Goal: Task Accomplishment & Management: Manage account settings

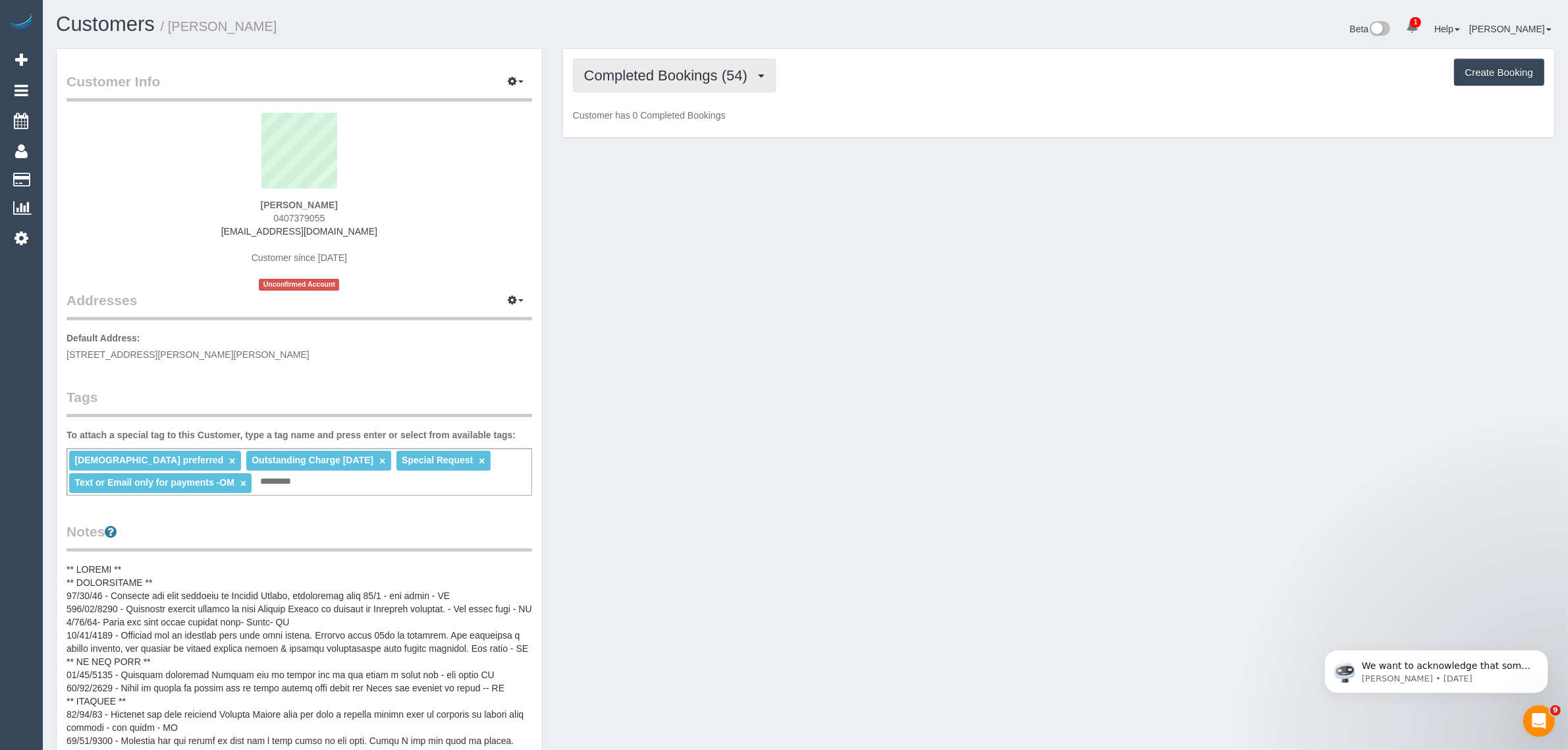
click at [670, 83] on button "Completed Bookings (54)" at bounding box center [674, 75] width 203 height 33
click at [656, 122] on link "Upcoming Bookings (11)" at bounding box center [644, 123] width 142 height 17
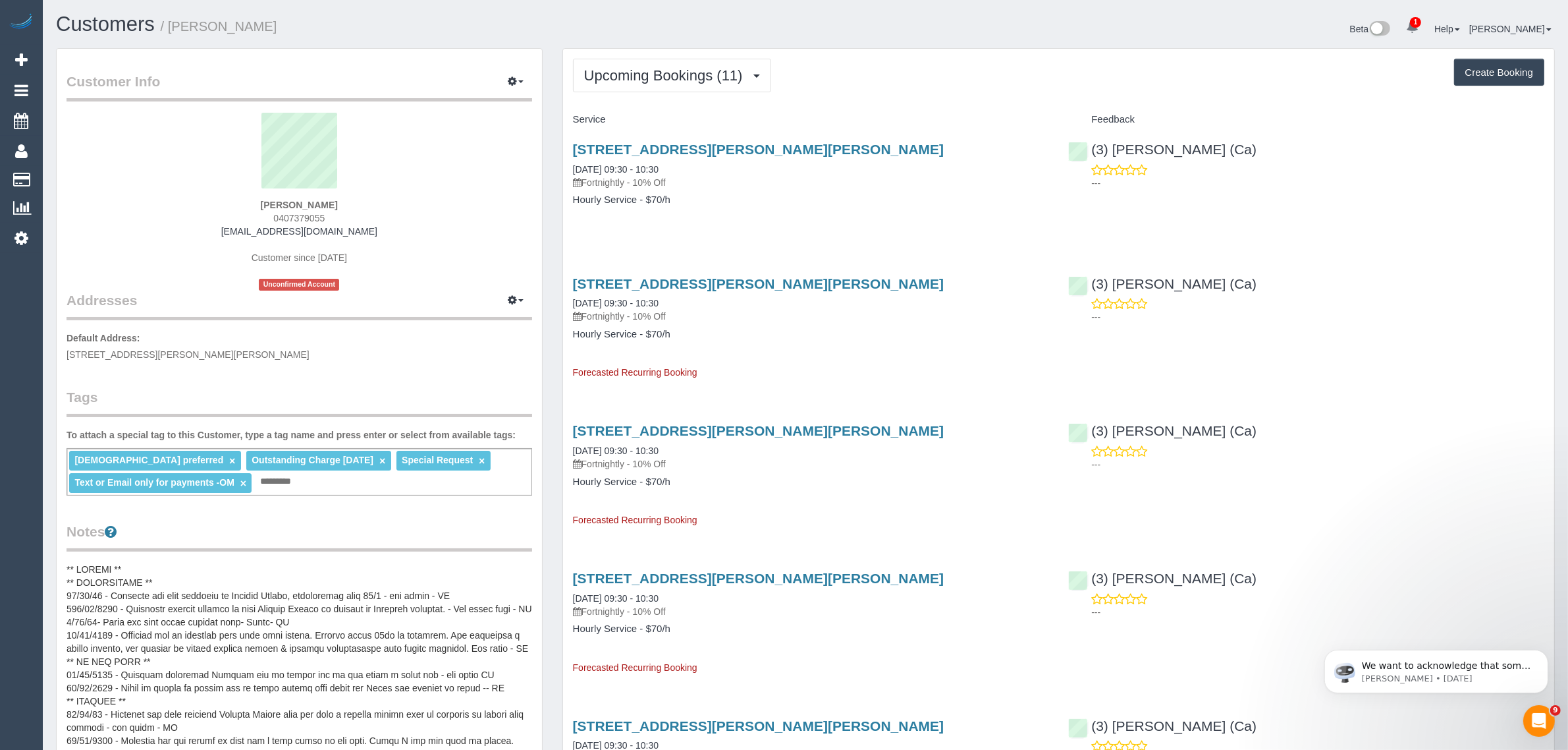
drag, startPoint x: 607, startPoint y: 150, endPoint x: 565, endPoint y: 163, distance: 44.0
click at [565, 163] on div "4 Faye Crescent, Keilor, VIC 3036 29/09/2025 09:30 - 10:30 Fortnightly - 10% Of…" at bounding box center [811, 181] width 496 height 101
copy link "29/09/2025 09:30 - 10:30"
drag, startPoint x: 1258, startPoint y: 152, endPoint x: 1092, endPoint y: 149, distance: 166.0
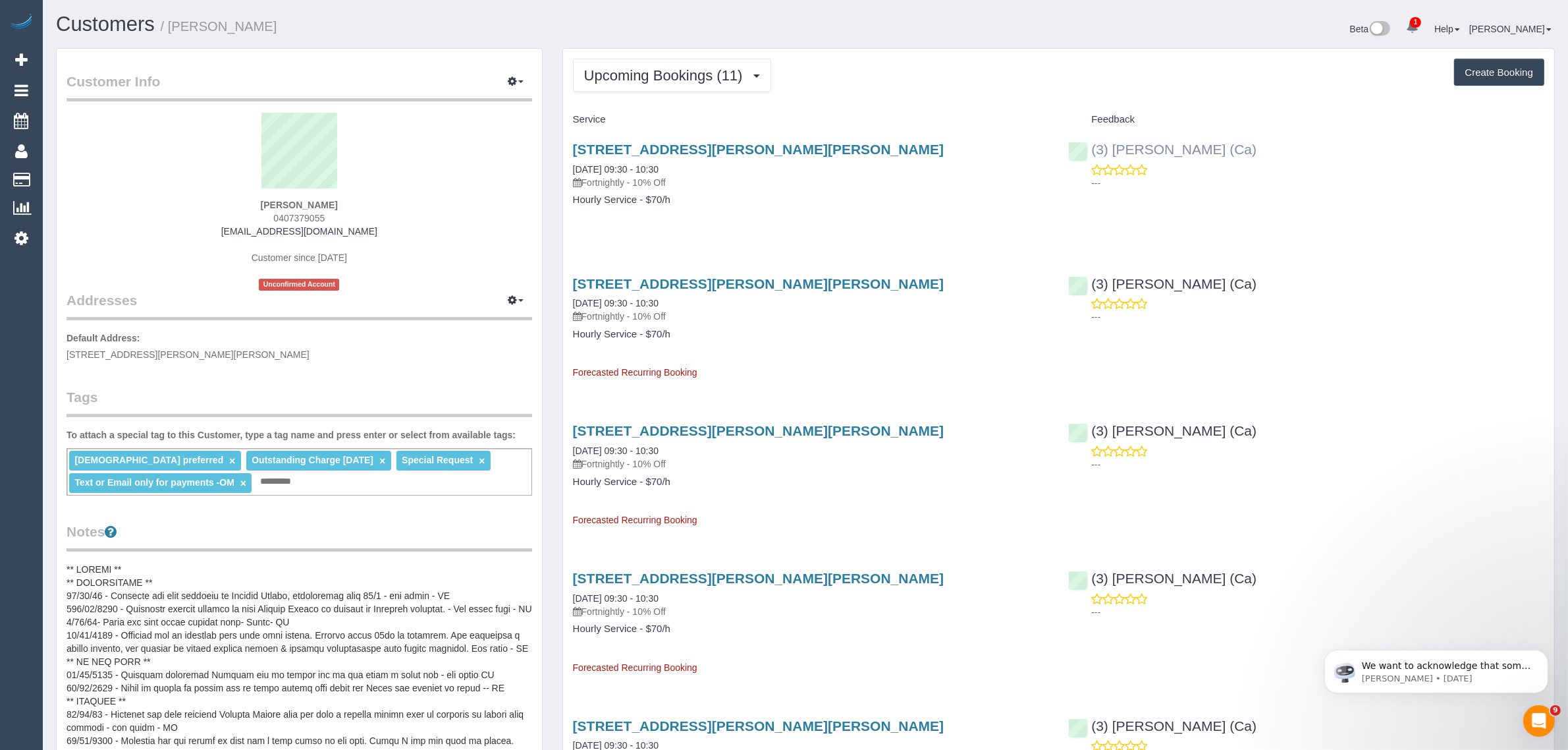
click at [1092, 149] on div "(3) Melissa Alampi (Ca) ---" at bounding box center [1306, 162] width 496 height 65
copy link "(3) [PERSON_NAME] (Ca)"
drag, startPoint x: 563, startPoint y: 301, endPoint x: 618, endPoint y: 299, distance: 55.0
click at [618, 299] on div "4 Faye Crescent, Keilor, VIC 3036 13/10/2025 09:30 - 10:30 Fortnightly - 10% Of…" at bounding box center [811, 322] width 496 height 115
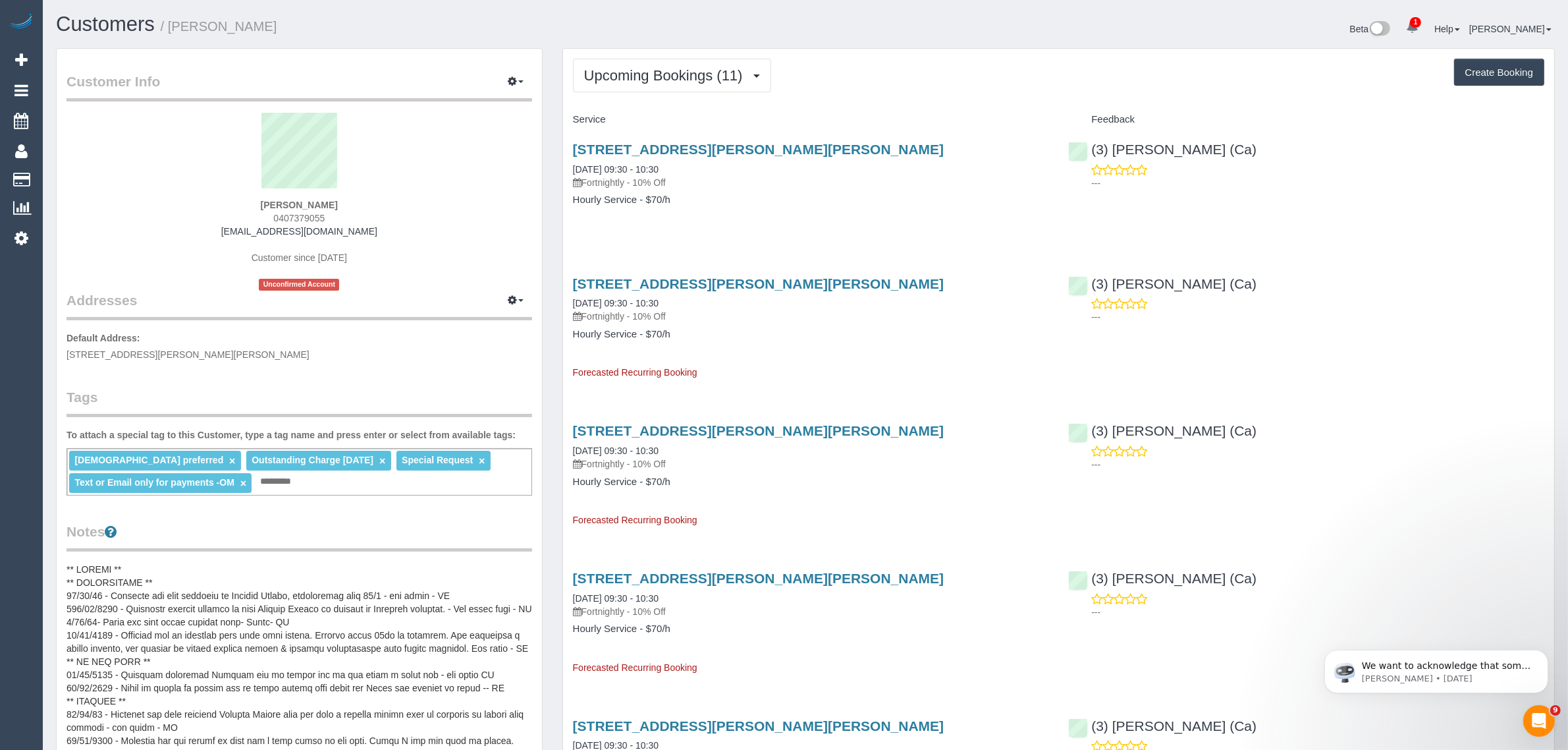
copy link "13/10/2025"
click at [278, 201] on strong "Giulia Cua" at bounding box center [299, 204] width 77 height 10
copy strong "Giulia"
click at [148, 350] on span "4 Faye Crescent, Keilor, VIC 3036" at bounding box center [188, 354] width 243 height 10
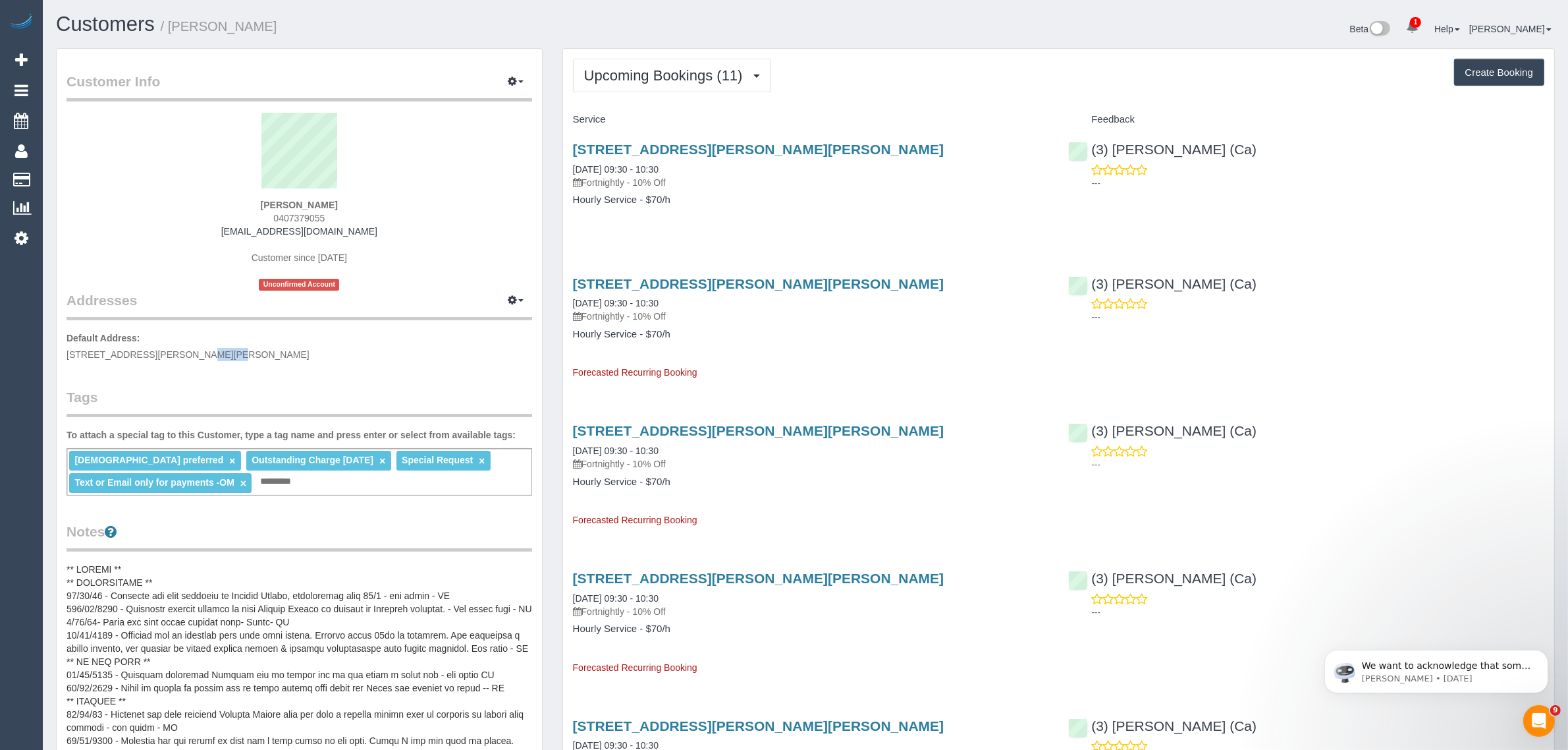
click at [148, 350] on span "4 Faye Crescent, Keilor, VIC 3036" at bounding box center [188, 354] width 243 height 10
copy span "Keilor"
click at [714, 74] on span "Upcoming Bookings (11)" at bounding box center [666, 76] width 165 height 17
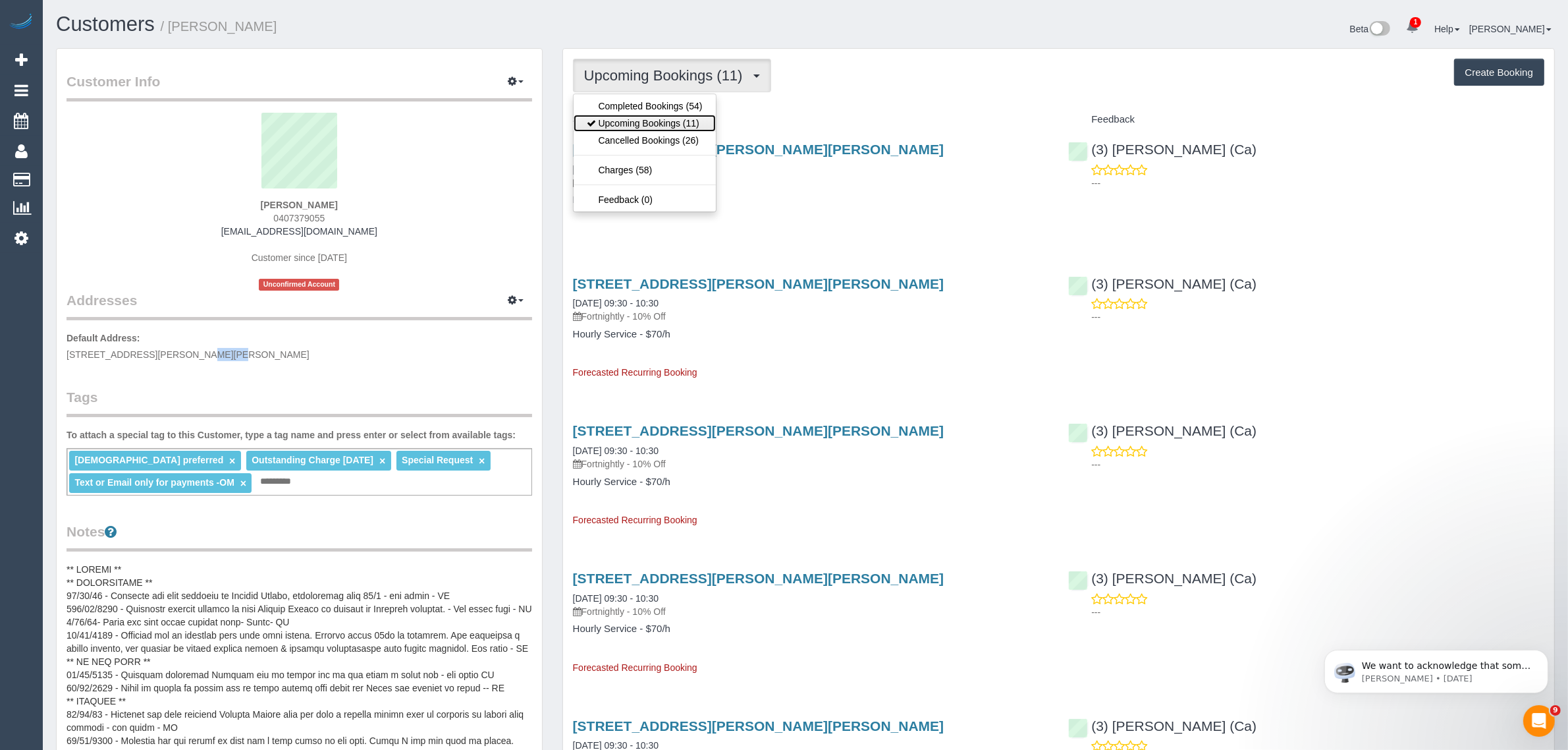
click at [693, 122] on link "Upcoming Bookings (11)" at bounding box center [644, 123] width 142 height 17
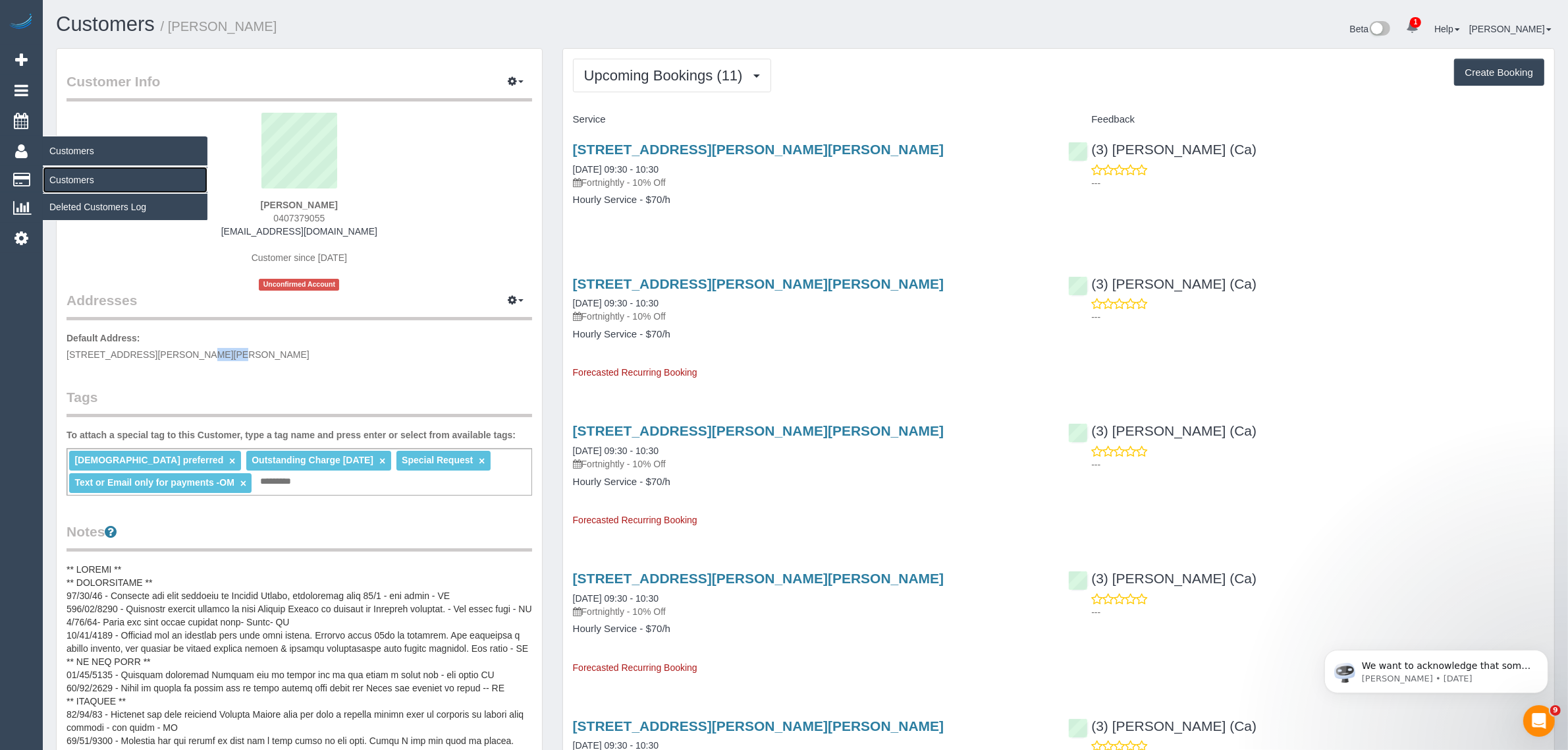
click at [76, 178] on link "Customers" at bounding box center [125, 180] width 165 height 26
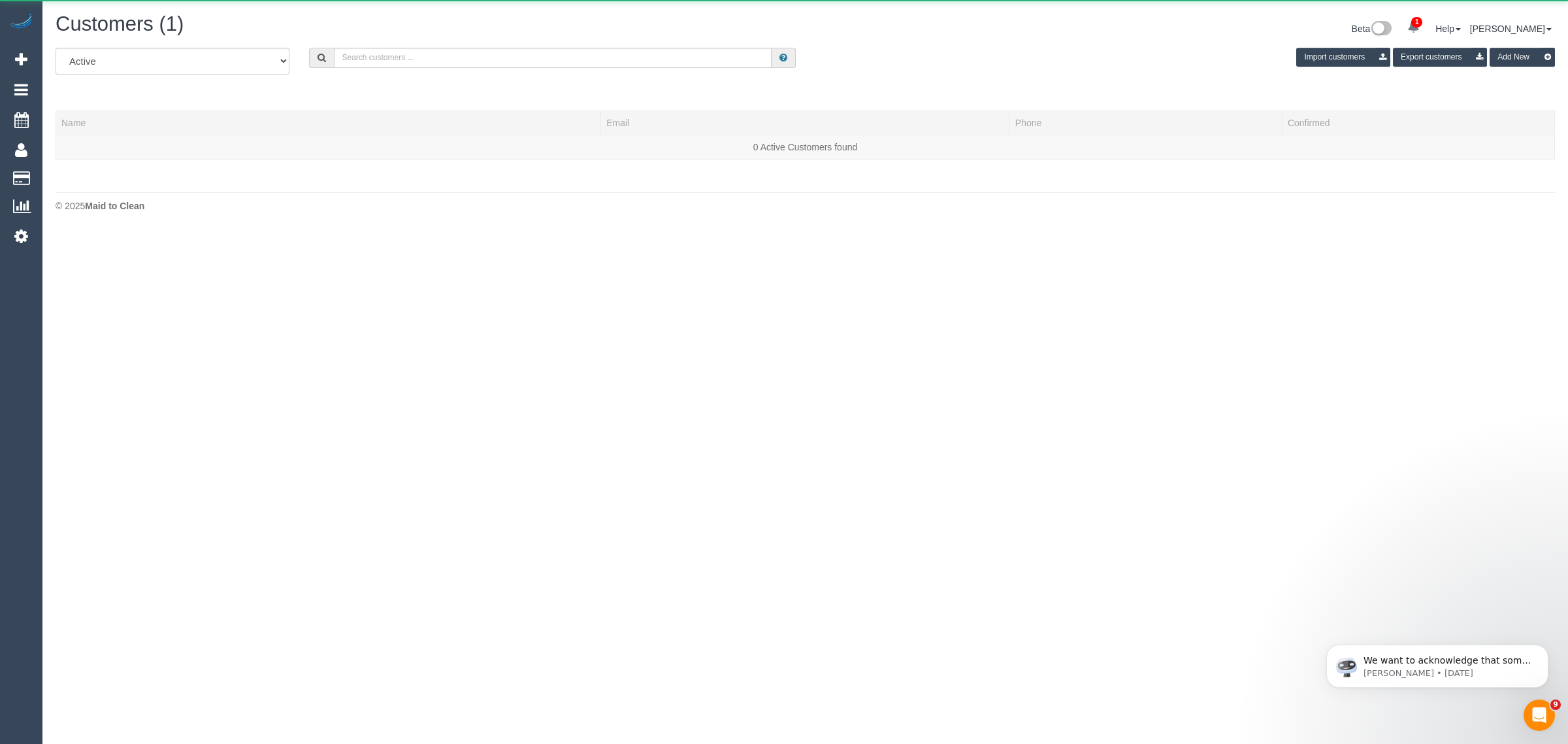
click at [472, 67] on div "All Active Archived Import customers Export customers Add New" at bounding box center [805, 65] width 1519 height 37
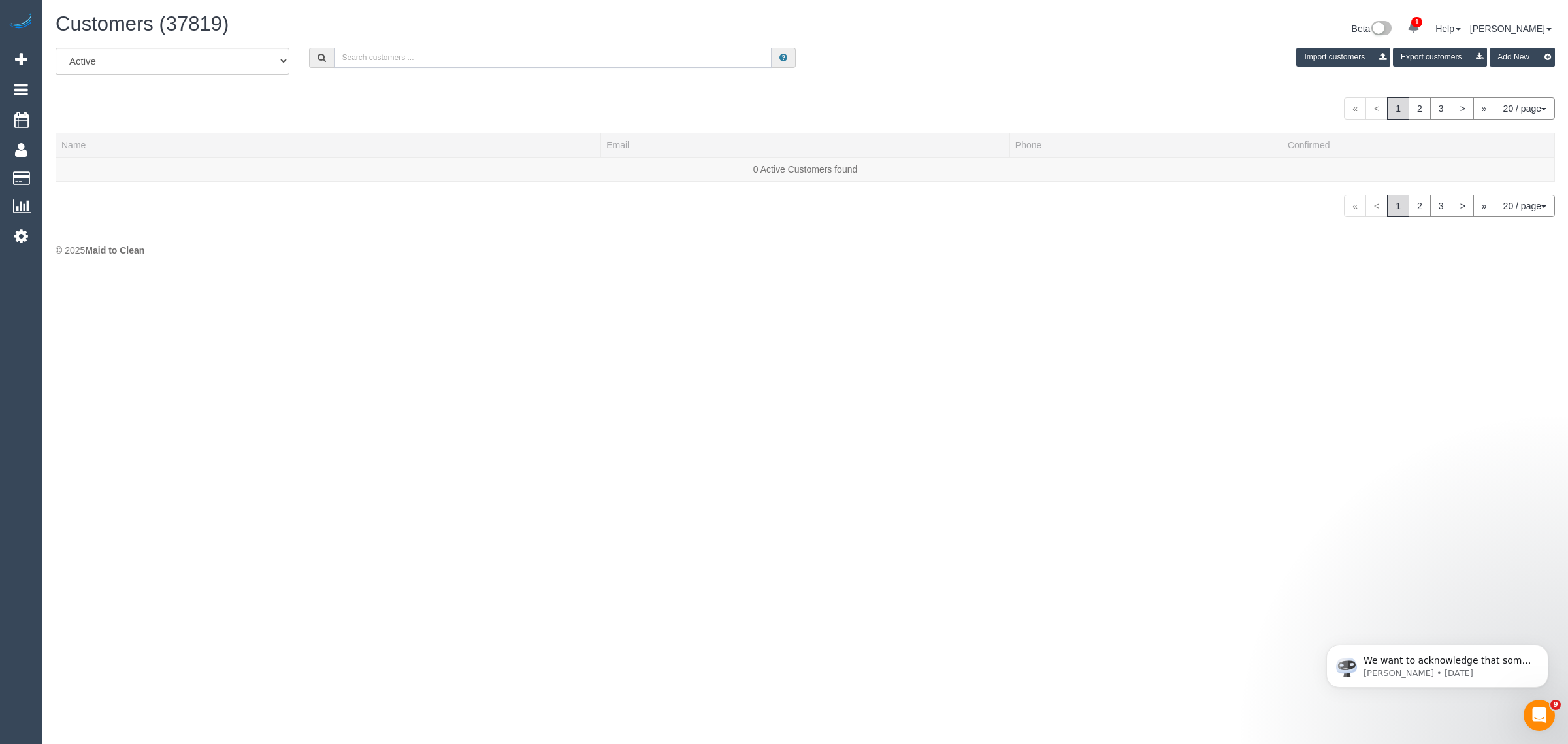
drag, startPoint x: 481, startPoint y: 57, endPoint x: 474, endPoint y: 61, distance: 8.1
click at [481, 57] on input "text" at bounding box center [553, 57] width 438 height 20
paste input "+61409331645"
type input "409 331 645"
click at [113, 172] on link "Carmel Carrazzo" at bounding box center [98, 169] width 75 height 10
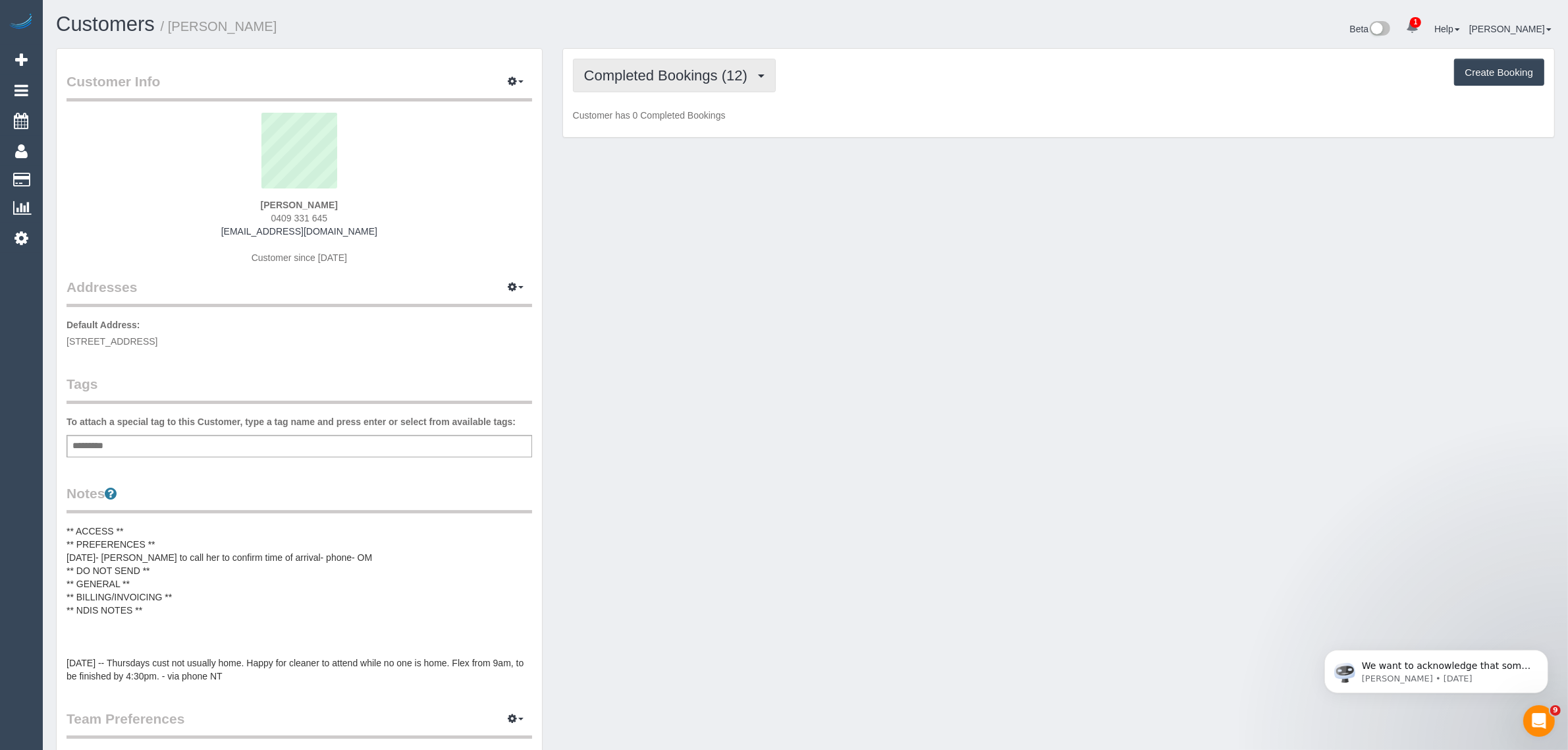
click at [716, 76] on span "Completed Bookings (12)" at bounding box center [668, 76] width 170 height 17
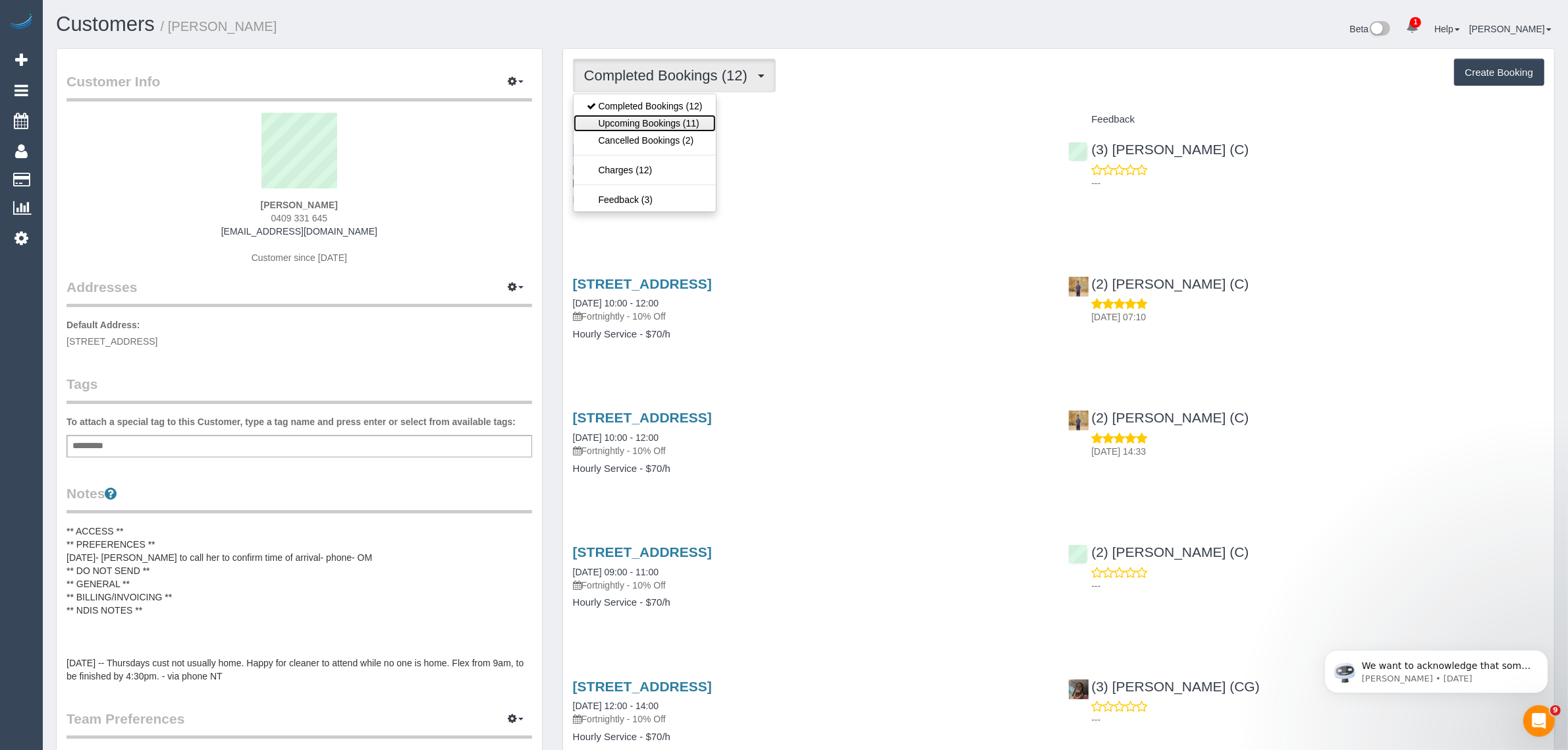
click at [686, 124] on link "Upcoming Bookings (11)" at bounding box center [644, 123] width 142 height 17
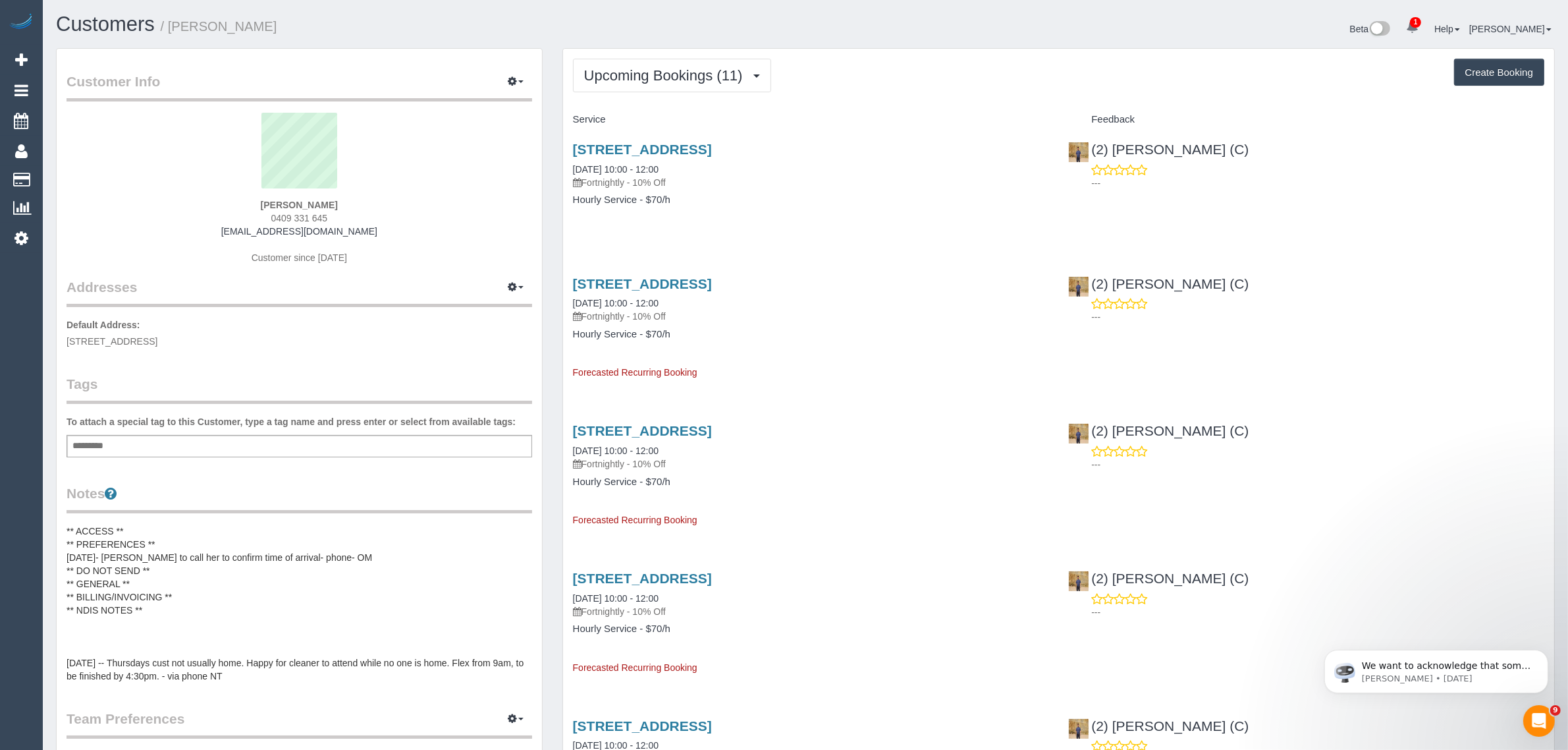
drag, startPoint x: 712, startPoint y: 169, endPoint x: 571, endPoint y: 162, distance: 141.2
click at [571, 162] on div "172 Station St, Fairfield, VIC 3078 02/10/2025 10:00 - 12:00 Fortnightly - 10% …" at bounding box center [811, 181] width 496 height 101
click at [668, 77] on span "Upcoming Bookings (11)" at bounding box center [666, 76] width 165 height 17
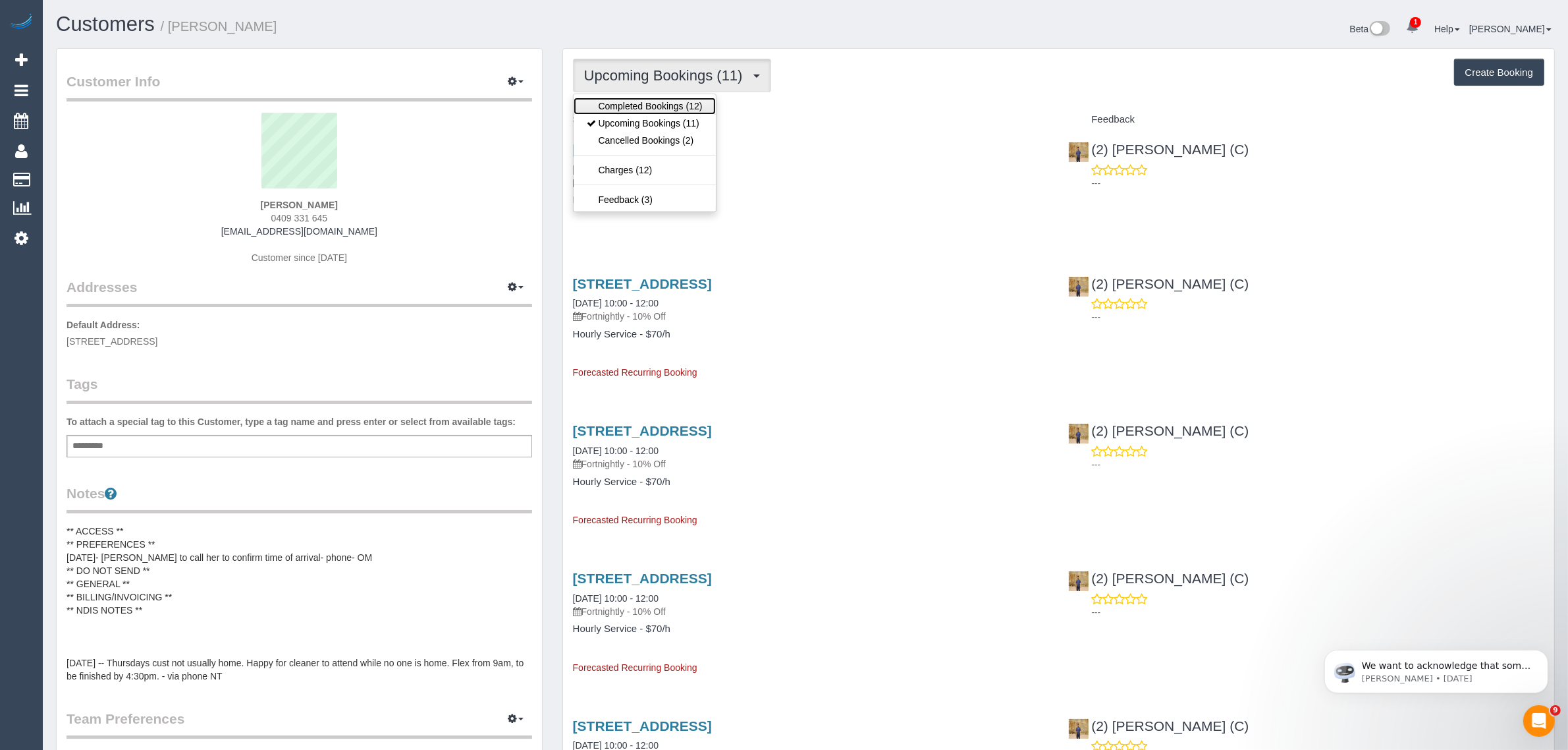
click at [662, 104] on link "Completed Bookings (12)" at bounding box center [644, 106] width 142 height 17
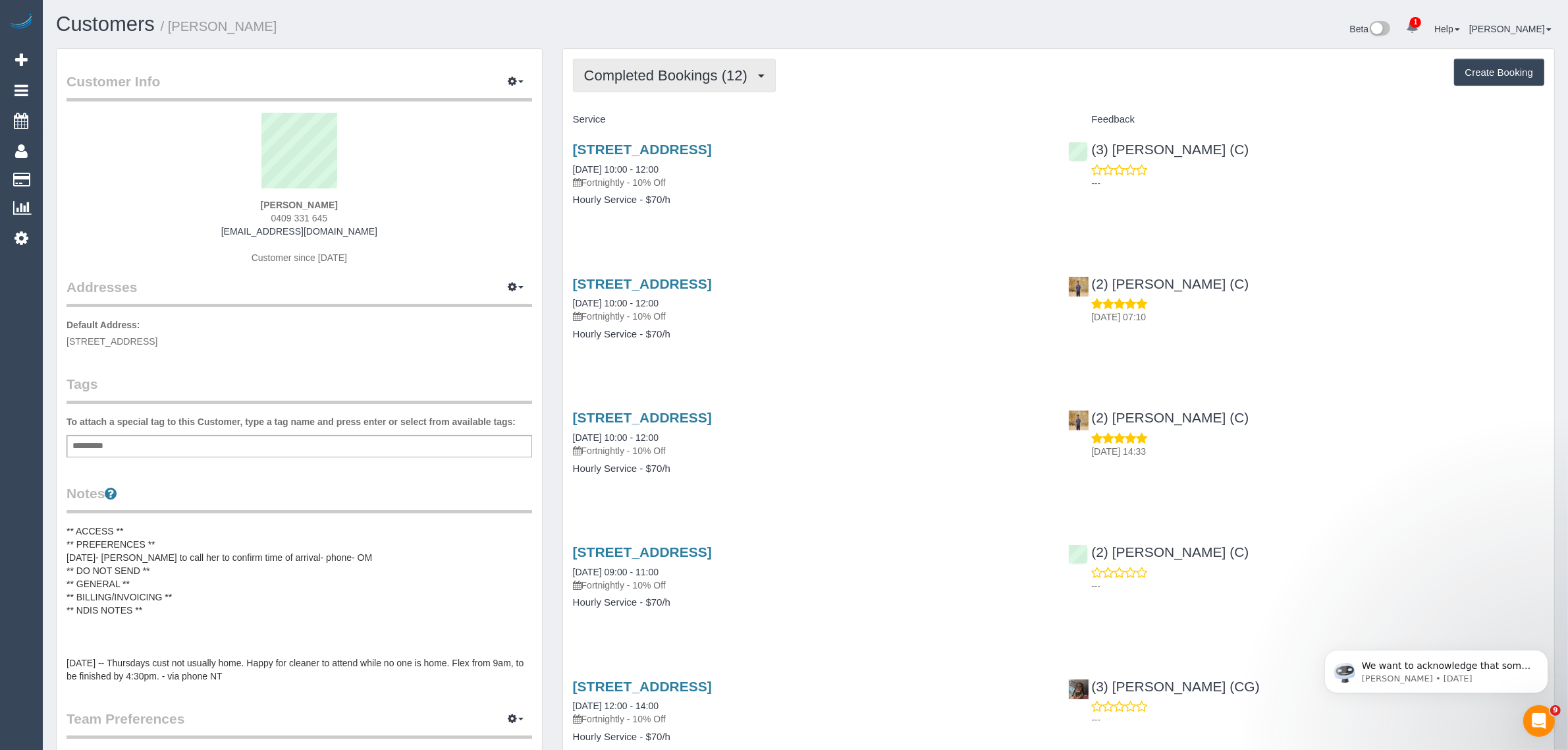
click at [701, 81] on span "Completed Bookings (12)" at bounding box center [668, 76] width 170 height 17
click at [664, 125] on link "Upcoming Bookings (11)" at bounding box center [644, 123] width 142 height 17
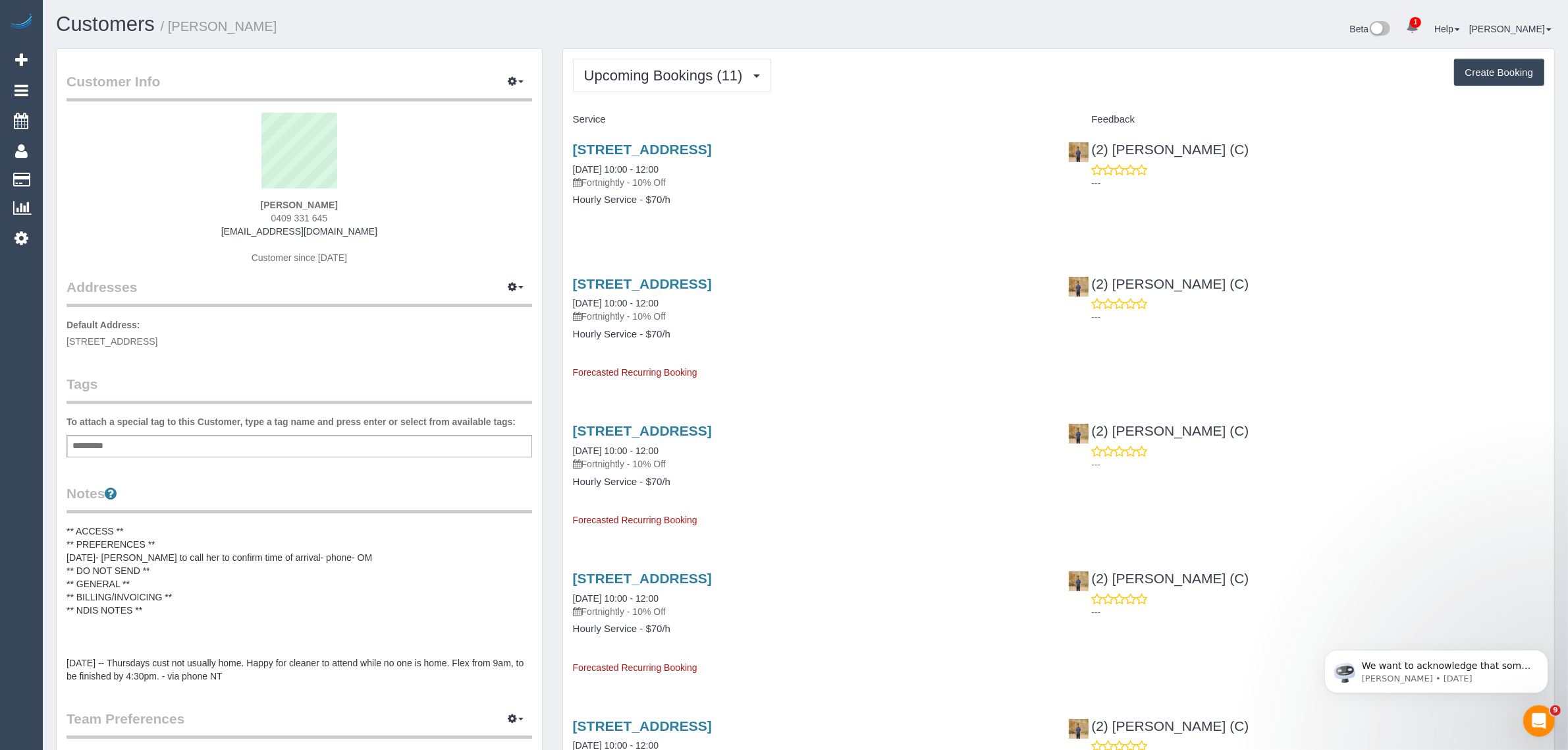
click at [627, 58] on button "Upcoming Bookings (11)" at bounding box center [672, 75] width 199 height 33
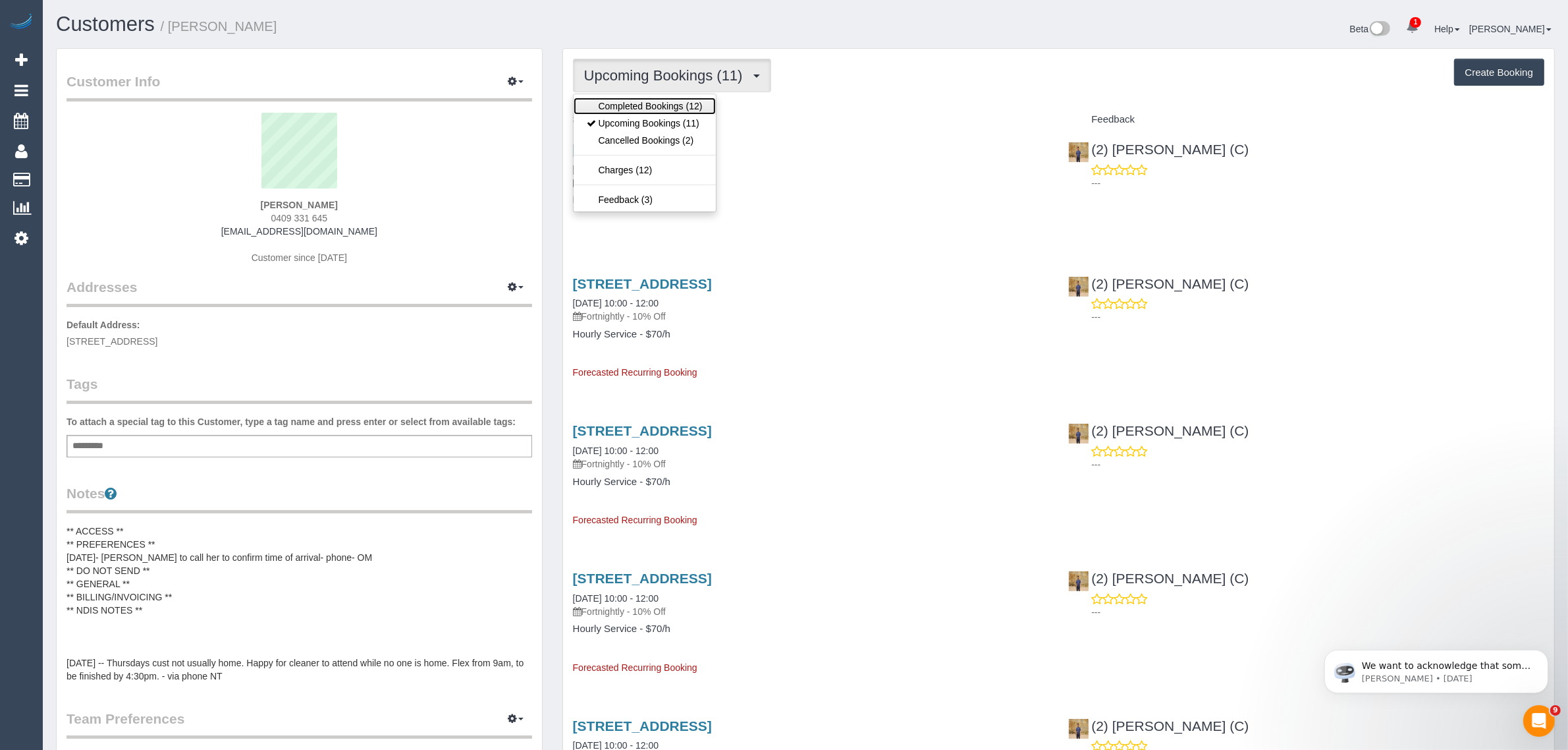
click at [616, 100] on link "Completed Bookings (12)" at bounding box center [644, 106] width 142 height 17
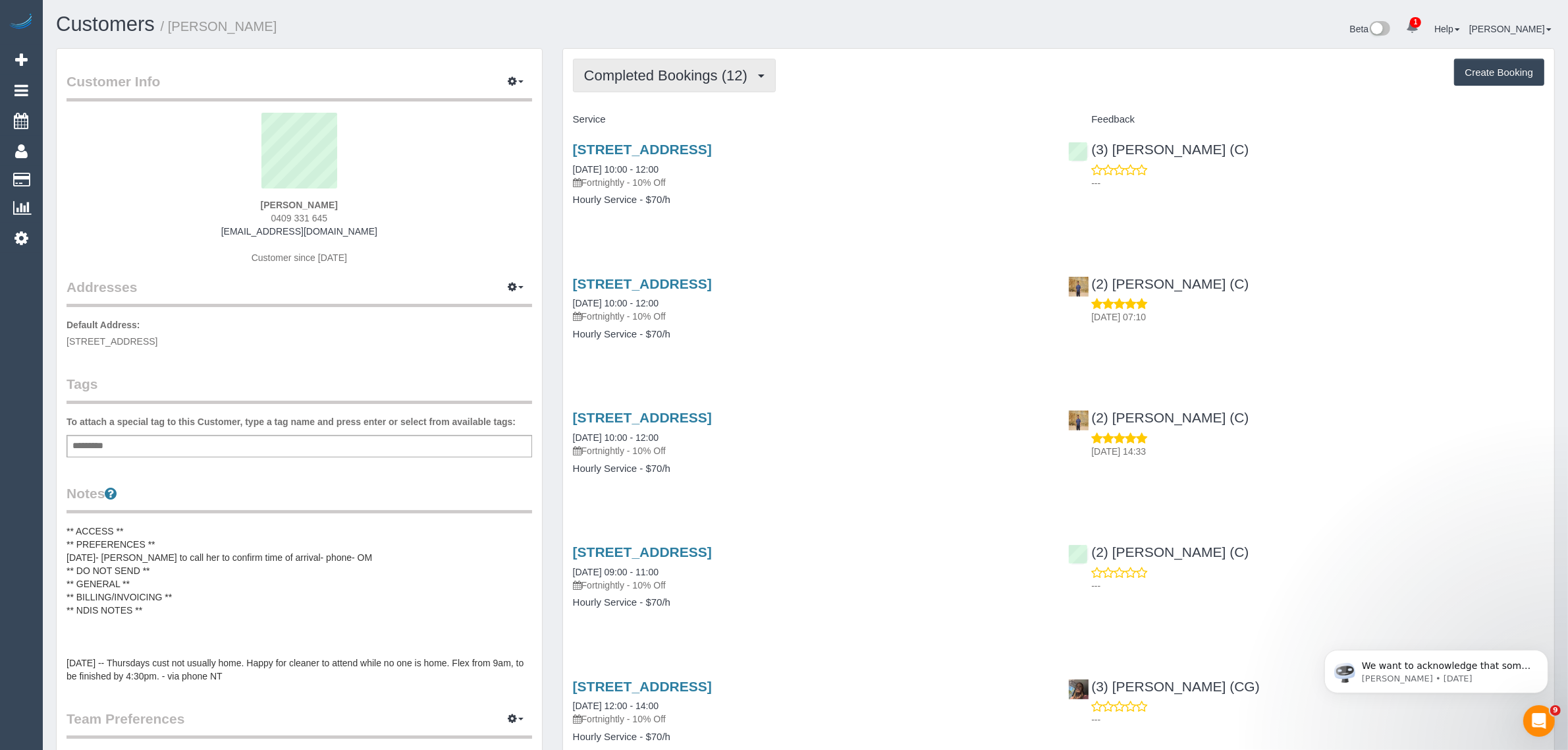
click at [709, 69] on span "Completed Bookings (12)" at bounding box center [668, 76] width 170 height 17
click at [672, 120] on link "Upcoming Bookings (11)" at bounding box center [644, 123] width 142 height 17
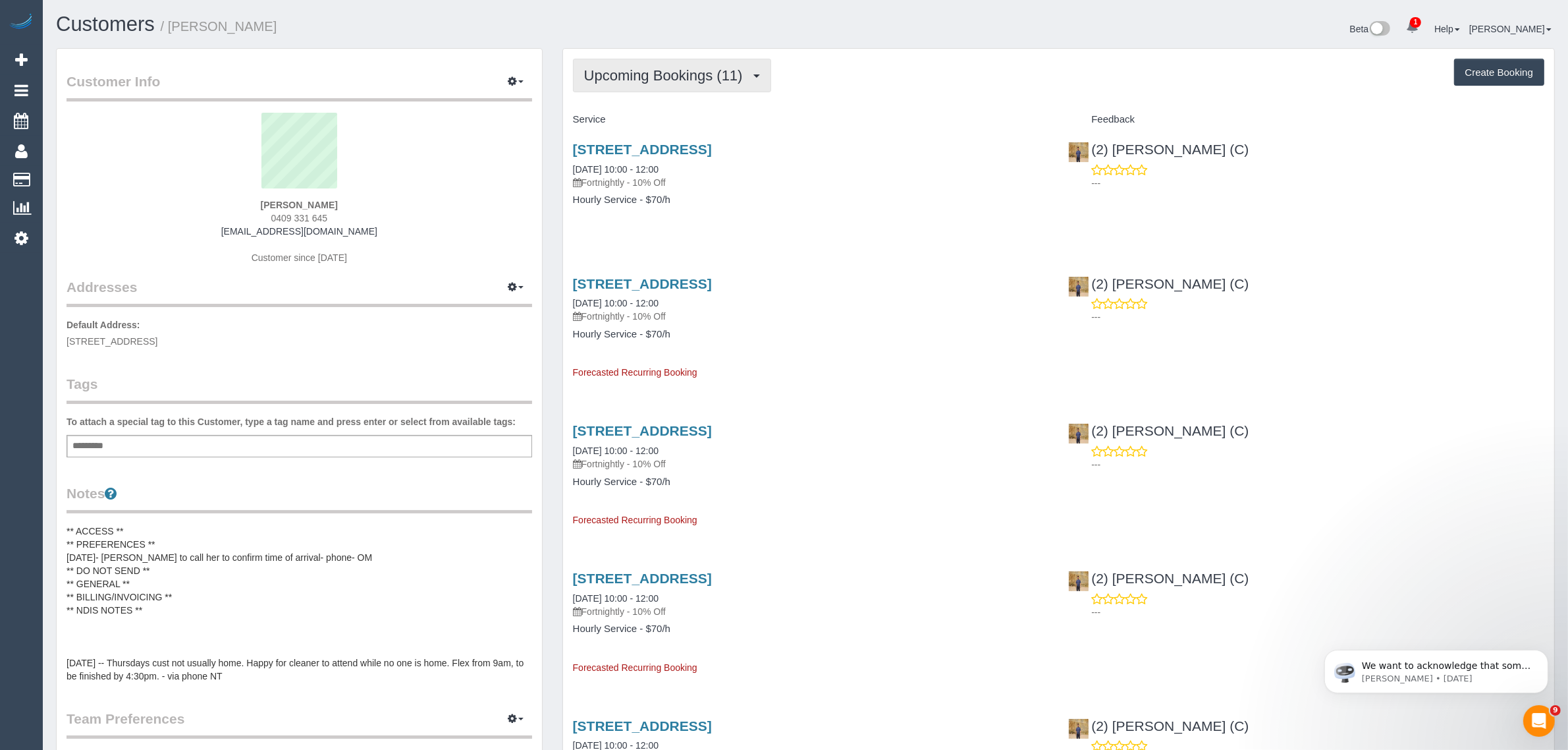
click at [660, 72] on span "Upcoming Bookings (11)" at bounding box center [666, 76] width 165 height 17
click at [648, 100] on link "Completed Bookings (12)" at bounding box center [644, 106] width 142 height 17
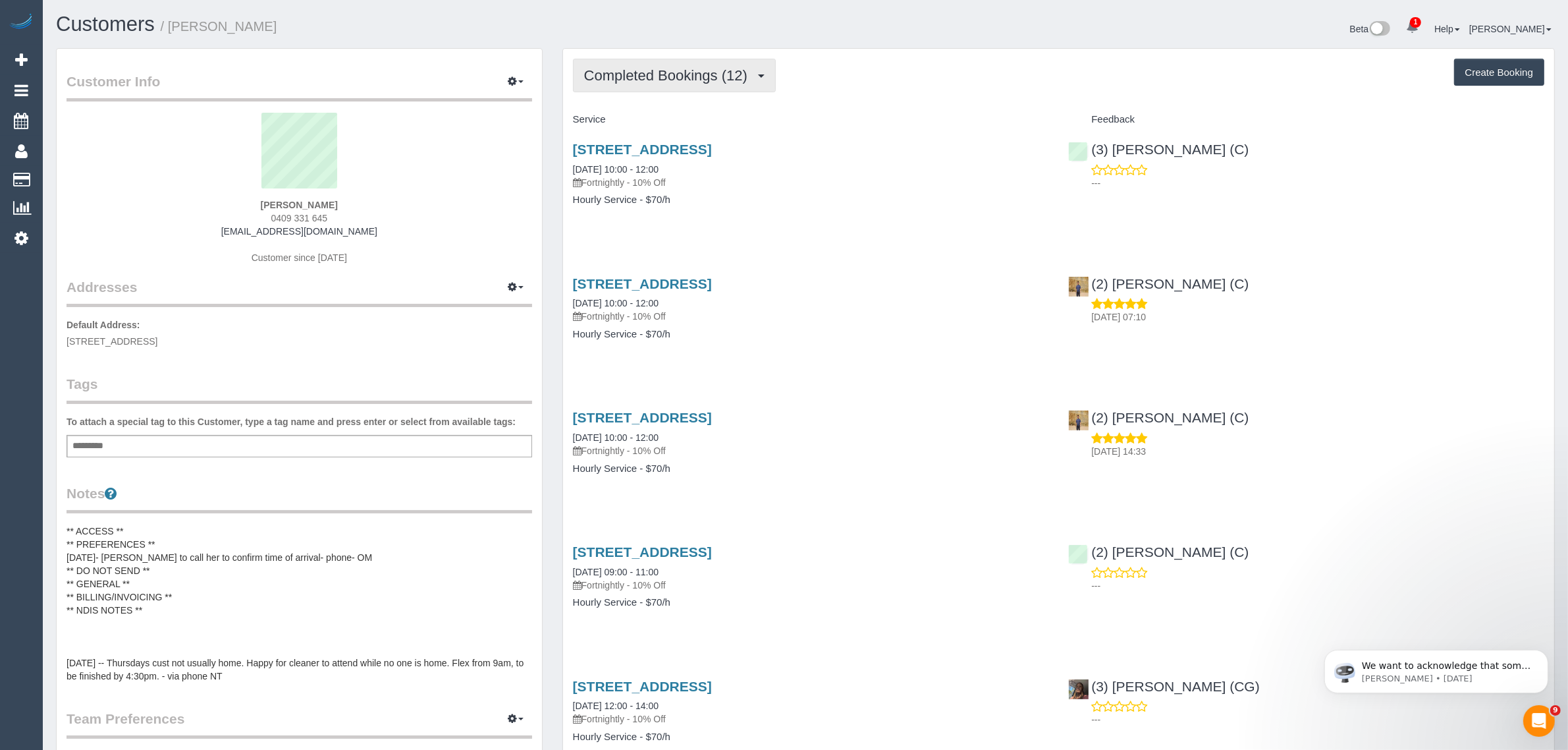
click at [674, 67] on span "Completed Bookings (12)" at bounding box center [668, 76] width 170 height 17
click at [654, 119] on link "Upcoming Bookings (11)" at bounding box center [644, 123] width 142 height 17
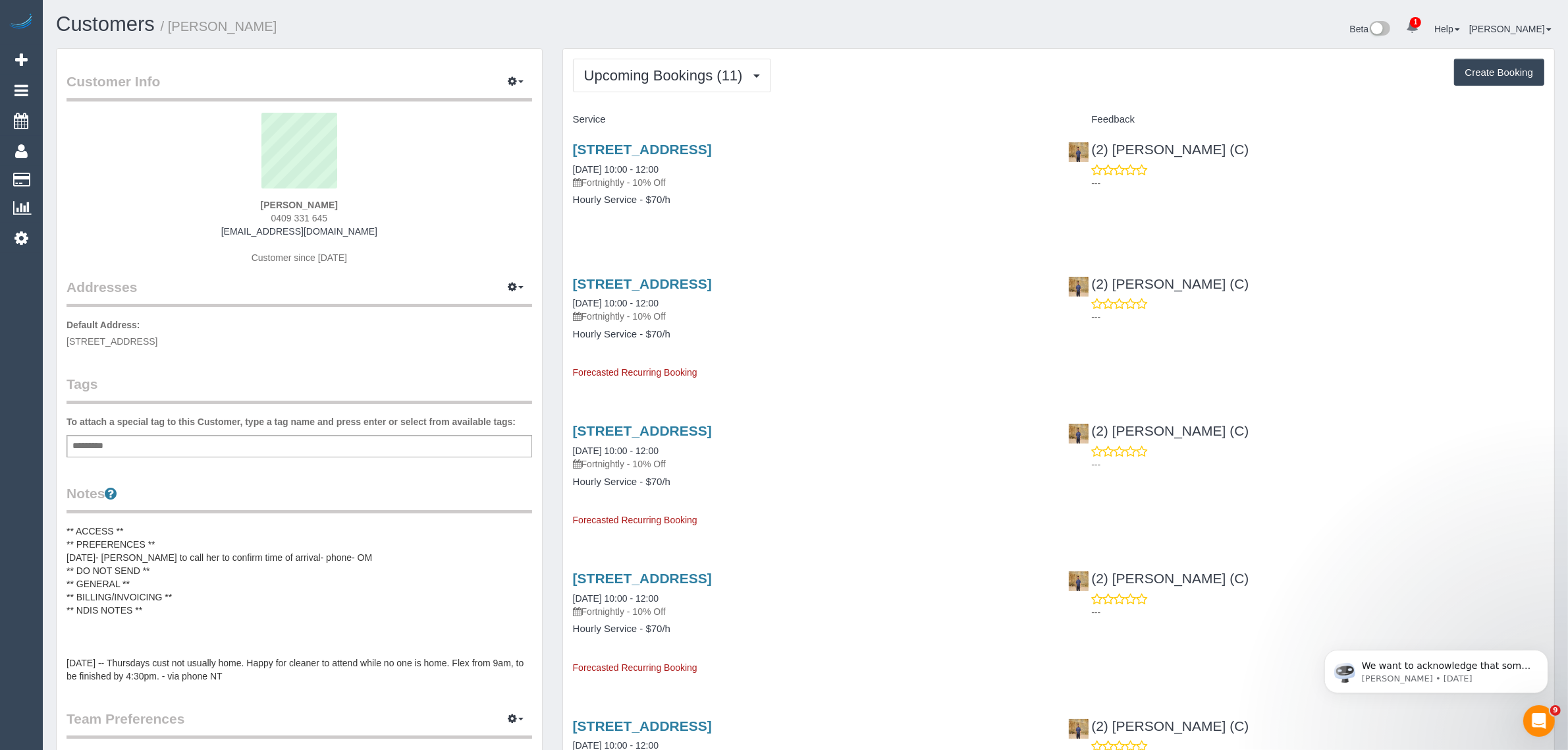
click at [750, 227] on div "172 Station St, Fairfield, VIC 3078 02/10/2025 10:00 - 12:00 Fortnightly - 10% …" at bounding box center [811, 181] width 496 height 101
click at [650, 150] on link "172 Station St, Fairfield, VIC 3078" at bounding box center [642, 149] width 139 height 15
click at [601, 74] on span "Upcoming Bookings (11)" at bounding box center [666, 76] width 165 height 17
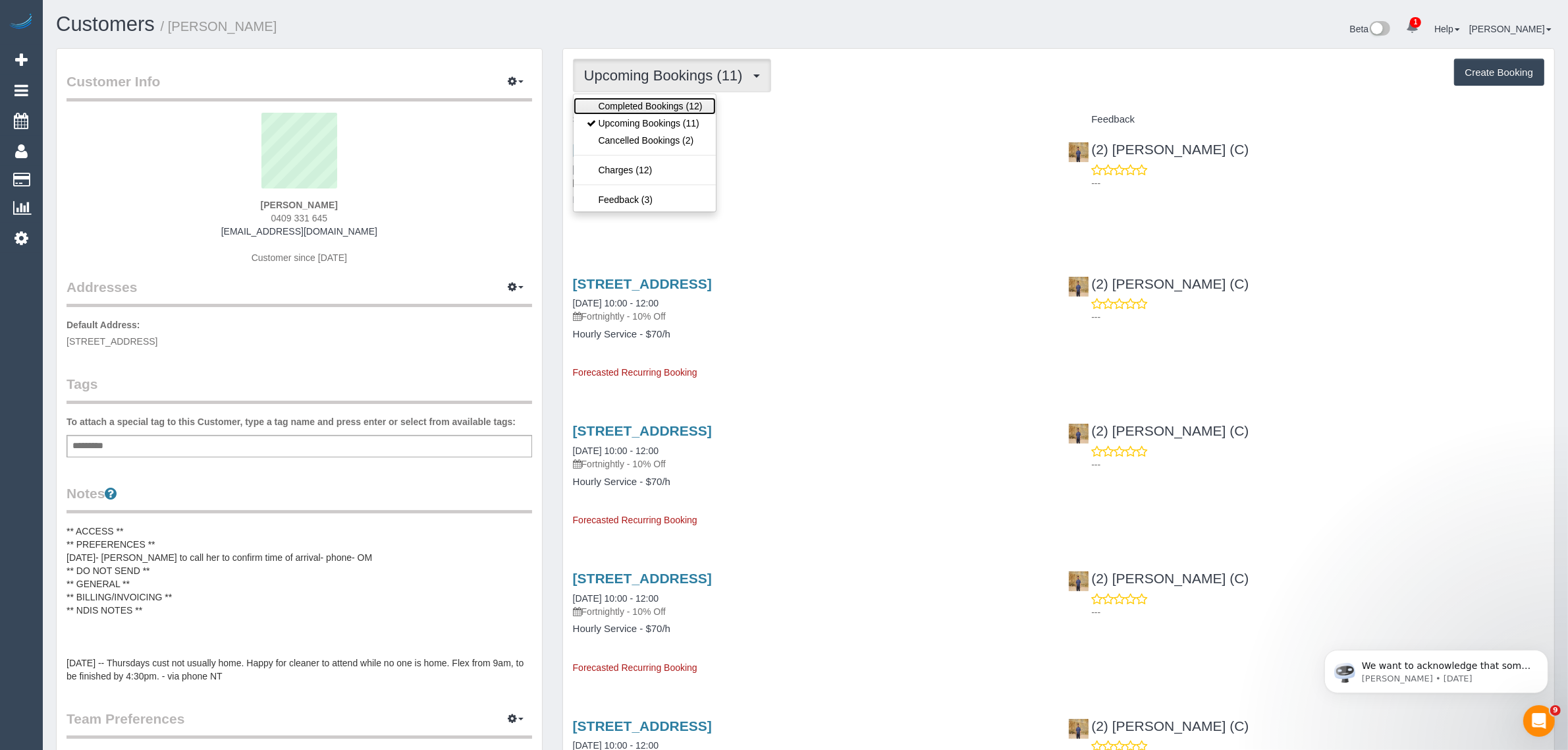
click at [605, 112] on link "Completed Bookings (12)" at bounding box center [644, 106] width 142 height 17
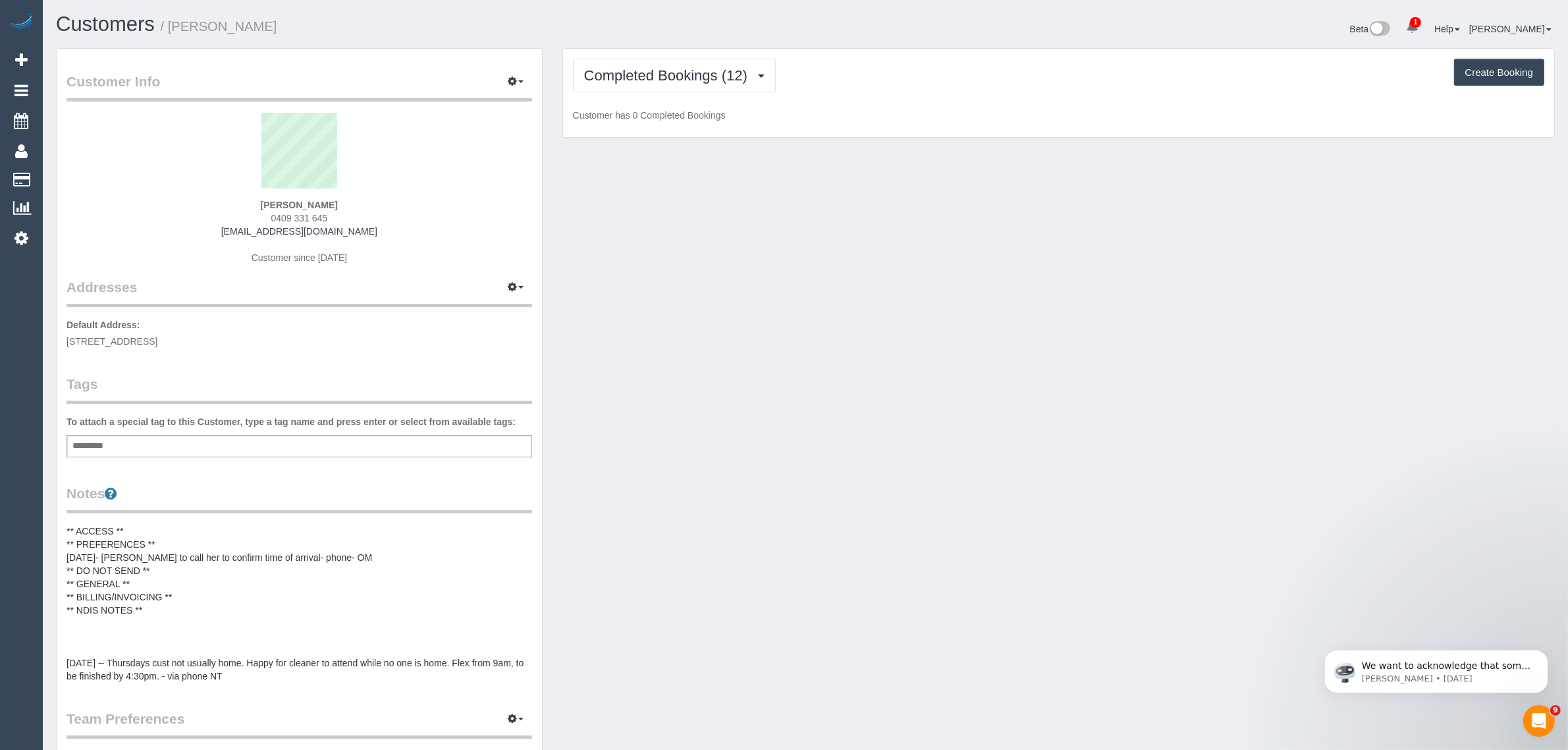
click at [631, 53] on div "Completed Bookings (12) Completed Bookings (12) Upcoming Bookings (11) Cancelle…" at bounding box center [1059, 93] width 991 height 89
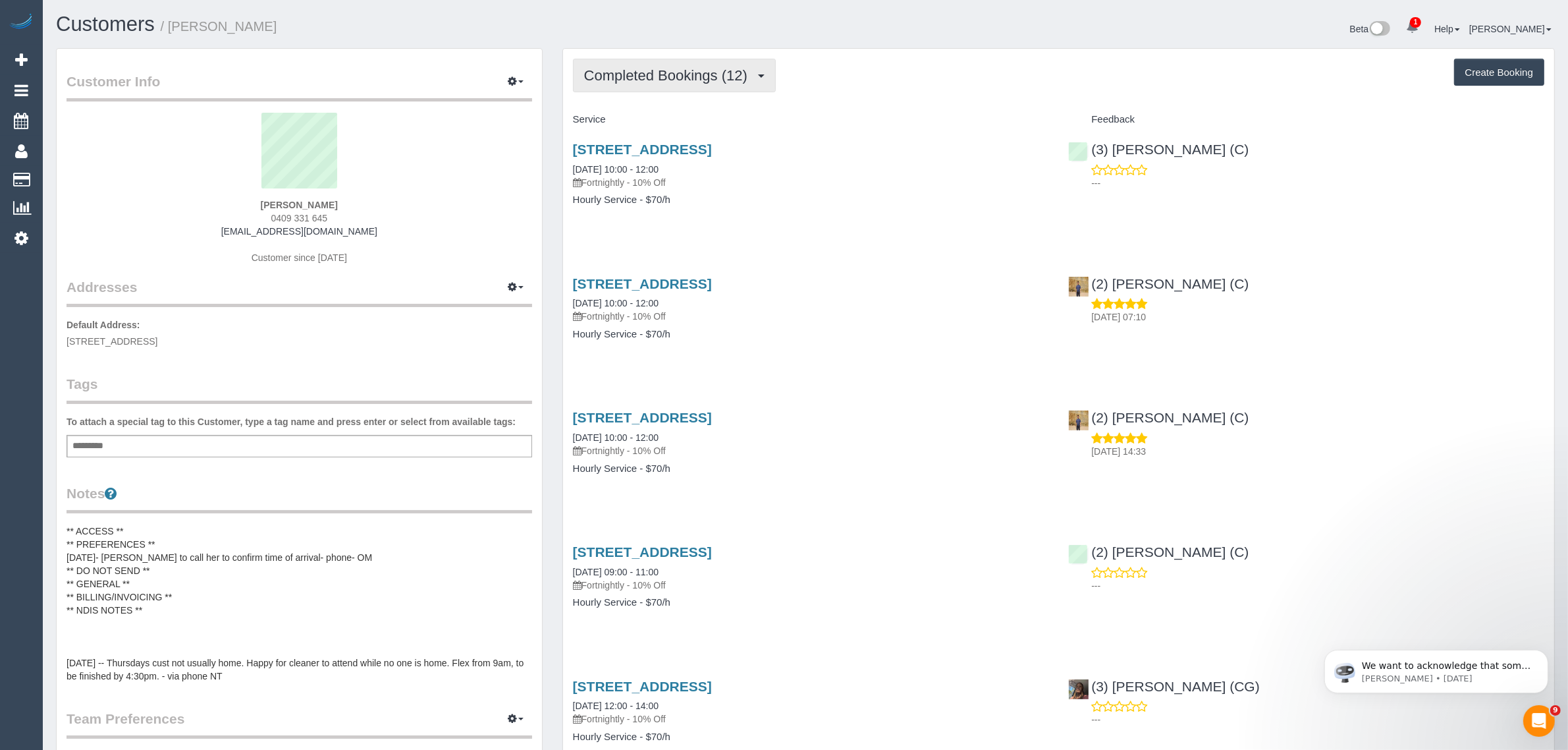
click at [631, 67] on span "Completed Bookings (12)" at bounding box center [668, 76] width 170 height 17
click at [631, 127] on link "Upcoming Bookings (11)" at bounding box center [644, 123] width 142 height 17
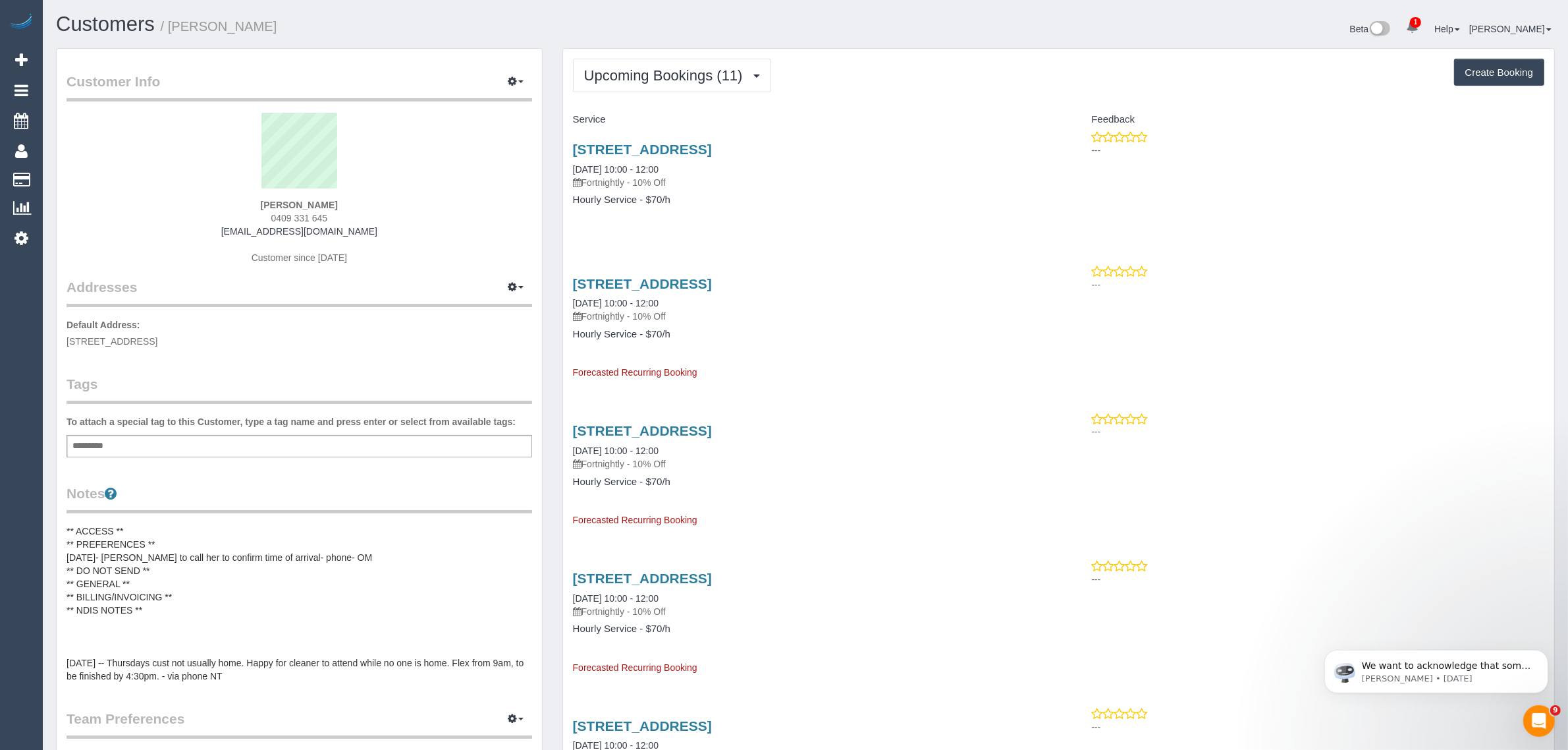
click at [263, 205] on strong "Carmel Carrazzo" at bounding box center [299, 204] width 77 height 10
copy strong "Carmel"
drag, startPoint x: 568, startPoint y: 165, endPoint x: 620, endPoint y: 165, distance: 52.0
click at [620, 165] on div "172 Station St, Fairfield, VIC 3078 09/10/2025 10:00 - 12:00 Fortnightly - 10% …" at bounding box center [811, 181] width 496 height 101
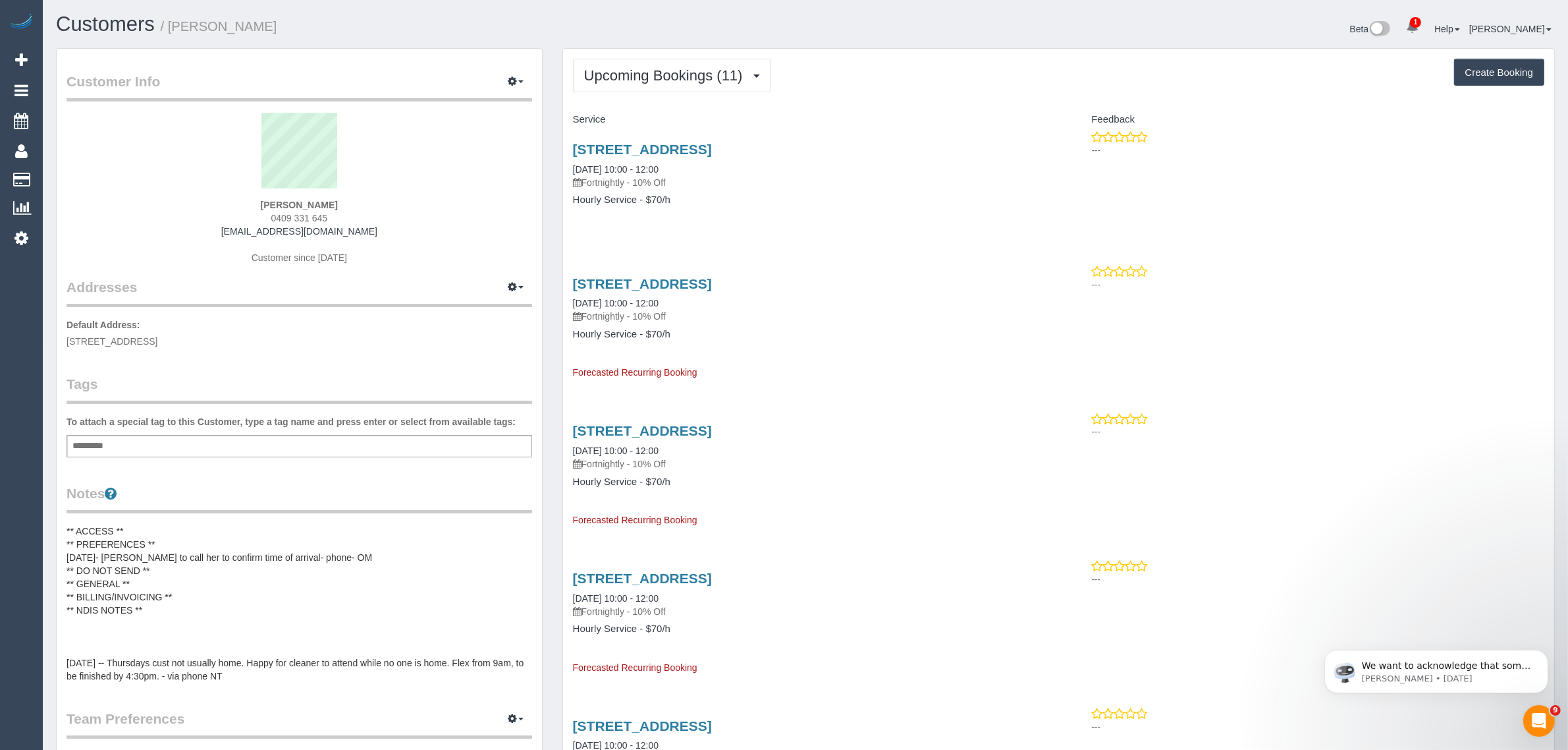
copy link "09/10/2025"
click at [113, 173] on link "Customers" at bounding box center [125, 180] width 165 height 26
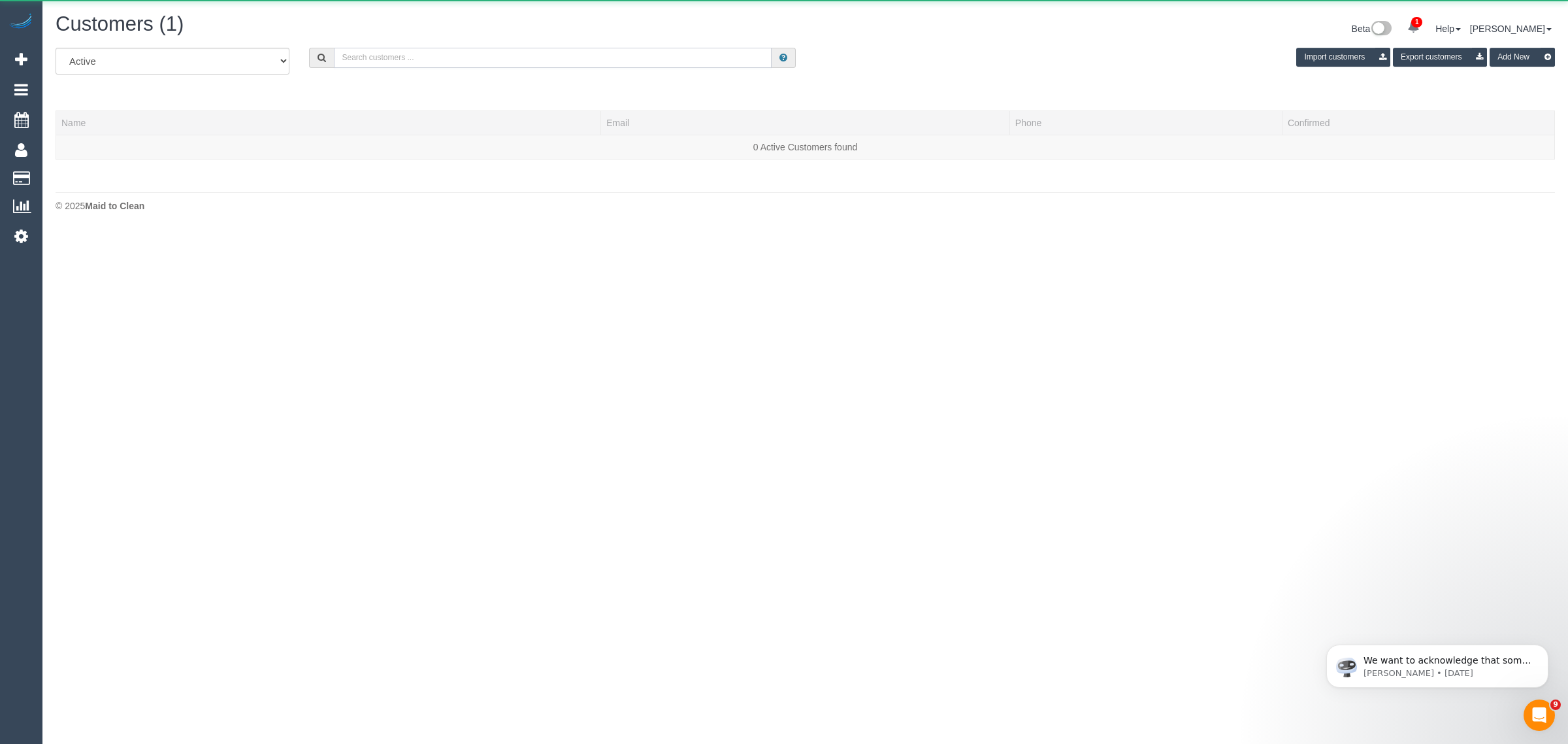
click at [642, 57] on input "text" at bounding box center [553, 57] width 438 height 20
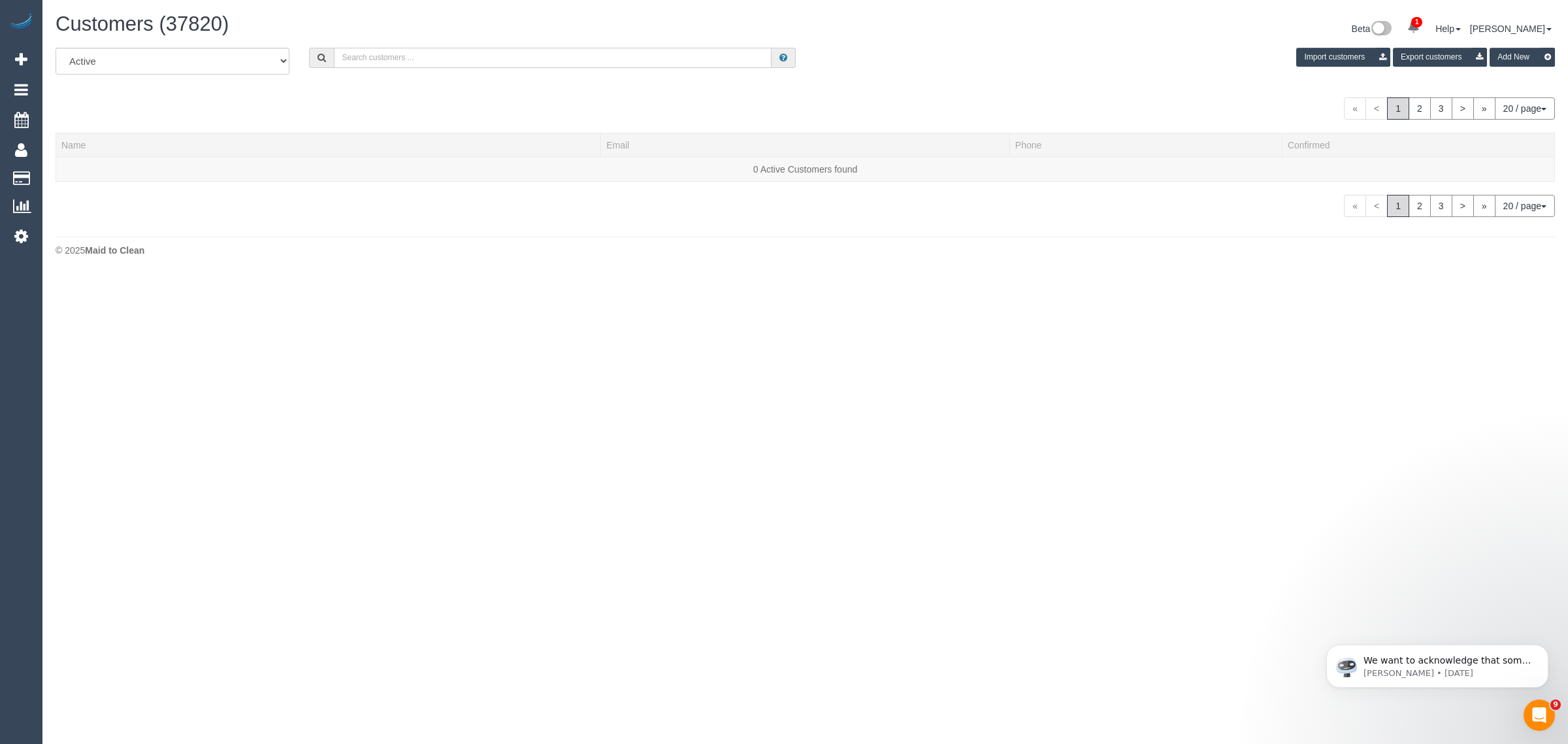
paste input "Cherie Choong"
type input "Cherie Choong"
click at [76, 170] on link "Cherie Choong" at bounding box center [98, 169] width 75 height 10
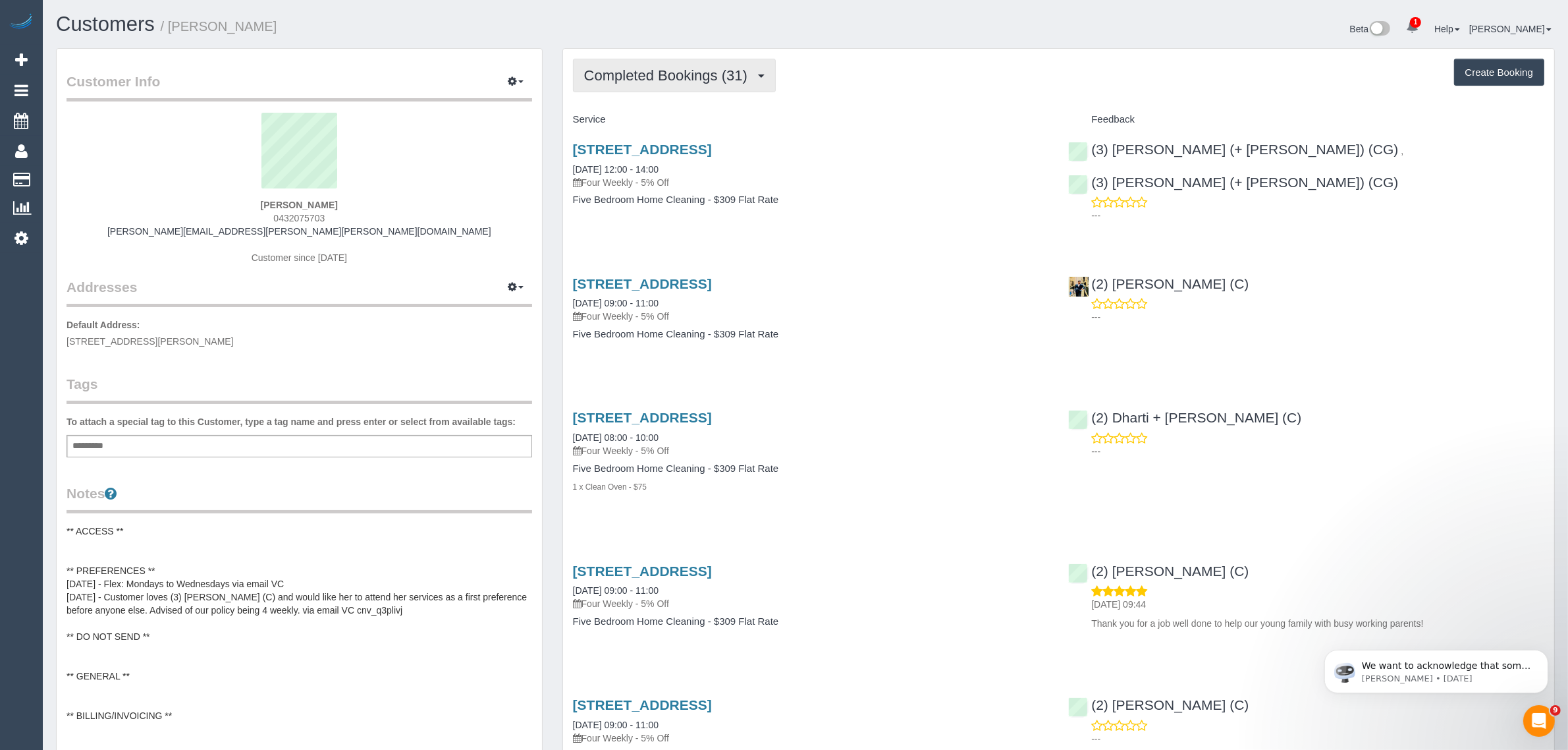
click at [623, 71] on span "Completed Bookings (31)" at bounding box center [668, 76] width 170 height 17
click at [630, 121] on link "Upcoming Bookings (12)" at bounding box center [644, 123] width 142 height 17
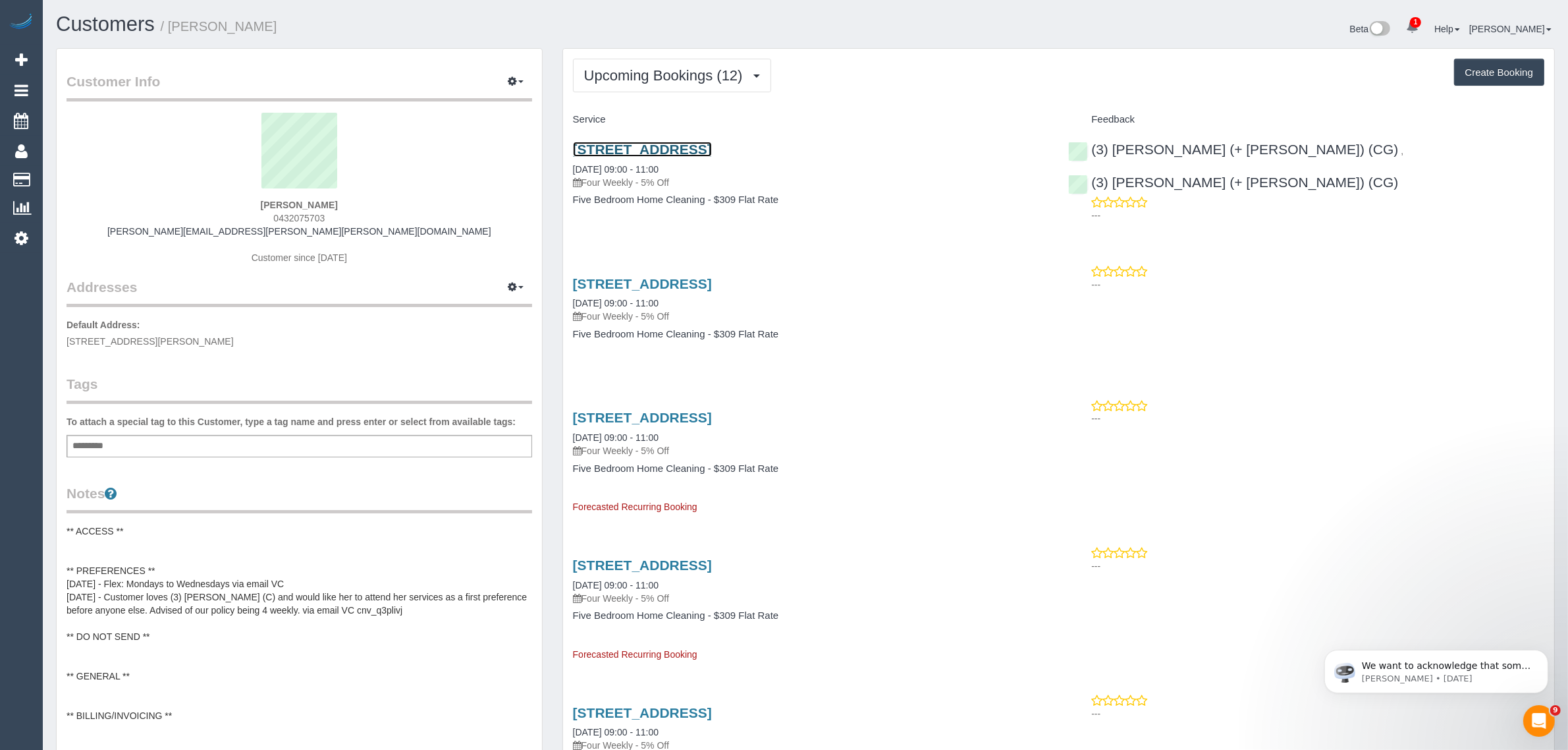
click at [659, 148] on link "106b Ballarat Road, Maidstone, VIC 3012" at bounding box center [642, 149] width 139 height 15
click at [623, 76] on span "Upcoming Bookings (12)" at bounding box center [666, 76] width 165 height 17
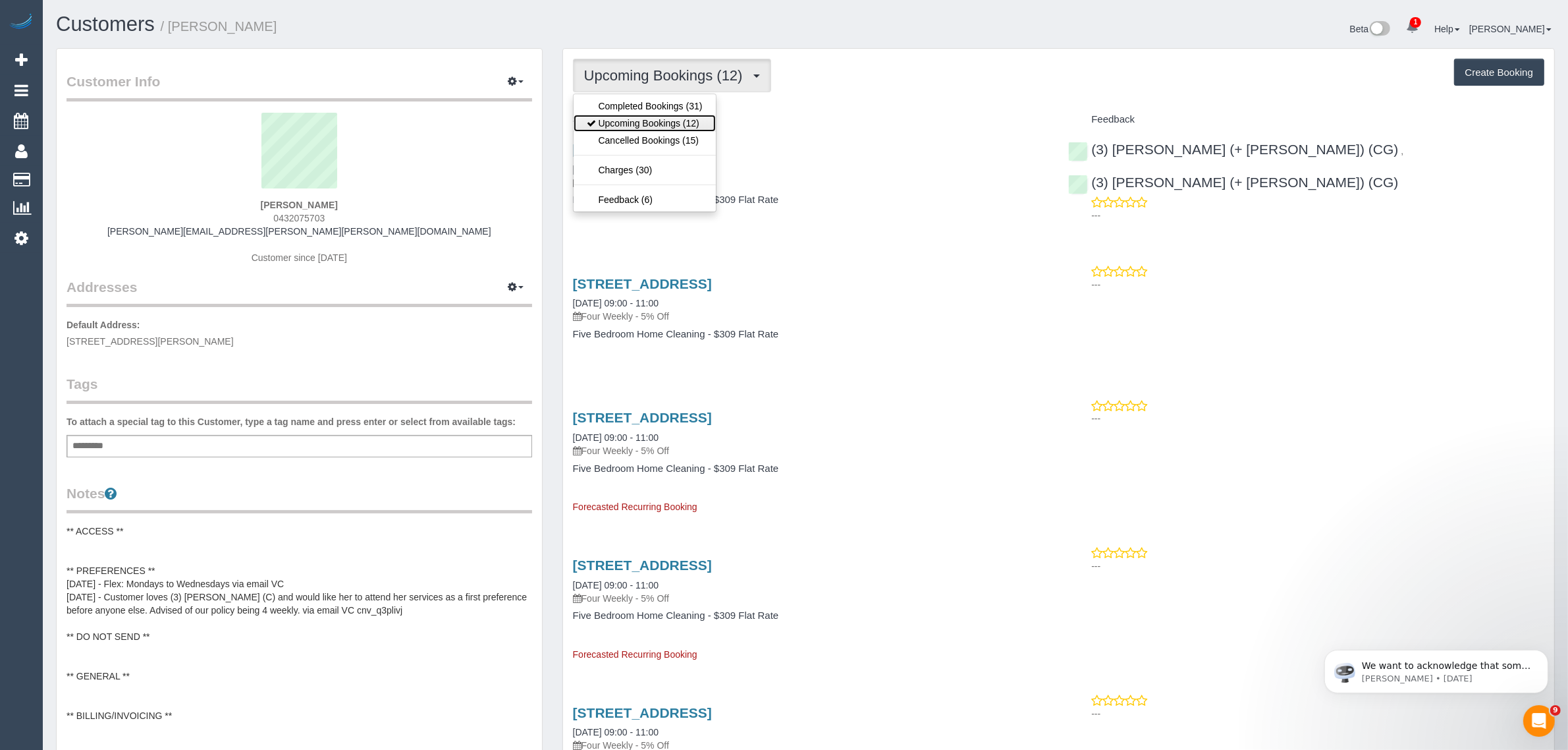
click at [617, 117] on link "Upcoming Bookings (12)" at bounding box center [644, 123] width 142 height 17
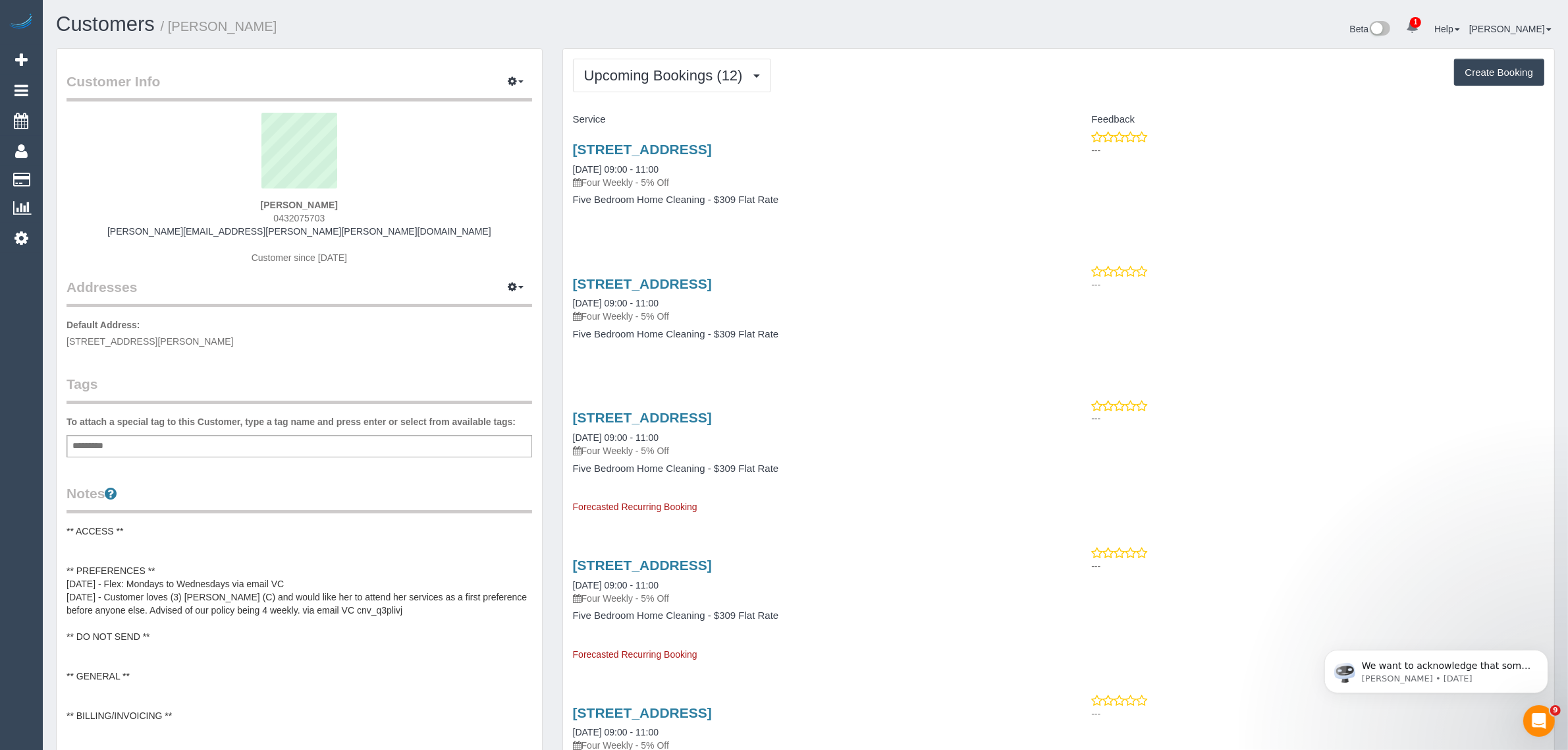
drag, startPoint x: 568, startPoint y: 162, endPoint x: 619, endPoint y: 168, distance: 51.4
click at [619, 168] on div "106b Ballarat Road, Maidstone, VIC 3012 07/10/2025 09:00 - 11:00 Four Weekly - …" at bounding box center [811, 181] width 496 height 101
copy link "07/10/2025"
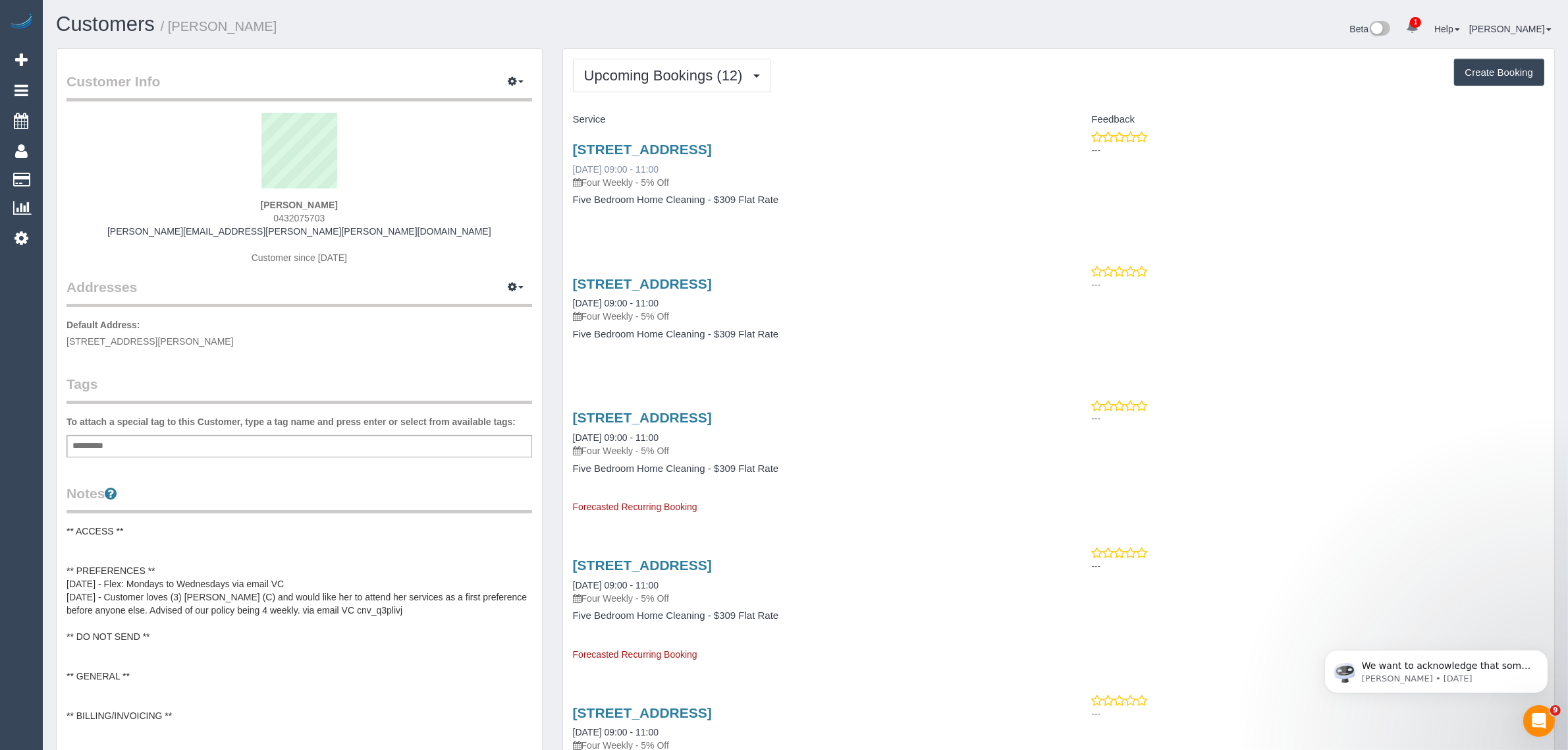
drag, startPoint x: 637, startPoint y: 165, endPoint x: 573, endPoint y: 165, distance: 64.0
click at [573, 165] on div "106b Ballarat Road, Maidstone, VIC 3012 07/10/2025 09:00 - 11:00 Four Weekly - …" at bounding box center [811, 165] width 476 height 47
copy link "07/10/2025 09:00 - 11:00"
click at [307, 212] on span "0432075703" at bounding box center [299, 217] width 51 height 10
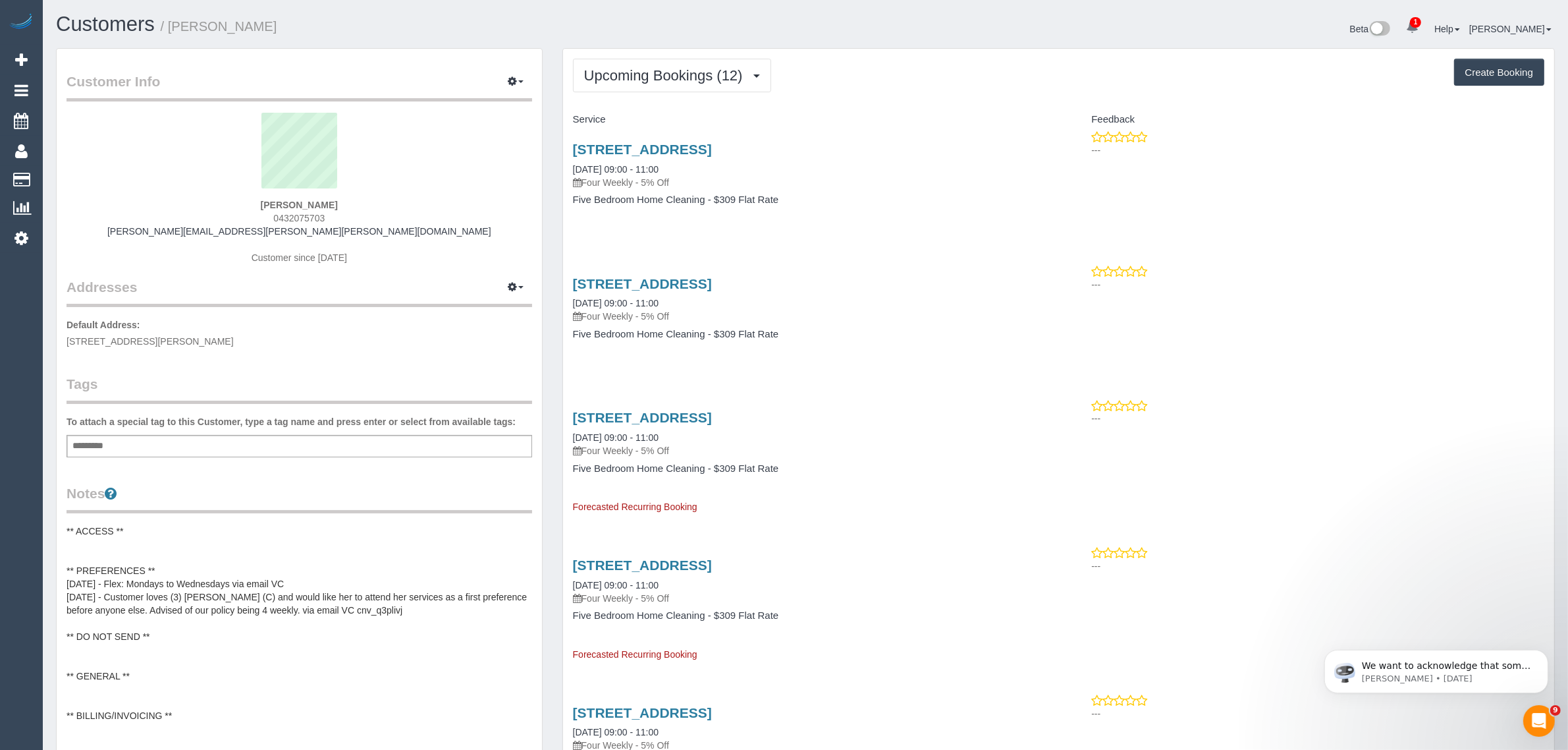
copy span "0432075703"
click at [71, 178] on link "Customers" at bounding box center [125, 180] width 165 height 26
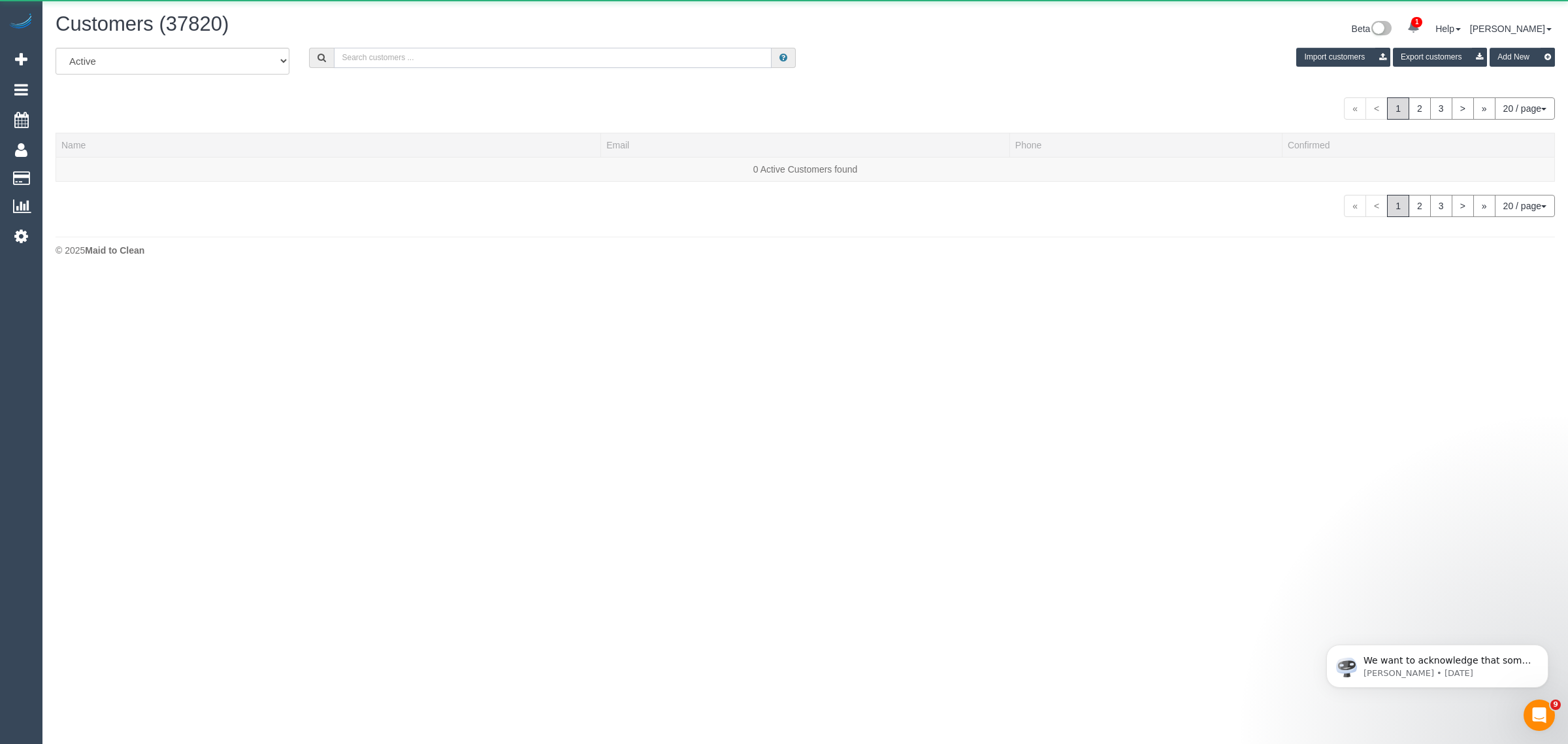
click at [399, 56] on input "text" at bounding box center [553, 57] width 438 height 20
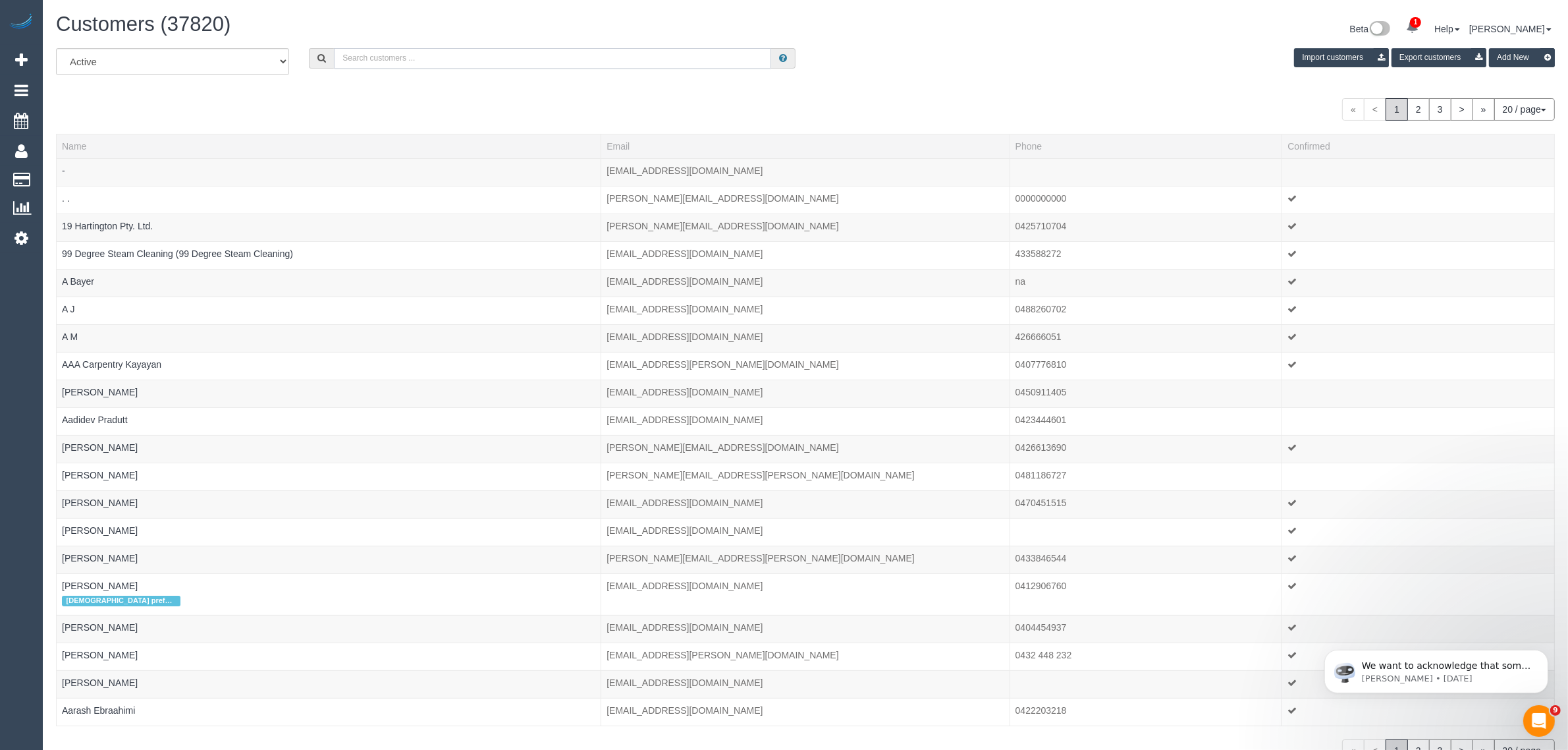
paste input "+61466589518 Aircall new contact"
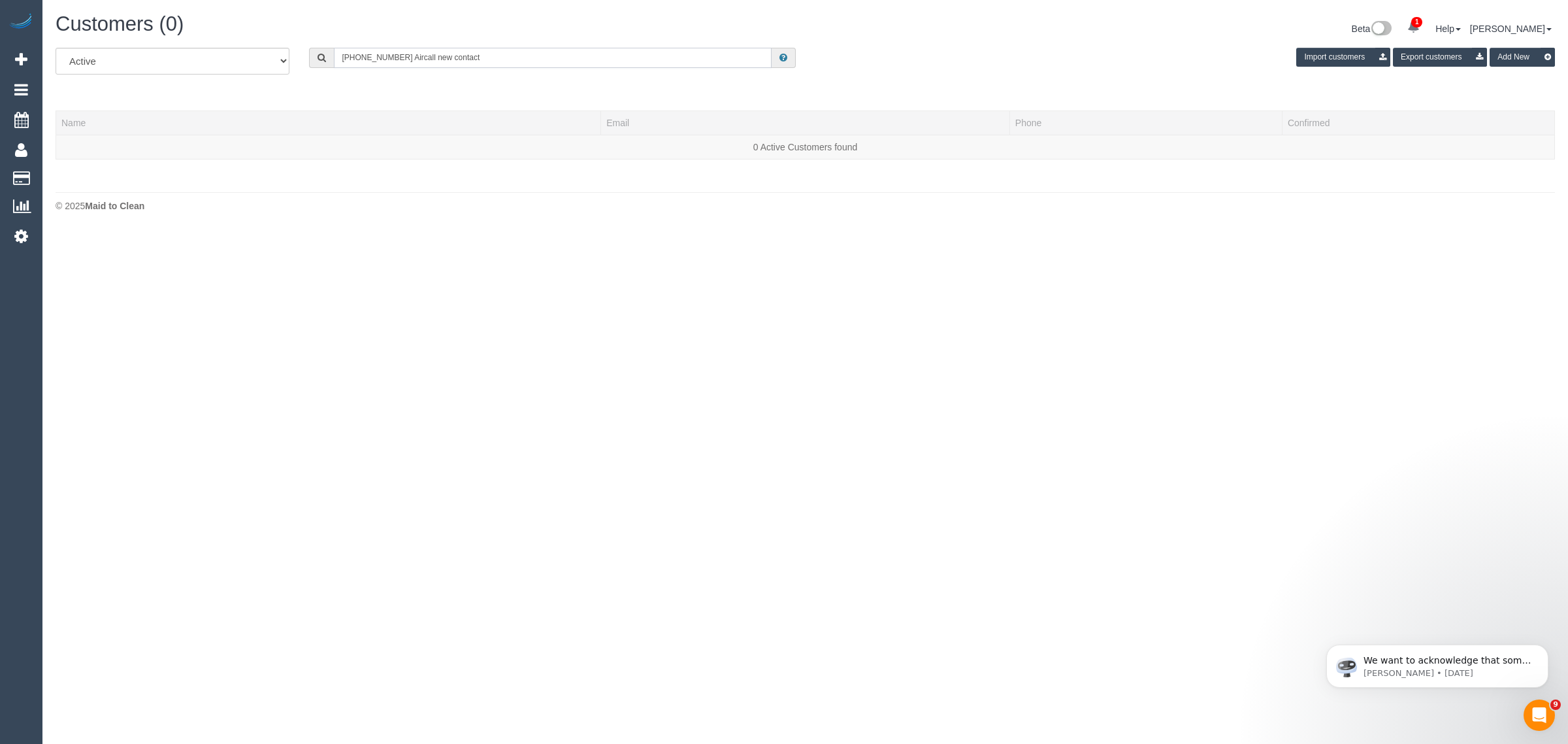
drag, startPoint x: 395, startPoint y: 59, endPoint x: 693, endPoint y: 85, distance: 299.1
click at [641, 96] on div "All Active Archived +61466589518 Aircall new contact Import customers Export cu…" at bounding box center [805, 110] width 1499 height 125
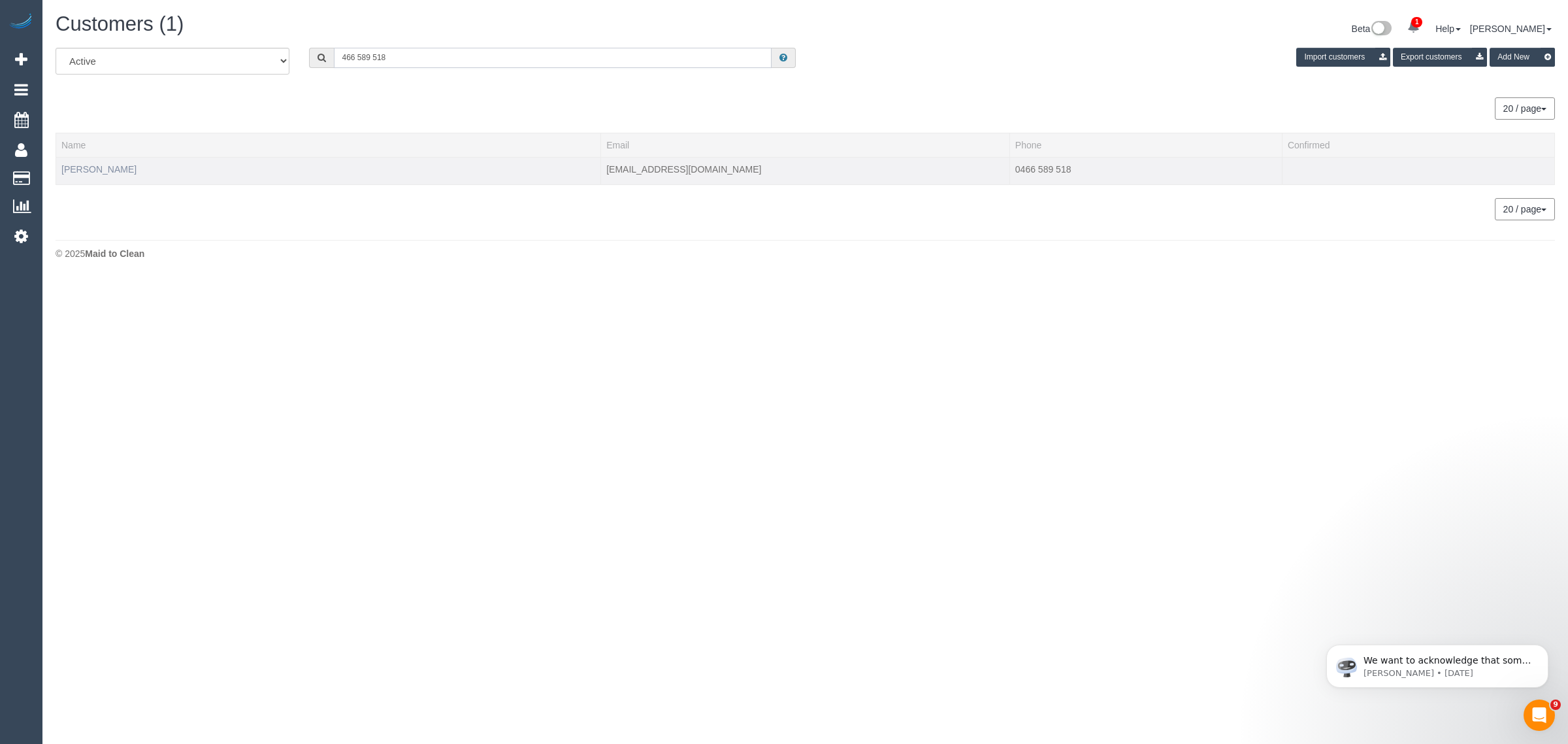
type input "466 589 518"
drag, startPoint x: 85, startPoint y: 165, endPoint x: 103, endPoint y: 161, distance: 18.4
click at [85, 165] on link "Annette Leong" at bounding box center [98, 169] width 75 height 10
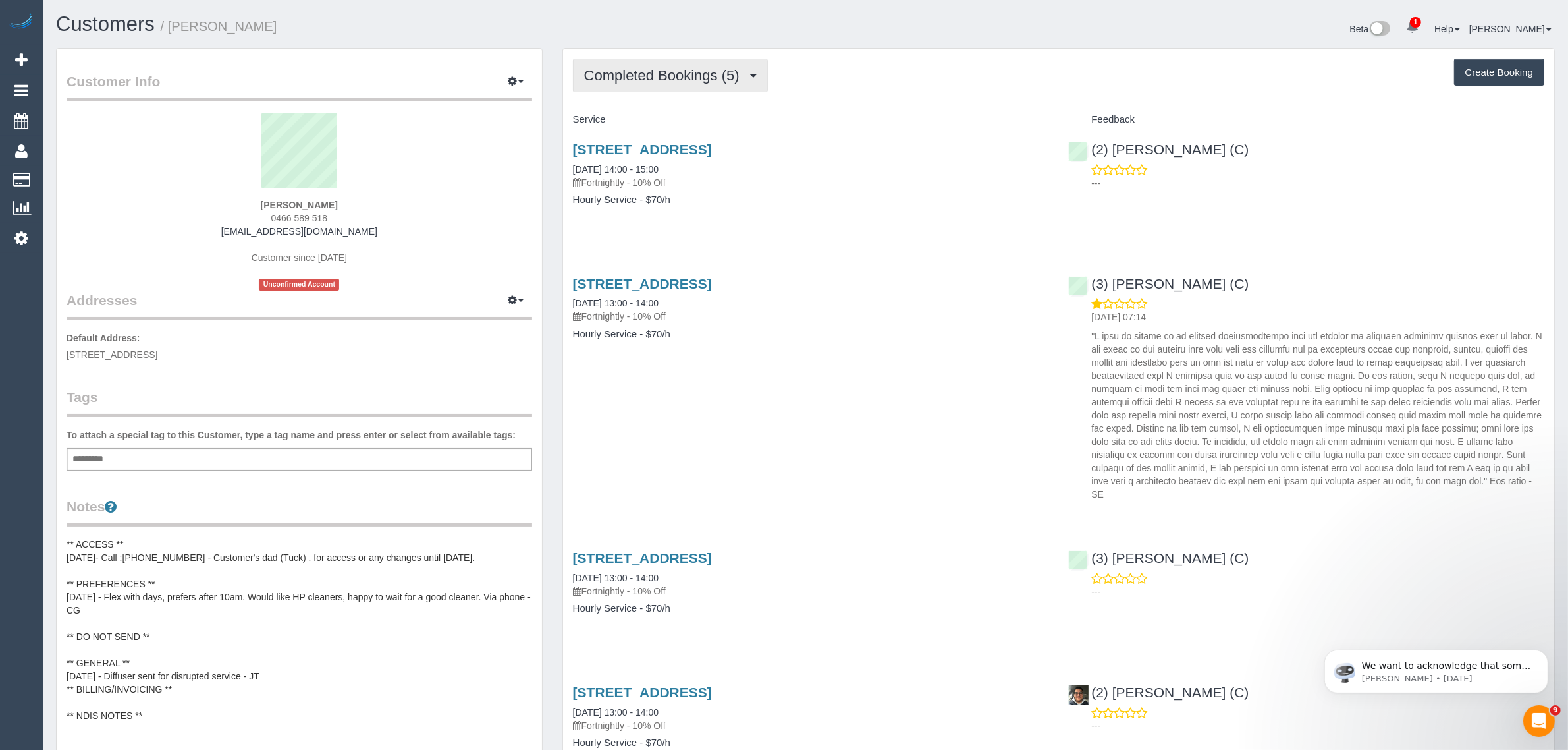
click at [679, 78] on span "Completed Bookings (5)" at bounding box center [664, 76] width 162 height 17
click at [657, 115] on link "Upcoming Bookings (11)" at bounding box center [643, 123] width 139 height 17
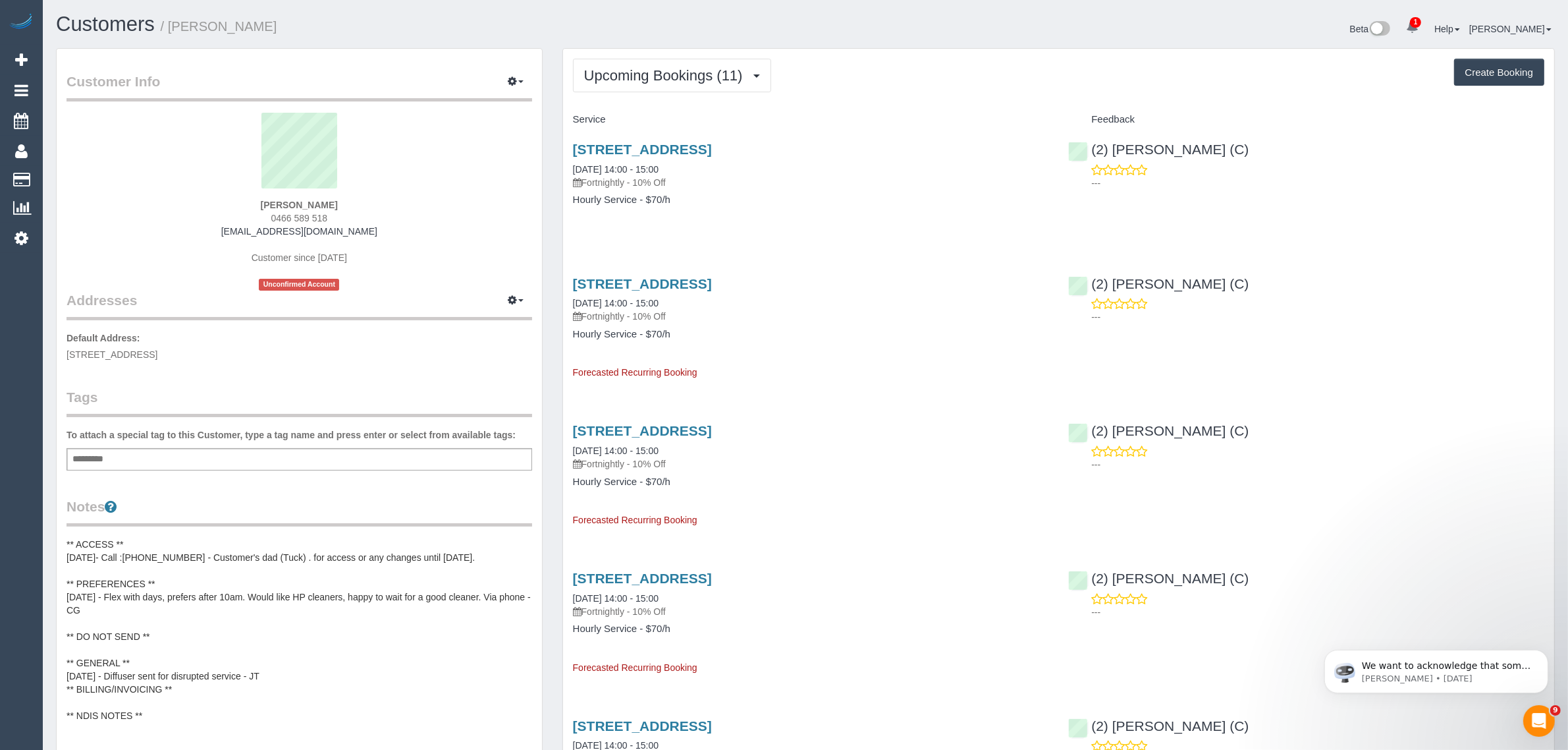
drag, startPoint x: 374, startPoint y: 233, endPoint x: 236, endPoint y: 231, distance: 138.0
click at [236, 231] on div "Annette Leong 0466 589 518 annetteleong232@gmail.com Customer since 2025 Unconf…" at bounding box center [299, 201] width 466 height 178
drag, startPoint x: 83, startPoint y: 172, endPoint x: 87, endPoint y: 162, distance: 10.8
click at [83, 172] on link "Customers" at bounding box center [125, 180] width 165 height 26
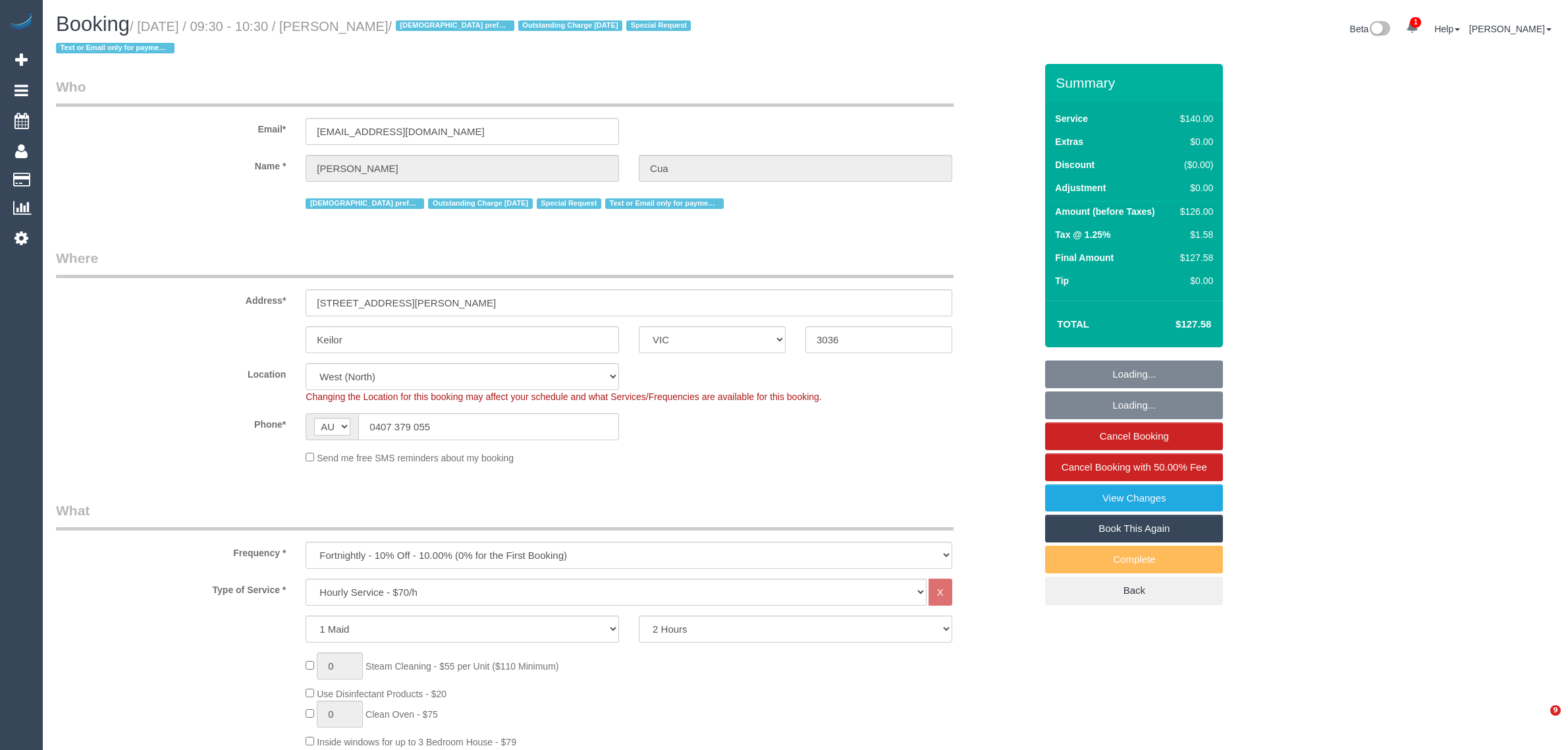
select select "VIC"
select select "string:stripe-pm_1OqUE12GScqysDRVXPiCHOYd"
select select "number:28"
select select "number:14"
select select "number:19"
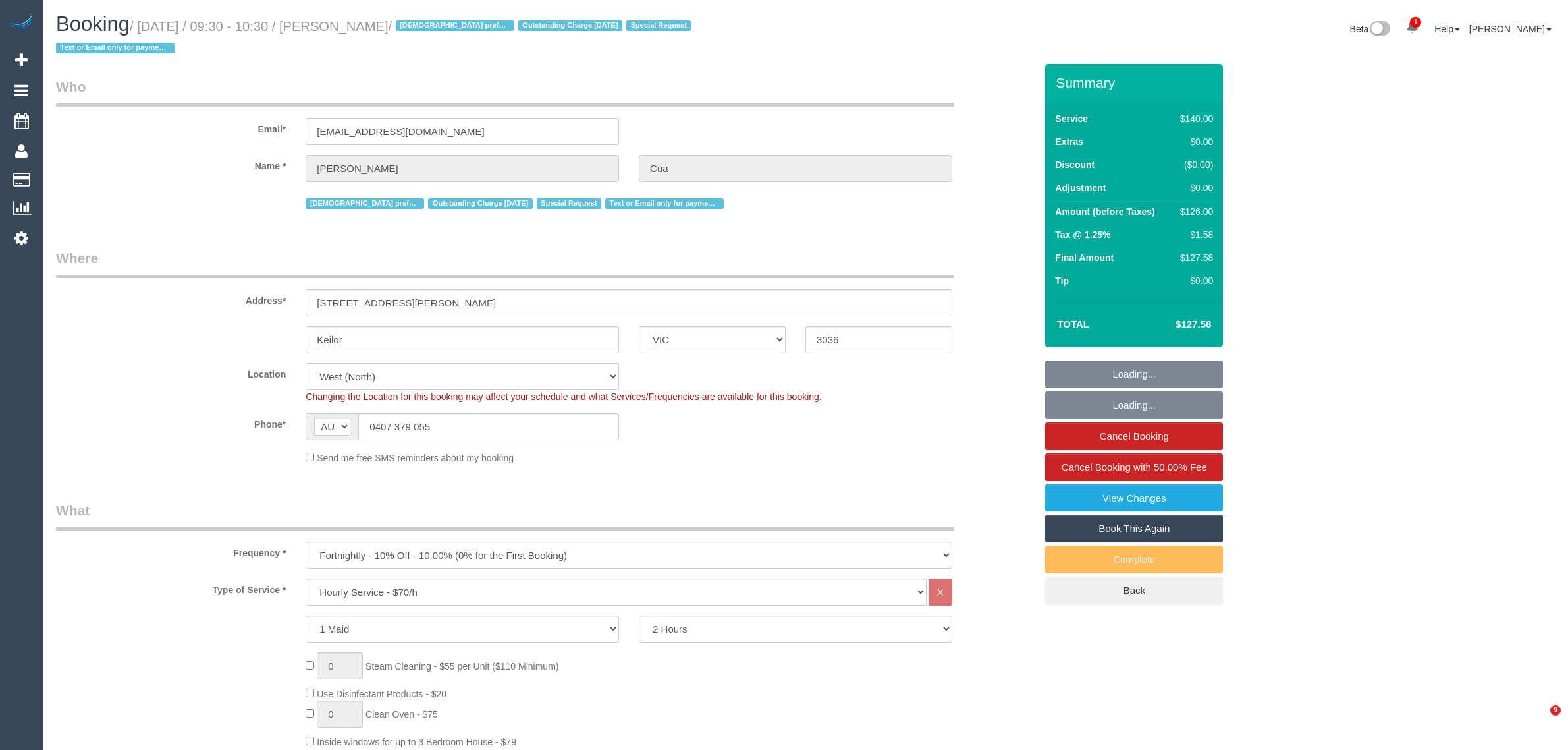
select select "number:36"
select select "number:34"
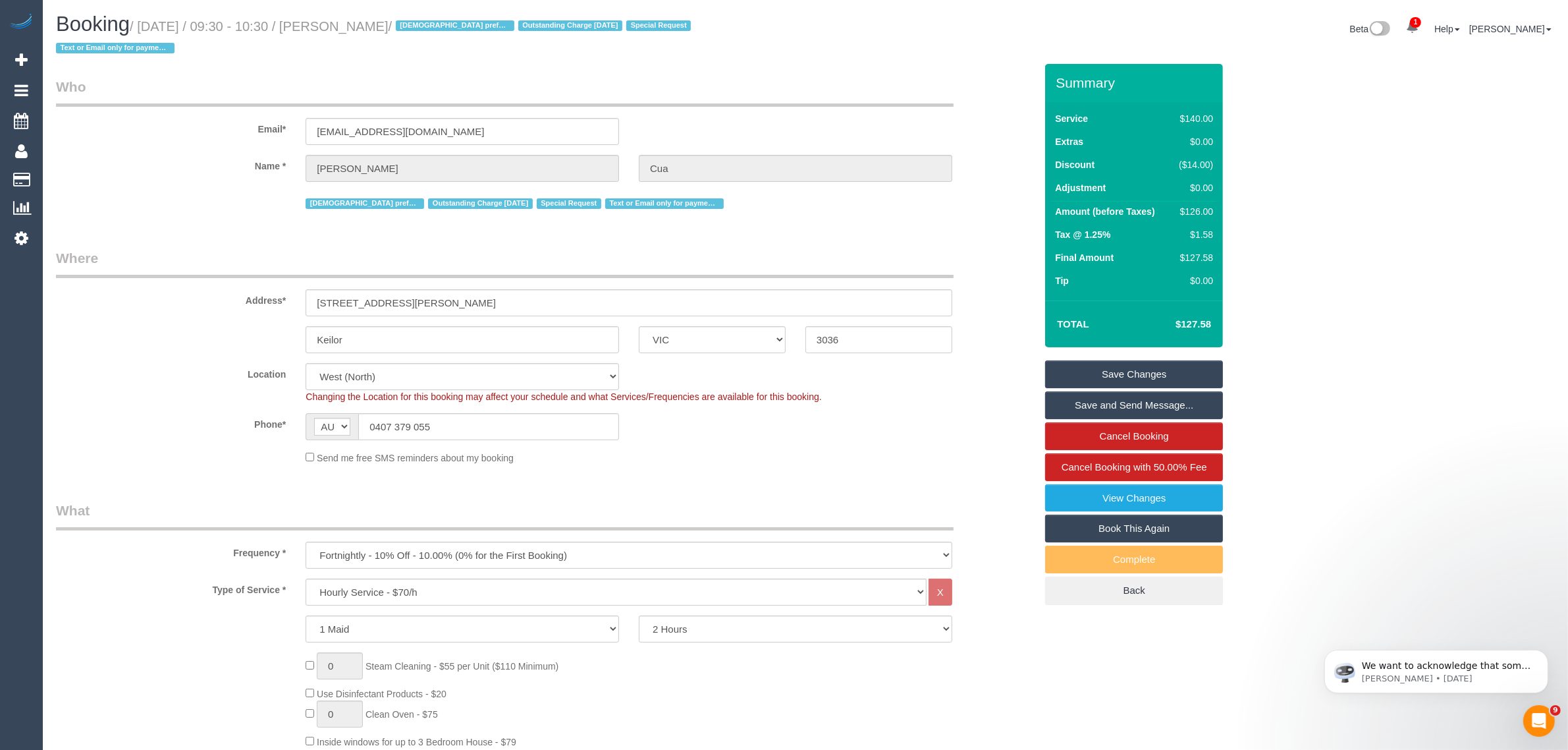
drag, startPoint x: 311, startPoint y: 28, endPoint x: 360, endPoint y: 24, distance: 49.2
click at [360, 24] on small "/ September 29, 2025 / 09:30 - 10:30 / Giulia Cua / Female preferred Outstandin…" at bounding box center [376, 38] width 639 height 37
copy small "09:30 - 10:30 /"
click at [1062, 465] on span "Cancel Booking with 50.00% Fee" at bounding box center [1134, 467] width 146 height 11
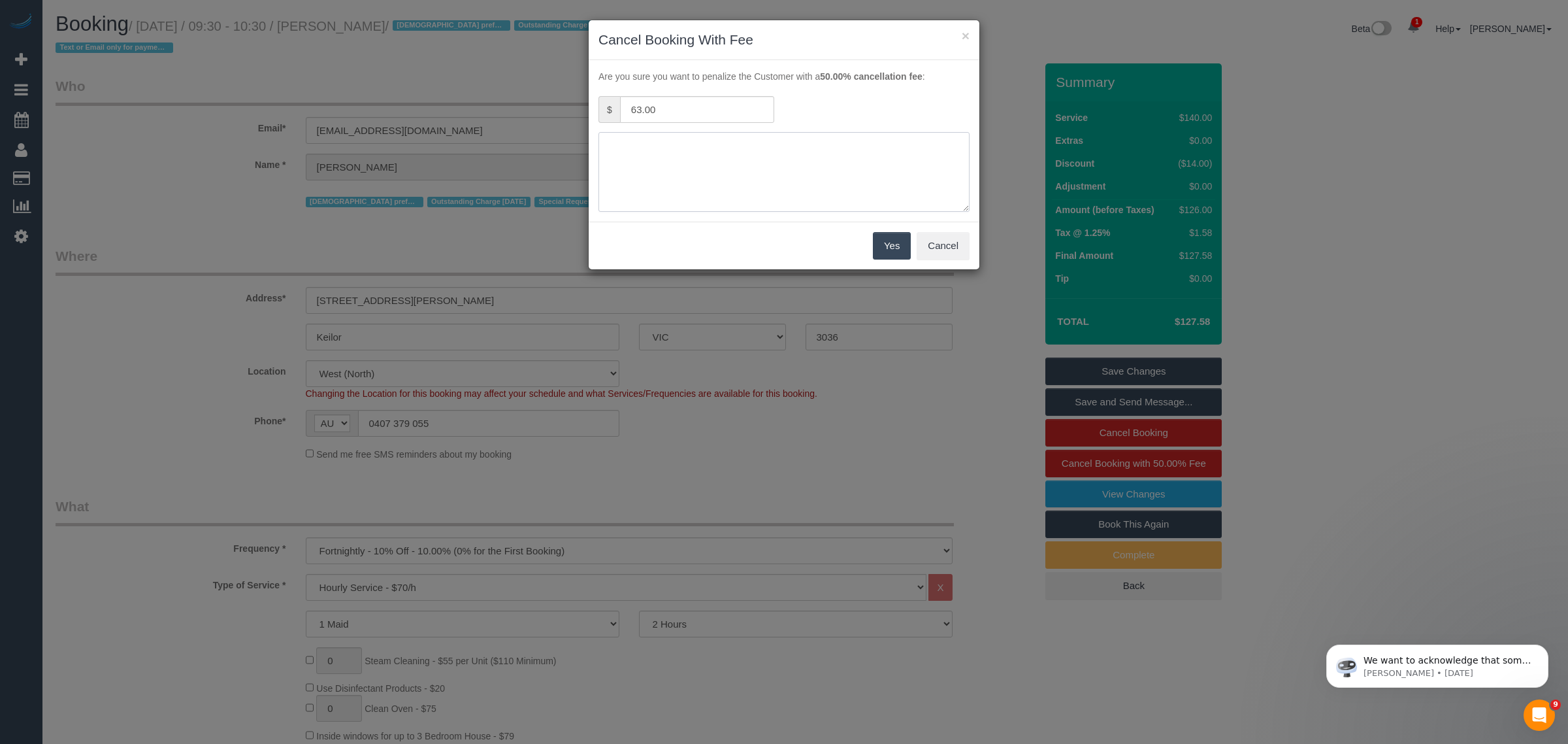
click at [743, 163] on textarea at bounding box center [784, 172] width 371 height 80
type textarea "customer wants to cancel today via txt - KA"
click at [885, 239] on button "Yes" at bounding box center [891, 246] width 38 height 28
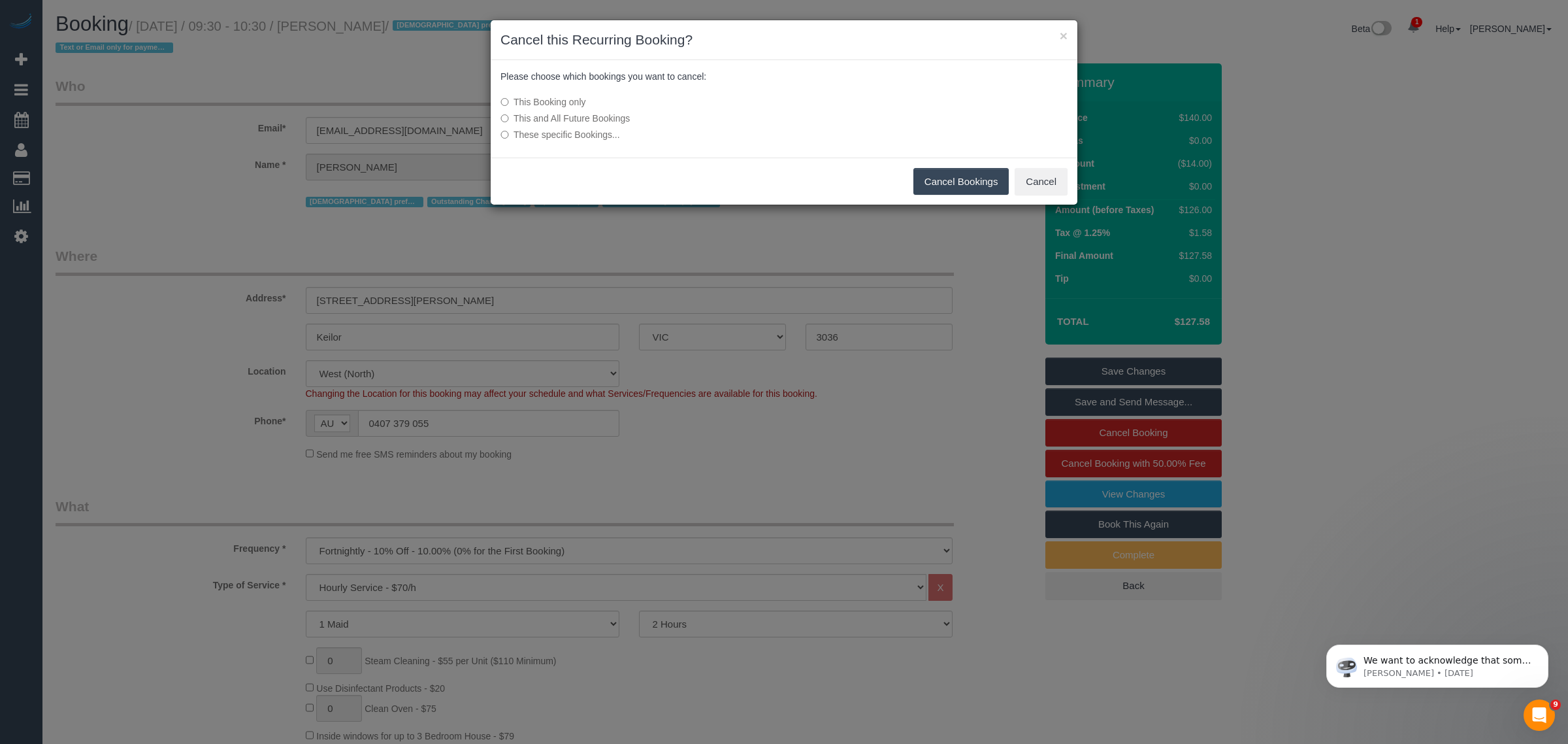
click at [981, 172] on button "Cancel Bookings" at bounding box center [961, 182] width 96 height 28
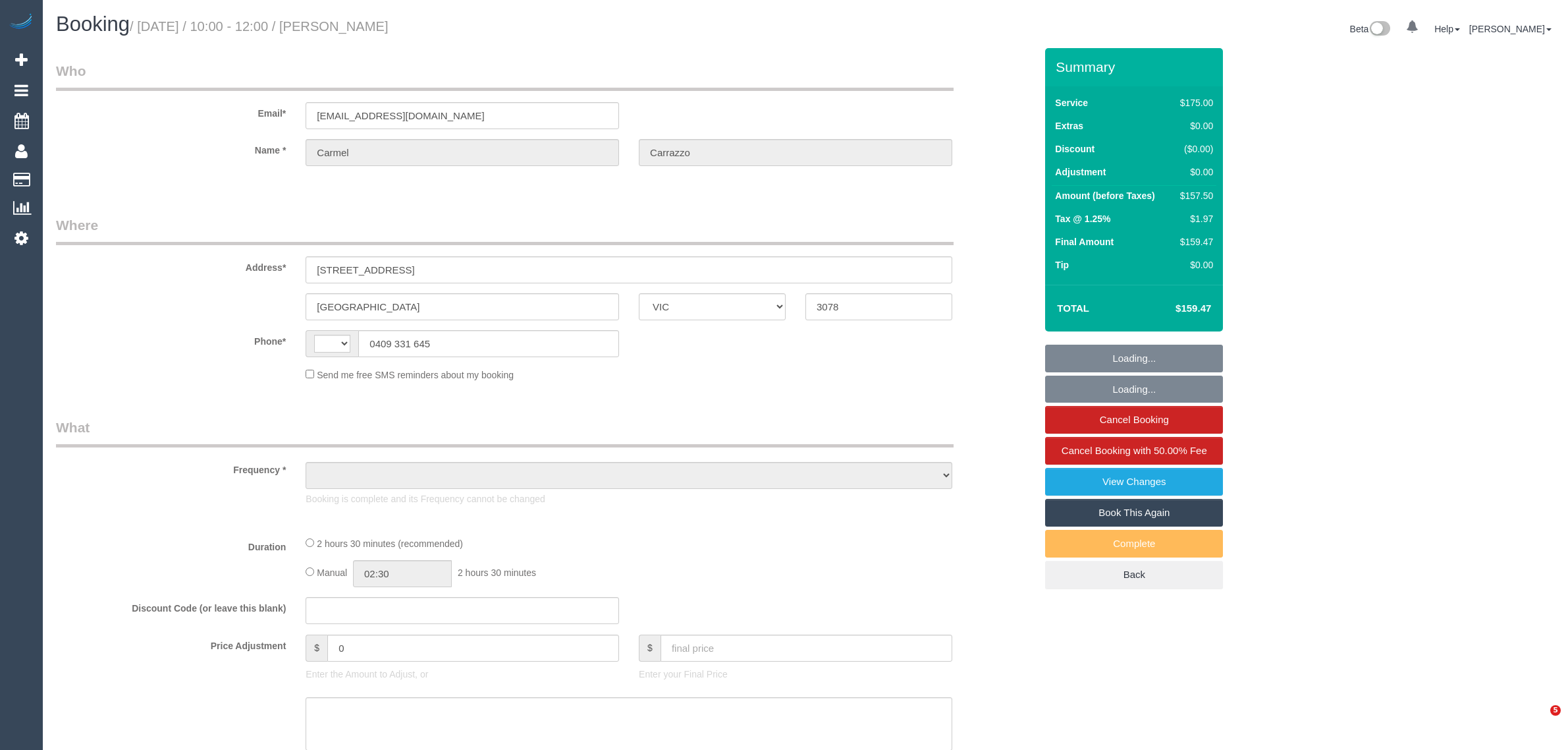
select select "VIC"
select select "object:299"
select select "string:stripe-pm_1R0sTQ2GScqysDRVyEk89Ea5"
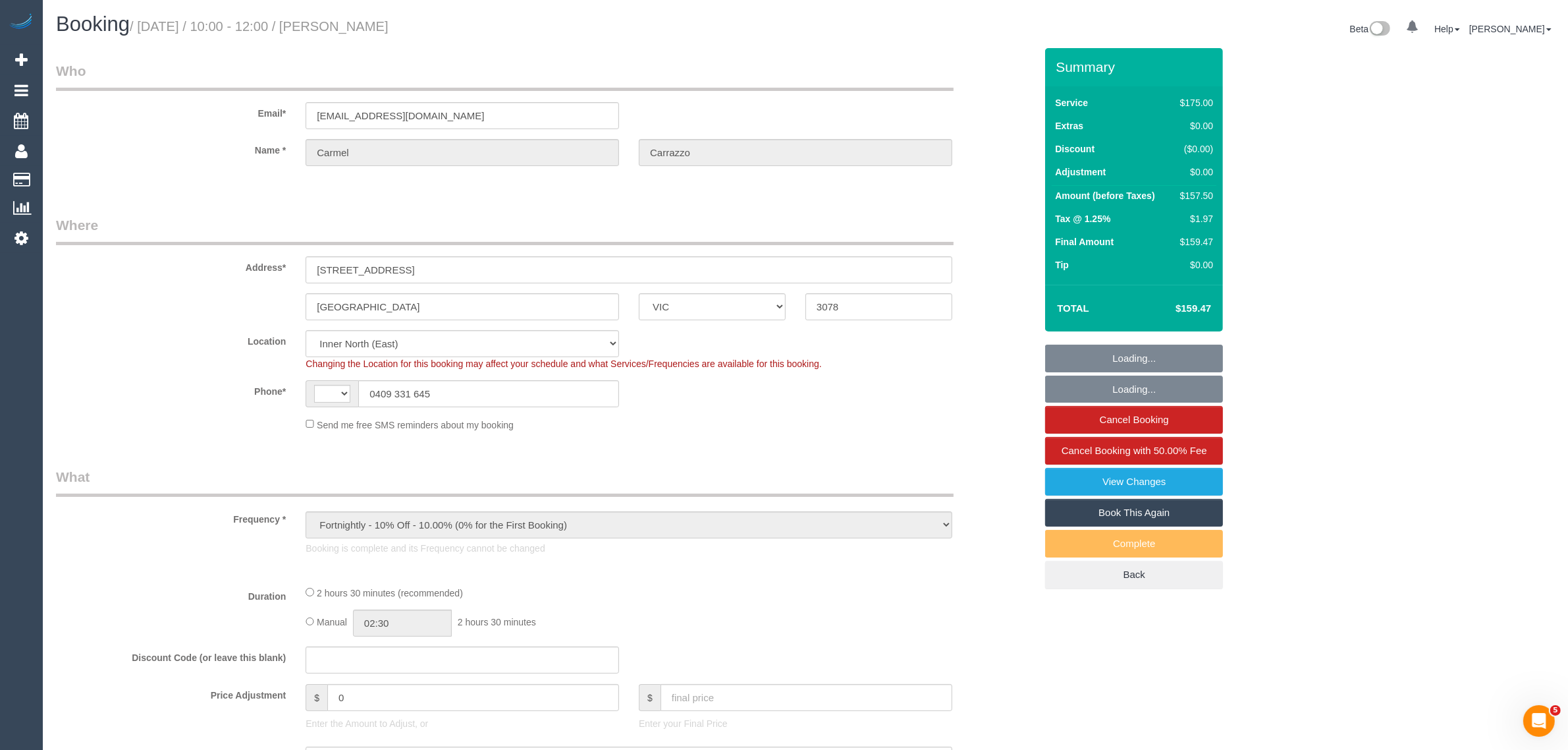
select select "object:717"
select select "string:AU"
select select "150"
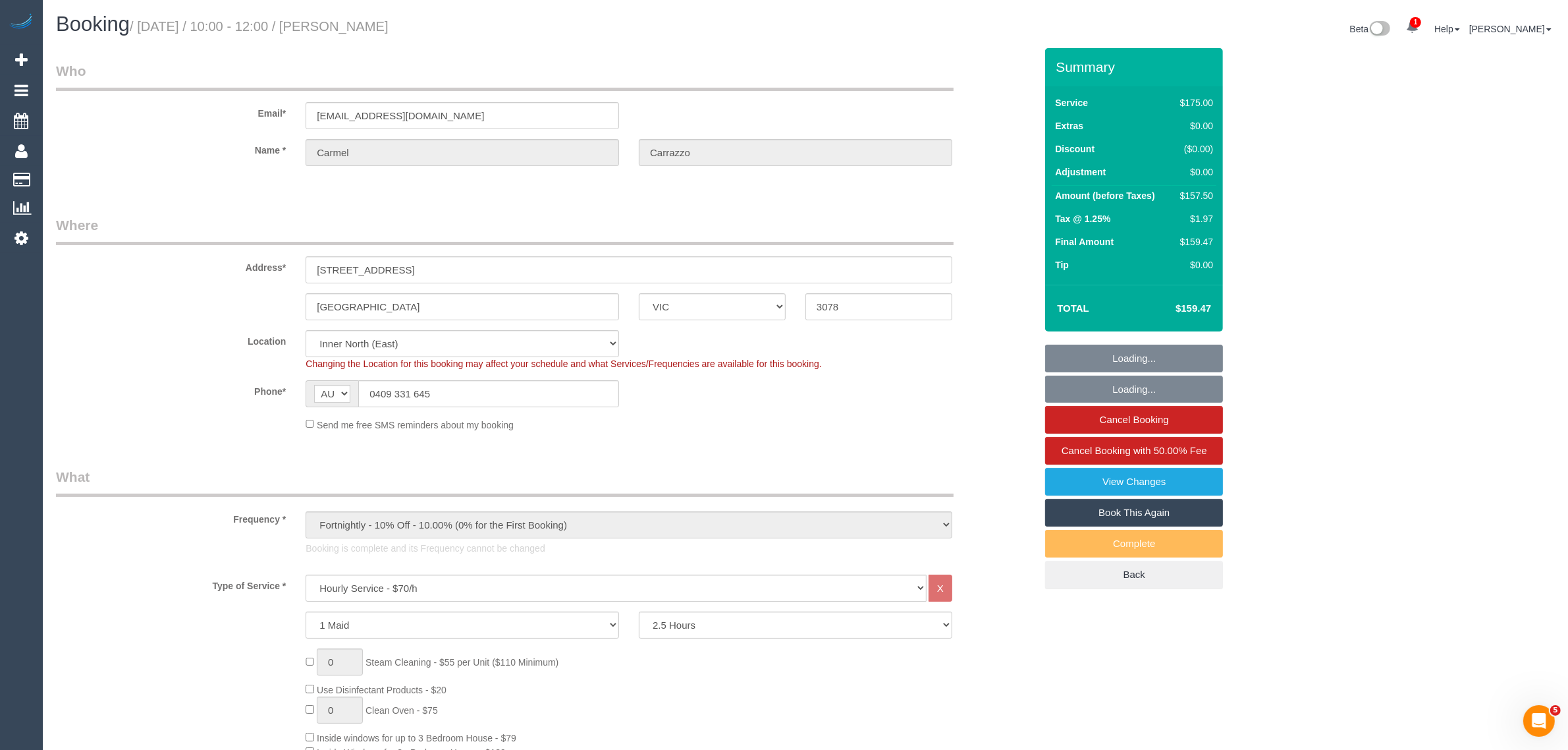
select select "number:29"
select select "number:14"
select select "number:19"
select select "number:22"
select select "number:34"
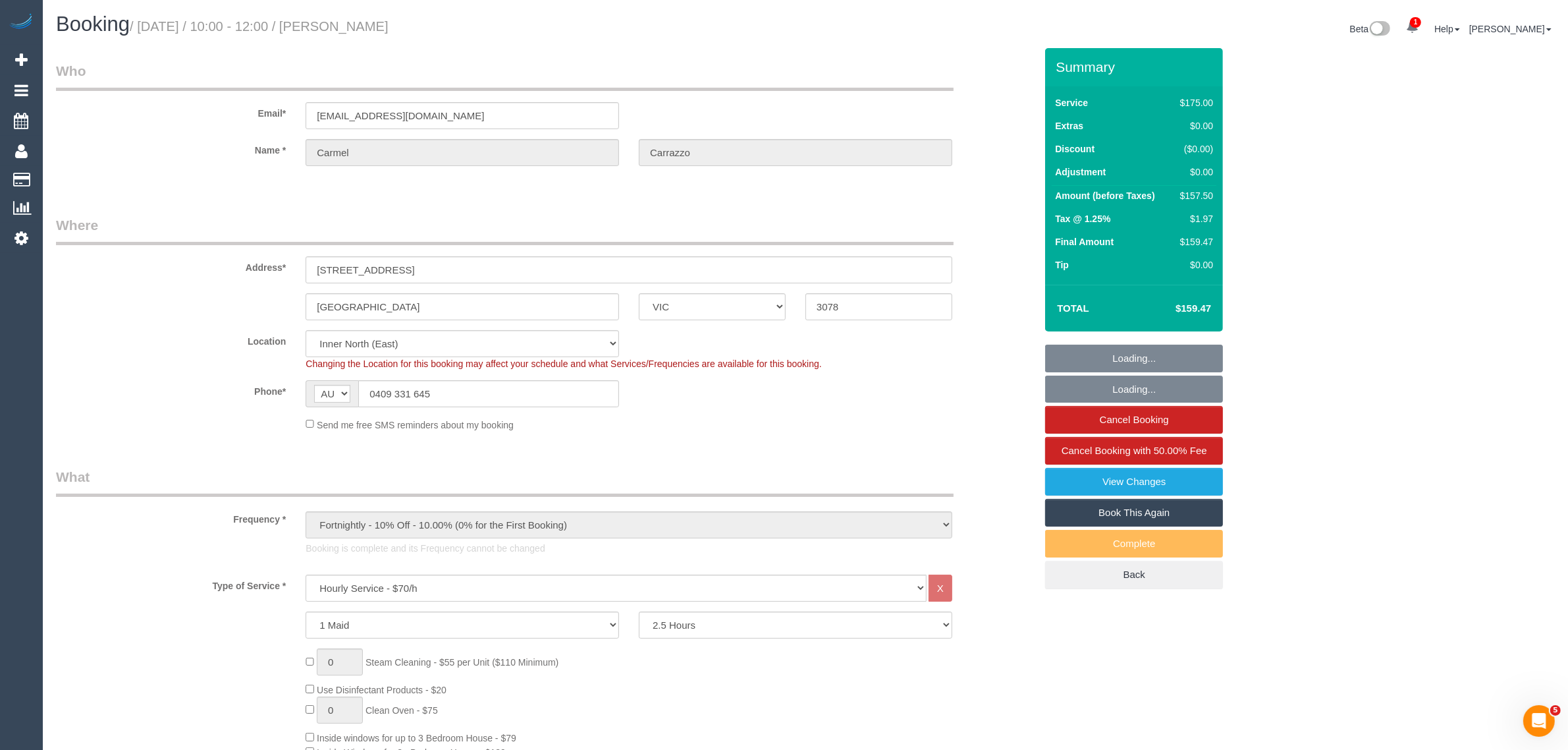
select select "number:12"
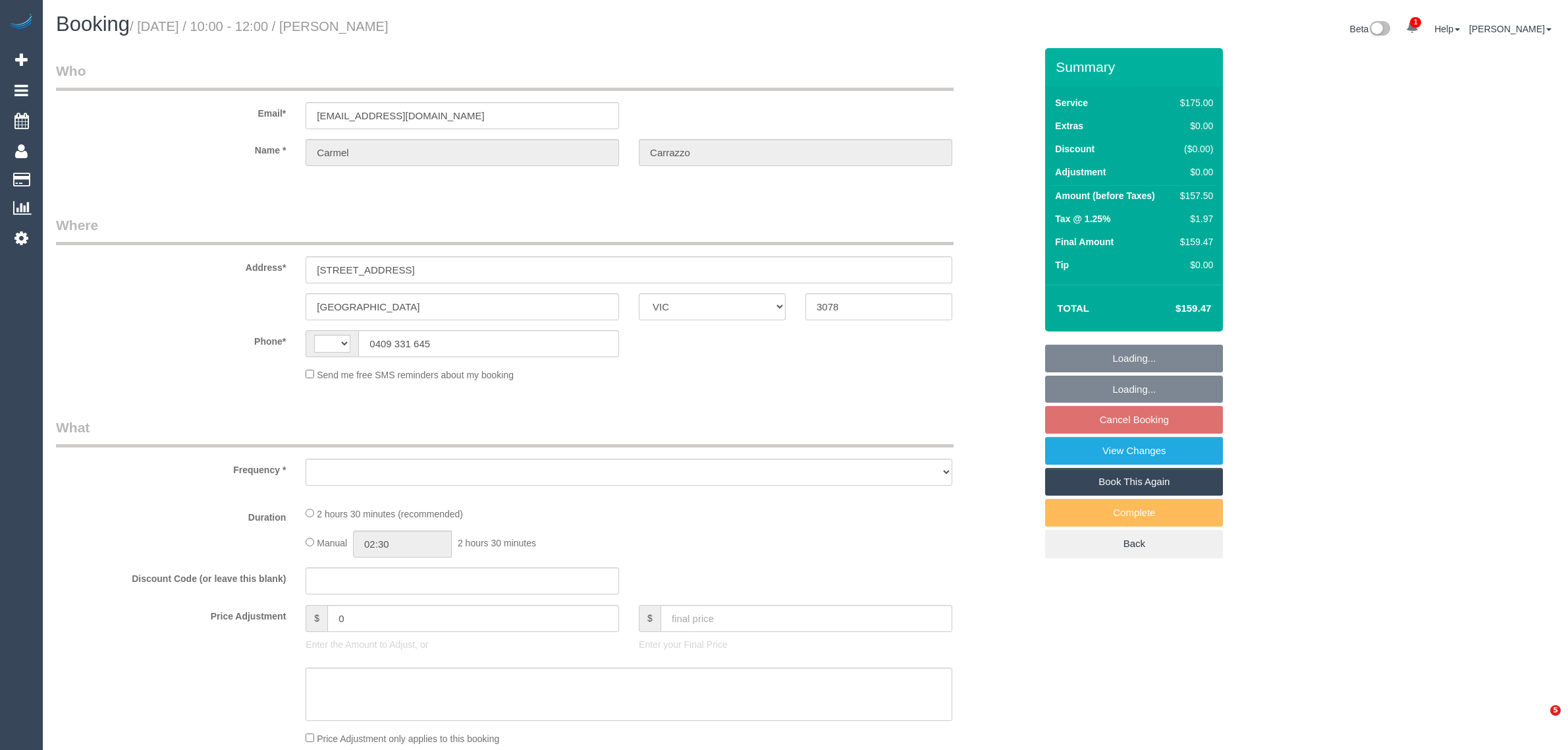
select select "VIC"
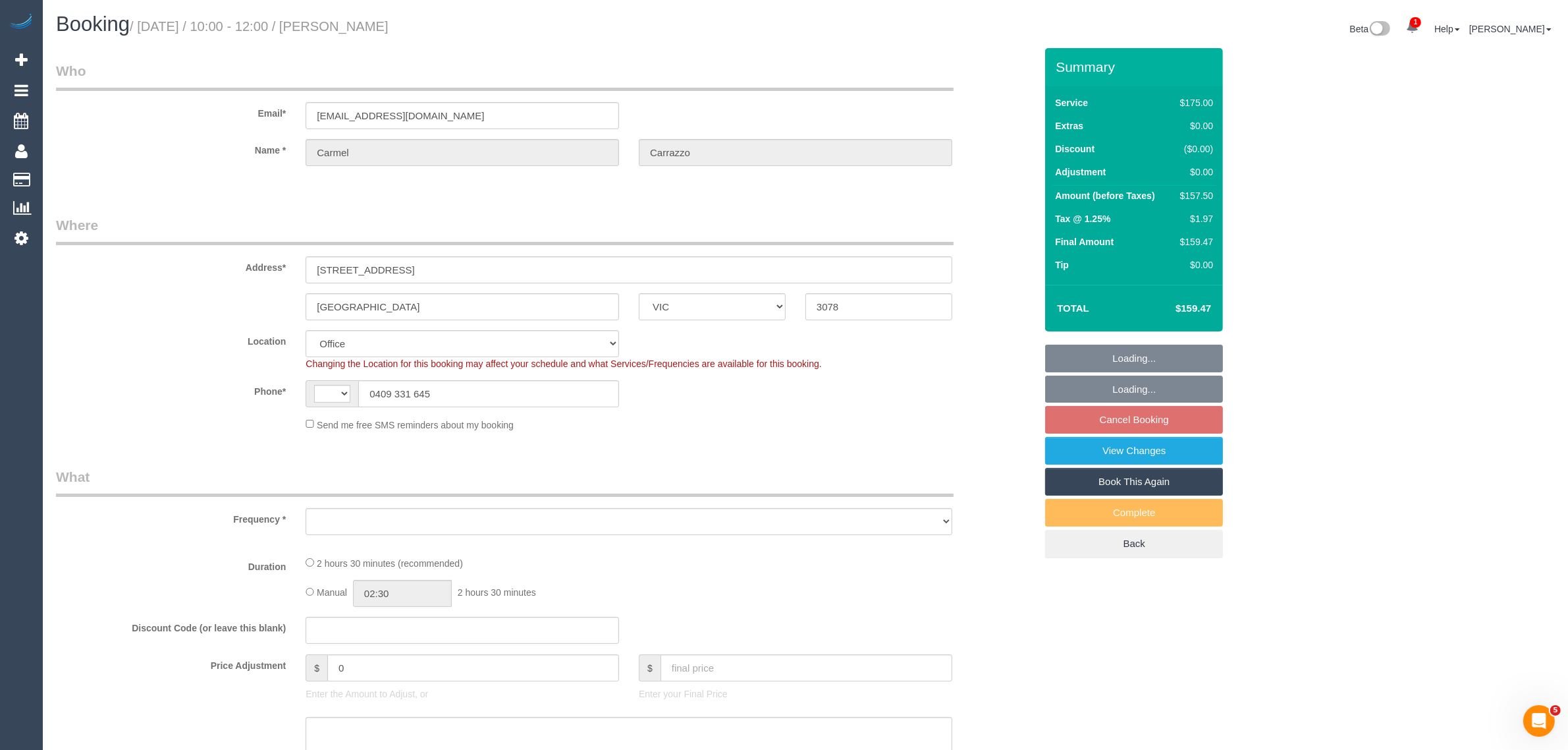
select select "string:AU"
select select "object:703"
select select "150"
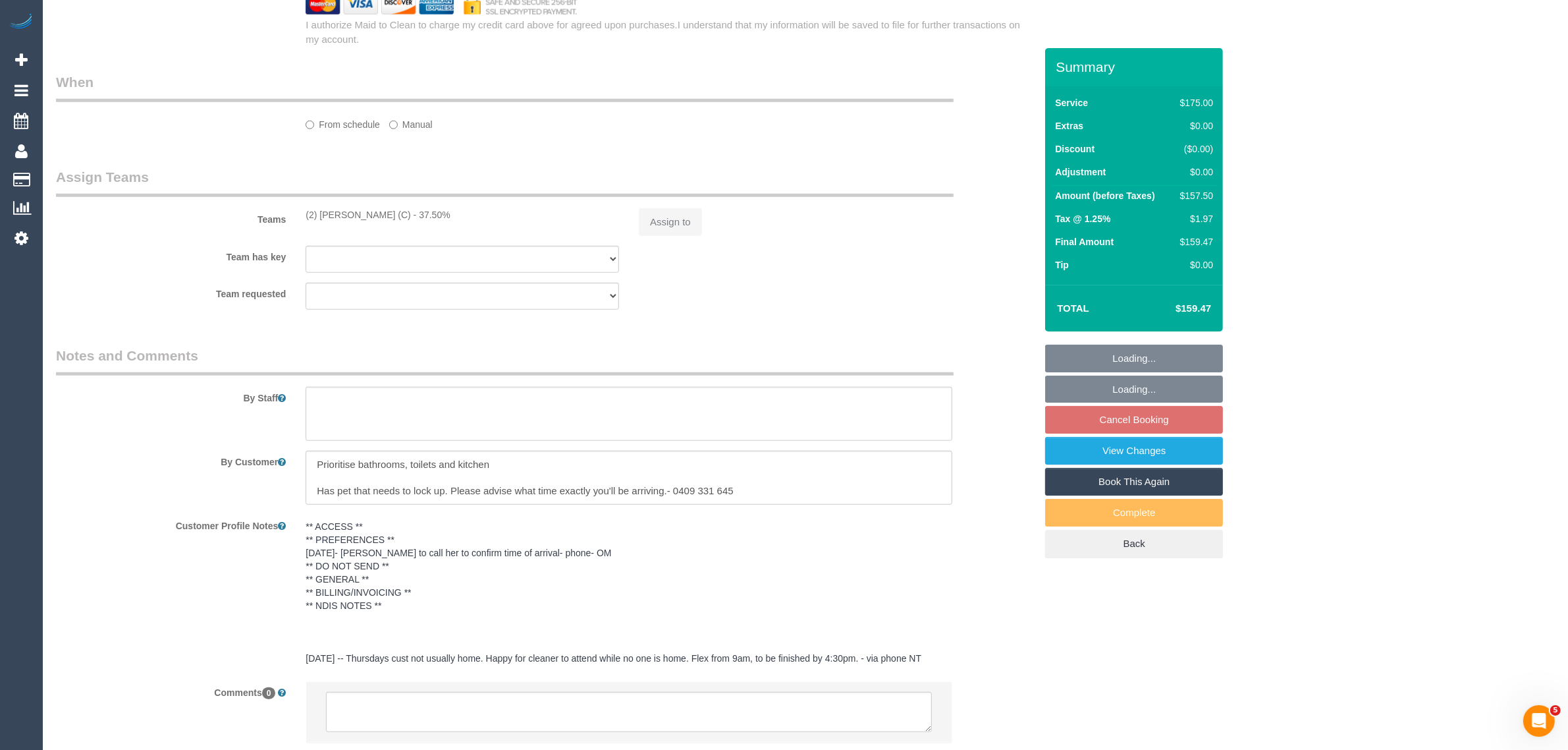
select select "string:stripe-pm_1R0sTQ2GScqysDRVyEk89Ea5"
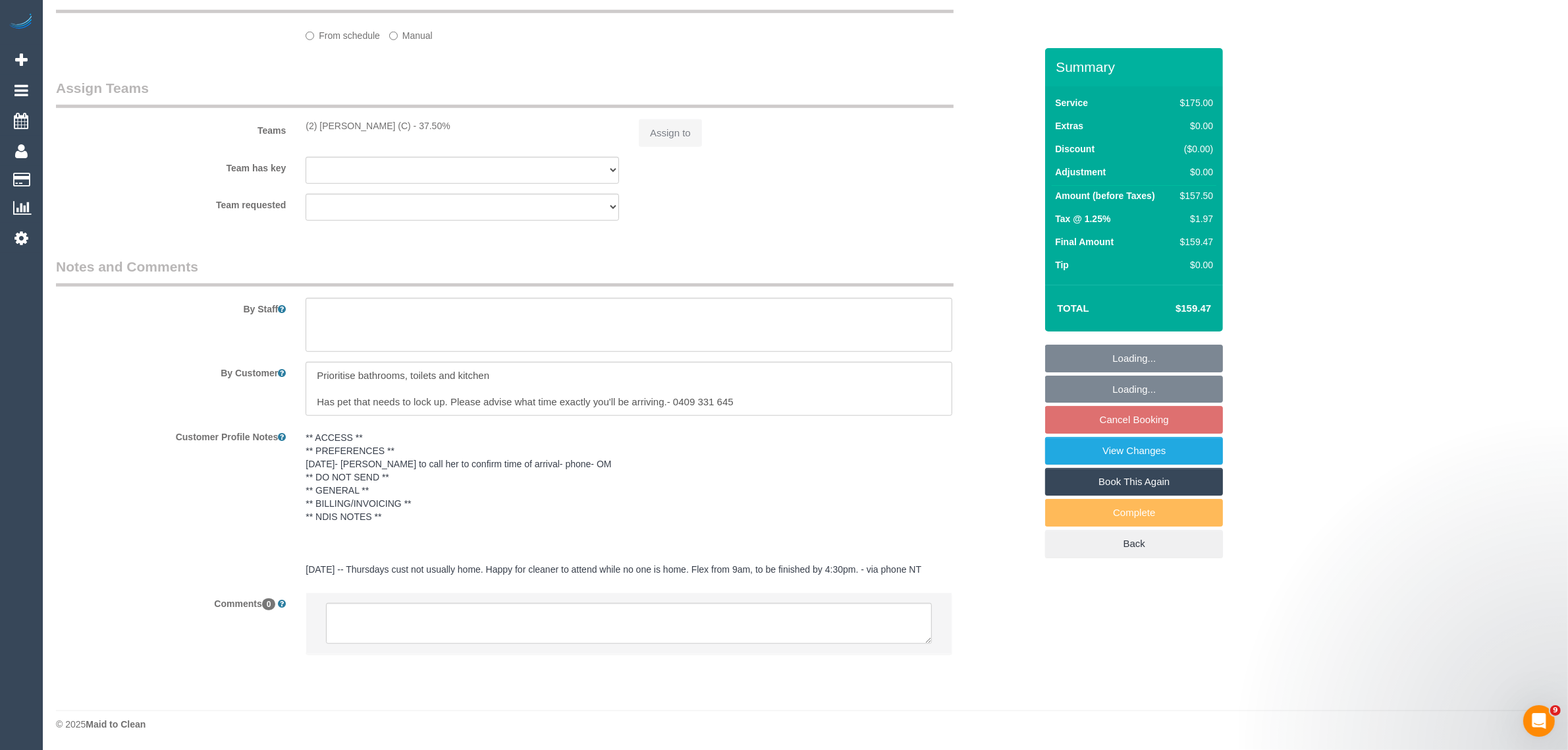
select select "number:29"
select select "number:14"
select select "number:19"
select select "number:22"
select select "number:34"
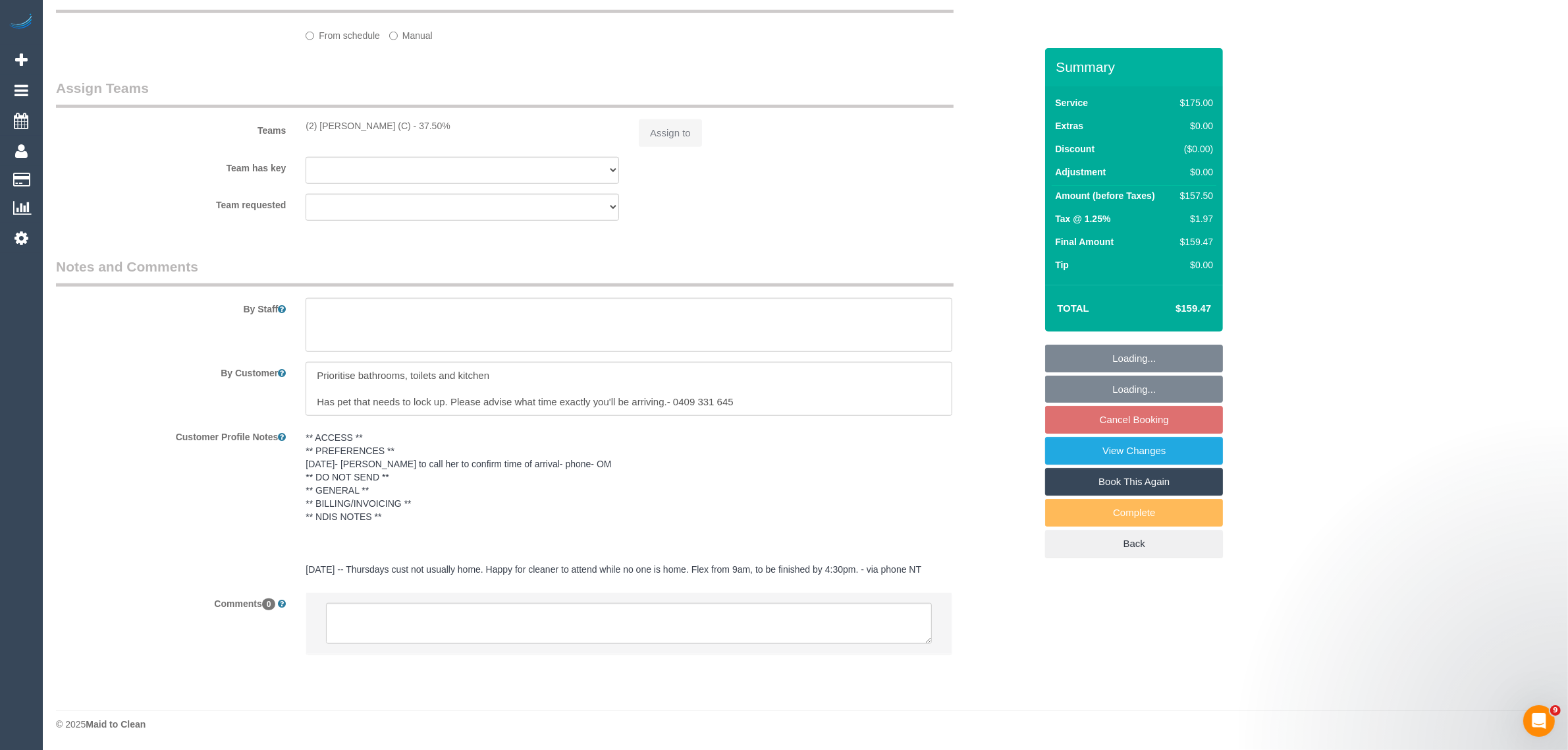
select select "number:12"
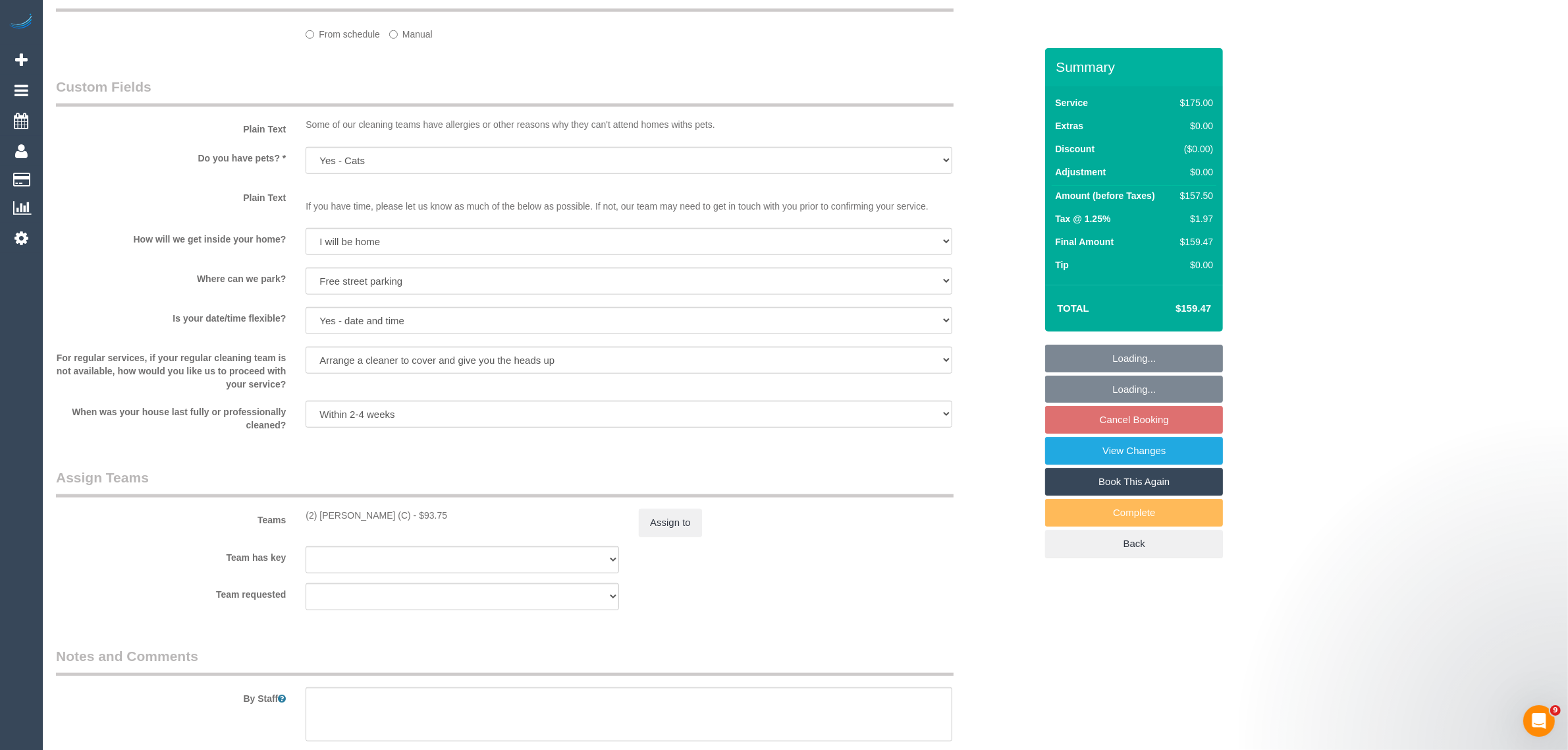
scroll to position [1916, 0]
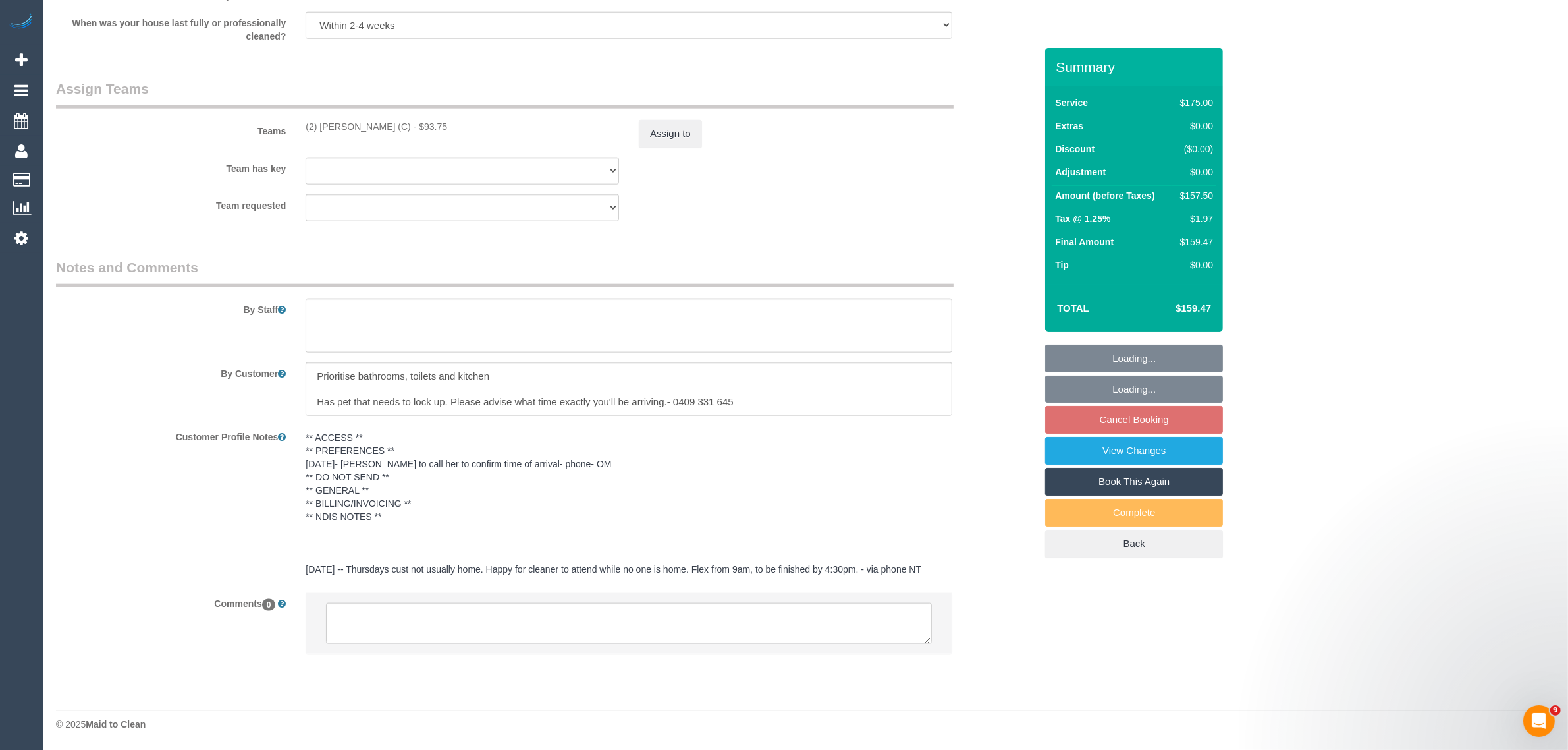
select select "object:2206"
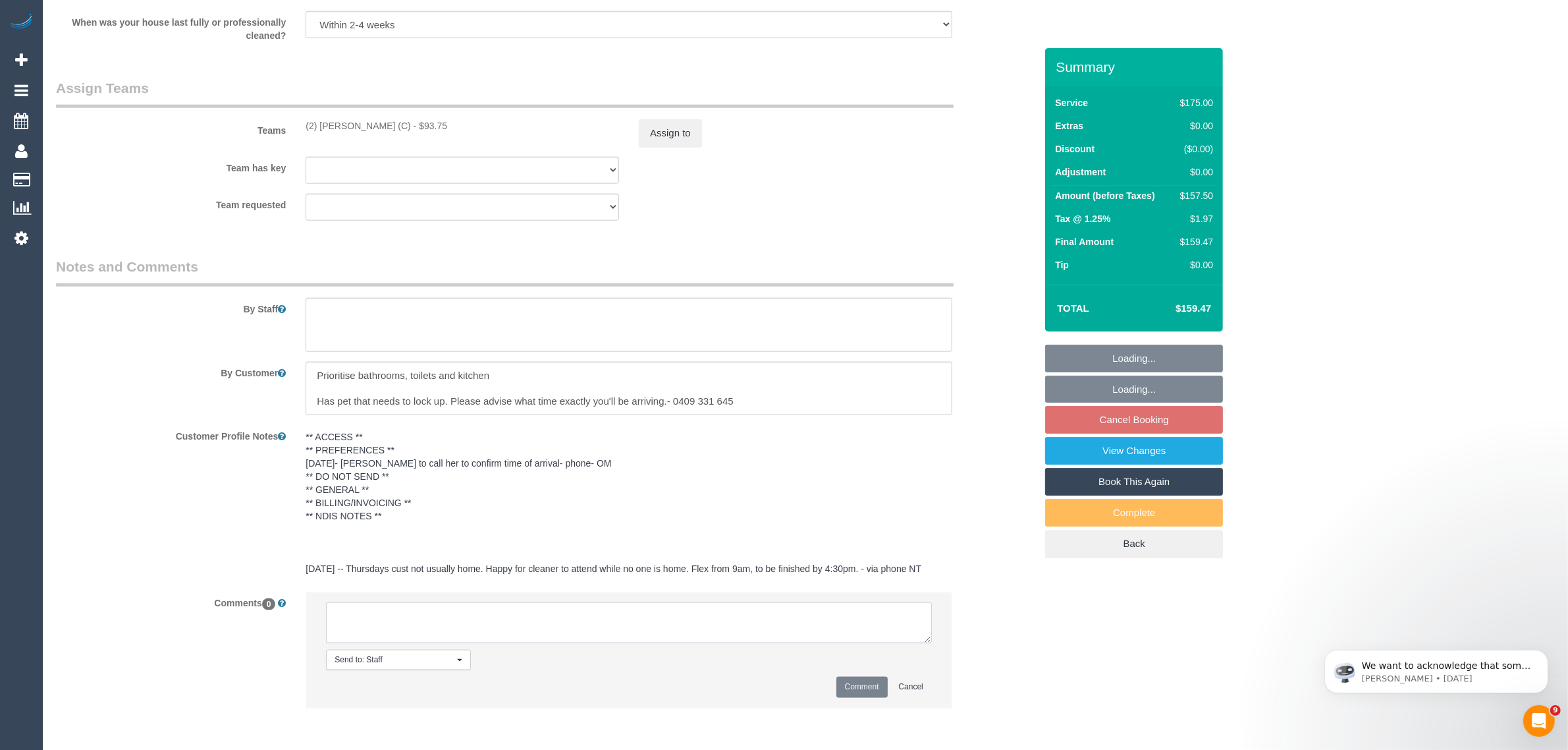
click at [742, 613] on textarea at bounding box center [629, 622] width 606 height 41
paste textarea "Cleaner(s) Unassigned: Reason Unassigned: One Off/Ongoing: Flexibility: Close a…"
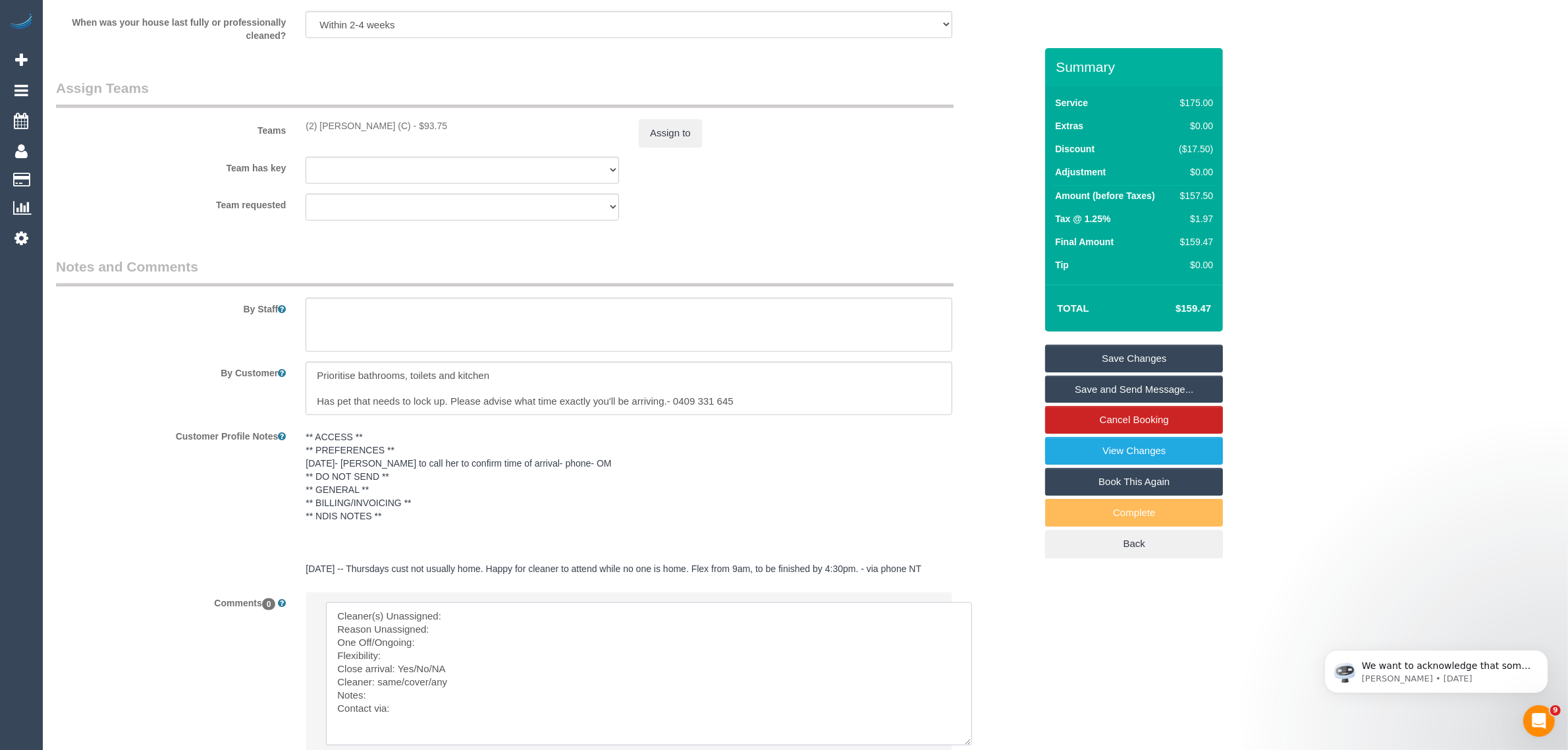
drag, startPoint x: 929, startPoint y: 641, endPoint x: 969, endPoint y: 744, distance: 110.5
click at [969, 744] on textarea at bounding box center [649, 674] width 646 height 143
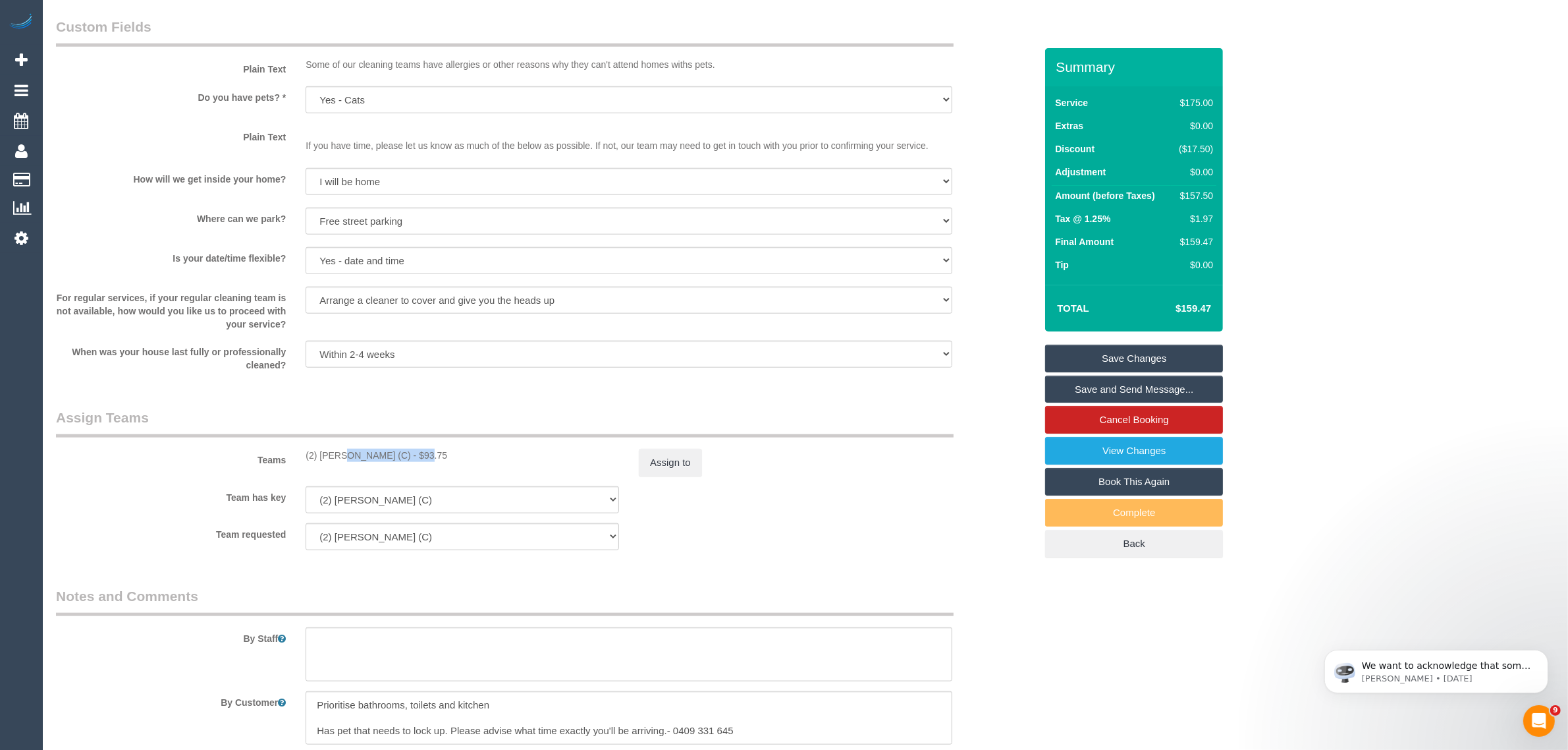
drag, startPoint x: 303, startPoint y: 460, endPoint x: 380, endPoint y: 456, distance: 77.1
click at [380, 456] on div "(2) Qiyang Bo (C) - $93.75" at bounding box center [462, 455] width 333 height 13
copy div "(2) [PERSON_NAME] (C)"
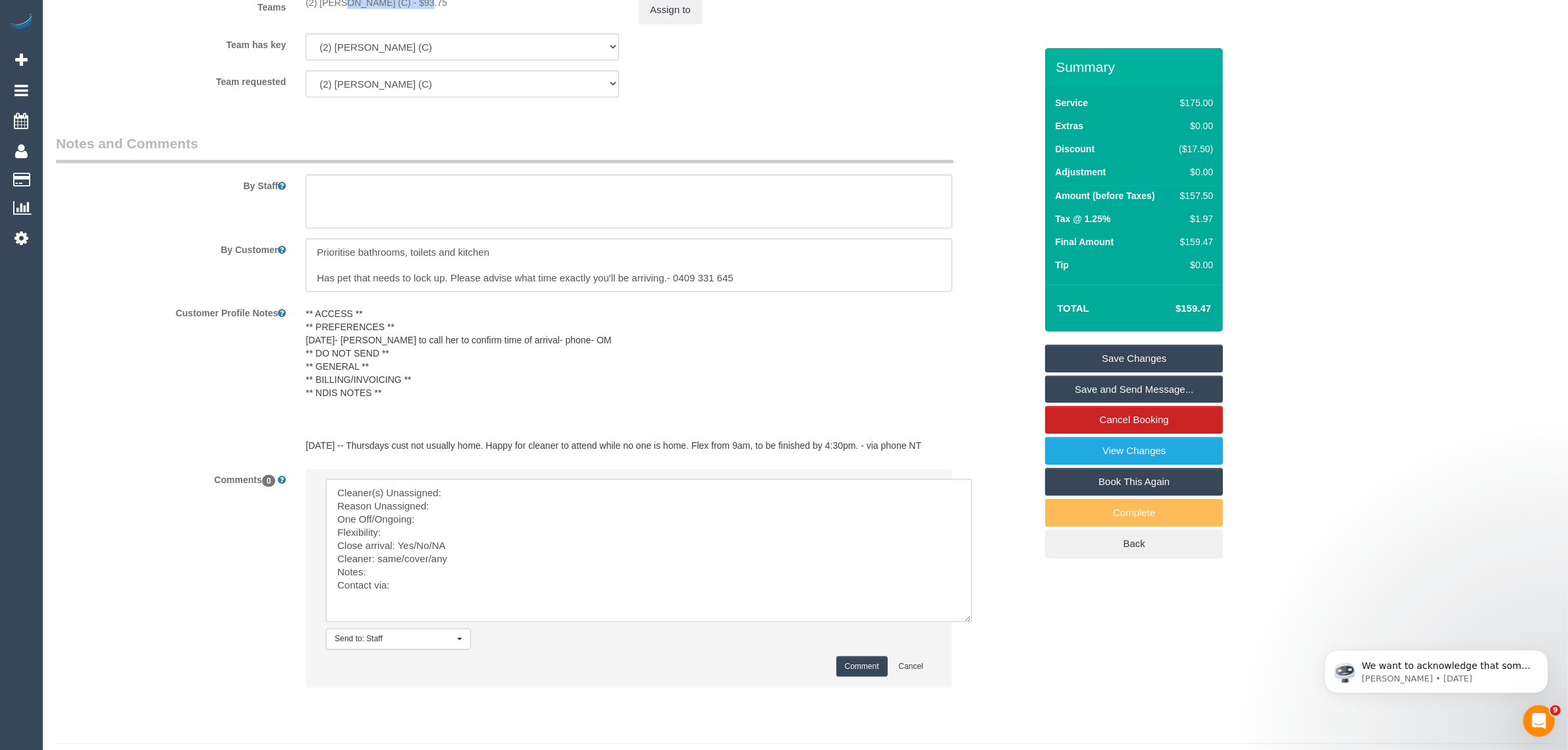
scroll to position [2074, 0]
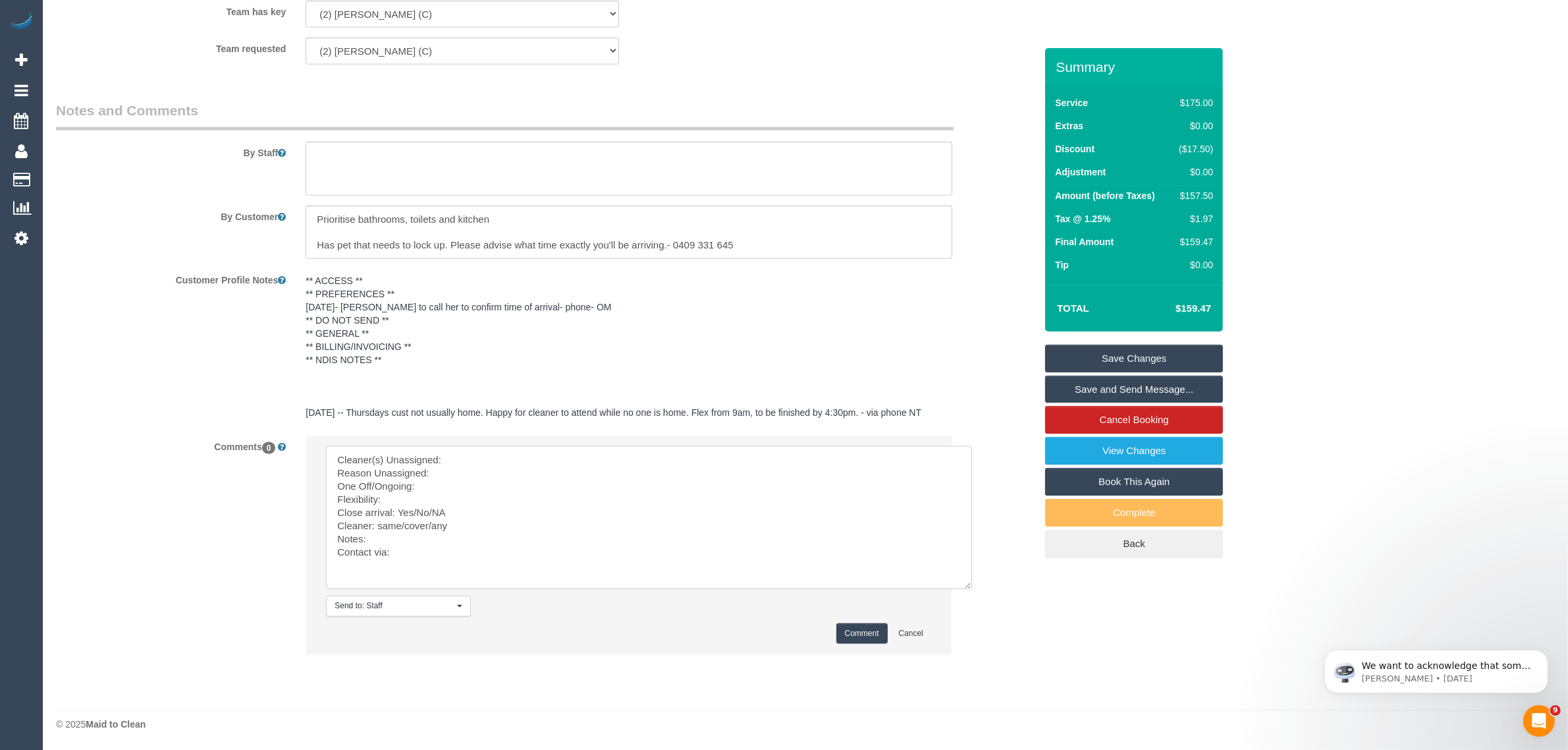
click at [515, 469] on textarea at bounding box center [649, 517] width 646 height 143
click at [537, 455] on textarea at bounding box center [649, 517] width 646 height 143
paste textarea "(2) [PERSON_NAME] (C)"
click at [520, 469] on textarea at bounding box center [649, 517] width 646 height 143
click at [437, 490] on textarea at bounding box center [649, 517] width 646 height 143
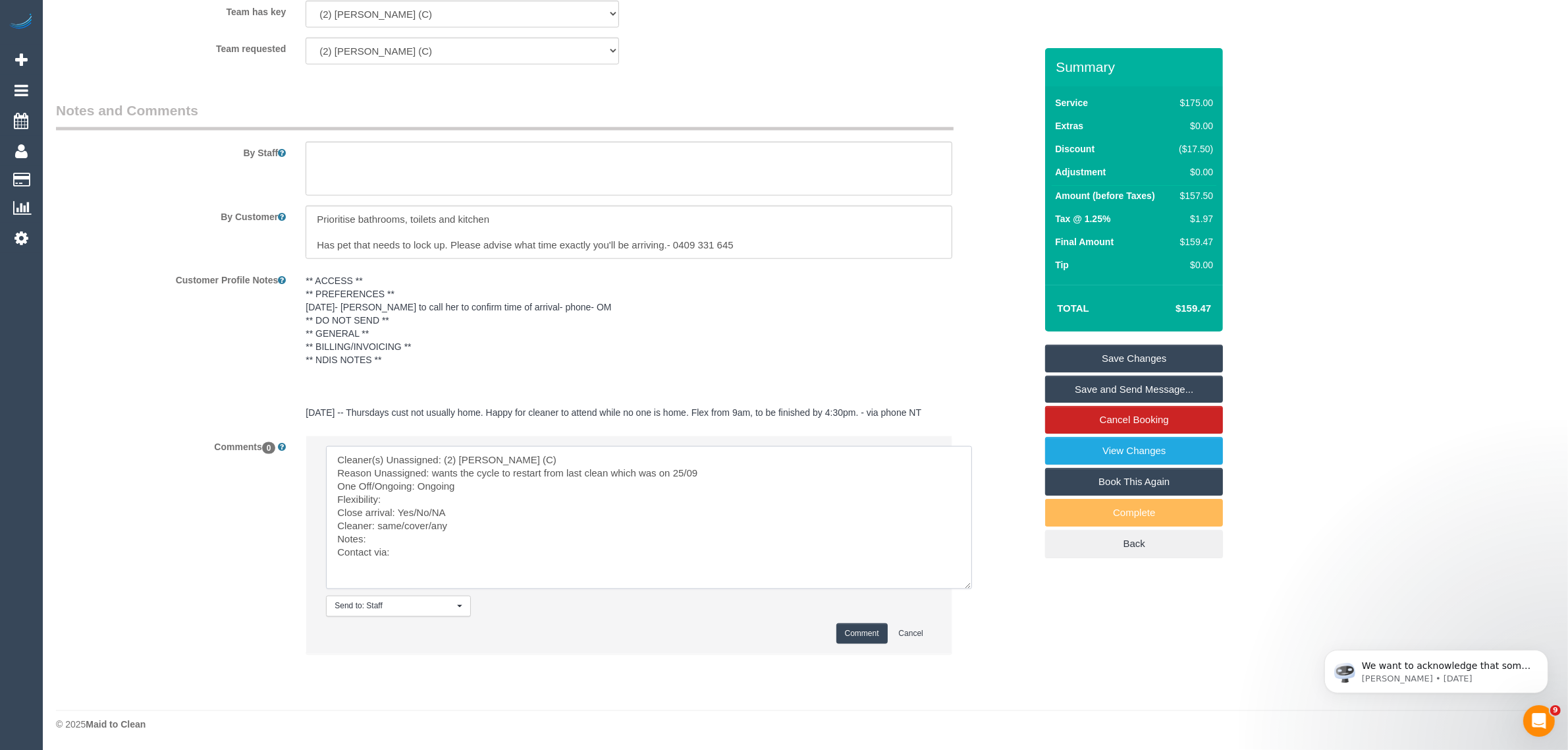
click at [441, 496] on textarea at bounding box center [649, 517] width 646 height 143
drag, startPoint x: 414, startPoint y: 506, endPoint x: 453, endPoint y: 506, distance: 39.0
click at [453, 506] on textarea at bounding box center [649, 517] width 646 height 143
drag, startPoint x: 379, startPoint y: 524, endPoint x: 448, endPoint y: 524, distance: 69.0
click at [448, 524] on textarea at bounding box center [649, 517] width 646 height 143
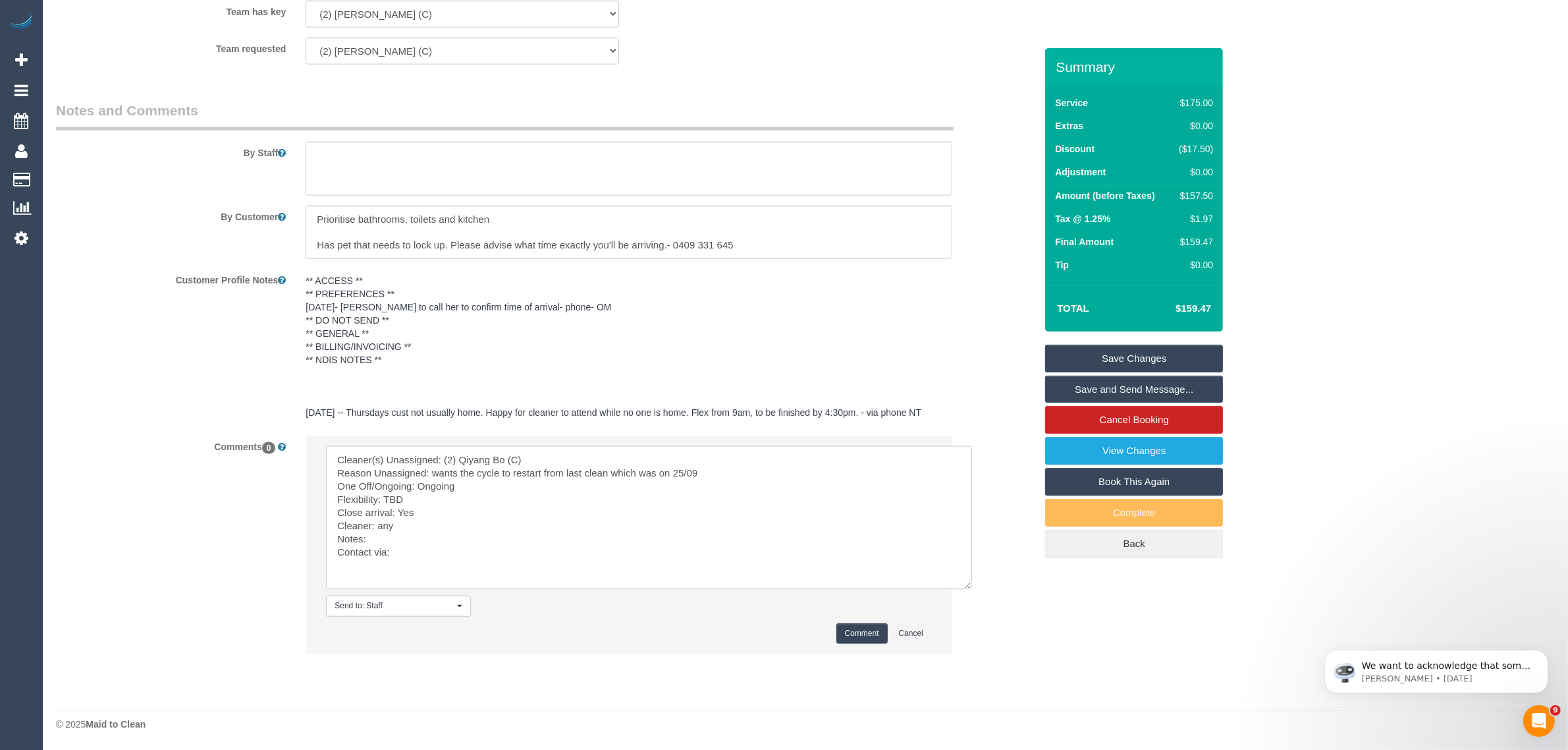
click at [404, 547] on textarea at bounding box center [649, 517] width 646 height 143
click at [422, 535] on textarea at bounding box center [649, 517] width 646 height 143
click at [524, 563] on textarea at bounding box center [649, 517] width 646 height 143
click at [545, 558] on textarea at bounding box center [649, 517] width 646 height 143
click at [558, 560] on textarea at bounding box center [649, 517] width 646 height 143
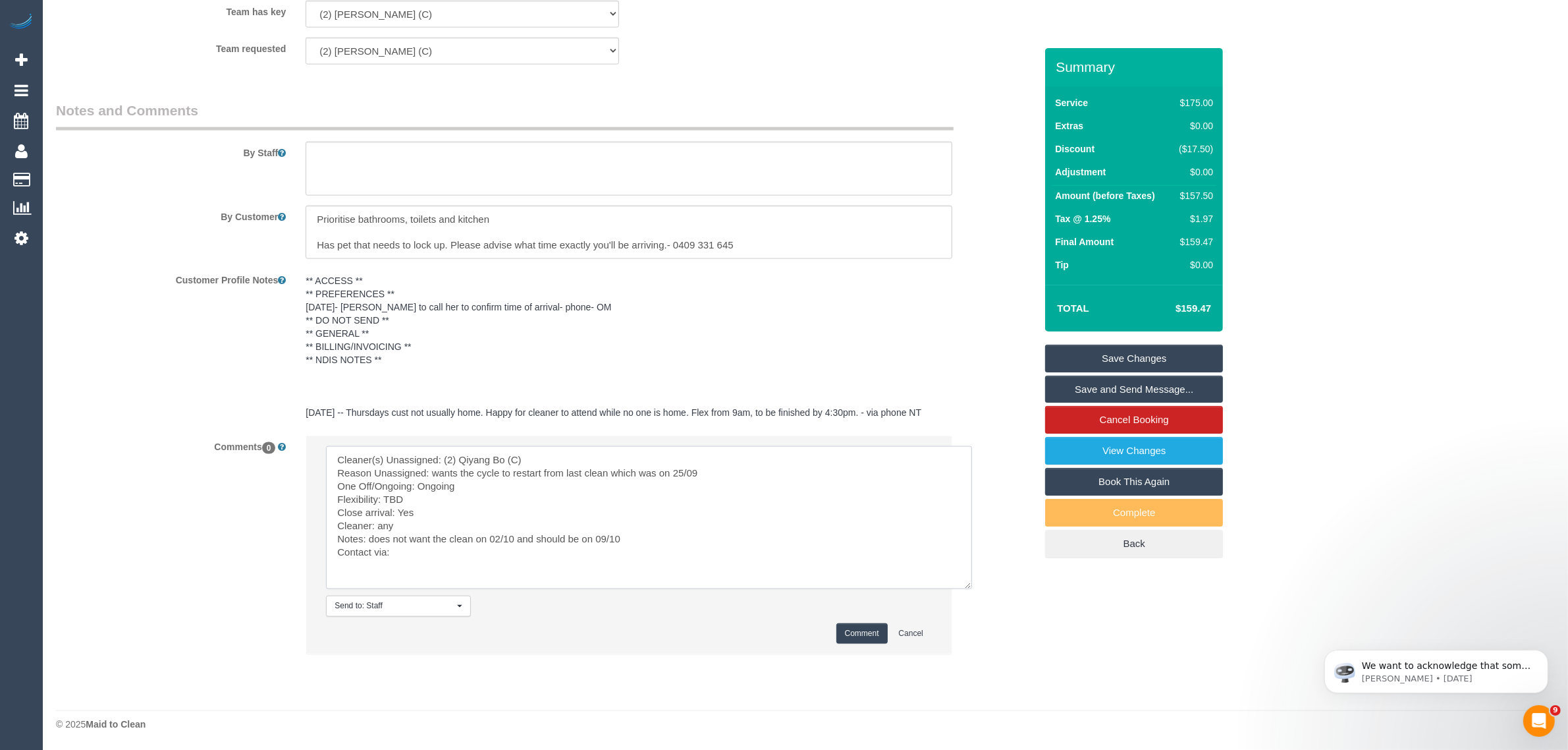
click at [565, 552] on textarea at bounding box center [649, 517] width 646 height 143
type textarea "Cleaner(s) Unassigned: (2) Qiyang Bo (C) Reason Unassigned: wants the cycle to …"
click at [854, 630] on button "Comment" at bounding box center [862, 633] width 51 height 20
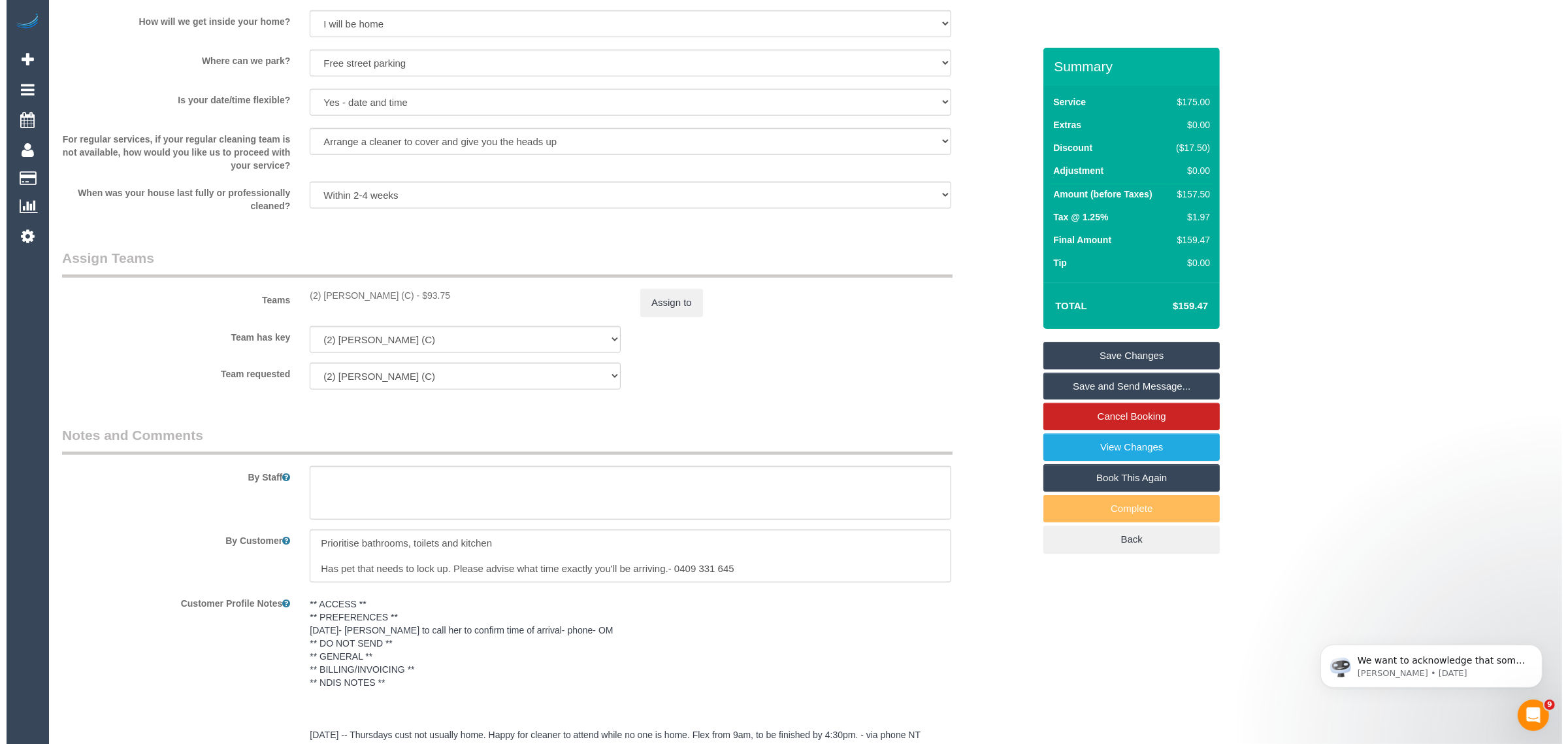
scroll to position [1403, 0]
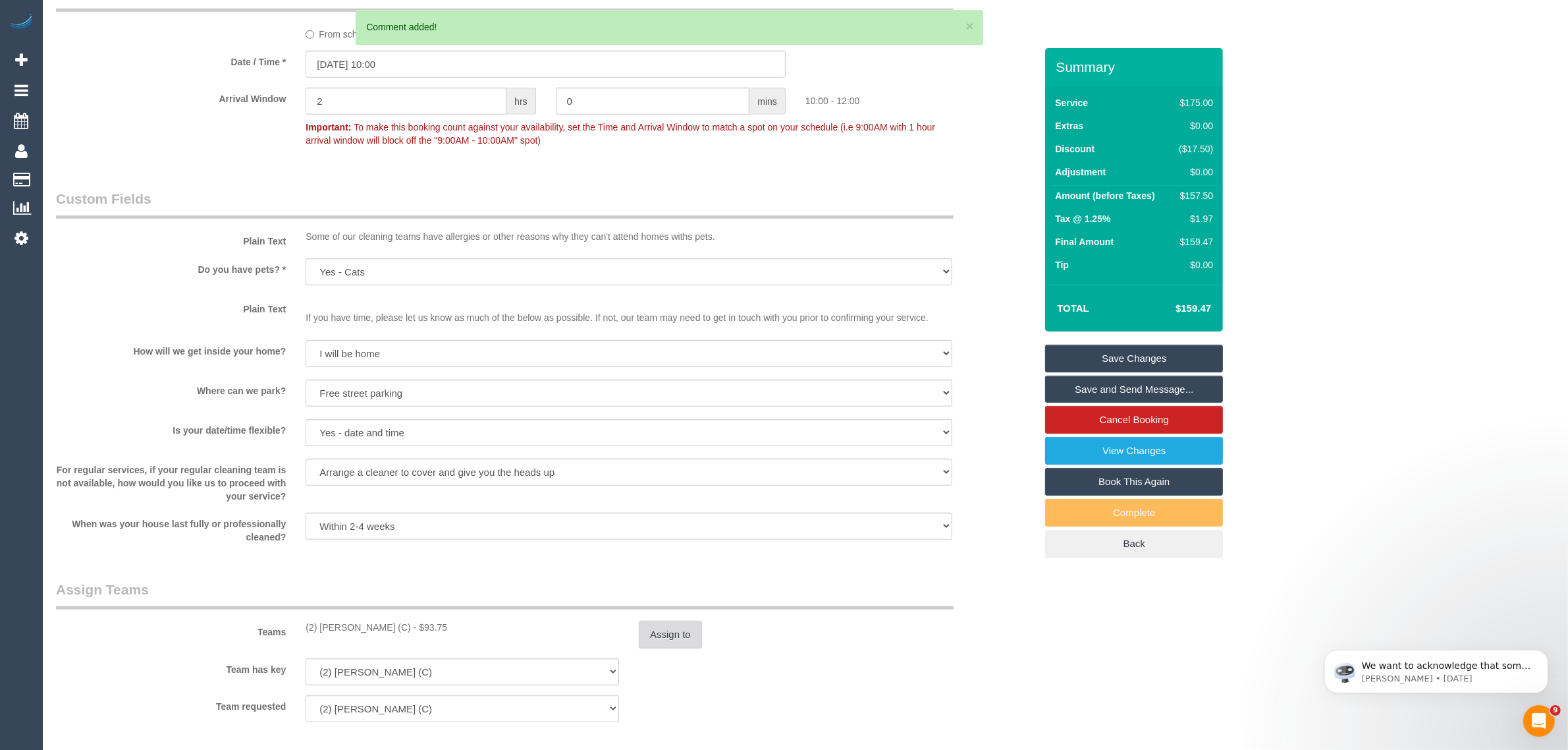
click at [672, 633] on button "Assign to" at bounding box center [670, 635] width 63 height 28
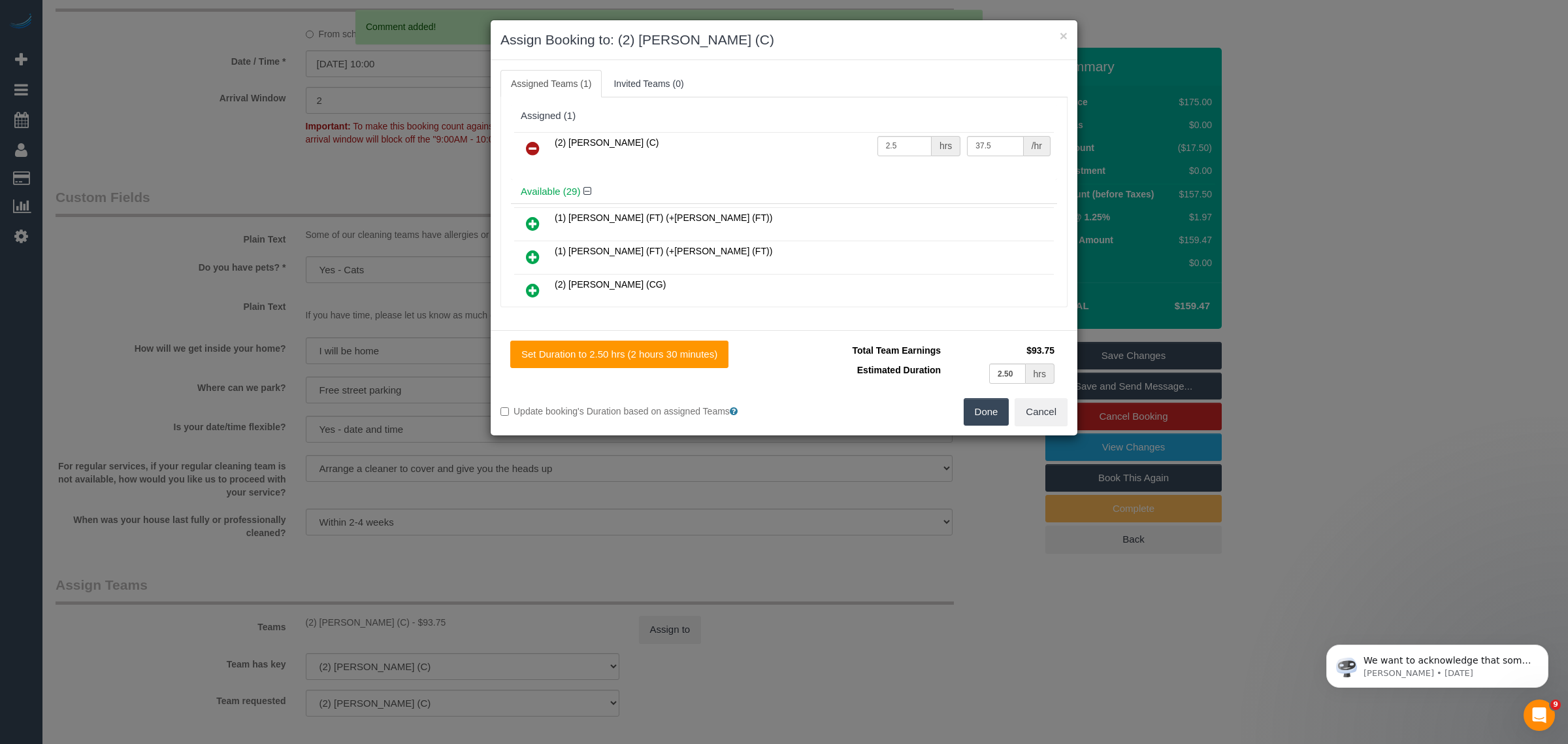
drag, startPoint x: 537, startPoint y: 152, endPoint x: 623, endPoint y: 190, distance: 94.0
click at [537, 152] on icon at bounding box center [533, 148] width 14 height 16
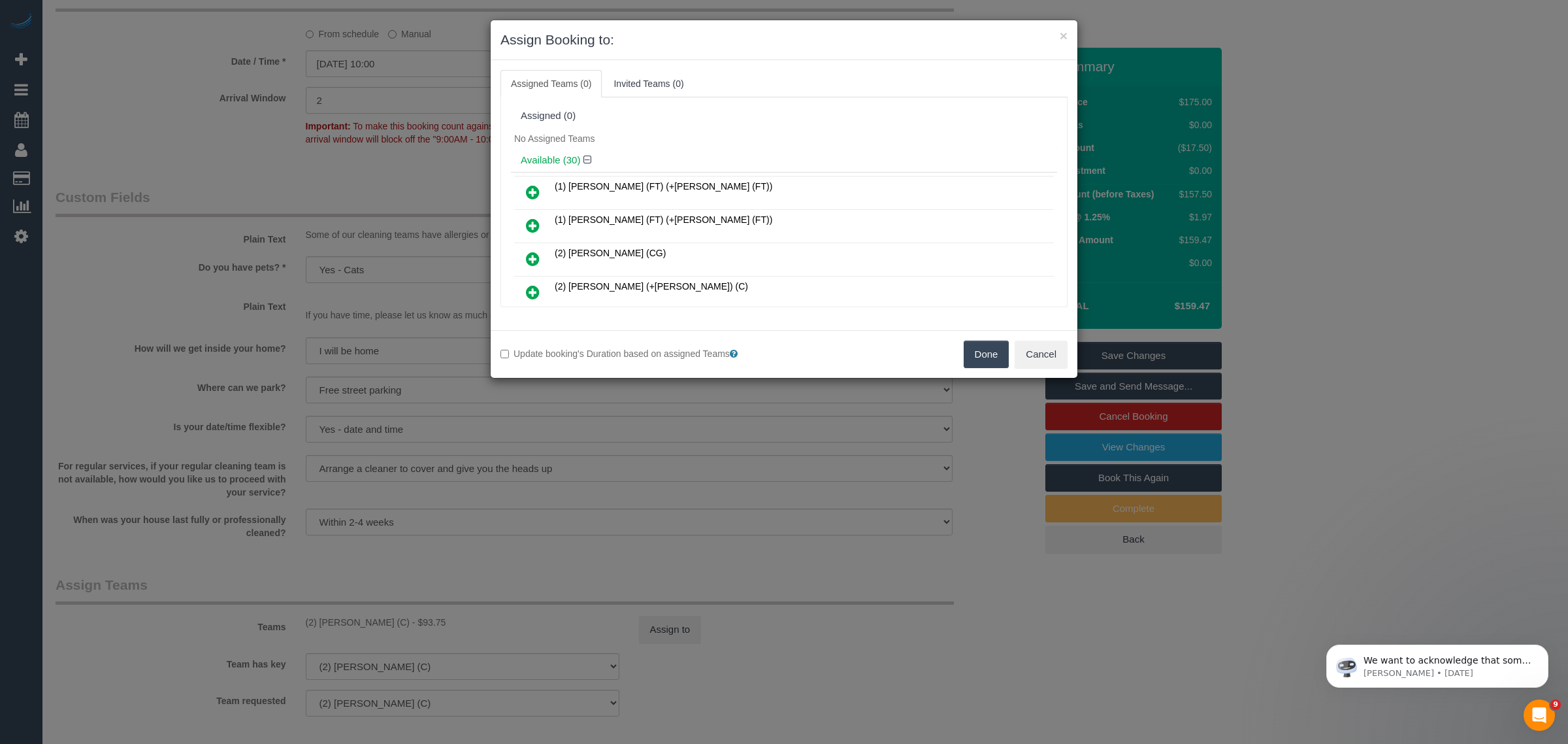
click at [968, 353] on button "Done" at bounding box center [986, 354] width 45 height 28
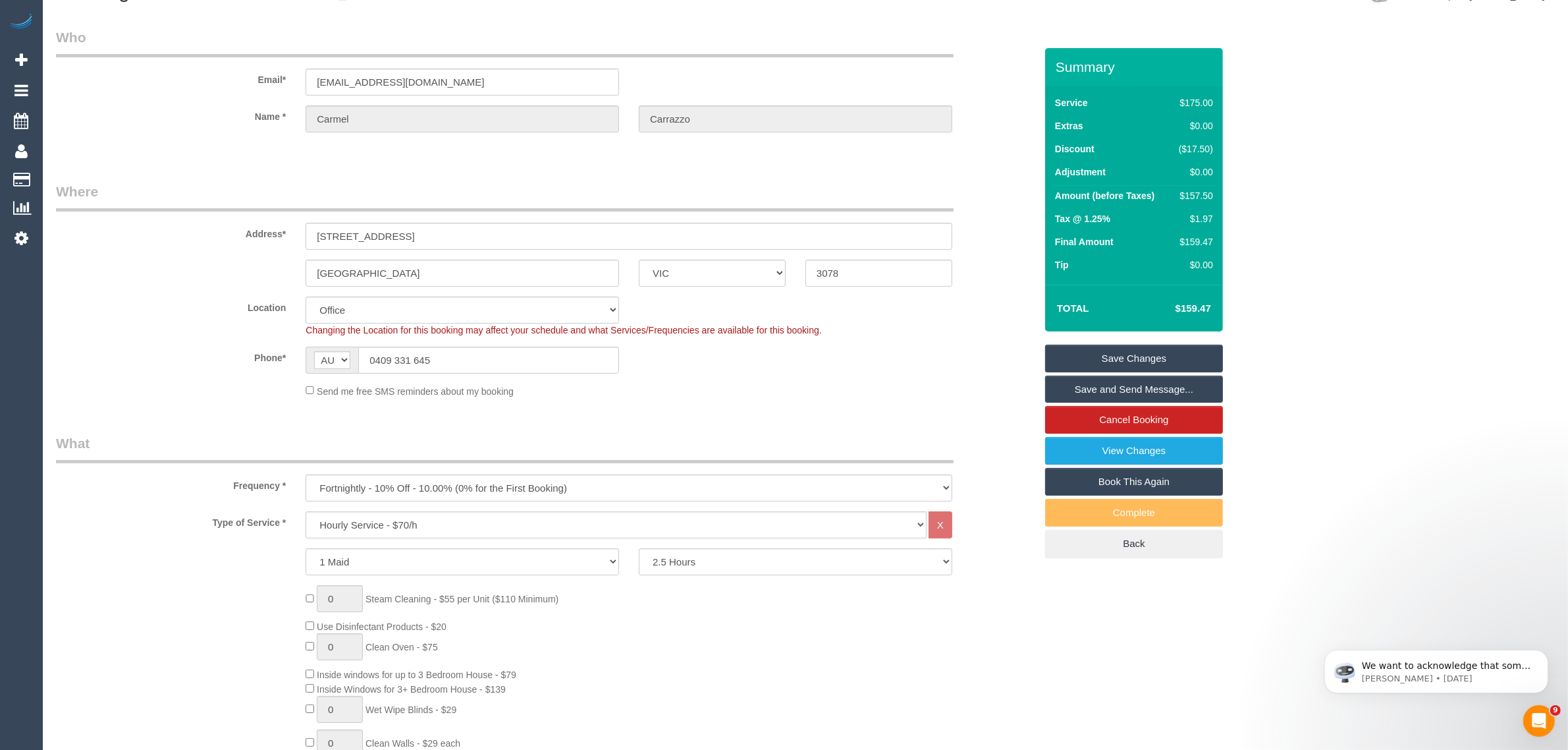
scroll to position [0, 0]
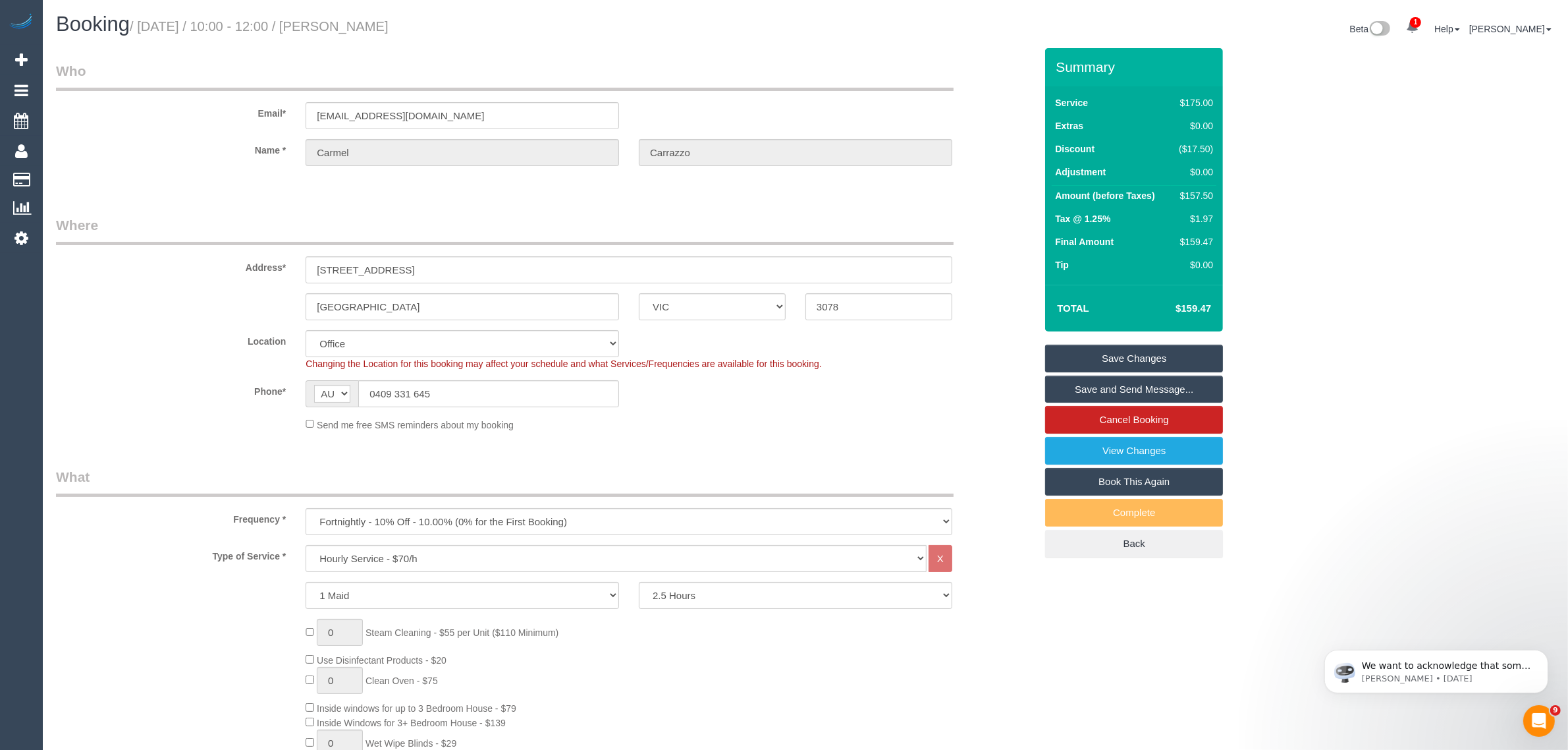
click at [858, 422] on div "Send me free SMS reminders about my booking" at bounding box center [629, 424] width 666 height 15
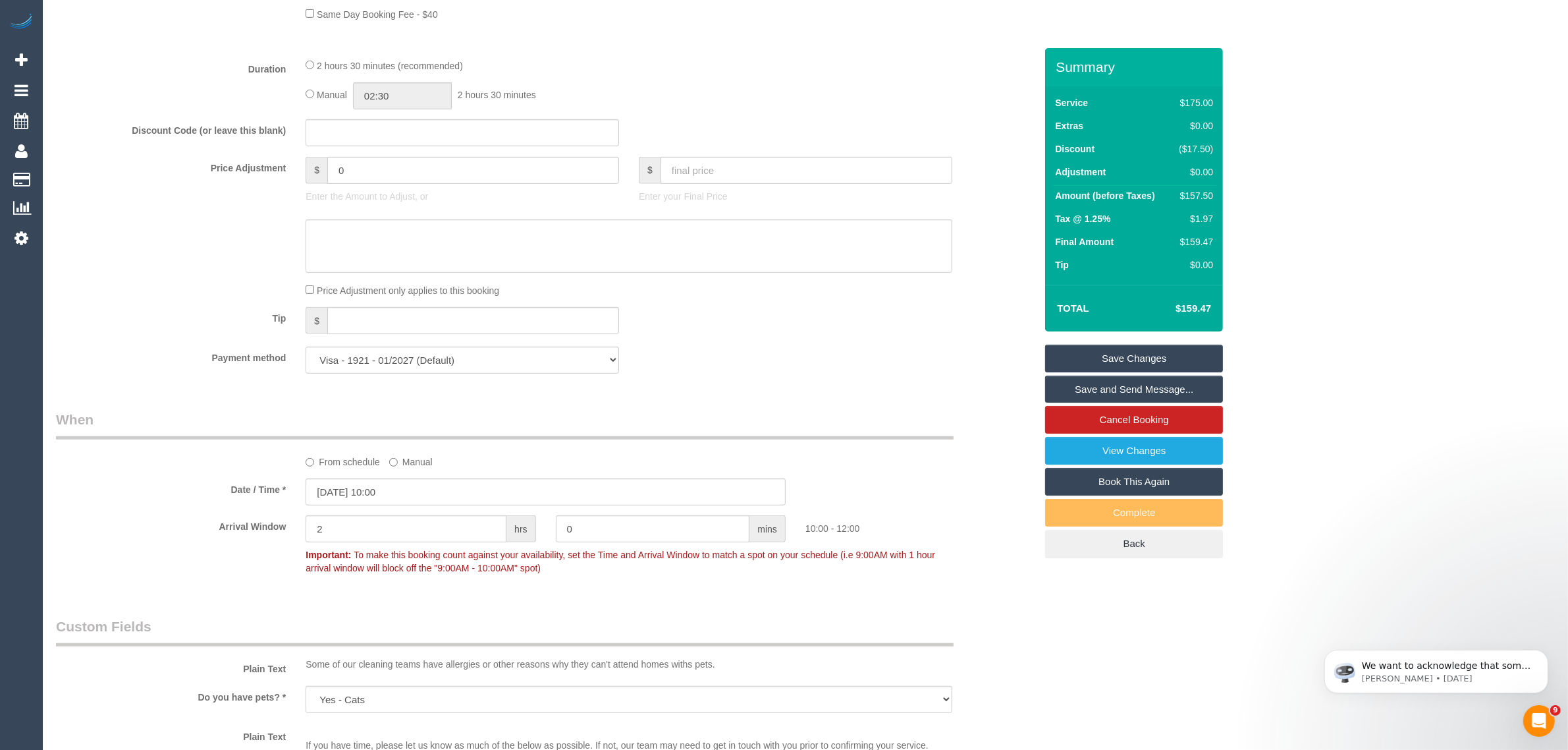
scroll to position [988, 0]
click at [337, 458] on label "From schedule" at bounding box center [342, 458] width 74 height 18
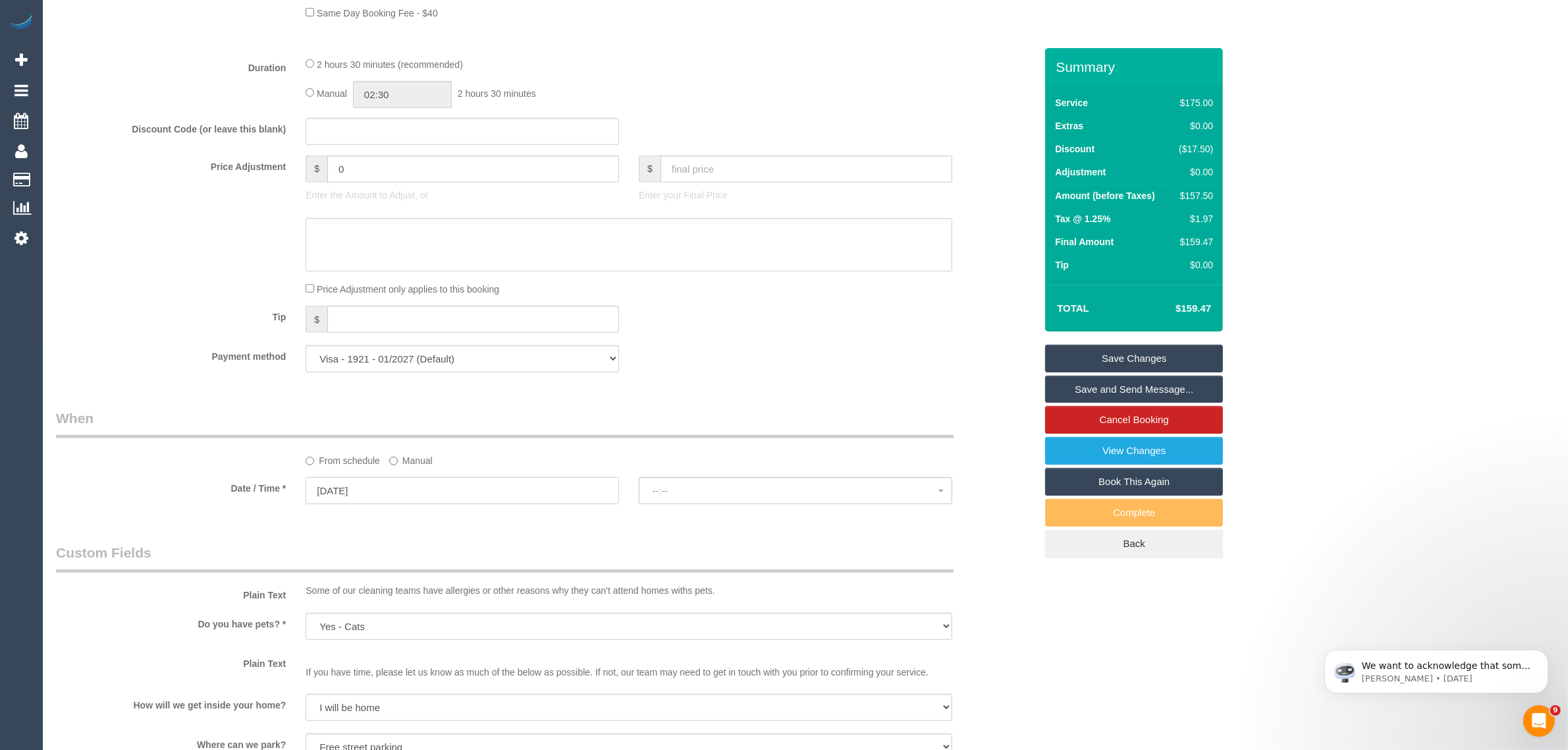
click at [432, 485] on input "02/10/2025" at bounding box center [462, 490] width 314 height 27
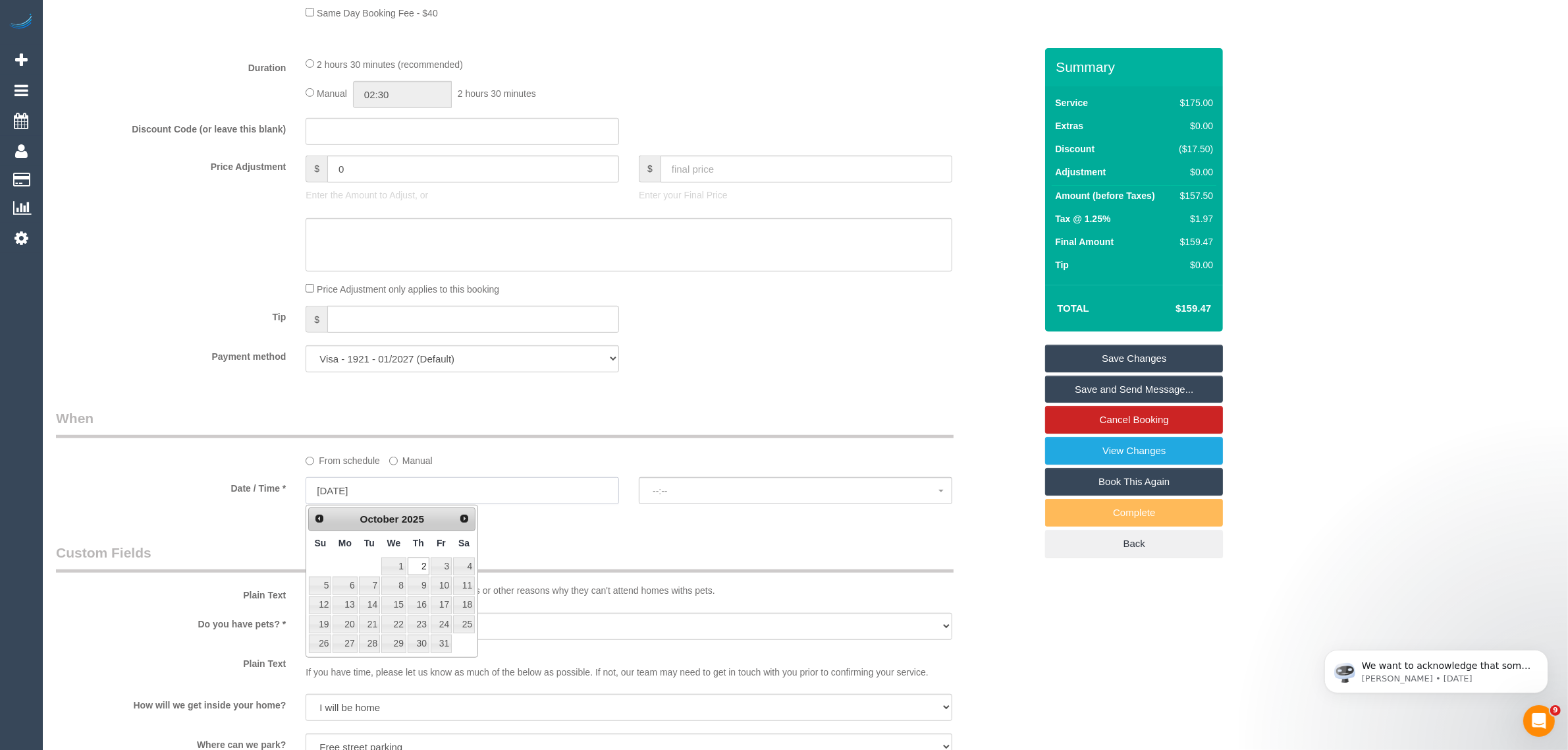
select select "spot6"
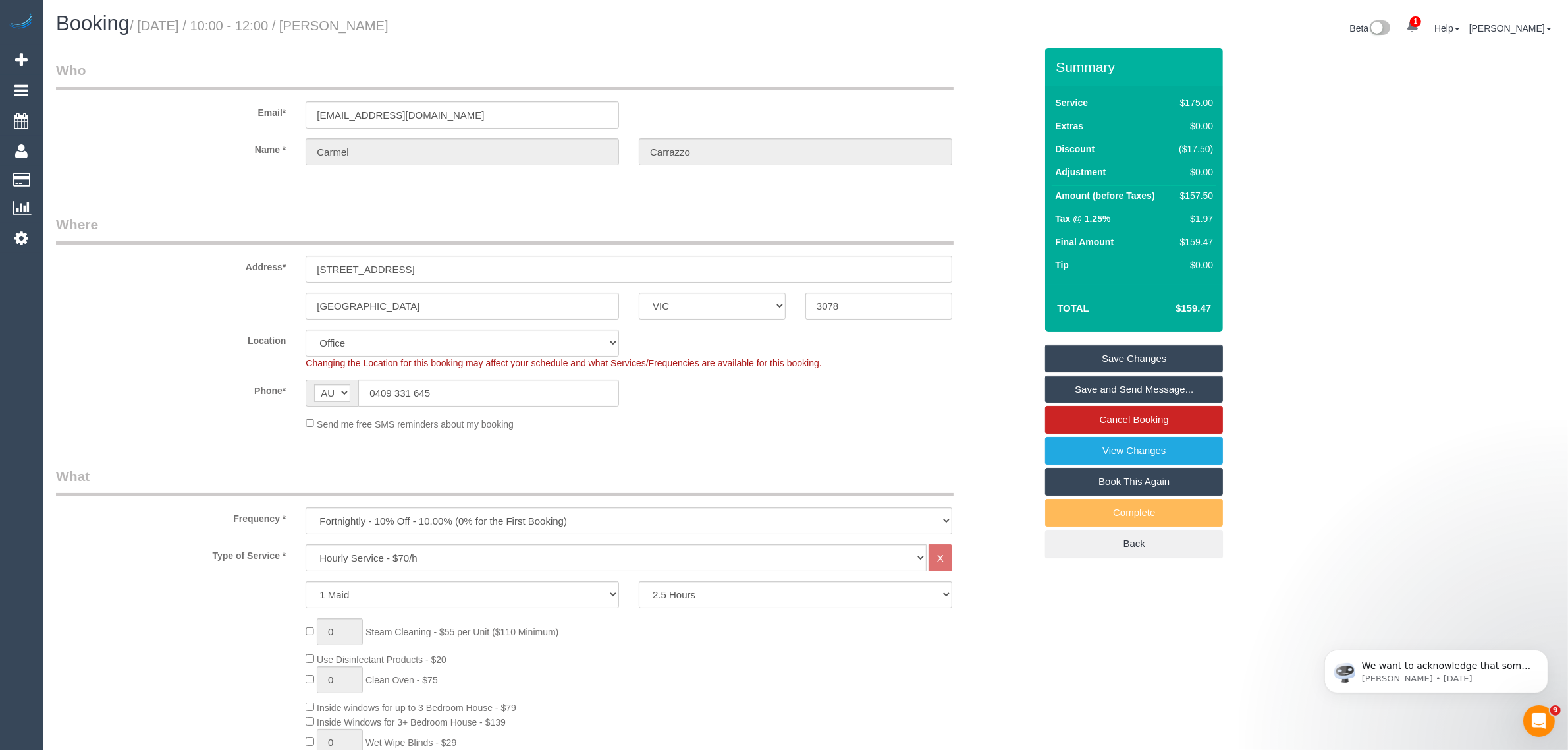
scroll to position [0, 0]
click at [387, 315] on input "Fairfield" at bounding box center [462, 306] width 314 height 27
click at [446, 347] on select "Office City East (North) East (South) Inner East Inner North (East) Inner North…" at bounding box center [462, 343] width 314 height 27
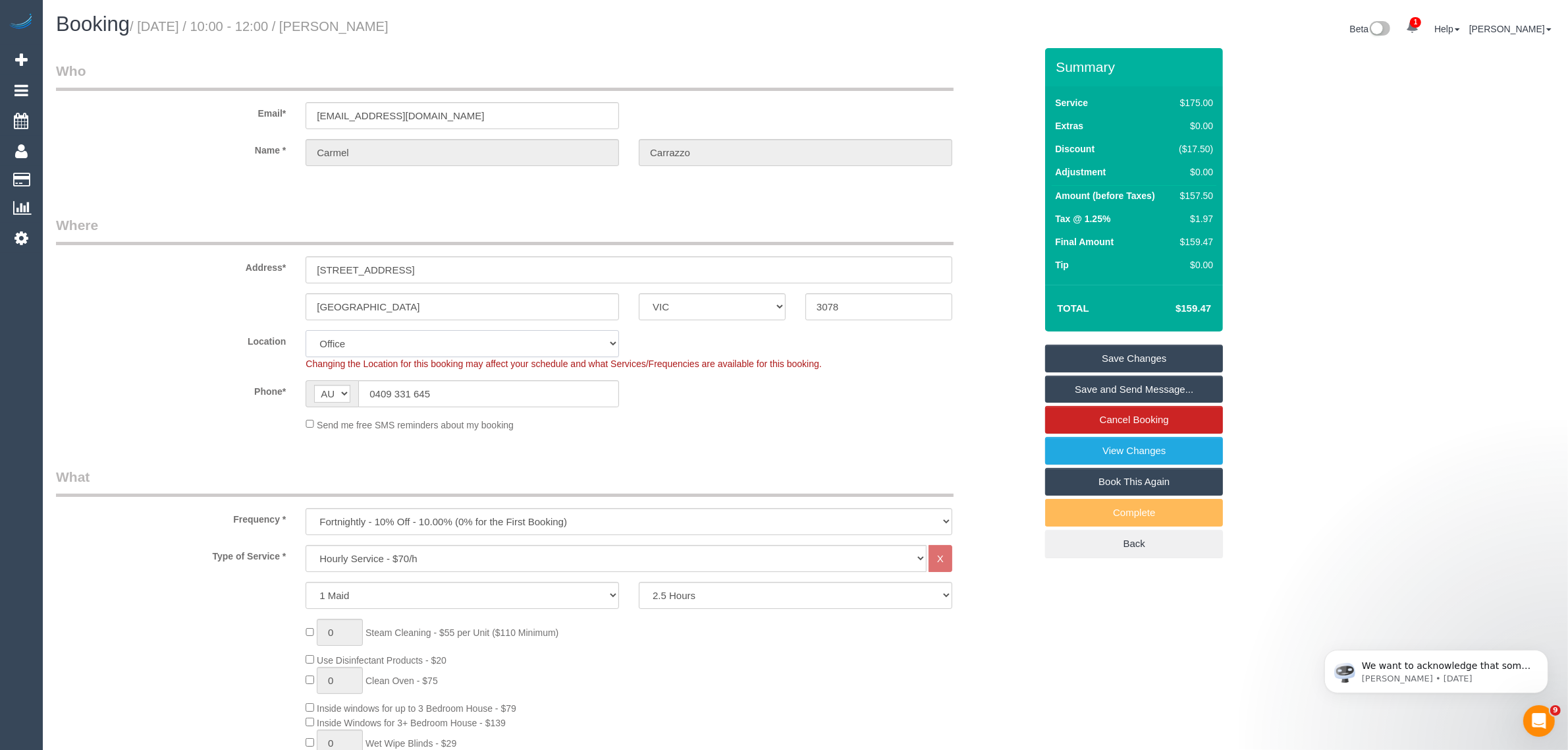
select select "59"
click at [305, 330] on select "Office City East (North) East (South) Inner East Inner North (East) Inner North…" at bounding box center [462, 343] width 314 height 27
click at [761, 80] on legend "Who" at bounding box center [505, 76] width 897 height 30
select select "object:10990"
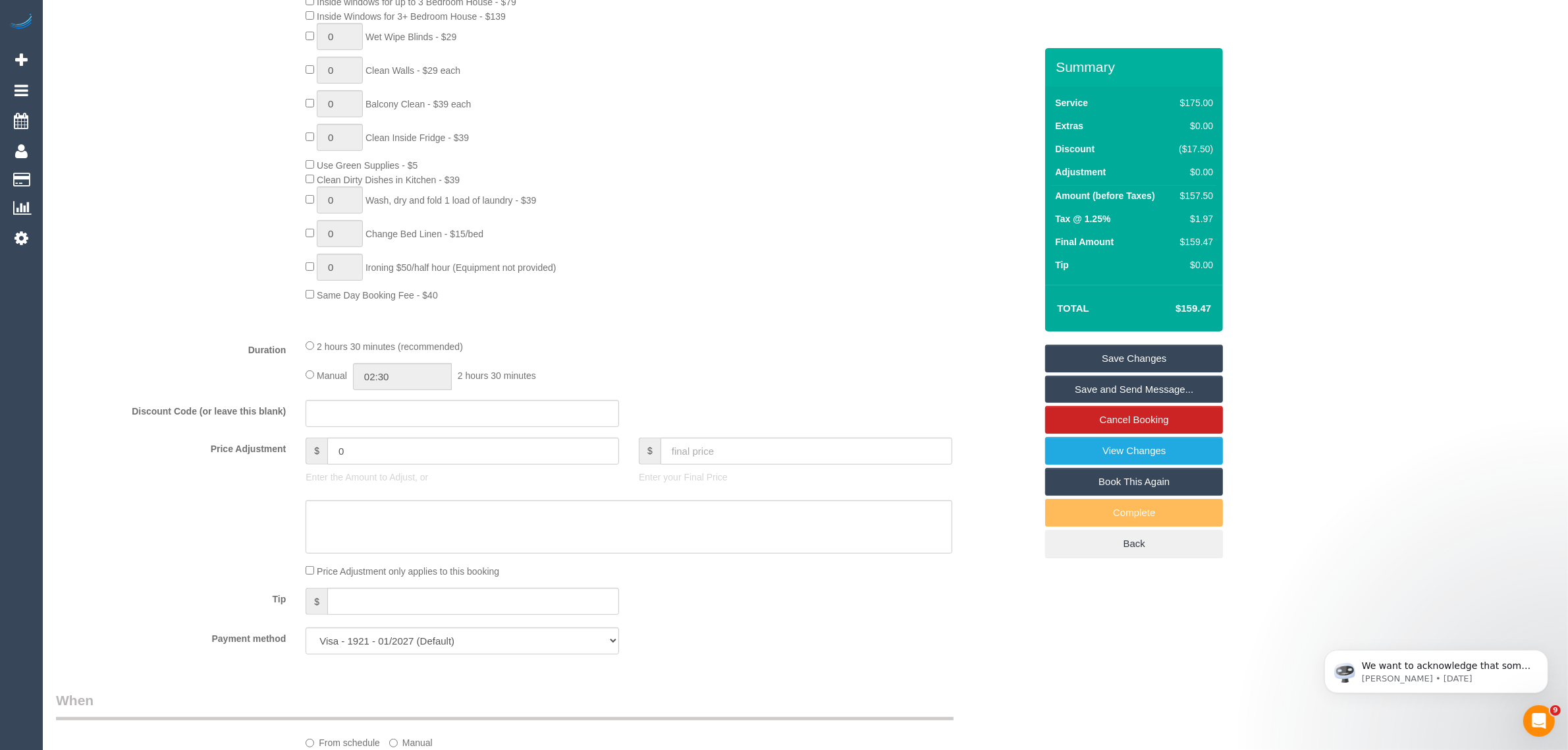
select select "spot11"
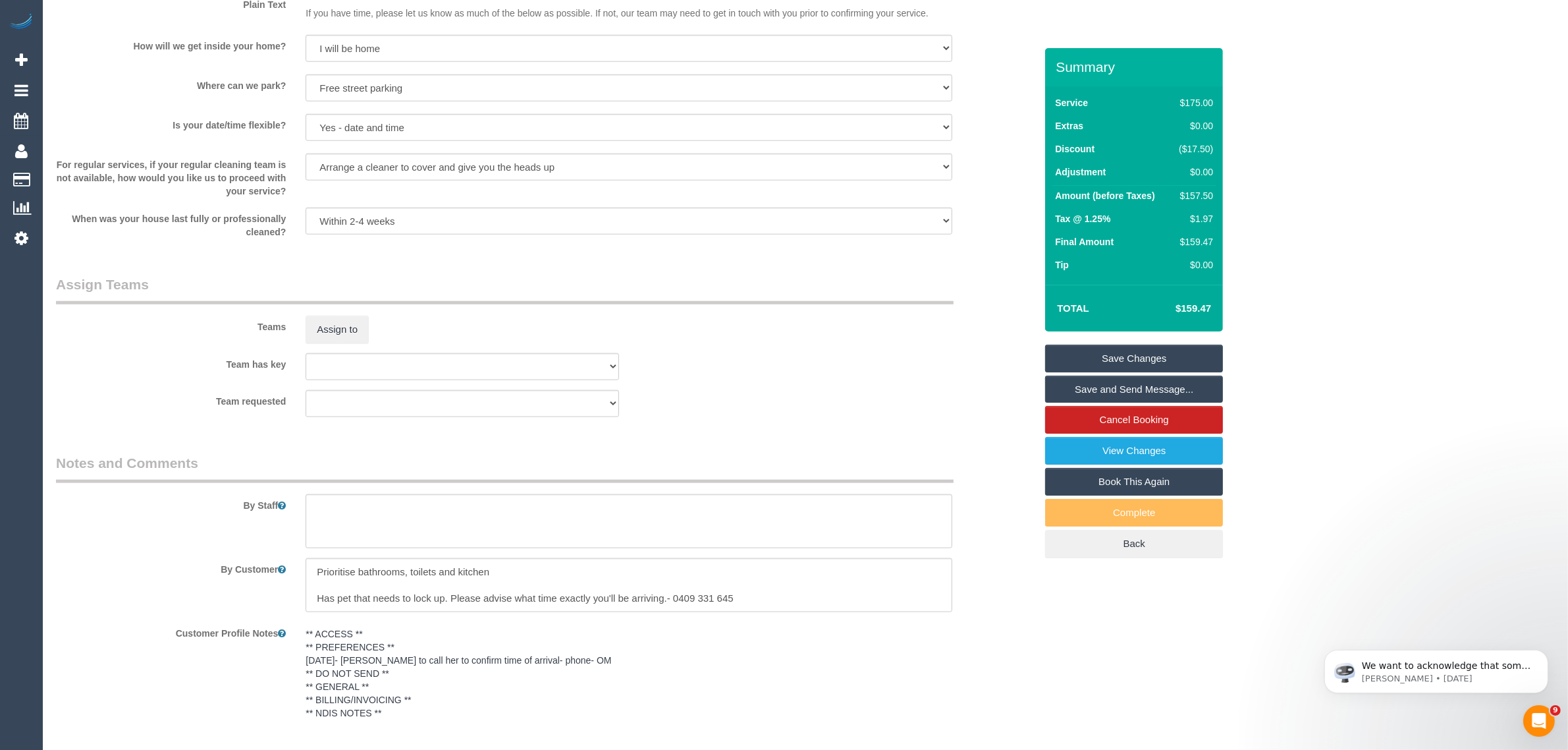
scroll to position [2137, 0]
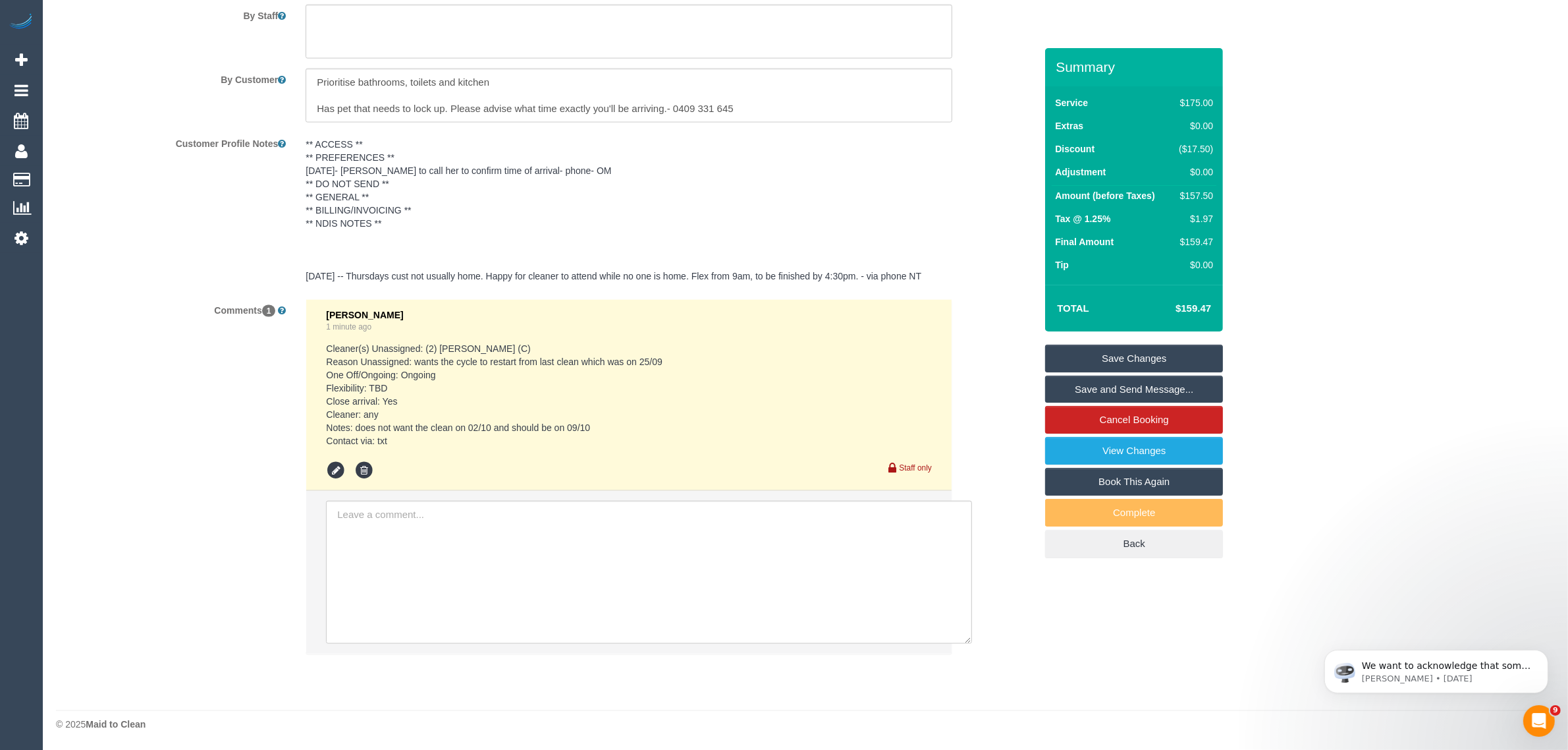
click at [1055, 357] on link "Save Changes" at bounding box center [1134, 358] width 178 height 28
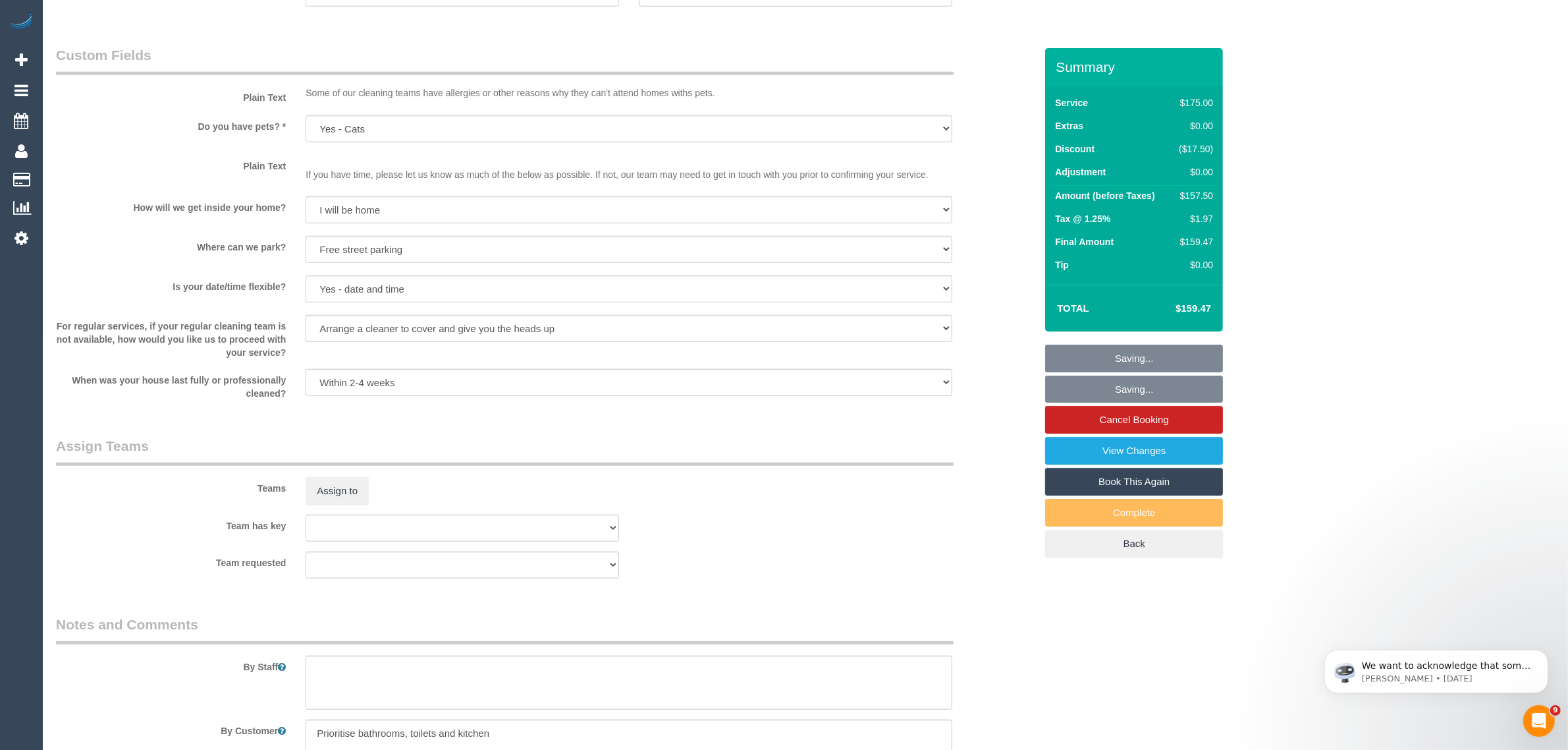
scroll to position [1478, 0]
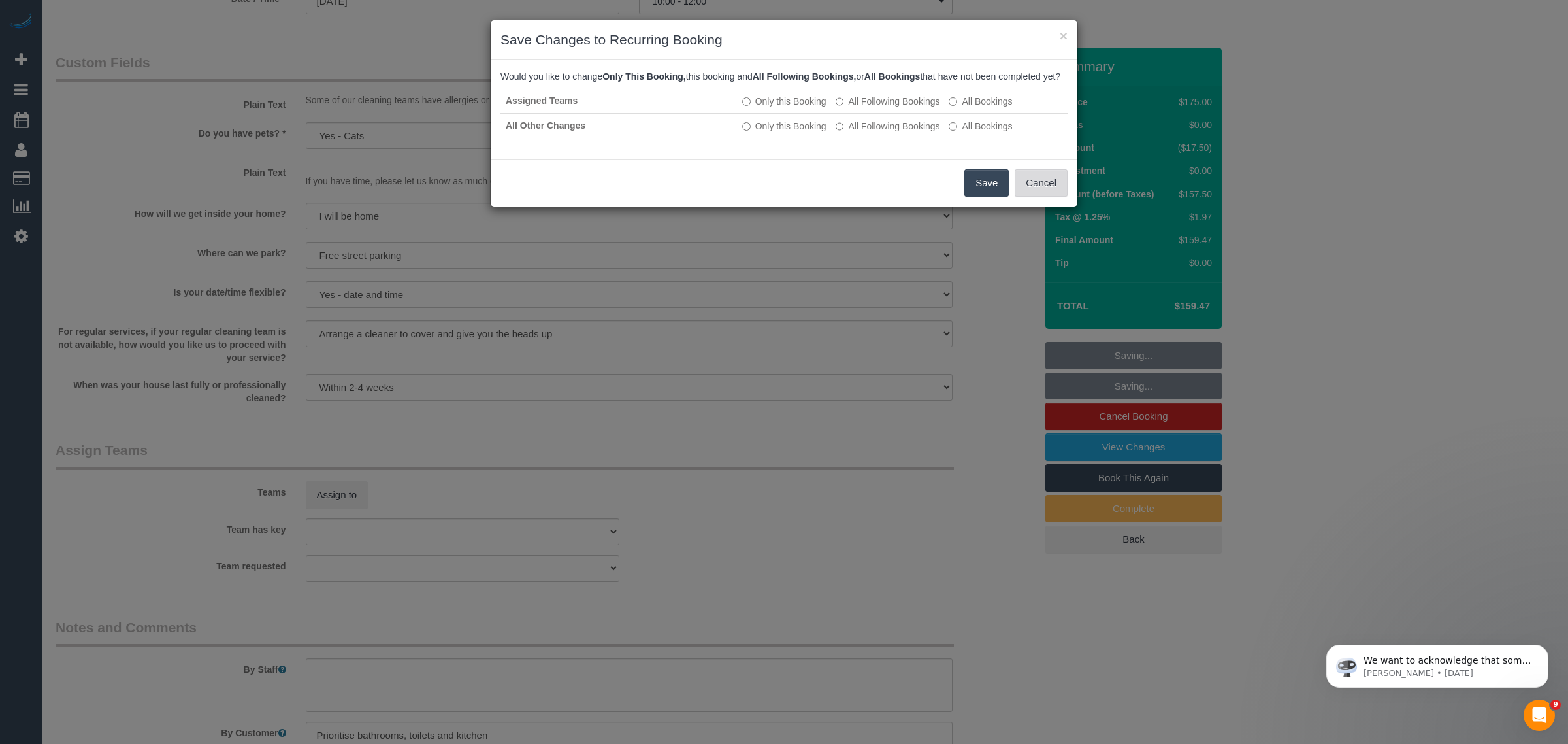
click at [1054, 197] on button "Cancel" at bounding box center [1041, 183] width 53 height 28
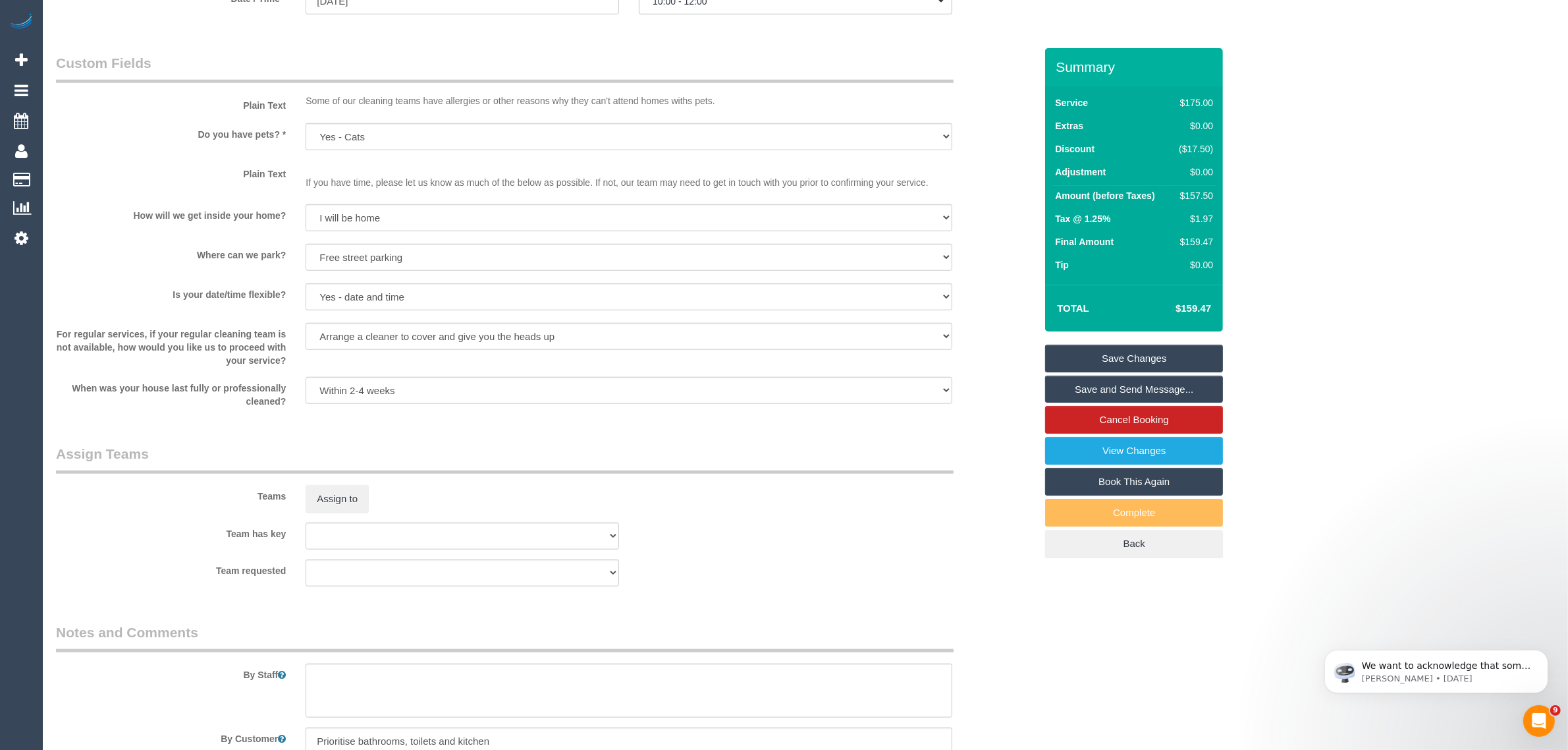
scroll to position [1149, 0]
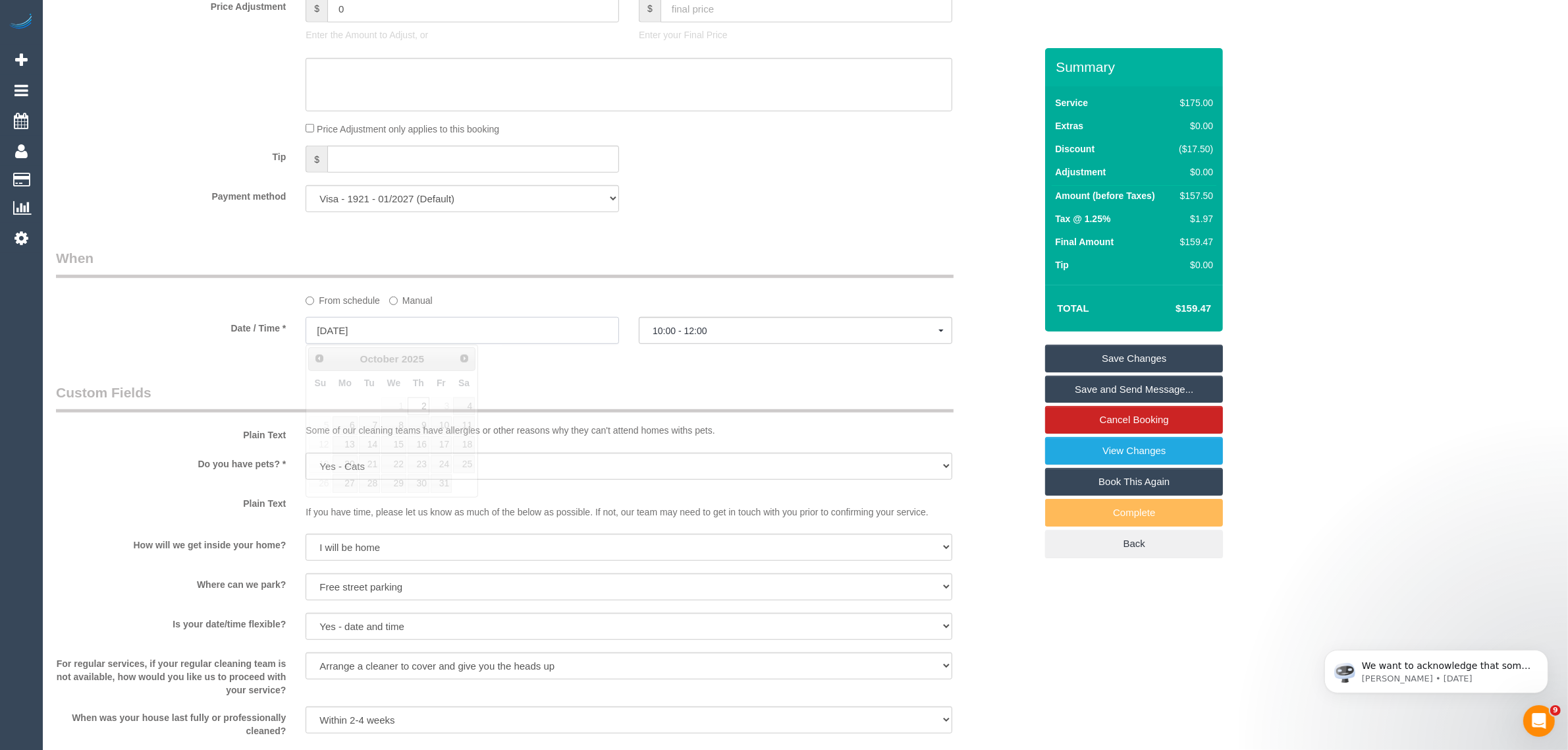
click at [584, 333] on input "02/10/2025" at bounding box center [462, 330] width 314 height 27
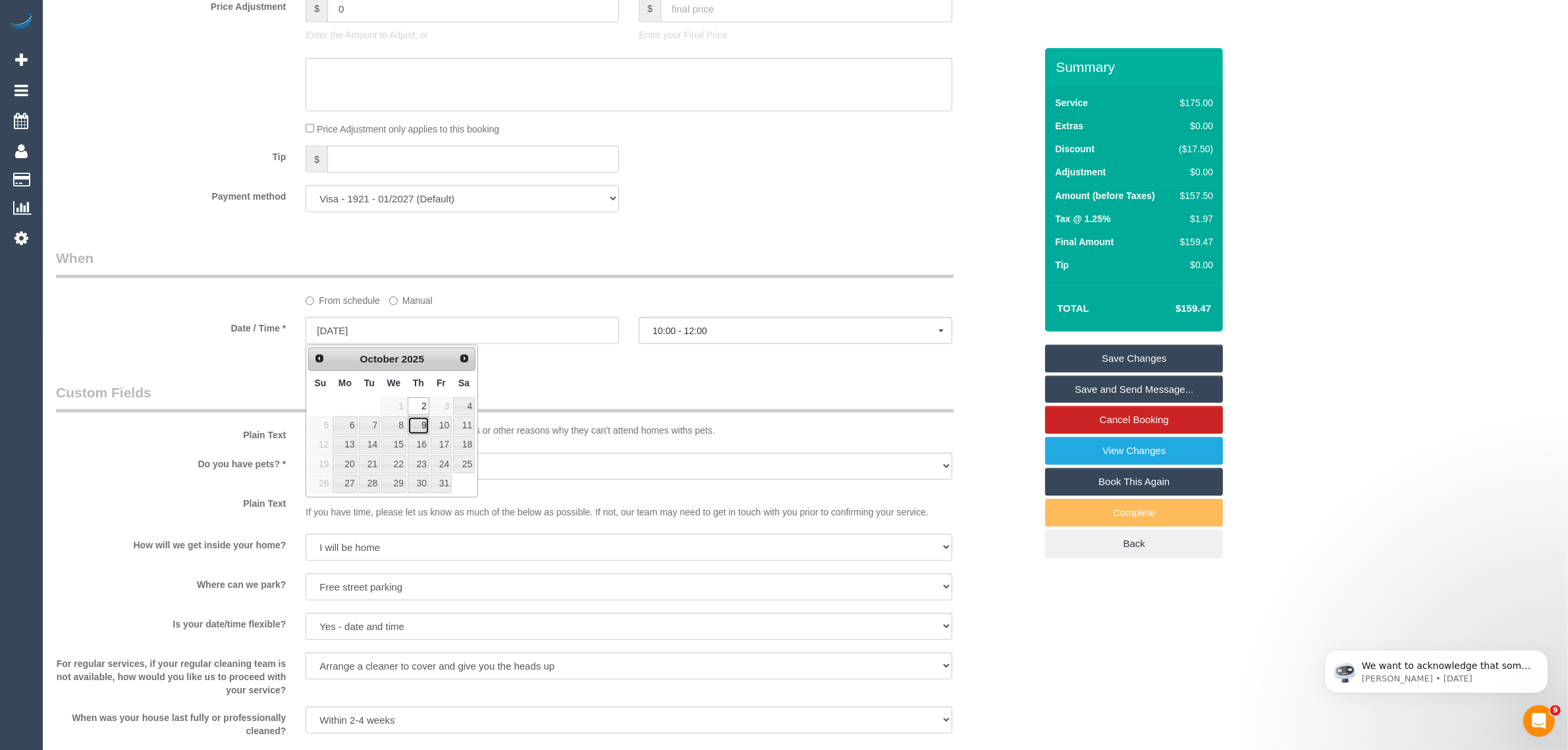
click at [420, 432] on link "9" at bounding box center [418, 426] width 22 height 18
type input "09/10/2025"
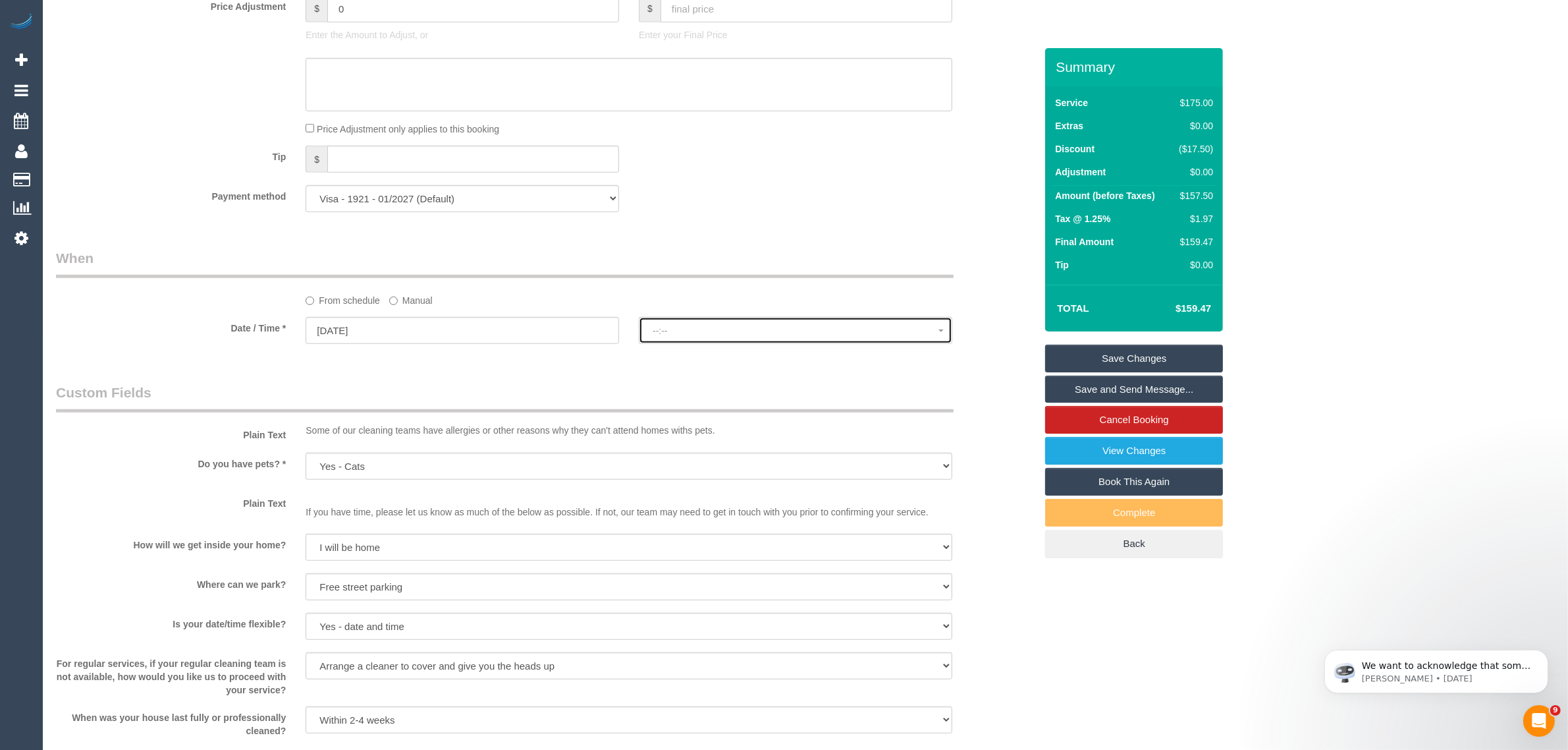
click at [756, 335] on span "--:--" at bounding box center [795, 331] width 286 height 10
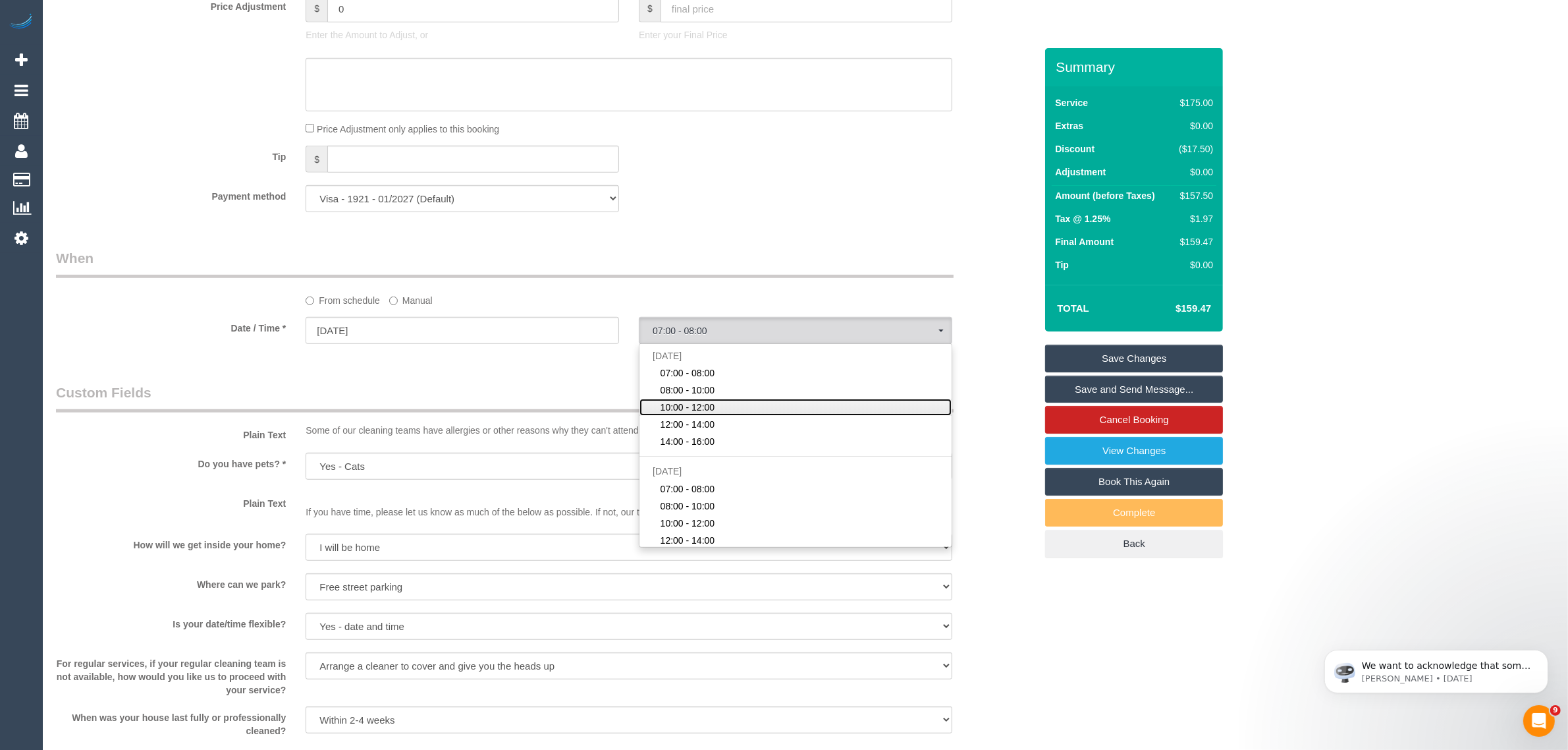
click at [723, 401] on link "10:00 - 12:00" at bounding box center [795, 407] width 312 height 17
select select "spot28"
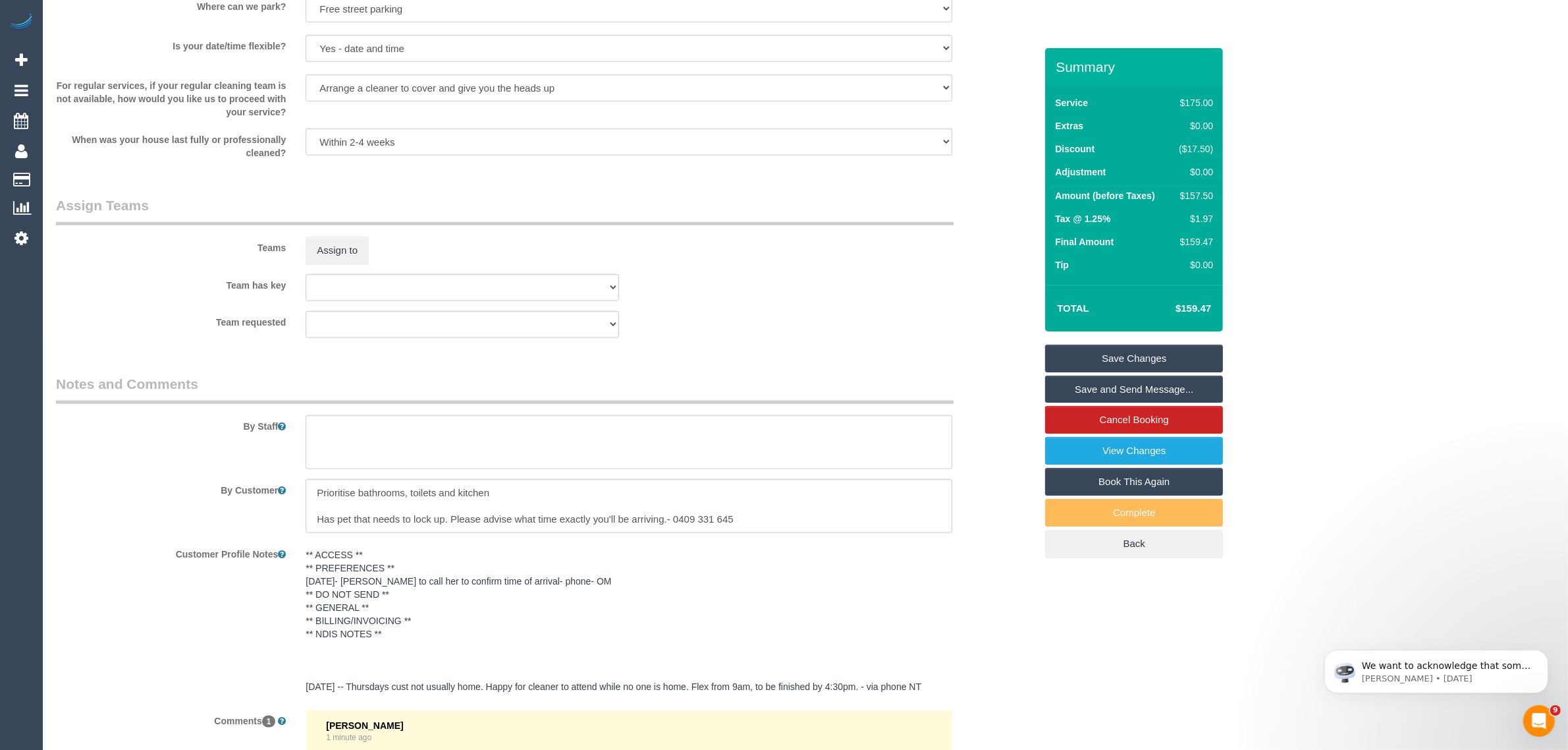
scroll to position [2137, 0]
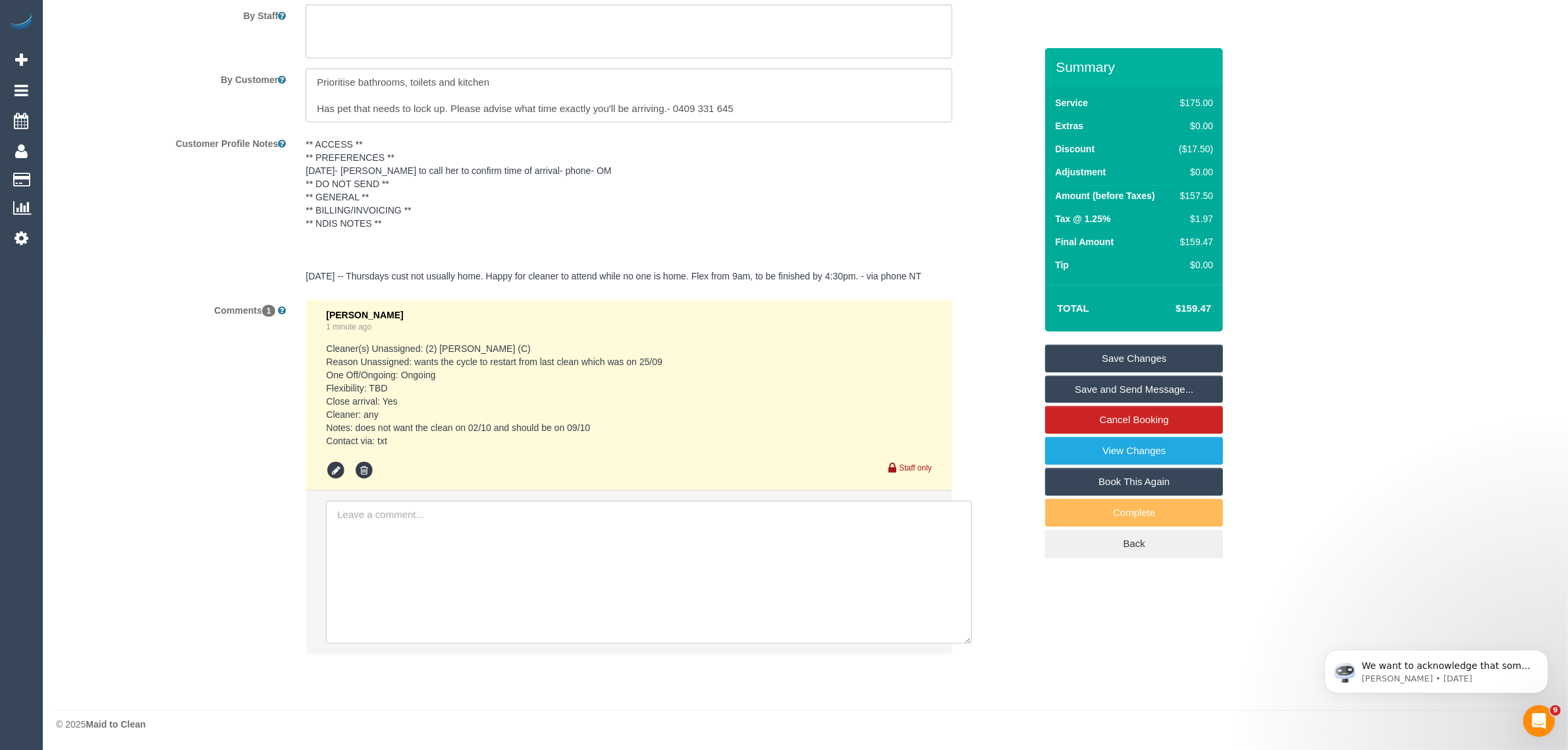
click at [1074, 358] on link "Save Changes" at bounding box center [1134, 358] width 178 height 28
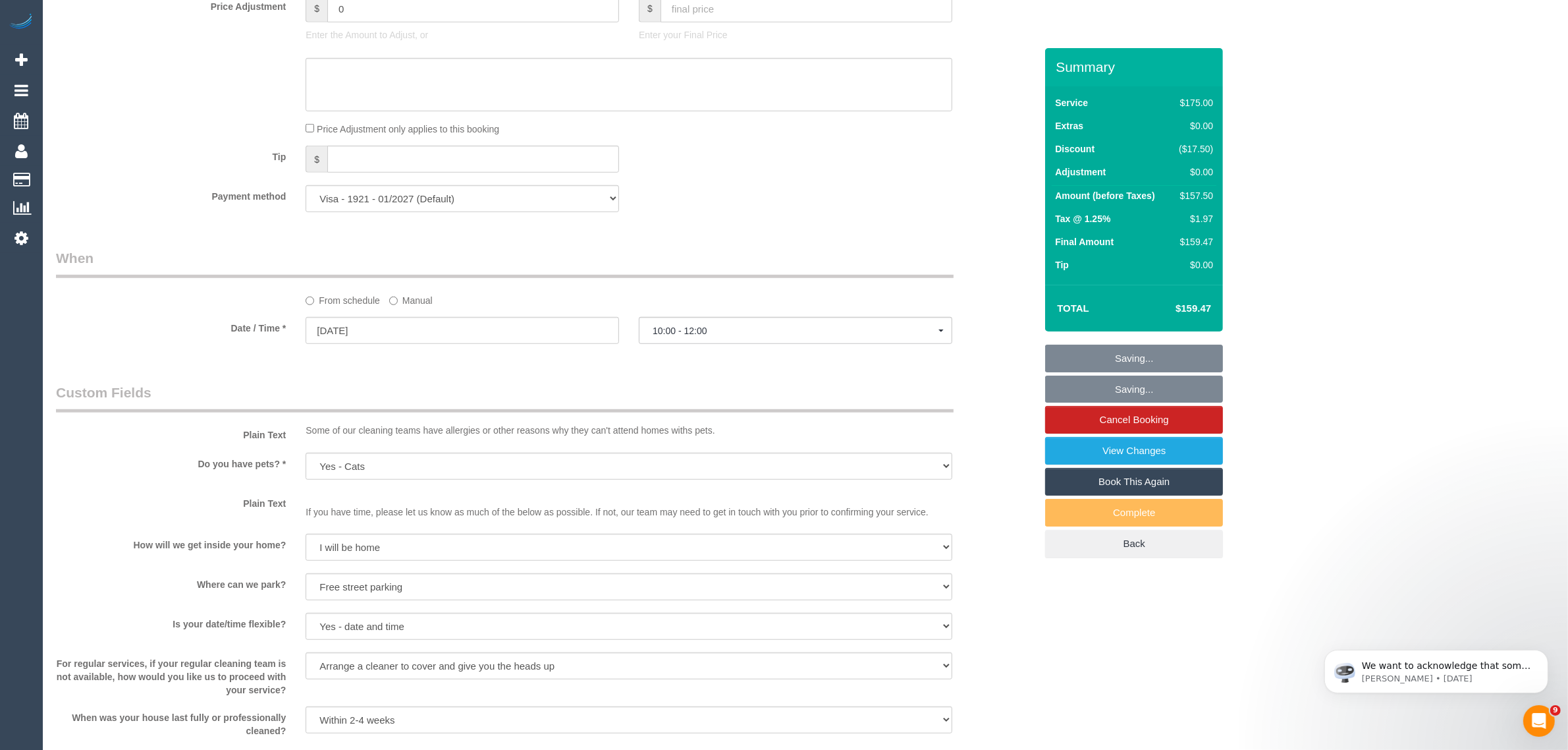
scroll to position [490, 0]
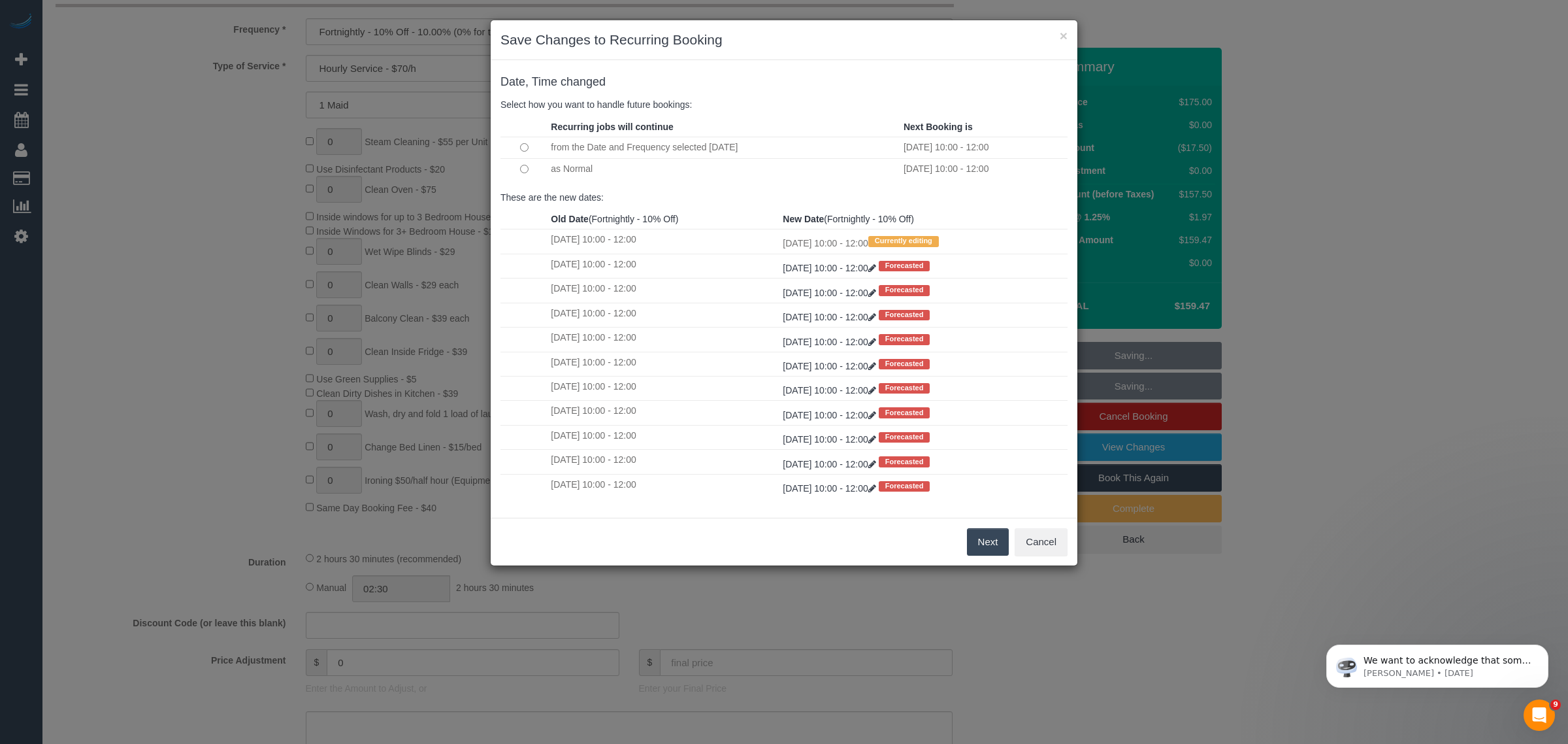
click at [982, 536] on button "Next" at bounding box center [988, 542] width 43 height 28
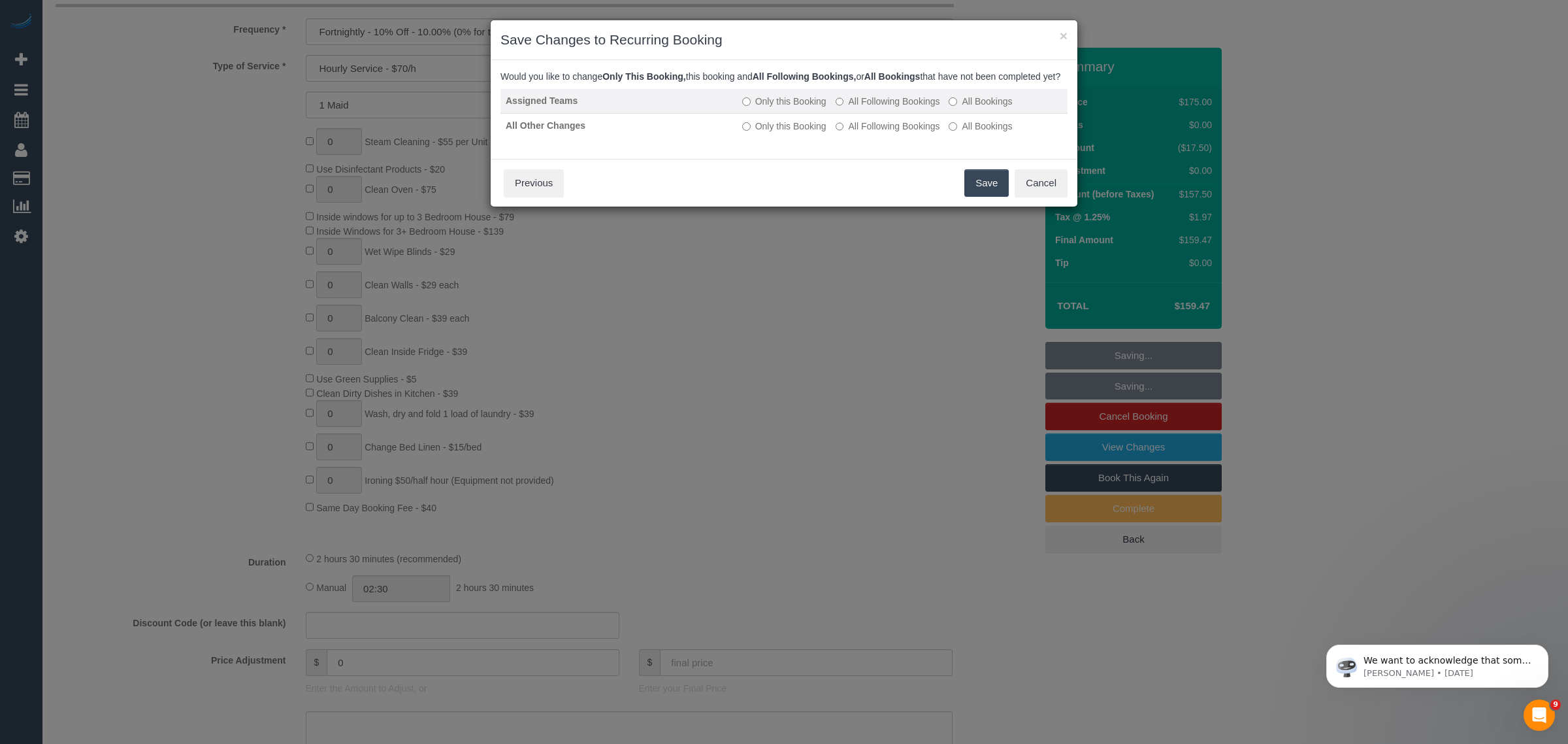
click at [856, 108] on label "All Following Bookings" at bounding box center [888, 101] width 105 height 13
click at [850, 138] on td "Only this Booking All Following Bookings All Bookings" at bounding box center [902, 125] width 331 height 25
click at [851, 138] on td "Only this Booking All Following Bookings All Bookings" at bounding box center [902, 125] width 331 height 25
click at [851, 133] on label "All Following Bookings" at bounding box center [888, 126] width 105 height 13
click at [968, 190] on button "Save" at bounding box center [986, 183] width 45 height 28
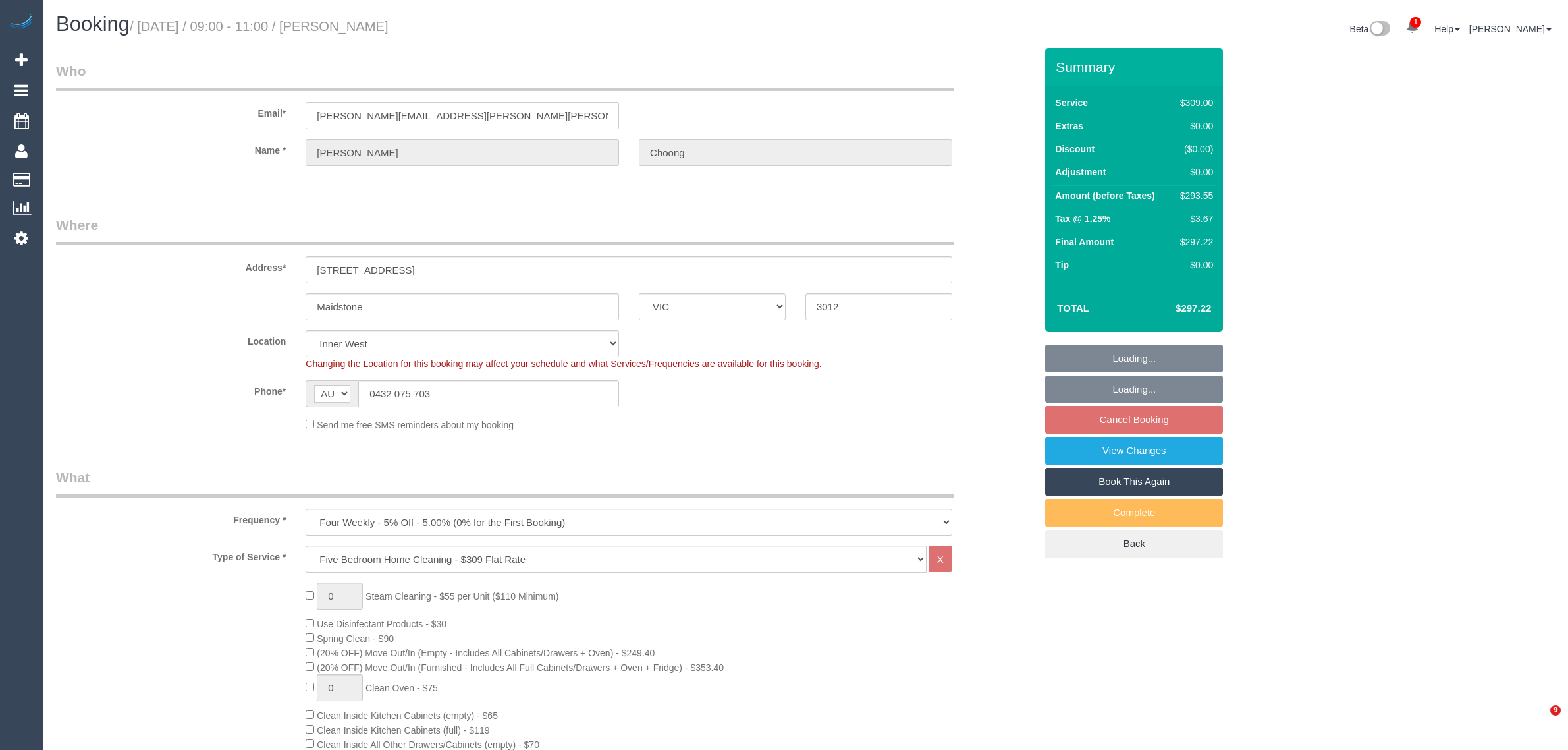
select select "VIC"
select select "number:27"
select select "number:14"
select select "number:19"
select select "number:24"
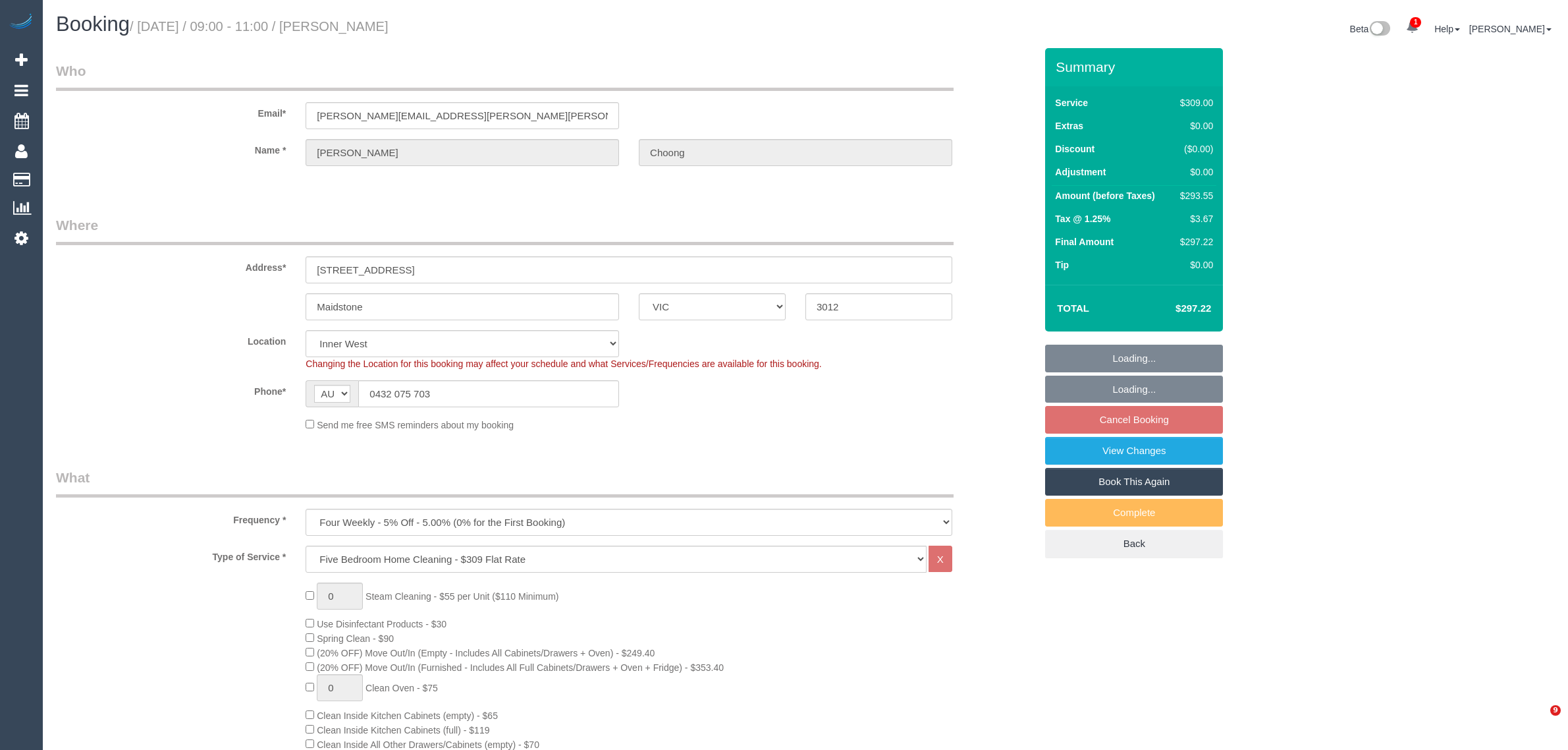
select select "number:34"
select select "number:12"
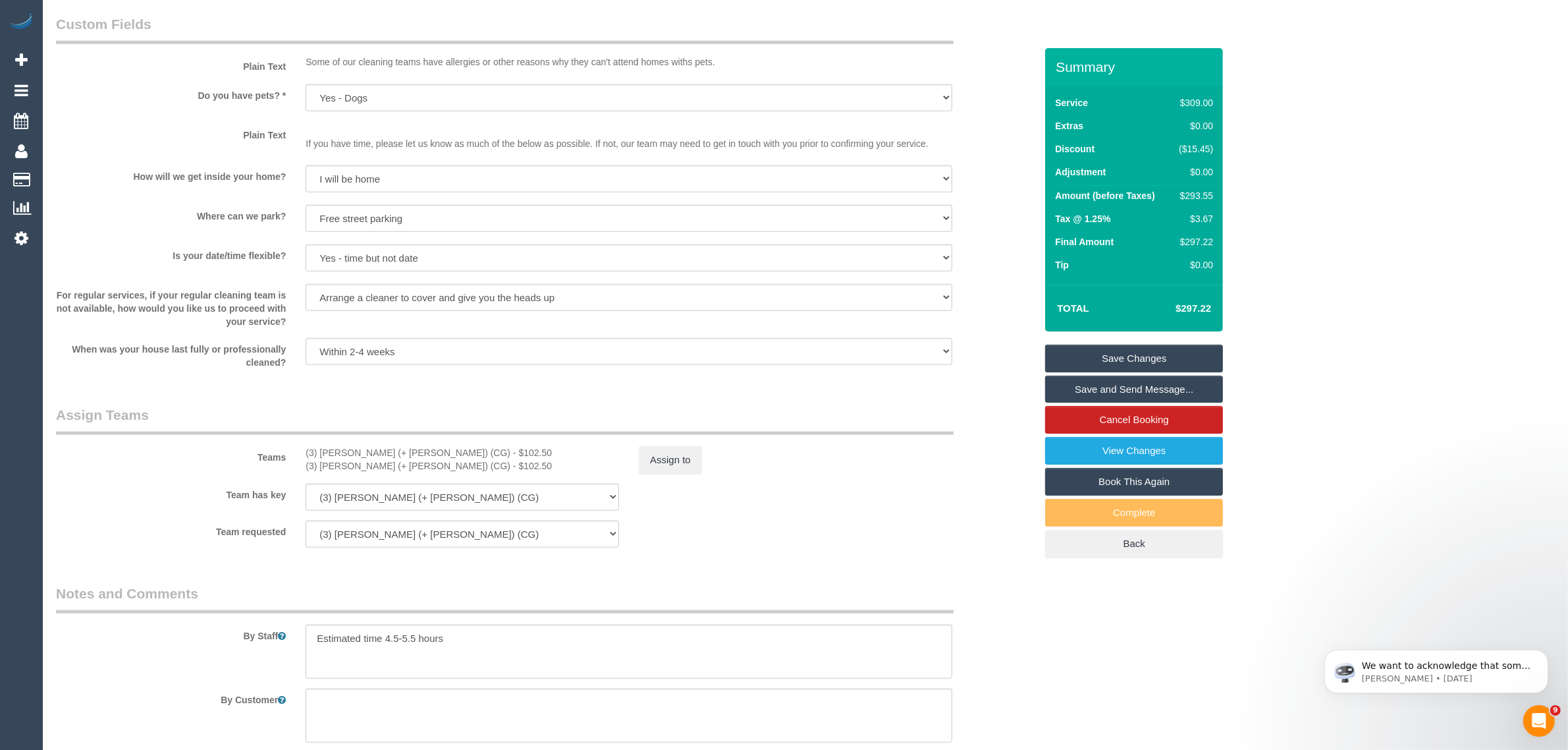
scroll to position [2192, 0]
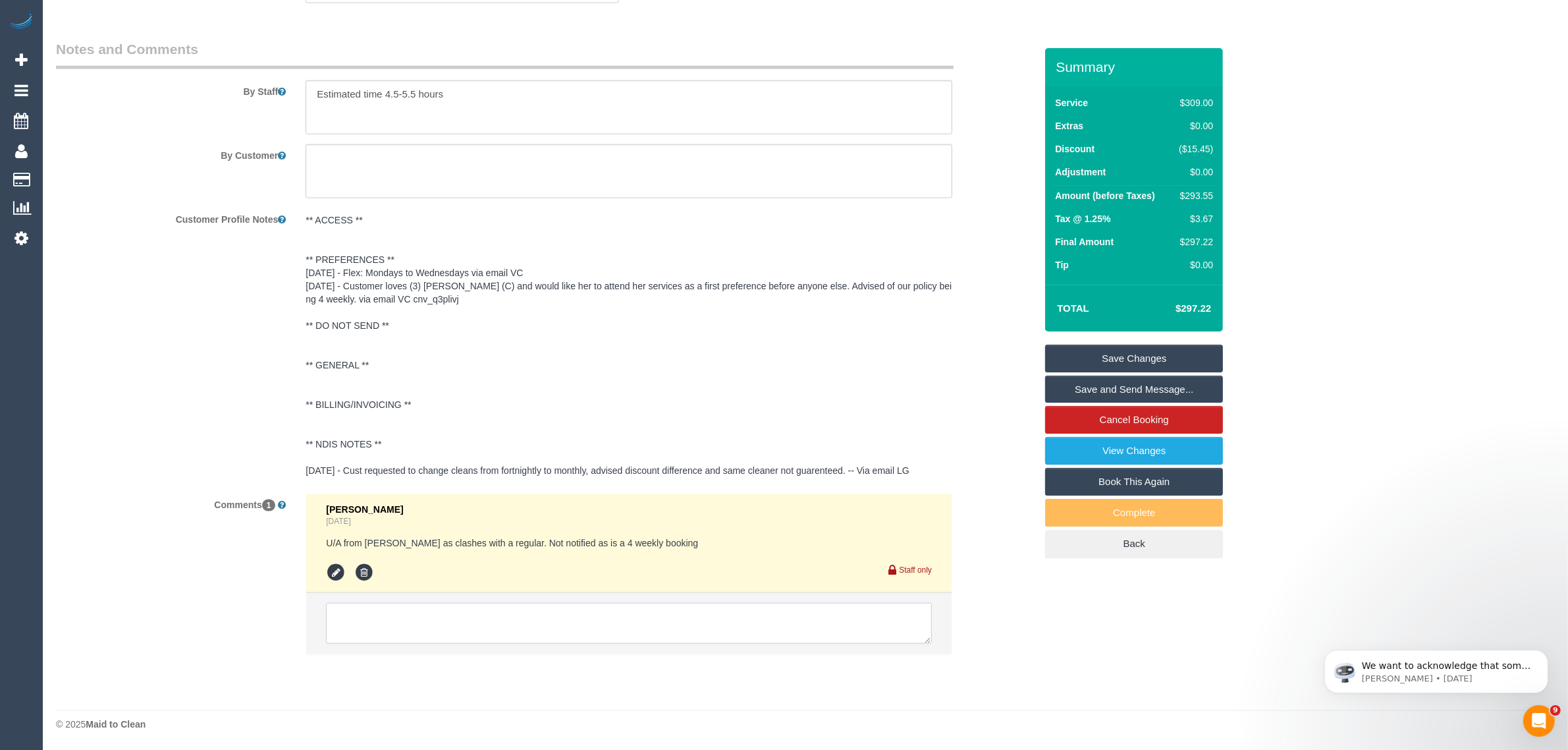
click at [473, 630] on textarea at bounding box center [629, 623] width 606 height 41
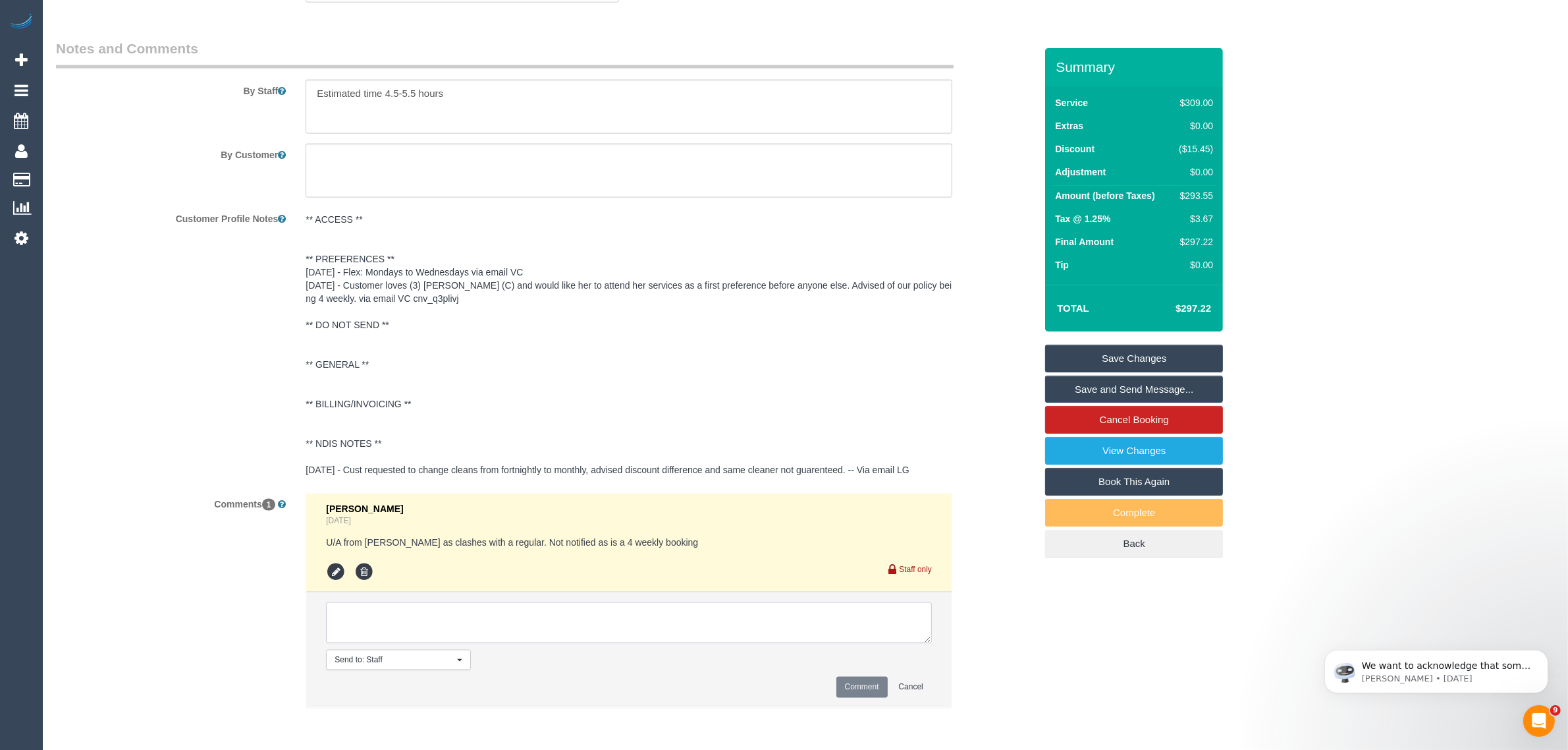
paste textarea "General: When you are personally unassigning an assigned booking Cleaner(s) Una…"
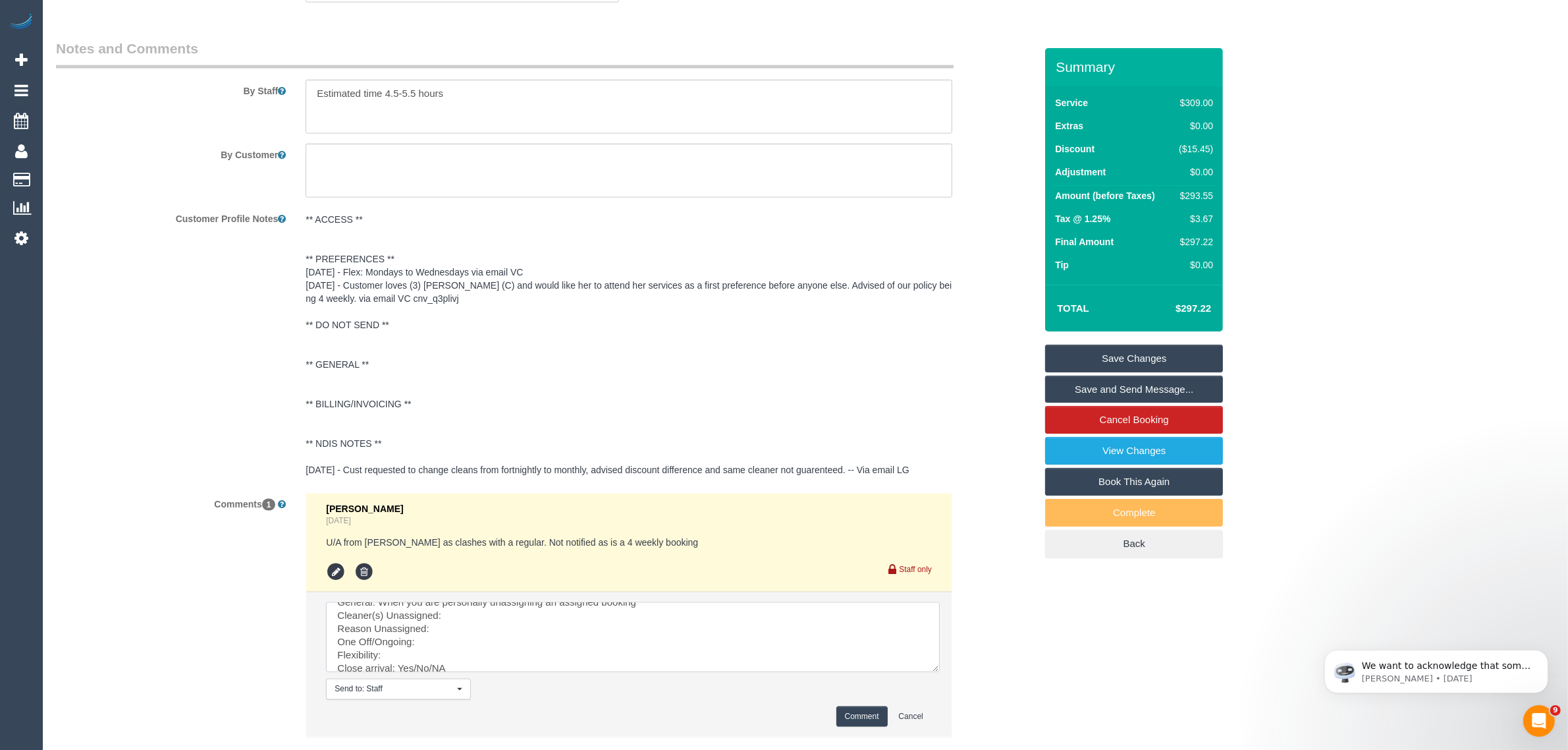
scroll to position [0, 0]
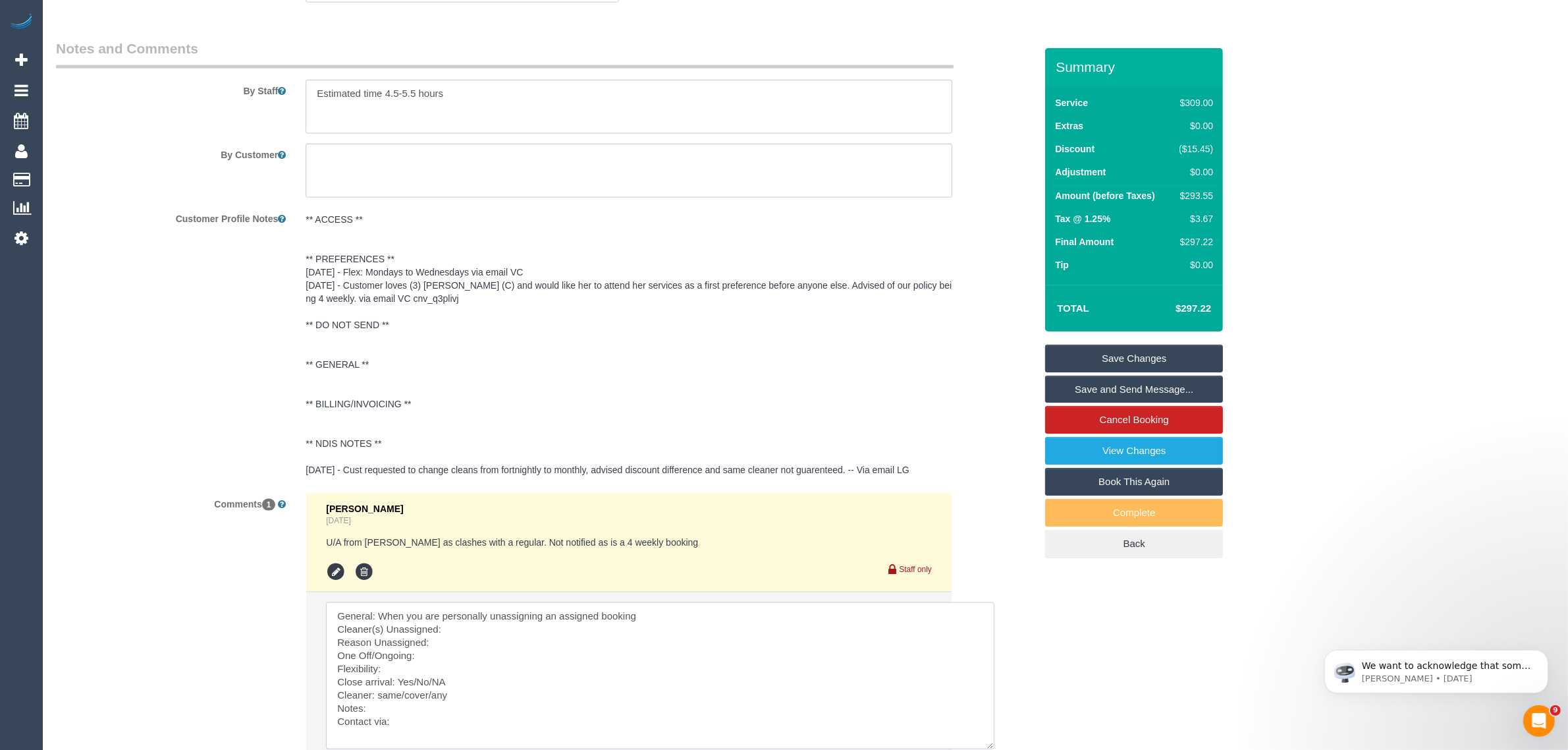
drag, startPoint x: 922, startPoint y: 640, endPoint x: 986, endPoint y: 748, distance: 125.5
click at [986, 748] on textarea at bounding box center [660, 676] width 668 height 147
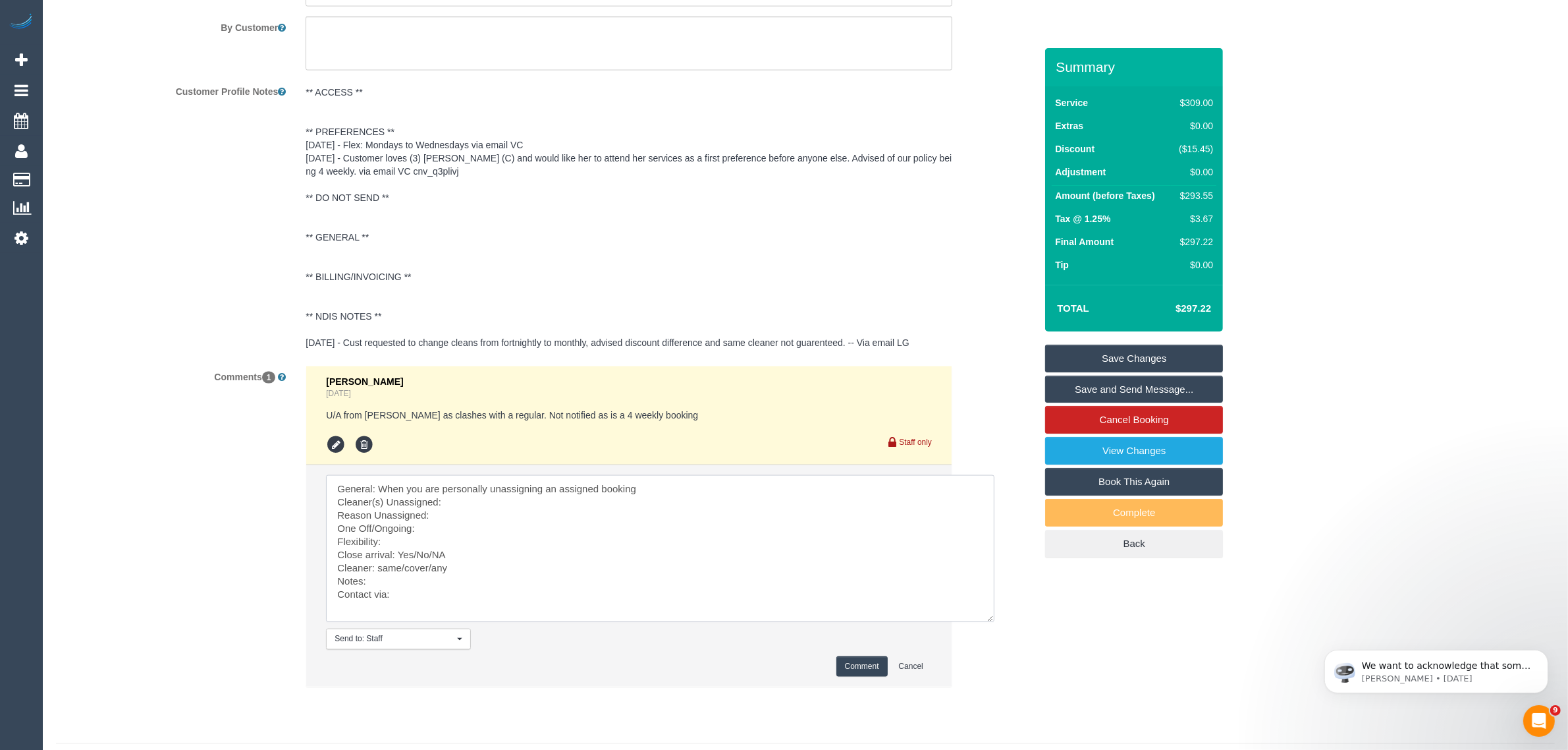
scroll to position [2353, 0]
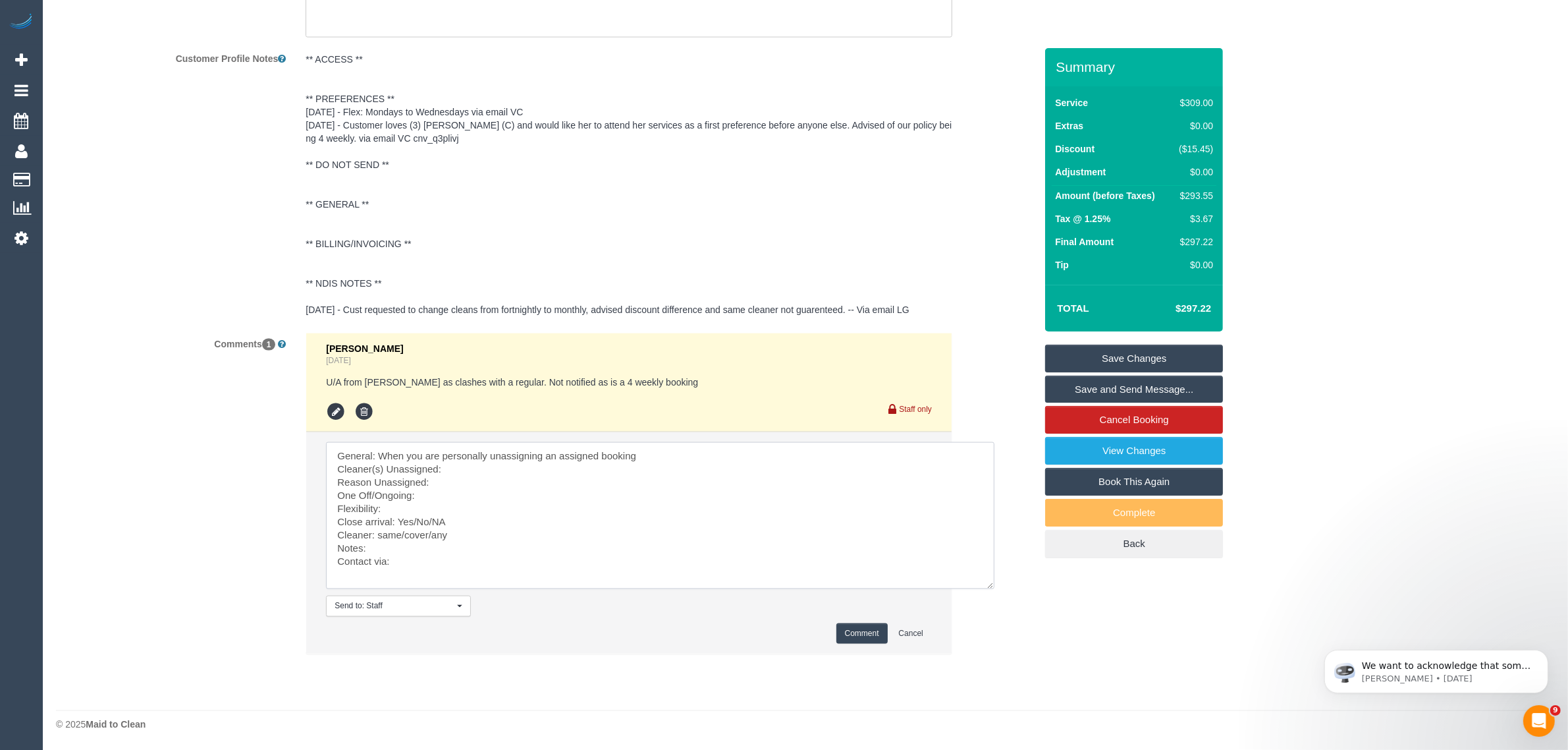
click at [682, 448] on textarea at bounding box center [660, 516] width 668 height 147
drag, startPoint x: 682, startPoint y: 447, endPoint x: 301, endPoint y: 444, distance: 381.0
click at [301, 444] on div "Steve Cranston 4 days ago U/A from Ashik as clashes with a regular. Not notifie…" at bounding box center [629, 500] width 666 height 335
click at [492, 453] on textarea at bounding box center [660, 516] width 668 height 147
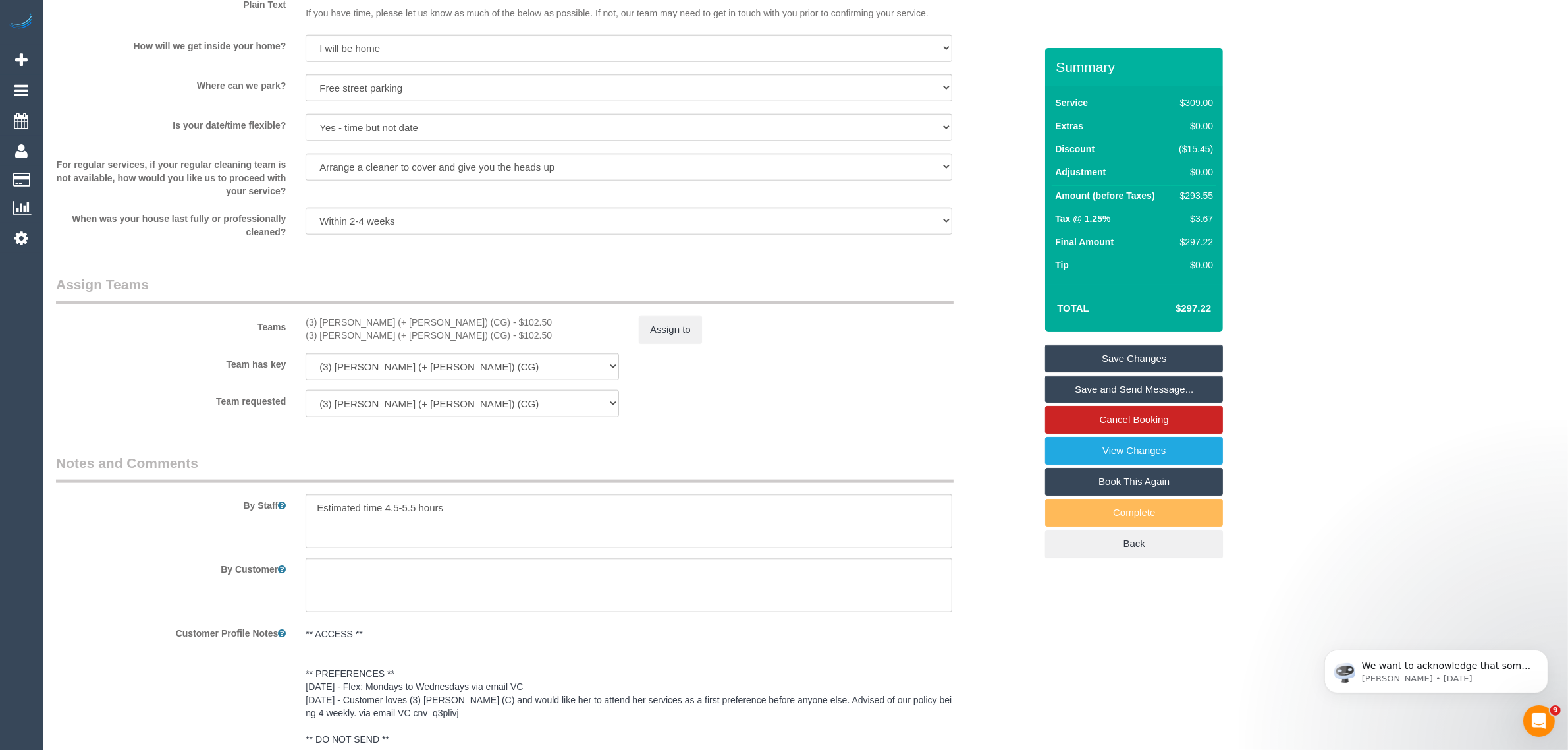
scroll to position [1694, 0]
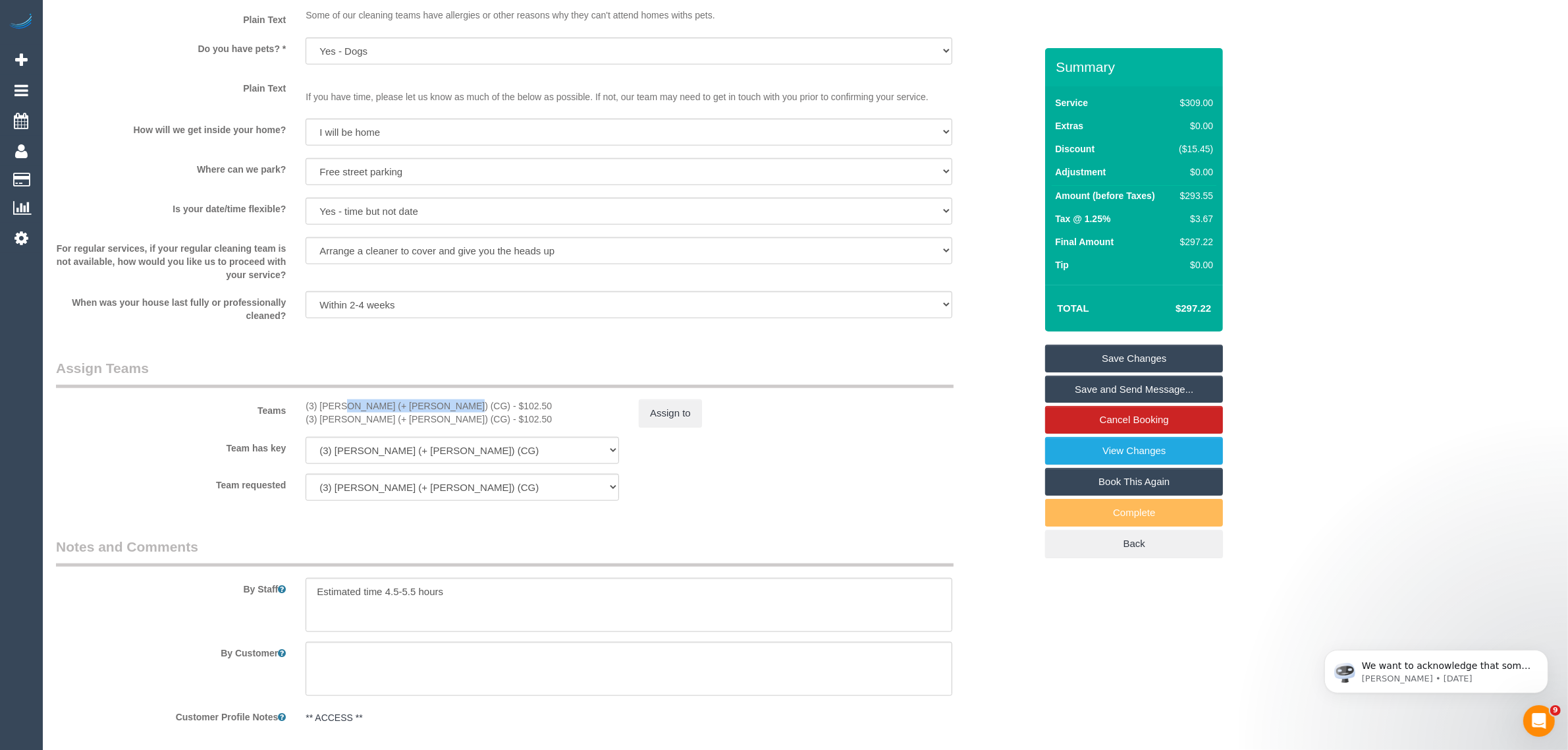
drag, startPoint x: 303, startPoint y: 406, endPoint x: 407, endPoint y: 397, distance: 104.4
click at [407, 397] on div "Teams (3) Amninder (+ Sohail) (CG) - $102.50 (3) Sohail (+ Amninder) (CG) - $10…" at bounding box center [545, 392] width 999 height 69
click at [410, 397] on div "Teams (3) Amninder (+ Sohail) (CG) - $102.50 (3) Sohail (+ Amninder) (CG) - $10…" at bounding box center [545, 392] width 999 height 69
drag, startPoint x: 425, startPoint y: 403, endPoint x: 298, endPoint y: 403, distance: 127.0
click at [298, 403] on div "(3) Amninder (+ Sohail) (CG) - $102.50 (3) Sohail (+ Amninder) (CG) - $102.50" at bounding box center [462, 412] width 333 height 26
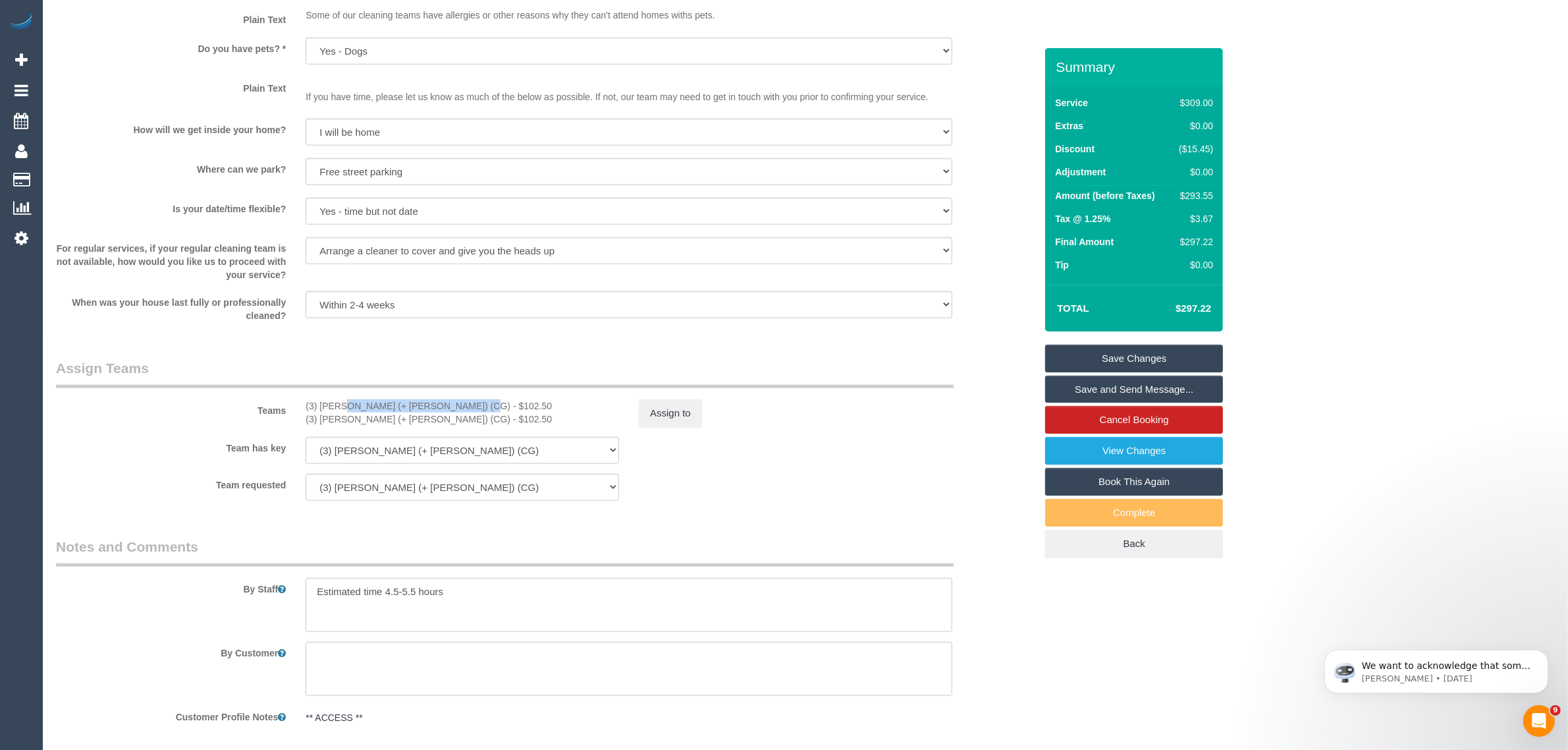
copy div "(3) Amninder (+ Sohail) (CG)"
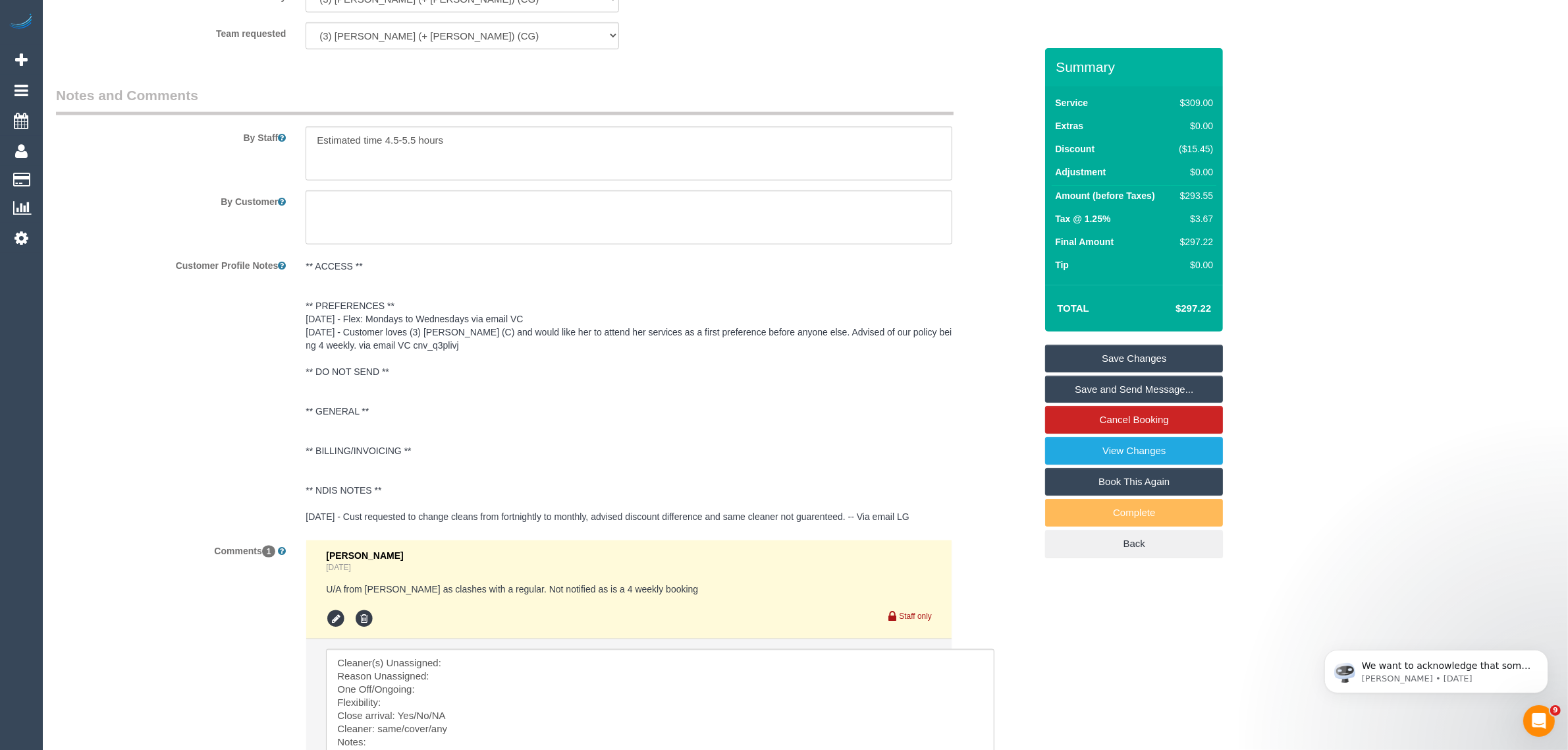
scroll to position [2353, 0]
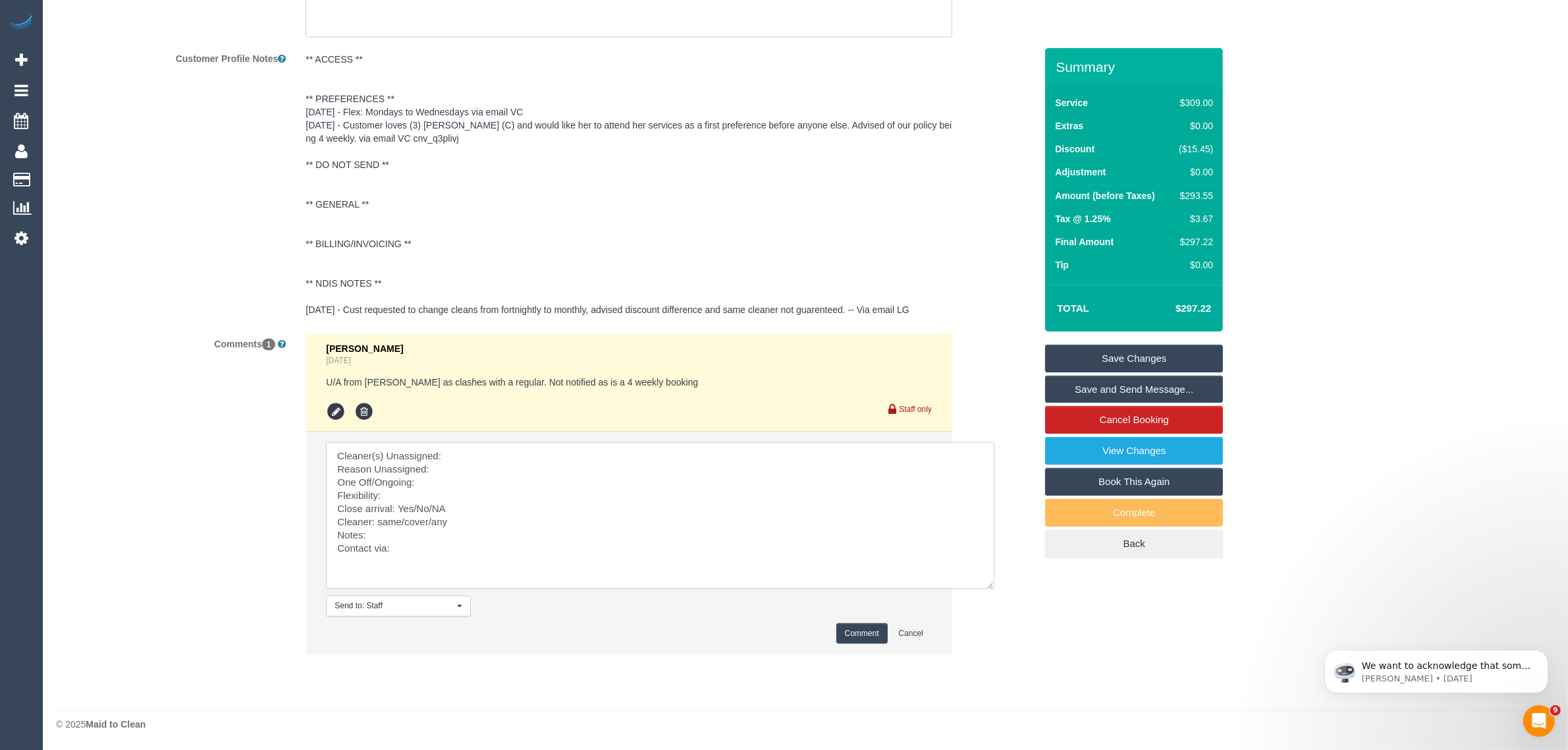
click at [488, 461] on textarea at bounding box center [660, 516] width 668 height 147
paste textarea "(3) Amninder (+ Sohail) (CG)"
click at [465, 467] on textarea at bounding box center [660, 516] width 668 height 147
click at [471, 503] on textarea at bounding box center [660, 516] width 668 height 147
drag, startPoint x: 414, startPoint y: 505, endPoint x: 465, endPoint y: 505, distance: 51.0
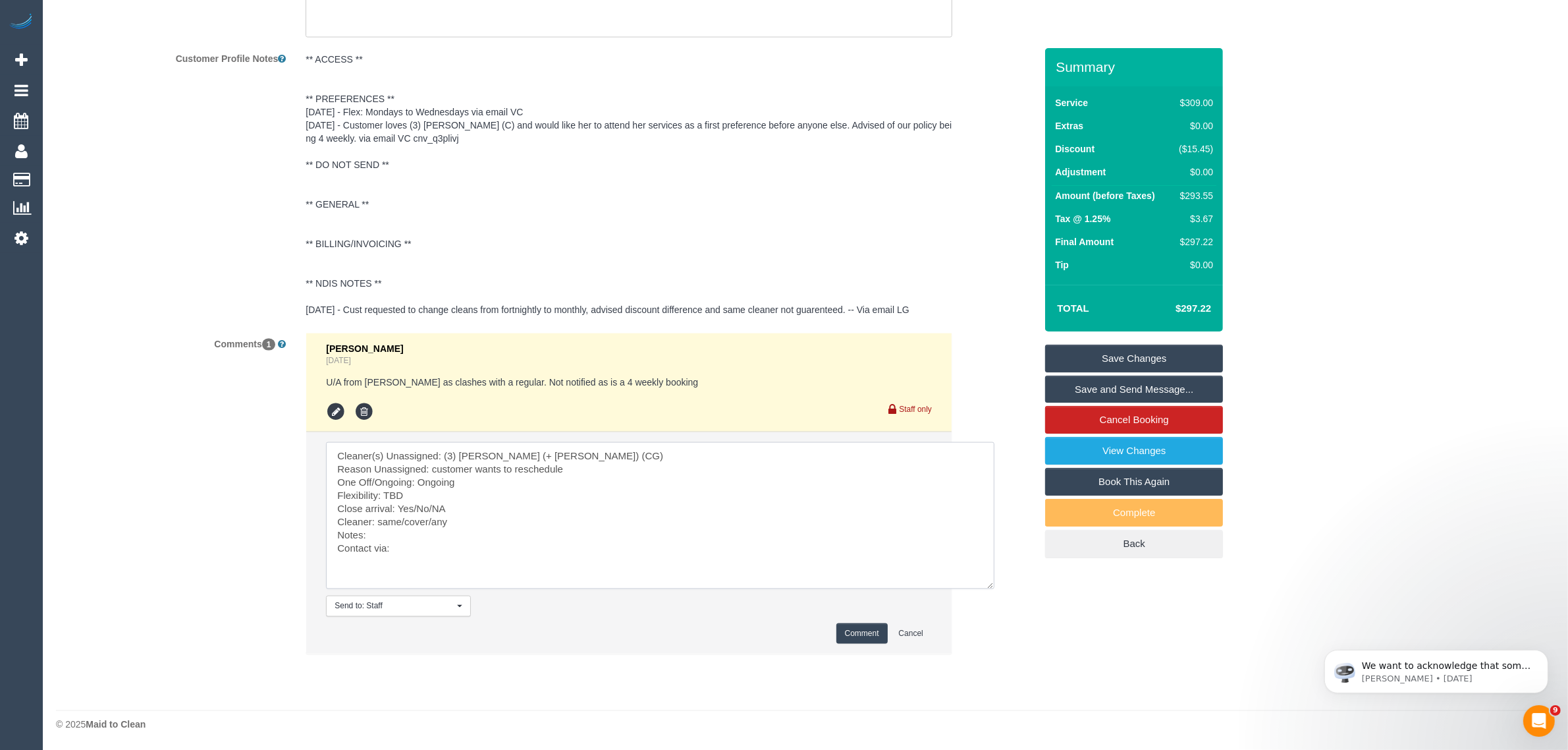
click at [465, 505] on textarea at bounding box center [660, 516] width 668 height 147
click at [498, 519] on textarea at bounding box center [660, 516] width 668 height 147
drag, startPoint x: 402, startPoint y: 522, endPoint x: 481, endPoint y: 519, distance: 79.1
click at [481, 519] on textarea at bounding box center [660, 516] width 668 height 147
click at [469, 520] on textarea at bounding box center [660, 516] width 668 height 147
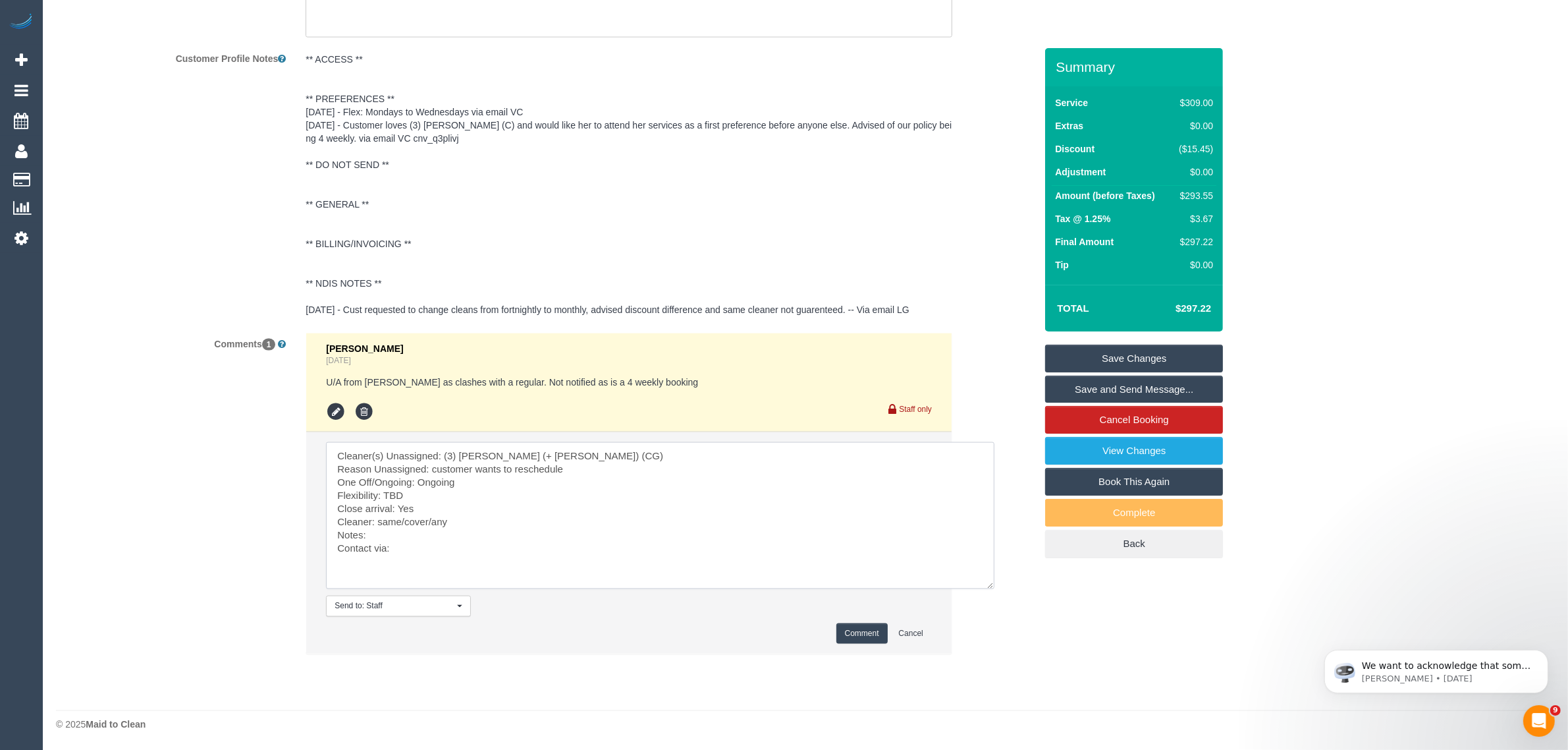
drag, startPoint x: 378, startPoint y: 515, endPoint x: 455, endPoint y: 515, distance: 77.0
click at [455, 515] on textarea at bounding box center [660, 516] width 668 height 147
click at [455, 524] on textarea at bounding box center [660, 516] width 668 height 147
drag, startPoint x: 455, startPoint y: 524, endPoint x: 378, endPoint y: 524, distance: 77.0
click at [378, 524] on textarea at bounding box center [660, 516] width 668 height 147
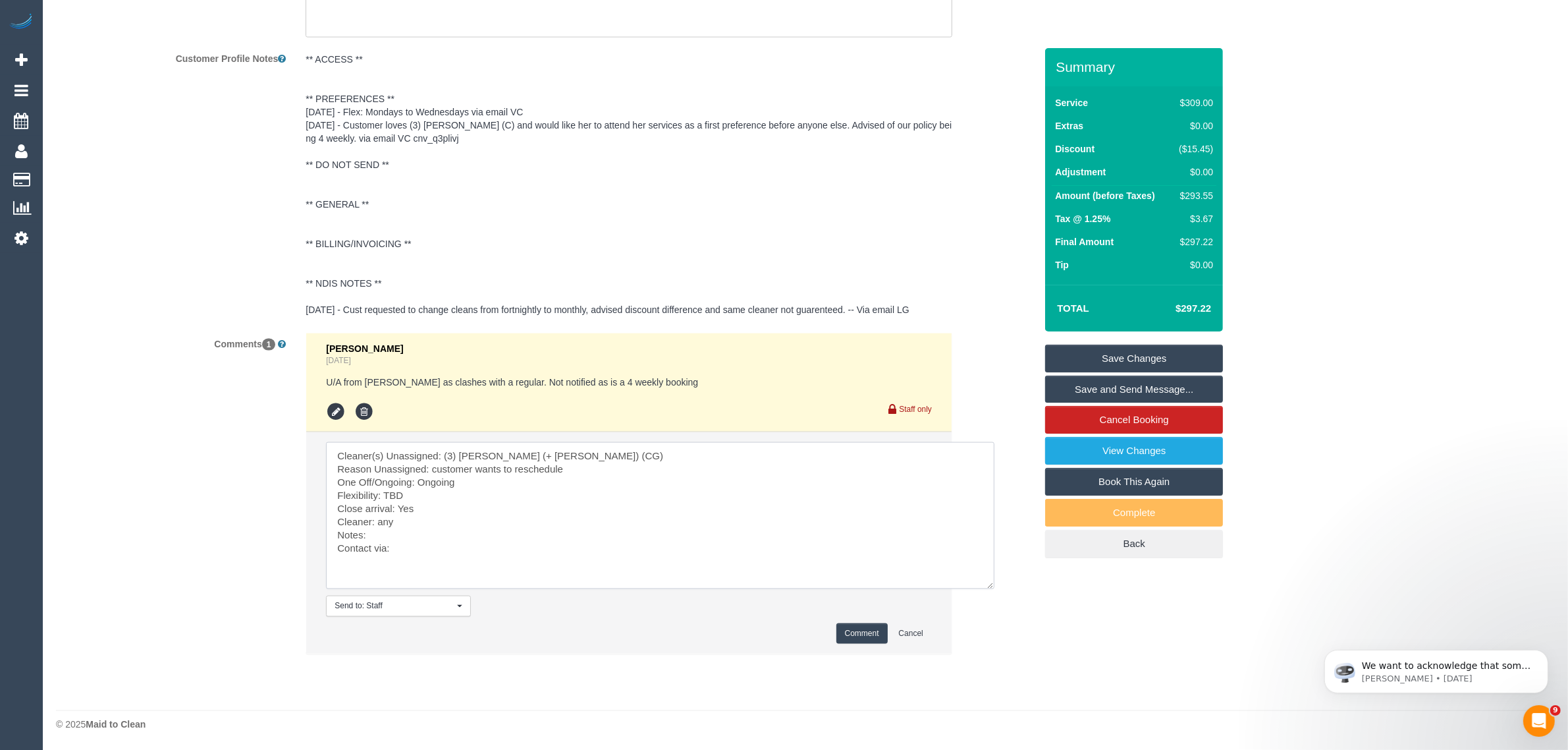
click at [380, 535] on textarea at bounding box center [660, 516] width 668 height 147
click at [462, 494] on textarea at bounding box center [660, 516] width 668 height 147
paste textarea "Either Tuesday 7 October or Wednesday 8 October."
click at [421, 473] on textarea at bounding box center [660, 516] width 668 height 147
click at [431, 480] on textarea at bounding box center [660, 516] width 668 height 147
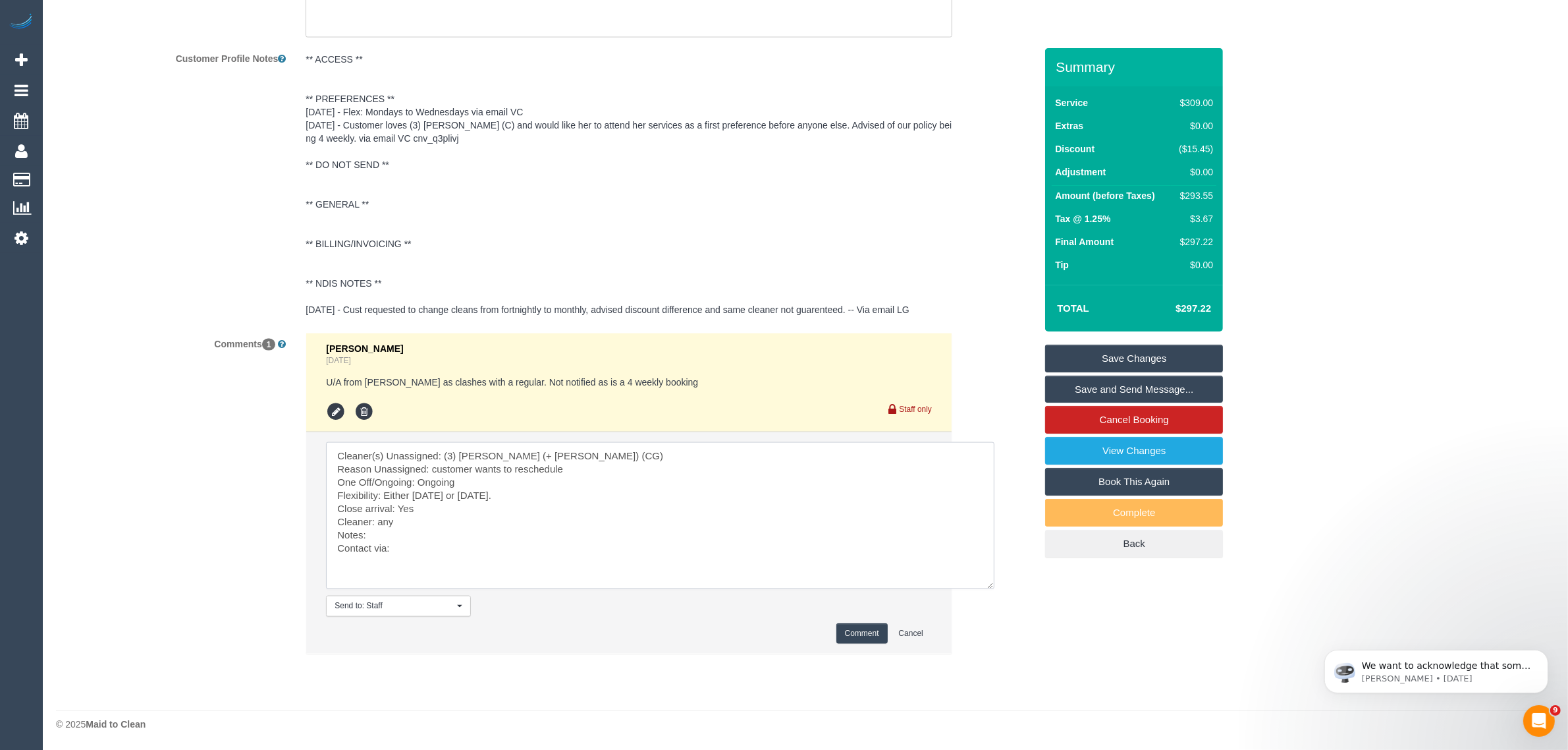
click at [431, 480] on textarea at bounding box center [660, 516] width 668 height 147
click at [400, 539] on textarea at bounding box center [660, 516] width 668 height 147
click at [421, 542] on textarea at bounding box center [660, 516] width 668 height 147
type textarea "Cleaner(s) Unassigned: (3) Amninder (+ Sohail) (CG) Reason Unassigned: customer…"
click at [860, 626] on button "Comment" at bounding box center [862, 633] width 51 height 20
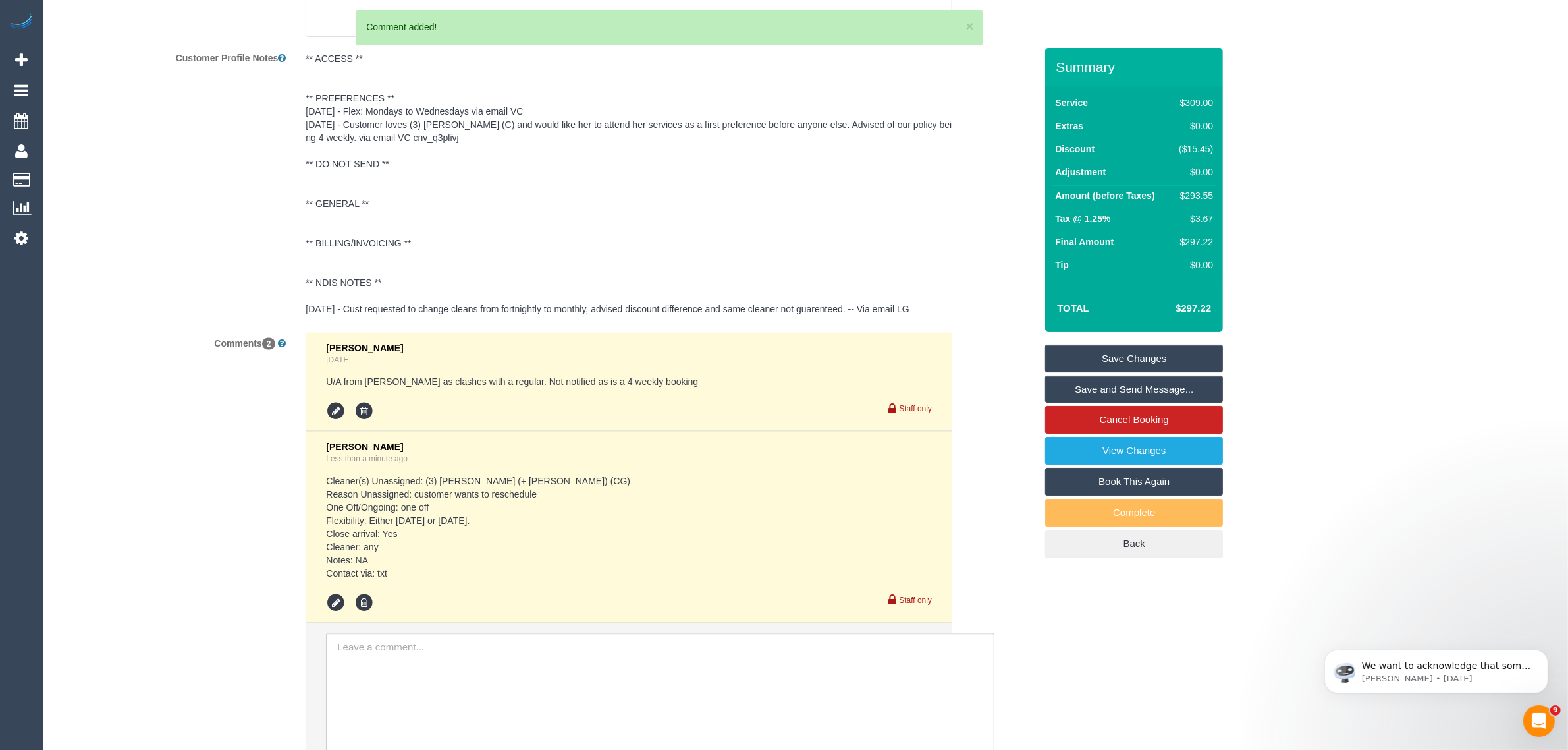
drag, startPoint x: 135, startPoint y: 506, endPoint x: 303, endPoint y: 466, distance: 172.7
click at [135, 506] on div "Comments 2 Steve Cranston 4 days ago U/A from Ashik as clashes with a regular. …" at bounding box center [545, 567] width 999 height 472
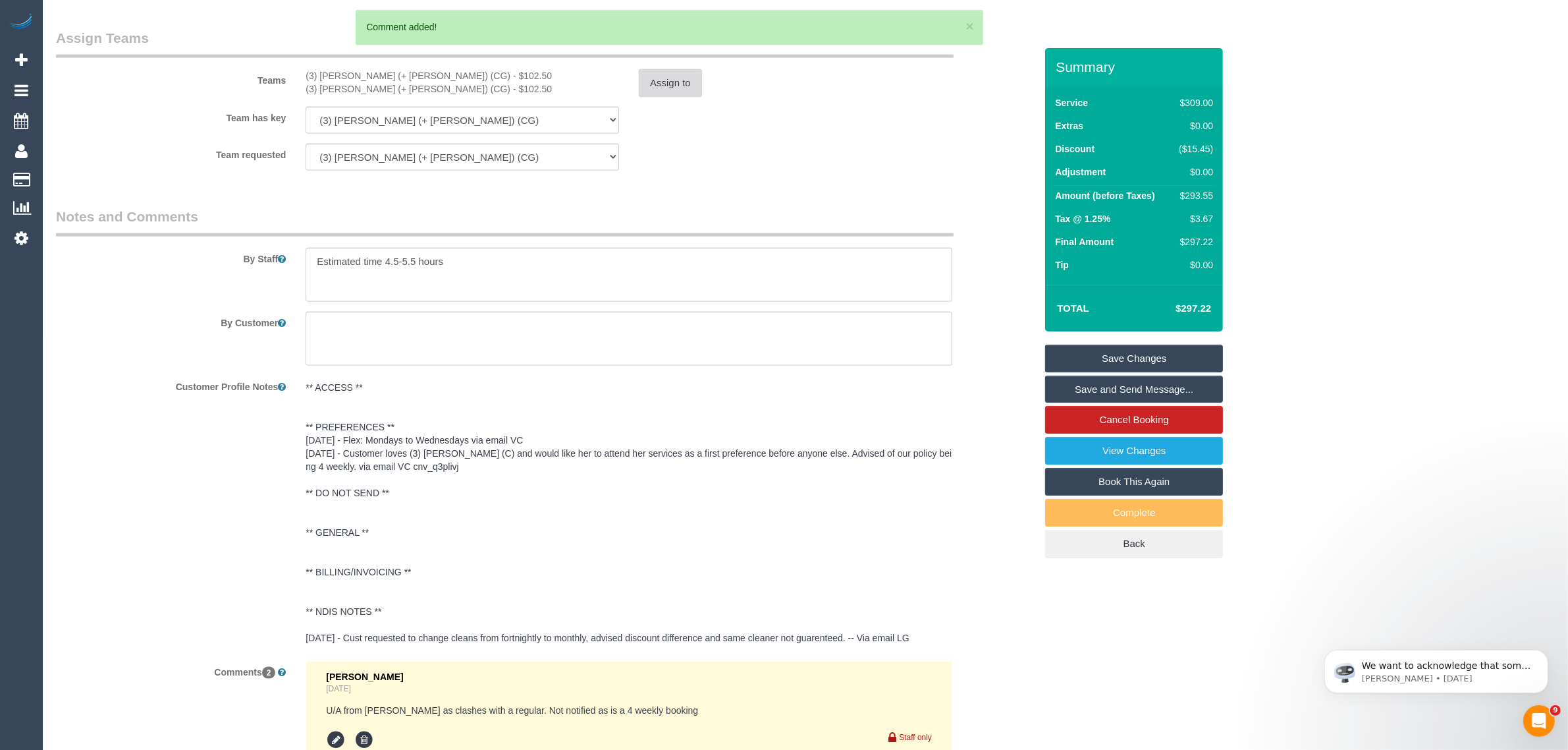
scroll to position [1694, 0]
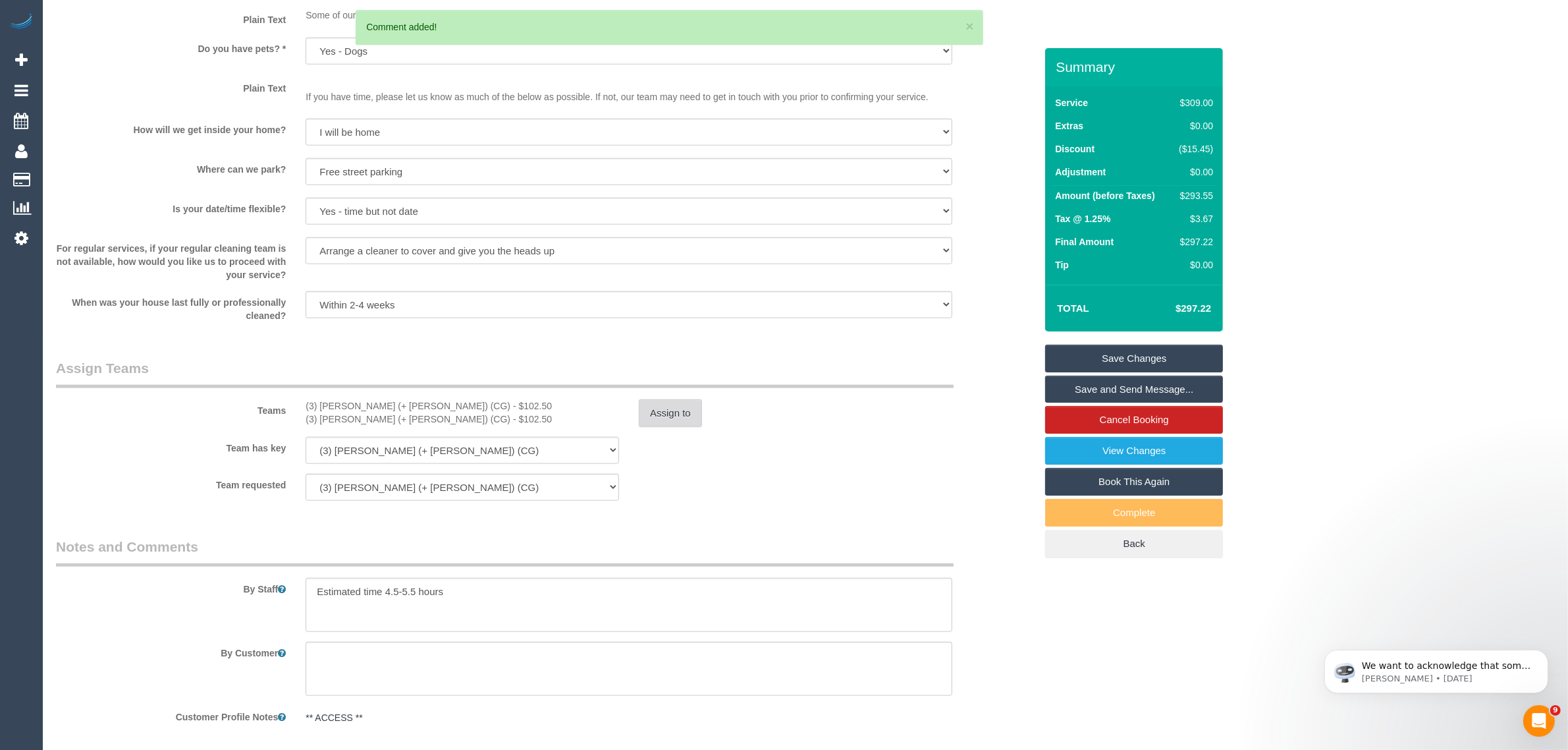
click at [650, 410] on button "Assign to" at bounding box center [670, 413] width 63 height 28
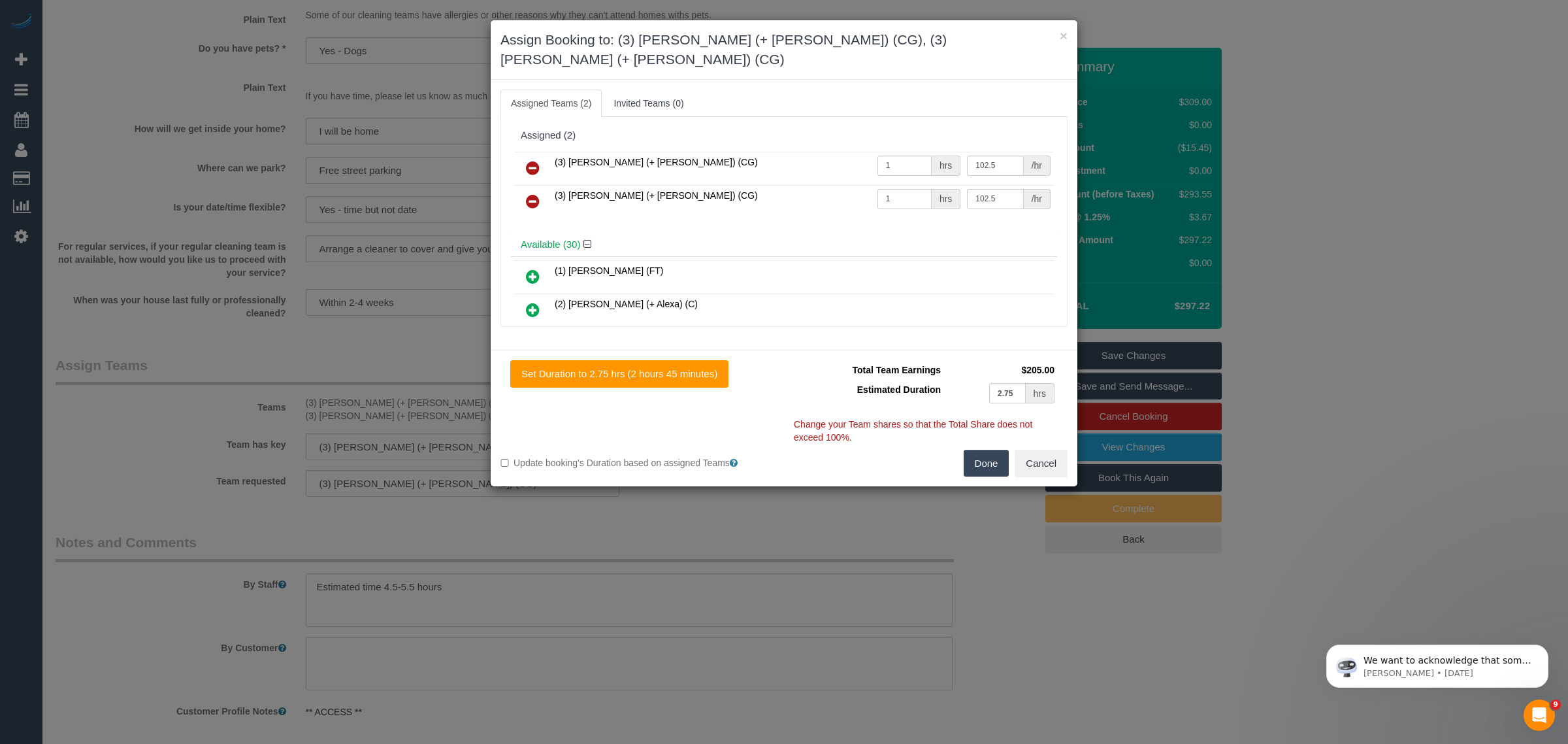
click at [534, 160] on icon at bounding box center [533, 167] width 14 height 16
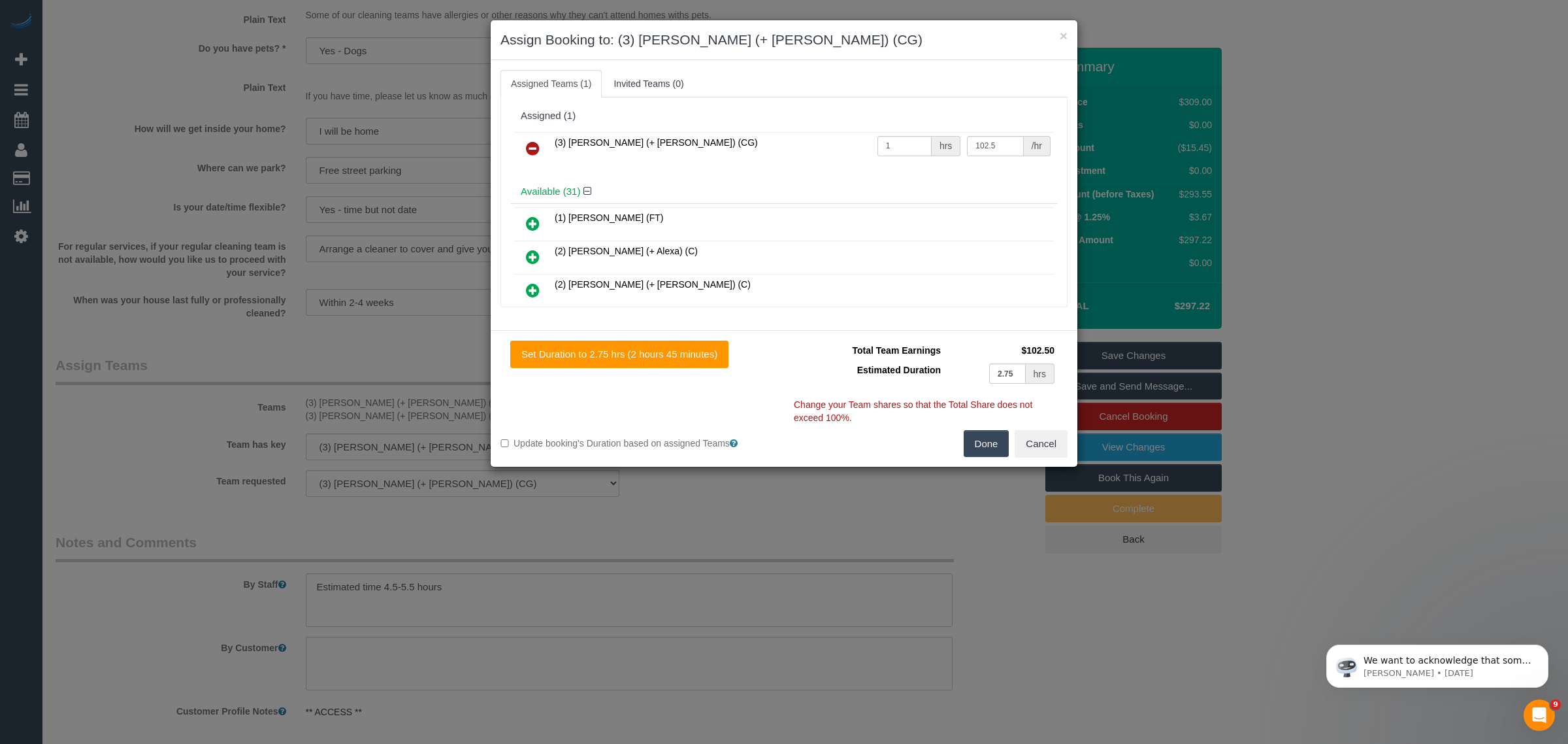
click at [528, 145] on icon at bounding box center [533, 148] width 14 height 16
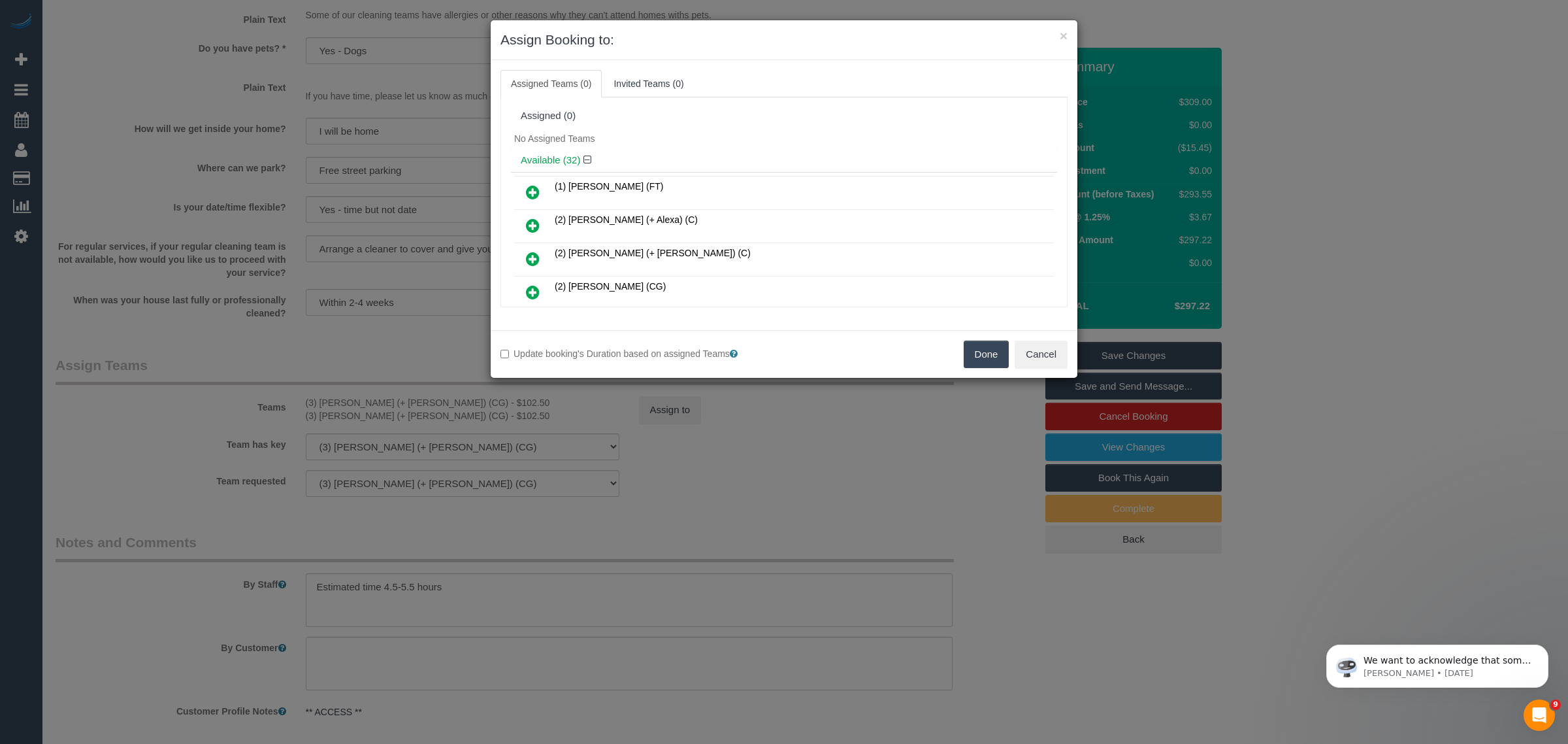
click at [968, 361] on button "Done" at bounding box center [986, 354] width 45 height 28
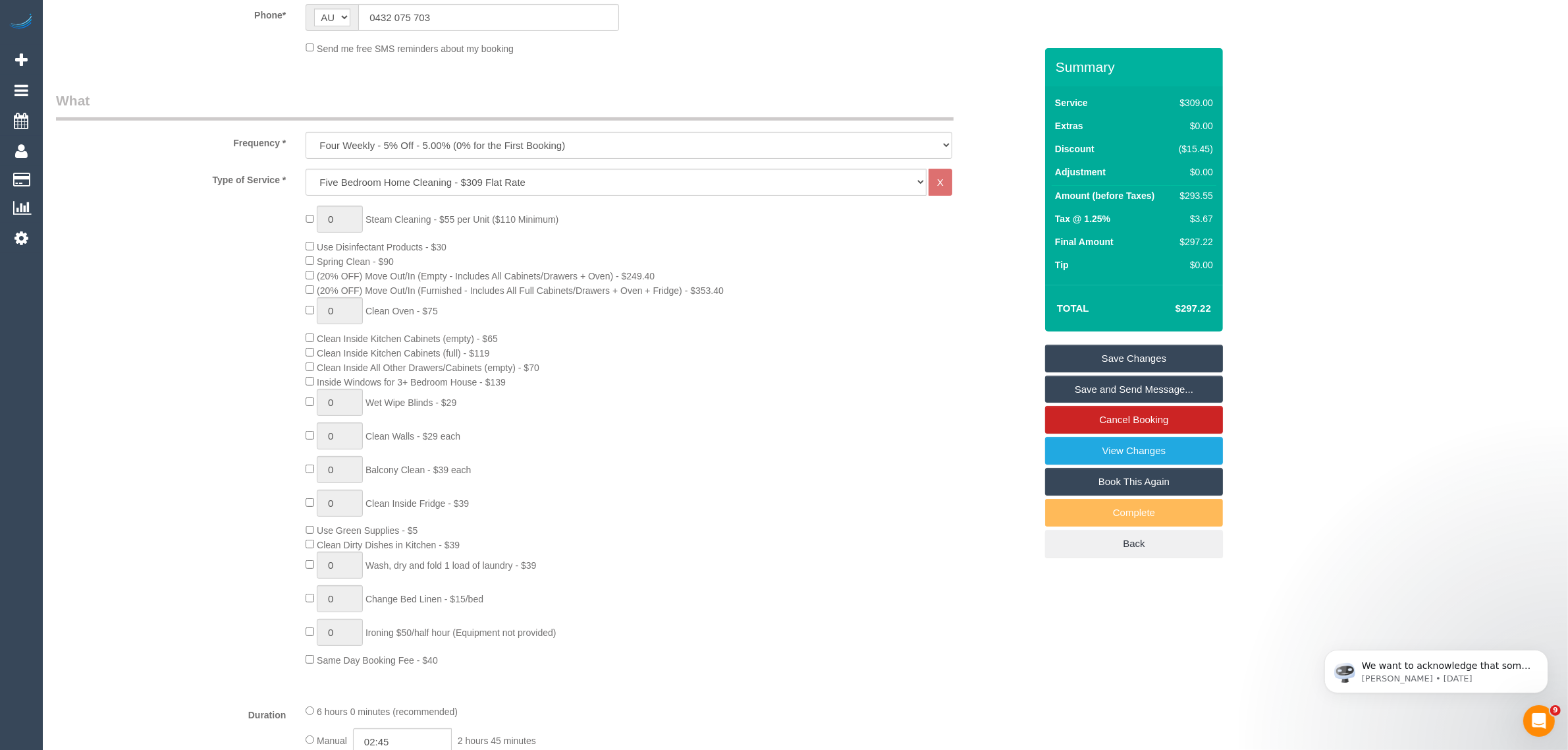
scroll to position [0, 0]
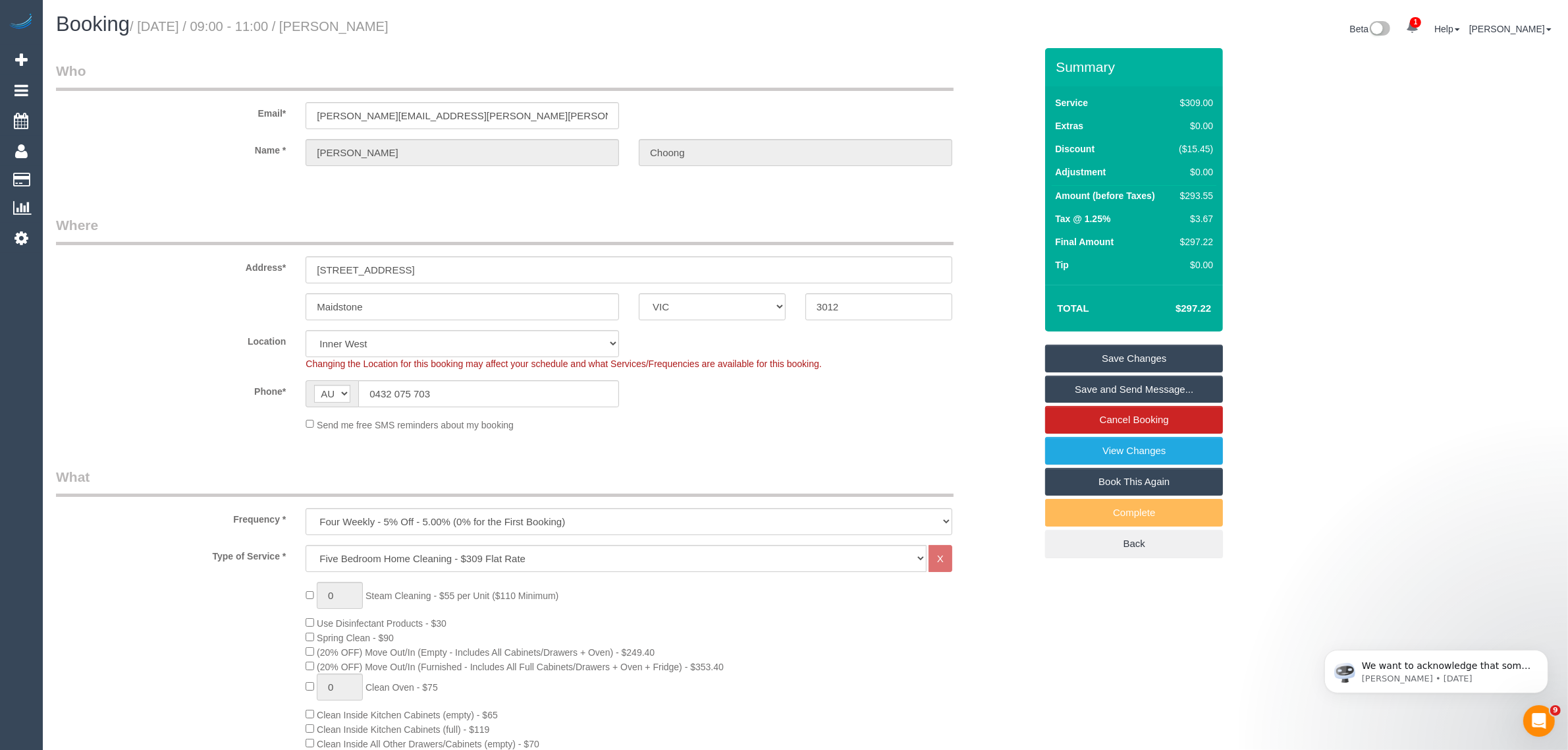
click at [129, 408] on sui-booking-location "Location Office City East (North) East (South) Inner East Inner North (East) In…" at bounding box center [546, 381] width 979 height 101
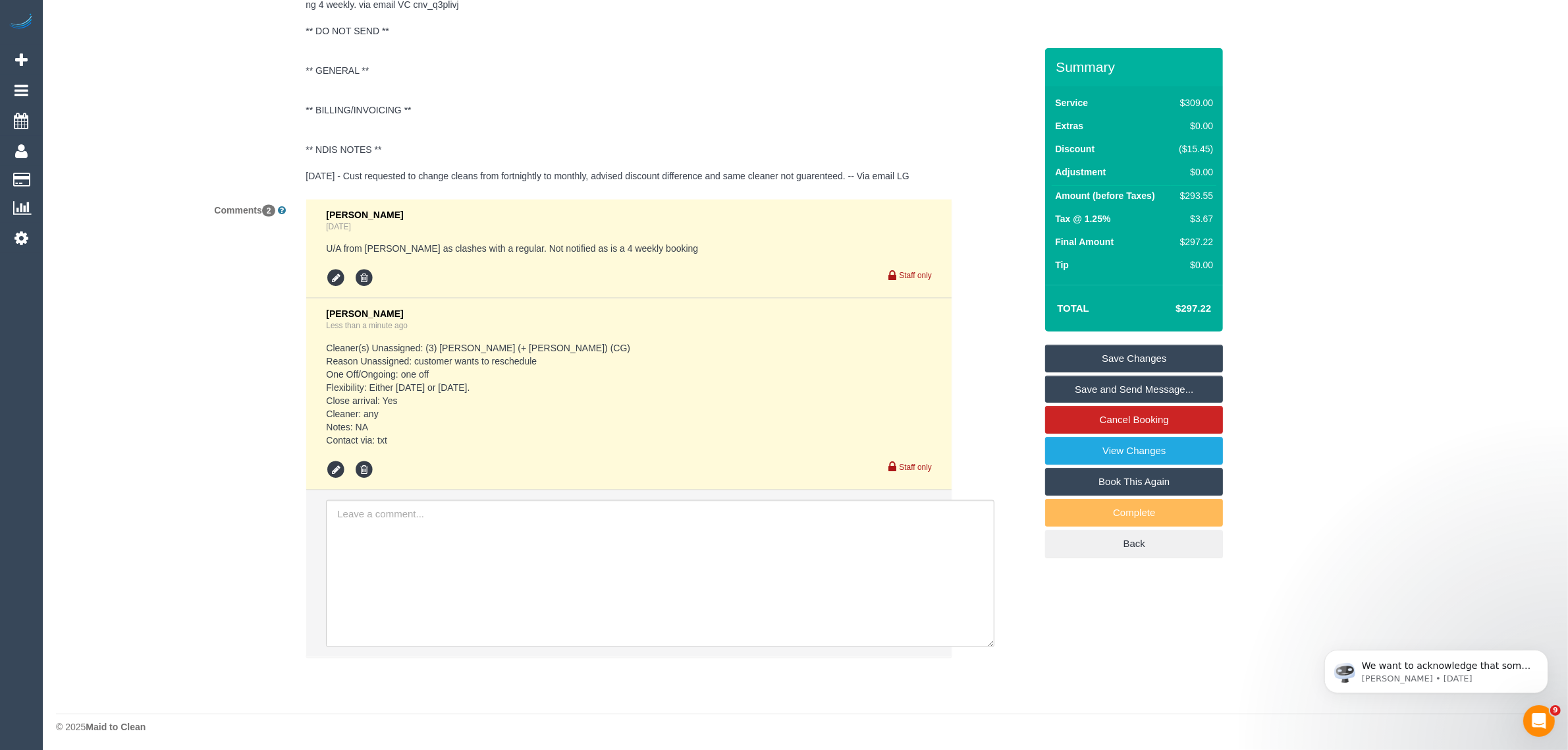
scroll to position [2489, 0]
drag, startPoint x: 1117, startPoint y: 353, endPoint x: 1054, endPoint y: 360, distance: 63.4
click at [1117, 353] on link "Save Changes" at bounding box center [1134, 358] width 178 height 28
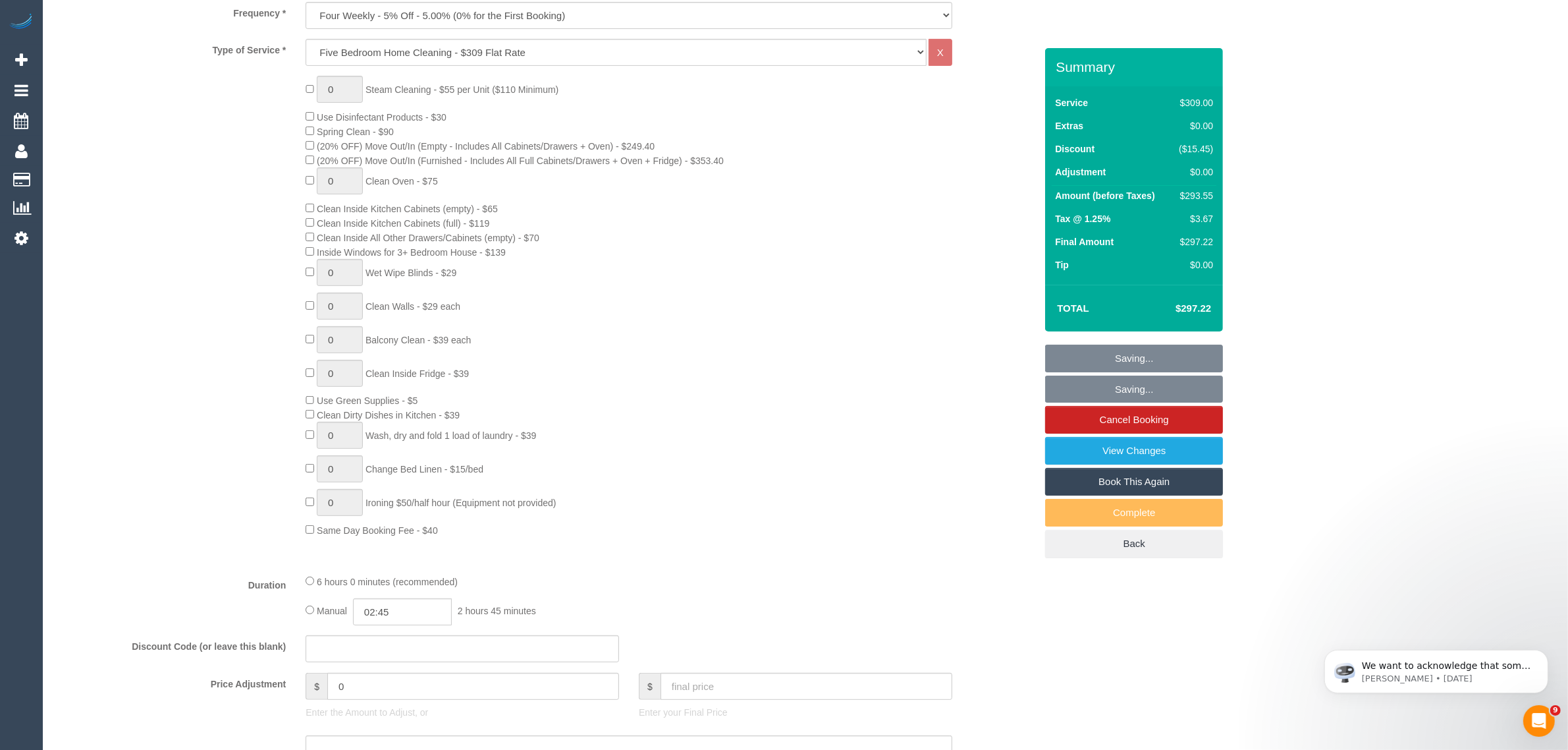
scroll to position [988, 0]
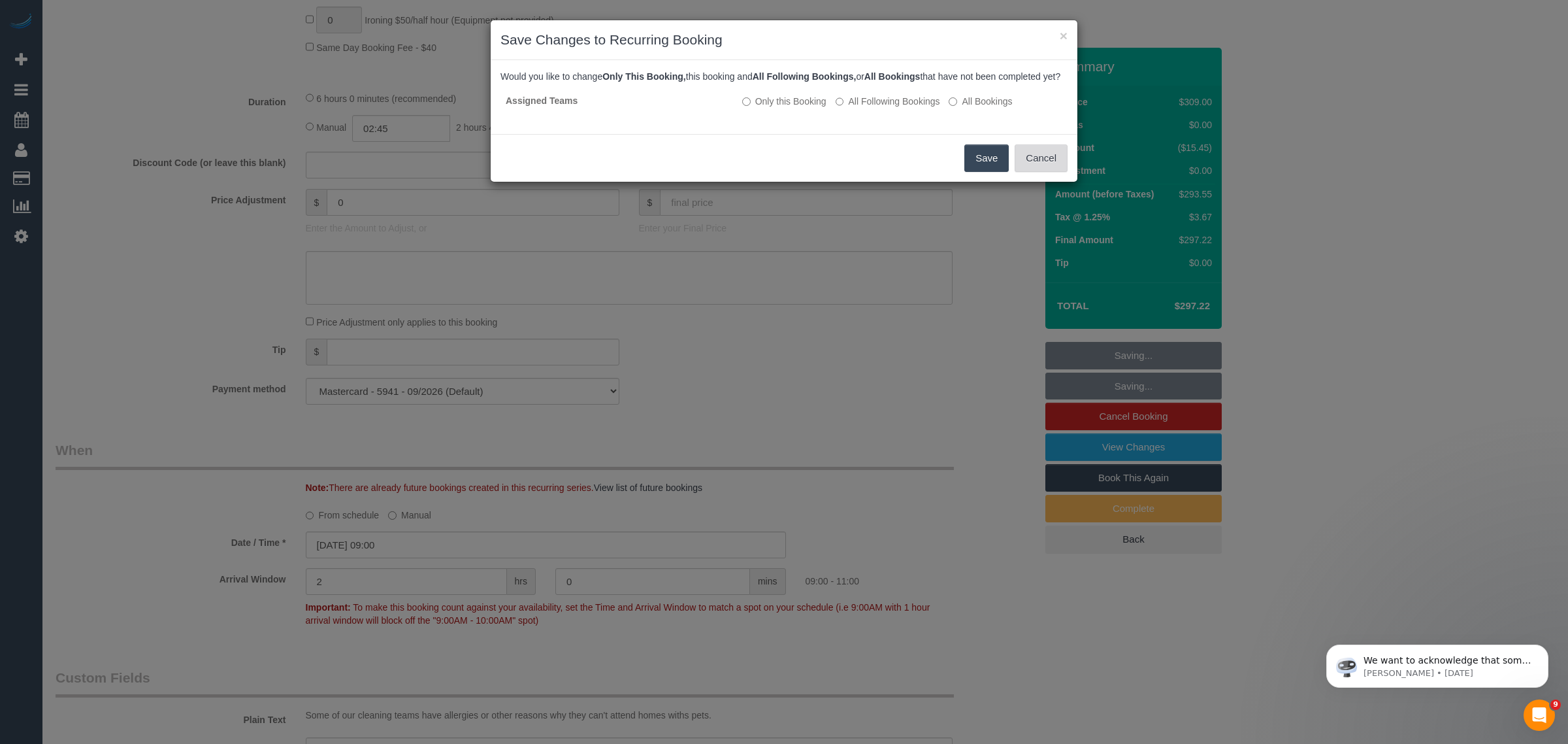
click at [1038, 167] on button "Cancel" at bounding box center [1041, 158] width 53 height 28
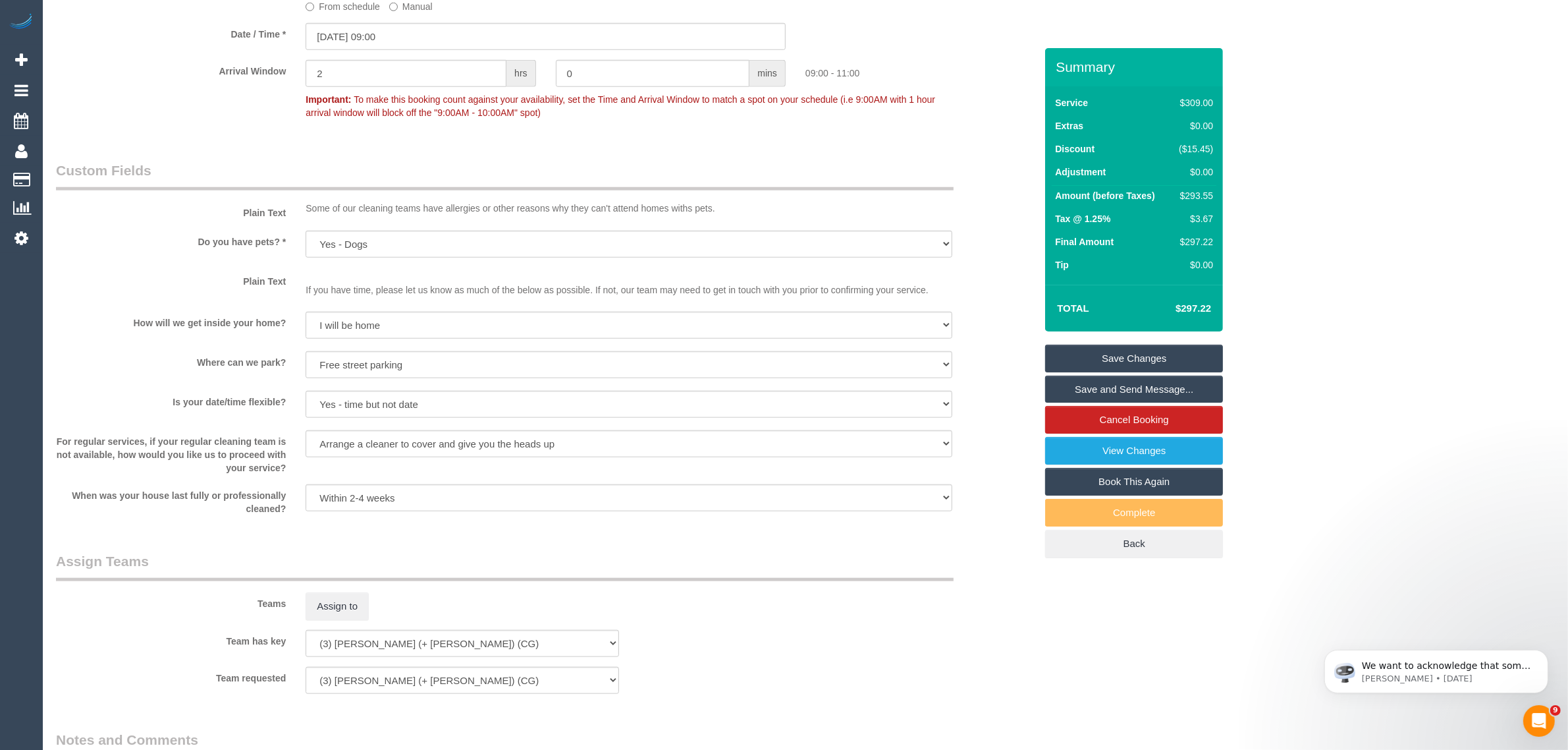
scroll to position [1172, 0]
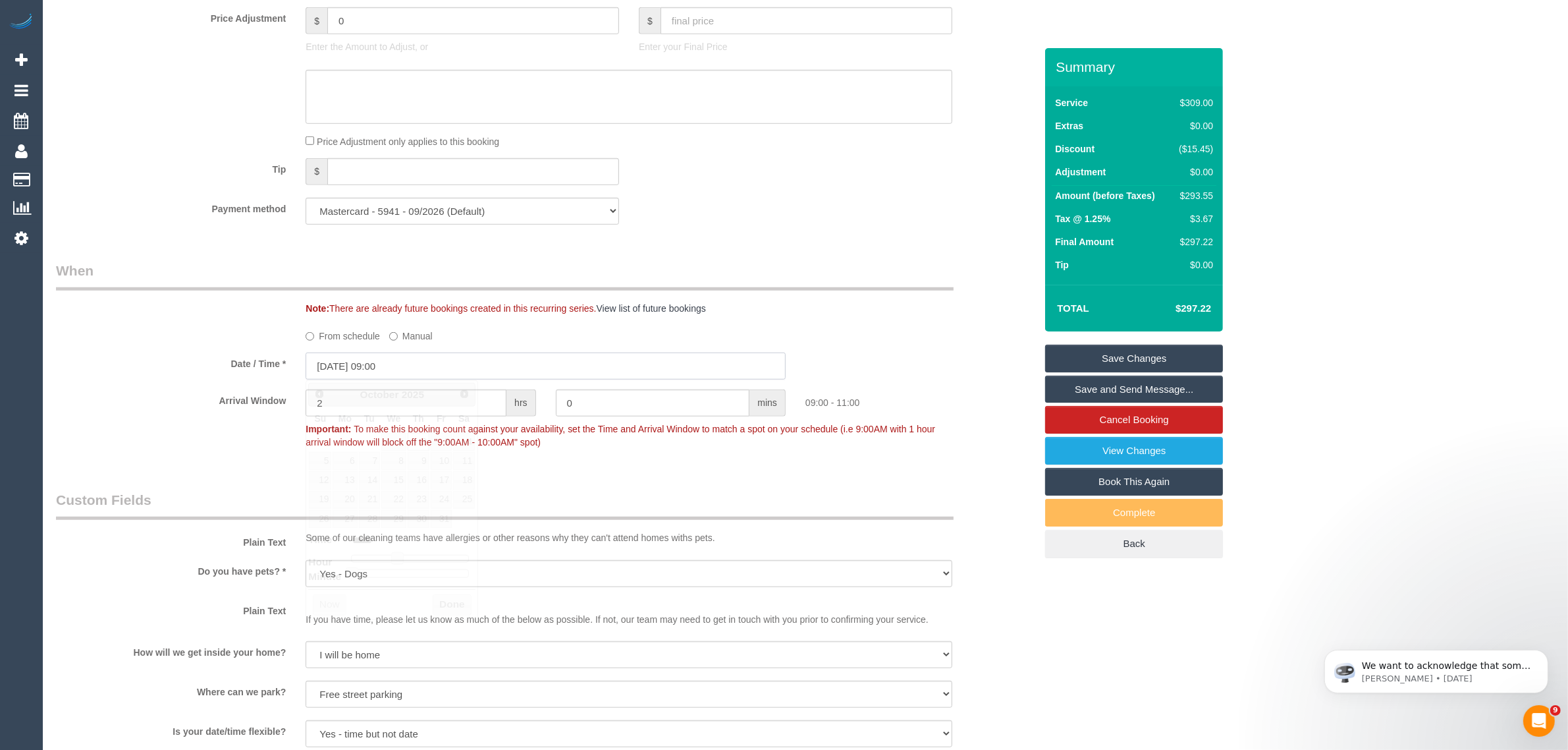
click at [481, 360] on input "02/10/2025 09:00" at bounding box center [546, 366] width 480 height 27
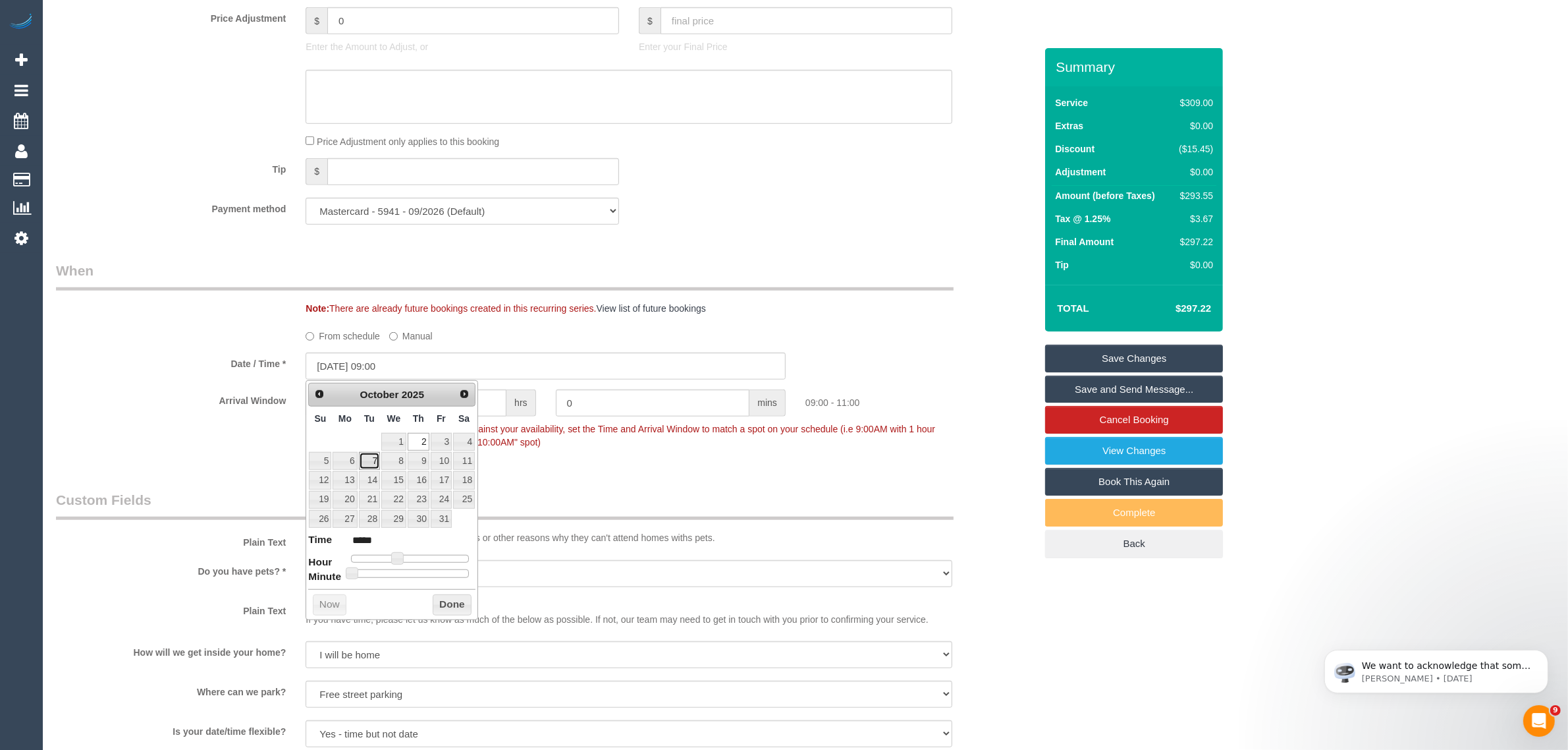
click at [371, 467] on link "7" at bounding box center [369, 461] width 21 height 18
type input "07/10/2025 09:00"
click at [584, 465] on div "Who Email* cherie.choong.yiting@gmail.com Name * Cherie Choong Where Address* 1…" at bounding box center [545, 449] width 999 height 3145
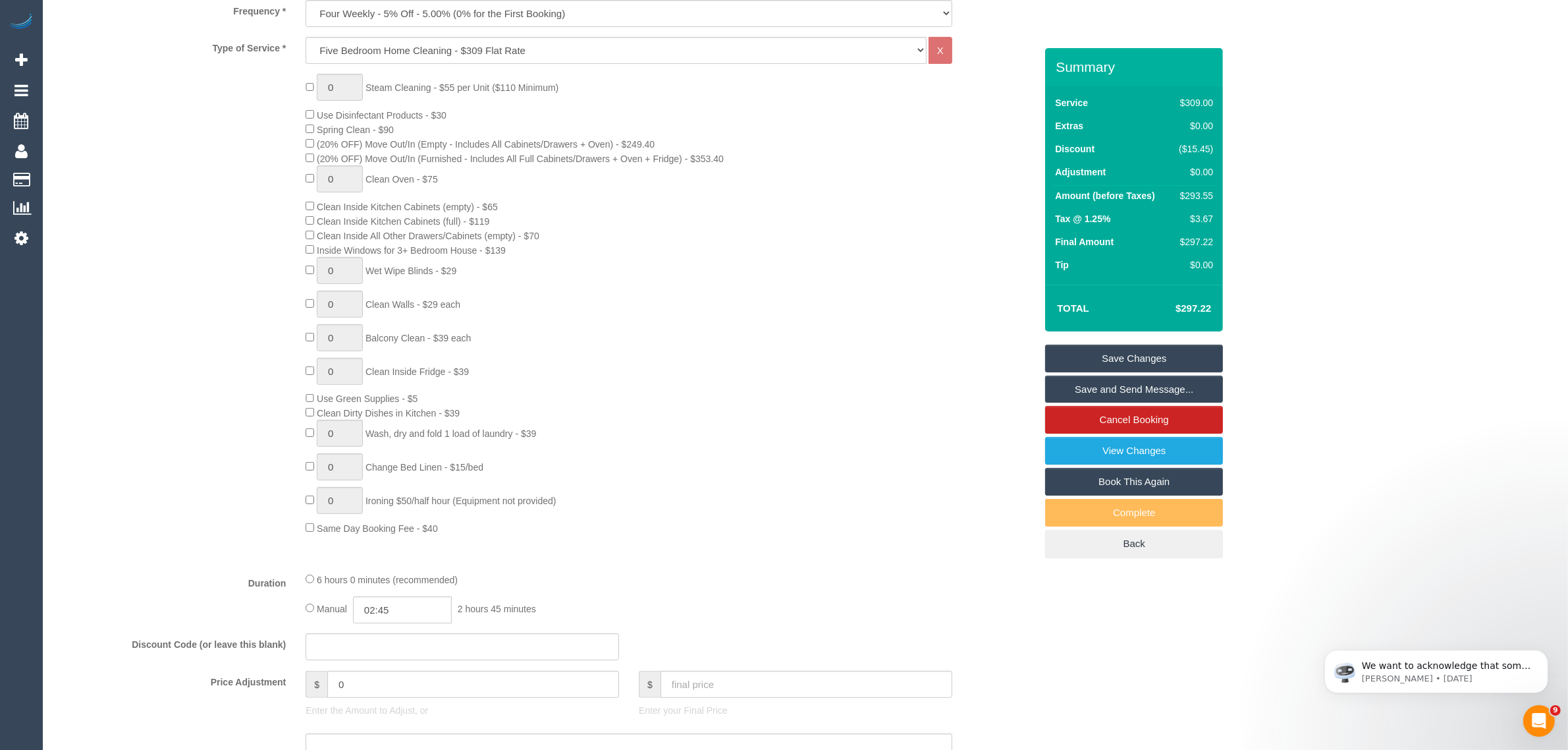
scroll to position [988, 0]
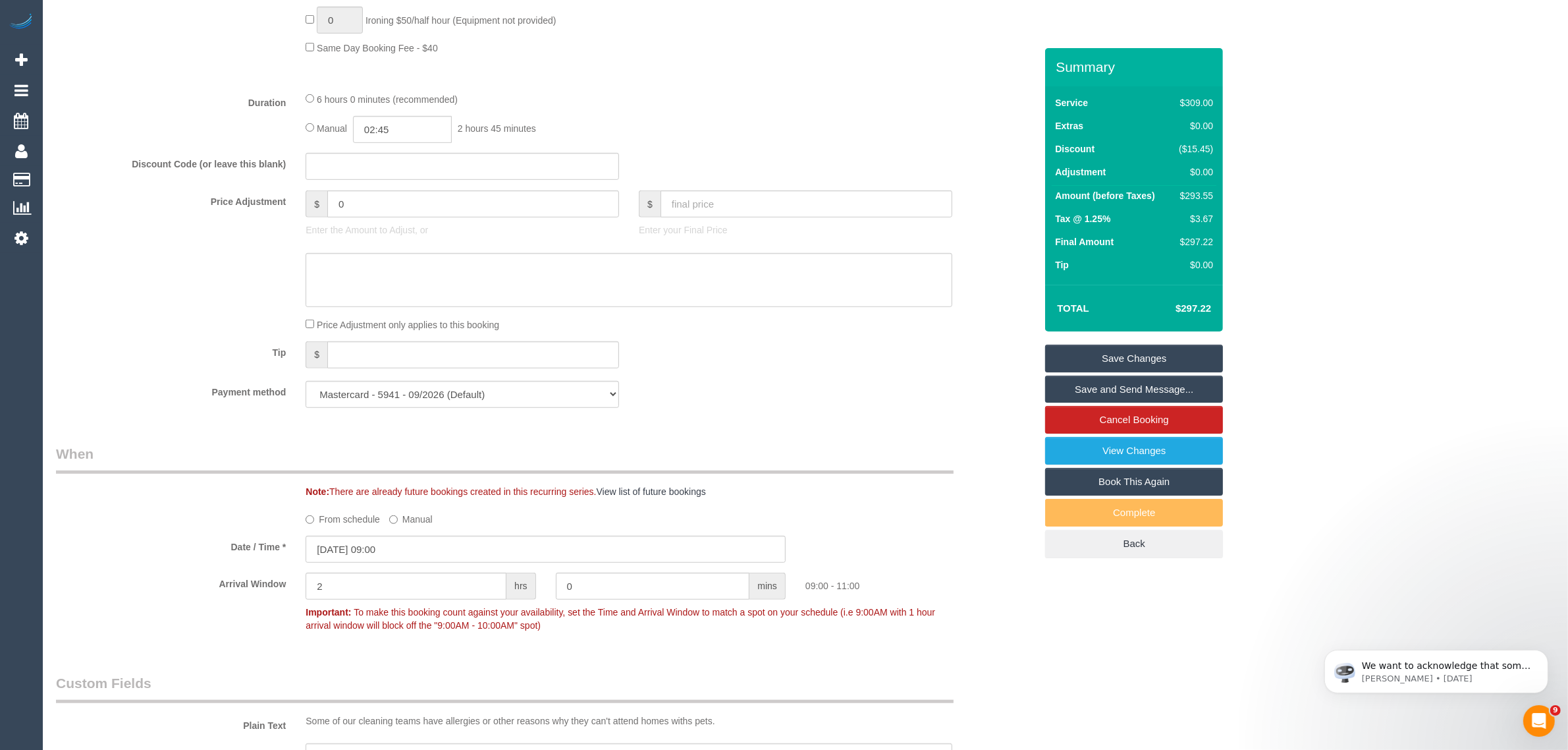
click at [356, 518] on label "From schedule" at bounding box center [342, 517] width 74 height 18
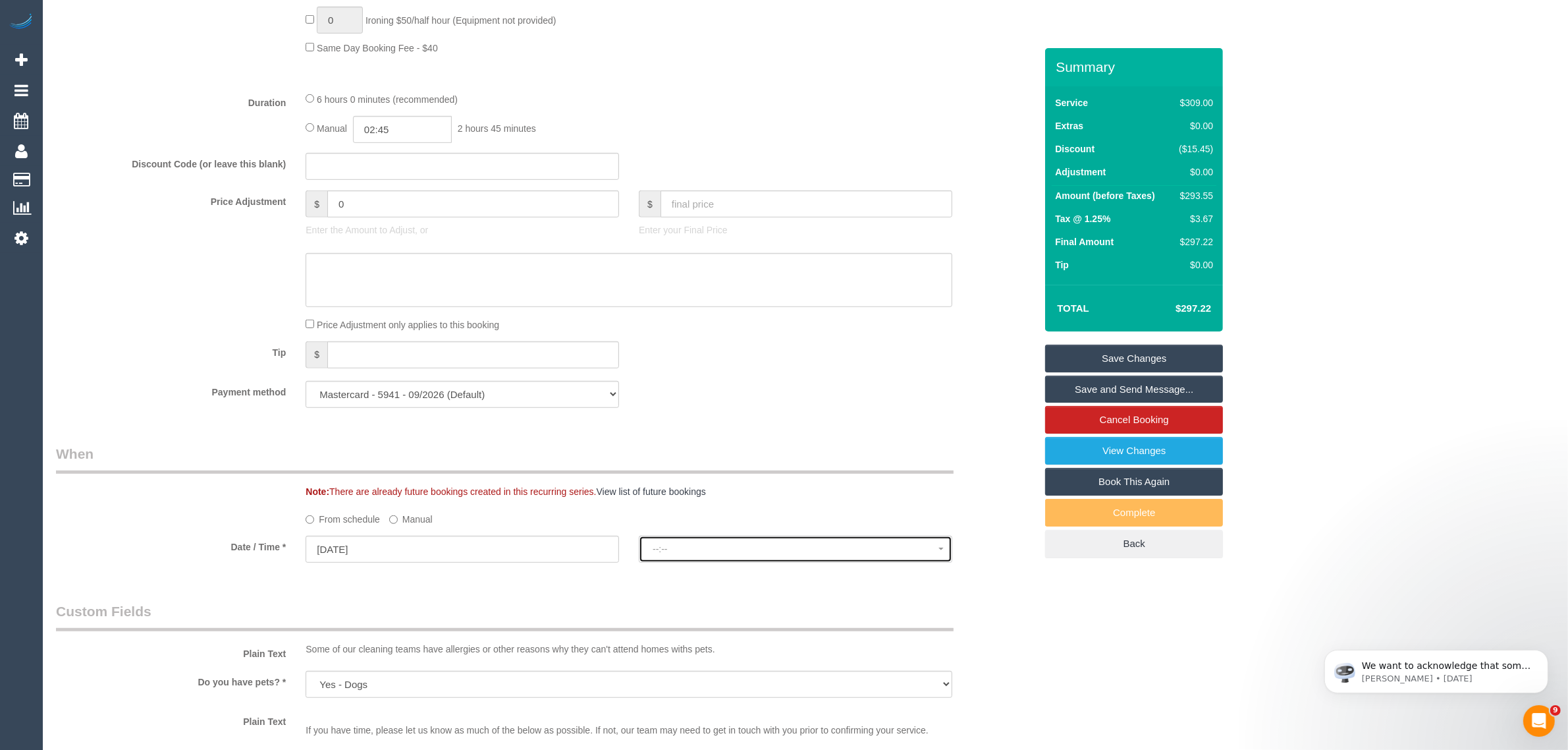
click at [685, 540] on button "--:--" at bounding box center [795, 549] width 314 height 27
select select "spot16"
click at [410, 515] on label "Manual" at bounding box center [411, 517] width 44 height 18
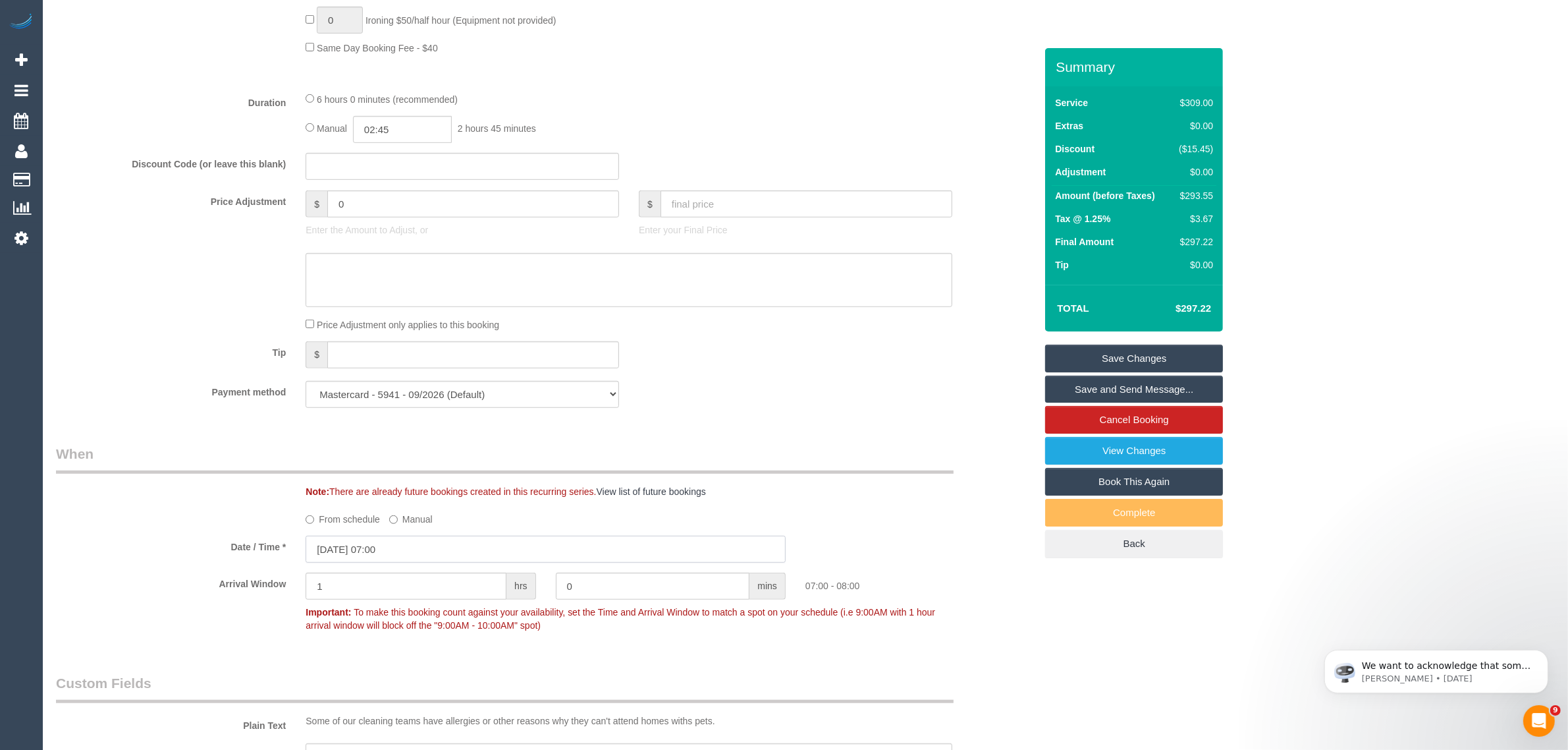
click at [451, 558] on input "07/10/2025 07:00" at bounding box center [546, 549] width 480 height 27
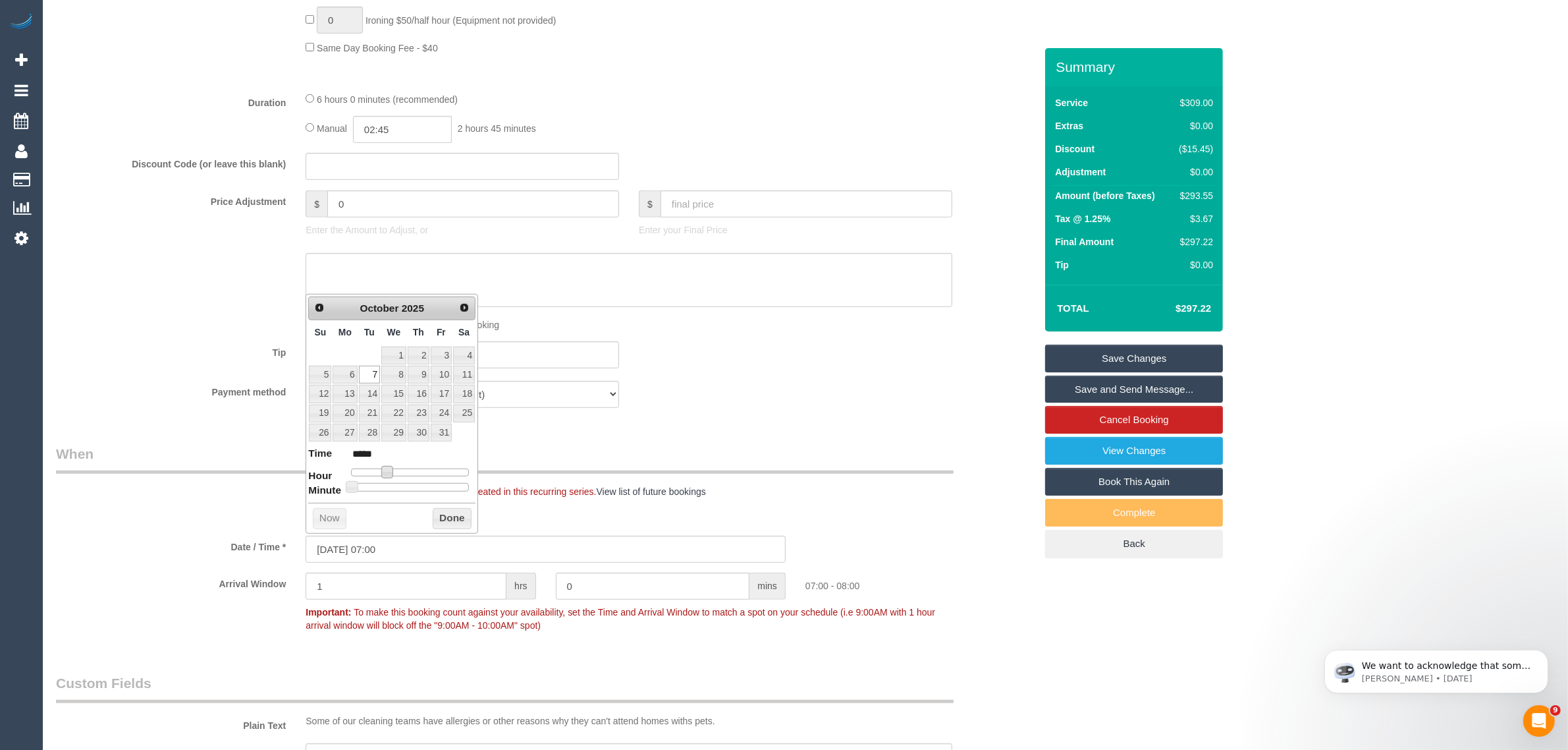
type input "07/10/2025 08:00"
type input "*****"
type input "07/10/2025 09:00"
type input "*****"
drag, startPoint x: 386, startPoint y: 473, endPoint x: 398, endPoint y: 473, distance: 12.0
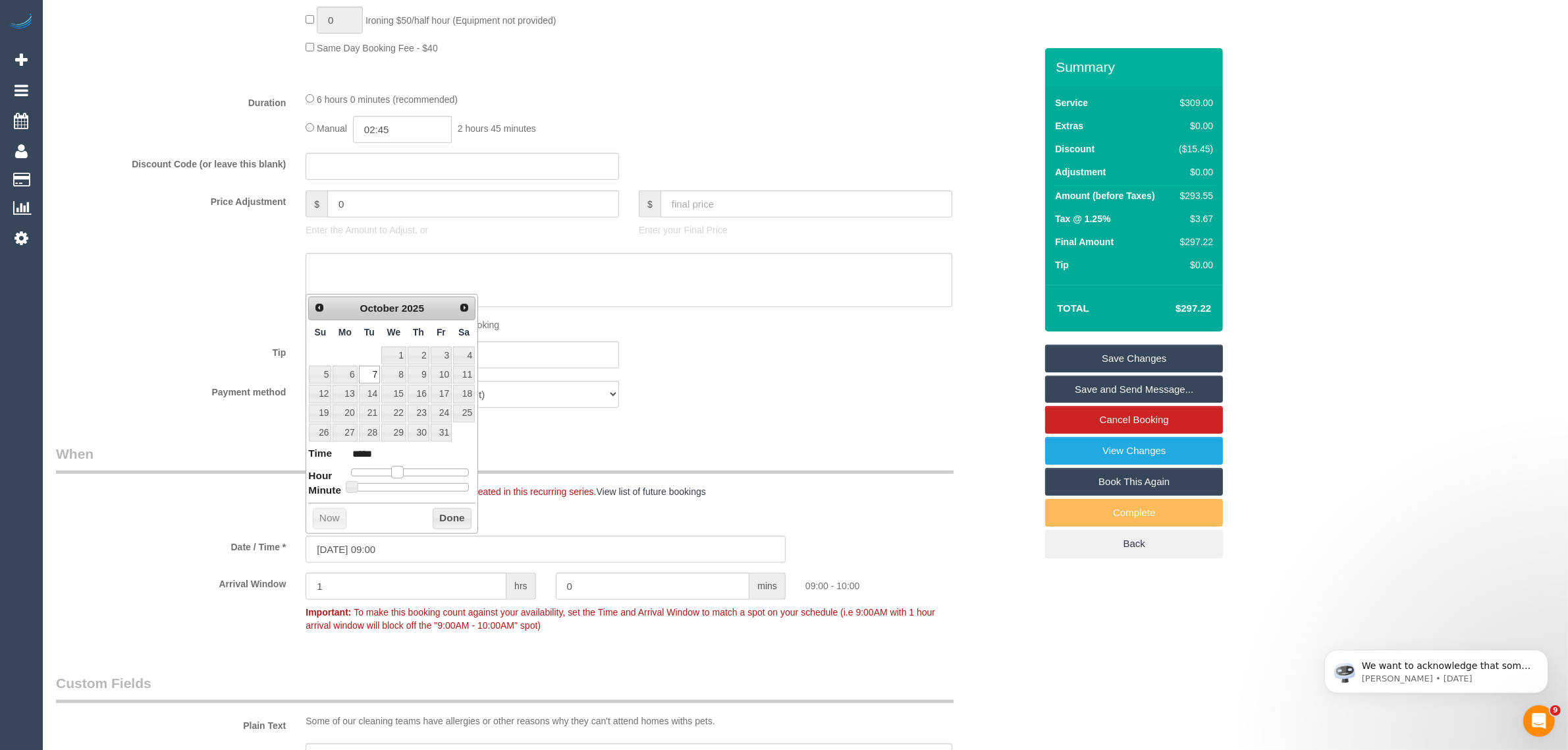
click at [398, 473] on span at bounding box center [397, 472] width 12 height 12
click at [439, 518] on button "Done" at bounding box center [452, 518] width 39 height 21
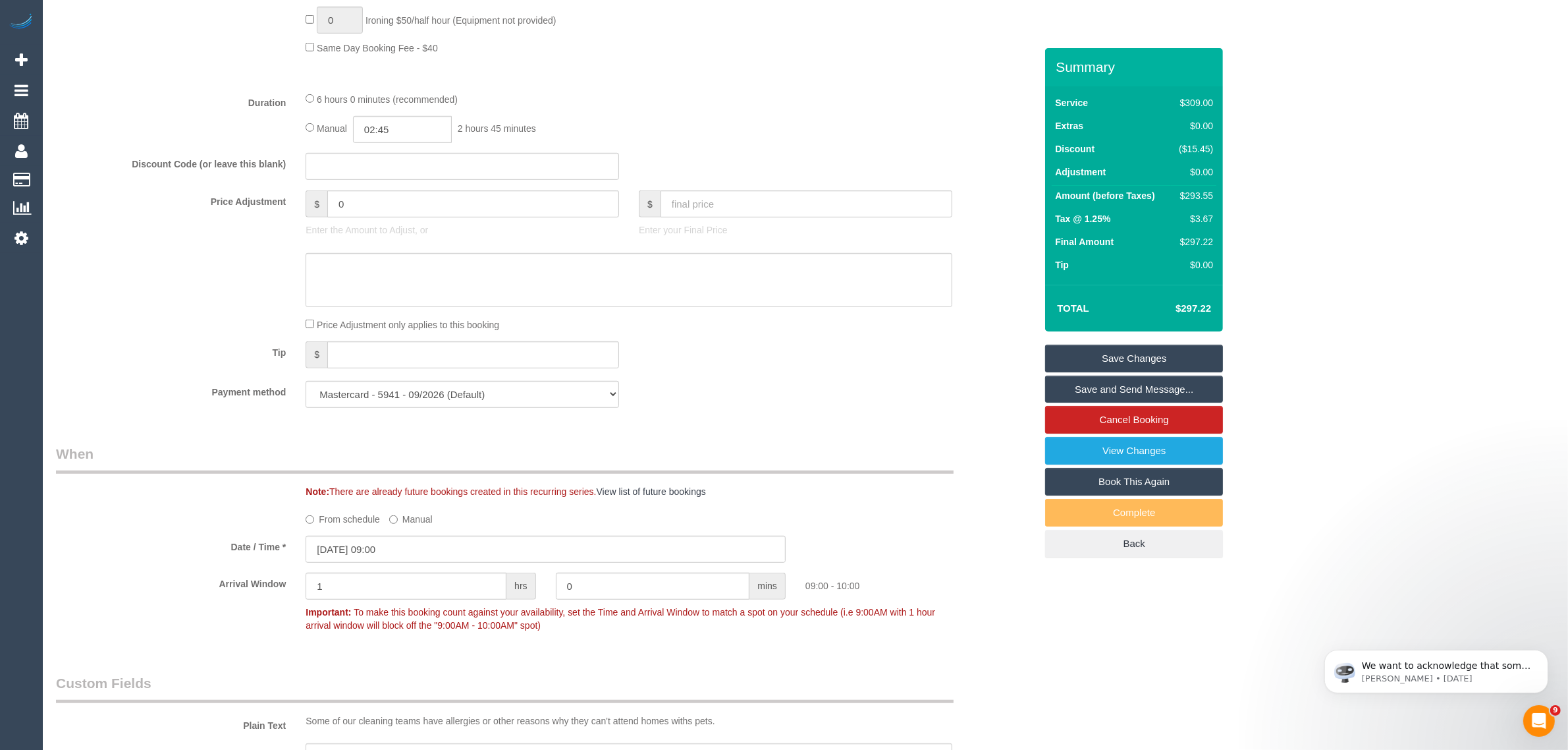
scroll to position [1317, 0]
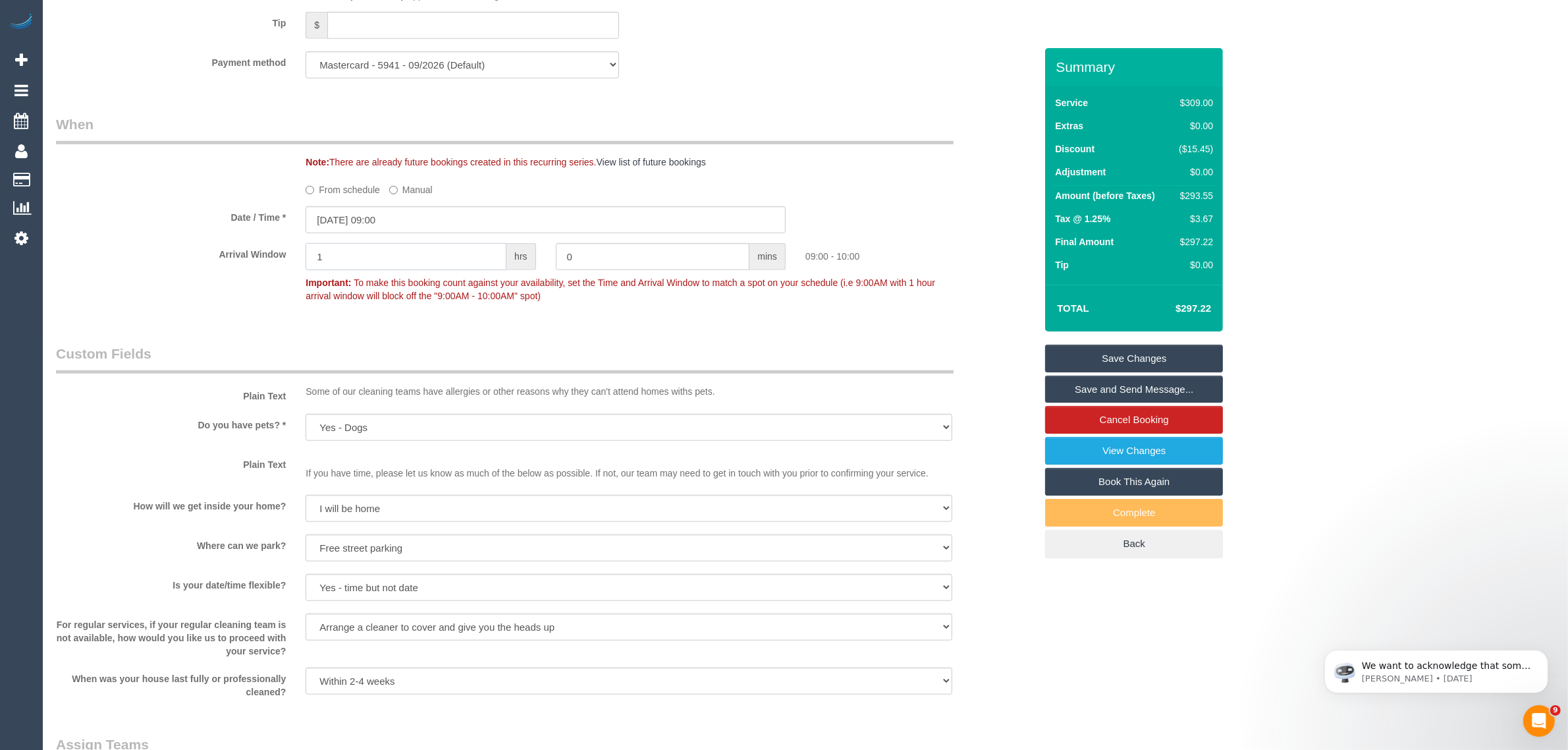
click at [446, 251] on input "1" at bounding box center [405, 256] width 201 height 27
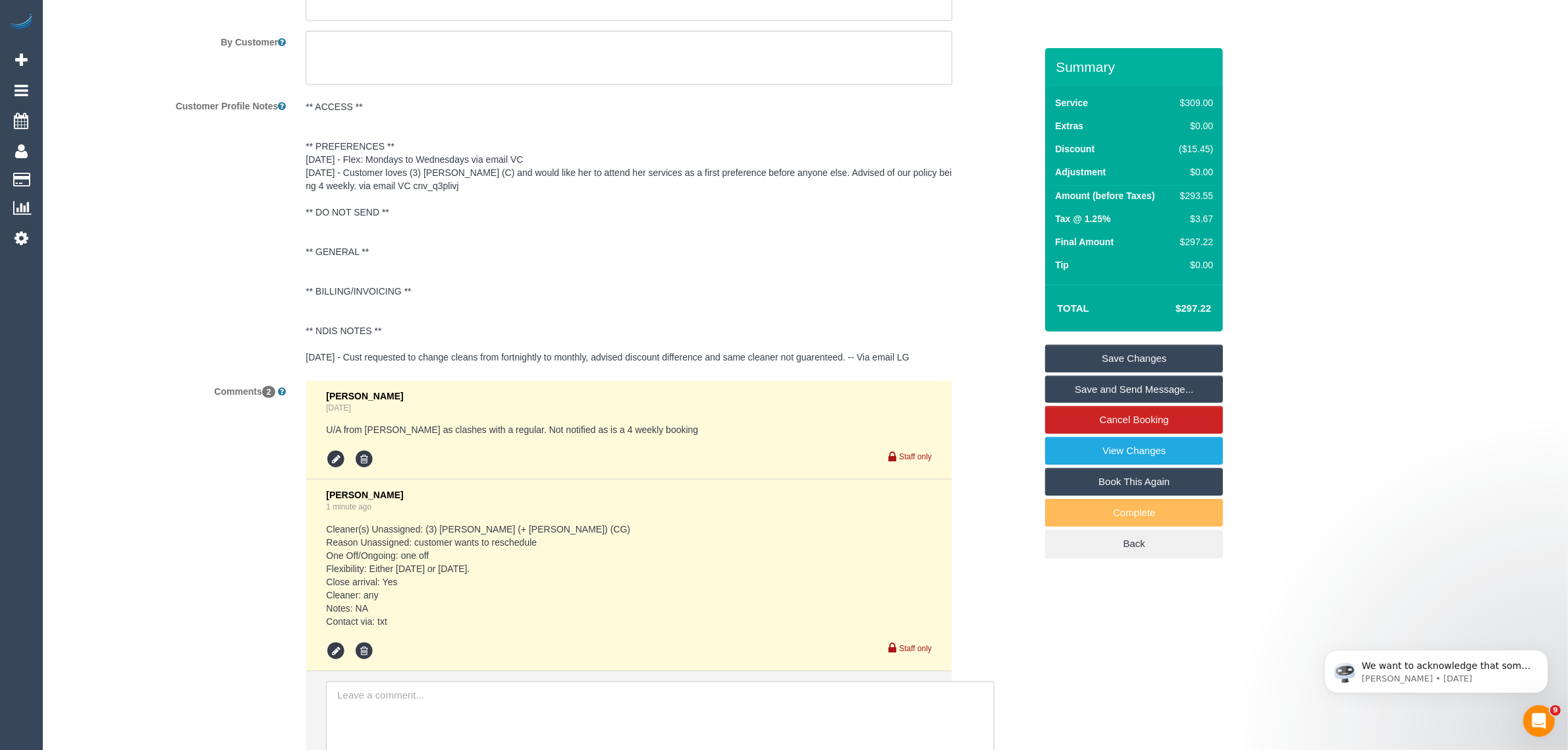
scroll to position [2306, 0]
type input "2"
click at [1141, 351] on link "Save Changes" at bounding box center [1134, 358] width 178 height 28
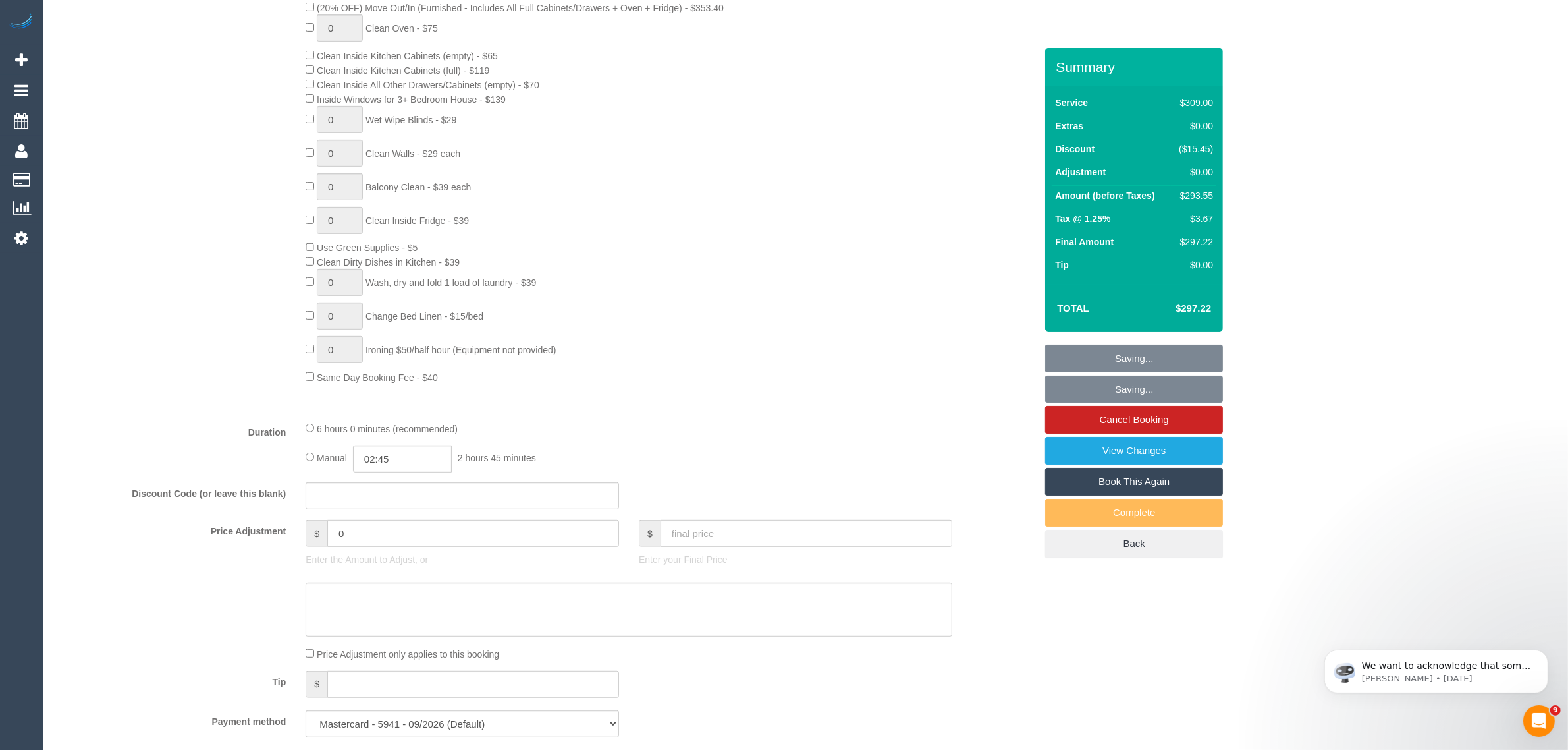
scroll to position [0, 0]
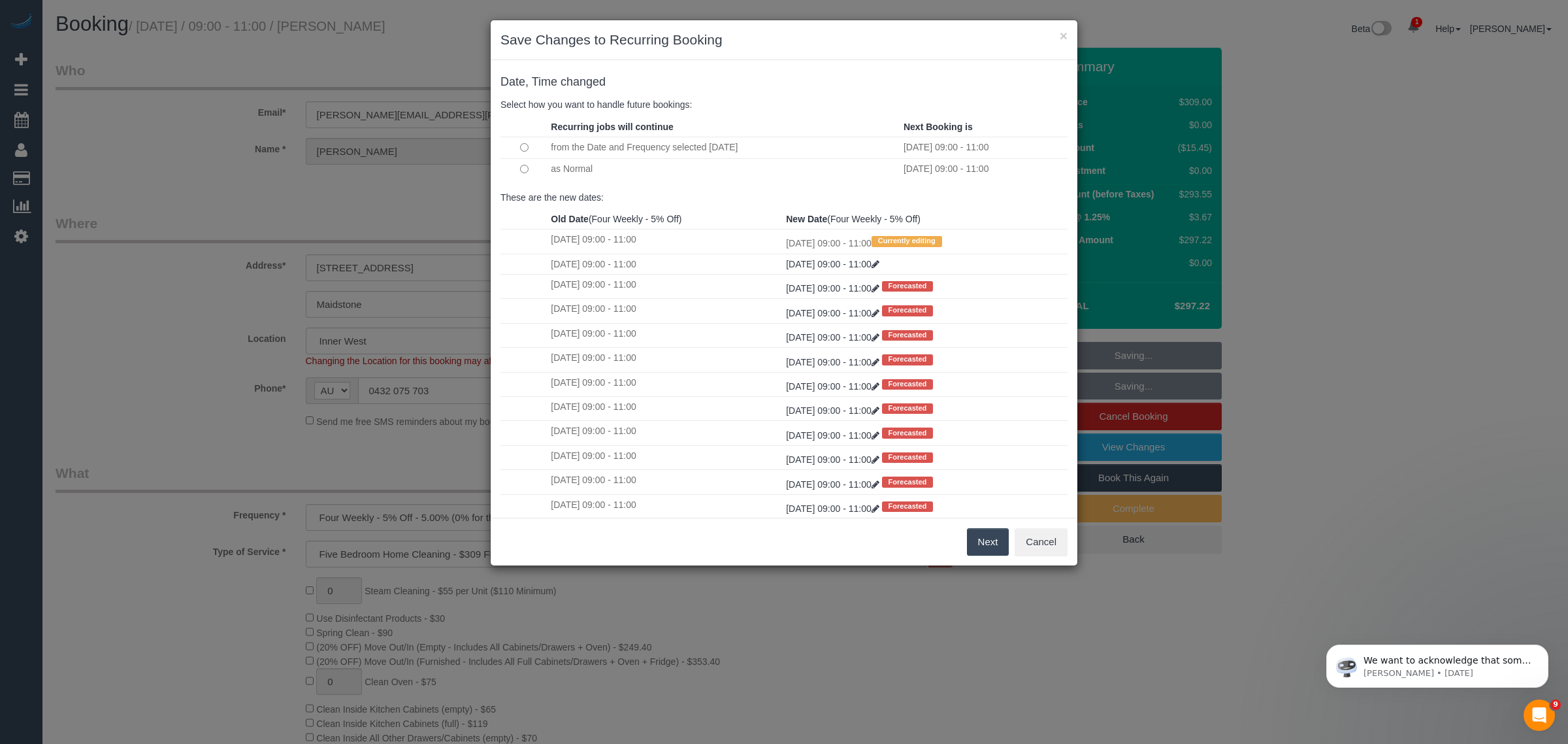
click at [994, 531] on button "Next" at bounding box center [988, 542] width 43 height 28
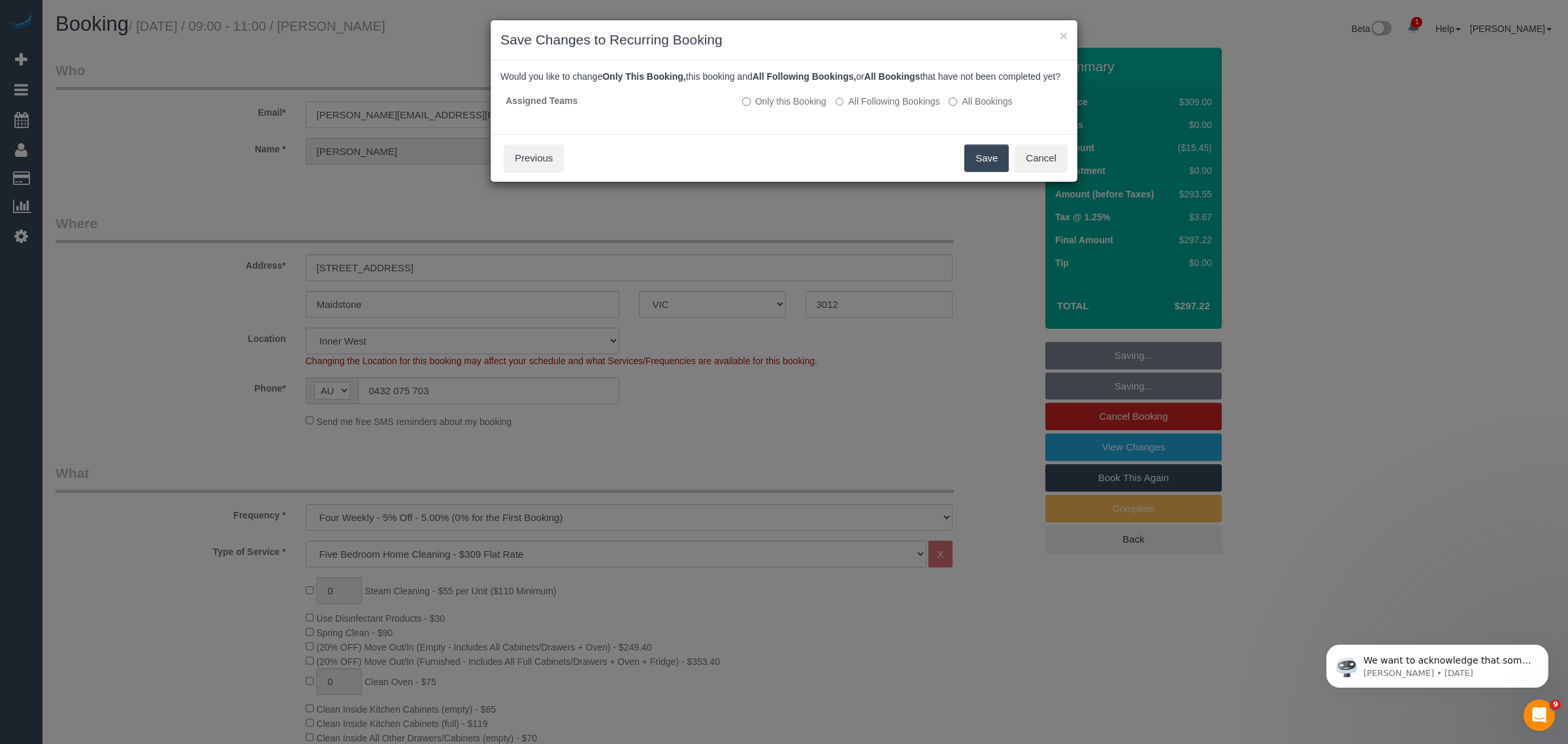
click at [983, 172] on button "Save" at bounding box center [986, 158] width 45 height 28
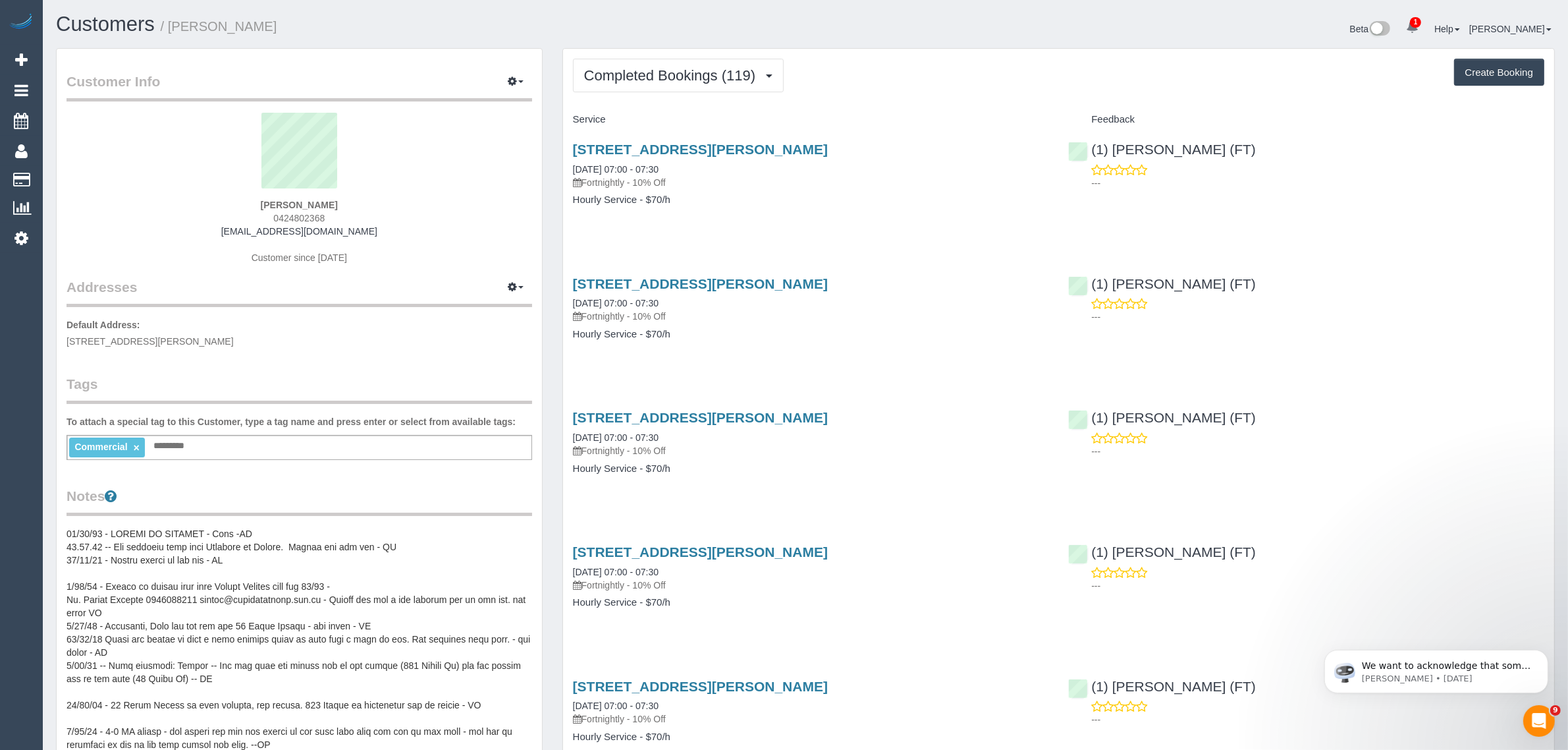
click at [300, 215] on span "0424802368" at bounding box center [299, 217] width 51 height 10
click at [301, 215] on span "0424802368" at bounding box center [299, 217] width 51 height 10
copy span "0424802368"
click at [589, 71] on span "Completed Bookings (119)" at bounding box center [673, 76] width 178 height 17
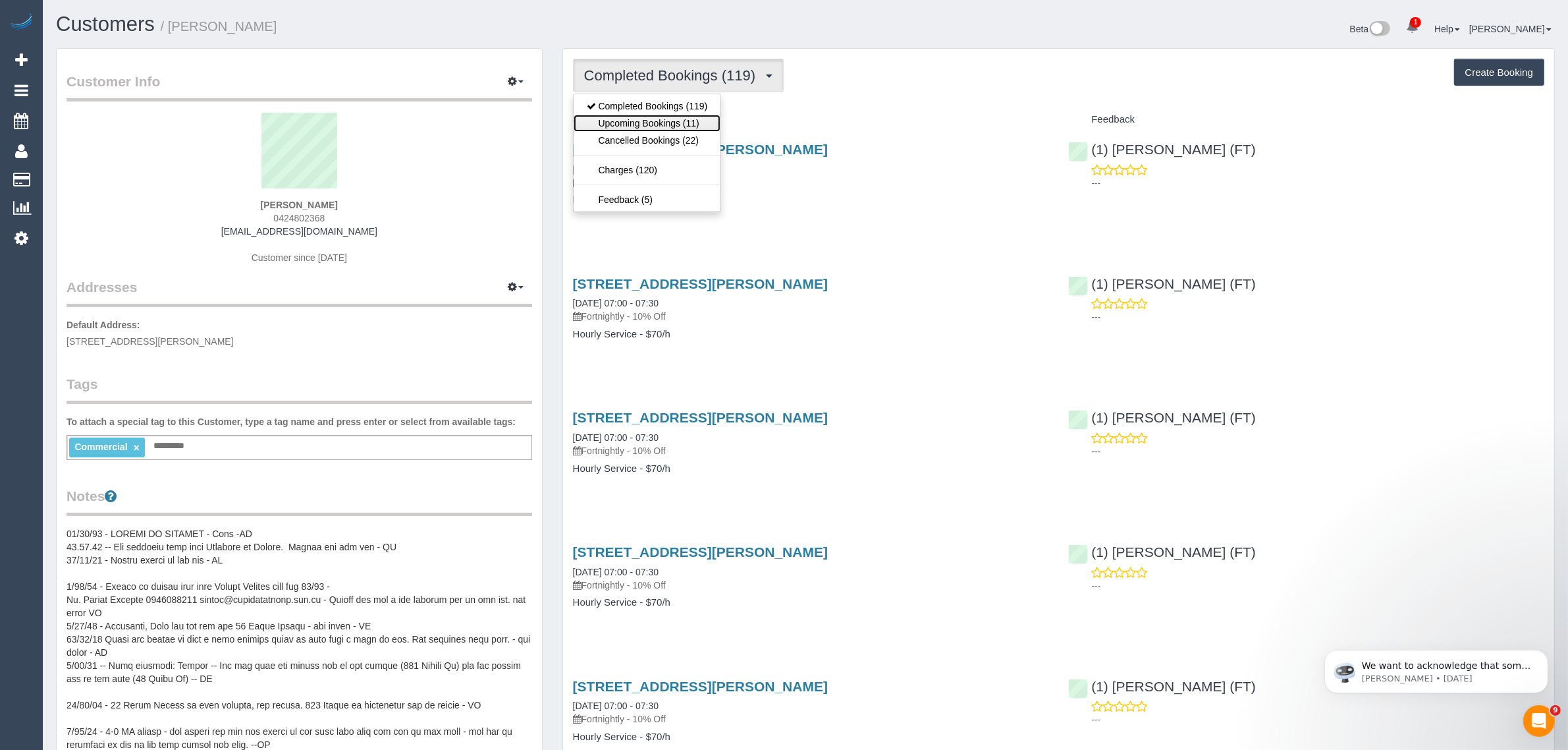
click at [608, 117] on link "Upcoming Bookings (11)" at bounding box center [647, 123] width 148 height 17
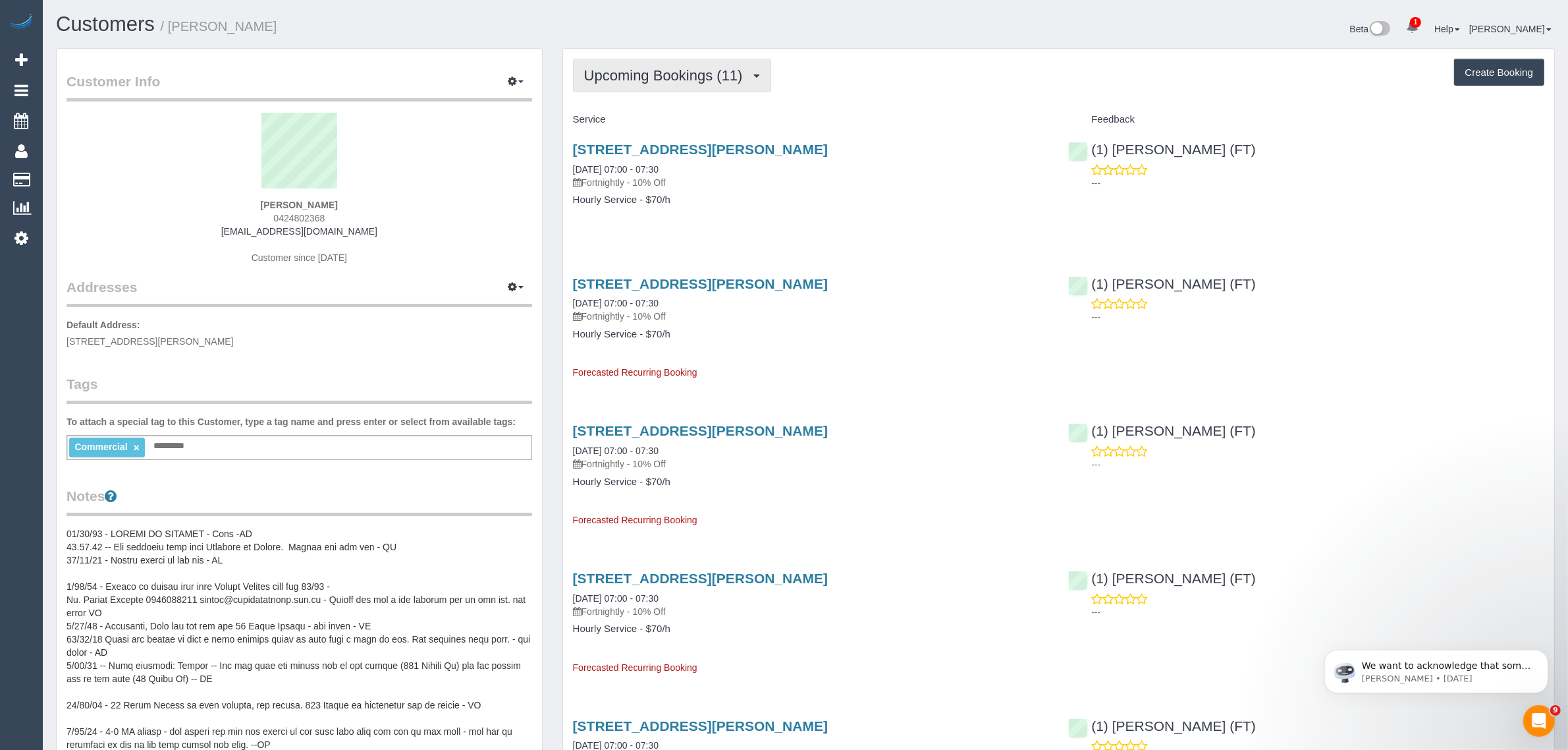
click at [623, 78] on span "Upcoming Bookings (11)" at bounding box center [666, 76] width 165 height 17
click at [625, 106] on link "Completed Bookings (119)" at bounding box center [647, 106] width 148 height 17
click at [488, 246] on div "[PERSON_NAME] 0424802368 [EMAIL_ADDRESS][DOMAIN_NAME] Customer since [DATE]" at bounding box center [299, 194] width 466 height 165
click at [310, 218] on span "0424802368" at bounding box center [299, 217] width 51 height 10
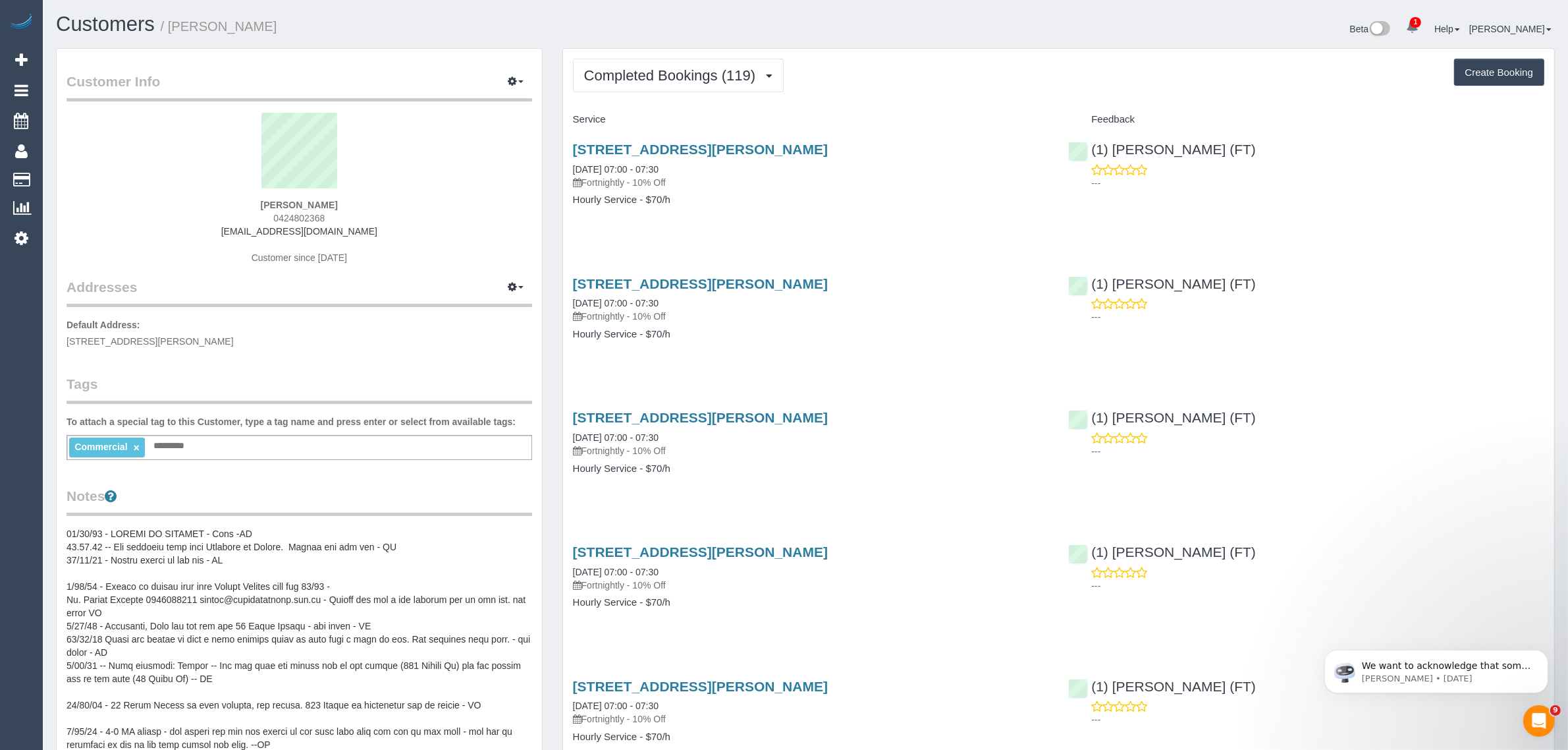
click at [310, 218] on span "0424802368" at bounding box center [299, 217] width 51 height 10
copy span "0424802368"
drag, startPoint x: 818, startPoint y: 33, endPoint x: 812, endPoint y: 40, distance: 9.2
click at [818, 33] on div "Beta 1 Your Notifications You have 0 alerts × You have 4 to charge for [DATE] H…" at bounding box center [1185, 31] width 759 height 35
click at [731, 74] on span "Completed Bookings (119)" at bounding box center [673, 76] width 178 height 17
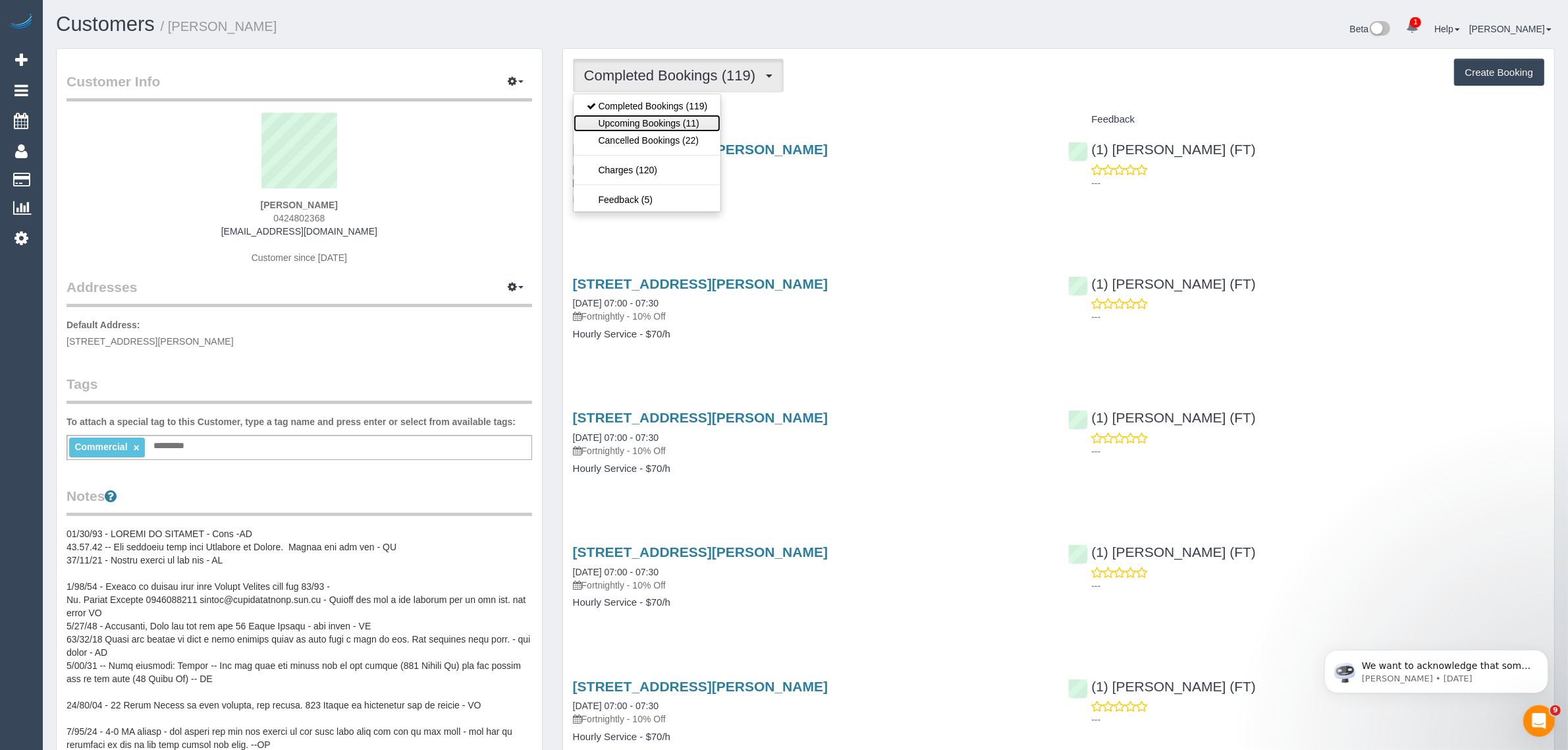
click at [680, 117] on link "Upcoming Bookings (11)" at bounding box center [647, 123] width 148 height 17
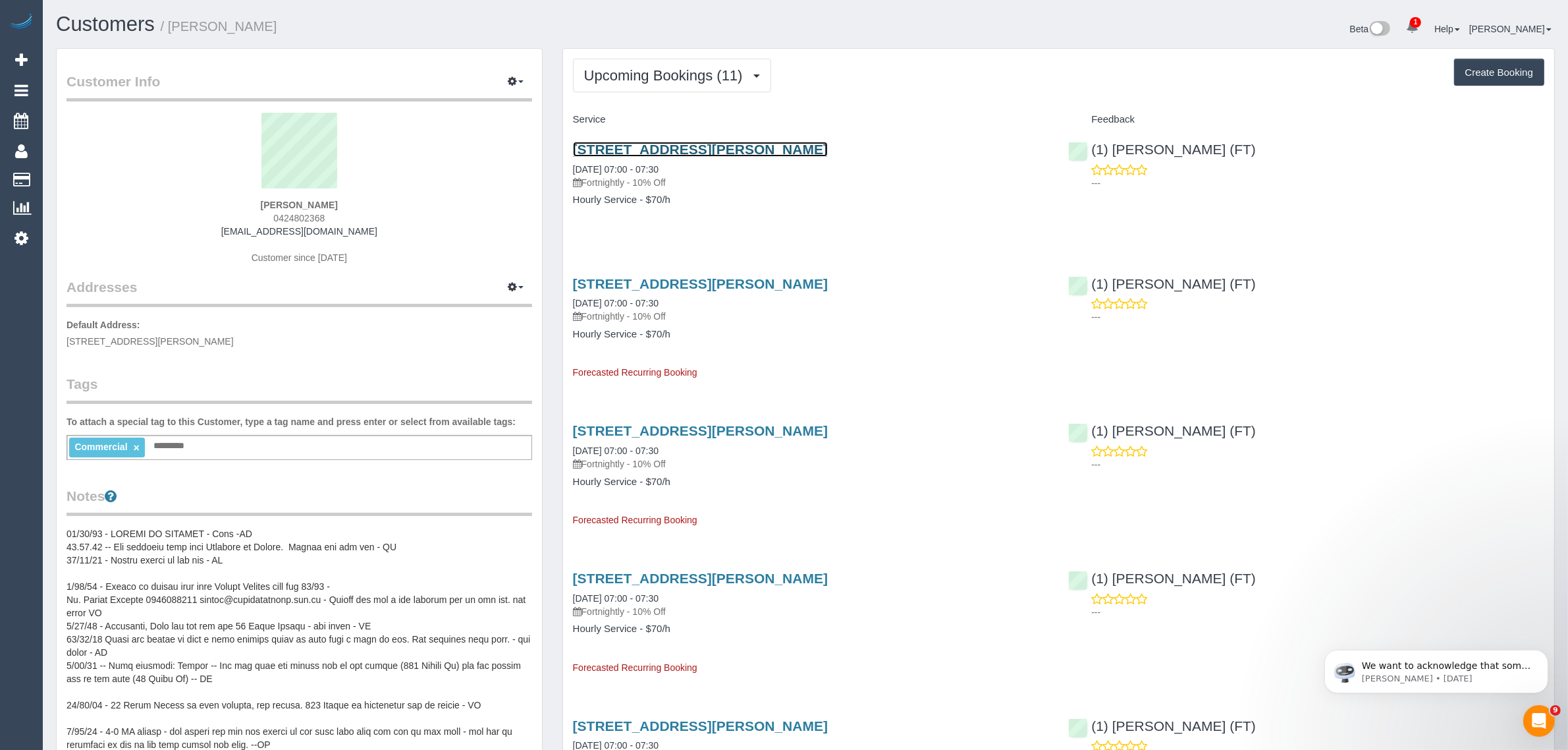
click at [612, 151] on link "[STREET_ADDRESS][PERSON_NAME]" at bounding box center [700, 149] width 255 height 15
click at [675, 72] on span "Upcoming Bookings (11)" at bounding box center [666, 76] width 165 height 17
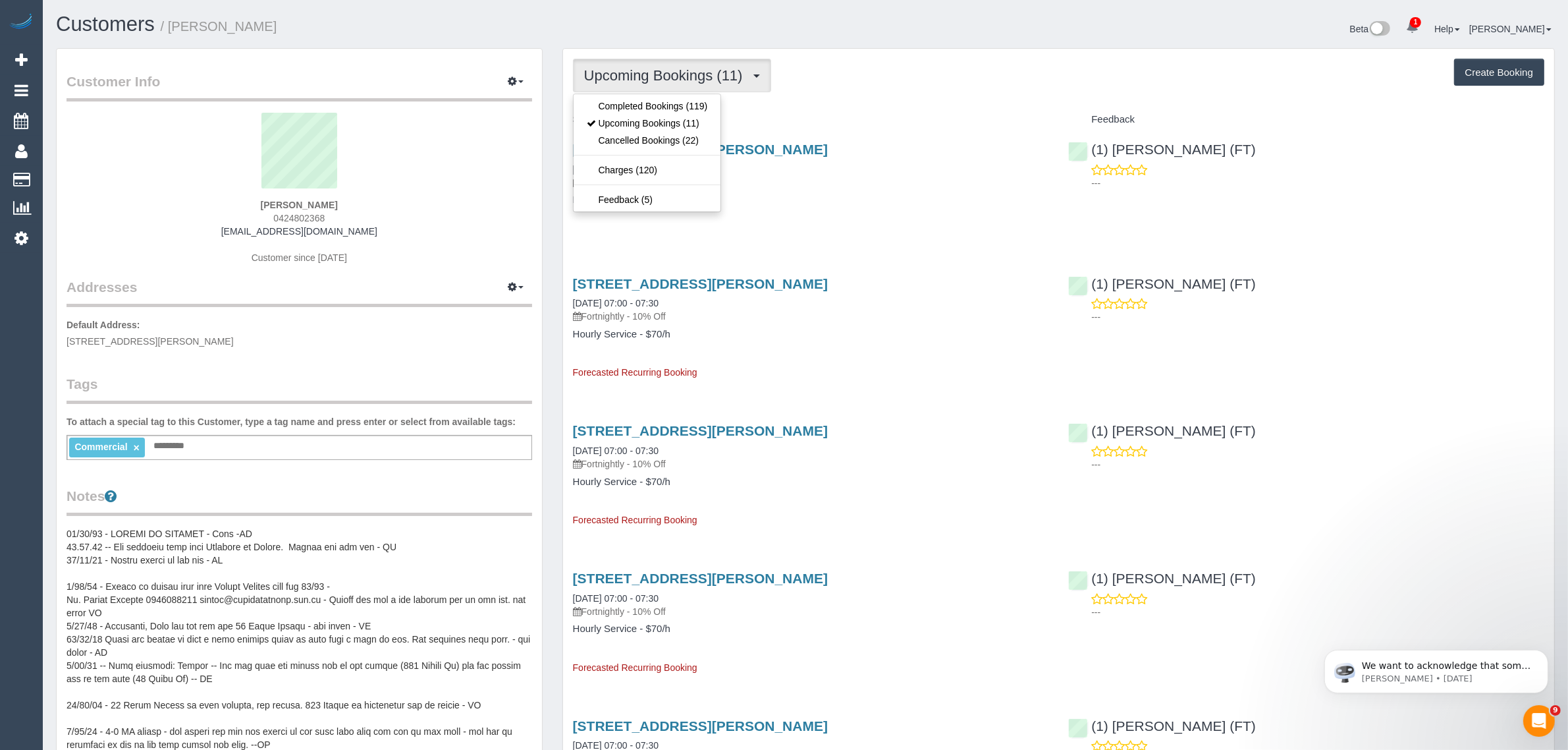
drag, startPoint x: 675, startPoint y: 72, endPoint x: 688, endPoint y: 61, distance: 17.0
click at [675, 72] on span "Upcoming Bookings (11)" at bounding box center [666, 76] width 165 height 17
click at [655, 74] on span "Upcoming Bookings (11)" at bounding box center [666, 76] width 165 height 17
drag, startPoint x: 652, startPoint y: 122, endPoint x: 610, endPoint y: 104, distance: 45.7
click at [652, 122] on link "Upcoming Bookings (11)" at bounding box center [647, 123] width 148 height 17
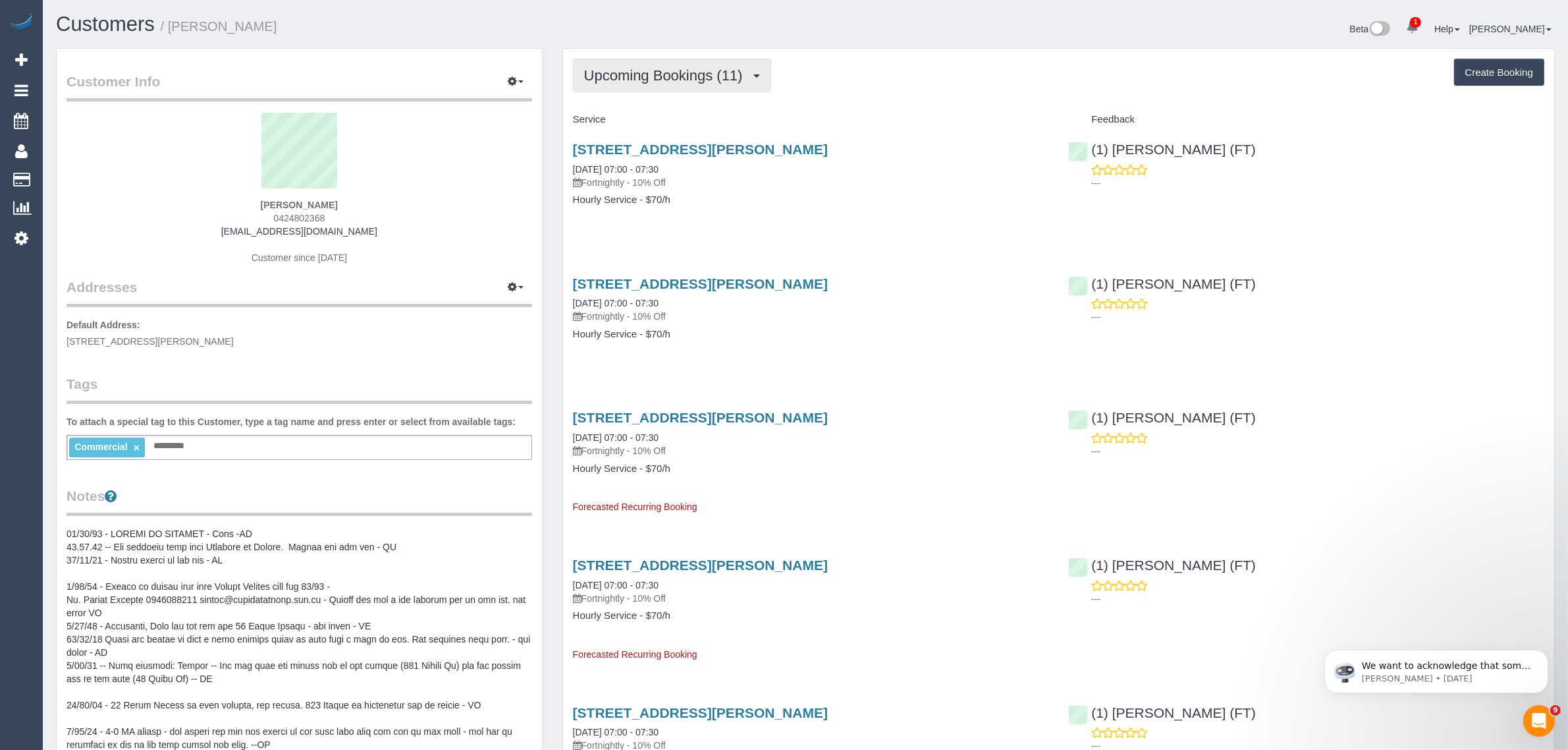
click at [608, 76] on span "Upcoming Bookings (11)" at bounding box center [666, 76] width 165 height 17
click at [609, 115] on link "Upcoming Bookings (11)" at bounding box center [647, 123] width 148 height 17
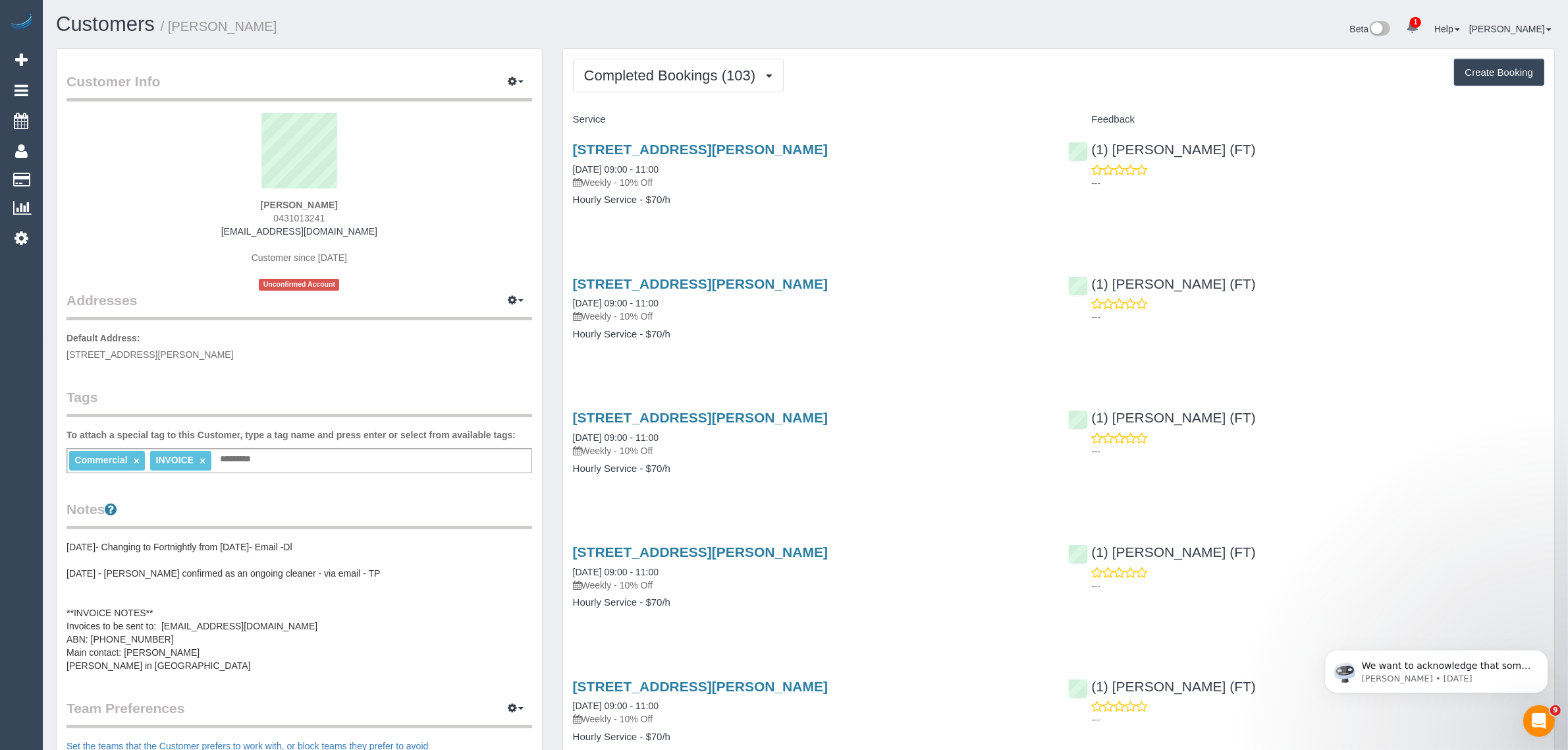
click at [294, 216] on span "0431013241" at bounding box center [299, 217] width 51 height 10
copy span "0431013241"
click at [690, 76] on span "Completed Bookings (103)" at bounding box center [673, 76] width 178 height 17
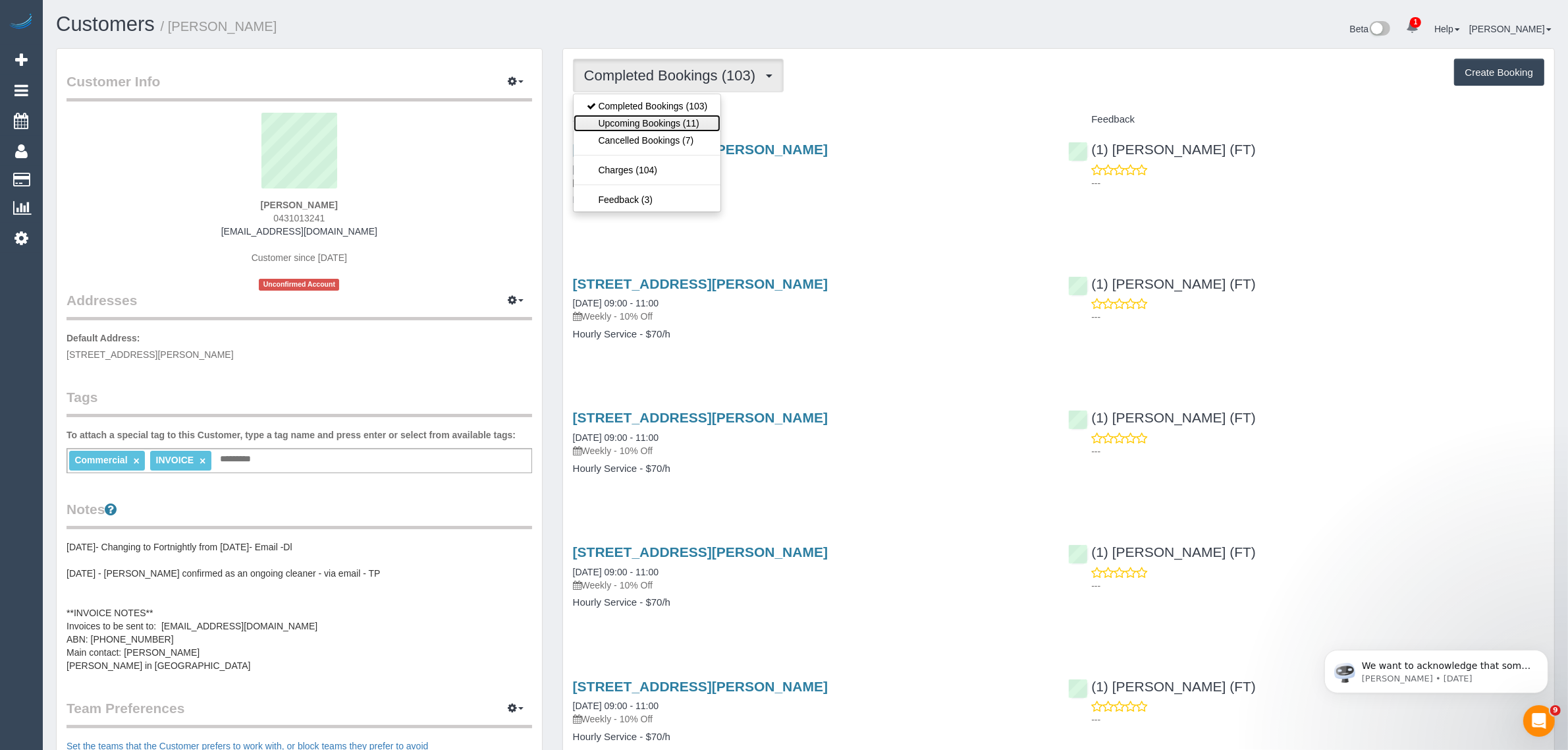
click at [678, 120] on link "Upcoming Bookings (11)" at bounding box center [647, 123] width 148 height 17
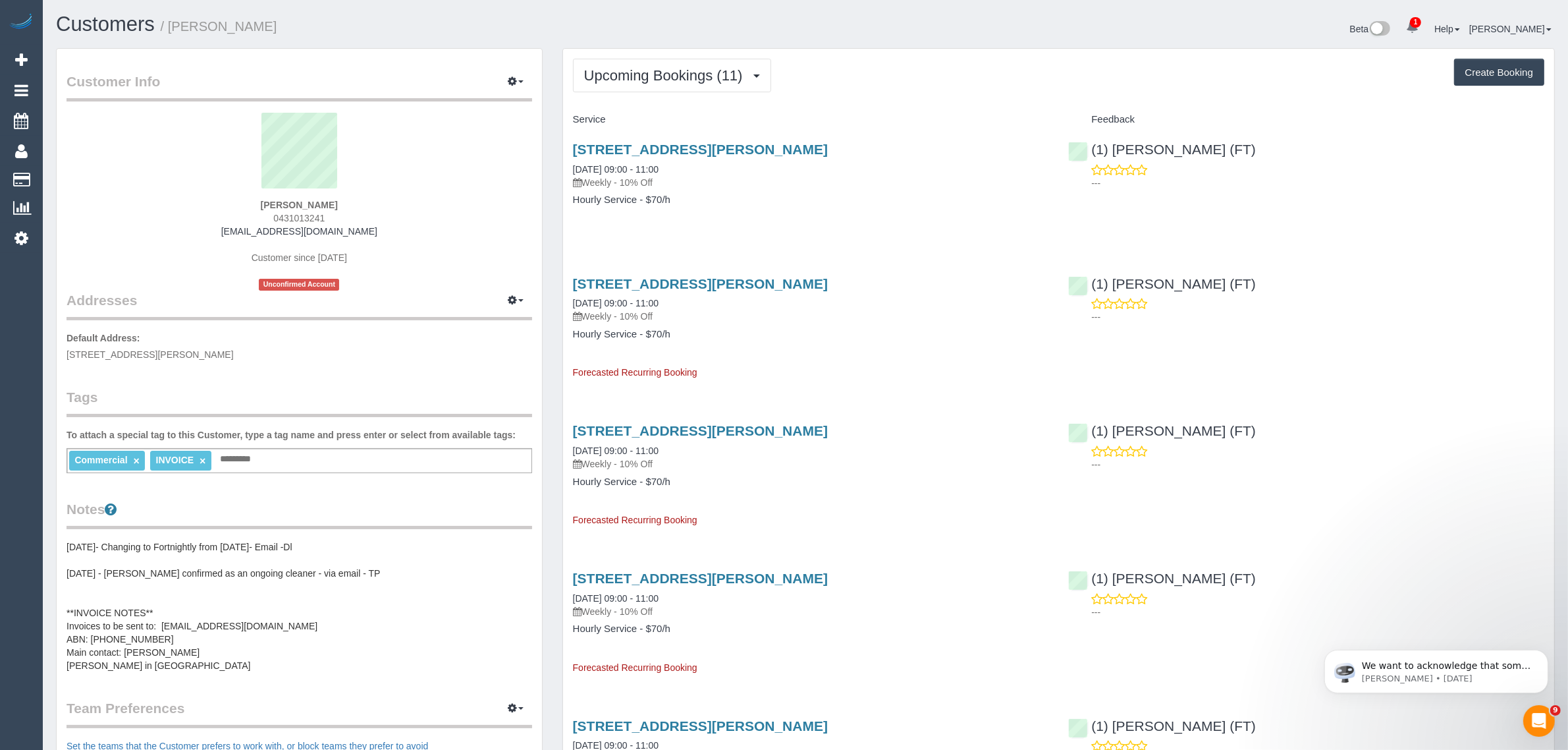
click at [644, 170] on link "[DATE] 09:00 - 11:00" at bounding box center [615, 169] width 85 height 10
click at [691, 79] on span "Upcoming Bookings (11)" at bounding box center [666, 76] width 165 height 17
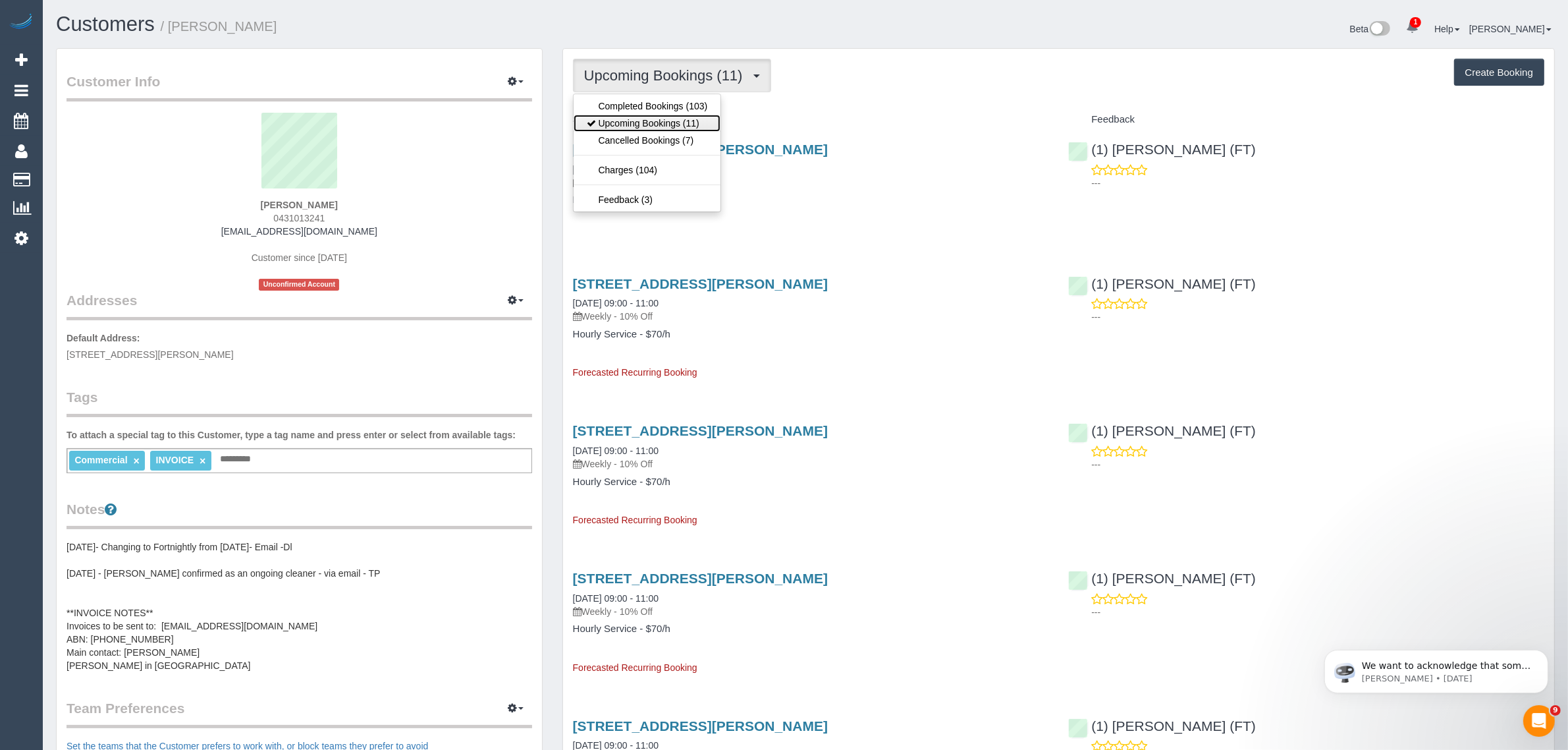
drag, startPoint x: 668, startPoint y: 126, endPoint x: 684, endPoint y: 122, distance: 16.5
click at [668, 126] on link "Upcoming Bookings (11)" at bounding box center [647, 123] width 148 height 17
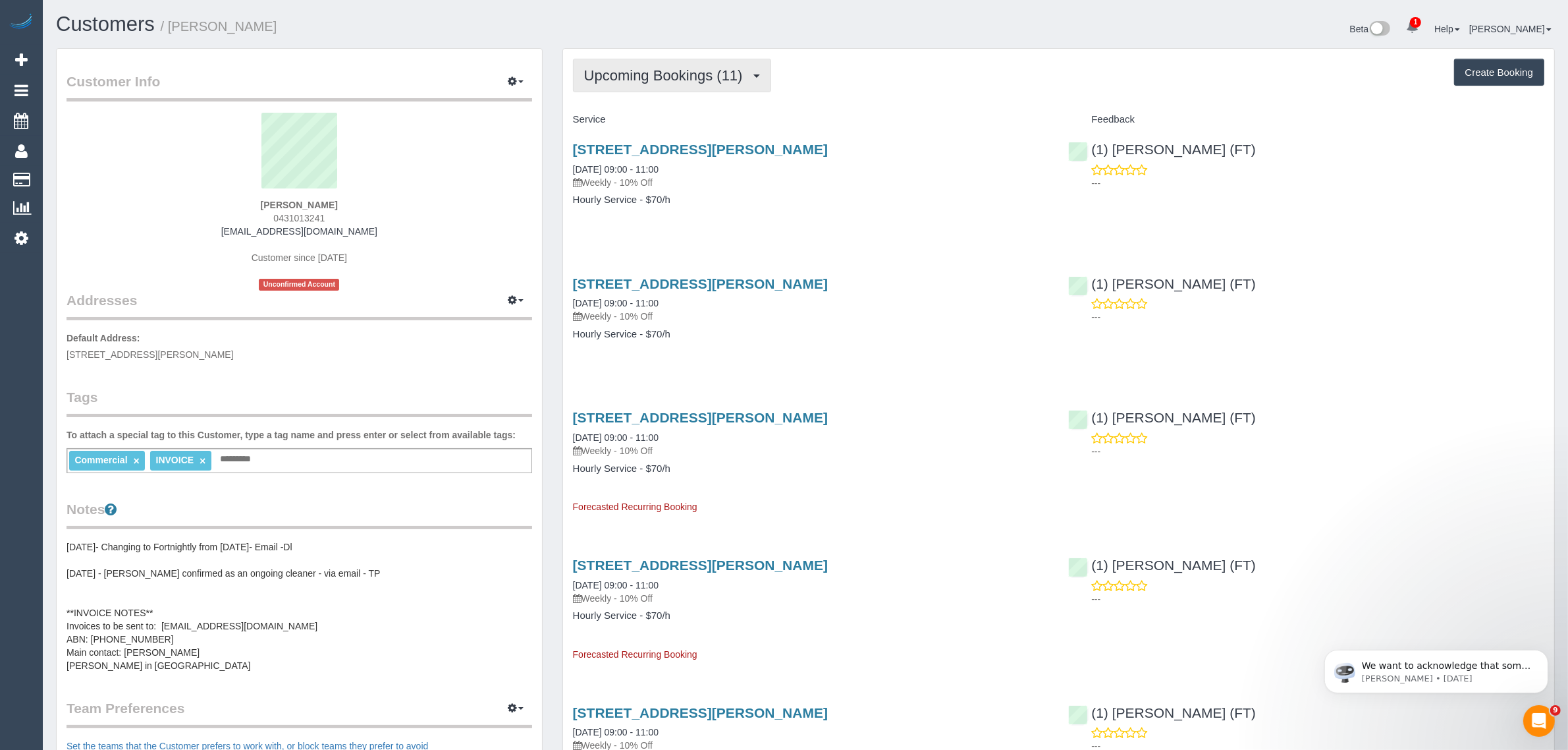
click at [691, 74] on span "Upcoming Bookings (11)" at bounding box center [666, 76] width 165 height 17
click at [650, 130] on link "Upcoming Bookings (11)" at bounding box center [647, 123] width 148 height 17
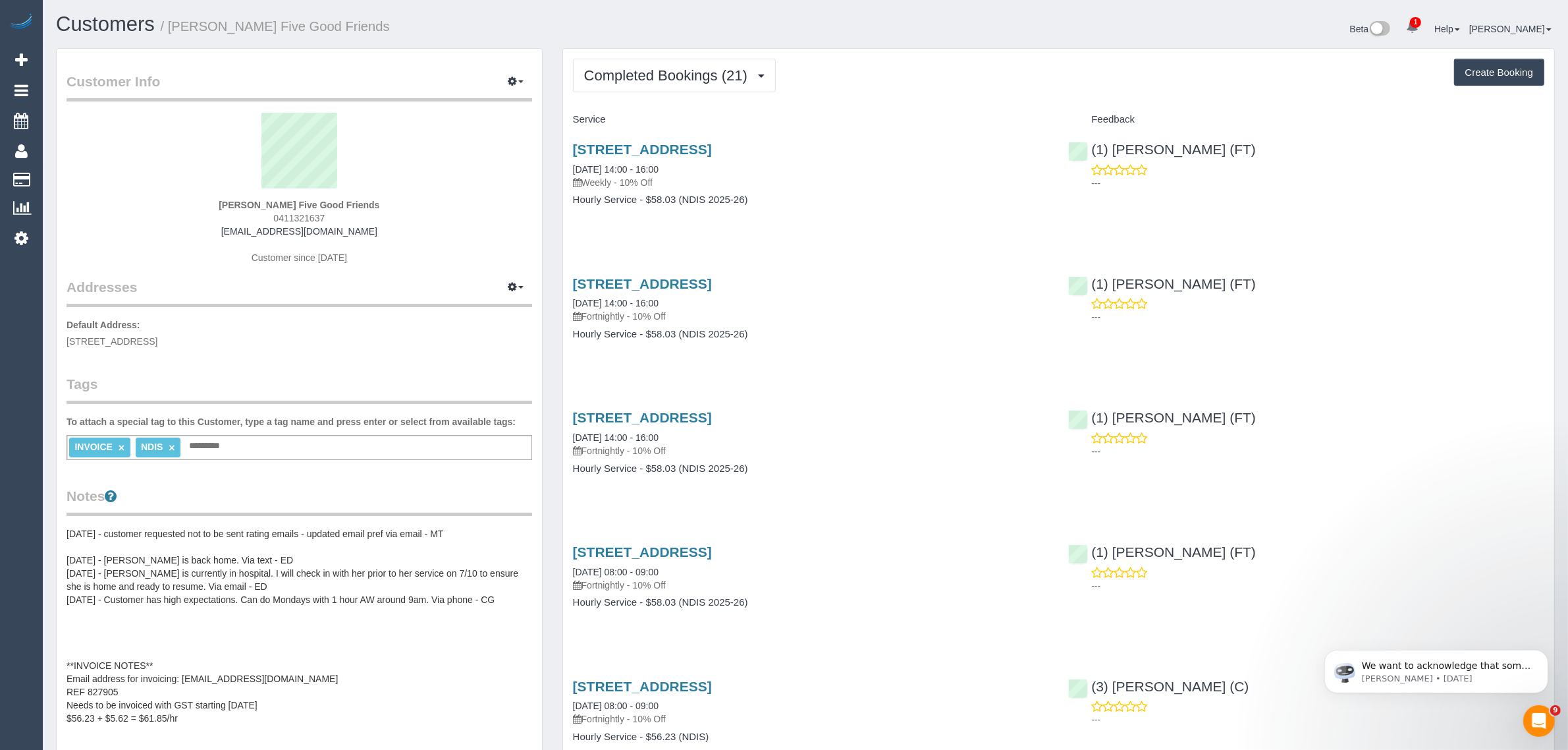
click at [285, 215] on span "0411321637" at bounding box center [299, 217] width 51 height 10
copy span "0411321637"
click at [670, 74] on span "Completed Bookings (21)" at bounding box center [668, 76] width 170 height 17
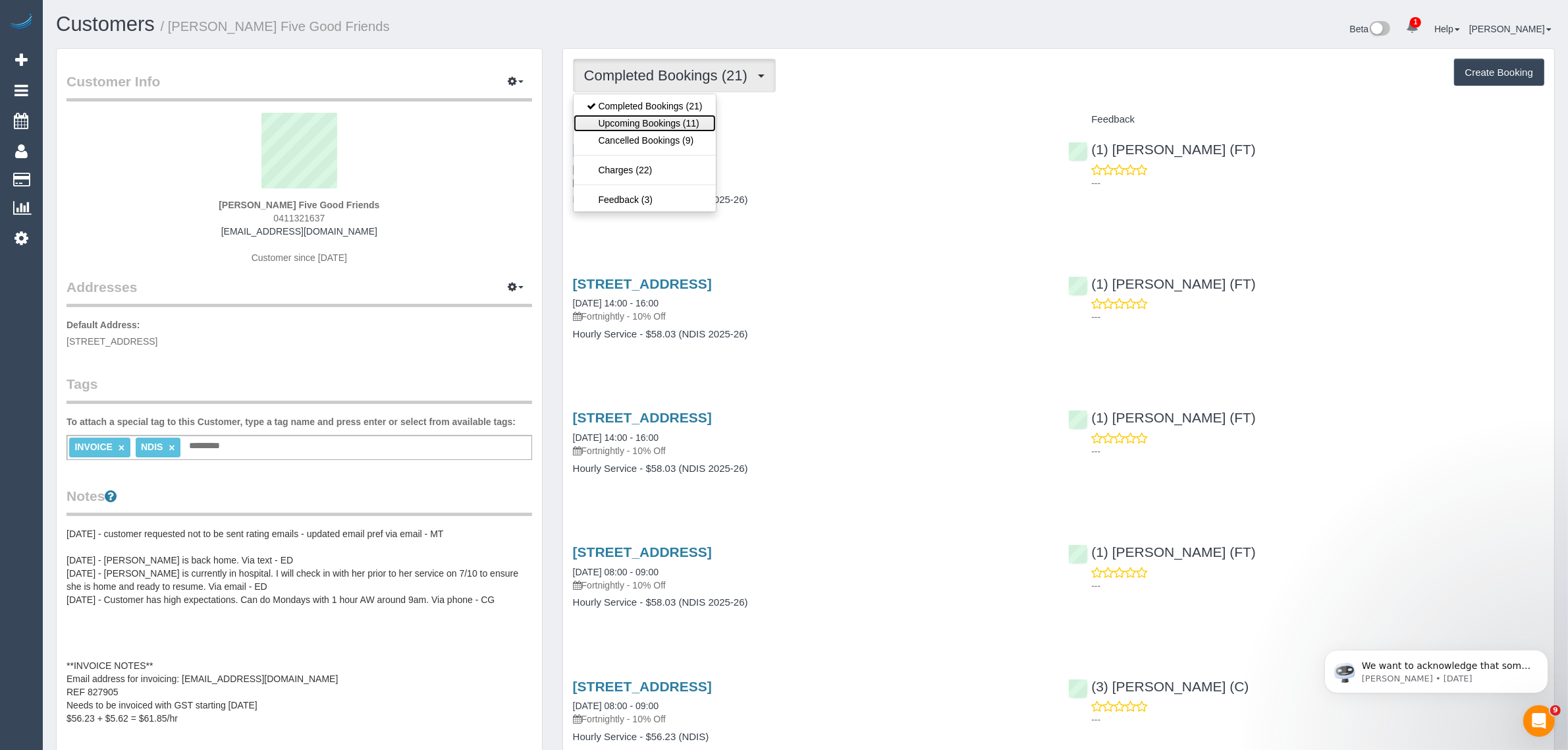
click at [646, 116] on link "Upcoming Bookings (11)" at bounding box center [644, 123] width 142 height 17
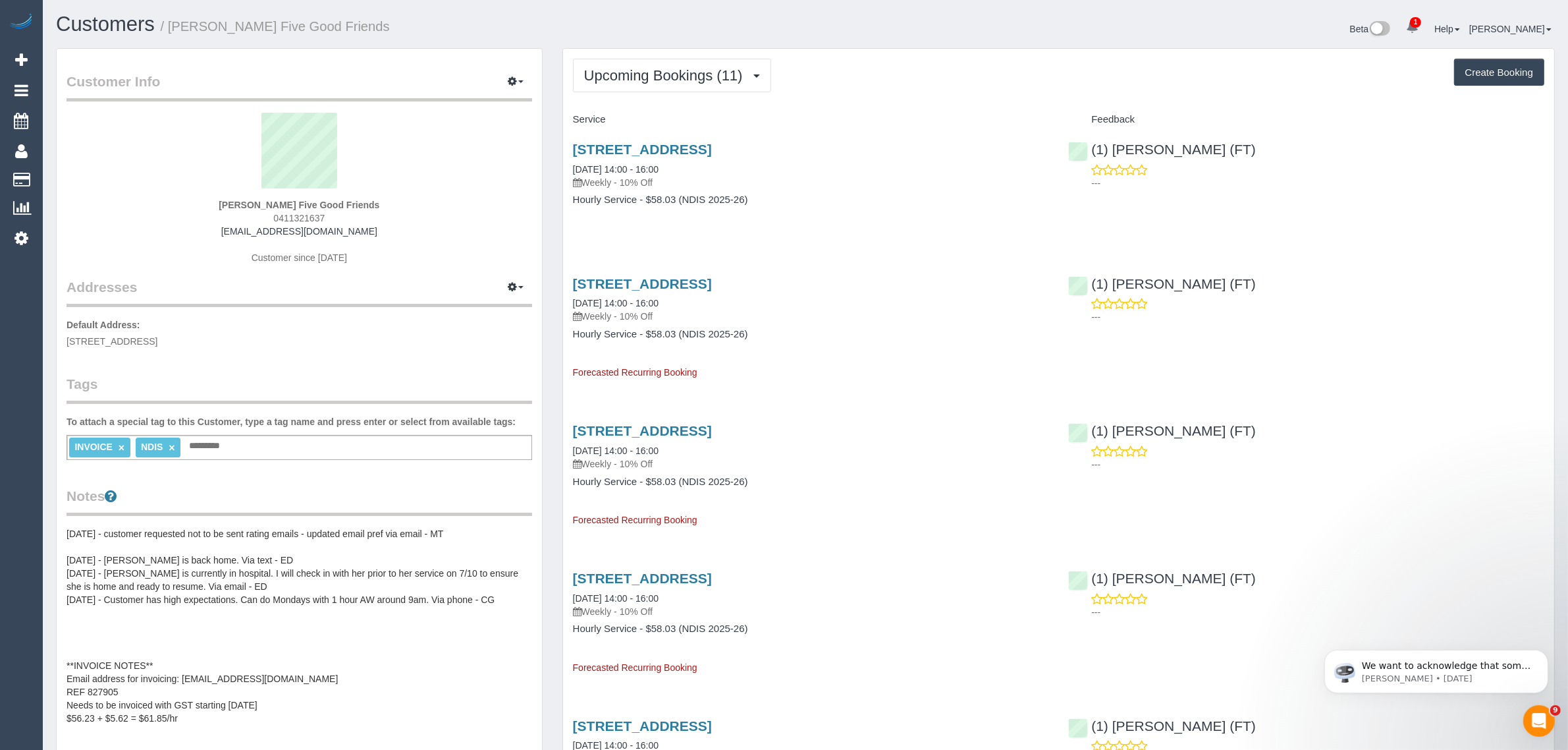
click at [621, 150] on link "5 Quarrion Lane, Northcote, VIC 3070" at bounding box center [642, 149] width 139 height 15
click at [702, 65] on button "Upcoming Bookings (11)" at bounding box center [672, 75] width 199 height 33
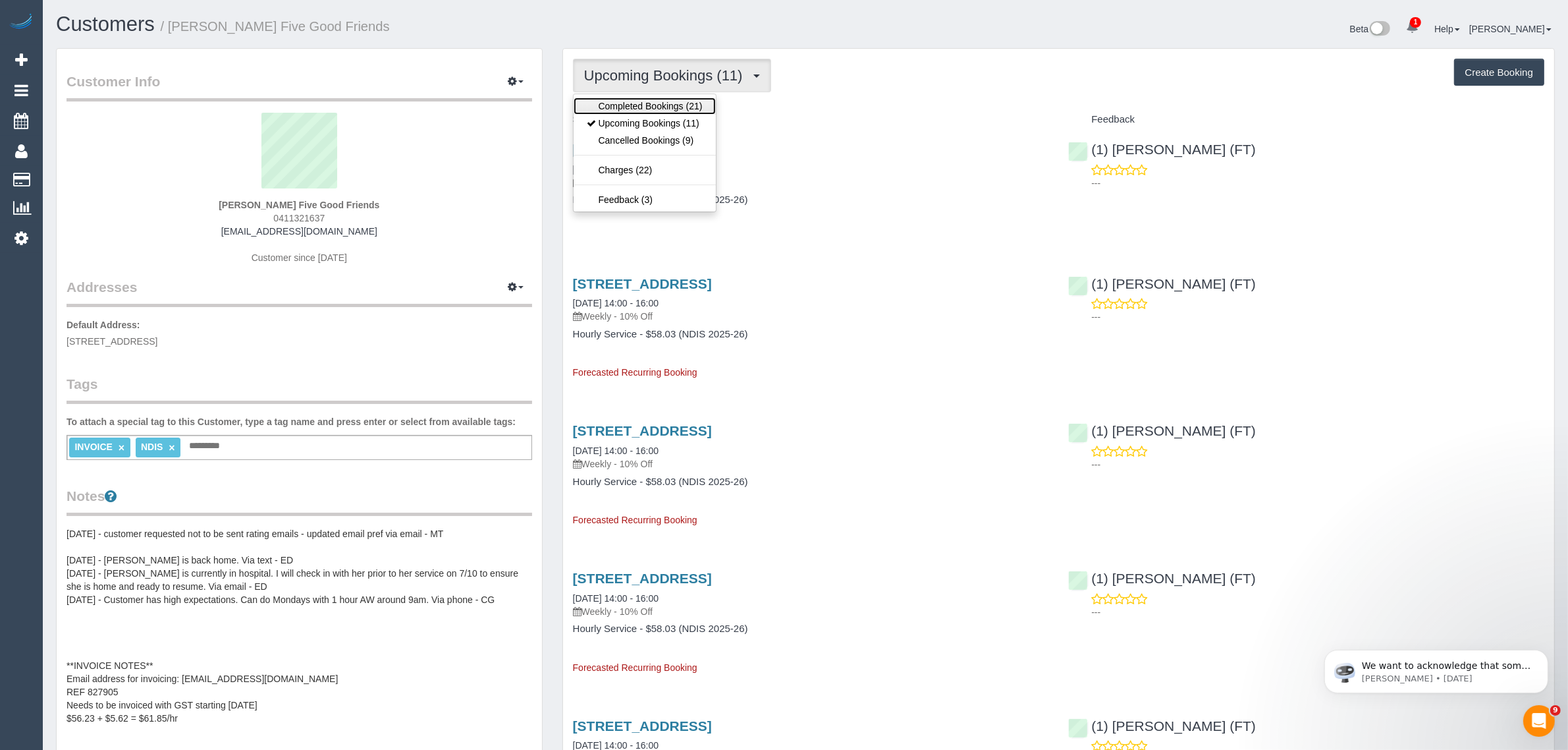
drag, startPoint x: 683, startPoint y: 103, endPoint x: 691, endPoint y: 97, distance: 10.0
click at [683, 103] on link "Completed Bookings (21)" at bounding box center [644, 106] width 142 height 17
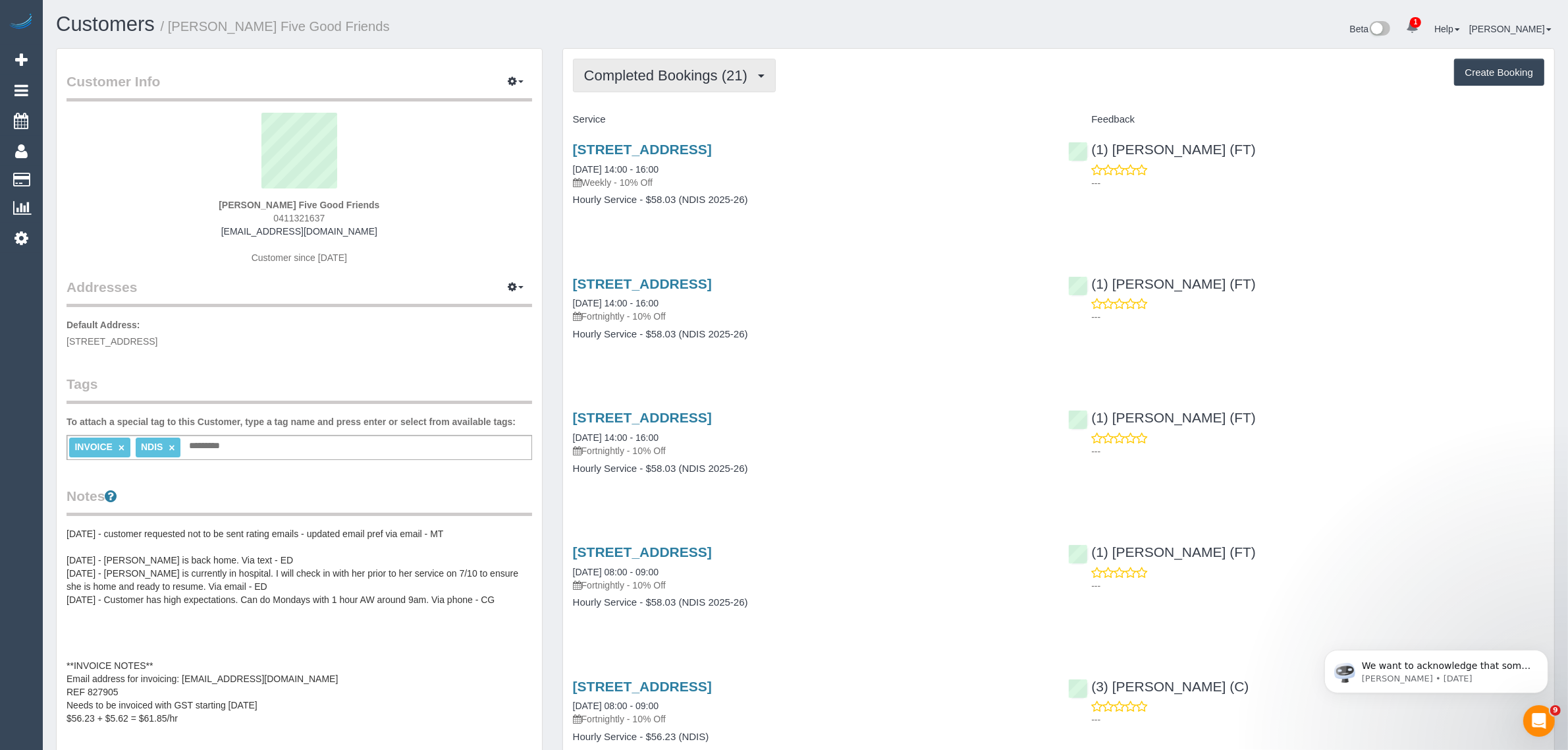
click at [719, 67] on span "Completed Bookings (21)" at bounding box center [668, 76] width 170 height 17
click at [686, 117] on link "Upcoming Bookings (11)" at bounding box center [644, 123] width 142 height 17
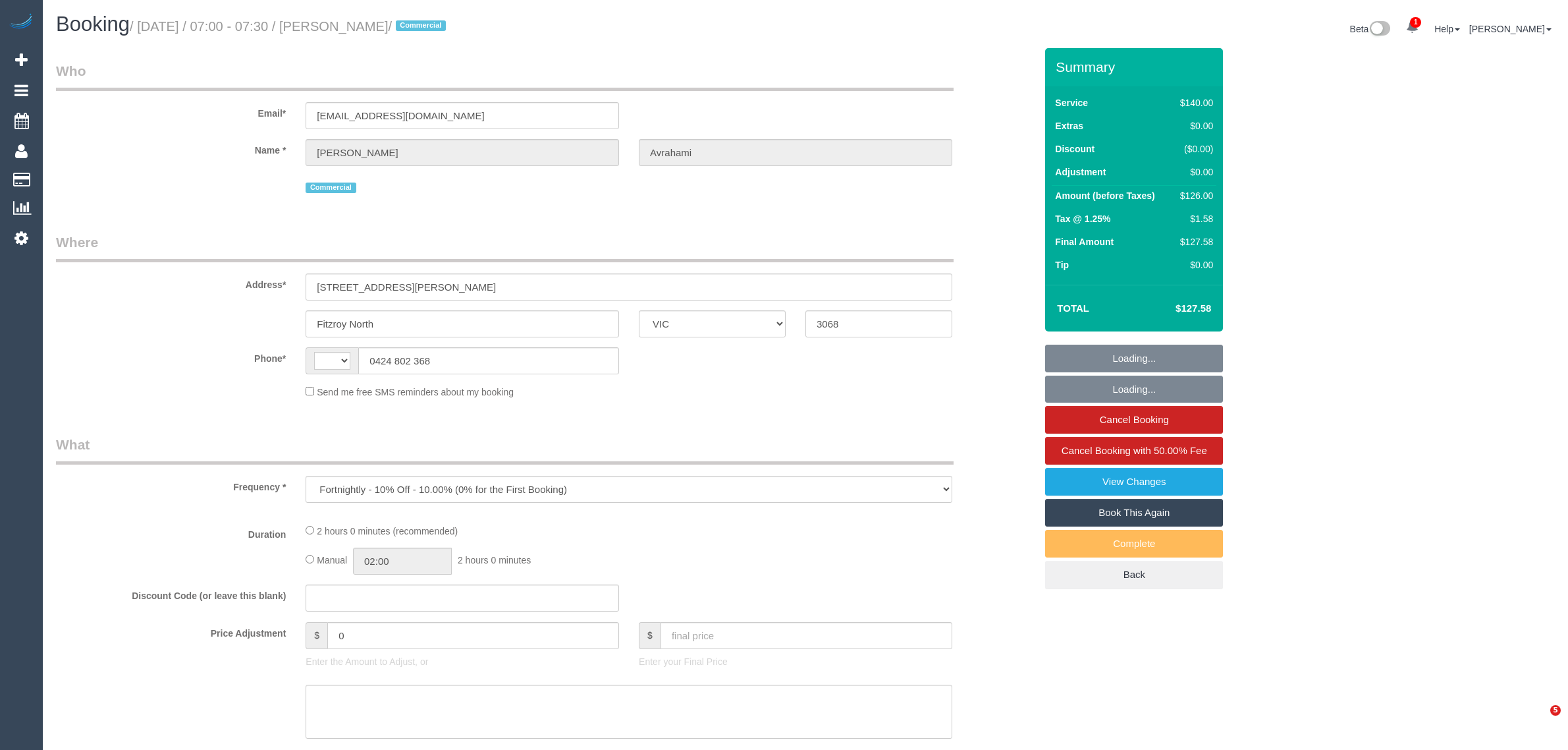
select select "VIC"
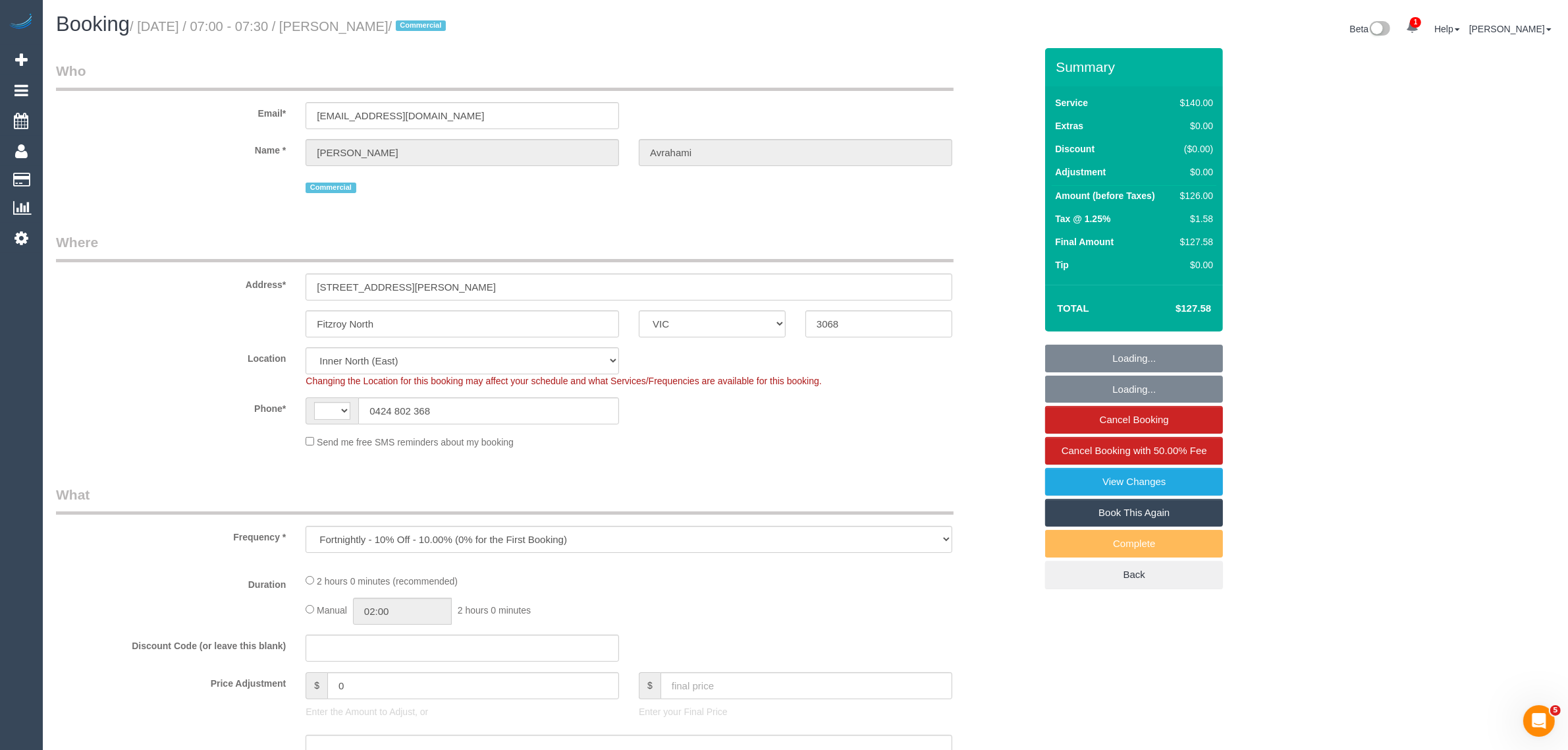
select select "object:562"
select select "string:AU"
select select "string:stripe-pm_1K4CyR2GScqysDRVzbMAGxHi"
select select "number:32"
select select "number:14"
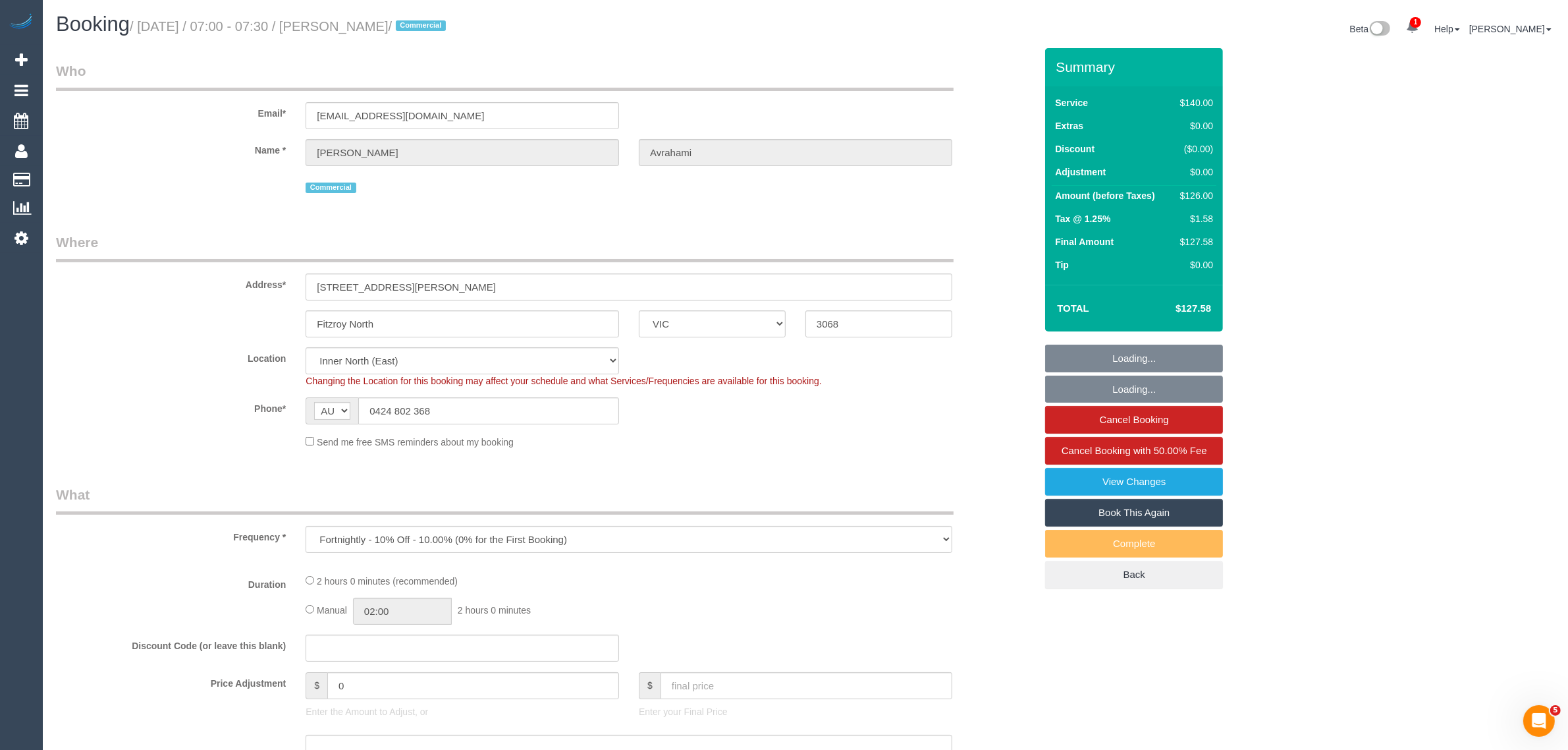
select select "number:25"
select select "number:35"
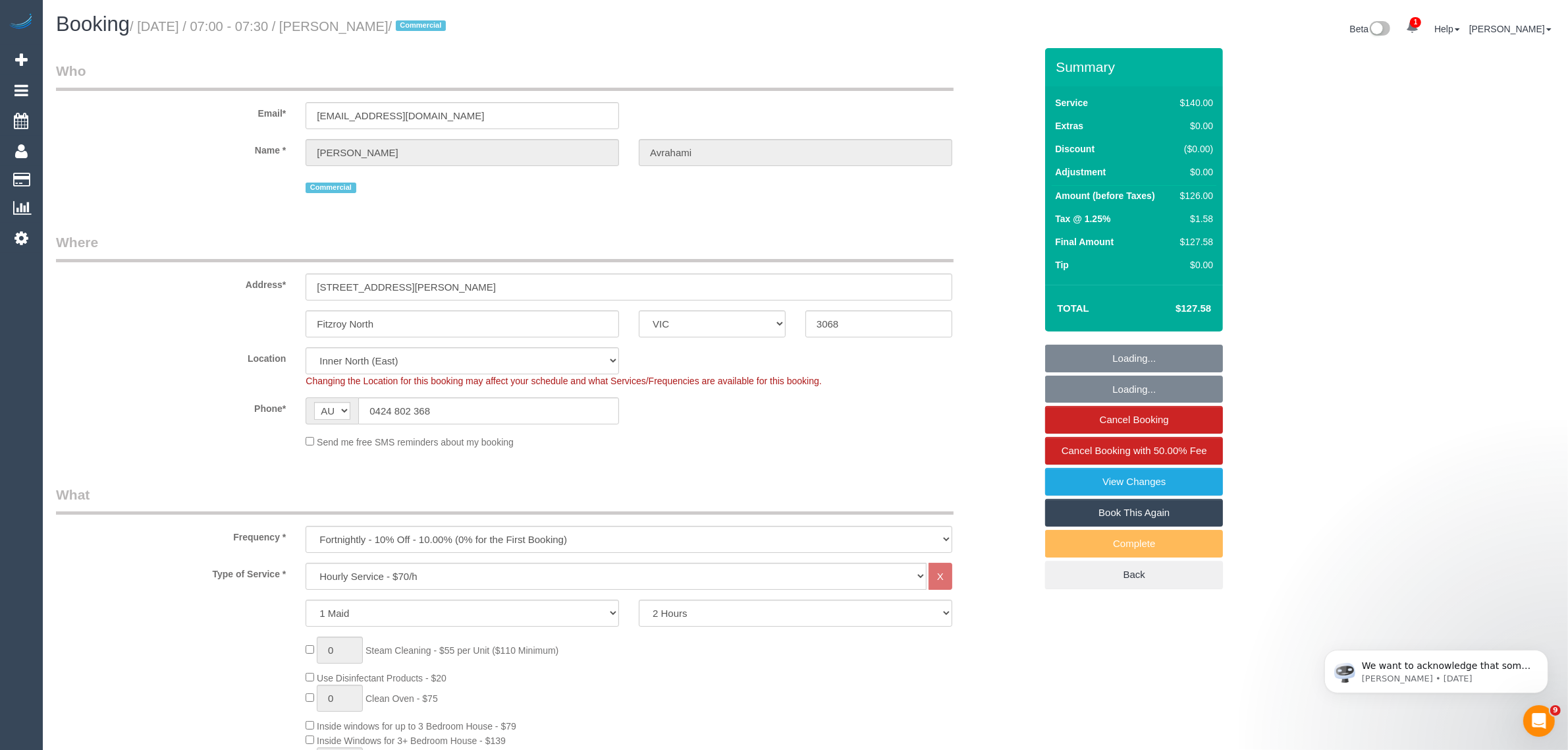
select select "20792"
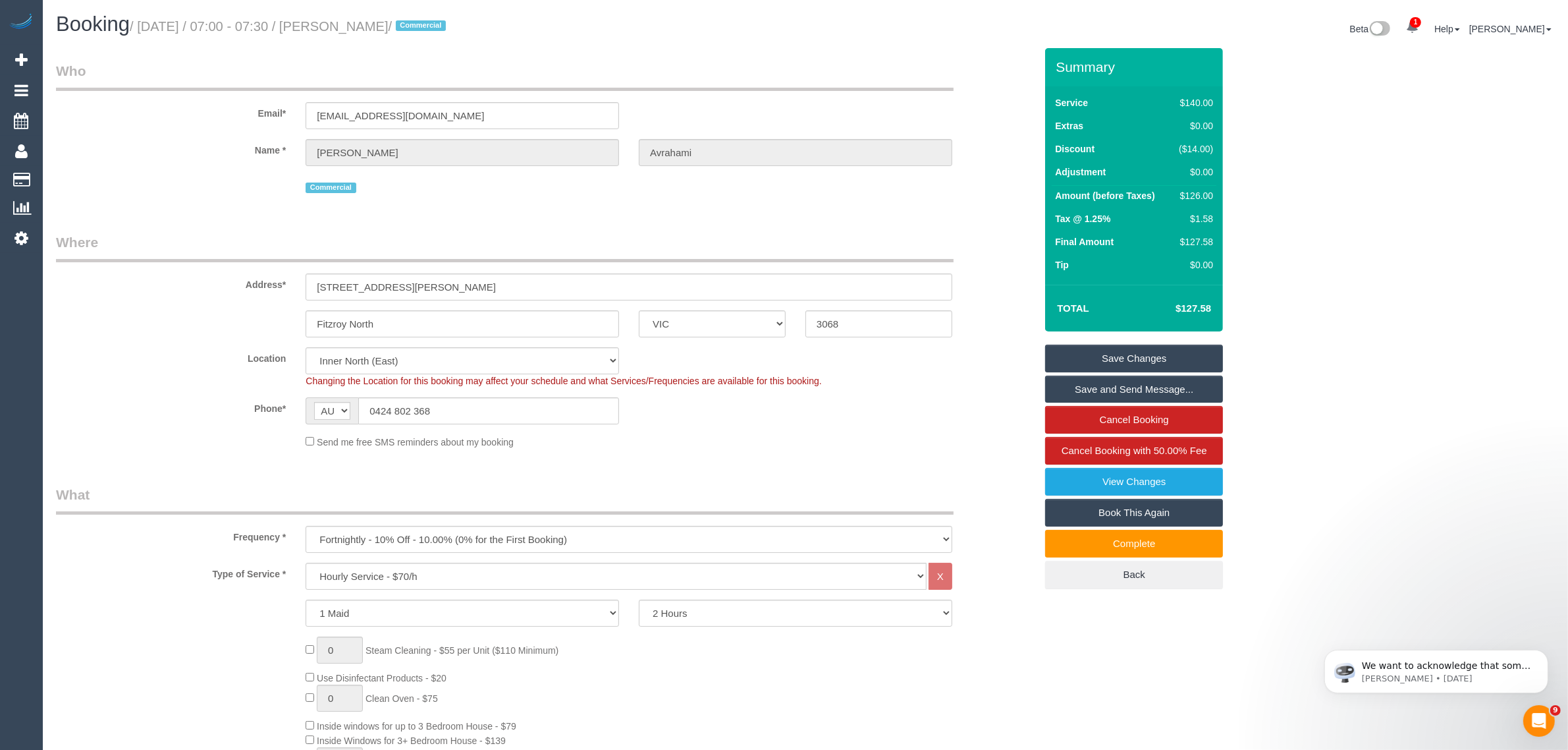
drag, startPoint x: 802, startPoint y: 107, endPoint x: 834, endPoint y: 181, distance: 80.6
click at [802, 107] on div "Email* [EMAIL_ADDRESS][DOMAIN_NAME]" at bounding box center [545, 95] width 999 height 68
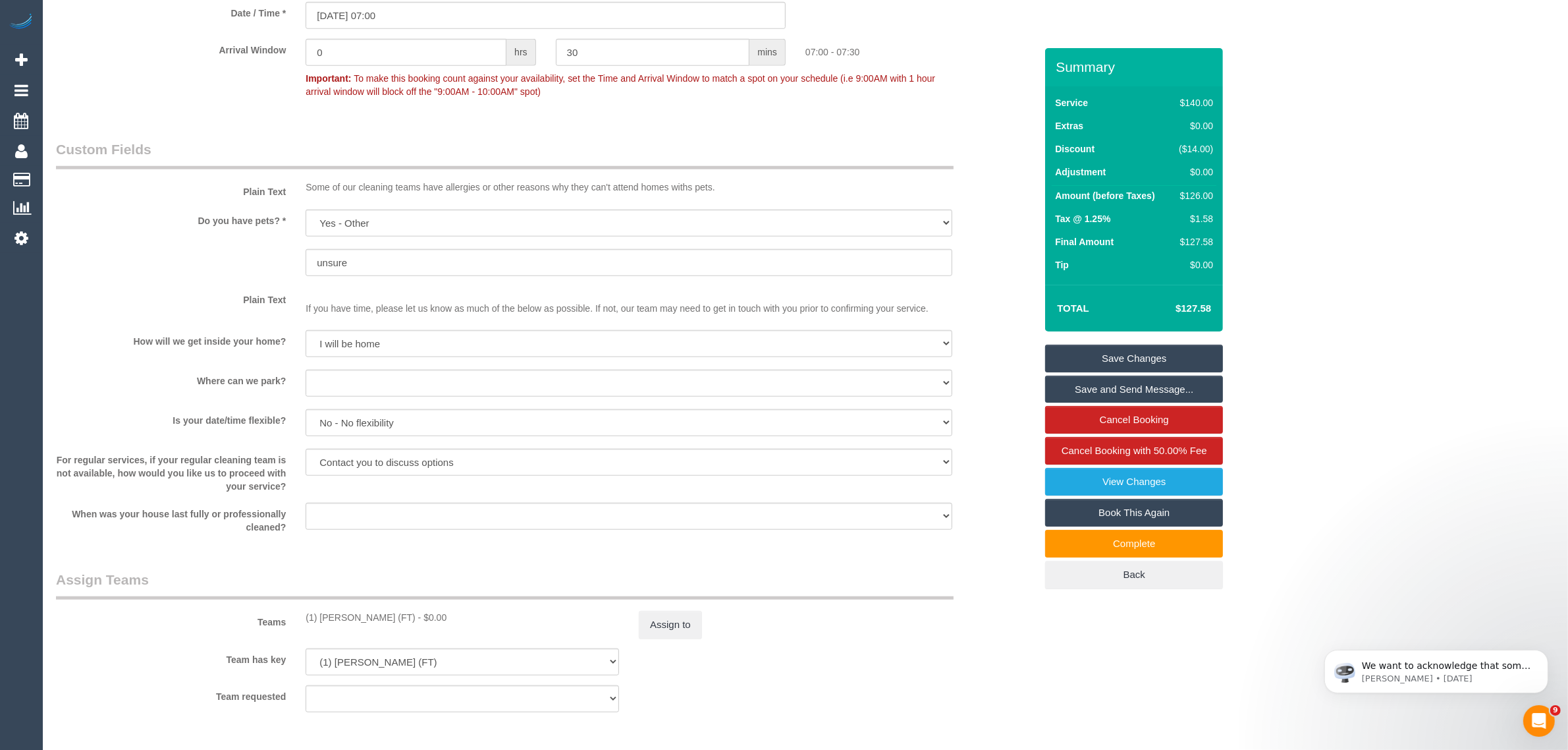
scroll to position [2106, 0]
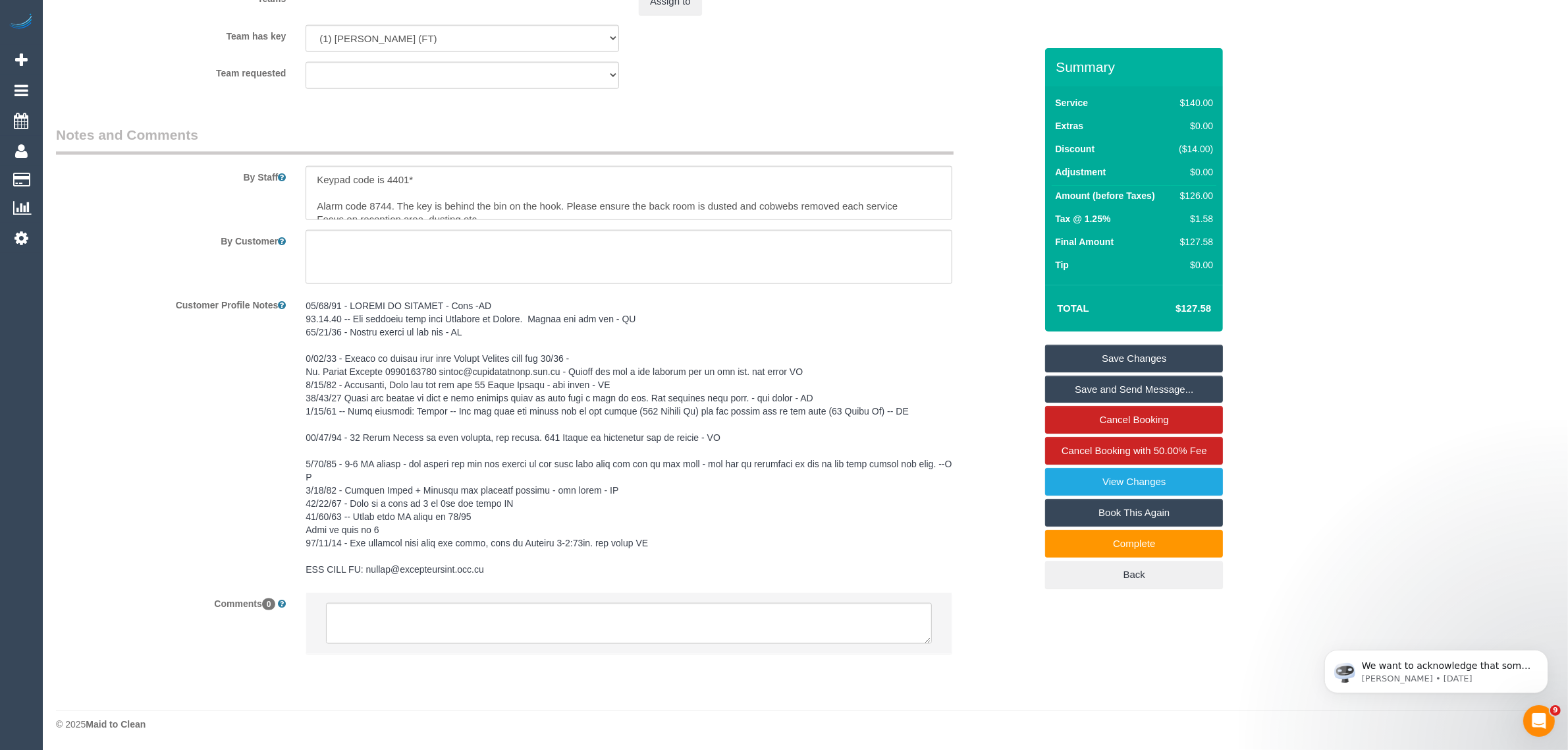
click at [699, 600] on li at bounding box center [629, 623] width 646 height 60
click at [699, 604] on textarea at bounding box center [629, 623] width 606 height 41
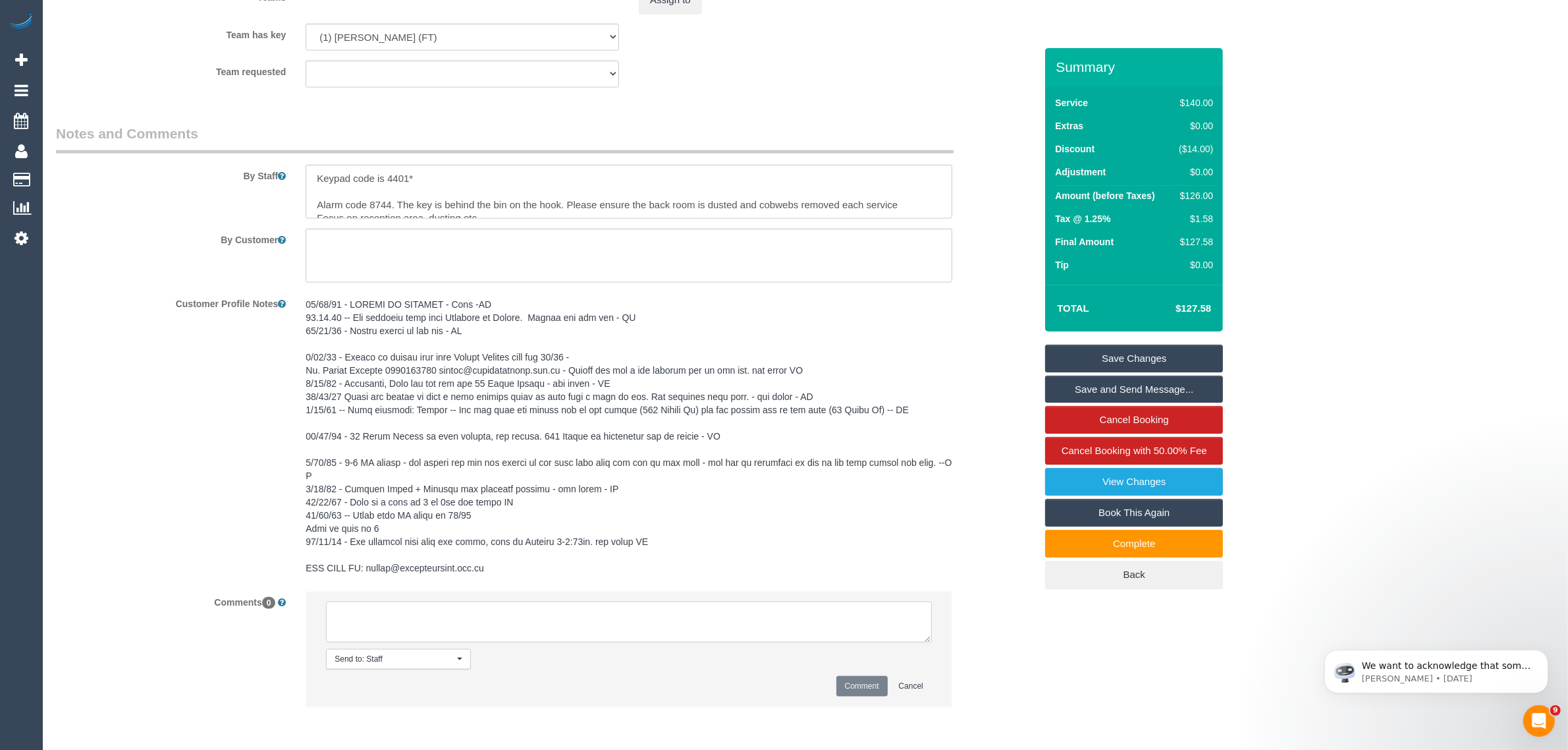
paste textarea "Cleaner(s) Unassigned: Reason Unassigned: Contact via: Which message sent: Addi…"
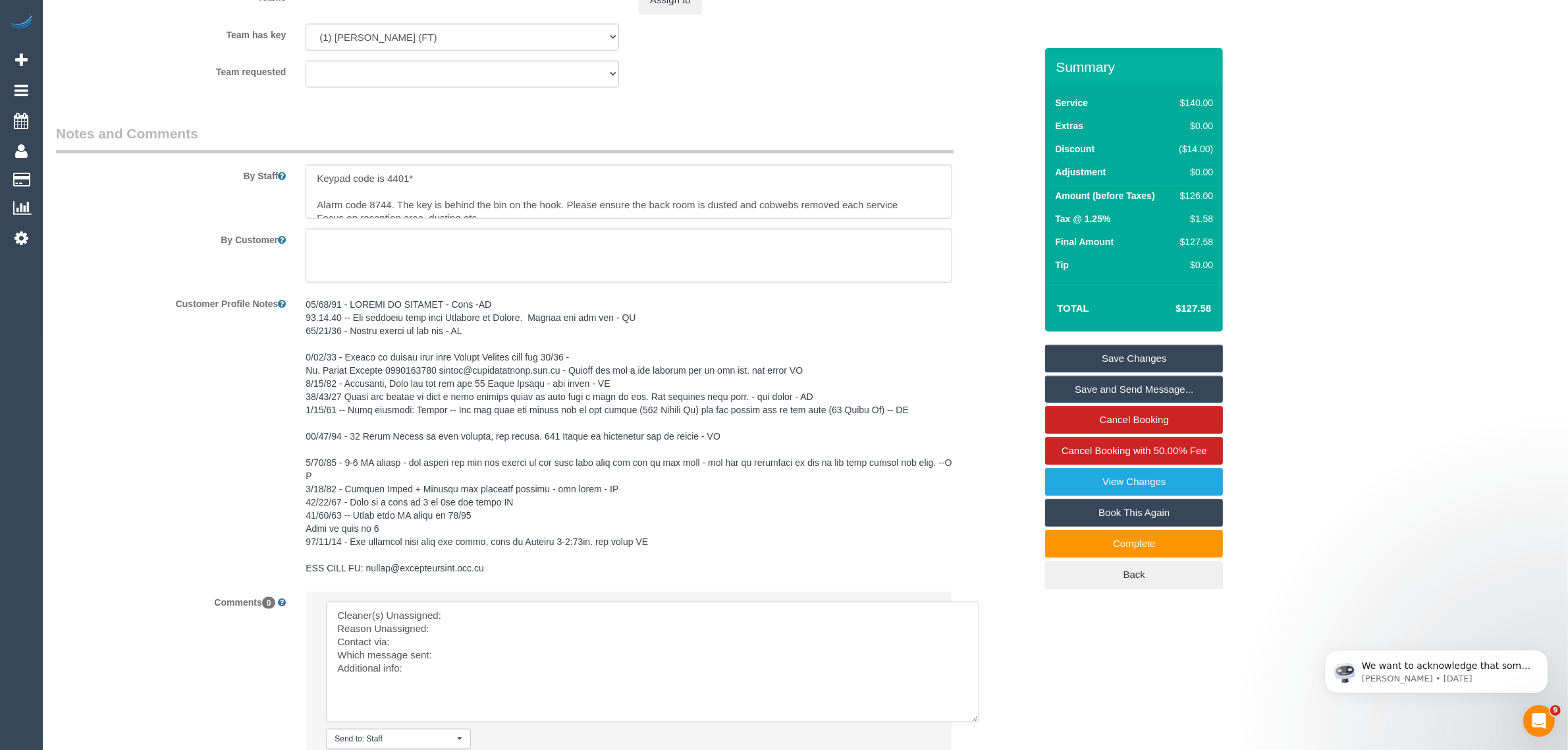
scroll to position [0, 0]
drag, startPoint x: 927, startPoint y: 640, endPoint x: 980, endPoint y: 725, distance: 100.2
click at [979, 722] on textarea at bounding box center [652, 662] width 653 height 121
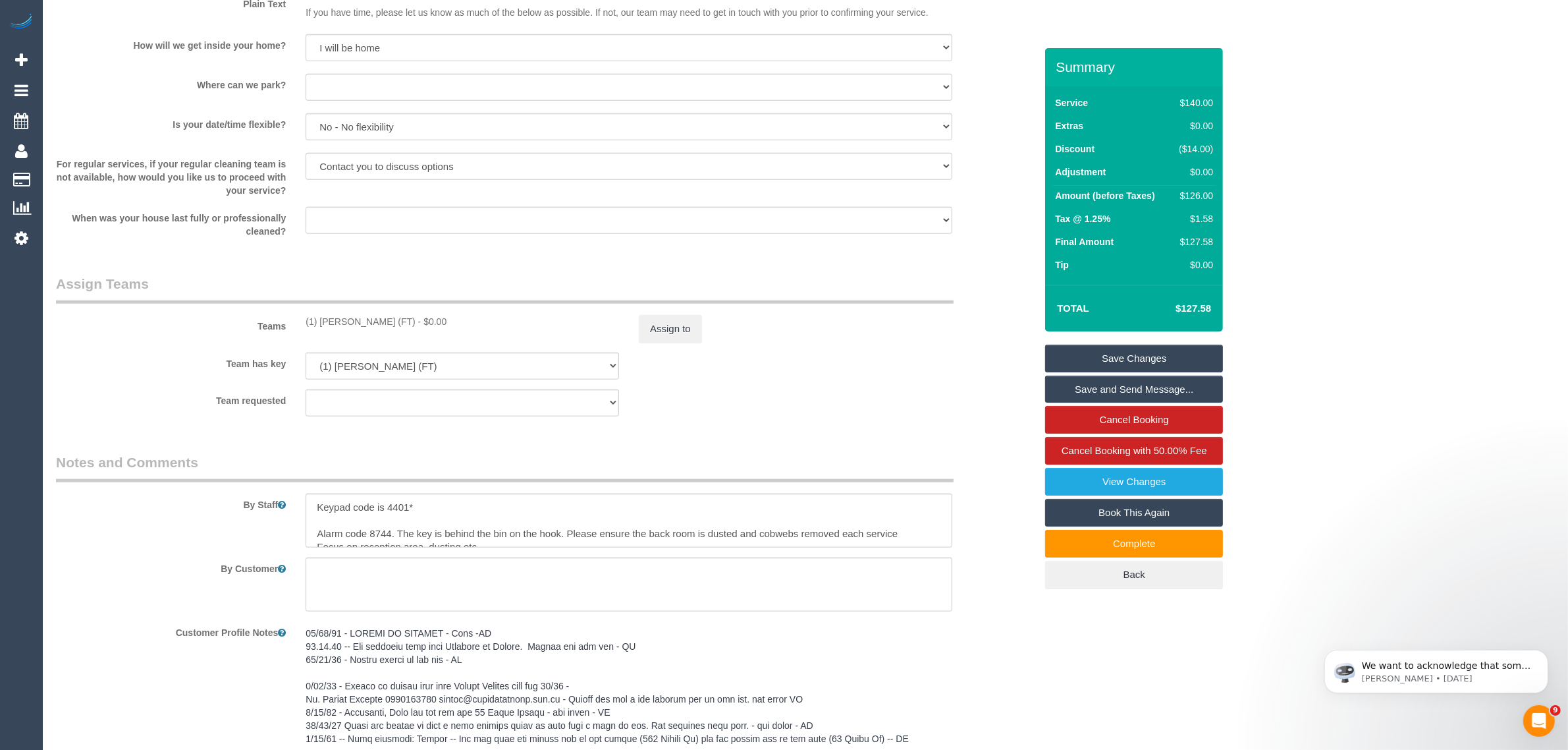
scroll to position [1776, 0]
drag, startPoint x: 296, startPoint y: 318, endPoint x: 416, endPoint y: 324, distance: 120.1
click at [416, 324] on div "(1) [PERSON_NAME] (FT) - $0.00" at bounding box center [462, 322] width 333 height 13
copy div "(1) [PERSON_NAME] (FT)"
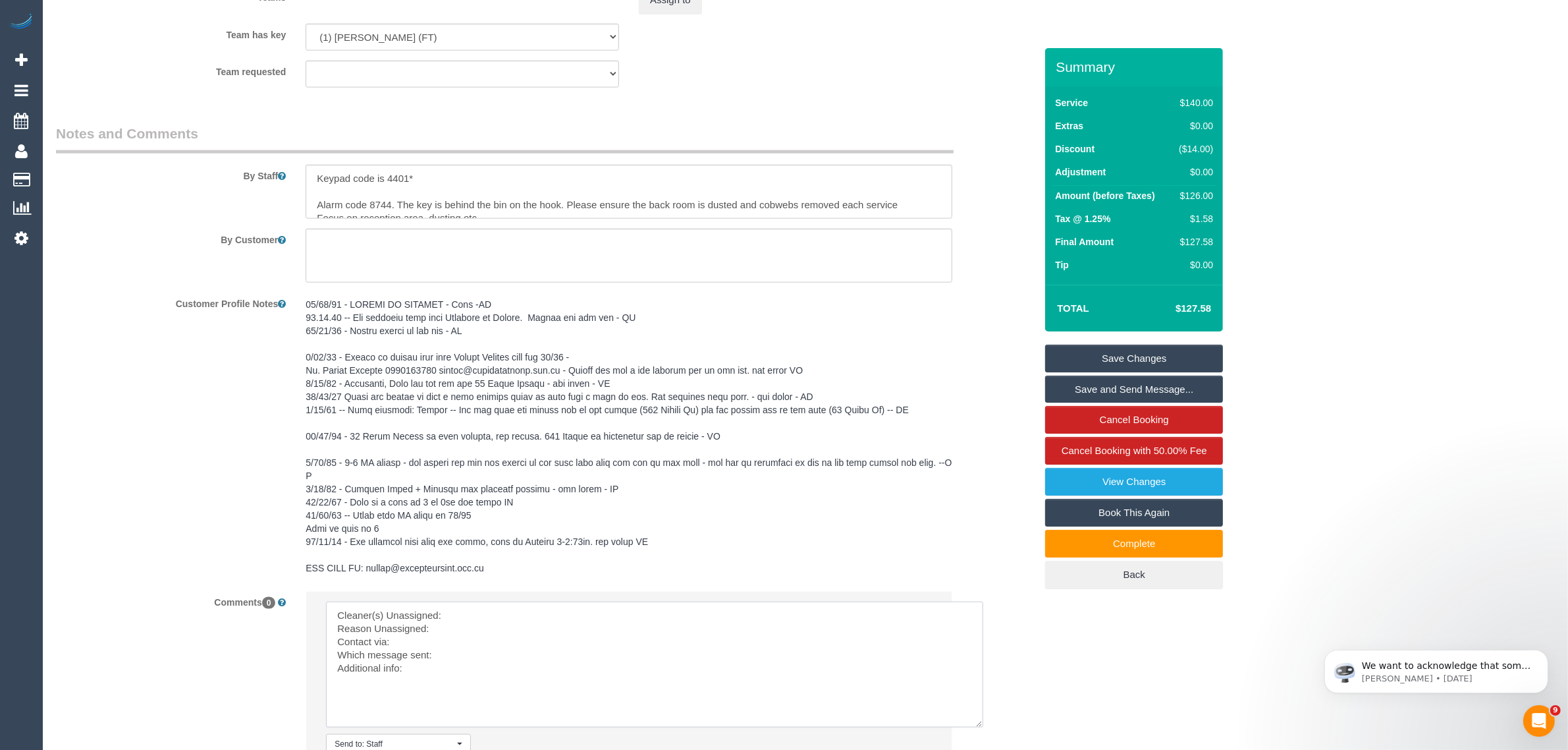
click at [546, 607] on textarea at bounding box center [655, 664] width 657 height 126
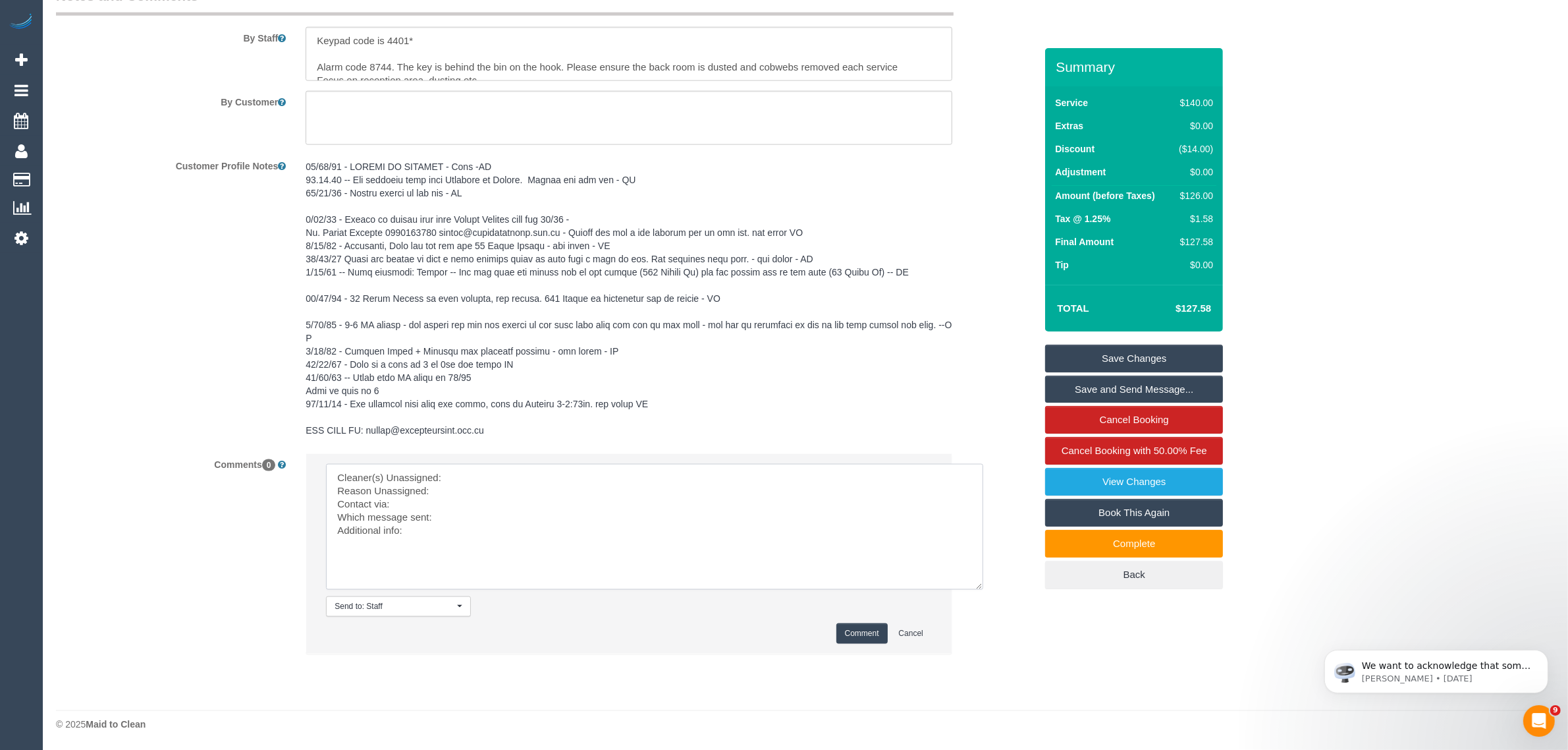
paste textarea "(1) [PERSON_NAME] (FT)"
click at [534, 496] on textarea at bounding box center [655, 526] width 657 height 126
click at [561, 512] on textarea at bounding box center [655, 526] width 657 height 126
paste textarea "Same Day Options SMS"
click at [431, 528] on textarea at bounding box center [655, 526] width 657 height 126
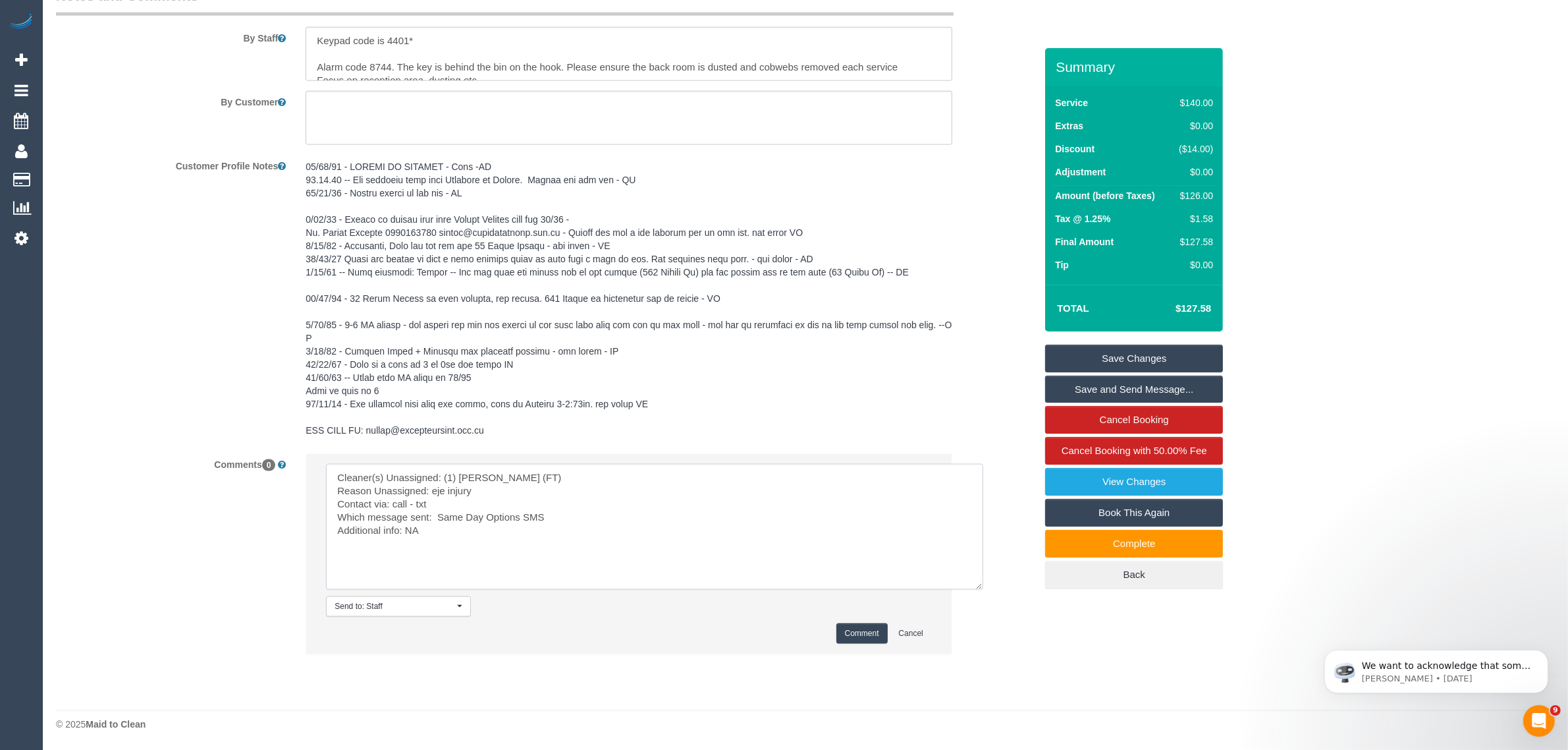
type textarea "Cleaner(s) Unassigned: (1) [PERSON_NAME] (FT) Reason Unassigned: eje injury Con…"
click at [863, 630] on button "Comment" at bounding box center [862, 633] width 51 height 20
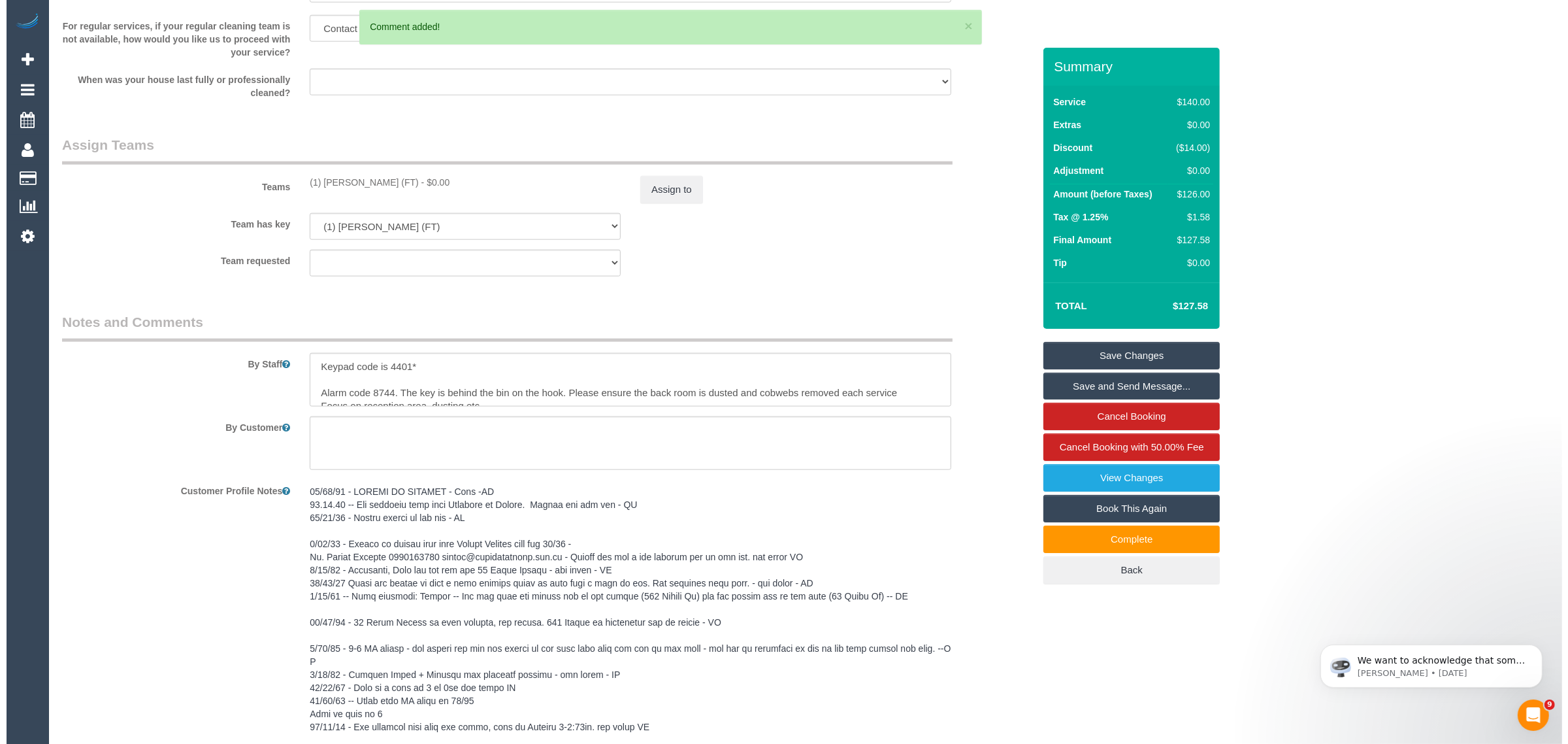
scroll to position [1900, 0]
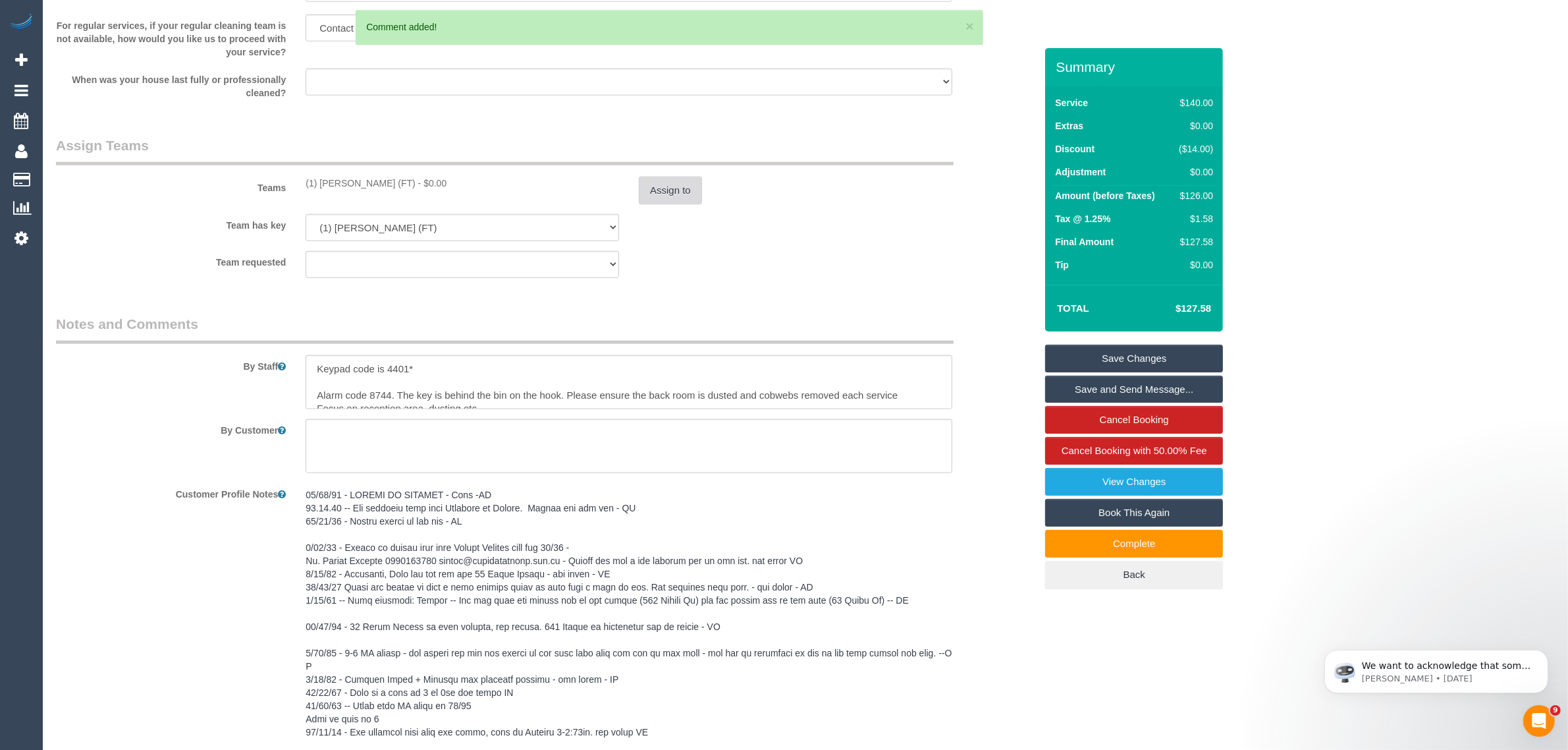
click at [682, 188] on button "Assign to" at bounding box center [670, 190] width 63 height 28
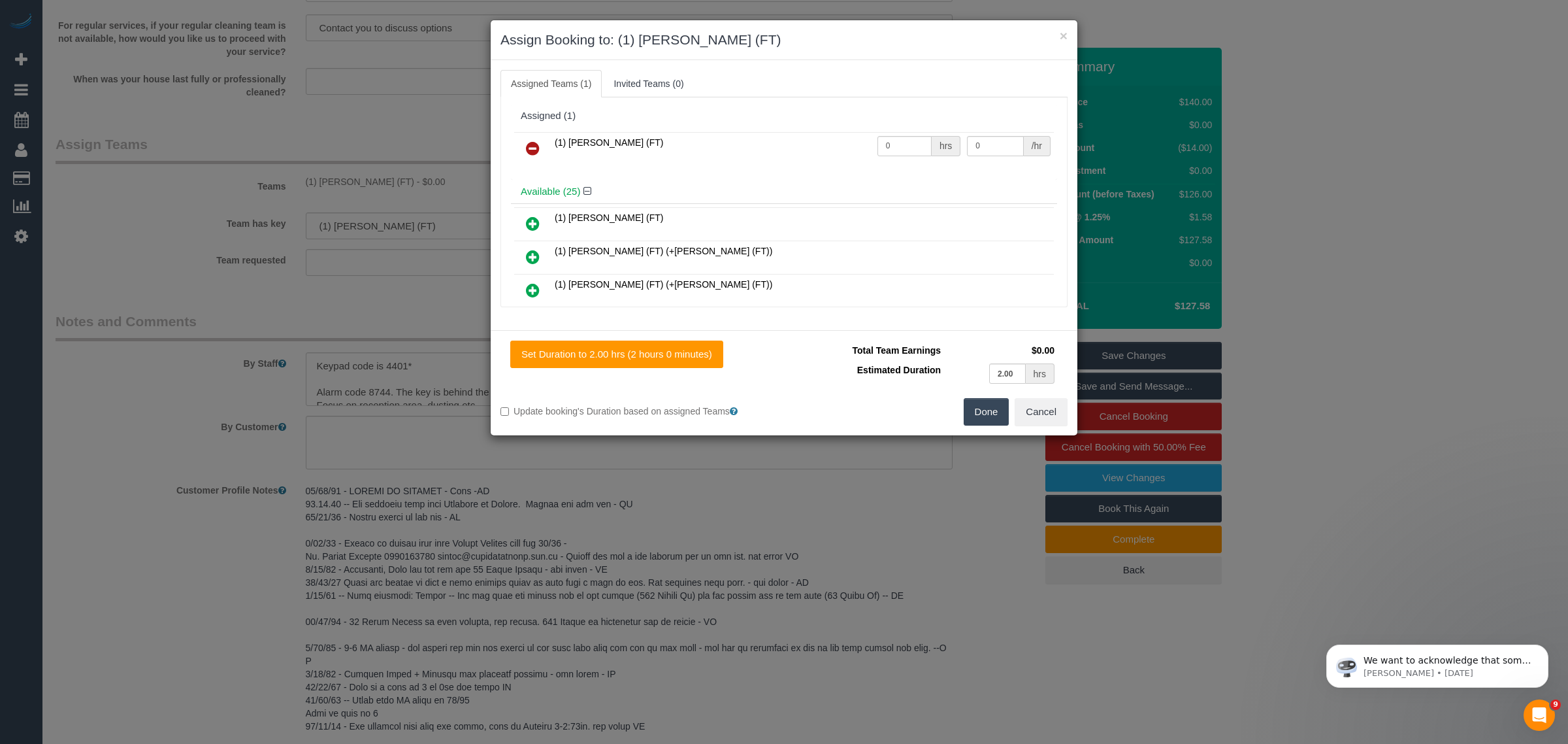
click at [534, 145] on icon at bounding box center [533, 148] width 14 height 16
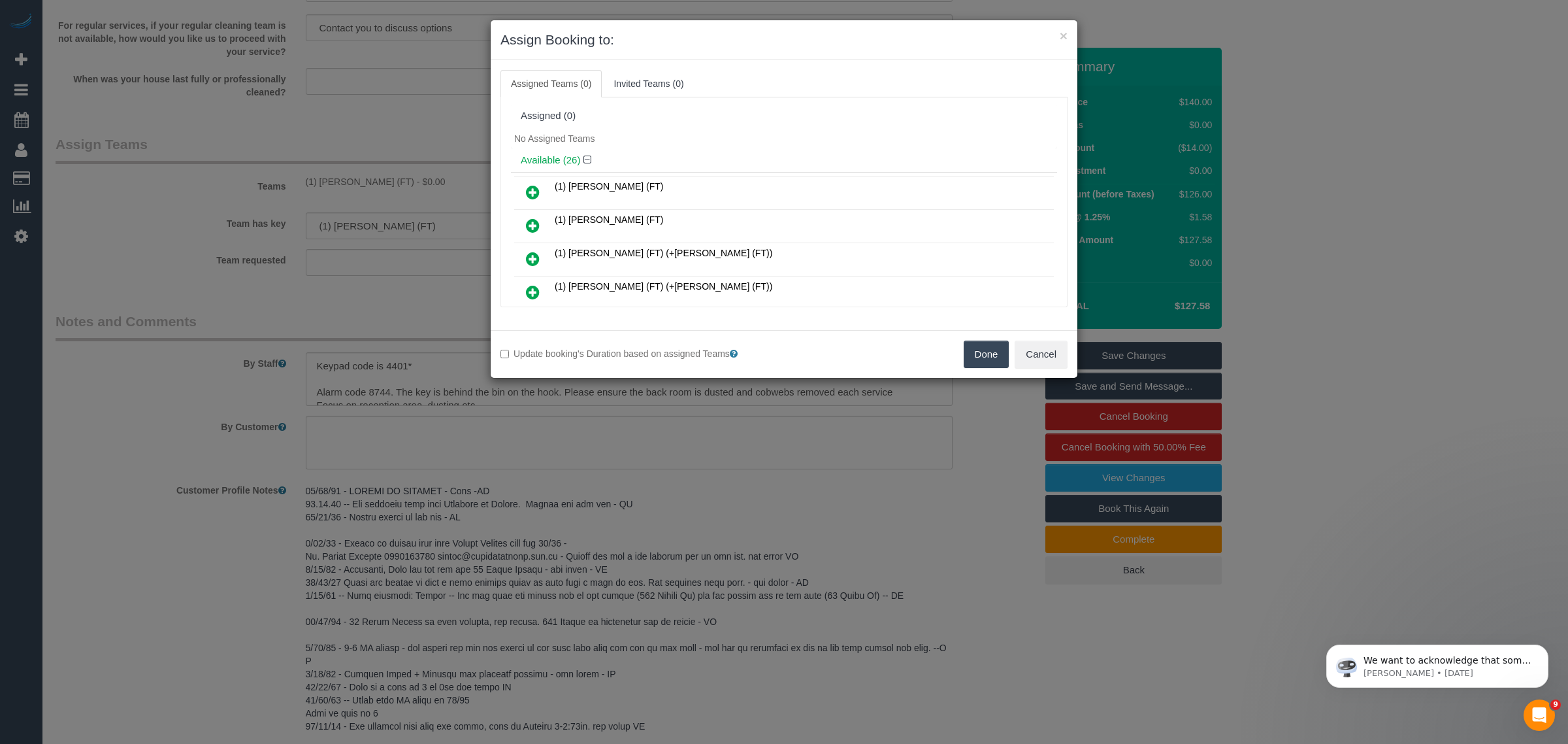
click at [982, 354] on button "Done" at bounding box center [986, 354] width 45 height 28
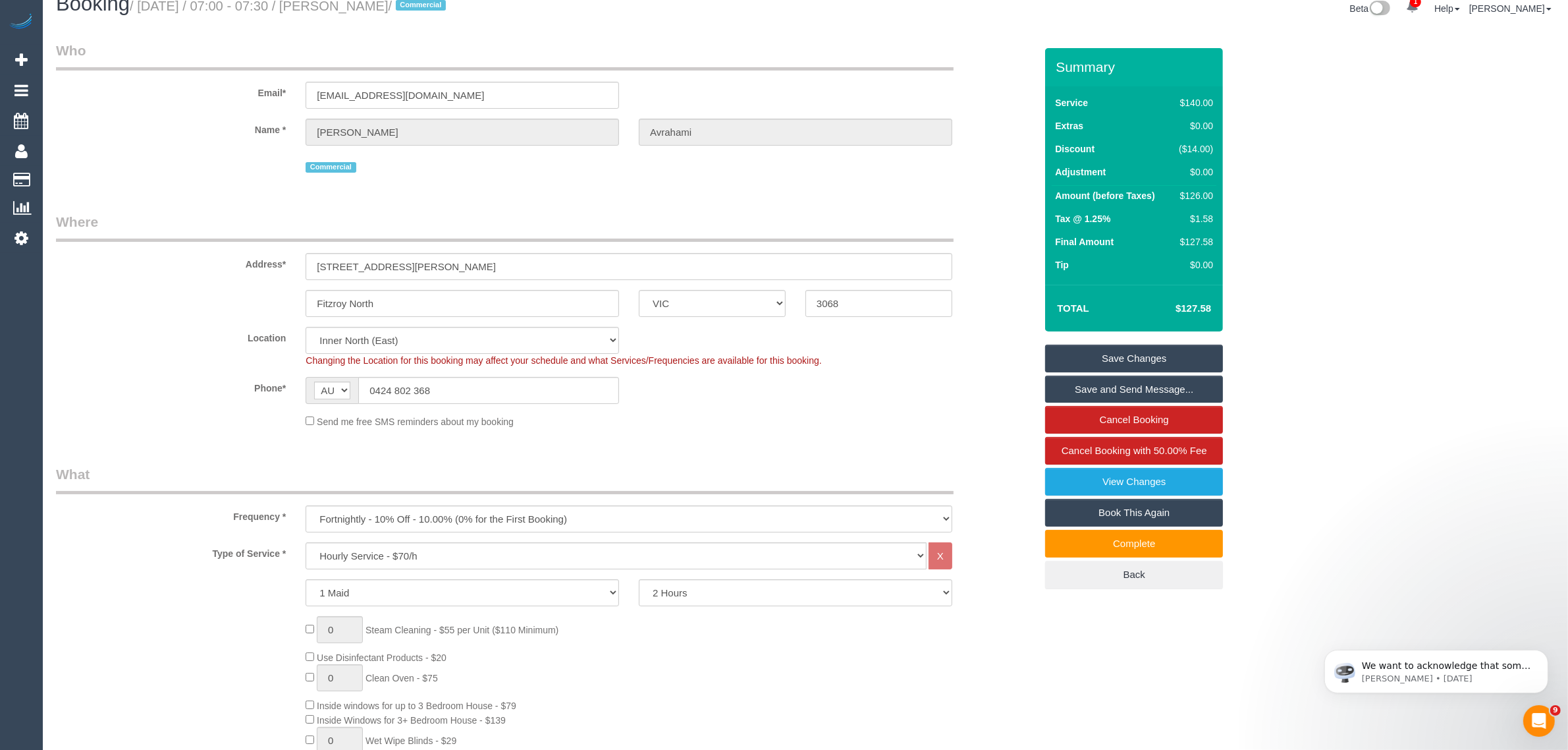
scroll to position [0, 0]
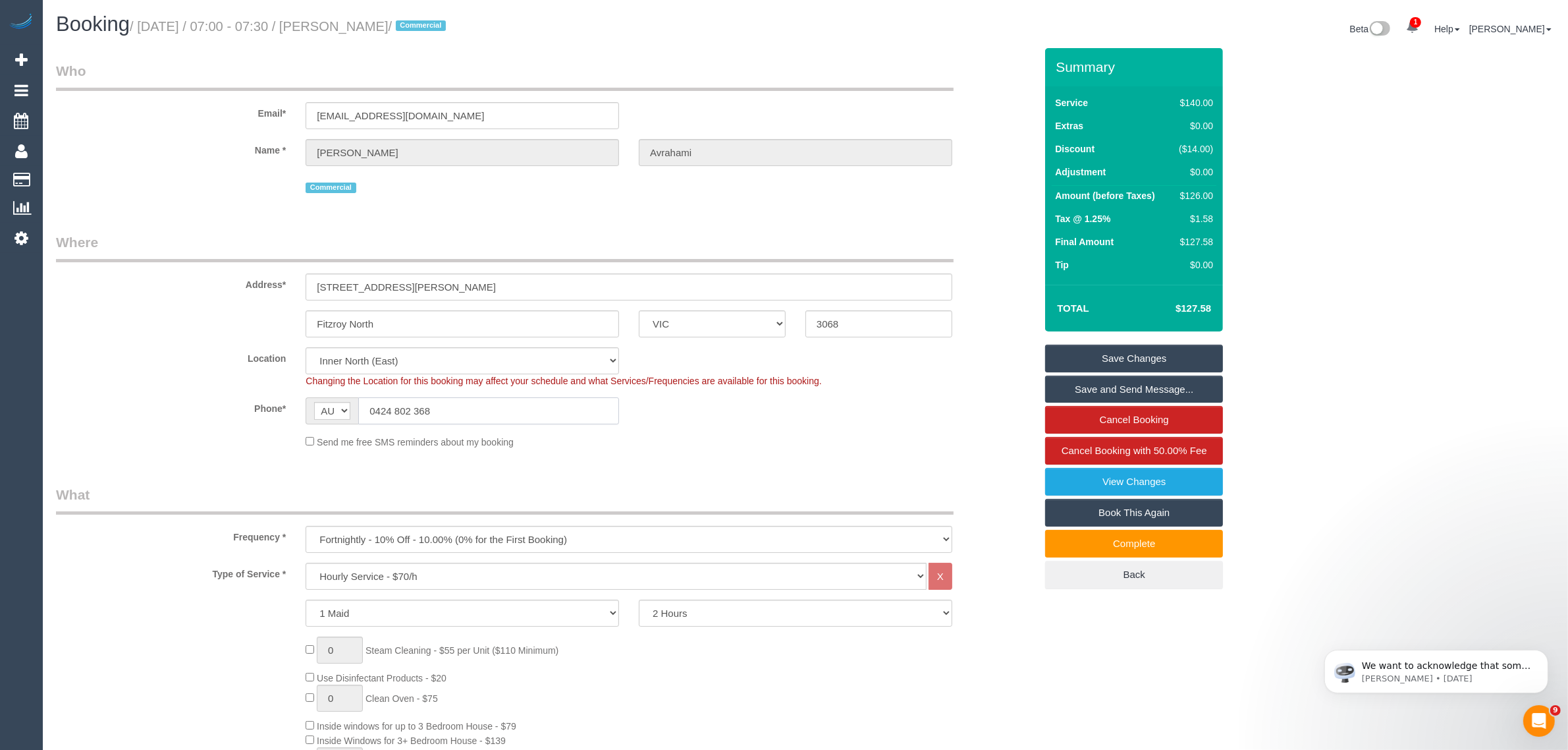
click at [495, 418] on input "0424 802 368" at bounding box center [489, 410] width 261 height 27
click at [799, 419] on div "Phone* AF AL DZ AD AO AI AQ AG AR AM AW AU AT AZ BS BH BD BB BY BE BZ BJ BM BT …" at bounding box center [545, 410] width 999 height 27
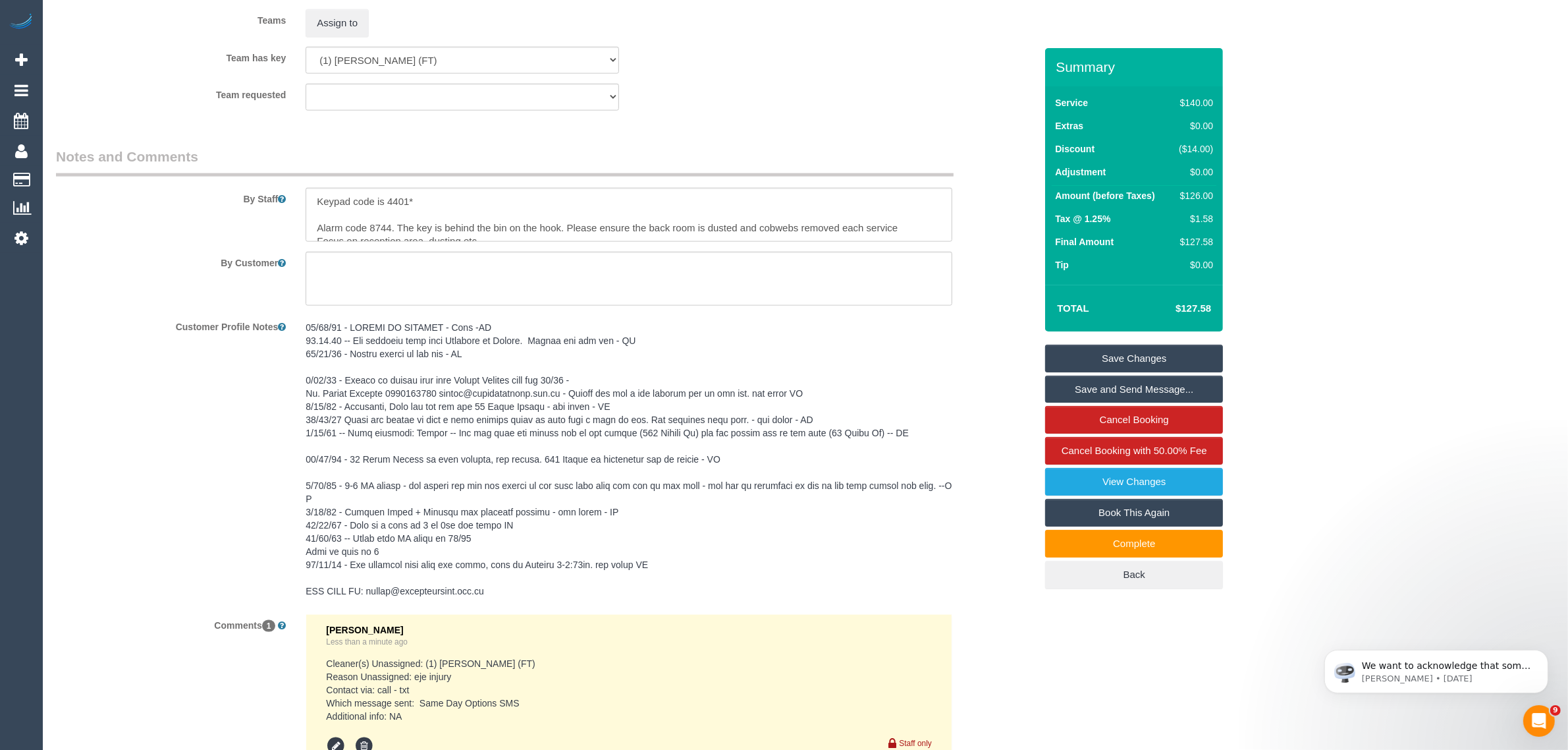
scroll to position [2341, 0]
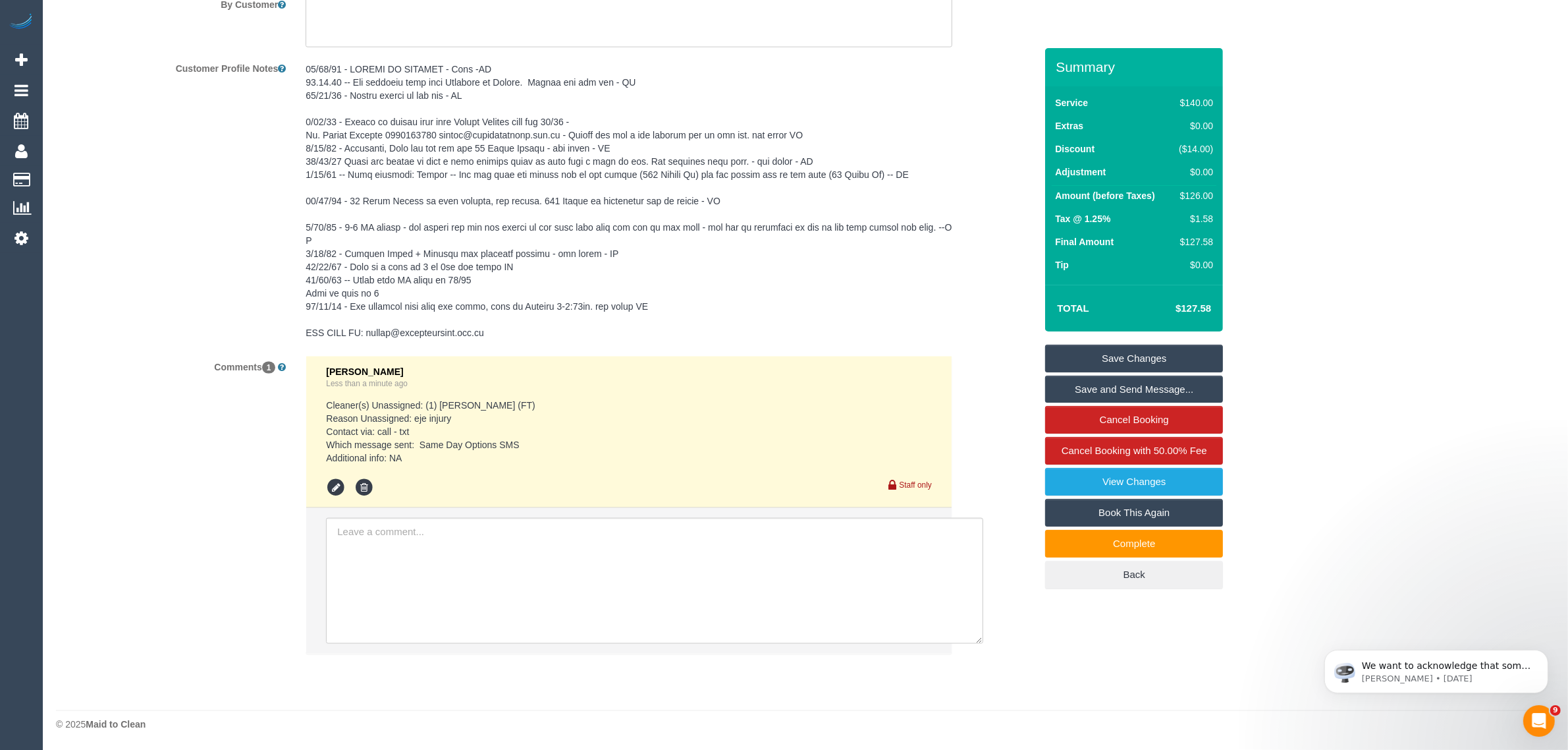
click at [989, 212] on div "Customer Profile Notes" at bounding box center [545, 202] width 999 height 289
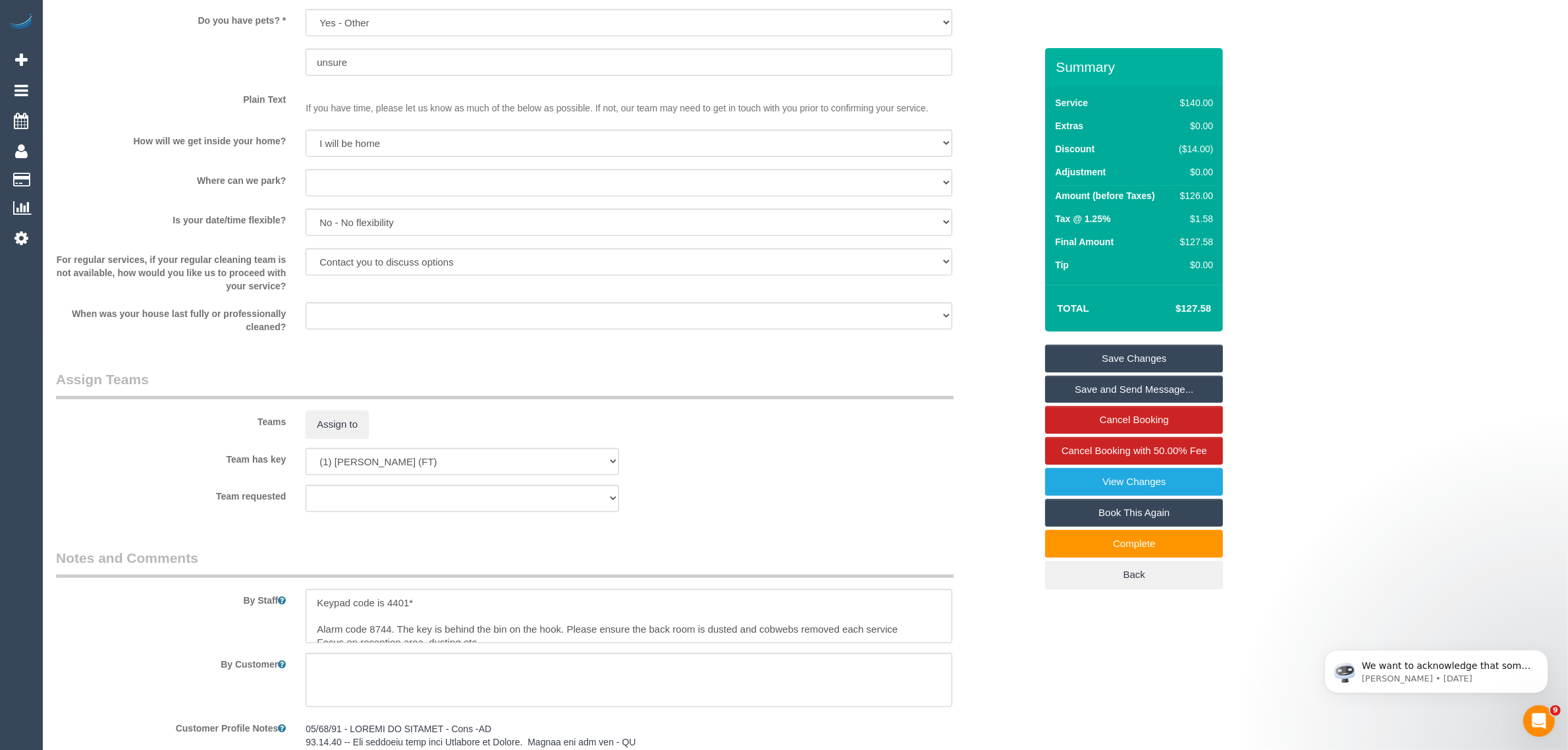
scroll to position [1682, 0]
drag, startPoint x: 1088, startPoint y: 353, endPoint x: 1075, endPoint y: 356, distance: 13.3
click at [1088, 353] on link "Save Changes" at bounding box center [1134, 358] width 178 height 28
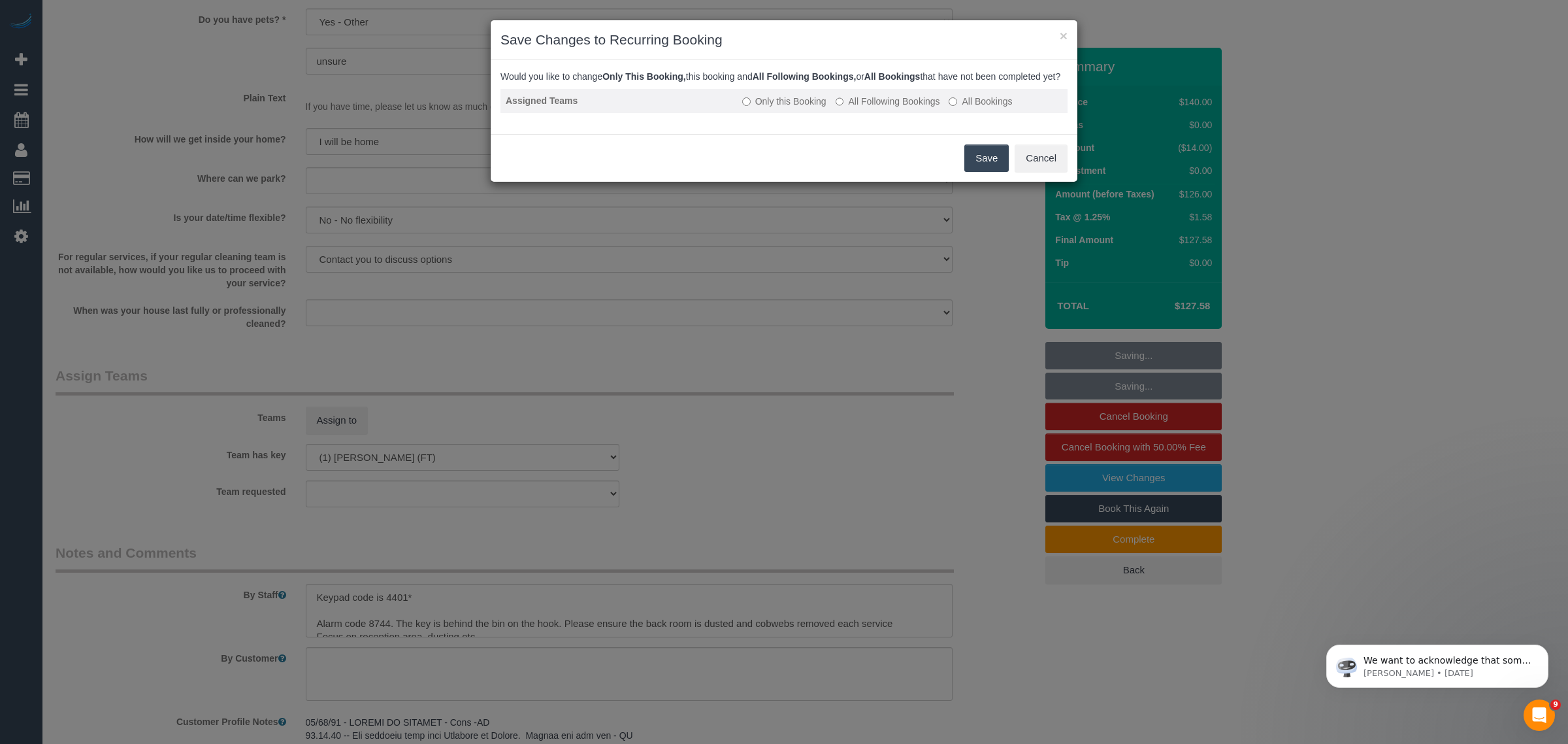
drag, startPoint x: 984, startPoint y: 169, endPoint x: 868, endPoint y: 83, distance: 144.4
click at [980, 167] on button "Save" at bounding box center [986, 158] width 45 height 28
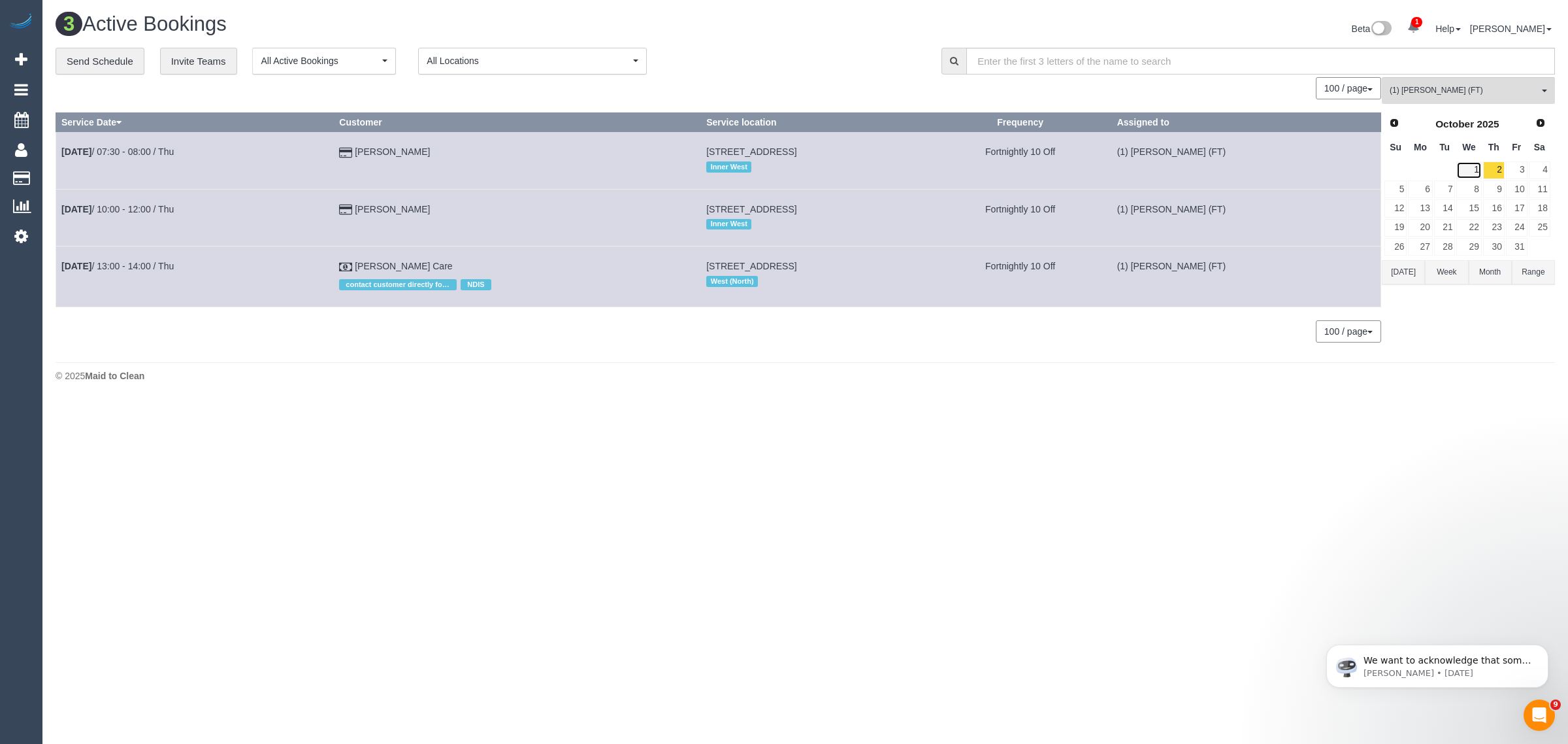
click at [1467, 168] on link "1" at bounding box center [1469, 170] width 25 height 18
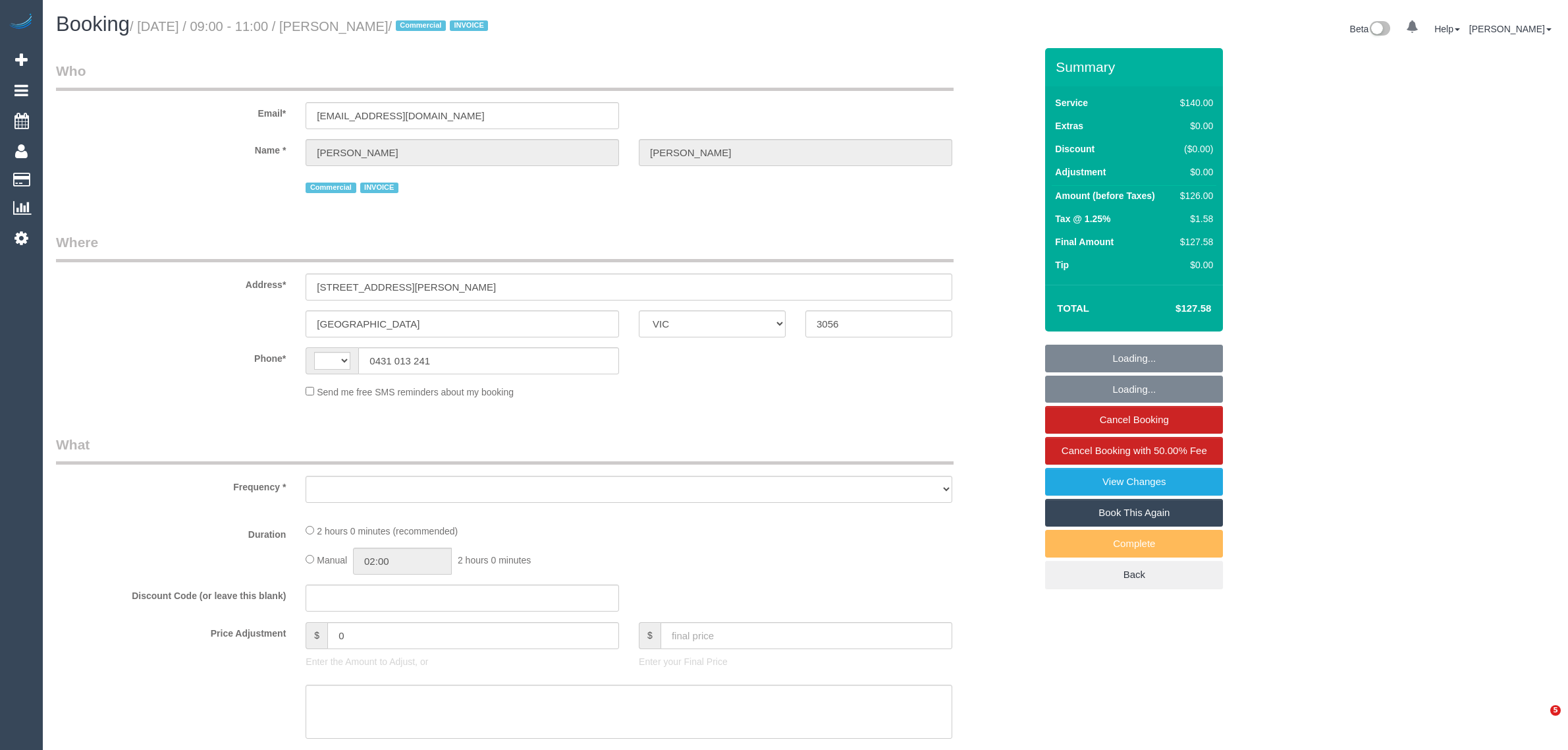
select select "VIC"
select select "object:282"
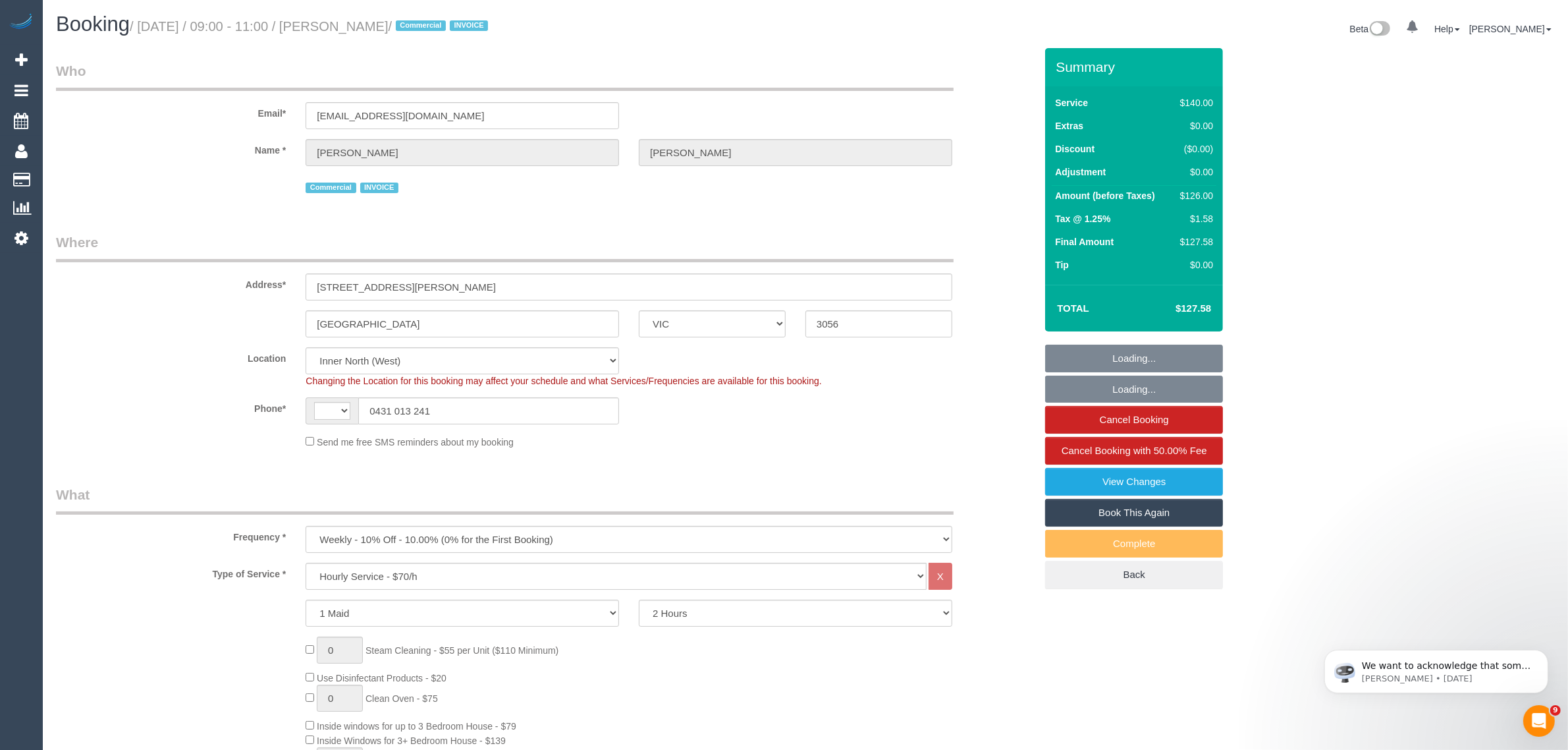
select select "string:AU"
select select "number:28"
select select "number:14"
select select "number:19"
select select "number:22"
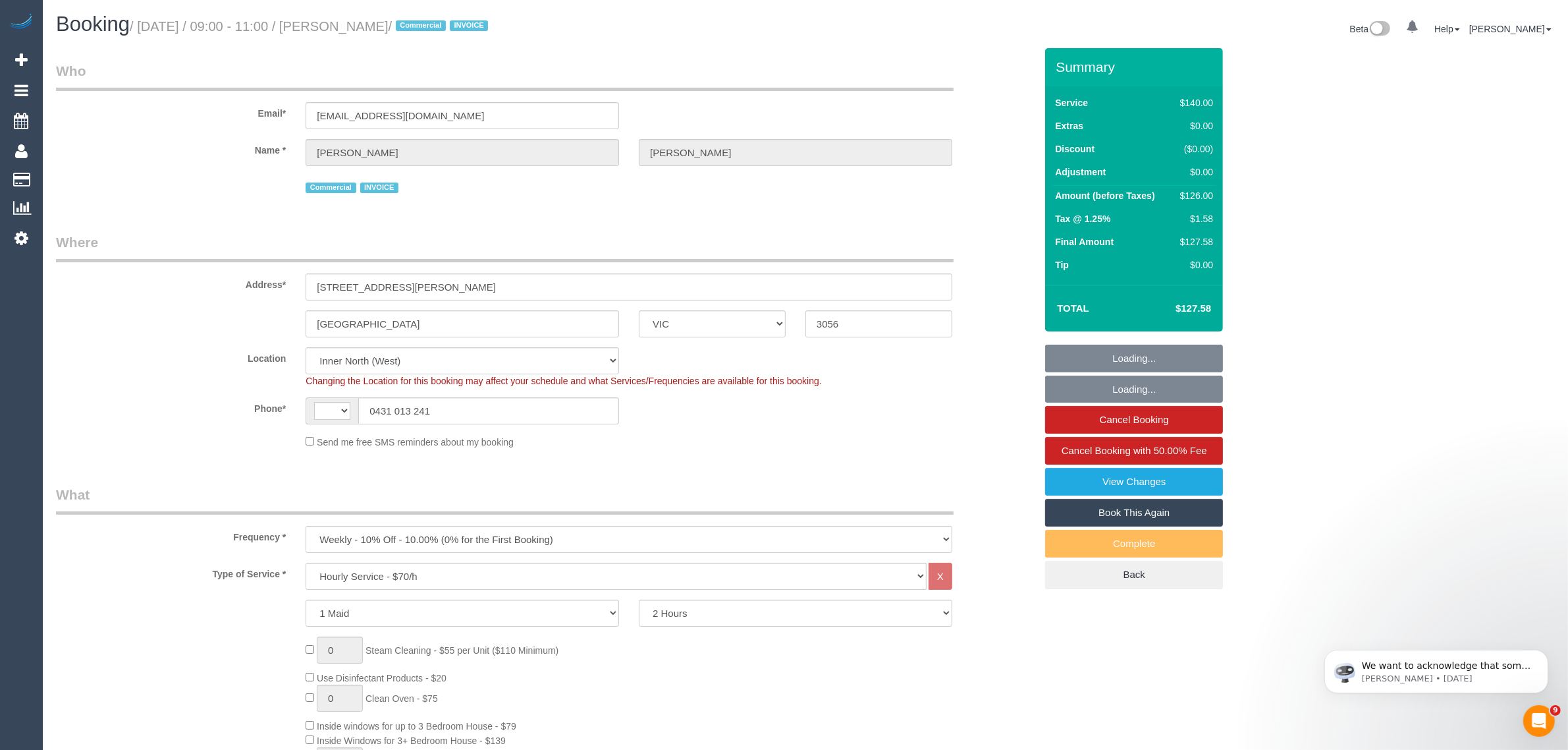
select select "number:34"
select select "number:13"
select select "object:846"
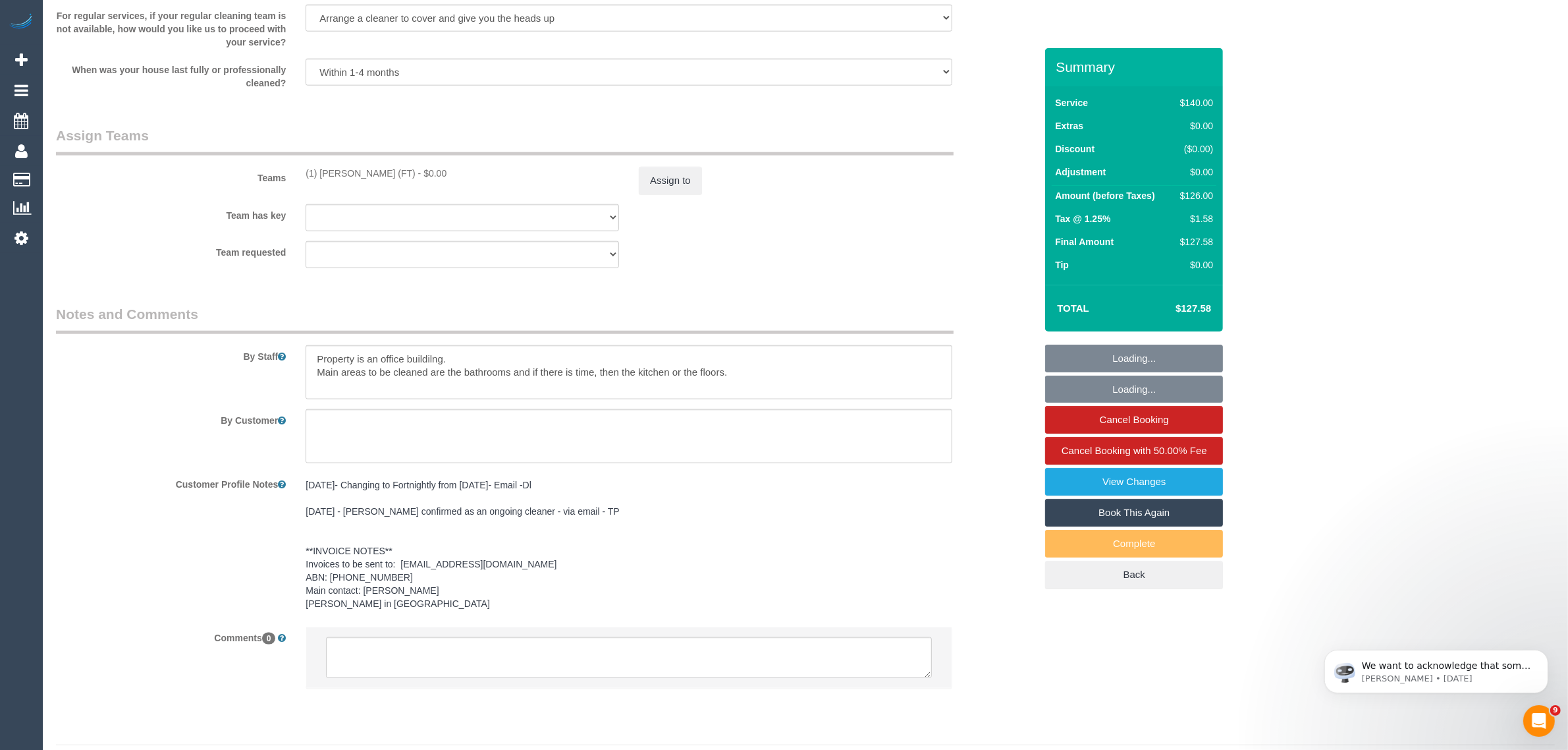
scroll to position [1921, 0]
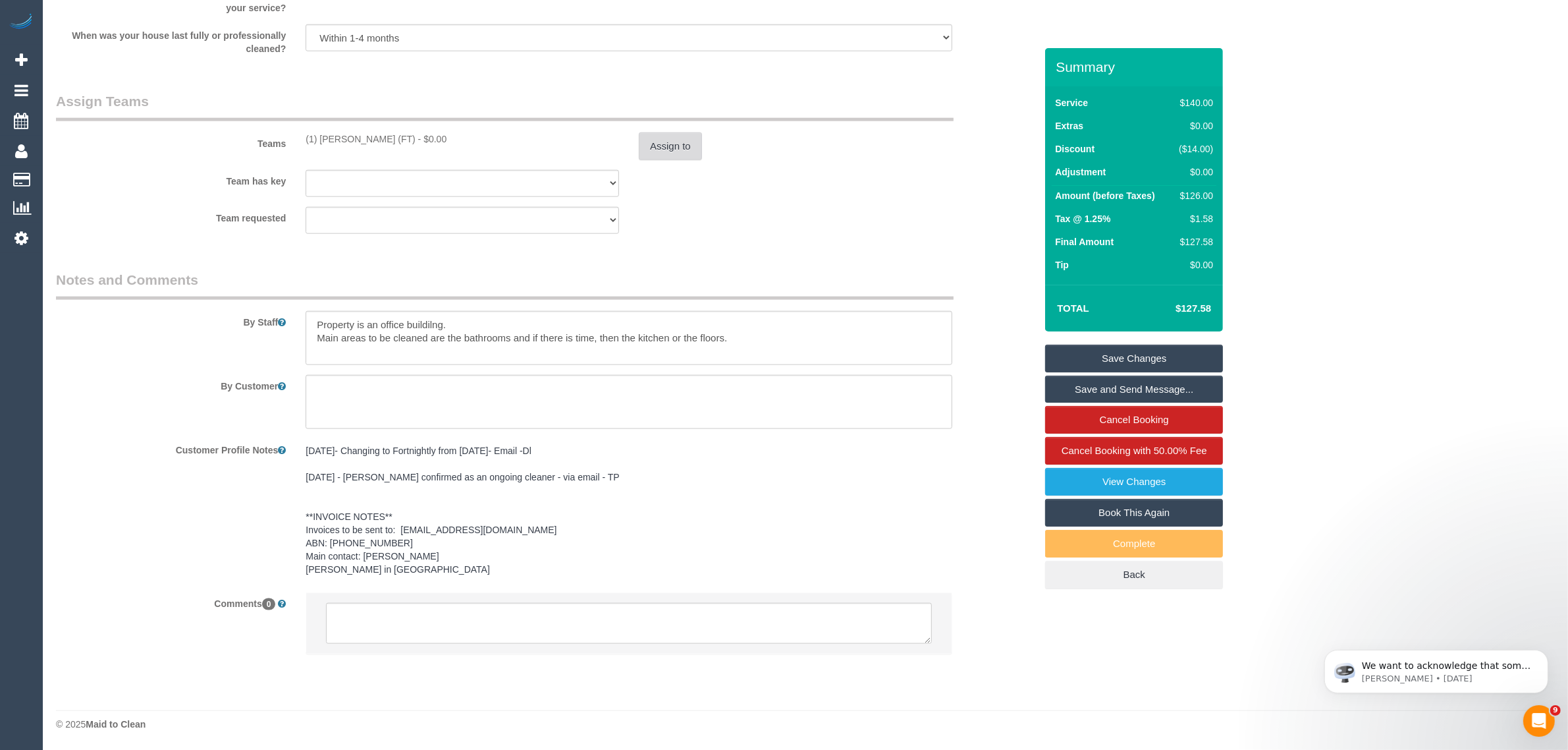
click at [678, 142] on button "Assign to" at bounding box center [670, 147] width 63 height 28
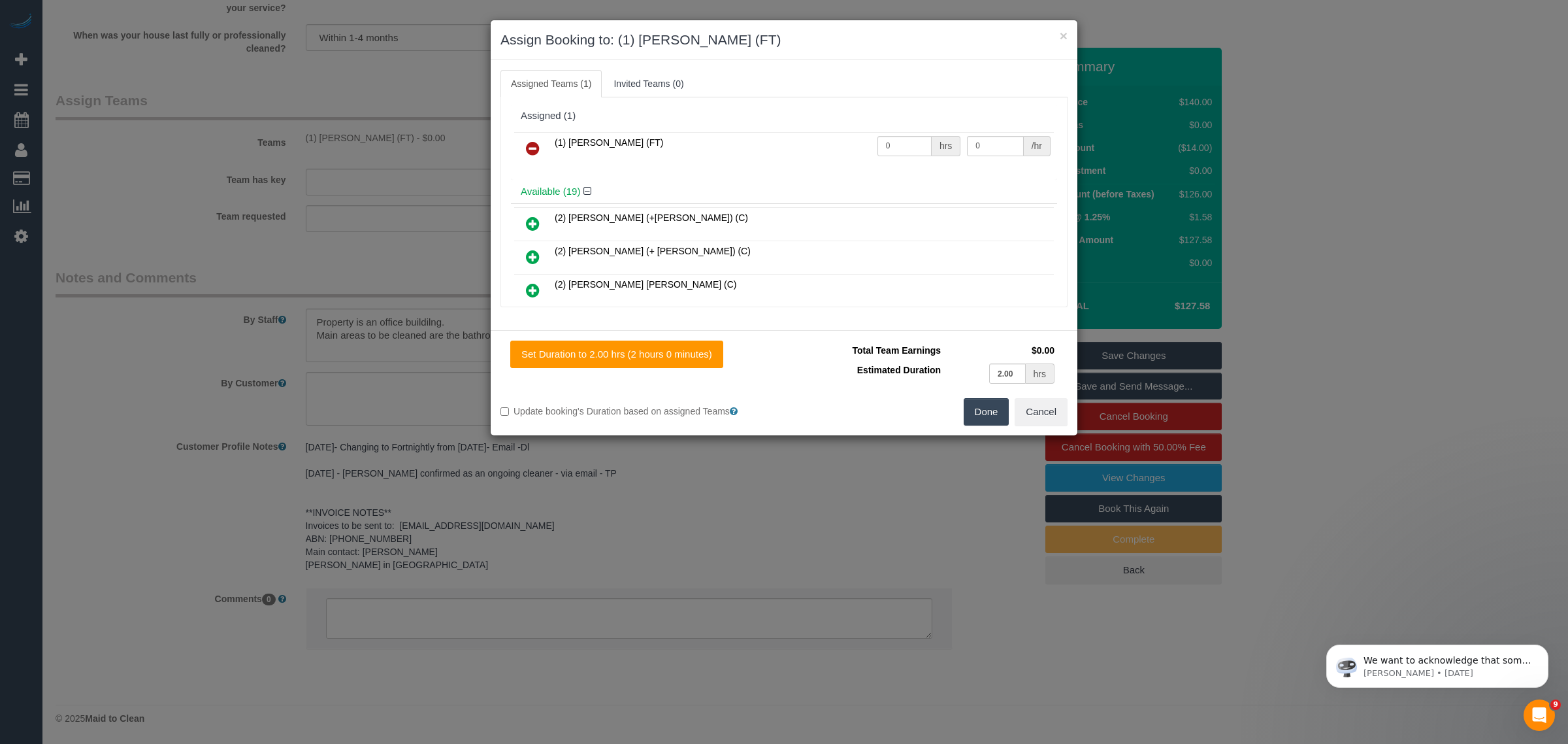
click at [538, 145] on icon at bounding box center [533, 148] width 14 height 16
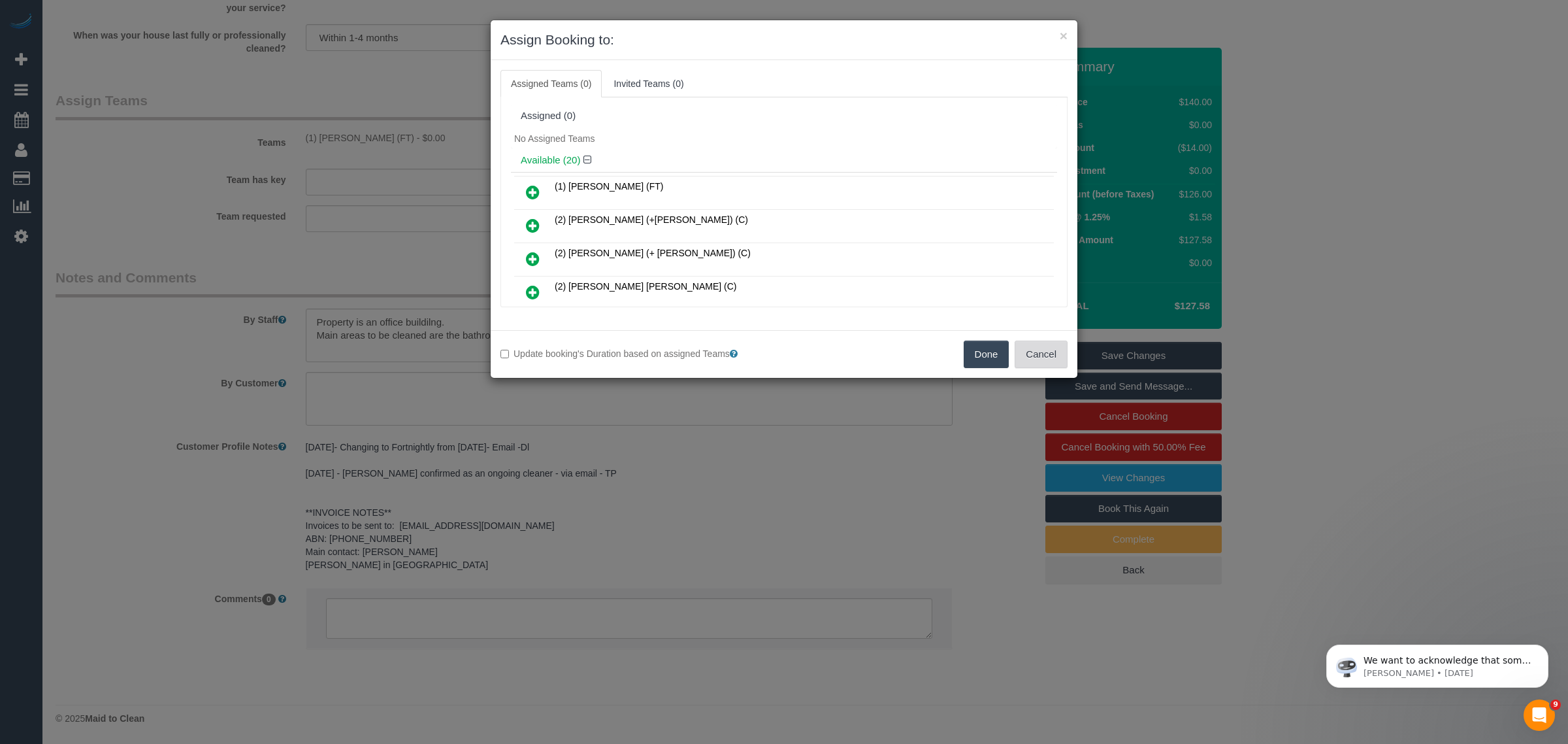
click at [1032, 351] on button "Cancel" at bounding box center [1041, 354] width 53 height 28
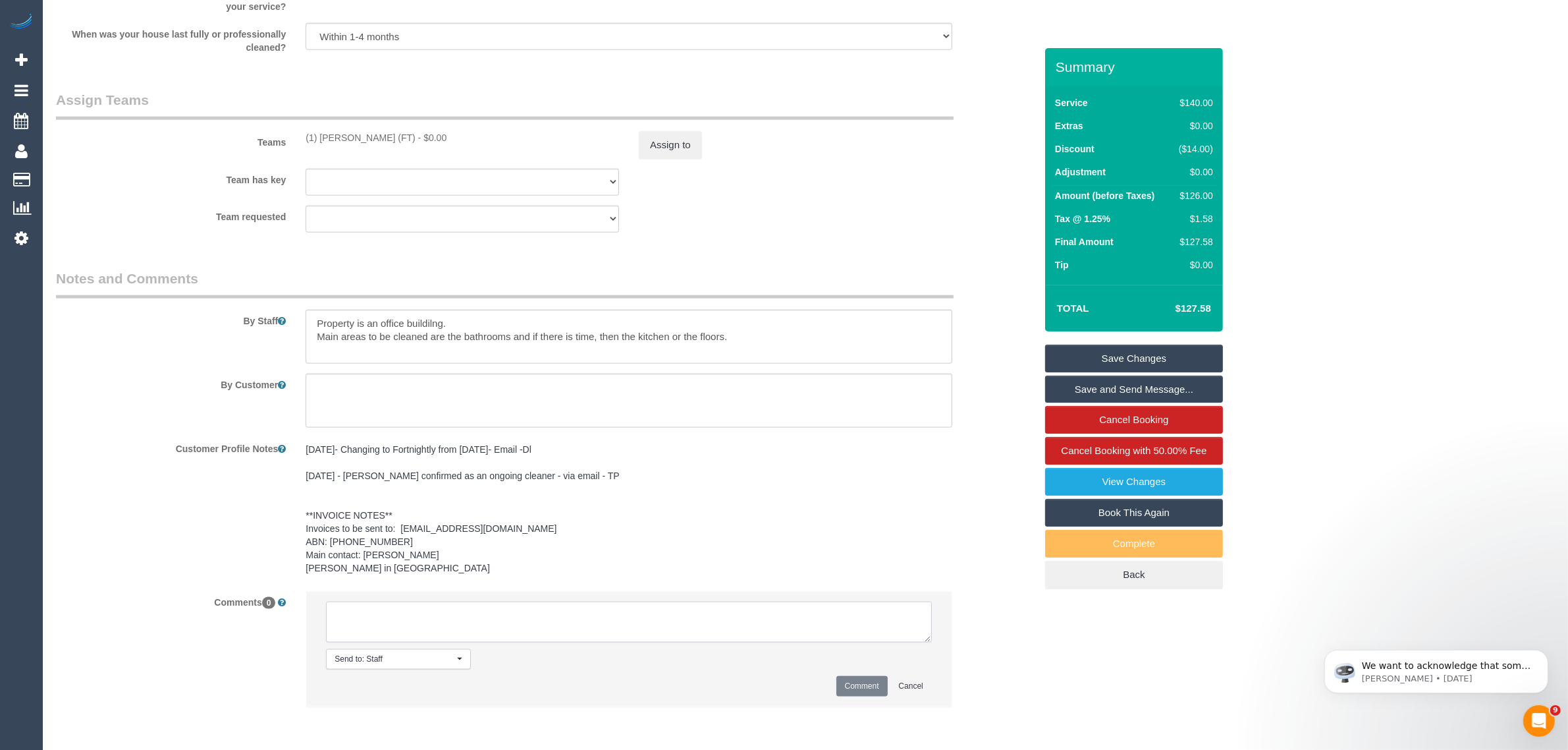
click at [718, 636] on textarea at bounding box center [629, 622] width 606 height 41
paste textarea "Cleaner(s) Unassigned: Reason Unassigned: Contact via: Which message sent: Addi…"
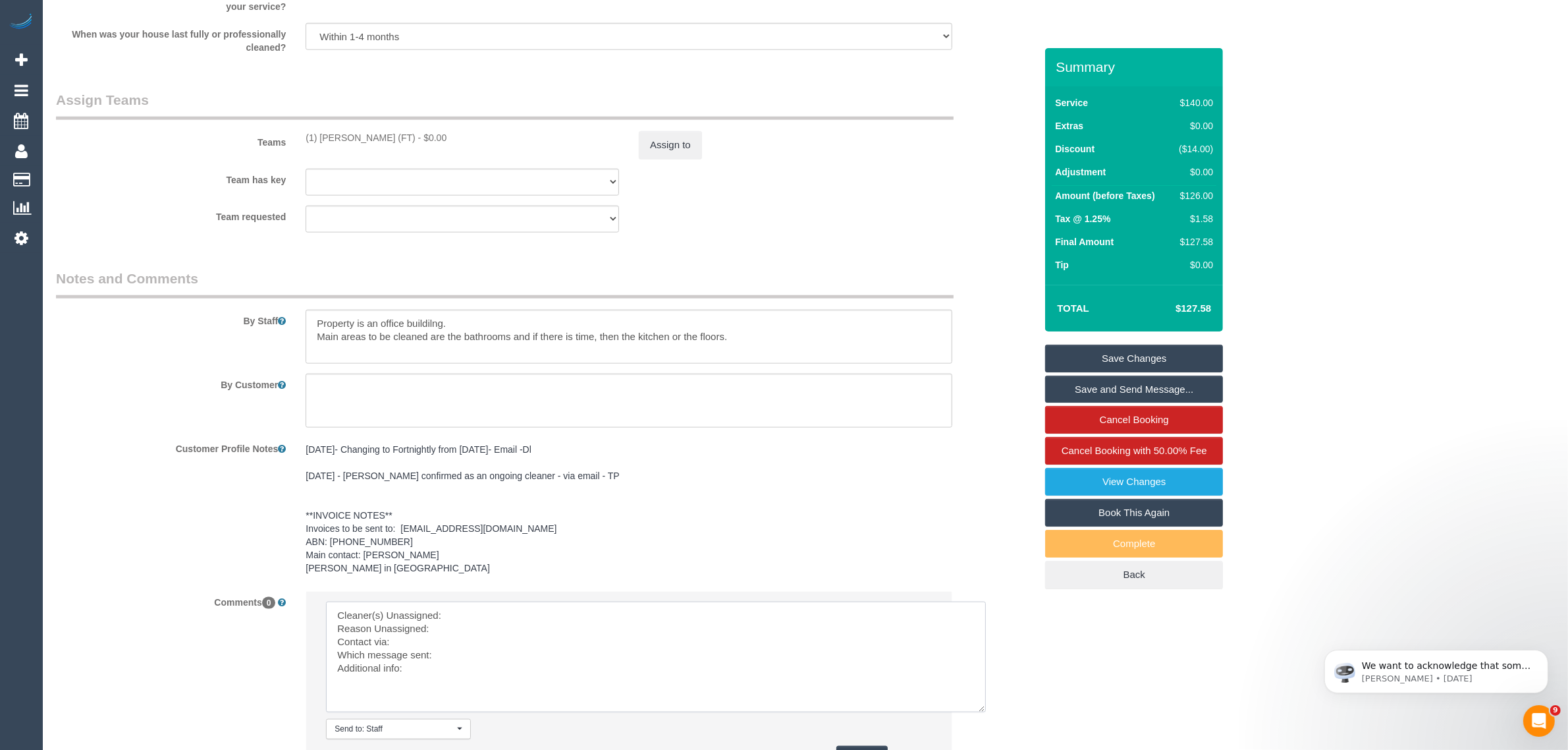
drag, startPoint x: 922, startPoint y: 636, endPoint x: 977, endPoint y: 709, distance: 91.4
click at [977, 709] on textarea at bounding box center [656, 656] width 660 height 110
drag, startPoint x: 301, startPoint y: 135, endPoint x: 417, endPoint y: 128, distance: 116.2
click at [417, 128] on div "Teams (1) Debbie Brodjanac (FT) - $0.00 Assign to" at bounding box center [545, 124] width 999 height 69
copy div "(1) Debbie Brodjanac (FT) -"
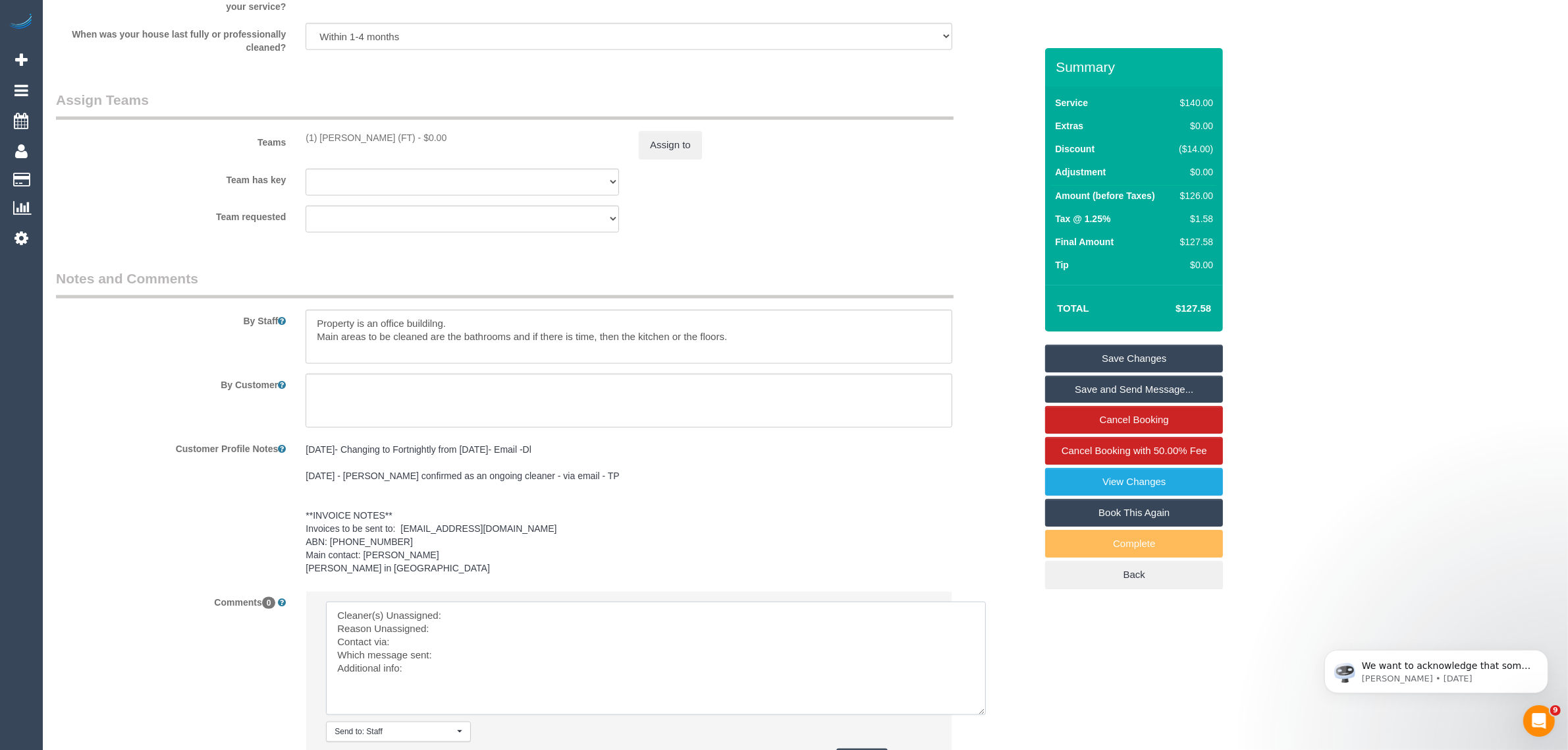
click at [500, 606] on textarea at bounding box center [656, 658] width 660 height 113
paste textarea "(1) Debbie Brodjanac (FT) -"
click at [458, 629] on textarea at bounding box center [656, 658] width 660 height 113
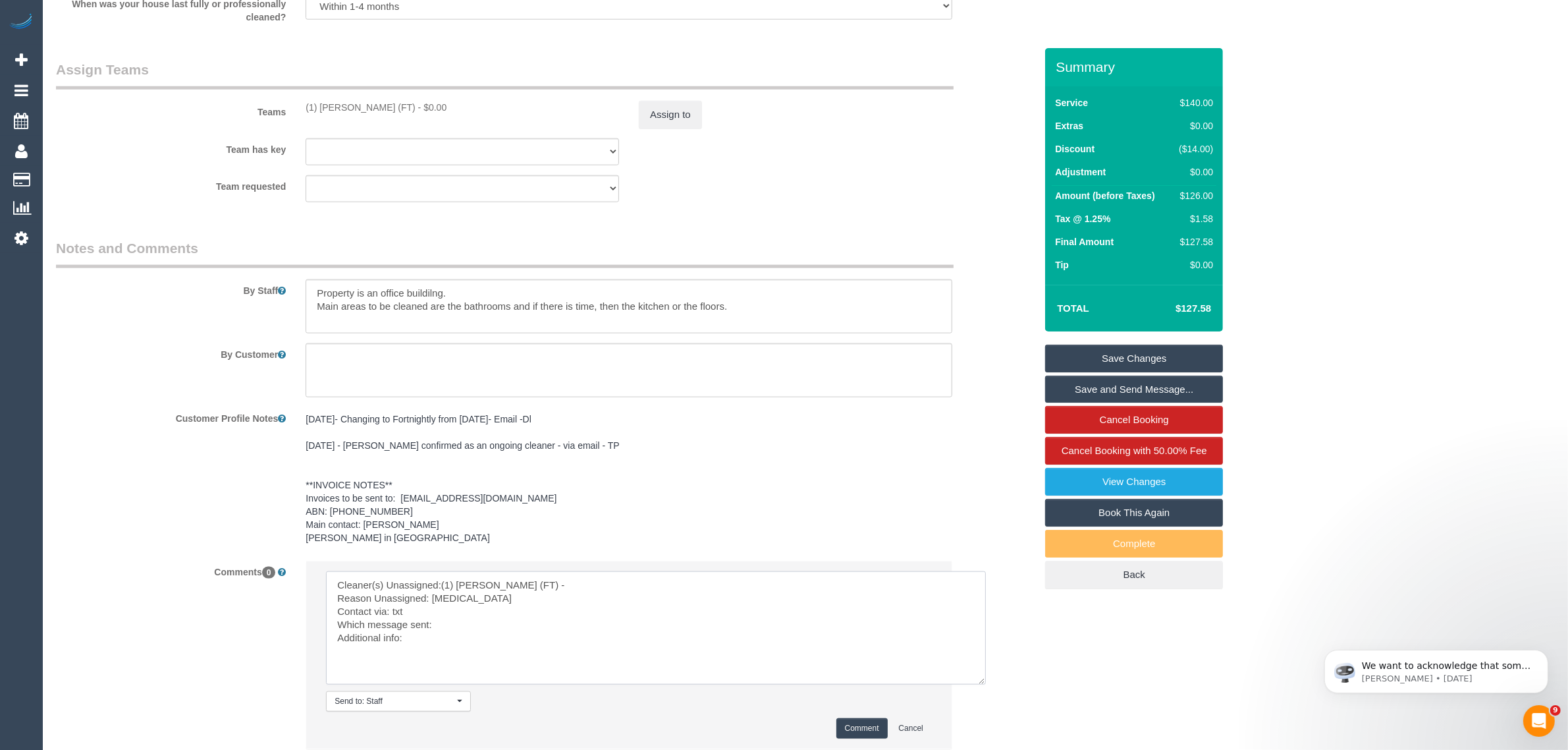
scroll to position [2048, 0]
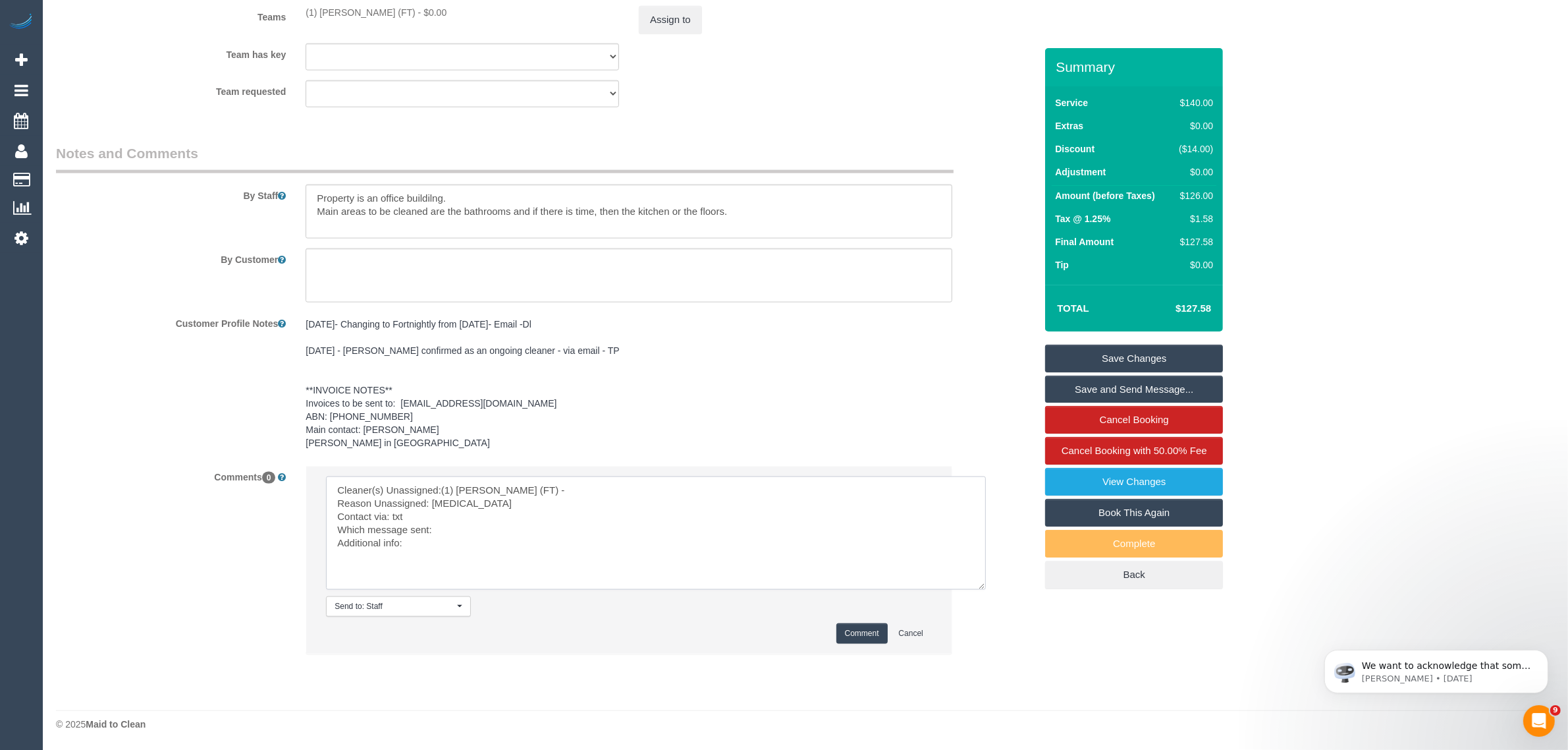
click at [497, 547] on textarea at bounding box center [656, 533] width 660 height 113
click at [597, 540] on textarea at bounding box center [656, 533] width 660 height 113
click at [607, 529] on textarea at bounding box center [656, 533] width 660 height 113
click at [565, 553] on textarea at bounding box center [656, 533] width 660 height 113
type textarea "Cleaner(s) Unassigned:(1) Debbie Brodjanac (FT) - Reason Unassigned: eye injury…"
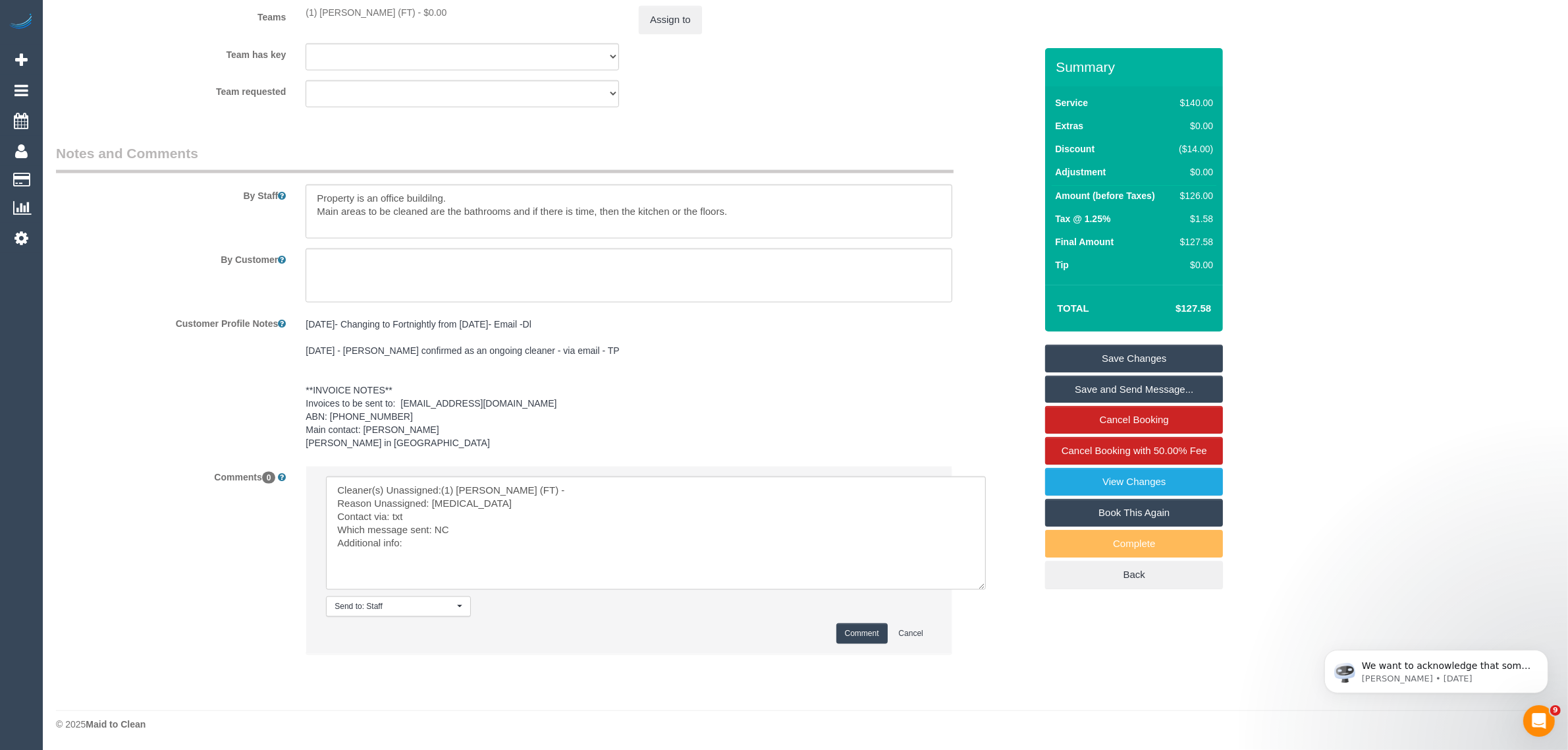
click at [854, 630] on button "Comment" at bounding box center [862, 633] width 51 height 20
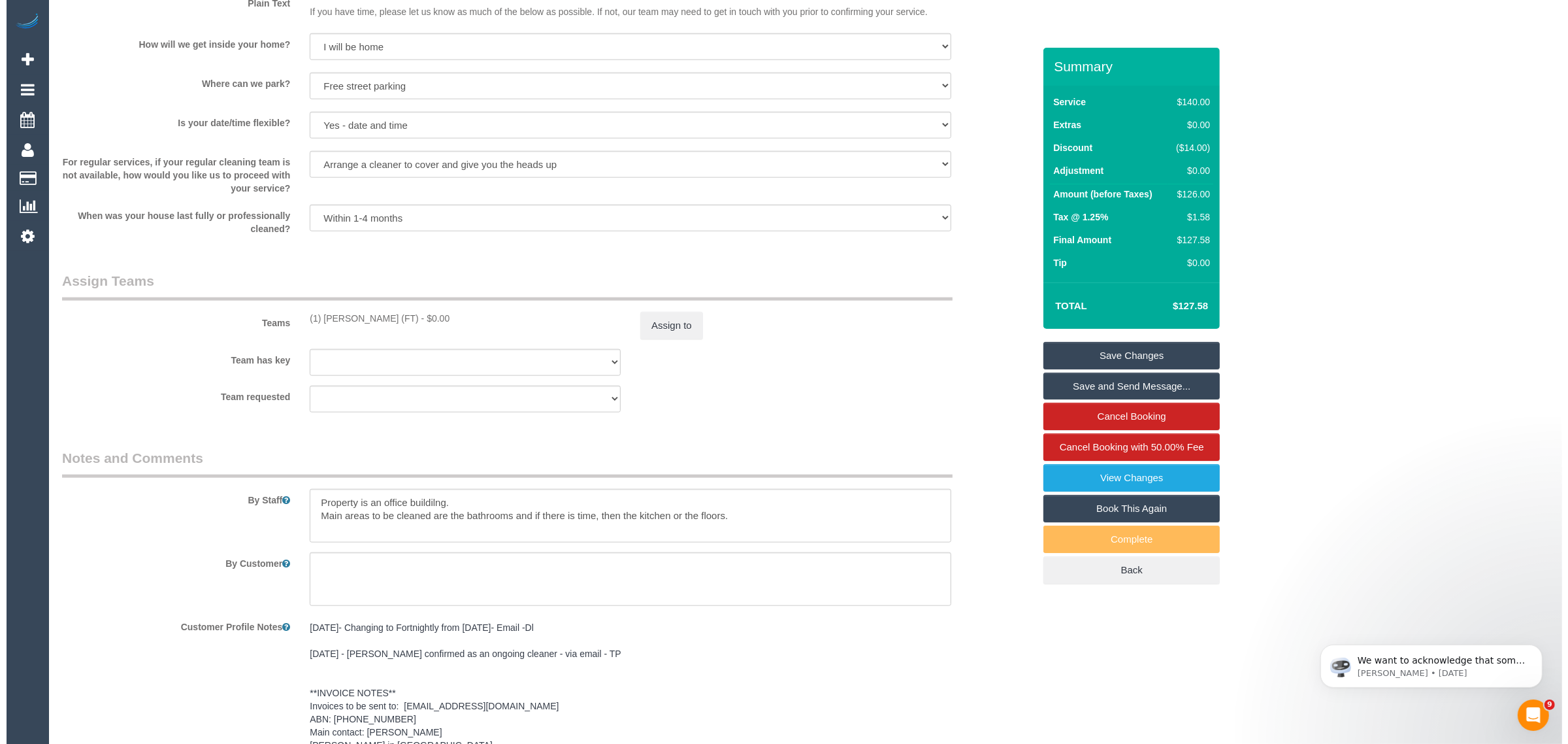
scroll to position [1704, 0]
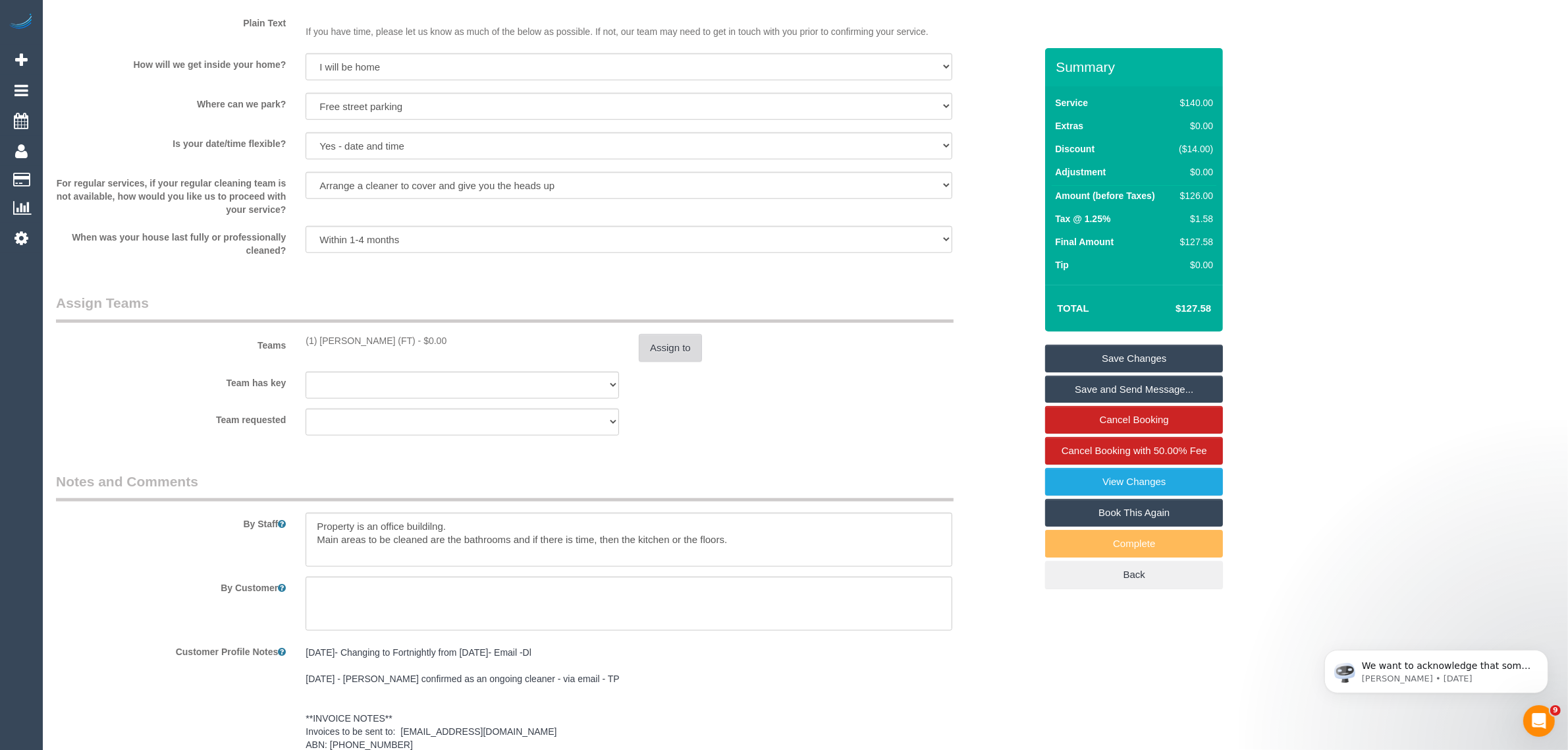
click at [659, 349] on button "Assign to" at bounding box center [670, 348] width 63 height 28
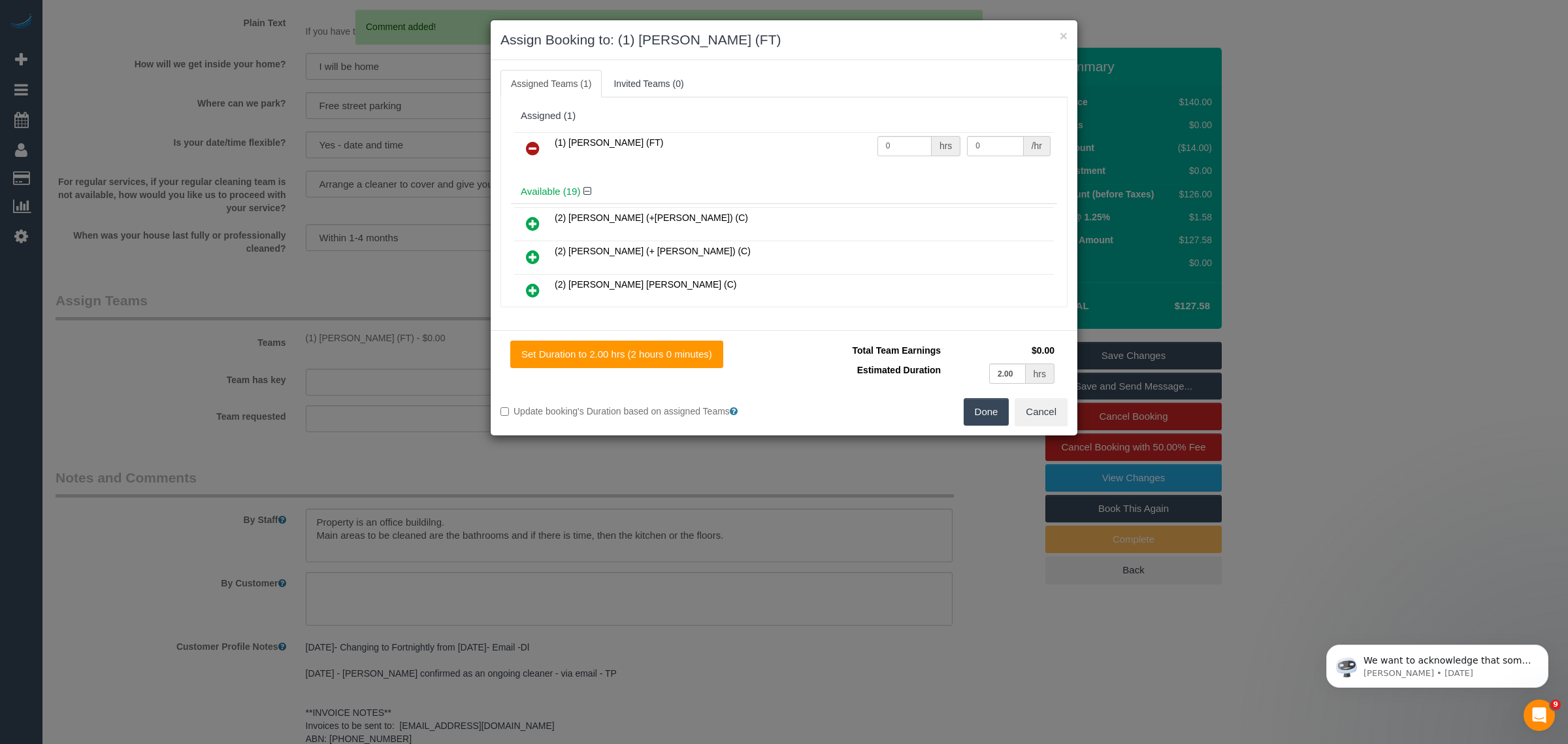
click at [537, 147] on icon at bounding box center [533, 148] width 14 height 16
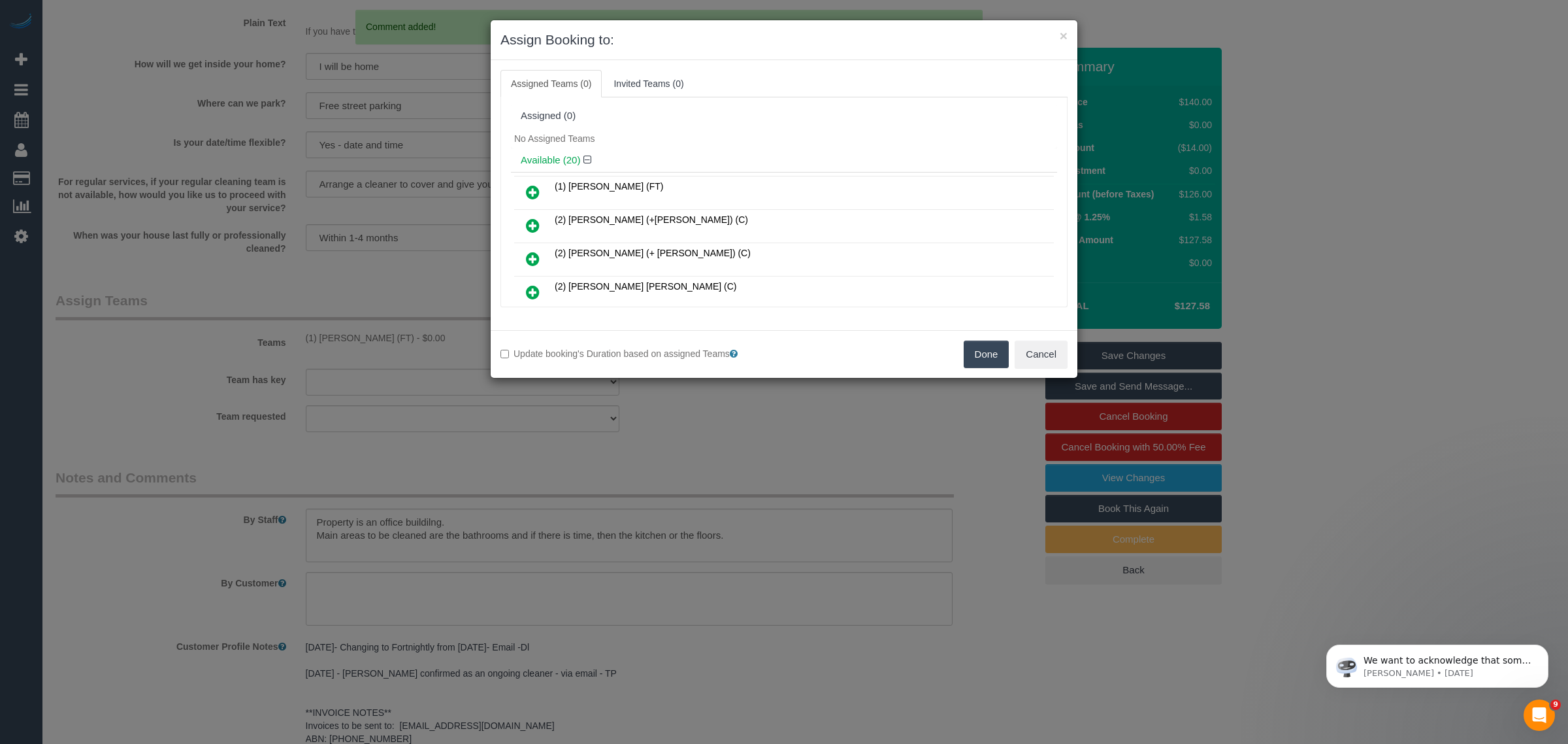
click at [977, 358] on button "Done" at bounding box center [986, 354] width 45 height 28
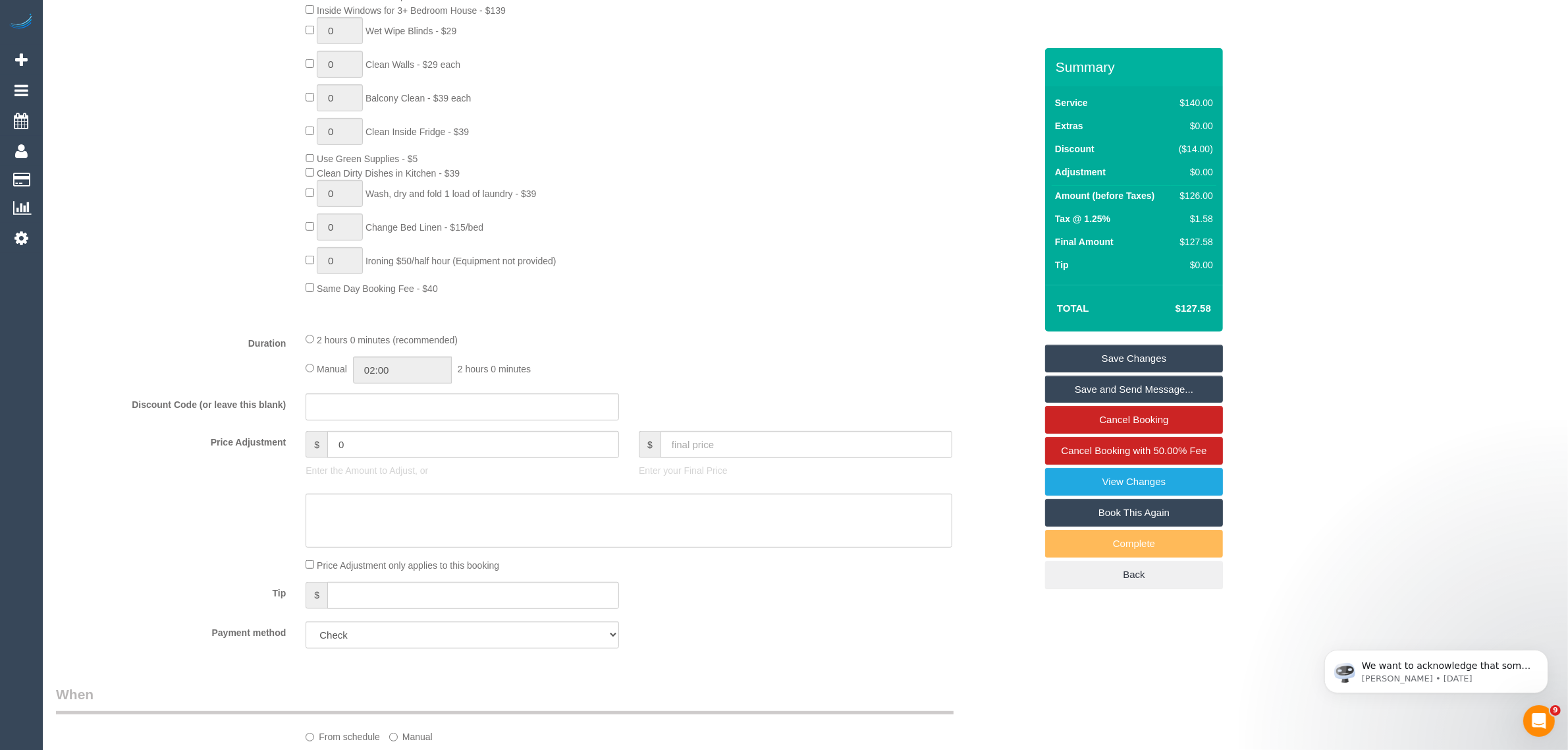
scroll to position [0, 0]
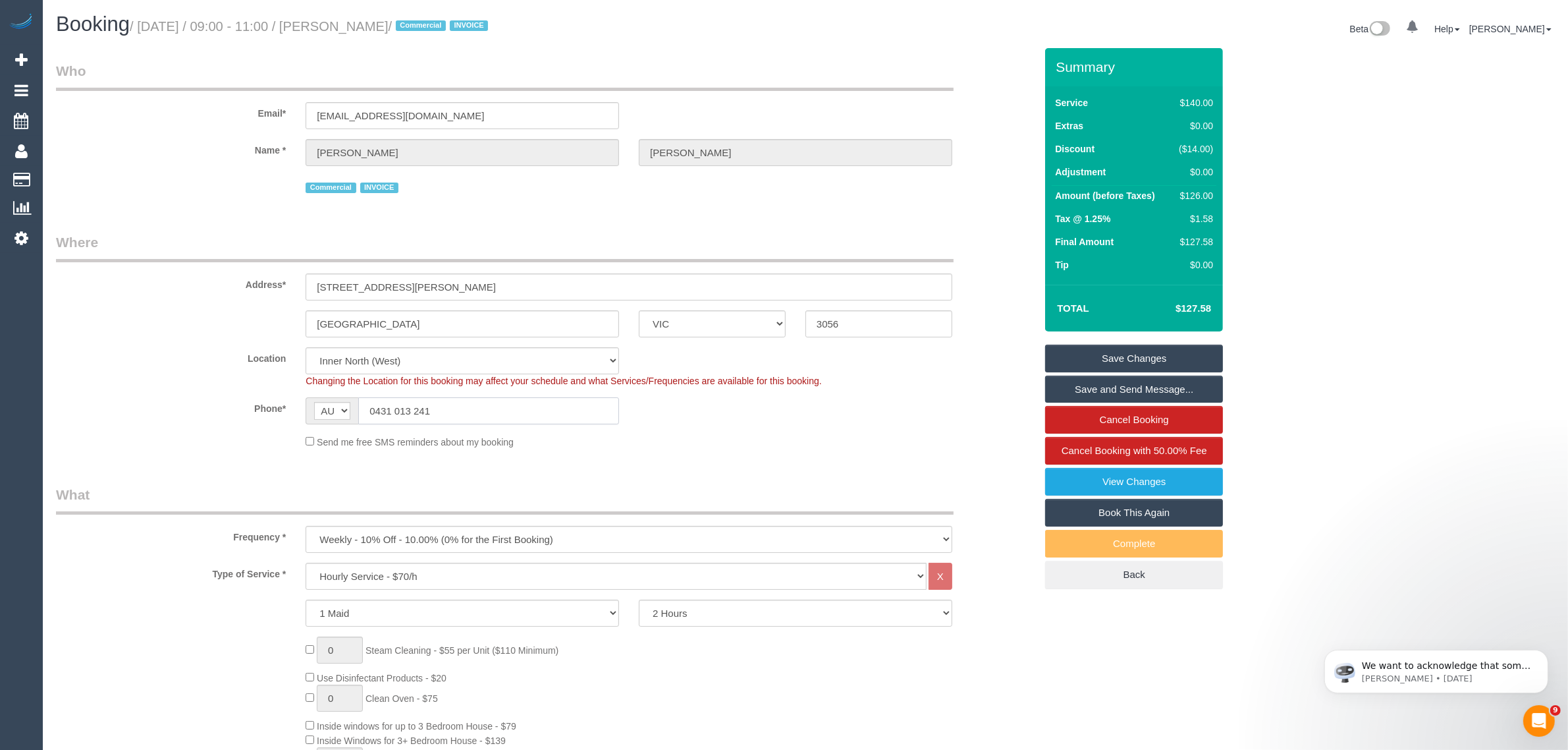
click at [560, 413] on input "0431 013 241" at bounding box center [489, 410] width 261 height 27
click at [829, 435] on div "Send me free SMS reminders about my booking" at bounding box center [629, 441] width 666 height 15
click at [1126, 362] on link "Save Changes" at bounding box center [1134, 358] width 178 height 28
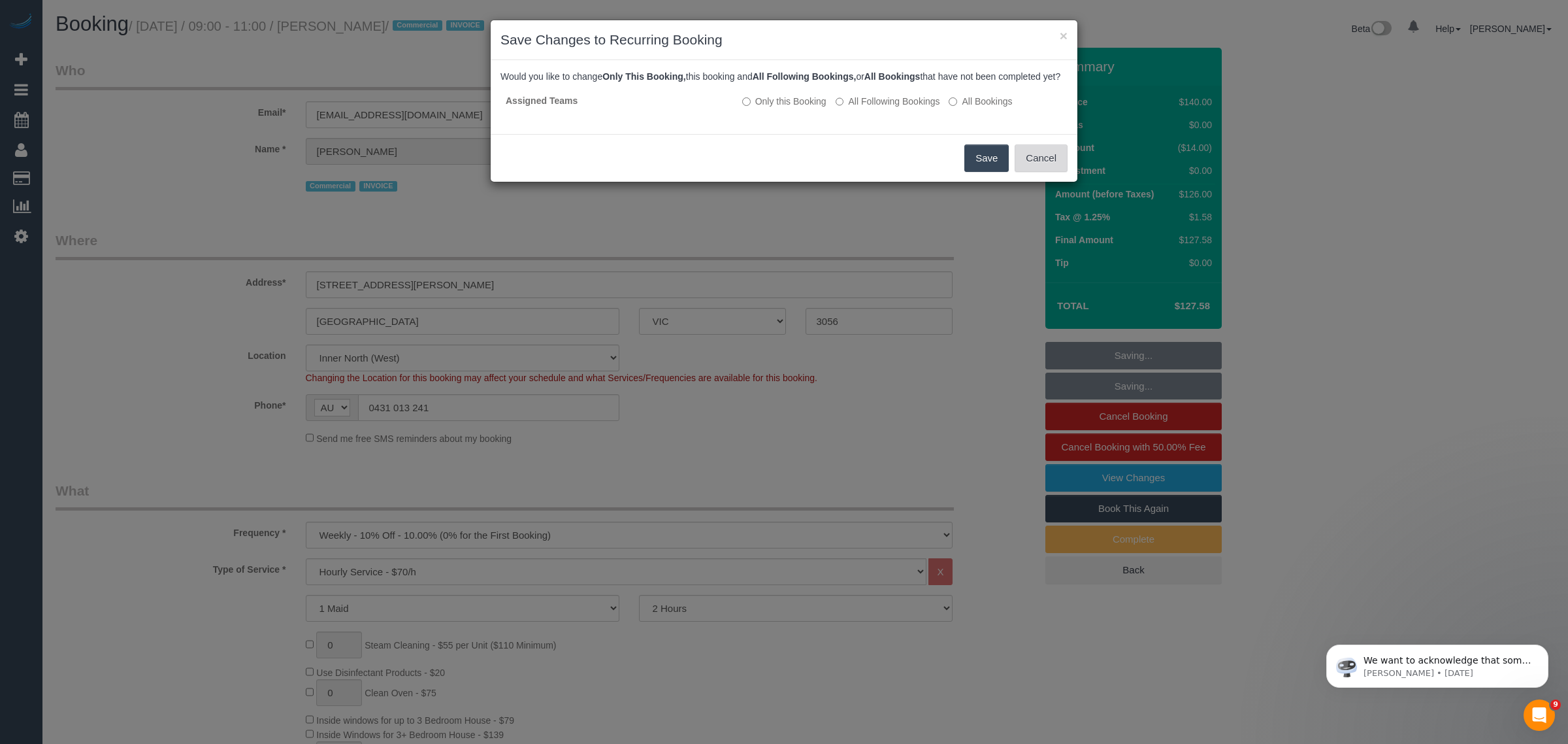
click at [1041, 172] on button "Cancel" at bounding box center [1041, 158] width 53 height 28
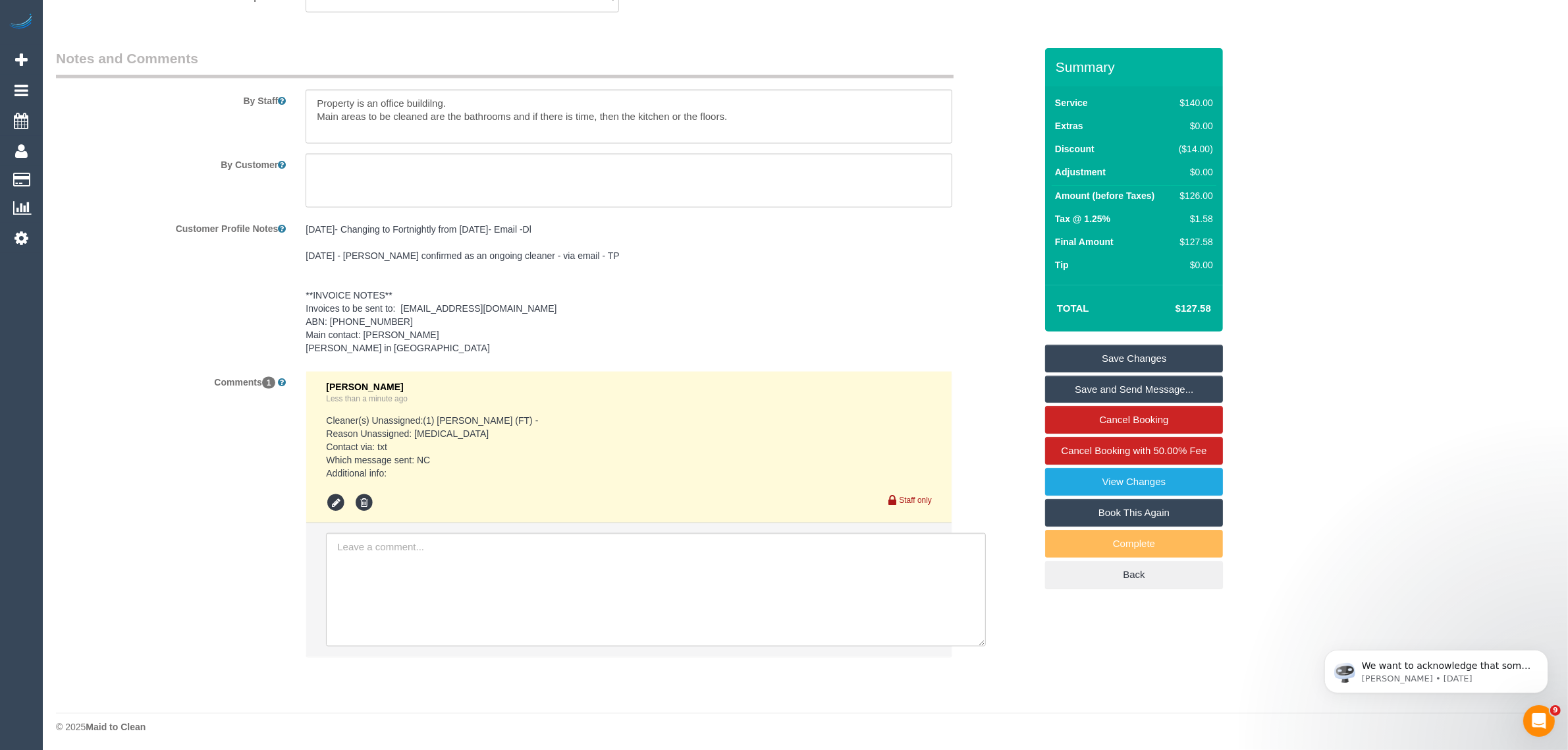
scroll to position [2144, 0]
click at [338, 499] on icon at bounding box center [336, 500] width 19 height 19
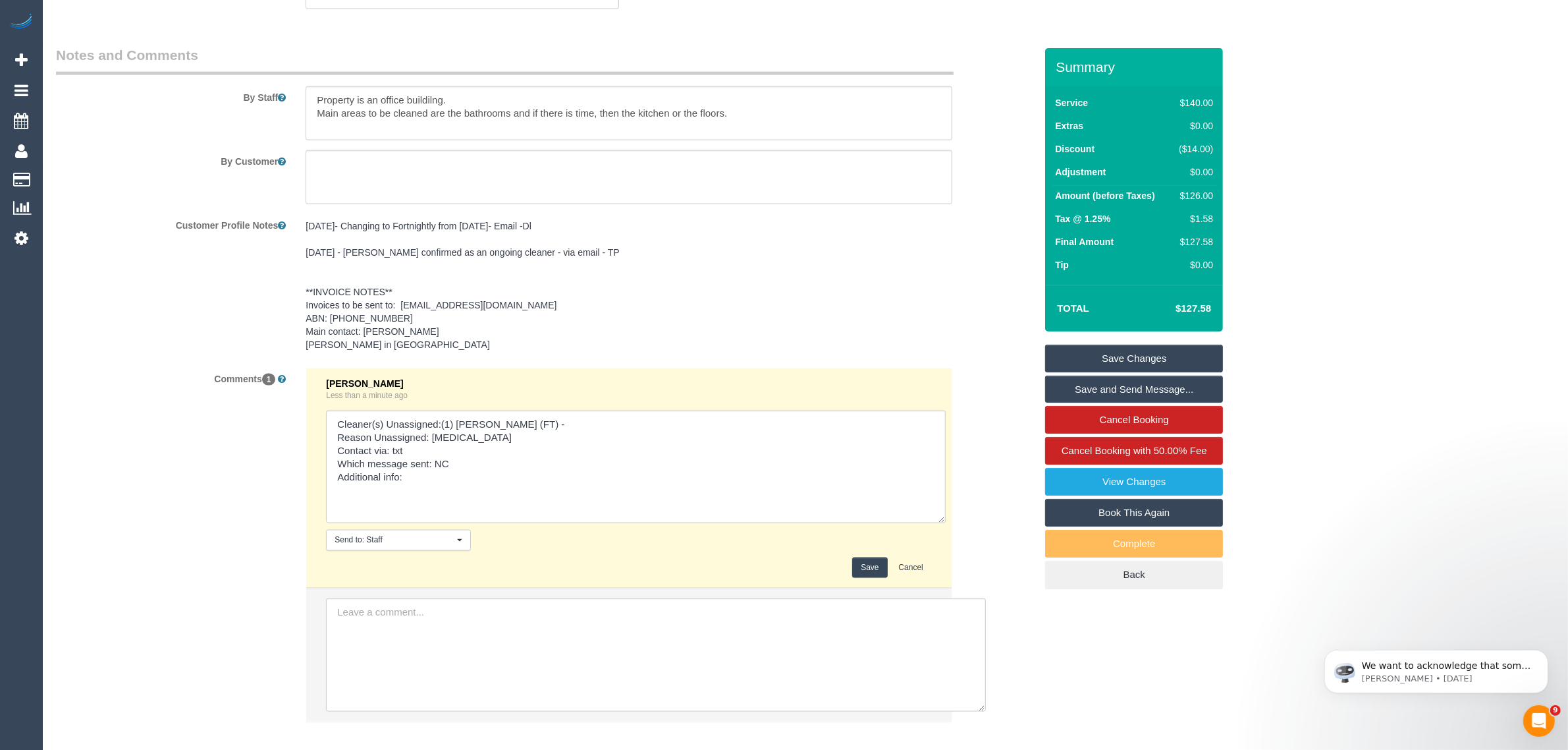
drag, startPoint x: 926, startPoint y: 446, endPoint x: 941, endPoint y: 518, distance: 73.5
click at [941, 518] on textarea at bounding box center [636, 467] width 620 height 112
click at [630, 472] on textarea at bounding box center [636, 467] width 620 height 112
click at [636, 455] on textarea at bounding box center [636, 467] width 620 height 112
click at [626, 469] on textarea at bounding box center [636, 467] width 620 height 112
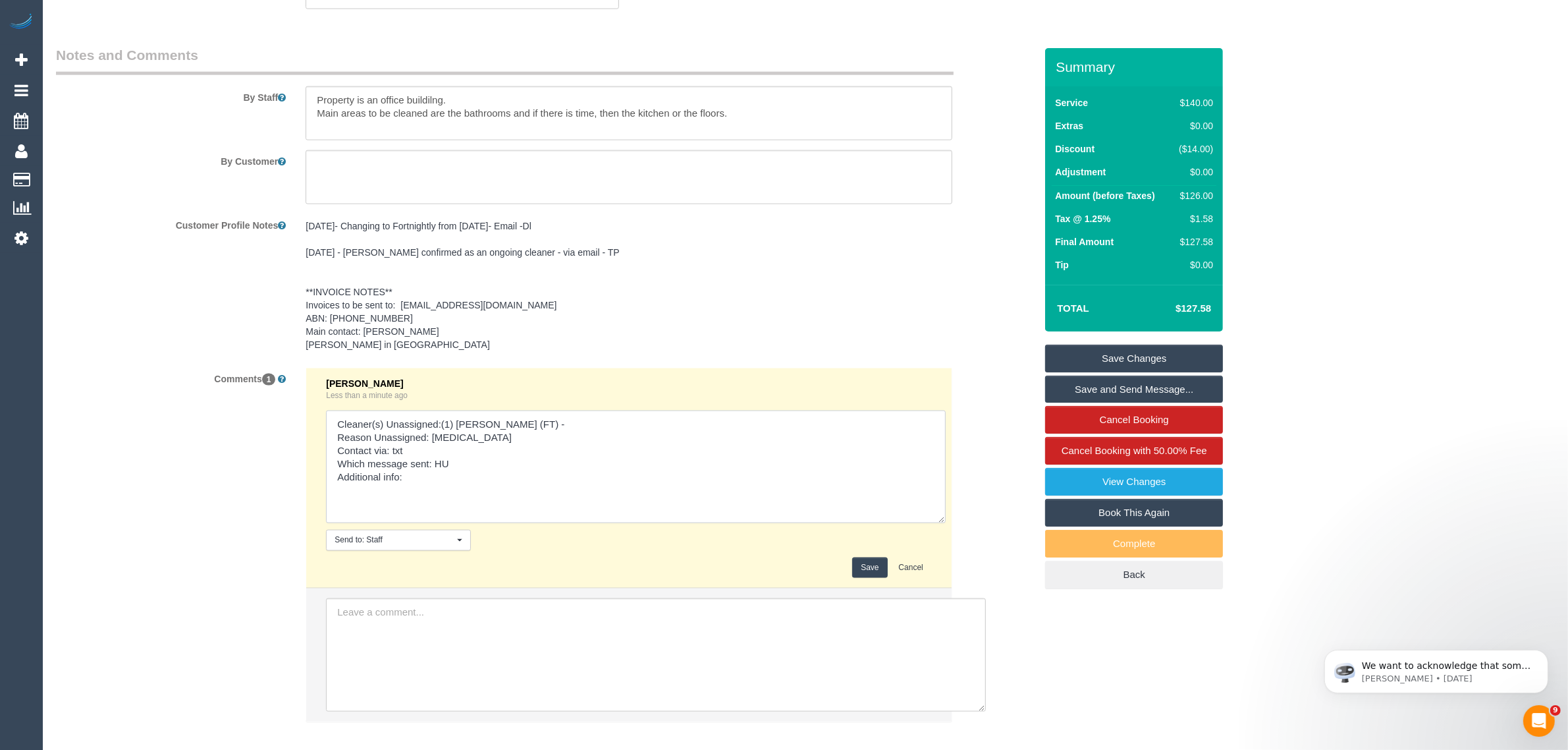
type textarea "Cleaner(s) Unassigned:(1) Debbie Brodjanac (FT) - Reason Unassigned: eye injury…"
click at [863, 565] on button "Save" at bounding box center [870, 567] width 35 height 20
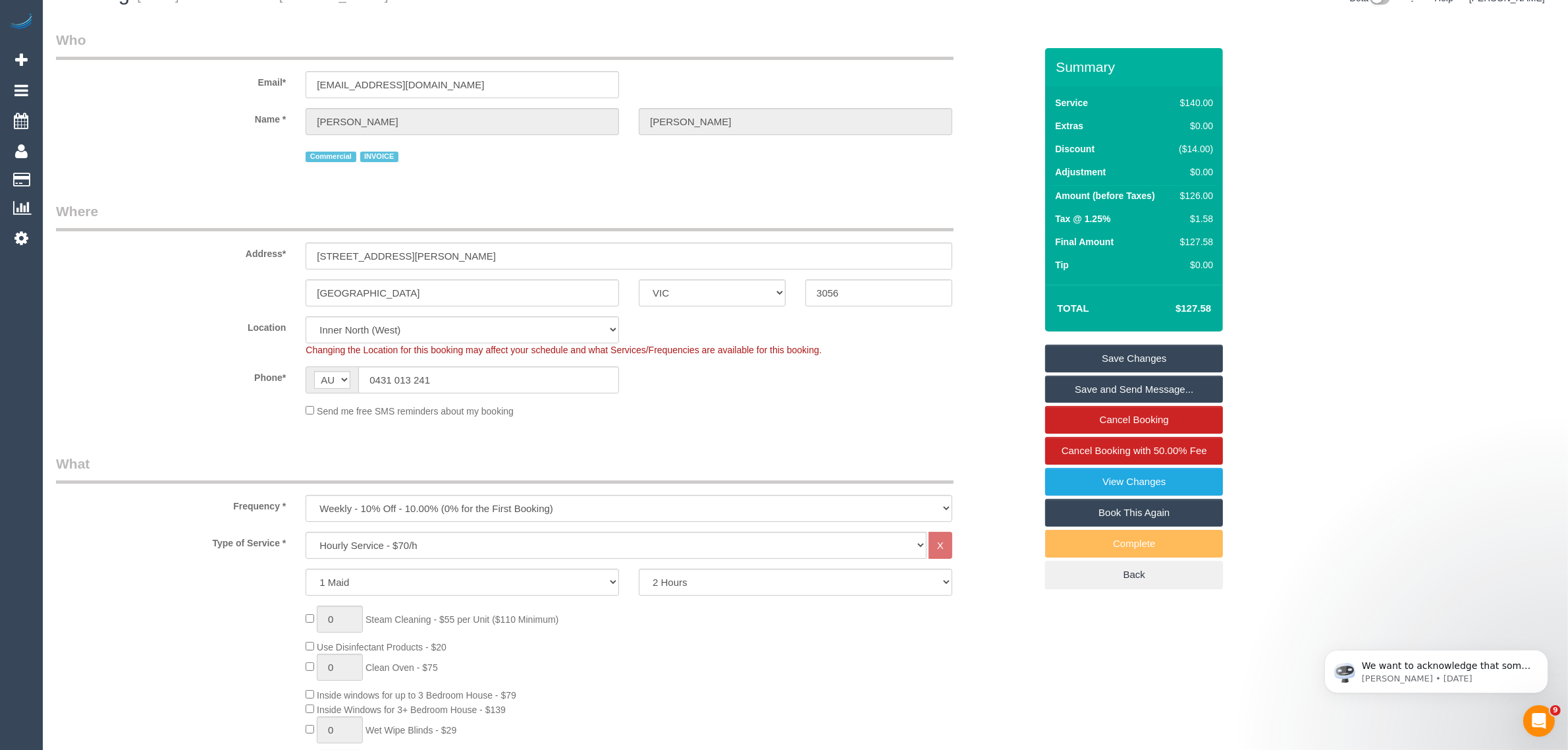
scroll to position [0, 0]
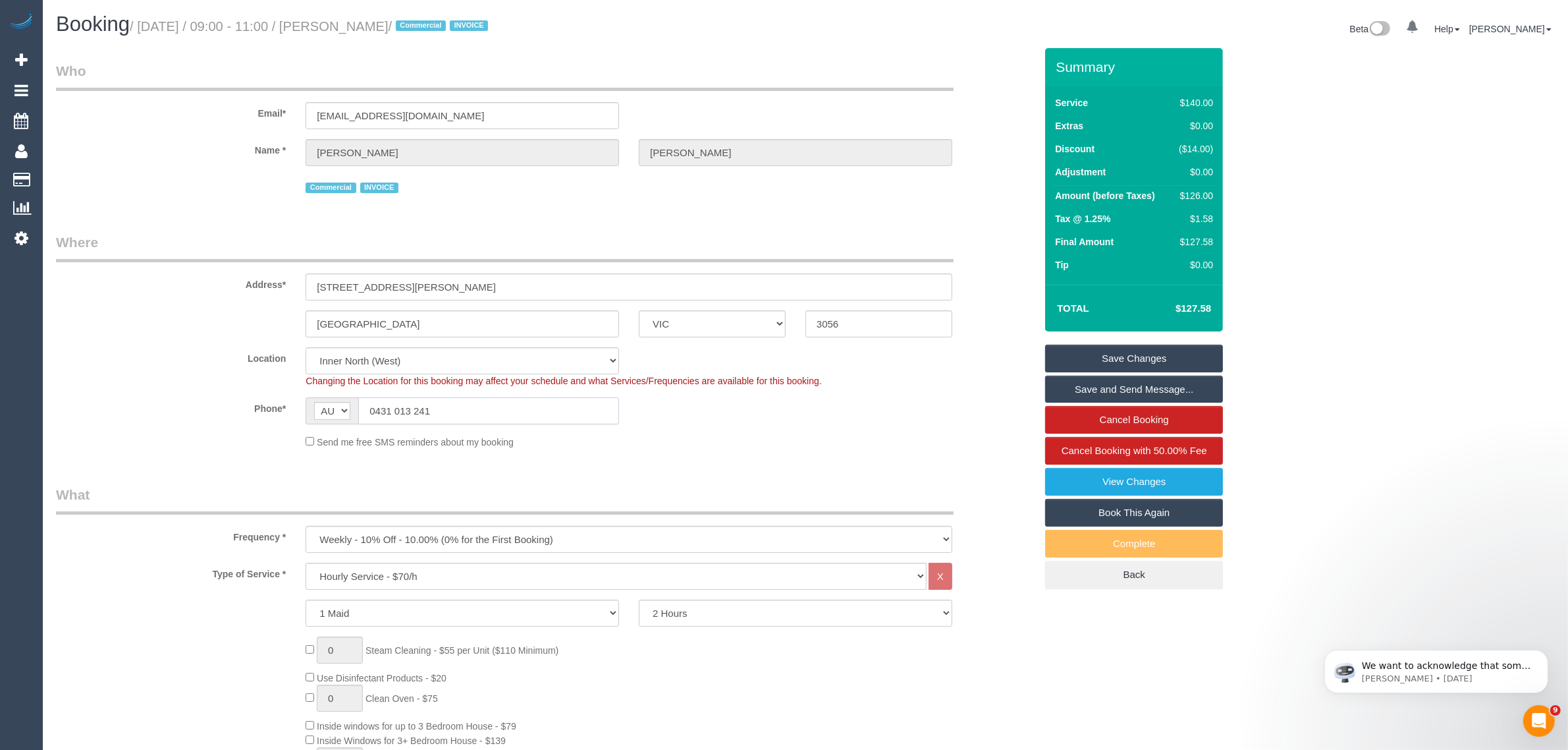
click at [497, 410] on input "0431 013 241" at bounding box center [489, 410] width 261 height 27
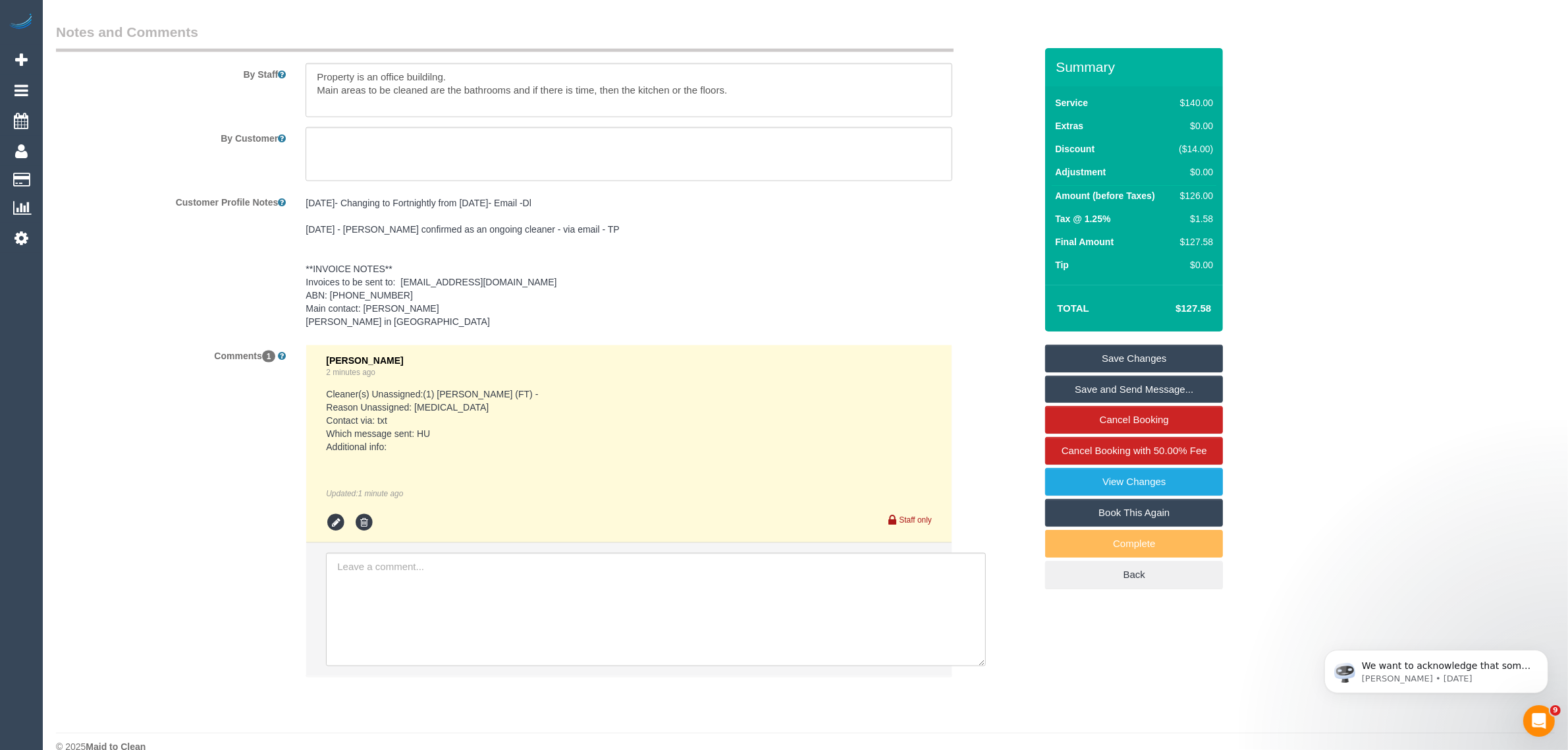
scroll to position [2190, 0]
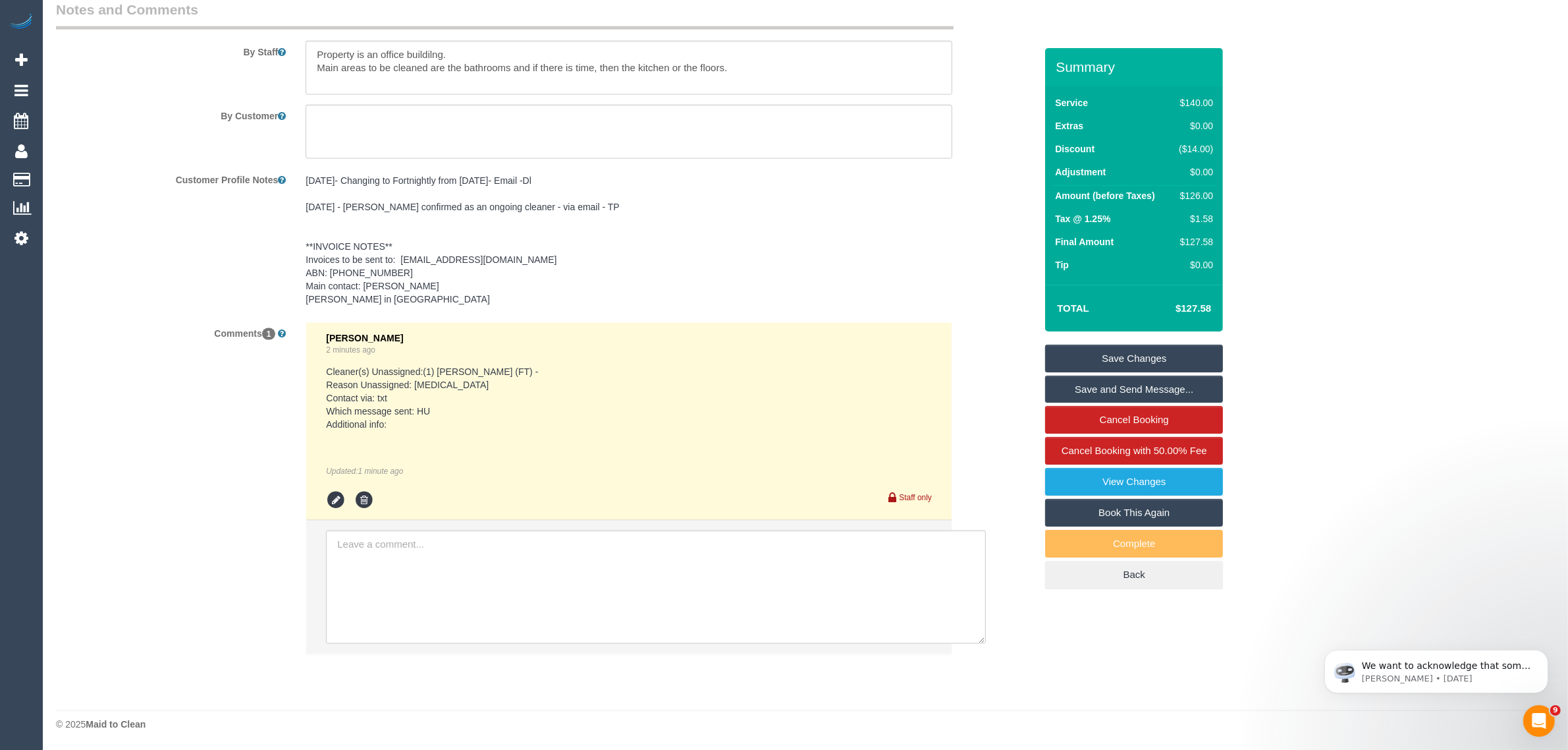
drag, startPoint x: 1124, startPoint y: 346, endPoint x: 1114, endPoint y: 347, distance: 10.0
click at [1124, 347] on link "Save Changes" at bounding box center [1134, 358] width 178 height 28
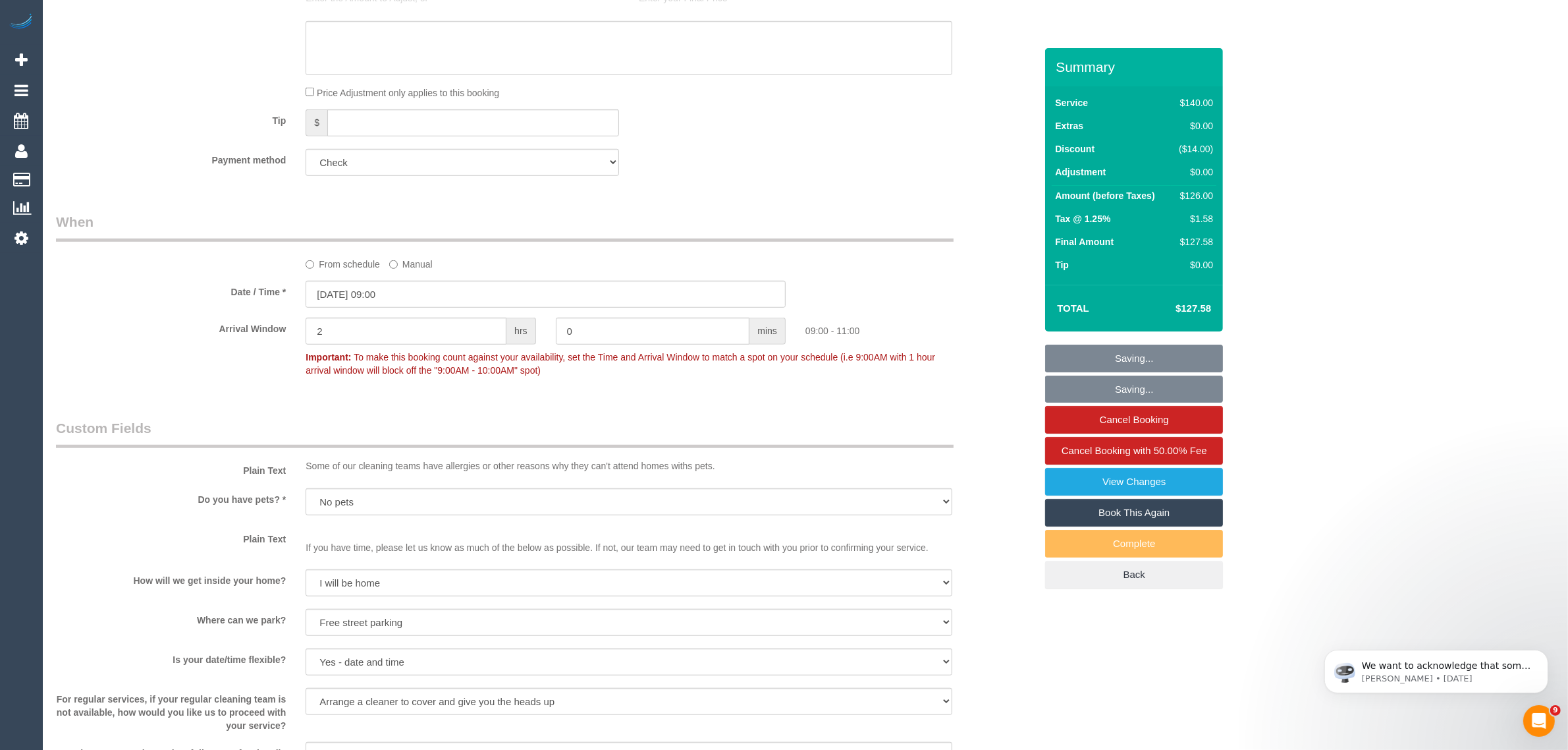
scroll to position [214, 0]
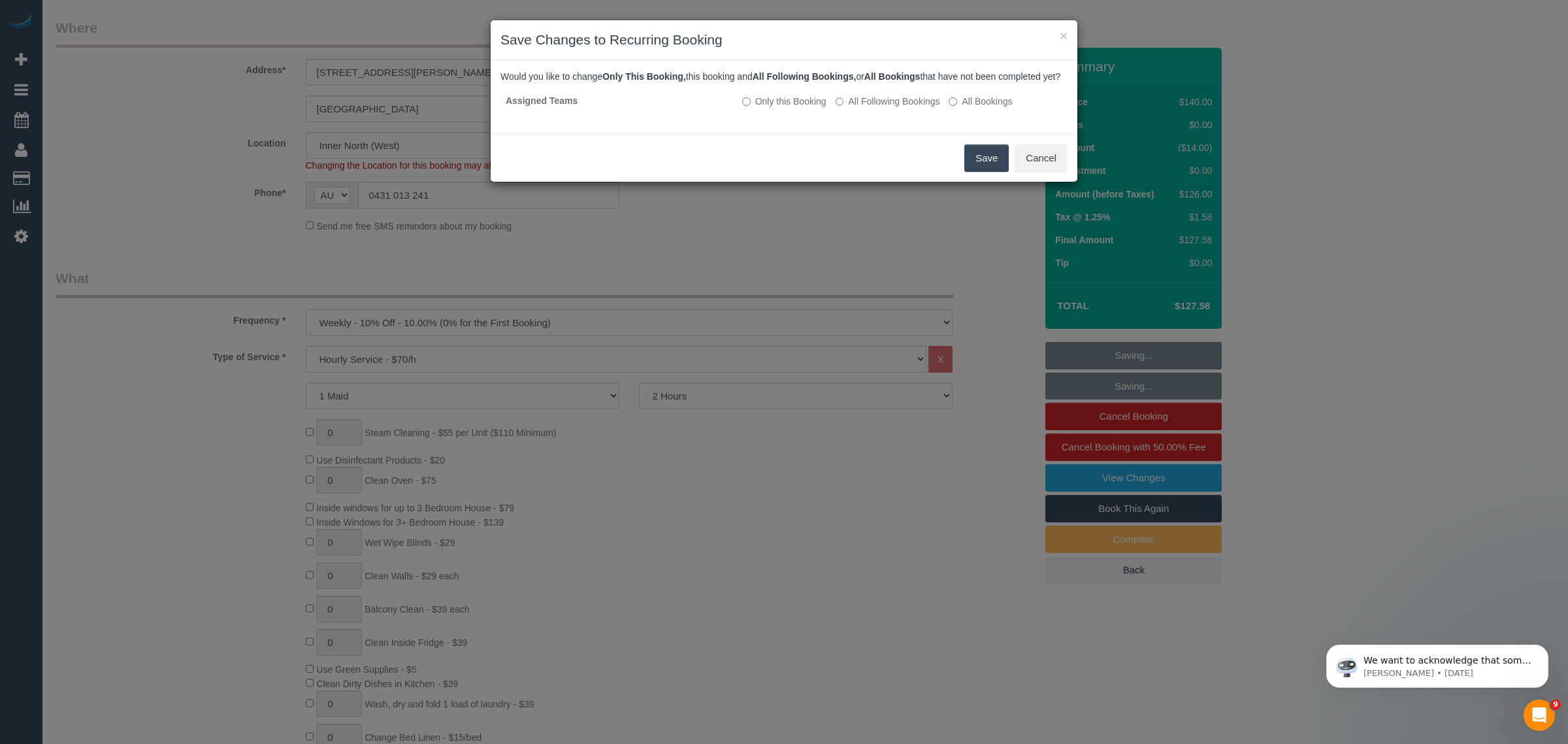
click at [974, 165] on button "Save" at bounding box center [986, 158] width 45 height 28
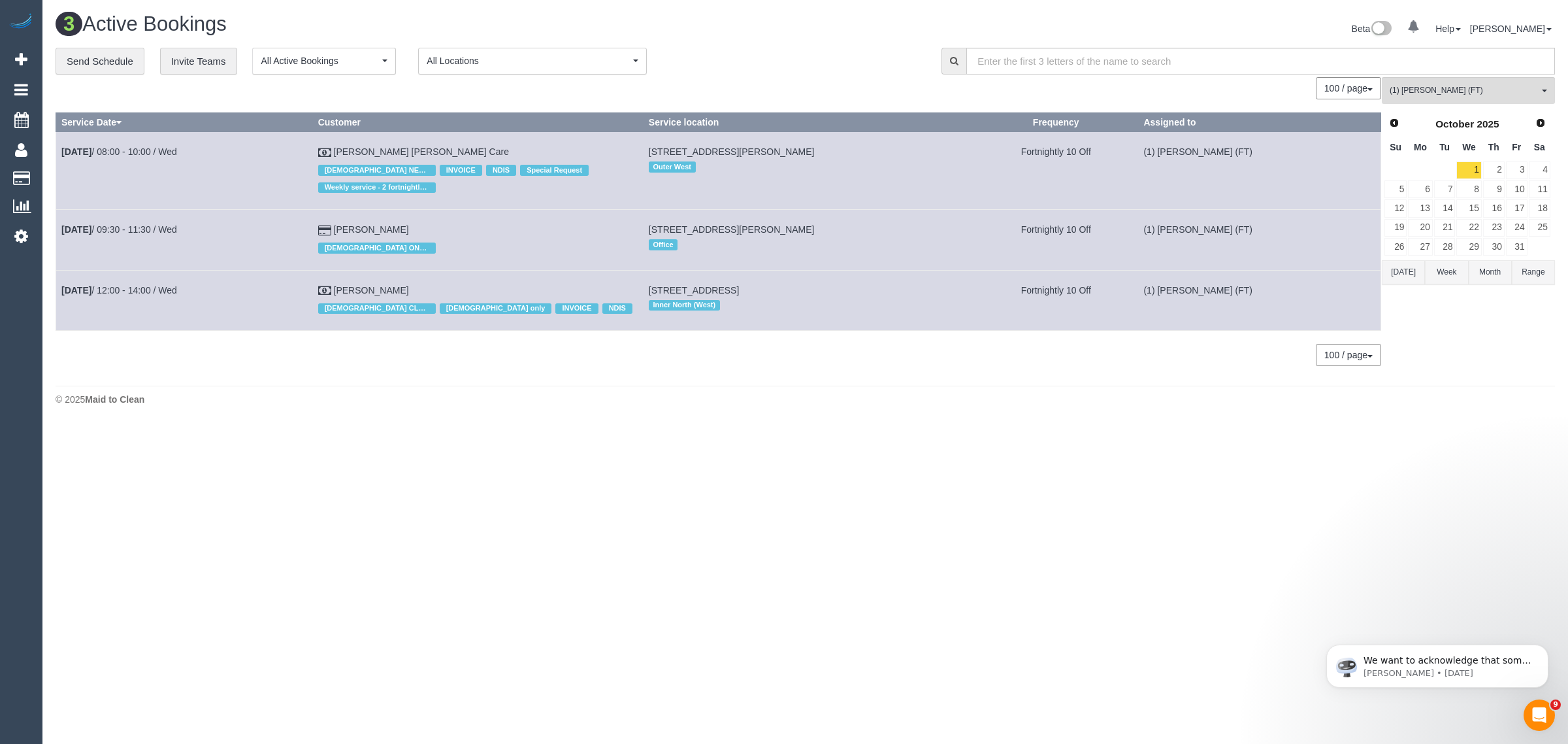
click at [782, 64] on div "**********" at bounding box center [489, 61] width 866 height 28
click at [1317, 382] on div "3 Active Bookings Beta 0 Your Notifications You have 0 alerts Help Help Docs Ta…" at bounding box center [805, 212] width 1525 height 425
click at [1276, 413] on div "3 Active Bookings Beta 0 Your Notifications You have 0 alerts Help Help Docs Ta…" at bounding box center [805, 212] width 1525 height 425
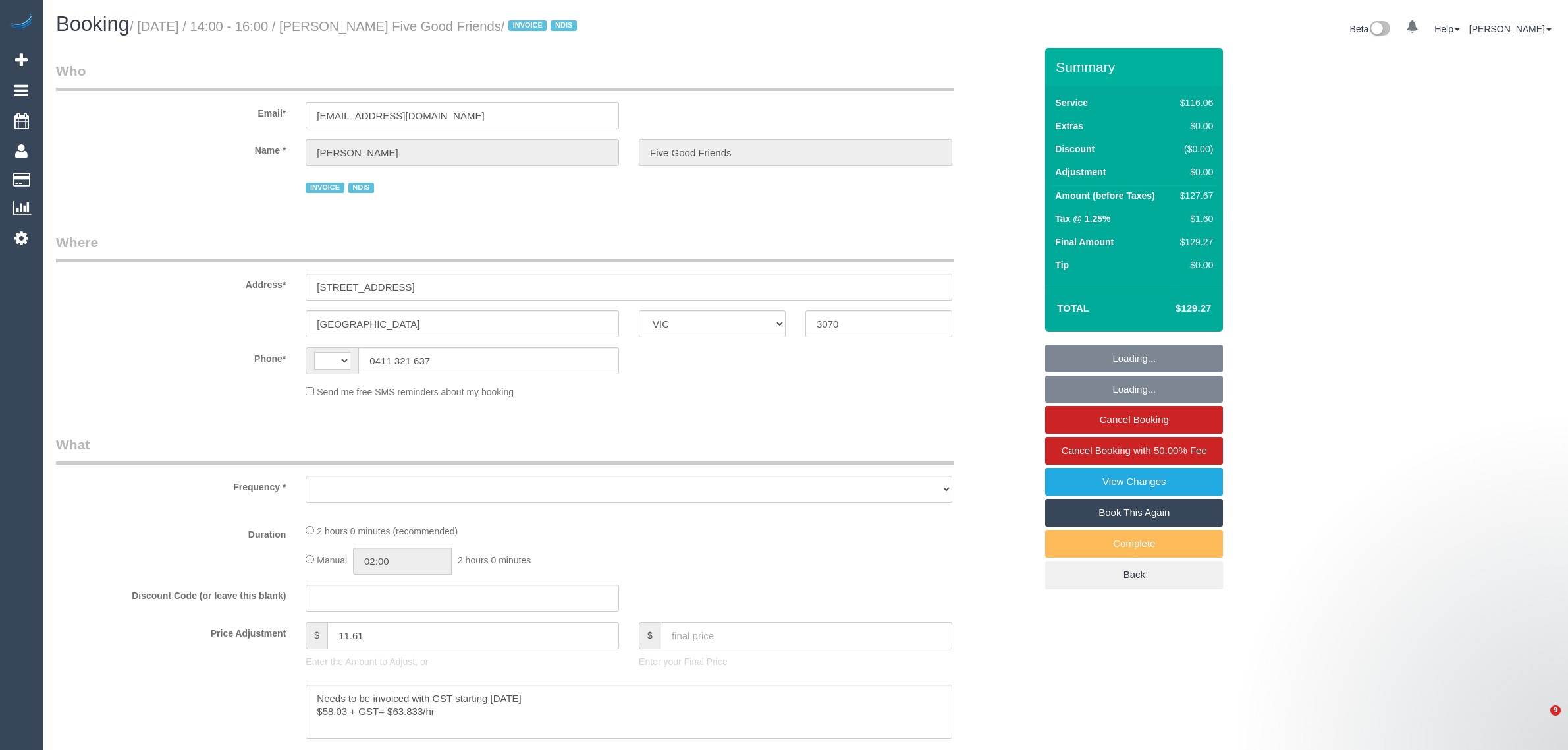
select select "VIC"
select select "object:282"
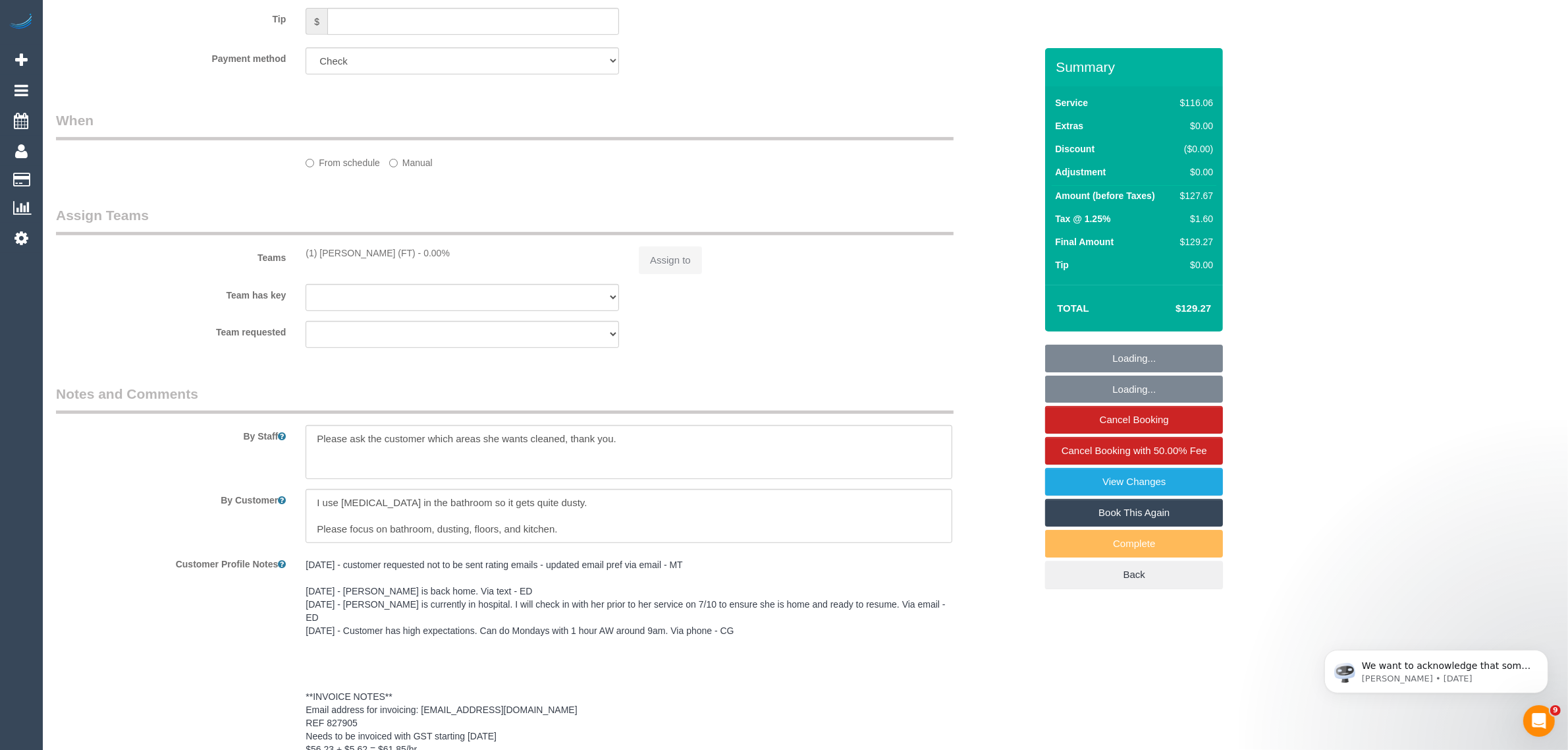
select select "string:AU"
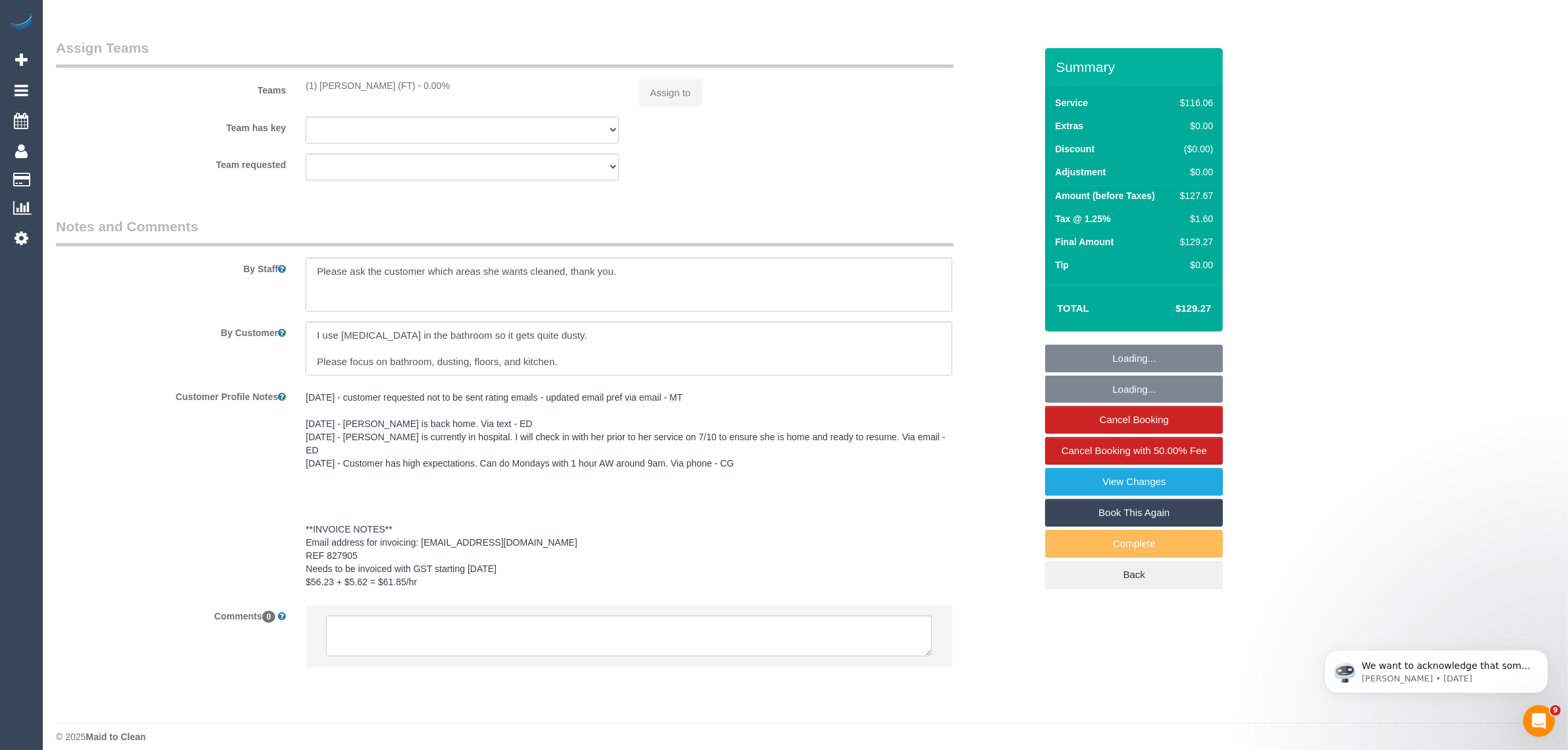
select select "object:536"
select select "number:28"
select select "number:14"
select select "number:19"
select select "number:25"
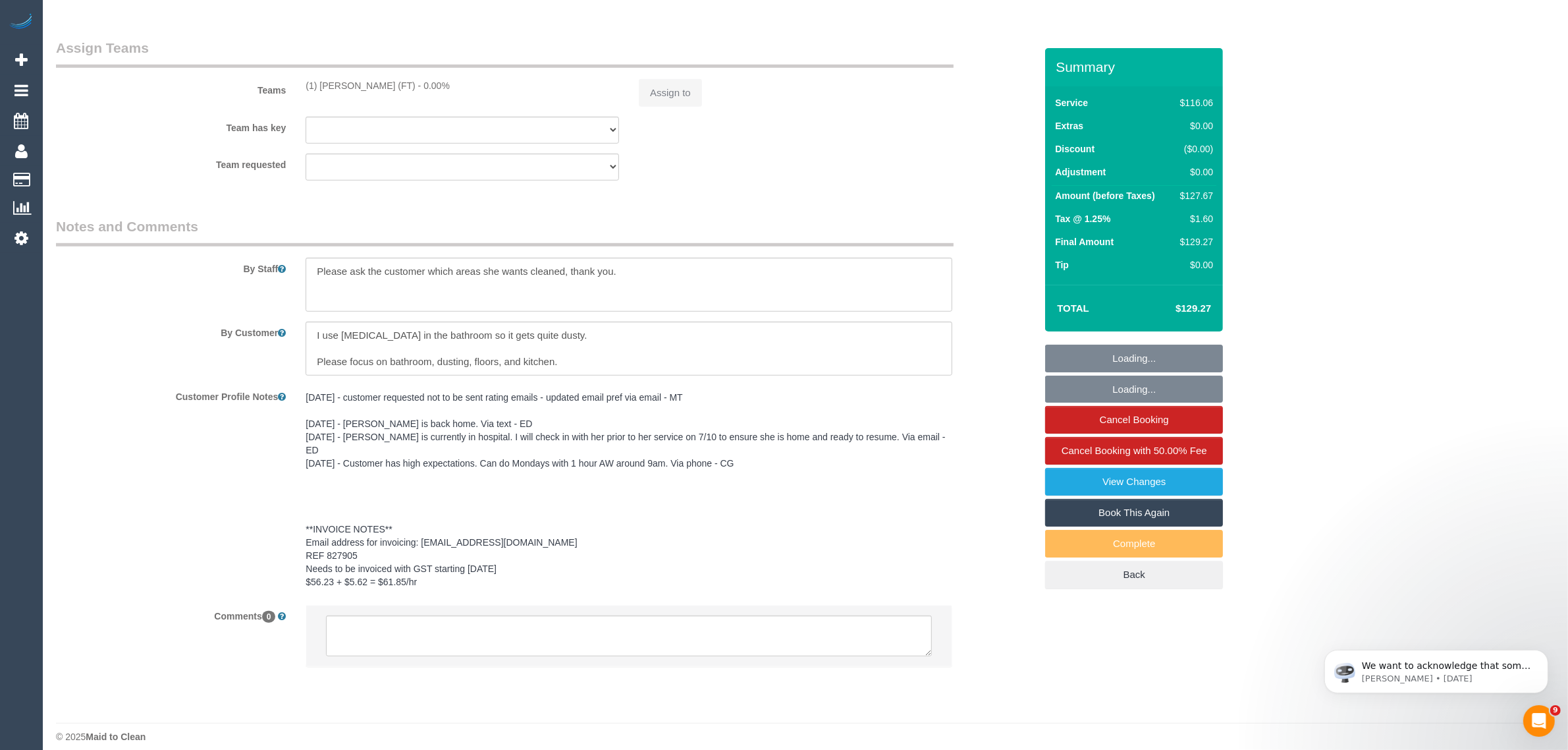
select select "number:35"
select select "number:12"
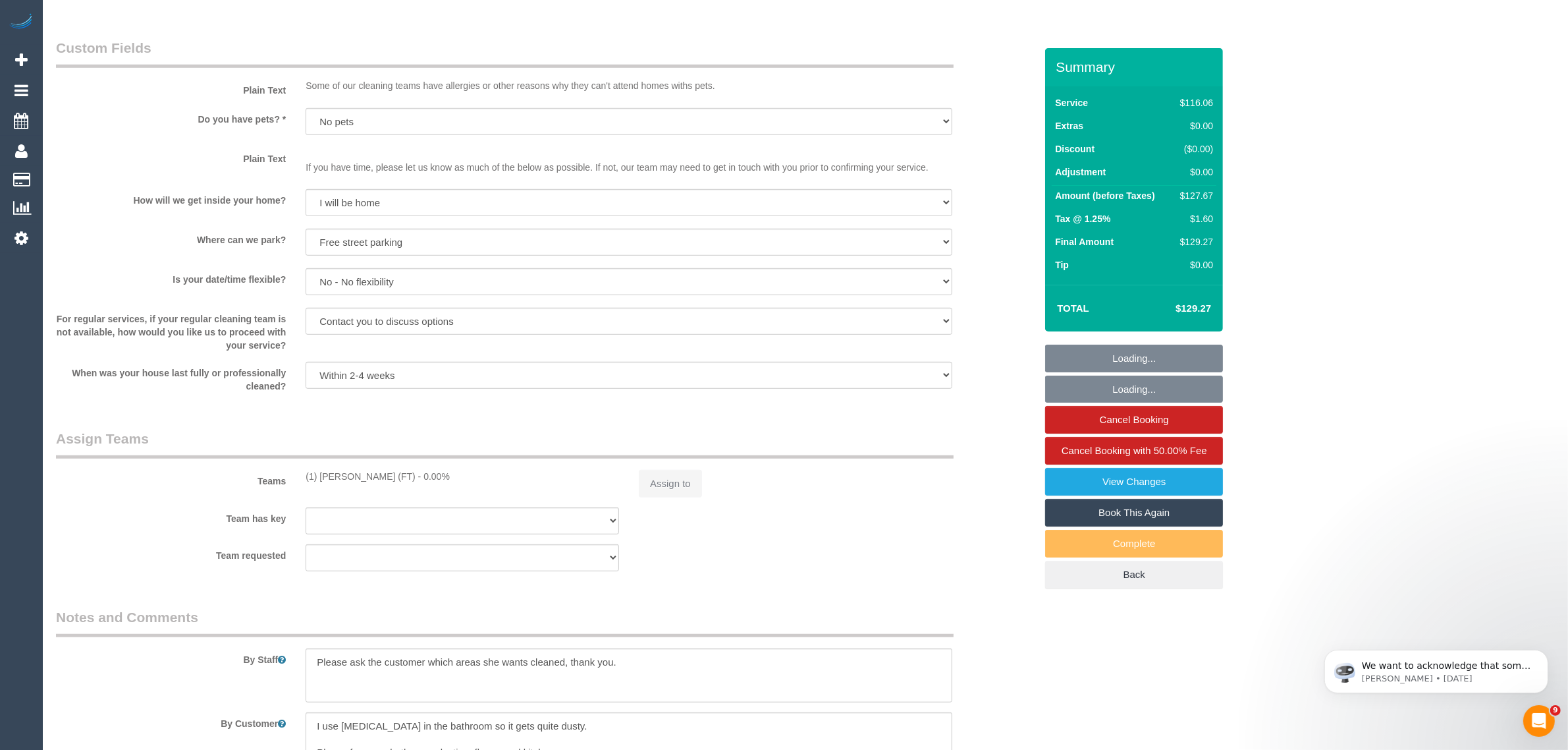
click at [691, 631] on legend "Notes and Comments" at bounding box center [505, 622] width 897 height 30
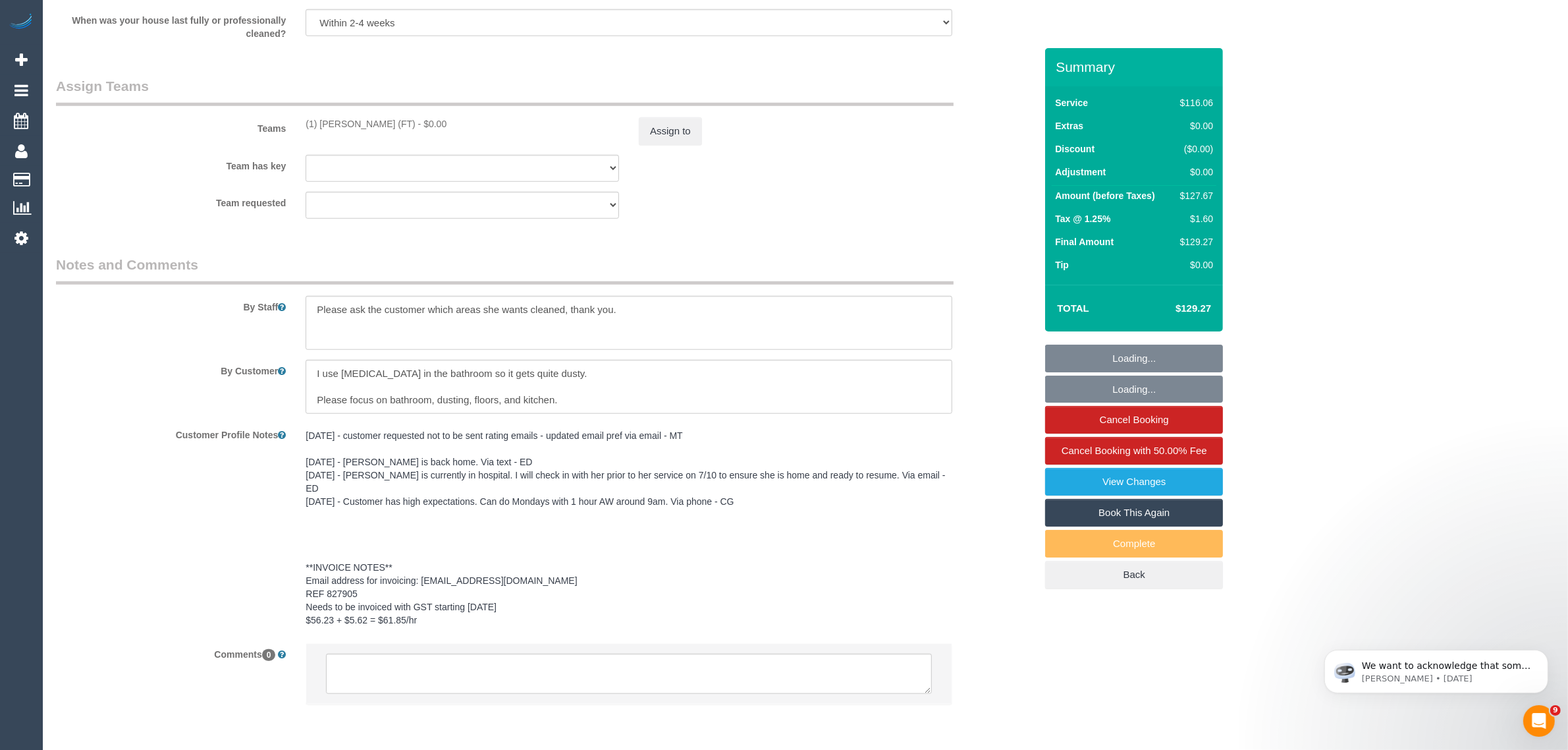
scroll to position [1585, 0]
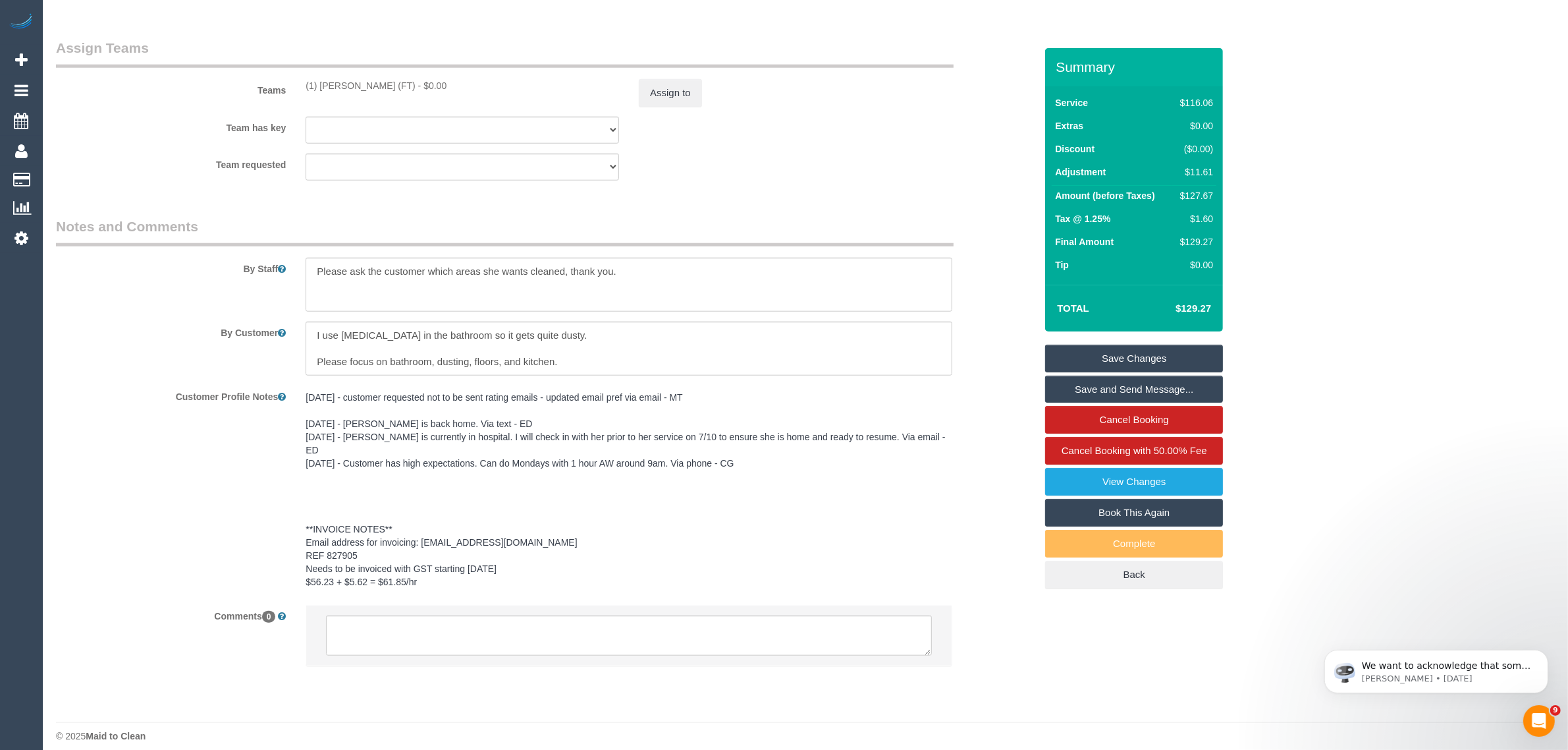
click at [986, 640] on div "Comments 0" at bounding box center [545, 642] width 999 height 75
click at [844, 627] on textarea at bounding box center [629, 635] width 606 height 41
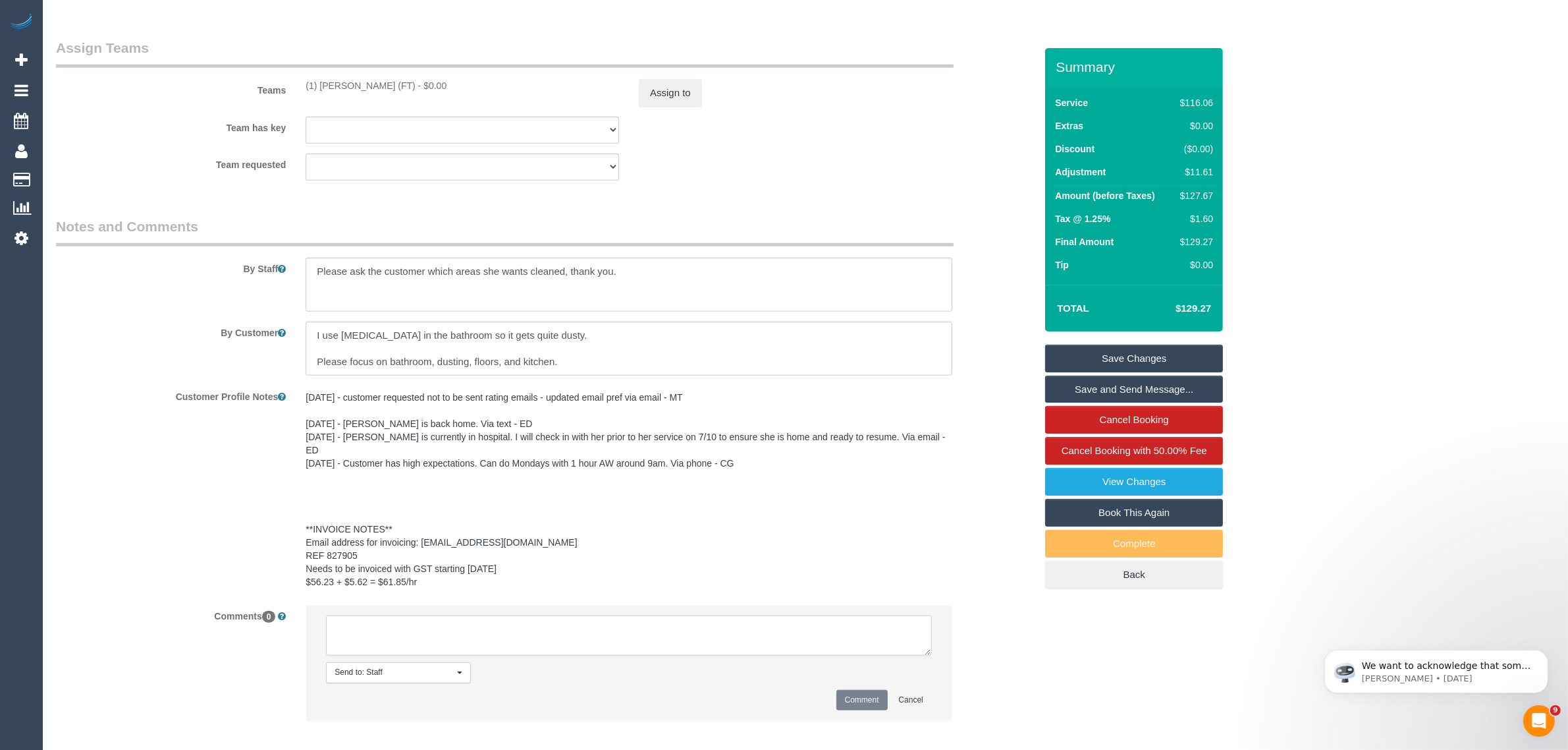
paste textarea "Cleaner(s) Unassigned: Reason Unassigned: Contact via: Which message sent: Addi…"
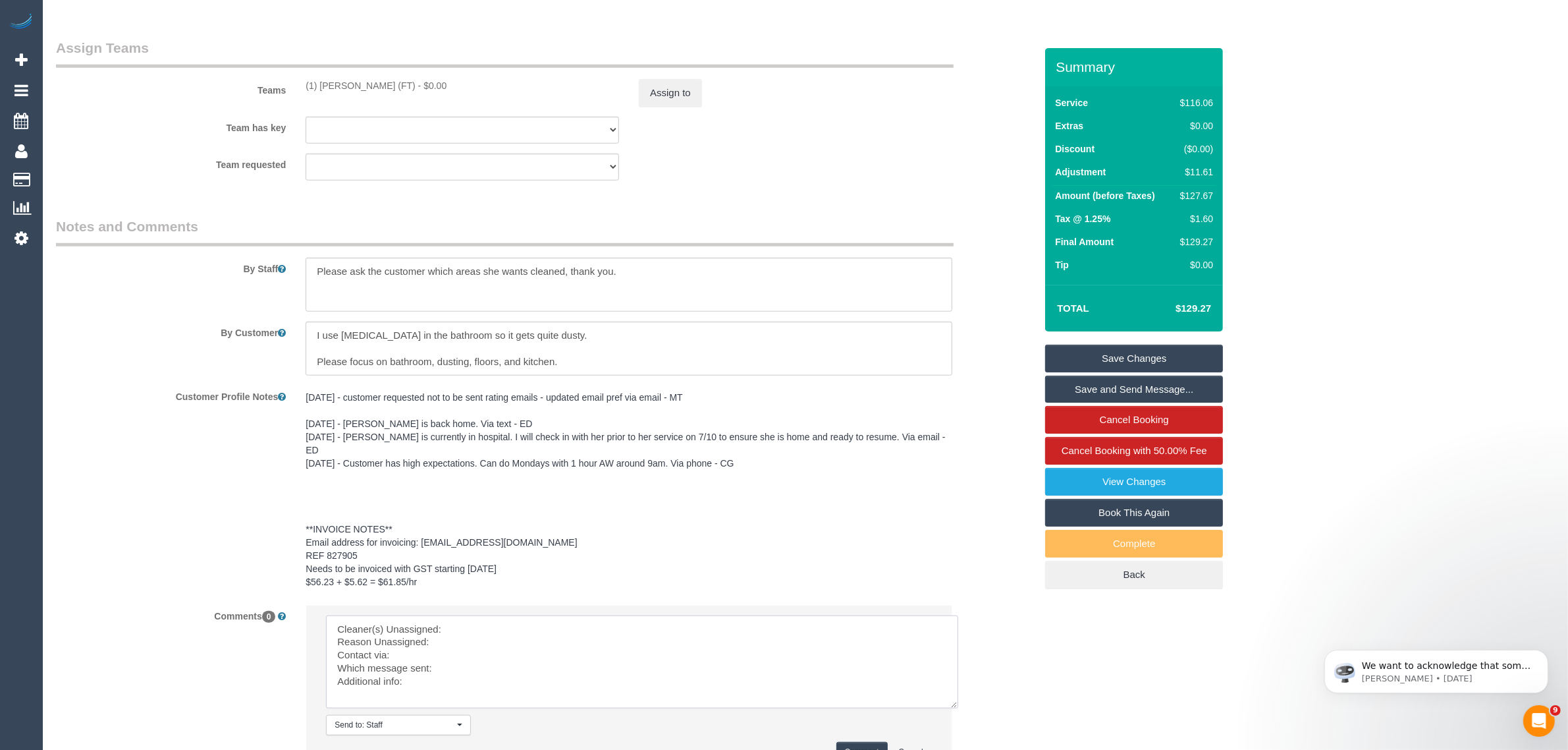
scroll to position [1, 0]
drag, startPoint x: 920, startPoint y: 638, endPoint x: 947, endPoint y: 690, distance: 58.6
click at [948, 690] on textarea at bounding box center [642, 662] width 632 height 93
click at [738, 615] on textarea at bounding box center [643, 662] width 633 height 93
drag, startPoint x: 301, startPoint y: 81, endPoint x: 419, endPoint y: 80, distance: 118.0
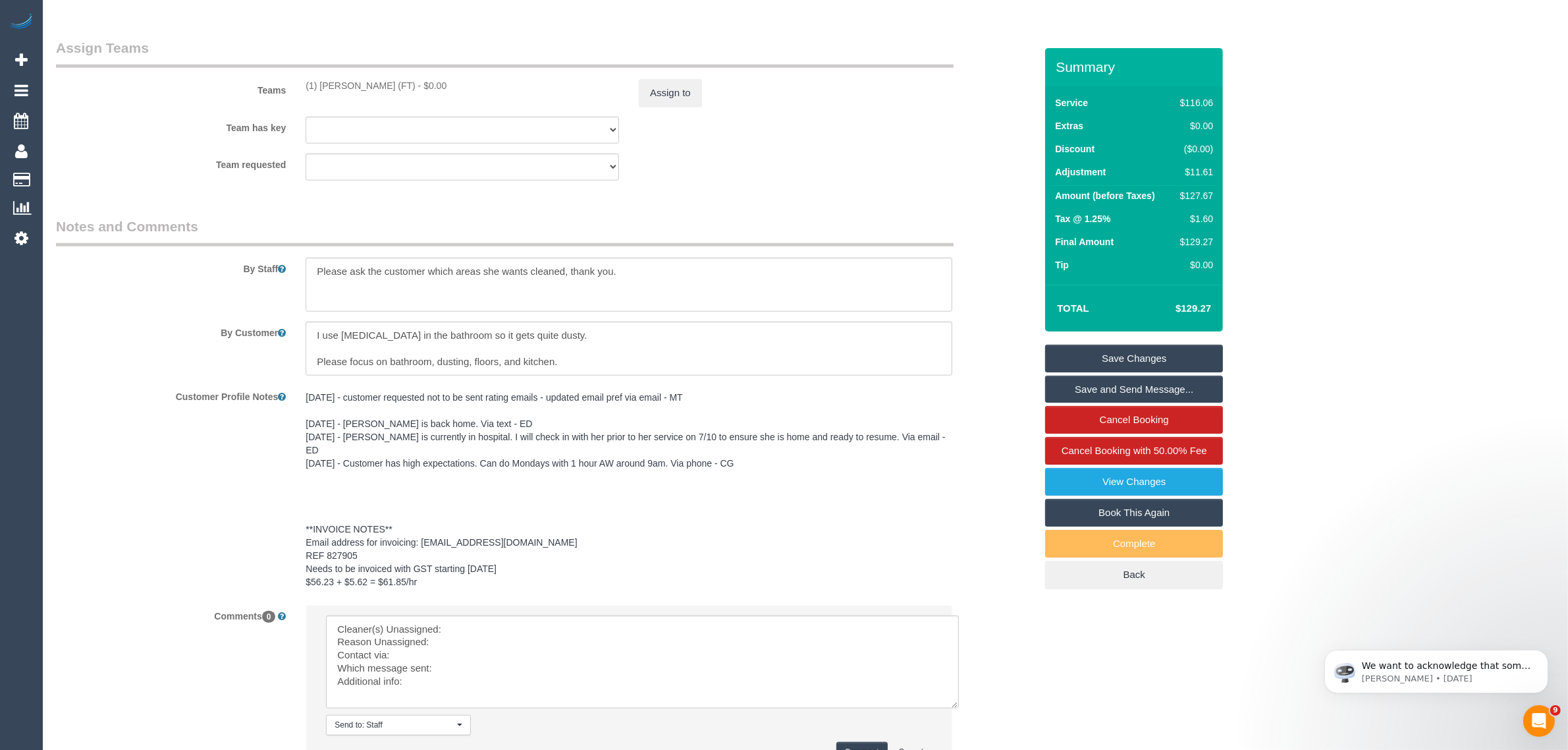
click at [419, 80] on div "(1) [PERSON_NAME] (FT) - $0.00" at bounding box center [462, 85] width 333 height 13
copy div "(1) [PERSON_NAME] (FT) -"
click at [530, 616] on textarea at bounding box center [643, 662] width 633 height 93
paste textarea "(1) [PERSON_NAME] (FT) -"
click at [485, 622] on textarea at bounding box center [643, 662] width 633 height 93
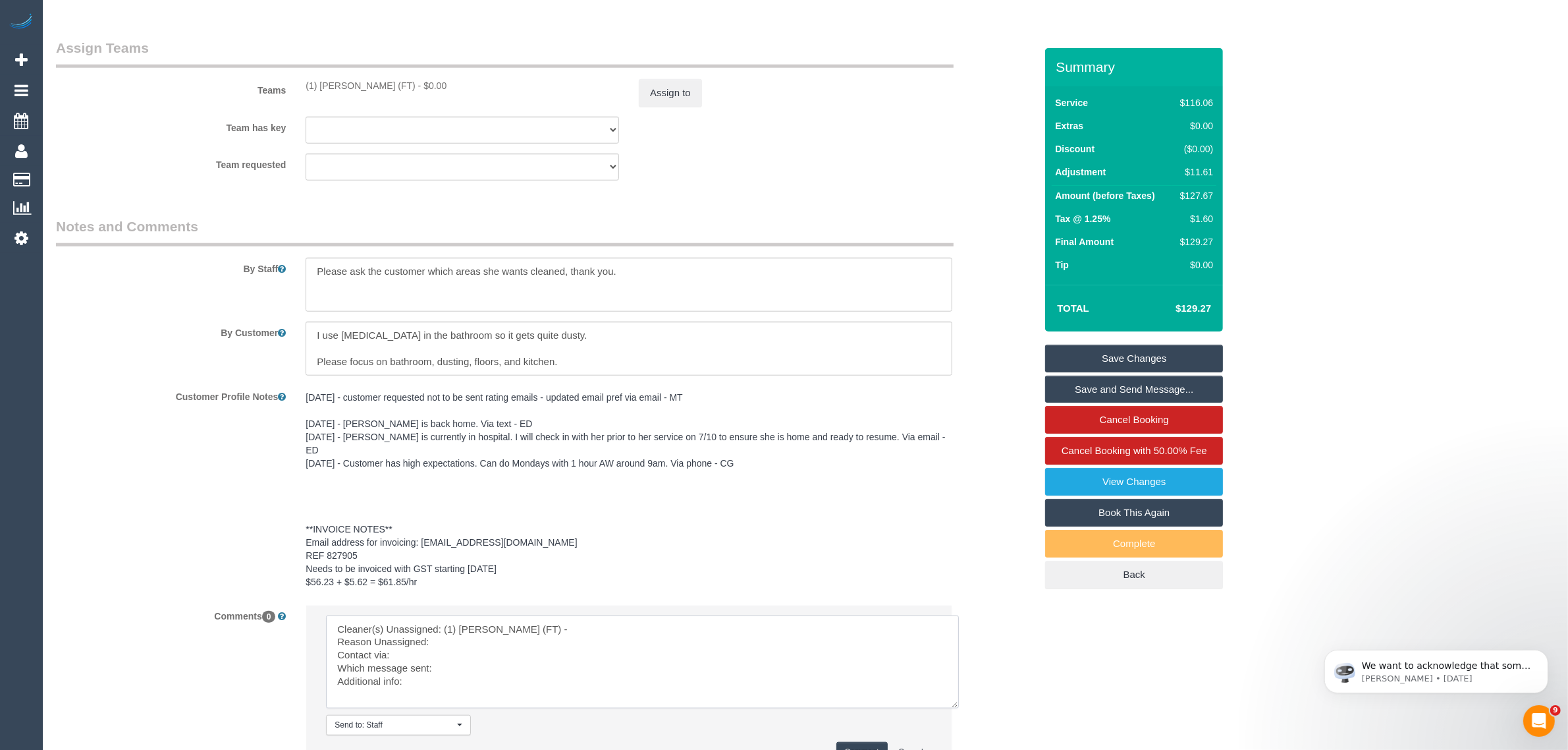
click at [494, 624] on textarea at bounding box center [643, 662] width 633 height 93
click at [482, 639] on textarea at bounding box center [643, 662] width 633 height 93
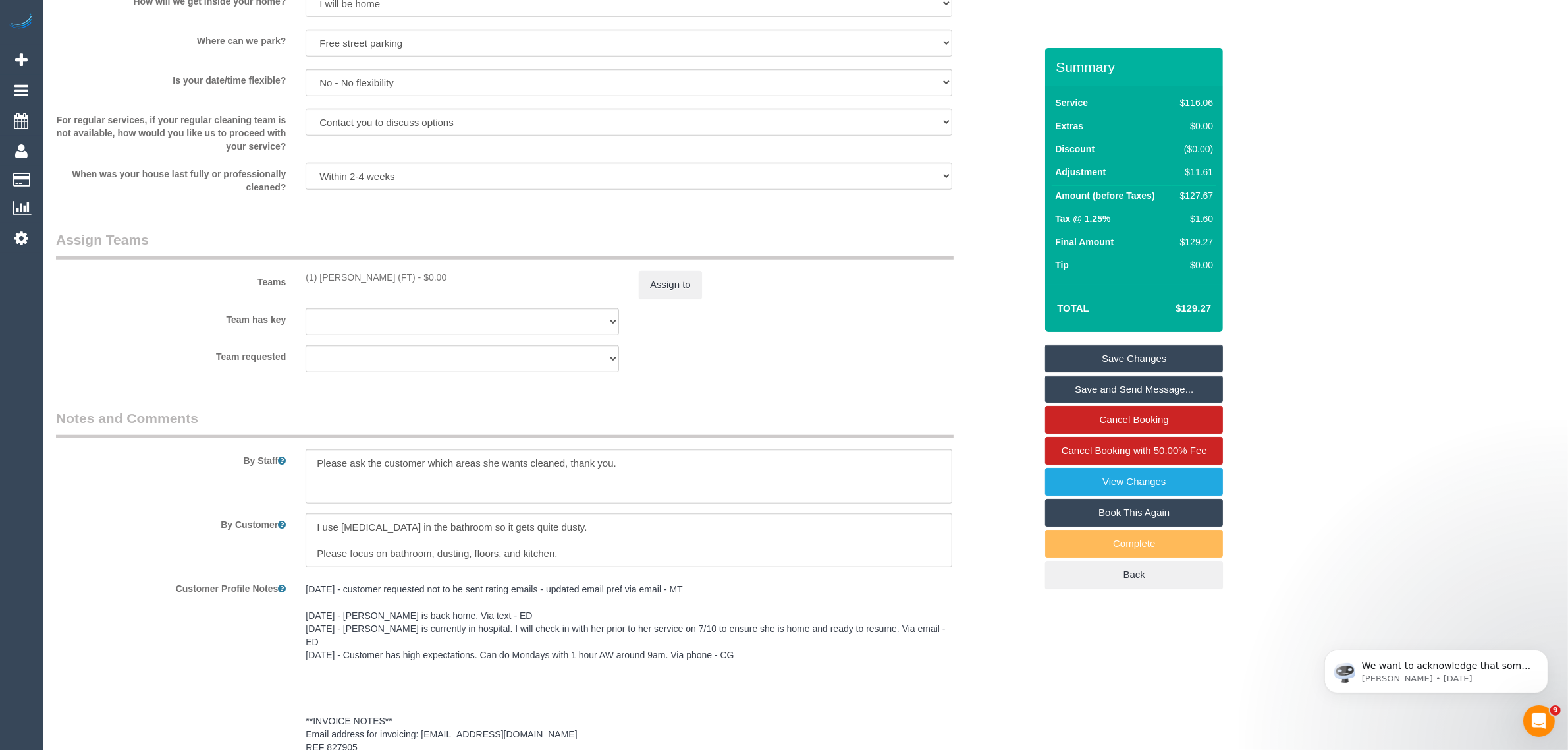
scroll to position [1691, 0]
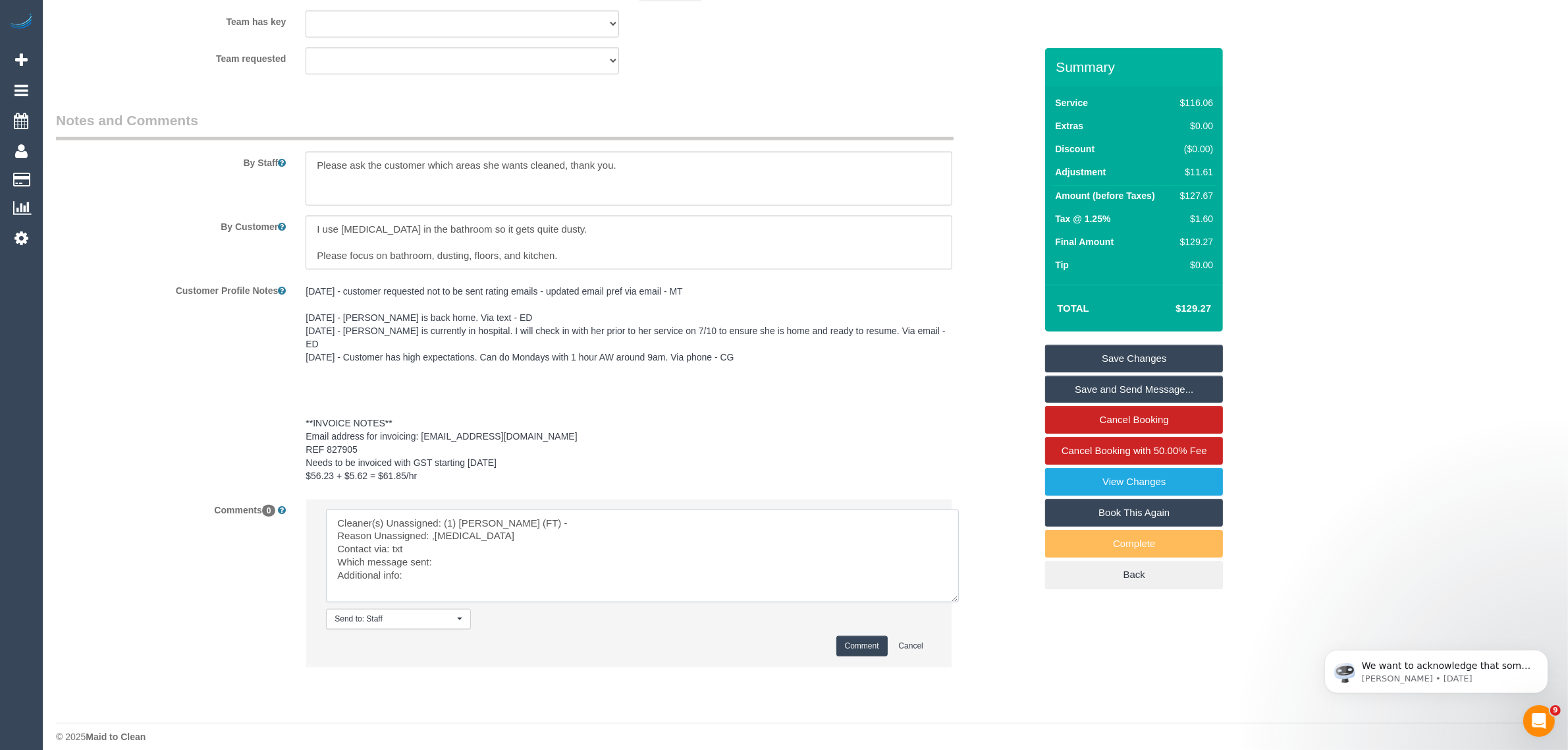
click at [462, 544] on textarea at bounding box center [643, 556] width 633 height 93
paste textarea "Same Day Options SMS"
click at [482, 560] on textarea at bounding box center [643, 556] width 633 height 93
click at [435, 522] on textarea at bounding box center [643, 556] width 633 height 93
type textarea "Cleaner(s) Unassigned: (1) [PERSON_NAME] (FT) - Reason Unassigned: [MEDICAL_DAT…"
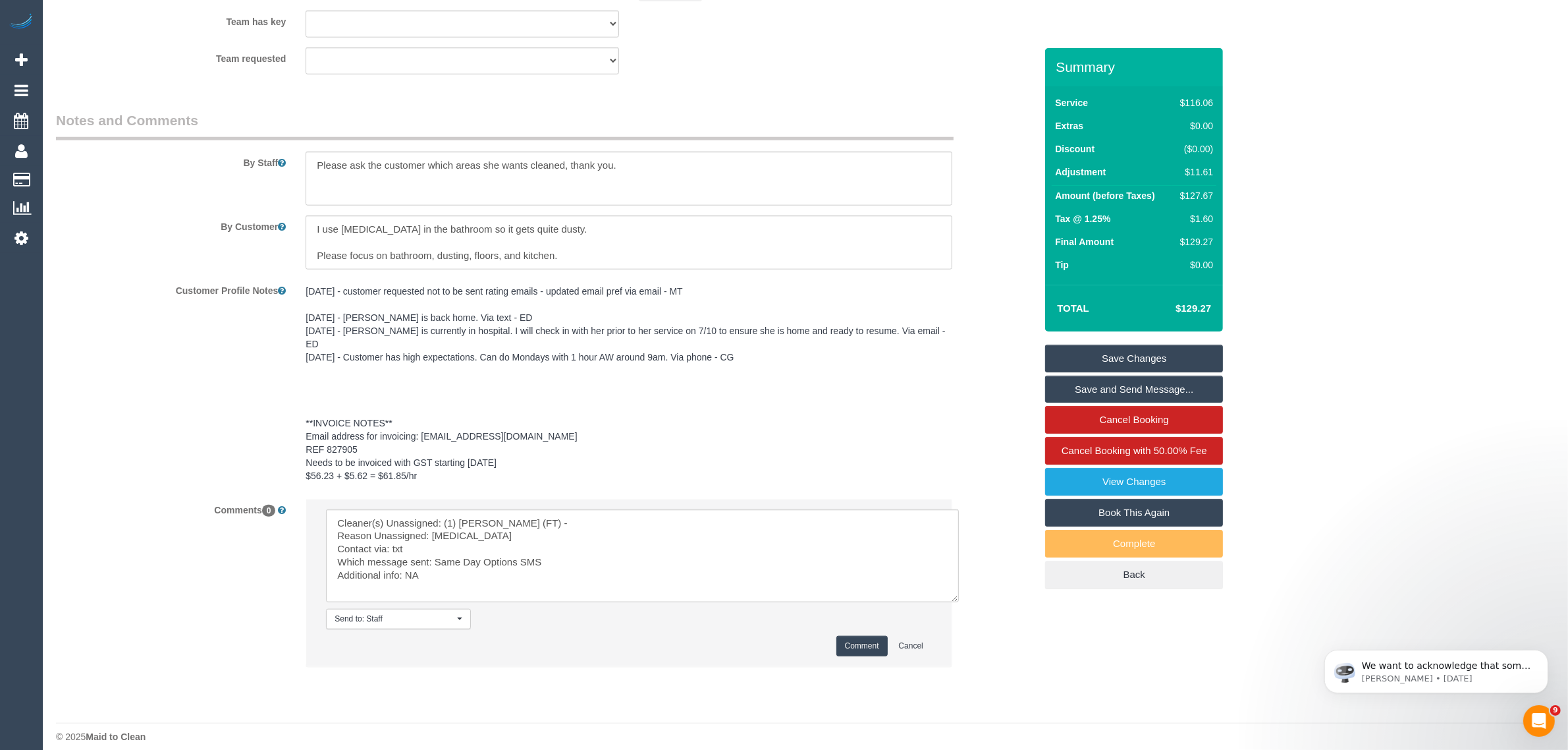
click at [857, 635] on button "Comment" at bounding box center [862, 645] width 51 height 20
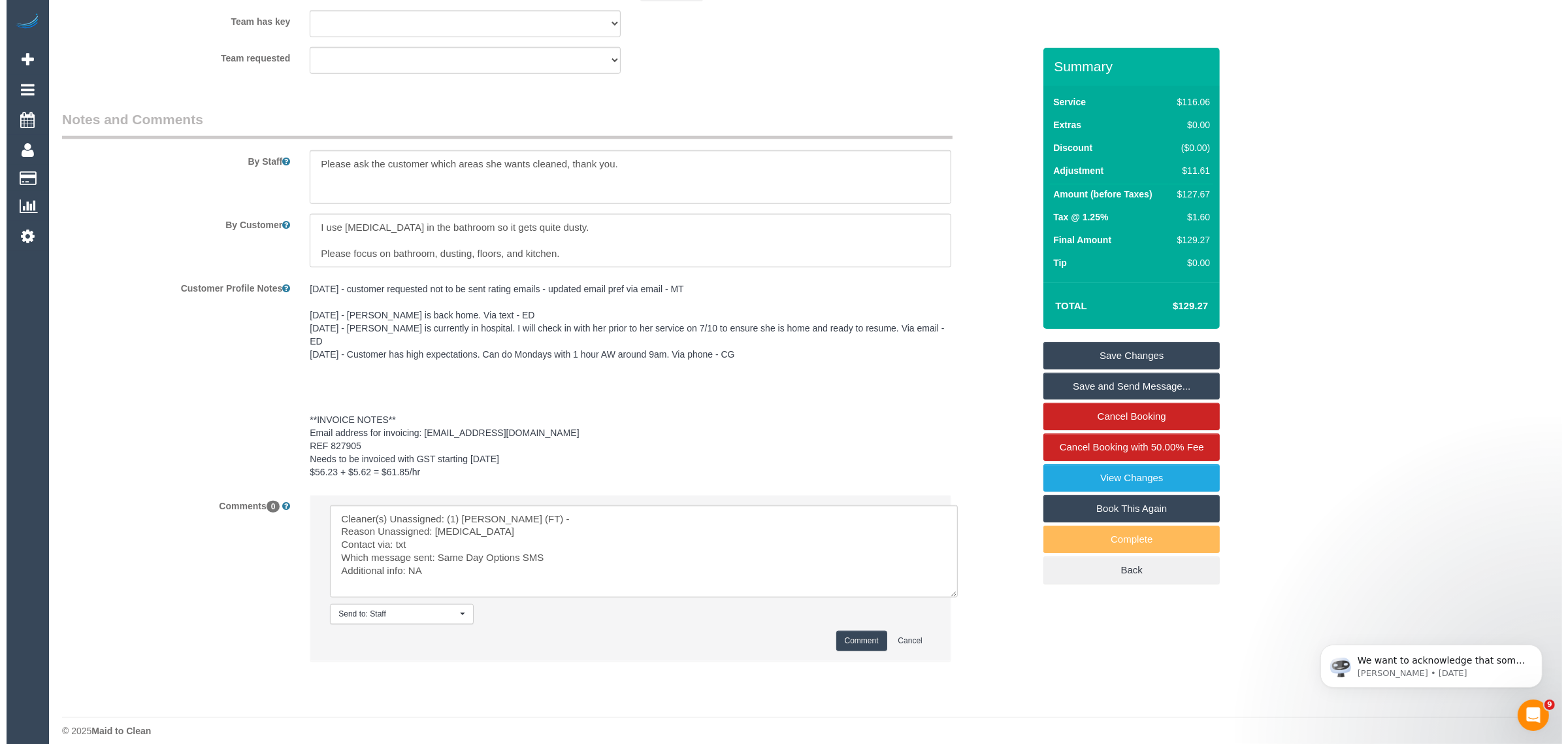
scroll to position [1351, 0]
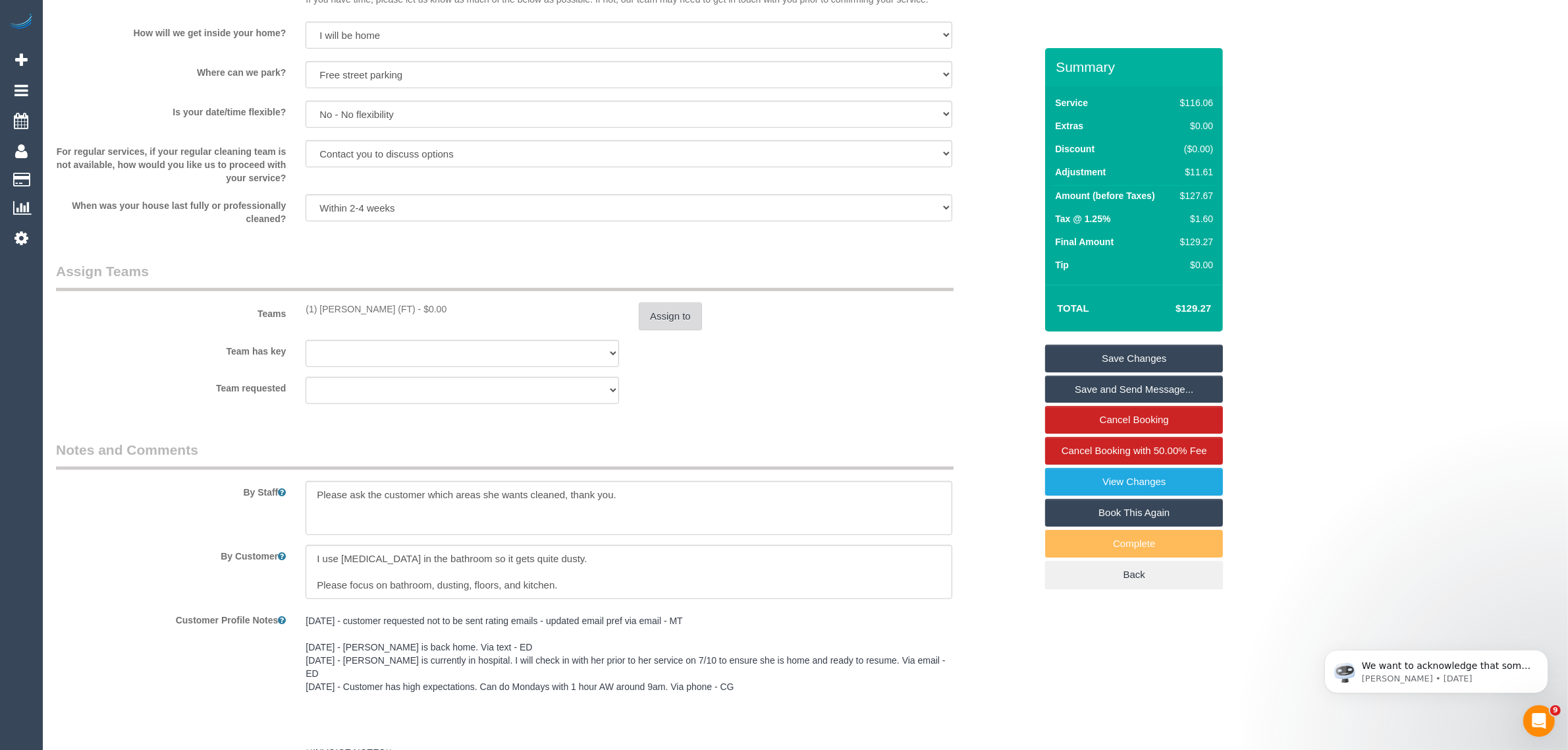
click at [665, 307] on button "Assign to" at bounding box center [670, 316] width 63 height 28
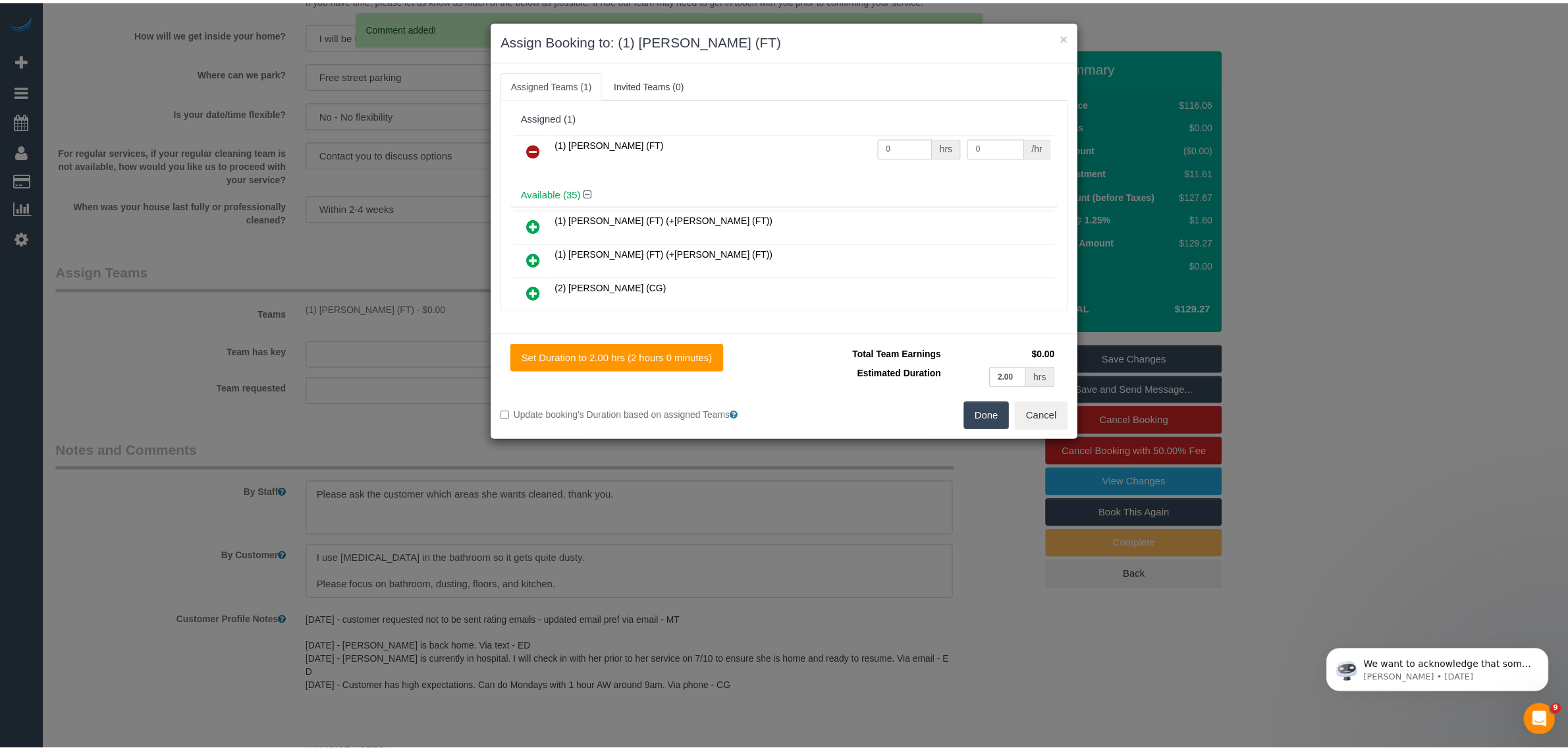
scroll to position [0, 0]
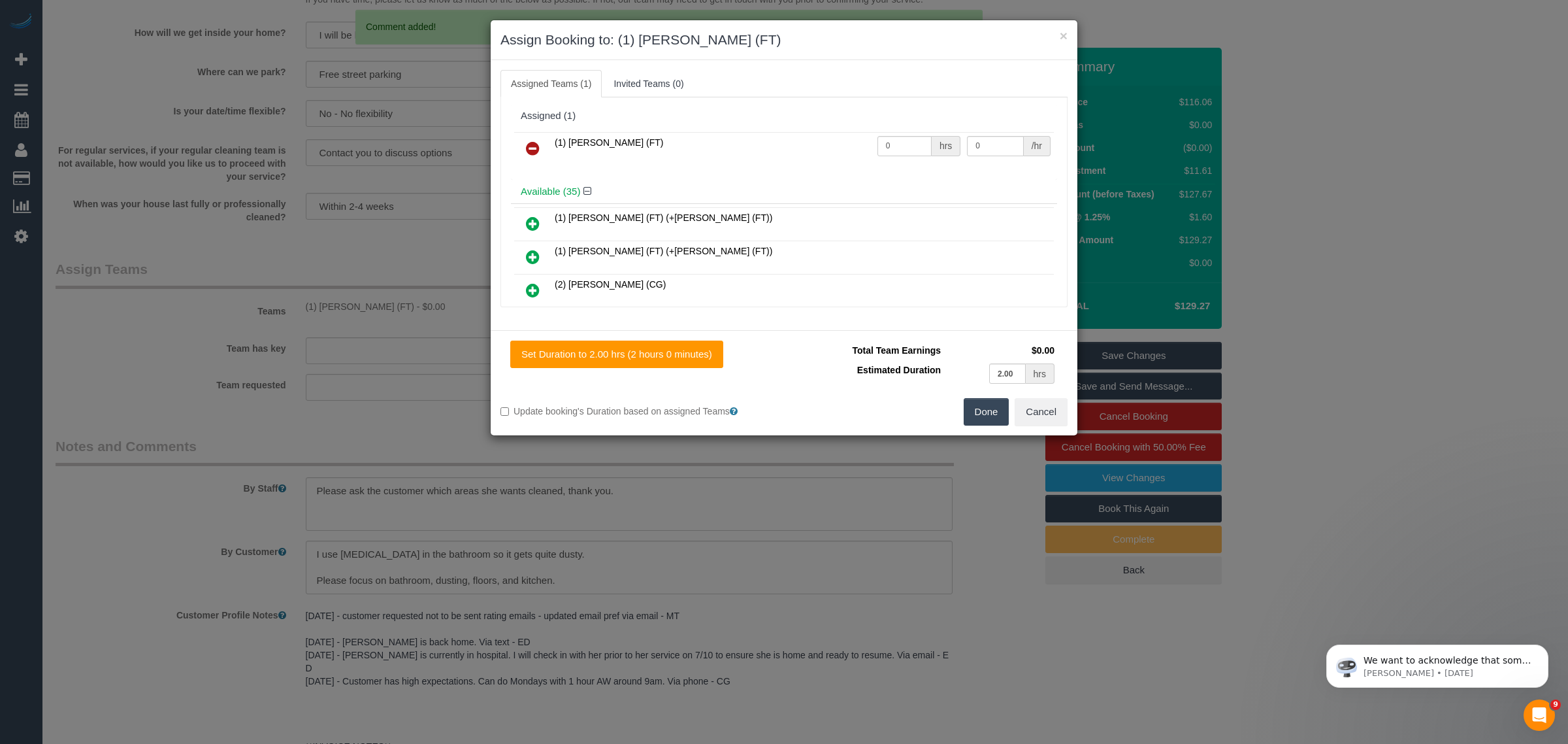
click at [534, 141] on link at bounding box center [532, 149] width 31 height 26
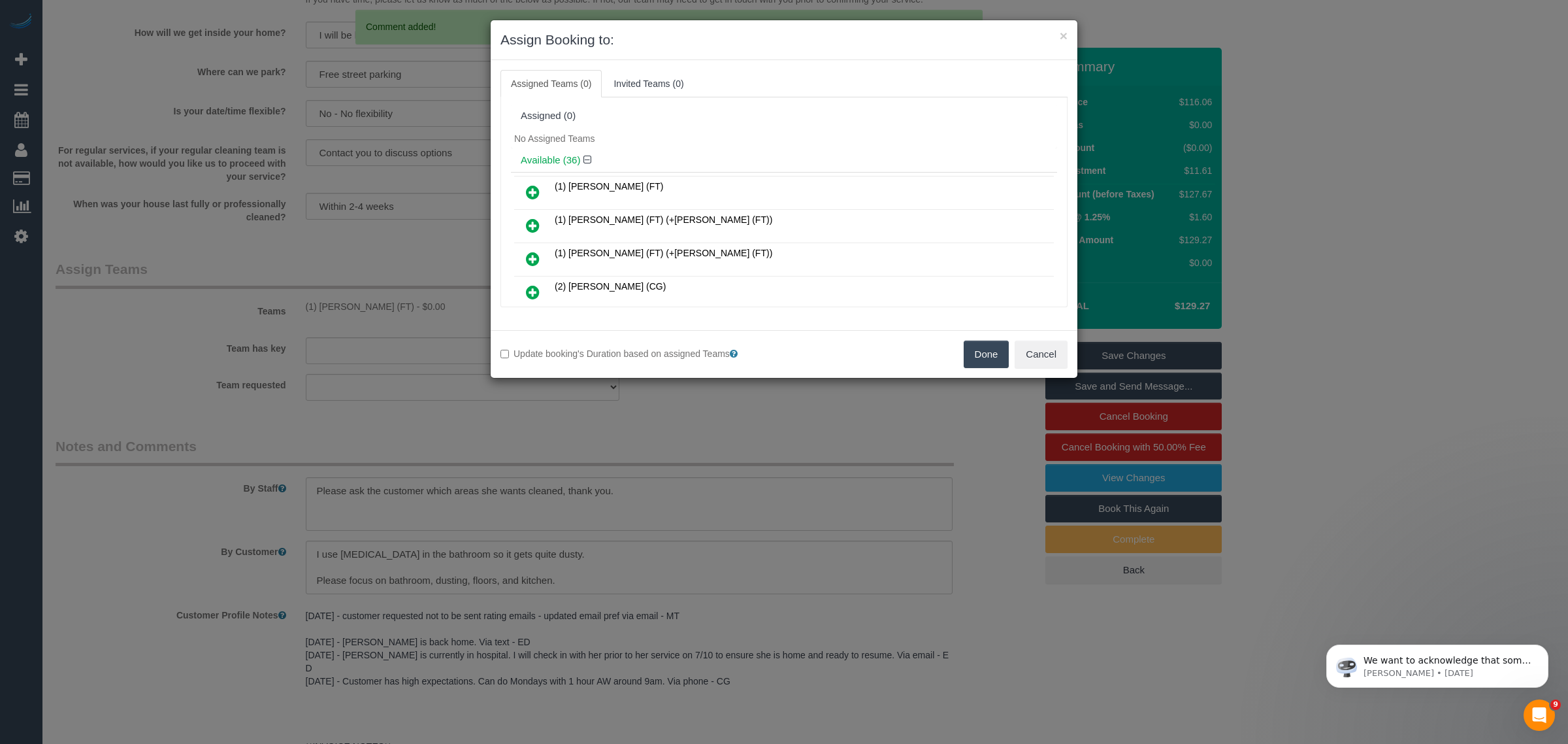
click at [990, 351] on button "Done" at bounding box center [986, 354] width 45 height 28
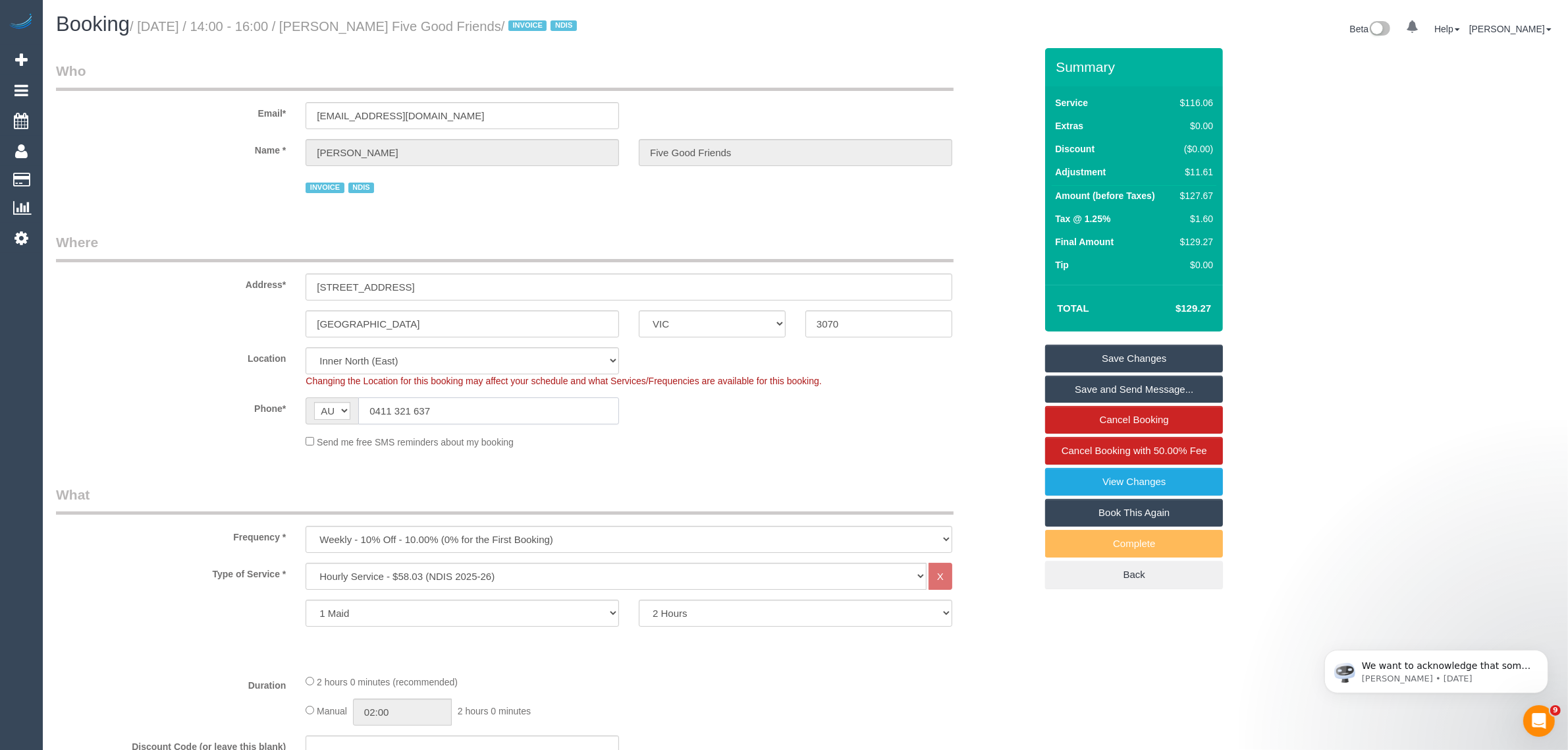
click at [552, 406] on input "0411 321 637" at bounding box center [489, 410] width 261 height 27
click at [825, 442] on div "Send me free SMS reminders about my booking" at bounding box center [629, 441] width 666 height 15
click at [1075, 358] on link "Save Changes" at bounding box center [1134, 358] width 178 height 28
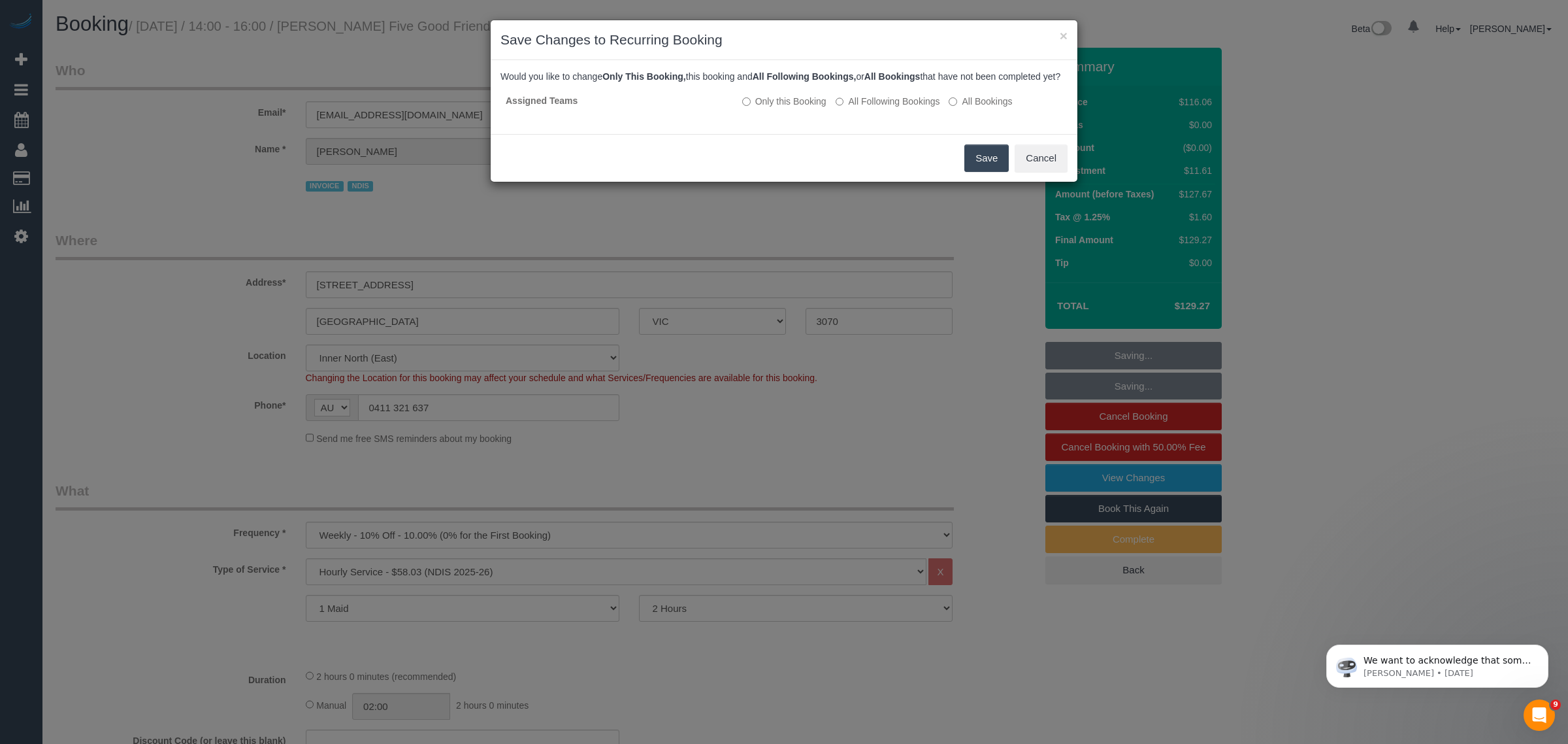
click at [981, 172] on button "Save" at bounding box center [986, 158] width 45 height 28
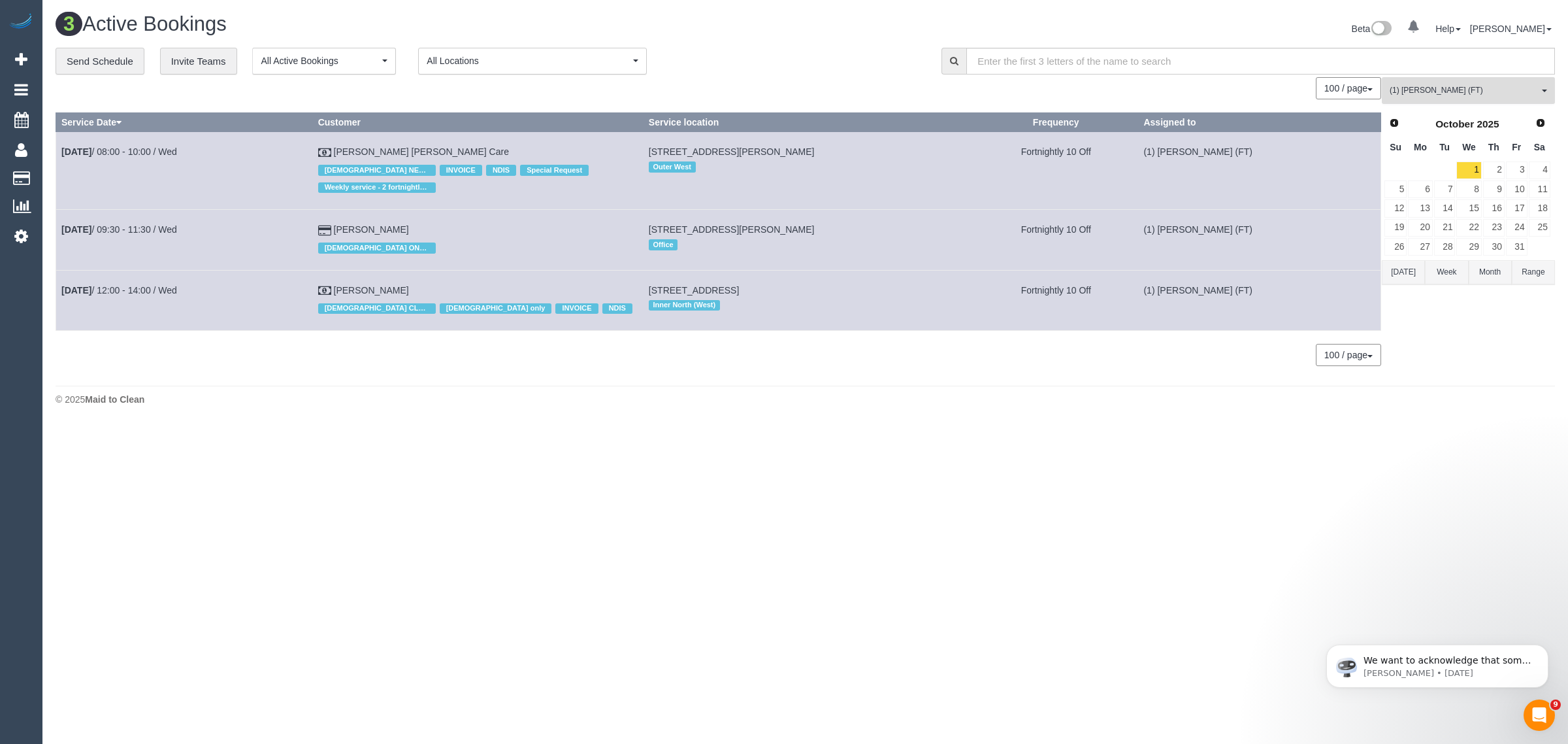
click at [1465, 96] on button "(1) [PERSON_NAME] (FT) All Teams" at bounding box center [1467, 90] width 173 height 27
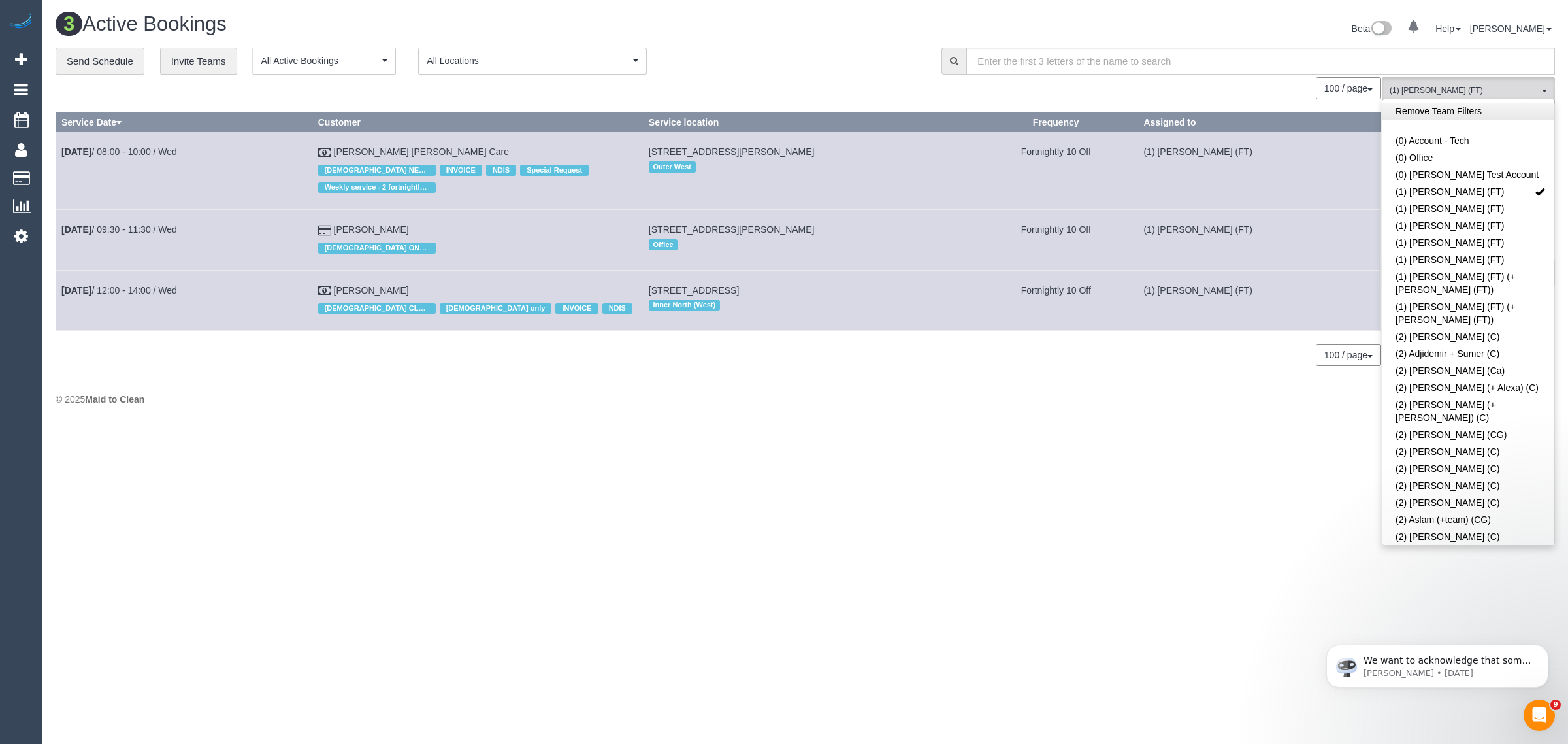
click at [1448, 107] on link "Remove Team Filters" at bounding box center [1468, 111] width 172 height 17
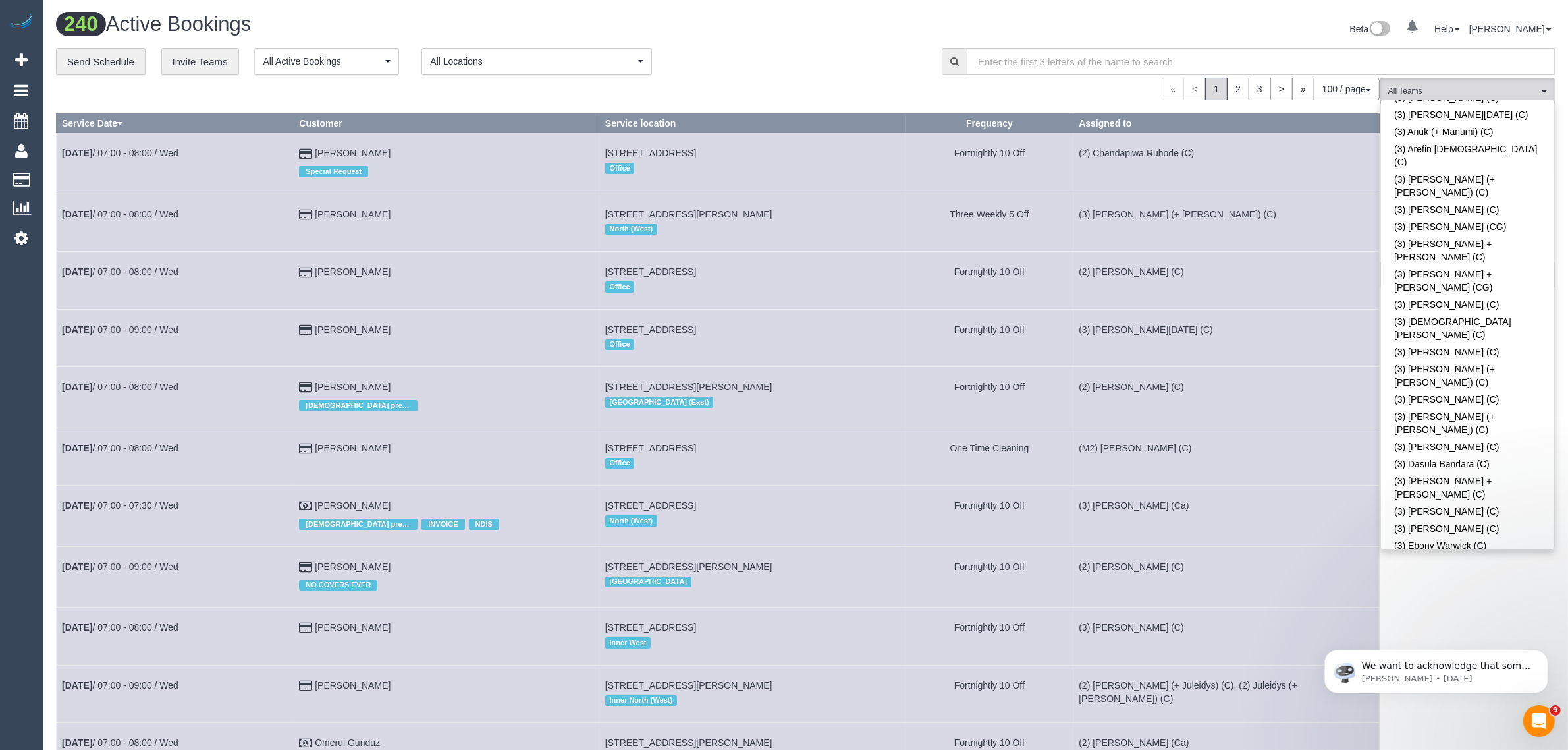
click at [1430, 726] on link "(3) [PERSON_NAME] (+ [PERSON_NAME]) (C)" at bounding box center [1467, 742] width 174 height 31
click at [763, 78] on div "« < 1 2 3 > » 100 / page 10 / page 20 / page 30 / page 40 / page 50 / page 100 …" at bounding box center [718, 89] width 1324 height 22
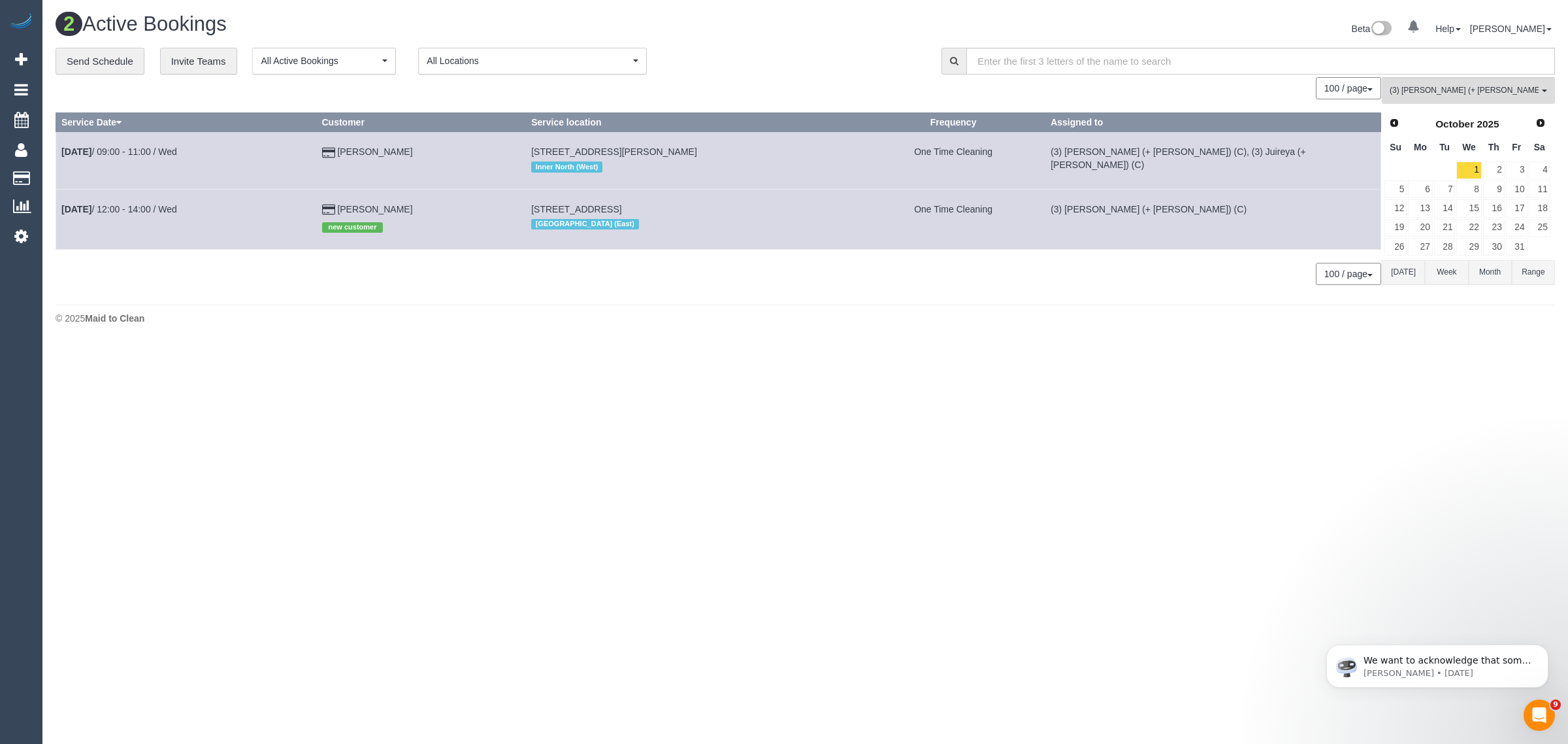
click at [1426, 461] on body "0 Beta Your Notifications You have 0 alerts Add Booking Bookings Active Booking…" at bounding box center [784, 372] width 1568 height 744
click at [1388, 120] on span "Prev" at bounding box center [1393, 122] width 10 height 10
click at [1429, 246] on link "29" at bounding box center [1419, 247] width 24 height 18
click at [755, 83] on div "100 / page 10 / page 20 / page 30 / page 40 / page 50 / page 100 / page" at bounding box center [718, 88] width 1326 height 22
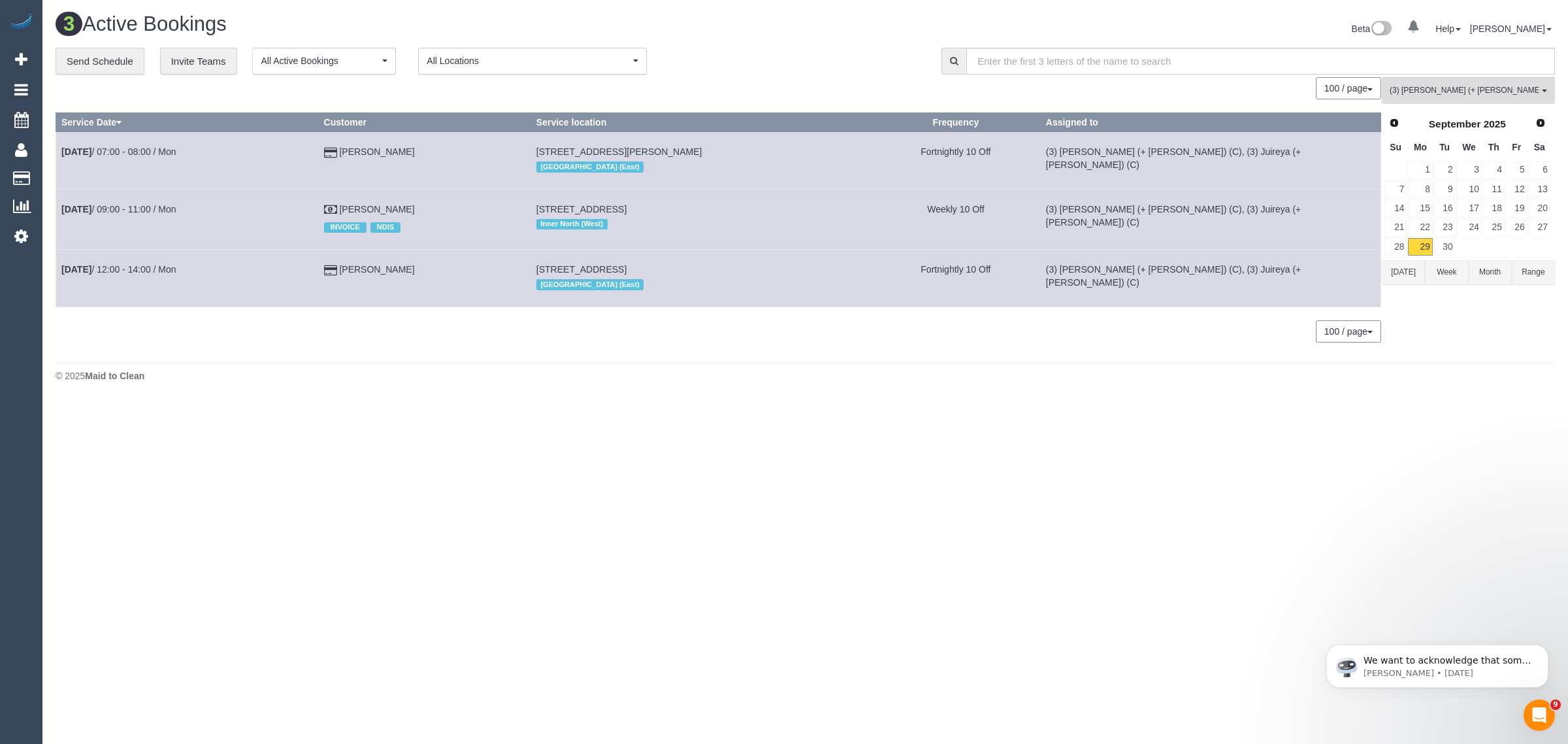
click at [605, 388] on footer "© 2025 Maid to Clean" at bounding box center [805, 375] width 1499 height 26
drag, startPoint x: 419, startPoint y: 150, endPoint x: 200, endPoint y: 216, distance: 228.7
click at [59, 165] on tr "Sep 29th / 07:00 - 08:00 / Mon Angela Micheletto 33 Gordon Grove, Northcote, VI…" at bounding box center [719, 161] width 1325 height 57
copy tr "Sep 29th / 07:00 - 08:00 / Mon Angela Micheletto"
click at [1439, 93] on span "(3) [PERSON_NAME] (+ [PERSON_NAME]) (C)" at bounding box center [1464, 90] width 149 height 11
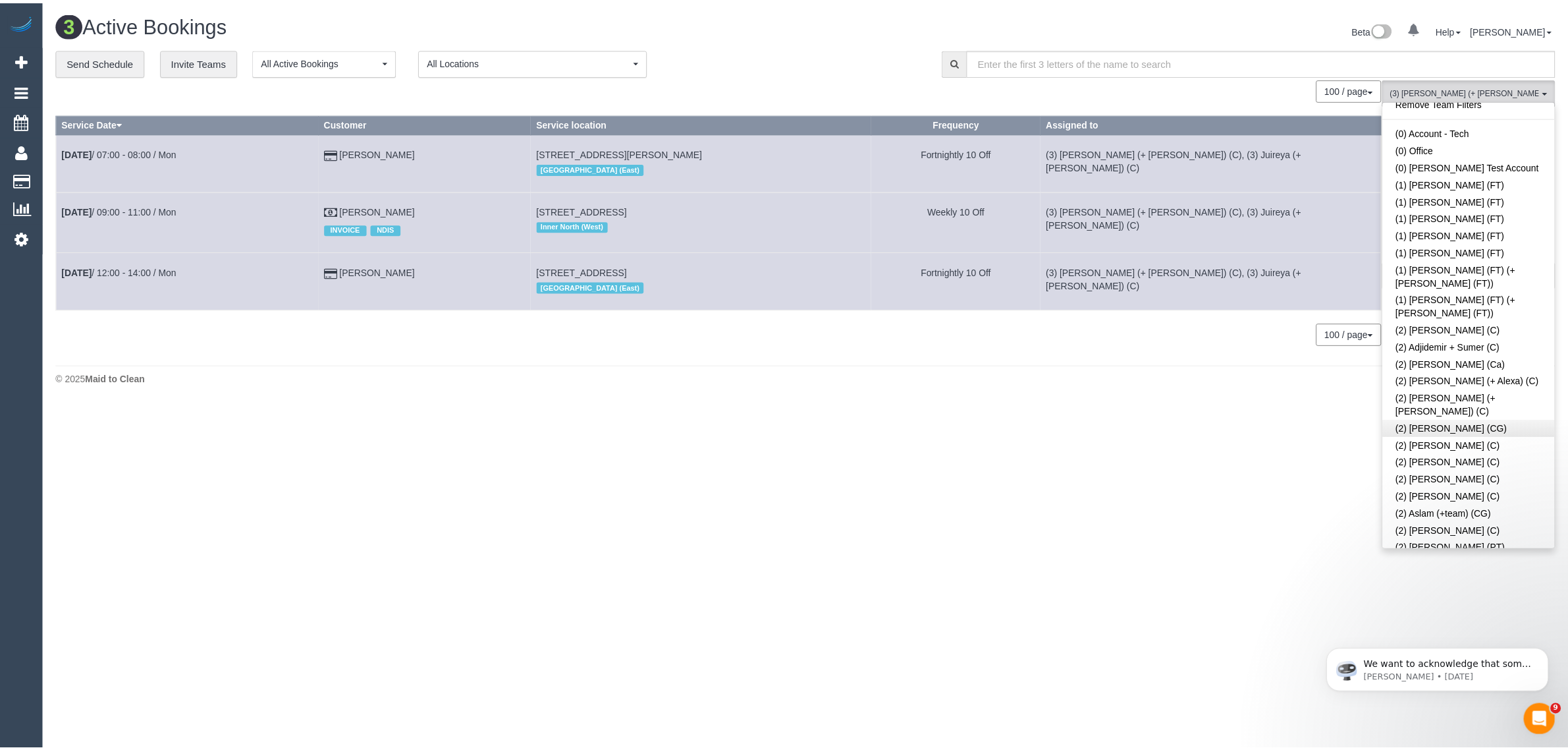
scroll to position [0, 0]
click at [1481, 113] on link "Remove Team Filters" at bounding box center [1480, 112] width 174 height 17
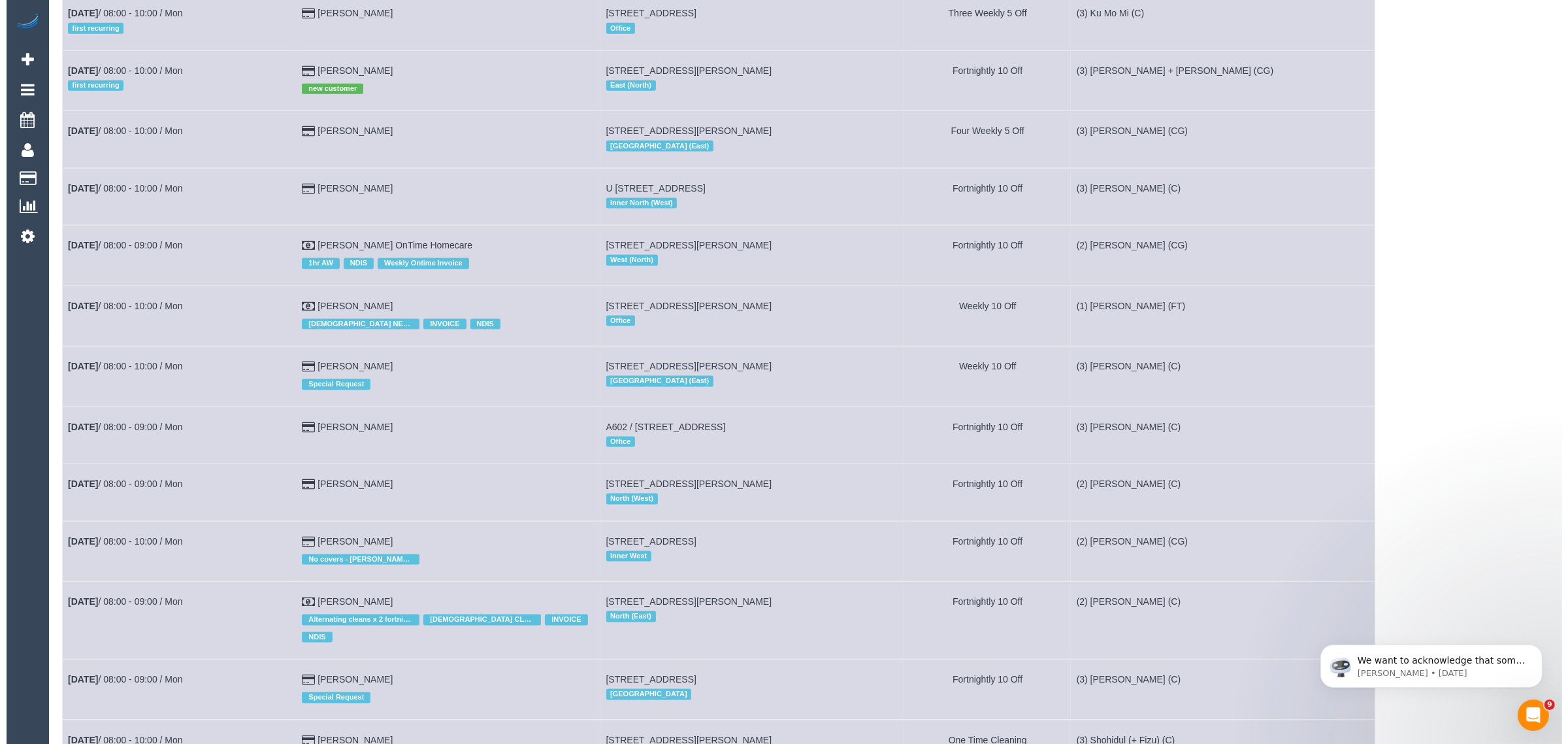
scroll to position [2752, 0]
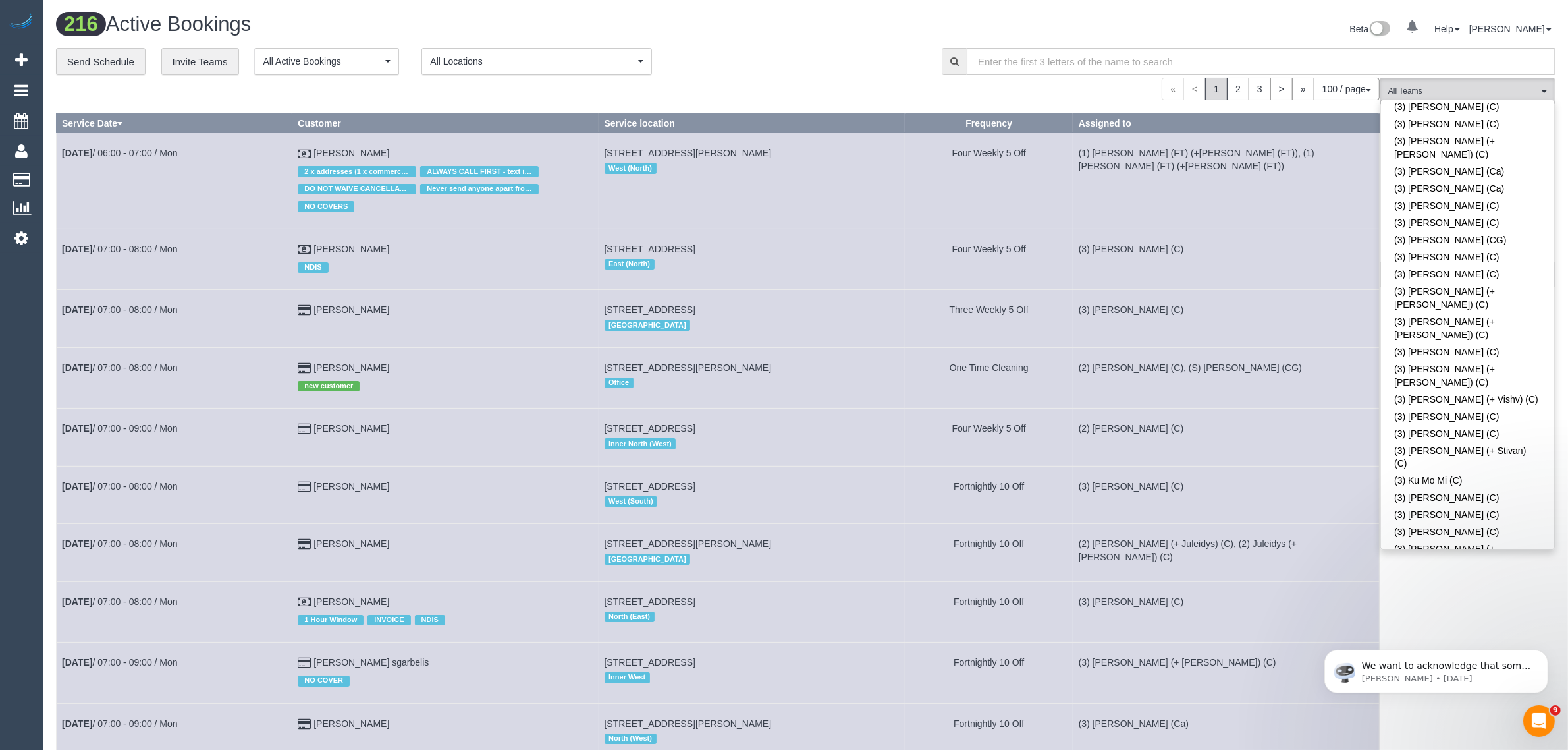
click at [801, 78] on div "« < 1 2 3 > » 100 / page 10 / page 20 / page 30 / page 40 / page 50 / page 100 …" at bounding box center [718, 89] width 1324 height 22
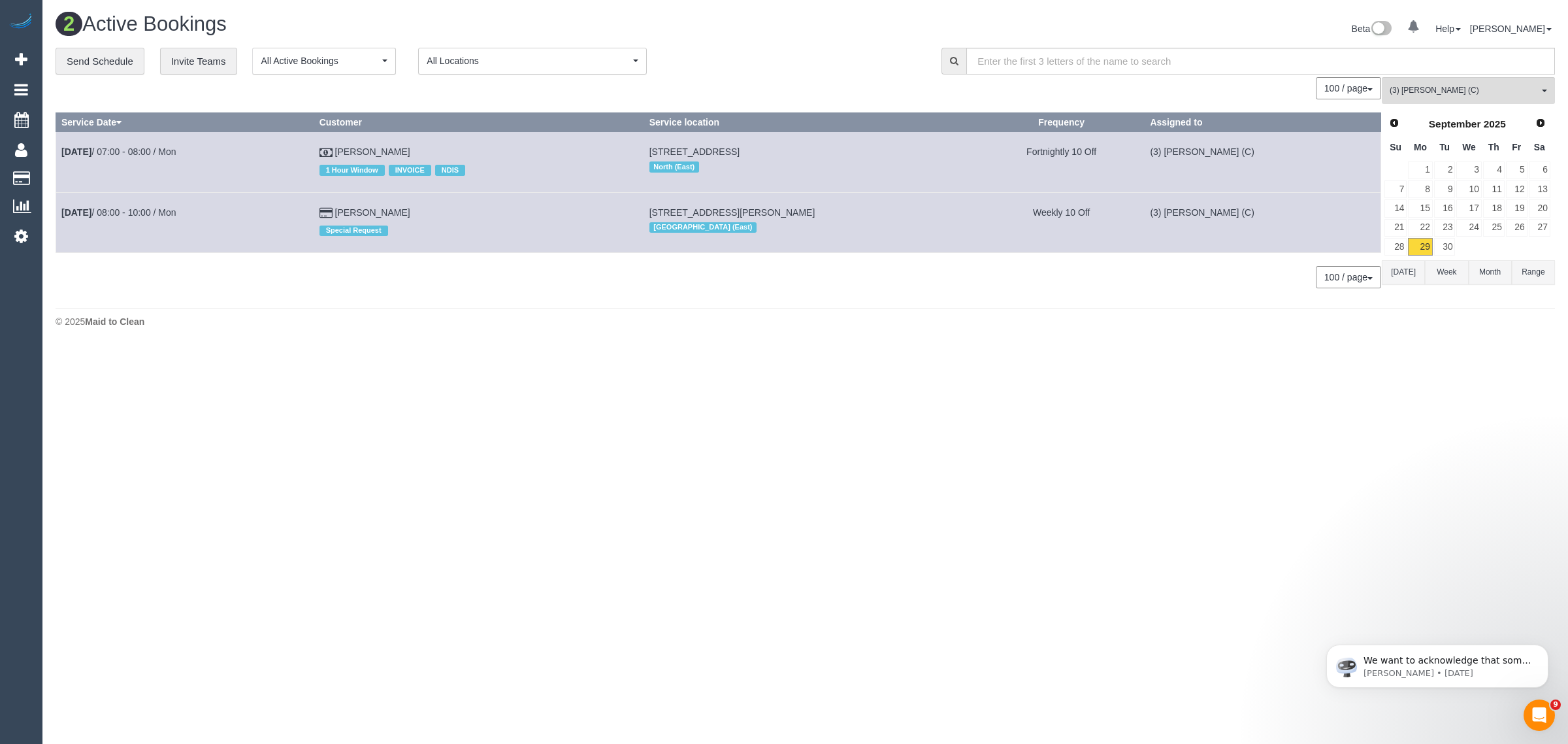
click at [1437, 411] on body "0 Beta Your Notifications You have 0 alerts Add Booking Bookings Active Booking…" at bounding box center [784, 372] width 1568 height 744
click at [656, 397] on body "0 Beta Your Notifications You have 0 alerts Add Booking Bookings Active Booking…" at bounding box center [784, 372] width 1568 height 744
drag, startPoint x: 441, startPoint y: 150, endPoint x: 61, endPoint y: 154, distance: 380.0
click at [61, 154] on tr "Sep 29th / 07:00 - 08:00 / Mon Jack Sapardanis 1 Hour Window INVOICE NDIS 26 Bu…" at bounding box center [719, 162] width 1325 height 60
copy tr "Sep 29th / 07:00 - 08:00 / Mon Jack Sapardanis"
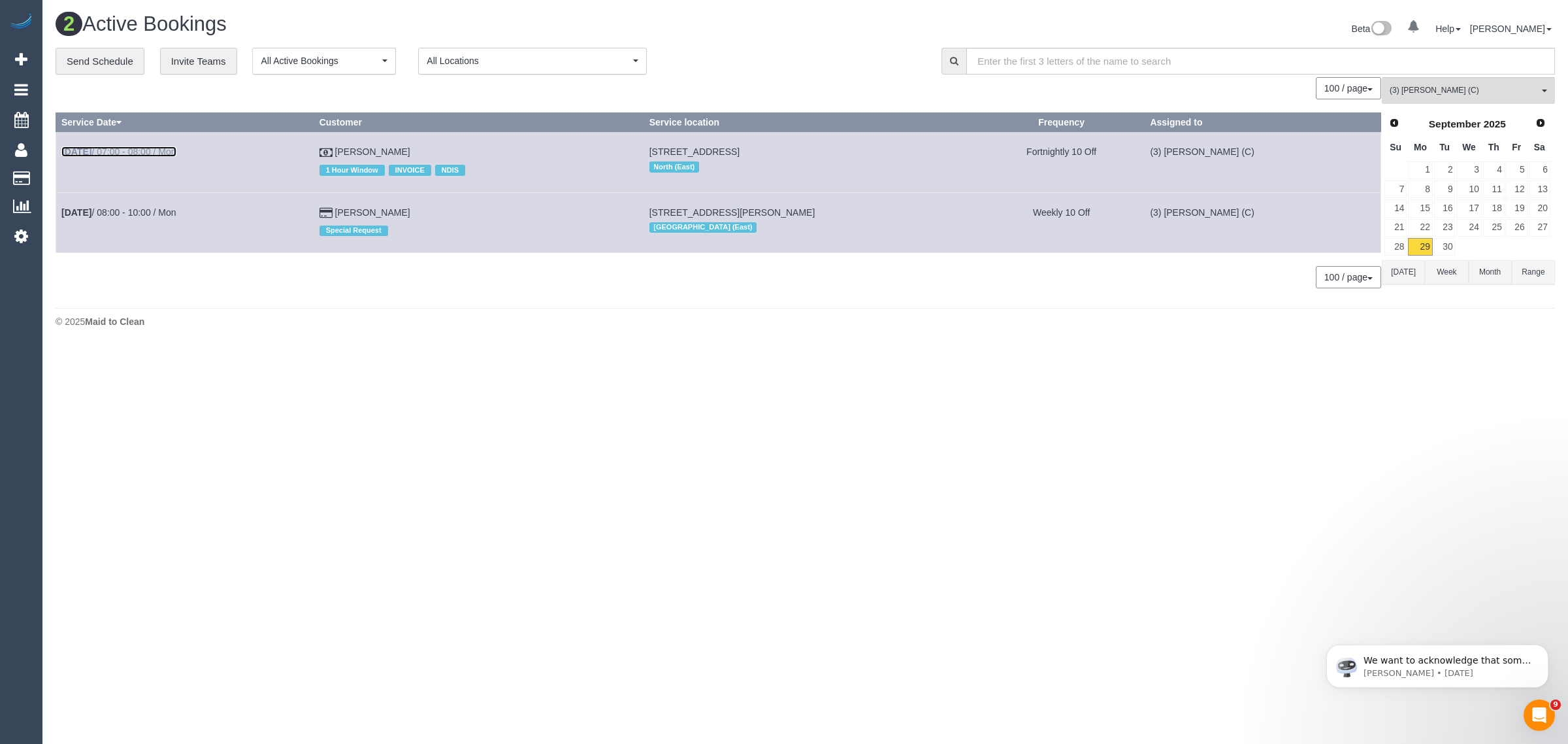
drag, startPoint x: 131, startPoint y: 144, endPoint x: 125, endPoint y: 150, distance: 8.5
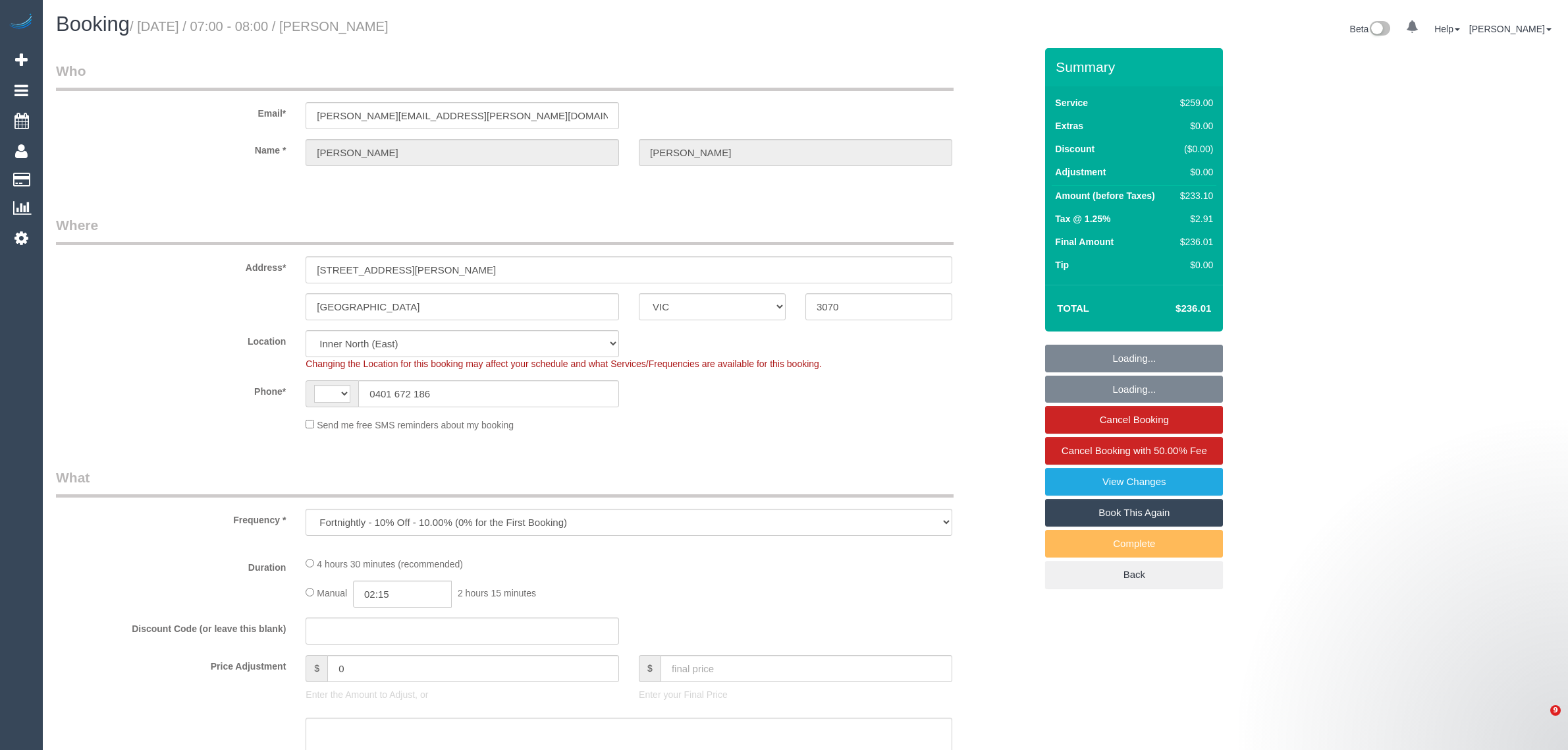
select select "VIC"
select select "string:stripe-pm_1RuqIa2GScqysDRVefdq10e2"
select select "number:27"
select select "number:14"
select select "number:19"
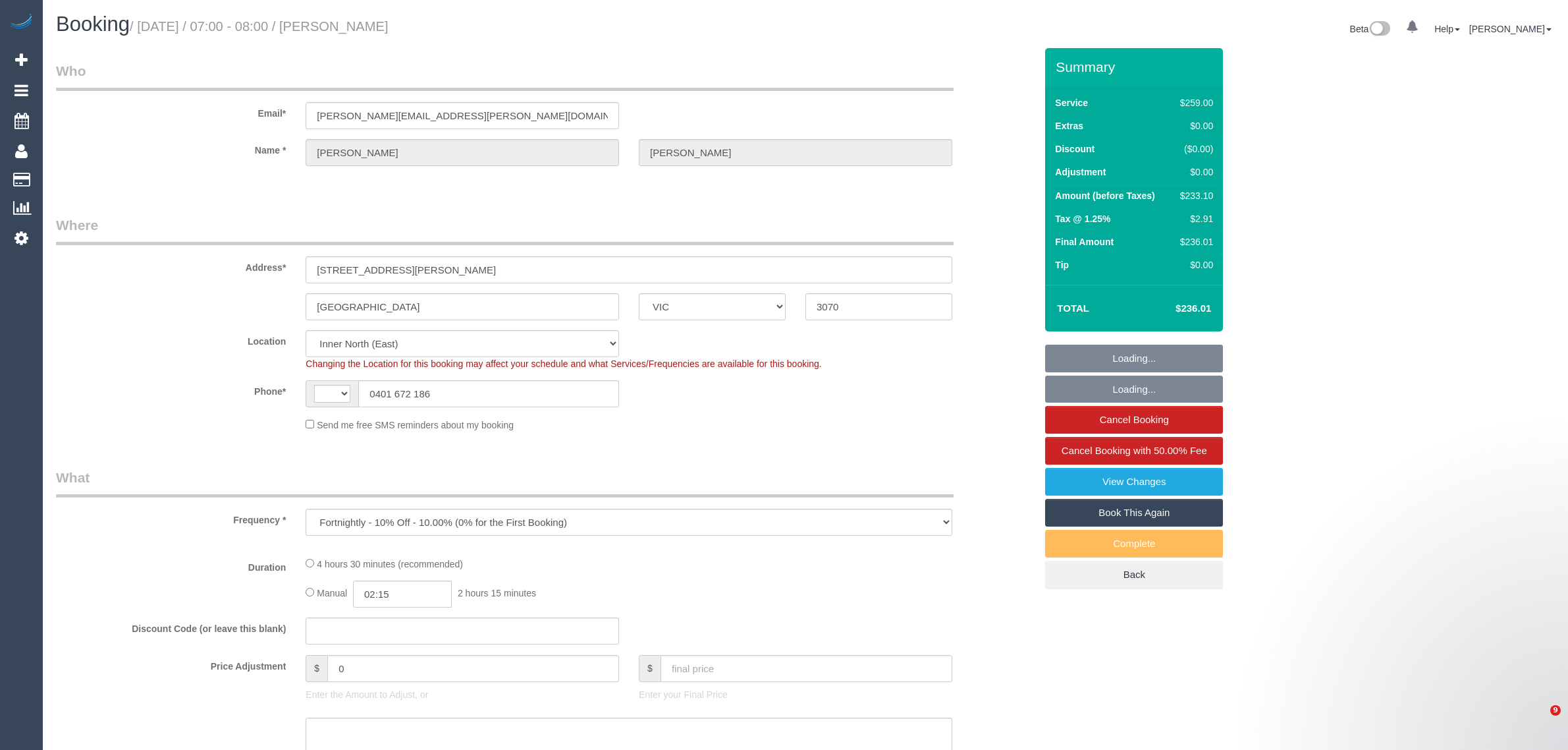
select select "number:36"
select select "number:34"
select select "number:26"
select select "object:689"
select select "string:AU"
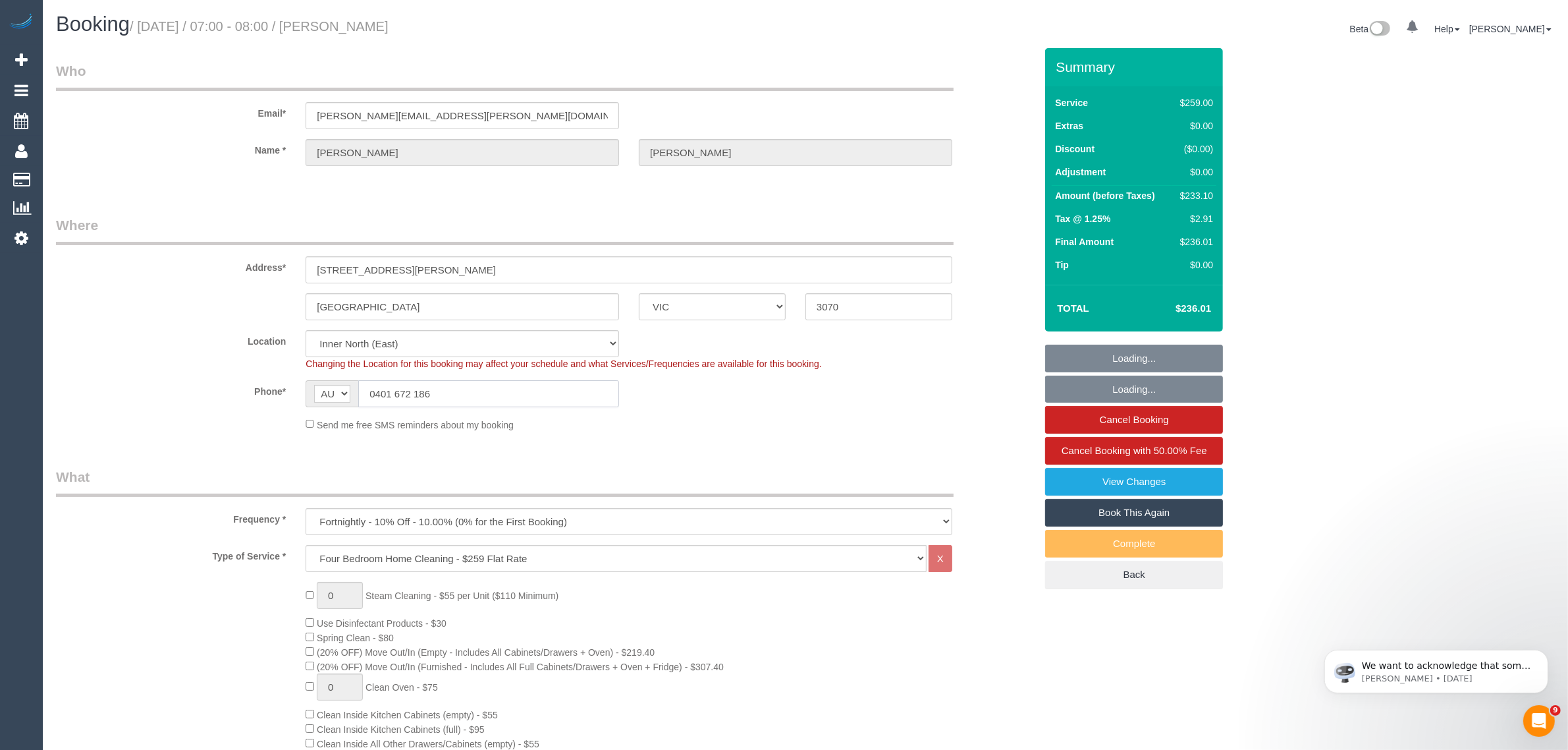
click at [473, 403] on input "0401 672 186" at bounding box center [489, 393] width 261 height 27
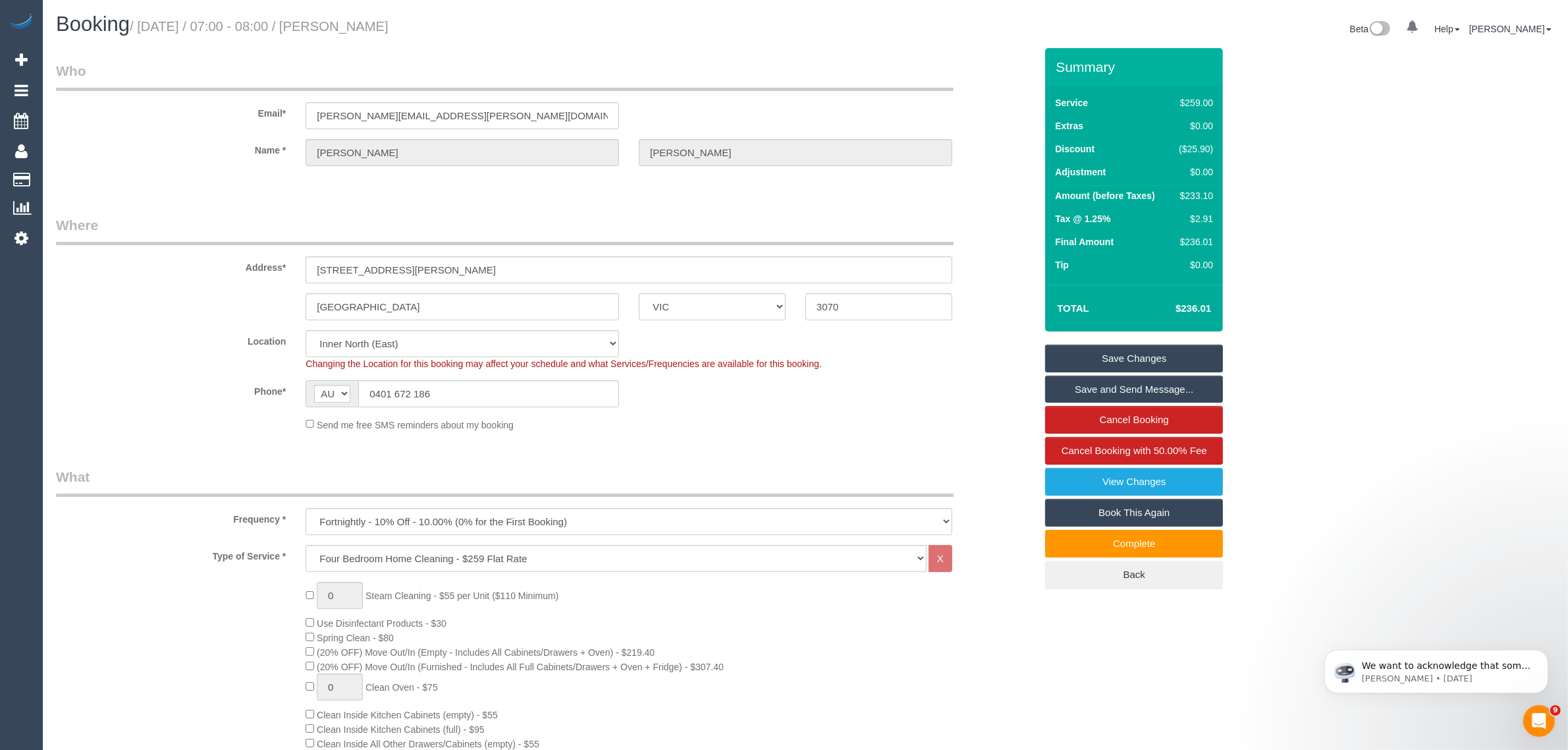
click at [788, 425] on div "Send me free SMS reminders about my booking" at bounding box center [629, 424] width 666 height 15
click at [378, 22] on small "/ September 29, 2025 / 07:00 - 08:00 / Angela Micheletto" at bounding box center [259, 26] width 259 height 15
copy small "Angela"
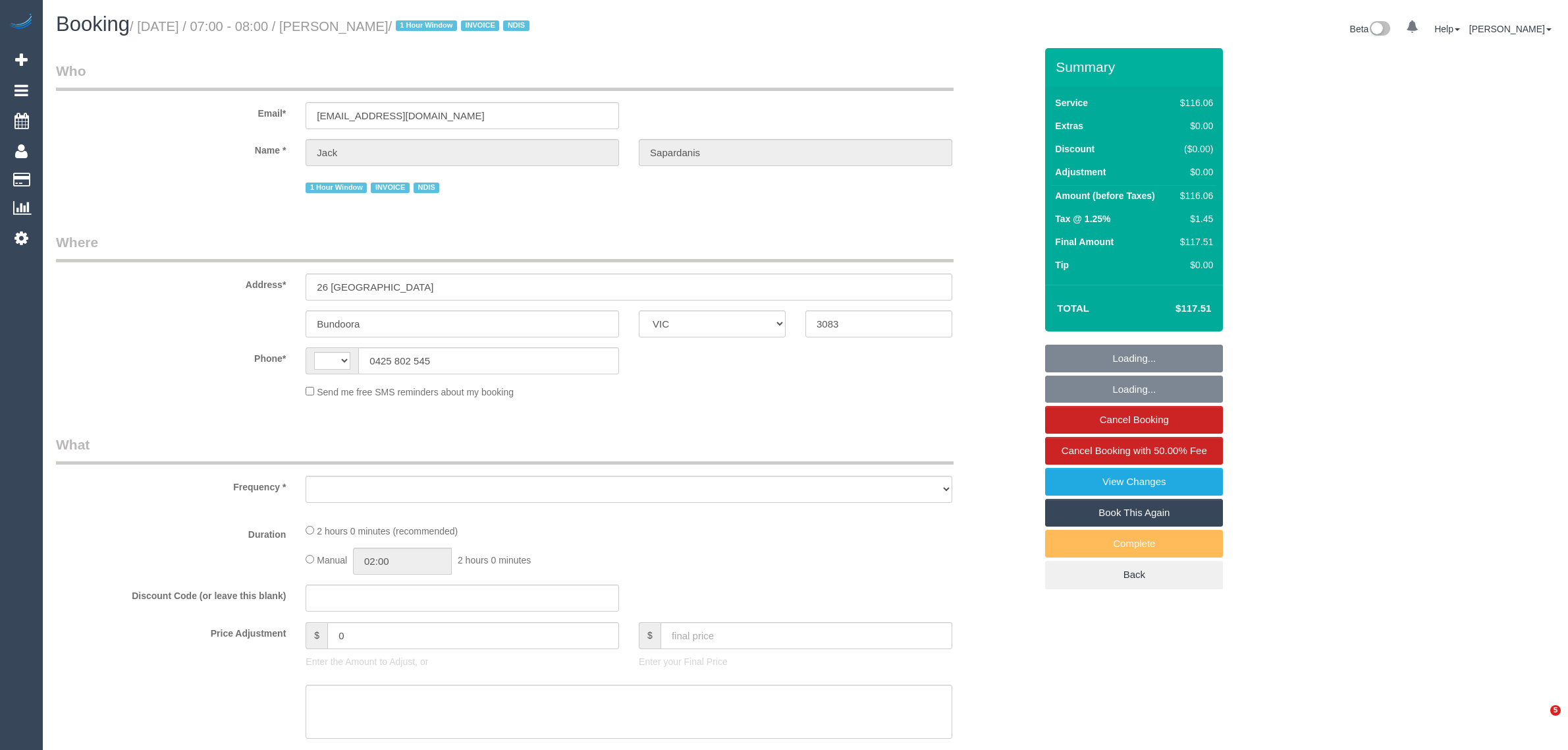
select select "VIC"
select select "object:307"
select select "string:AU"
select select "number:29"
select select "number:14"
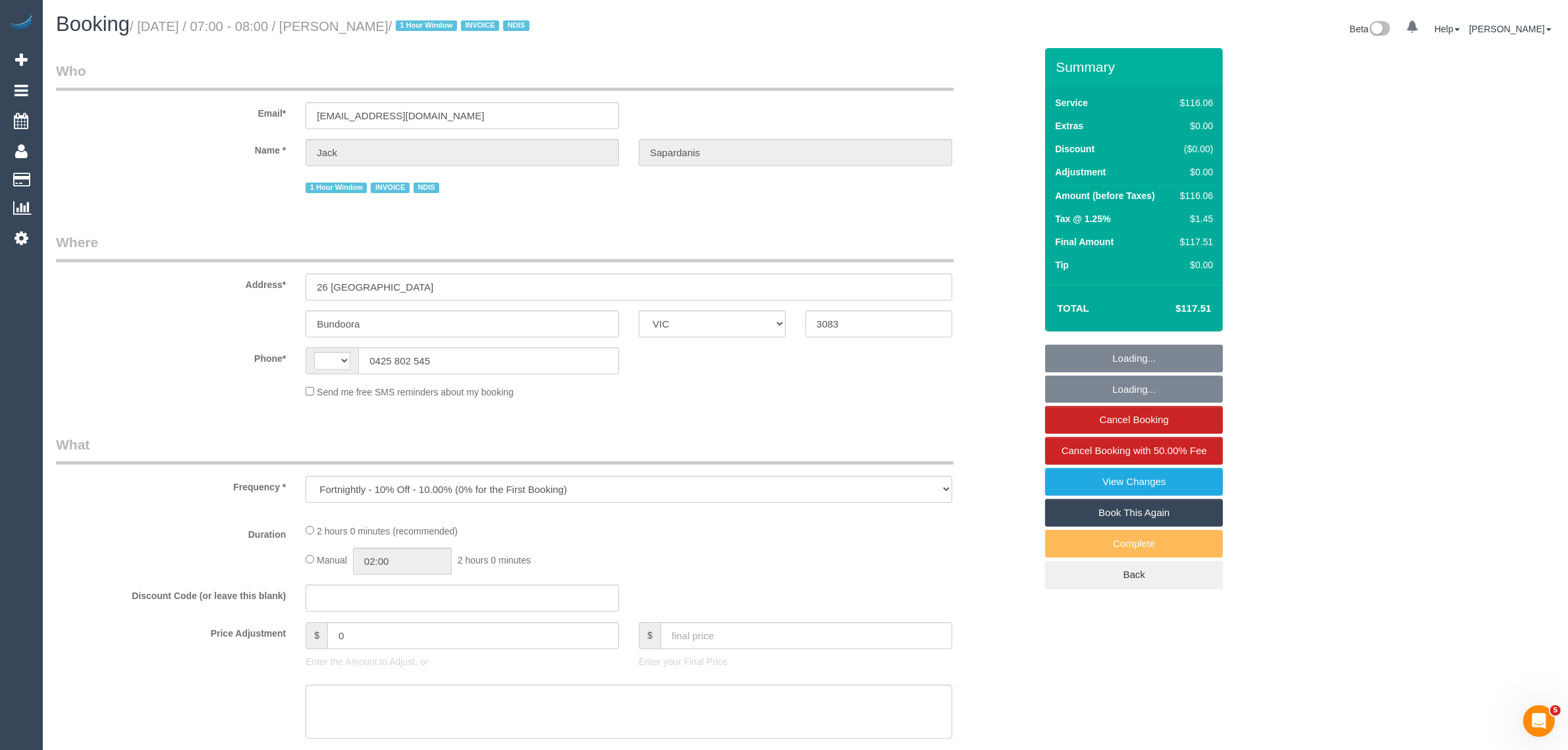
select select "number:19"
select select "number:36"
select select "number:34"
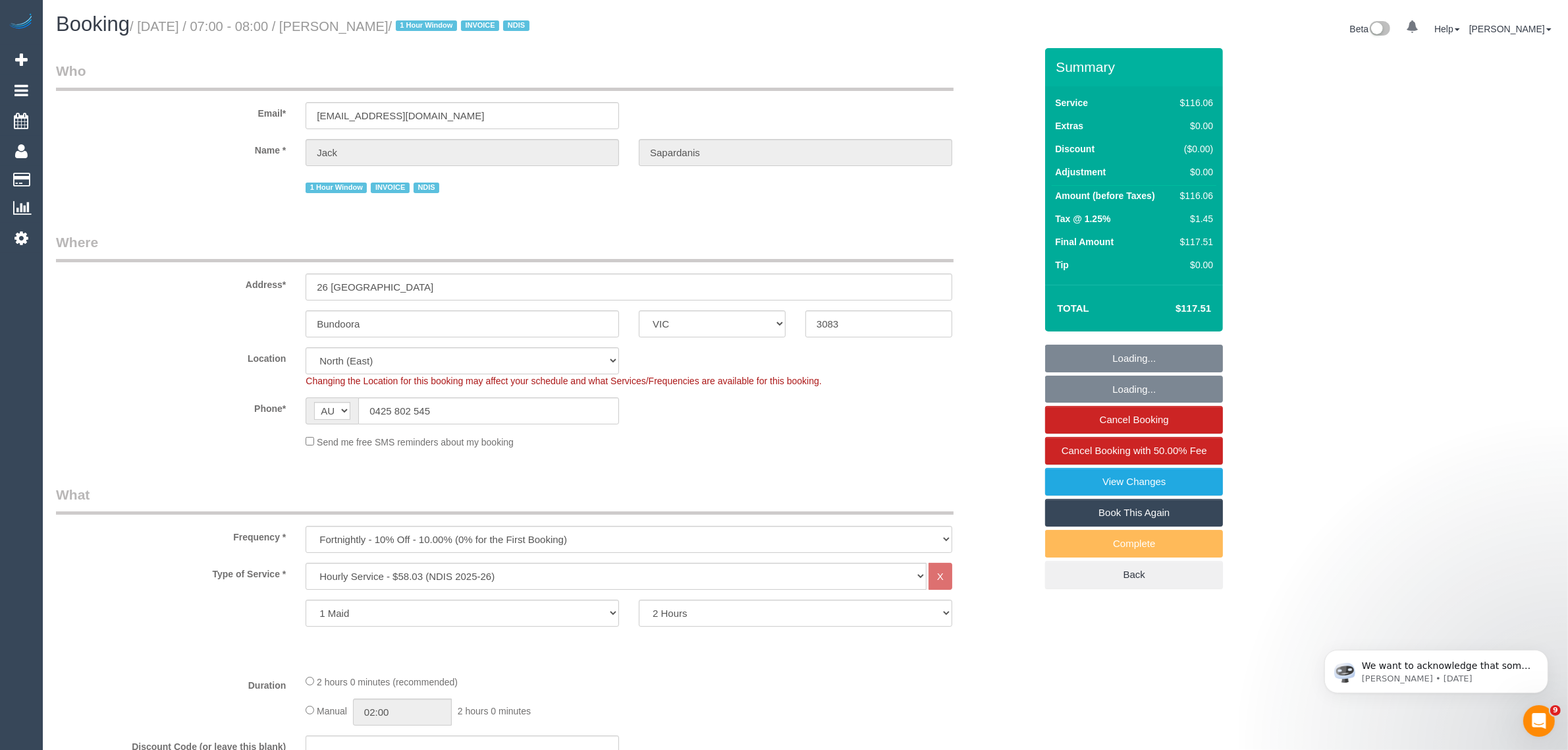
select select "object:1416"
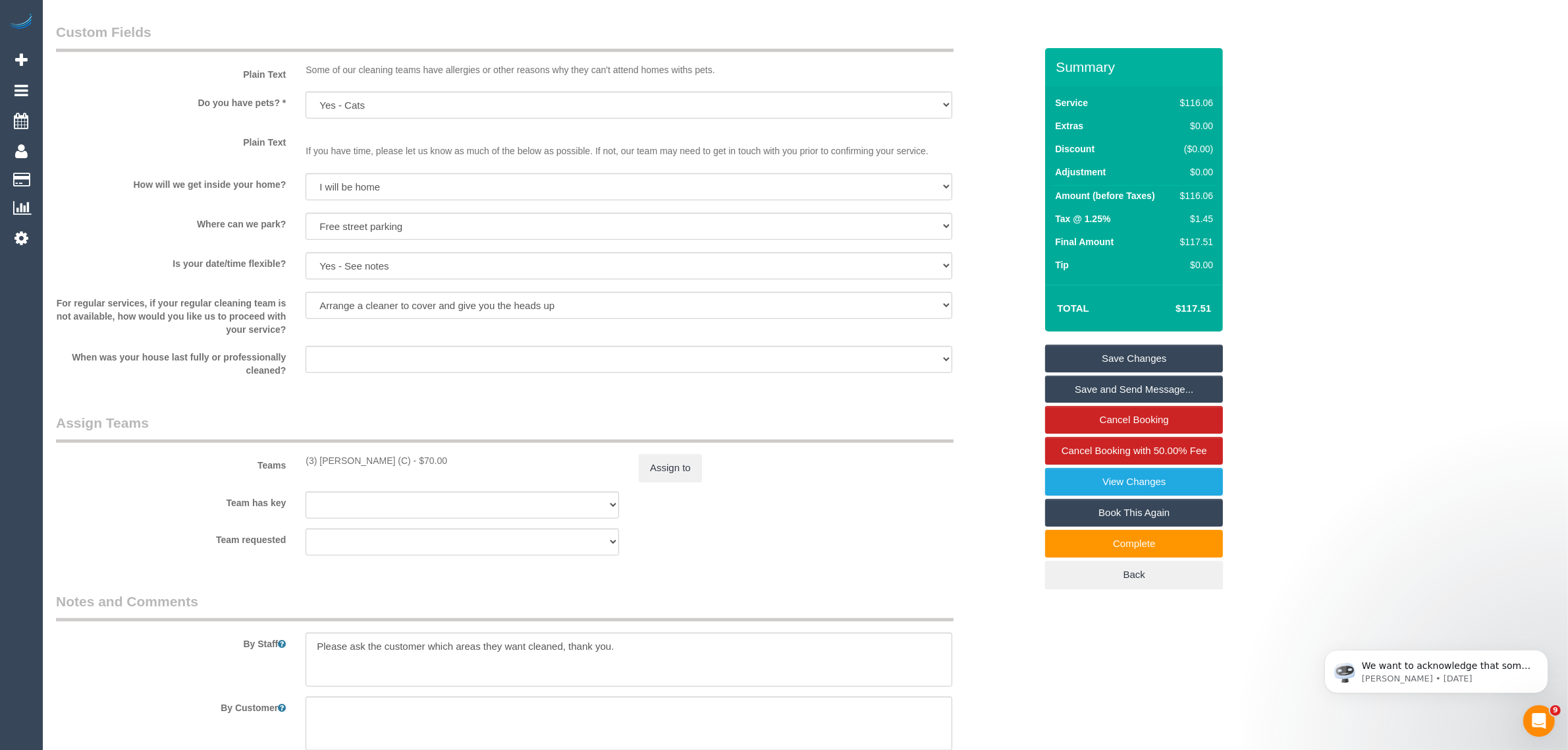
scroll to position [1865, 0]
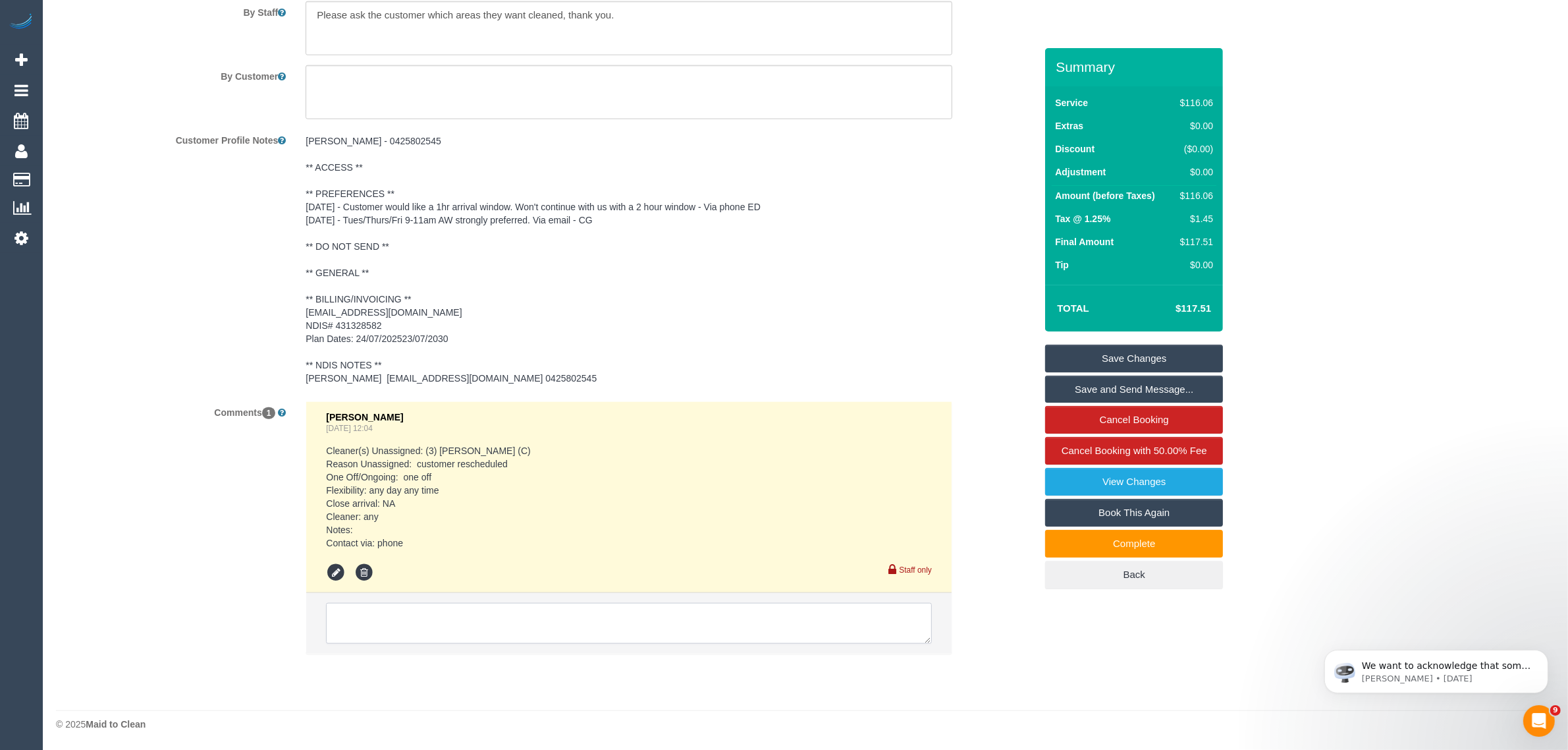
click at [642, 626] on textarea at bounding box center [629, 623] width 606 height 41
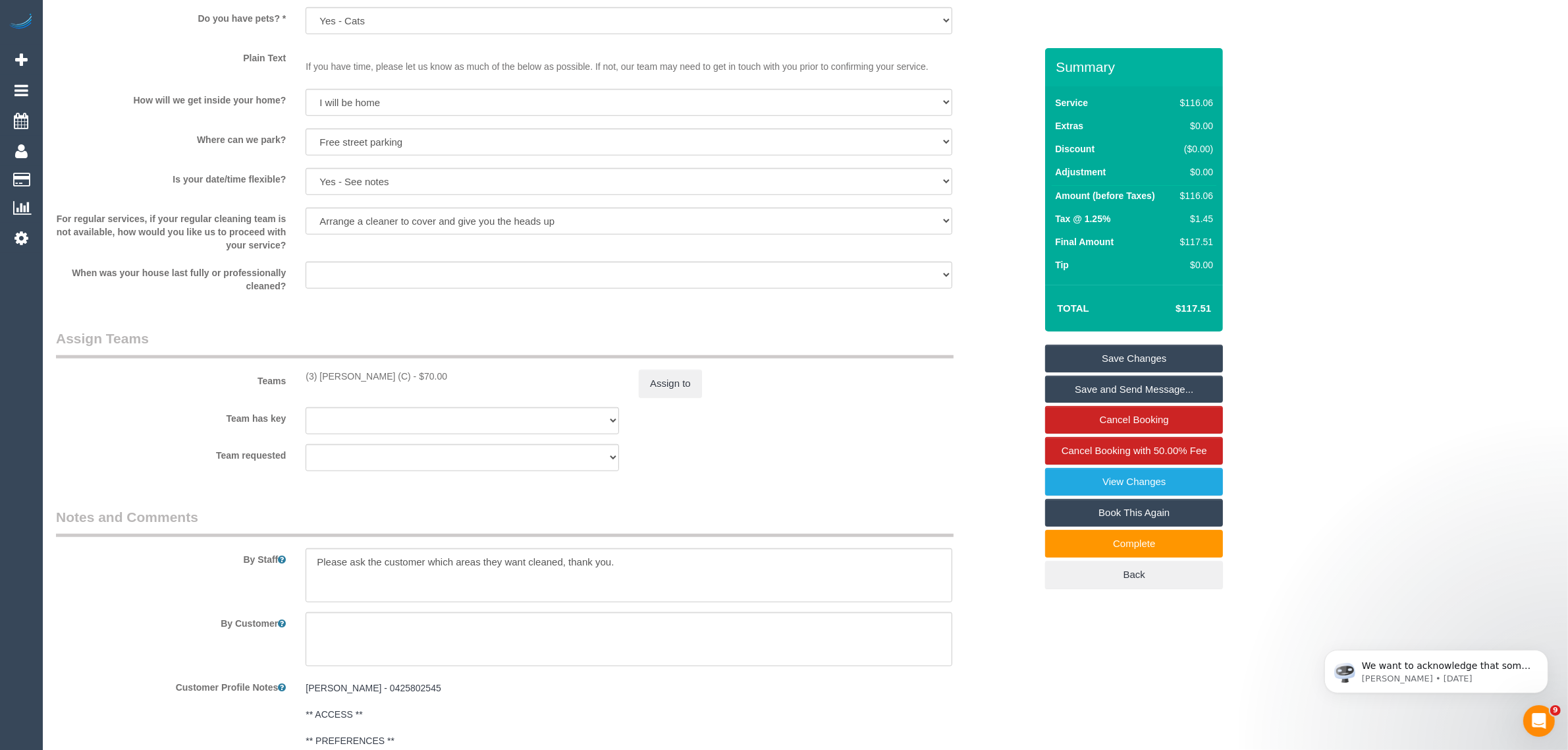
scroll to position [1919, 0]
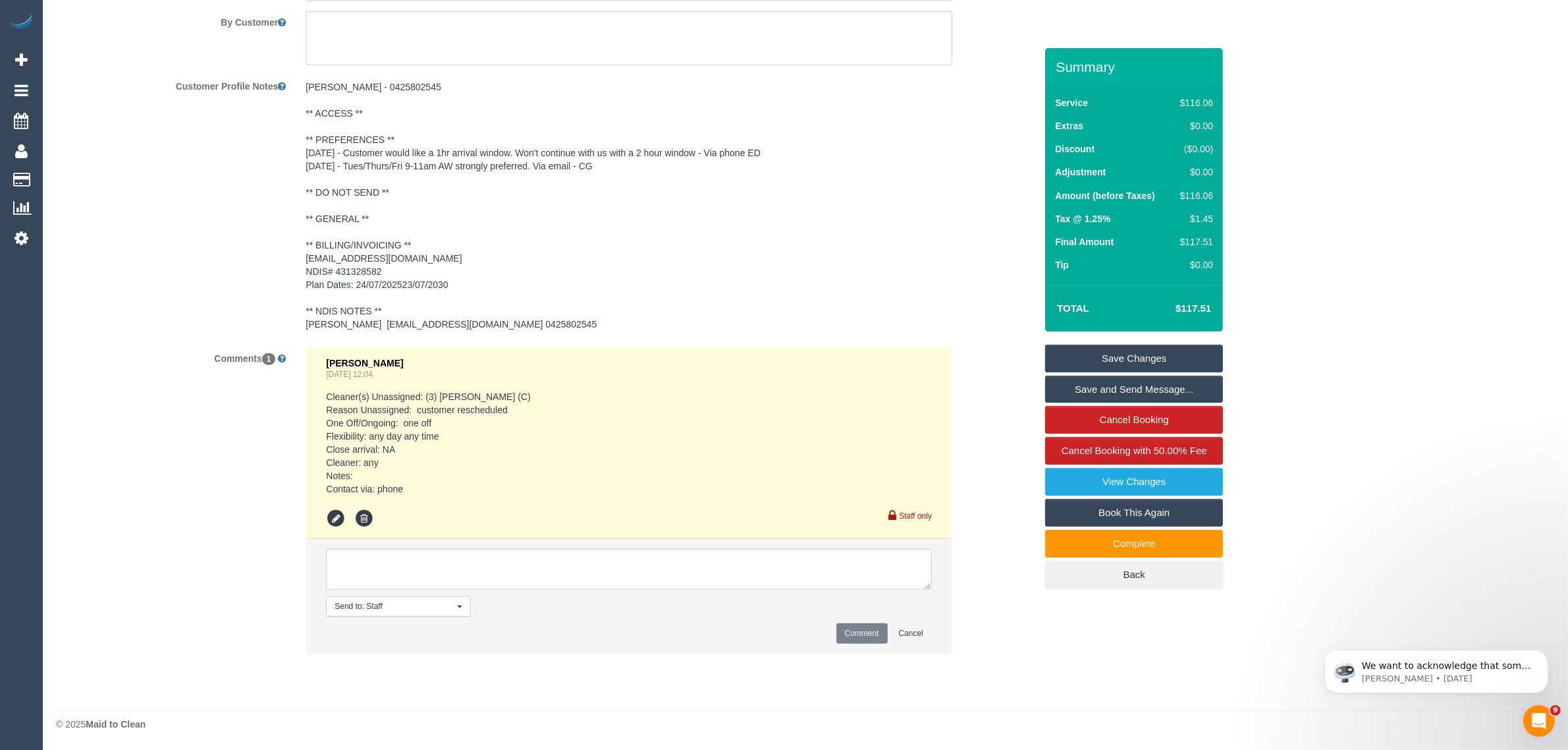
click at [627, 591] on li "Send to: Staff Nothing selected Send to: Staff Send to: Customer Send to: Team …" at bounding box center [629, 596] width 646 height 115
click at [657, 561] on textarea at bounding box center [629, 569] width 606 height 41
type textarea "a"
type textarea "Advised to leave early - electrician arrived and worked early - via txt - AA"
click at [873, 626] on button "Comment" at bounding box center [862, 633] width 51 height 20
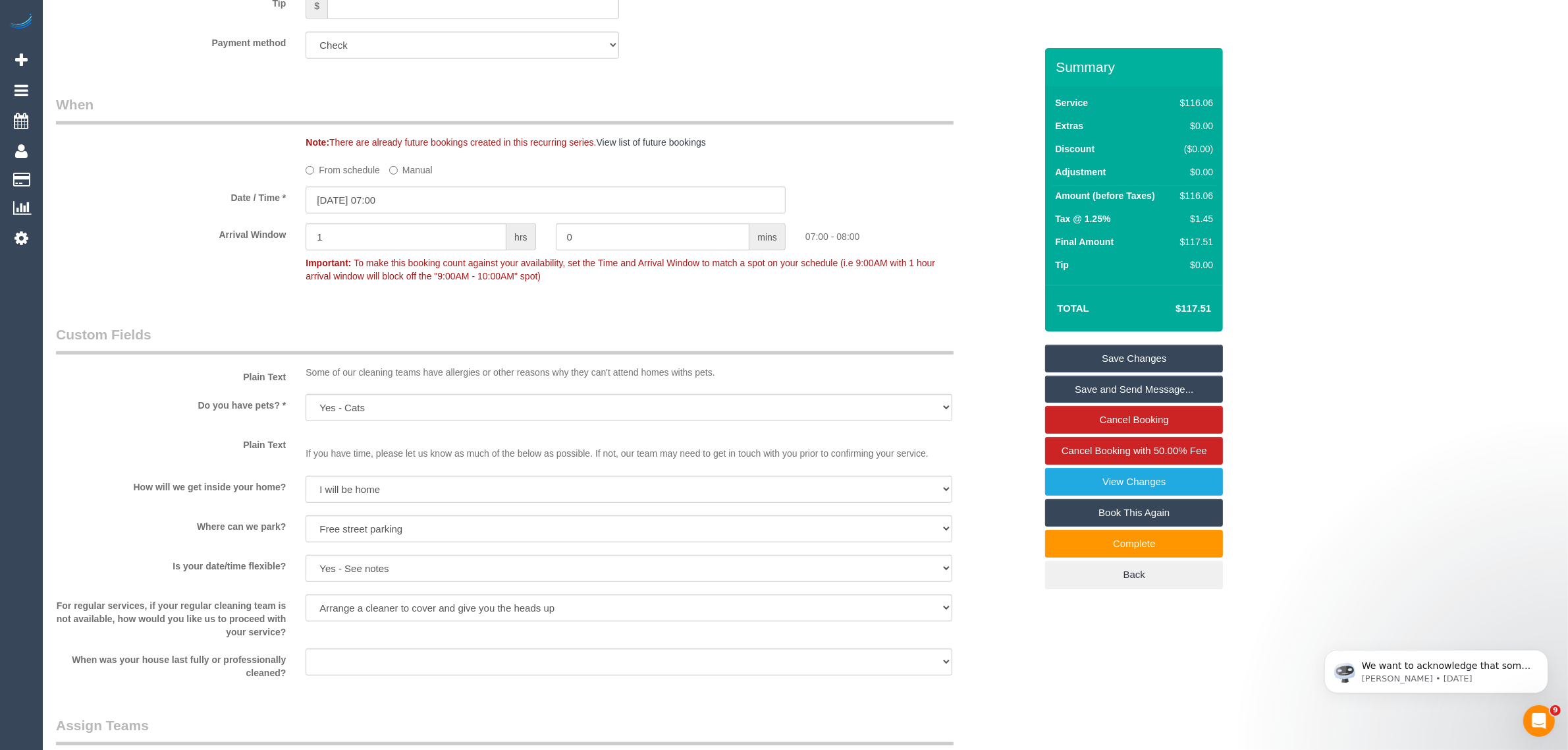
scroll to position [0, 0]
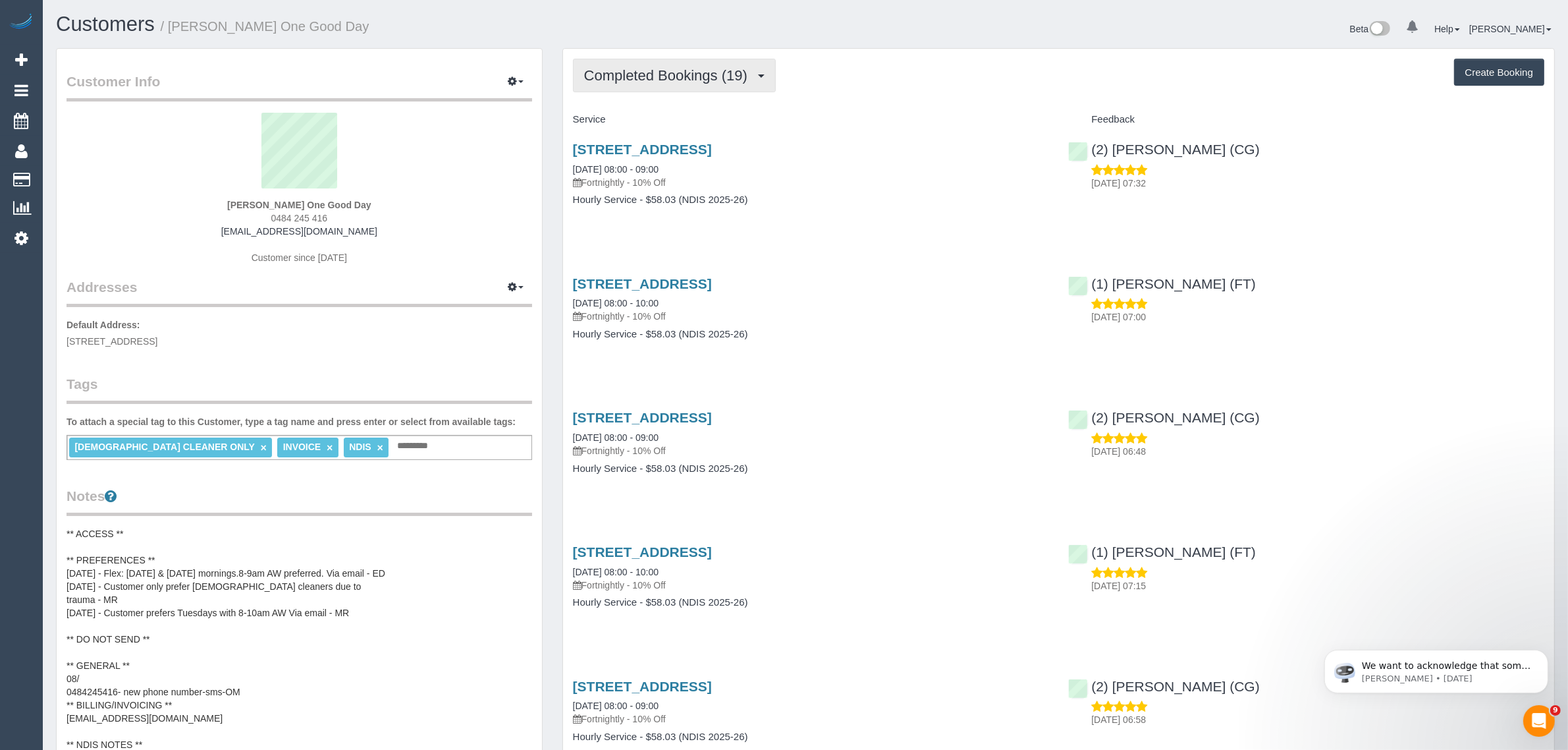
click at [666, 83] on button "Completed Bookings (19)" at bounding box center [674, 75] width 203 height 33
click at [853, 126] on div "Service" at bounding box center [811, 120] width 496 height 22
click at [680, 81] on span "Completed Bookings (19)" at bounding box center [668, 76] width 170 height 17
click at [655, 115] on link "Upcoming Bookings (22)" at bounding box center [644, 123] width 142 height 17
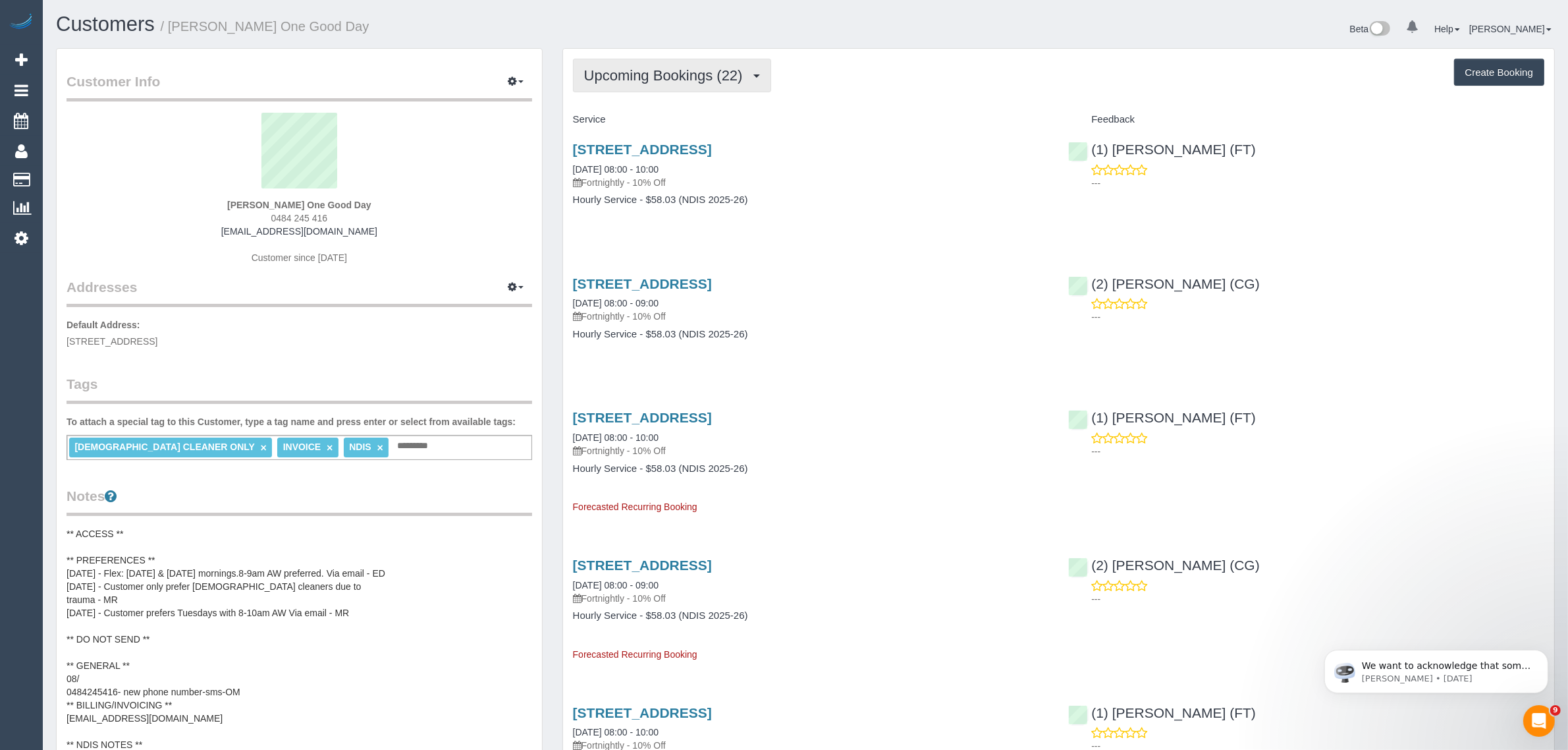
click at [641, 79] on span "Upcoming Bookings (22)" at bounding box center [666, 76] width 165 height 17
click at [637, 99] on link "Completed Bookings (19)" at bounding box center [644, 106] width 142 height 17
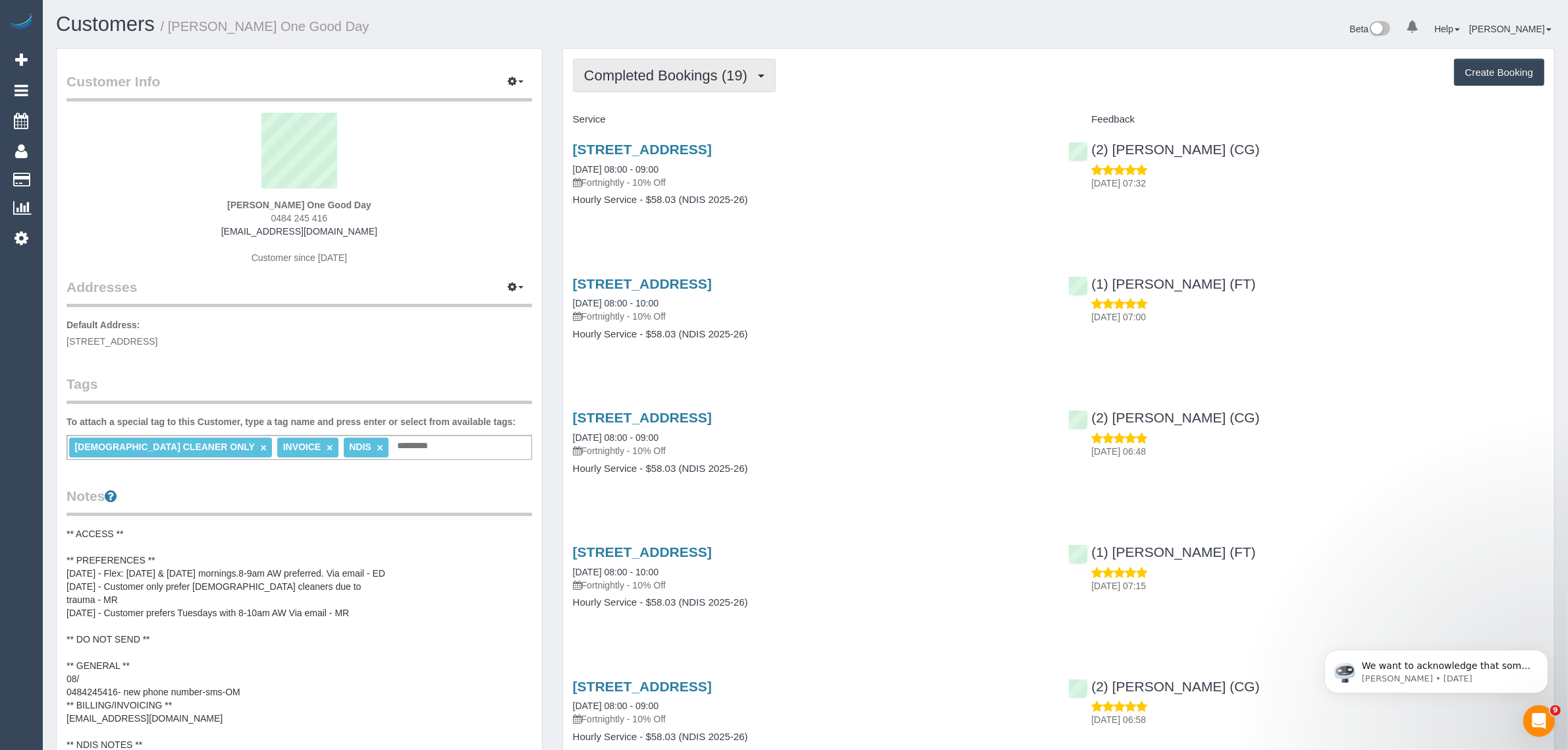
click at [647, 71] on span "Completed Bookings (19)" at bounding box center [668, 76] width 170 height 17
click at [609, 123] on link "Upcoming Bookings (22)" at bounding box center [644, 123] width 142 height 17
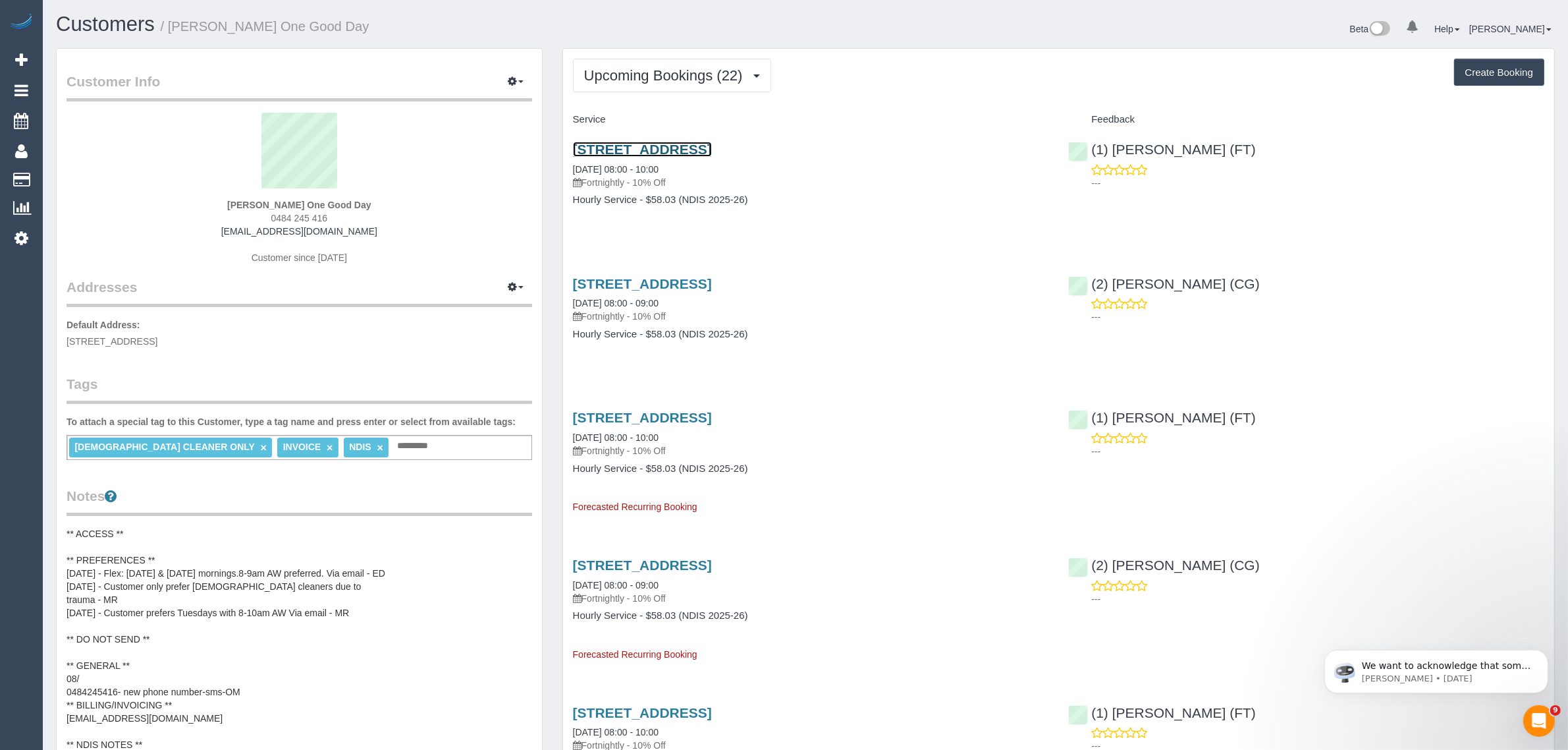
click at [659, 144] on link "[STREET_ADDRESS]" at bounding box center [642, 149] width 139 height 15
click at [675, 79] on span "Upcoming Bookings (22)" at bounding box center [666, 76] width 165 height 17
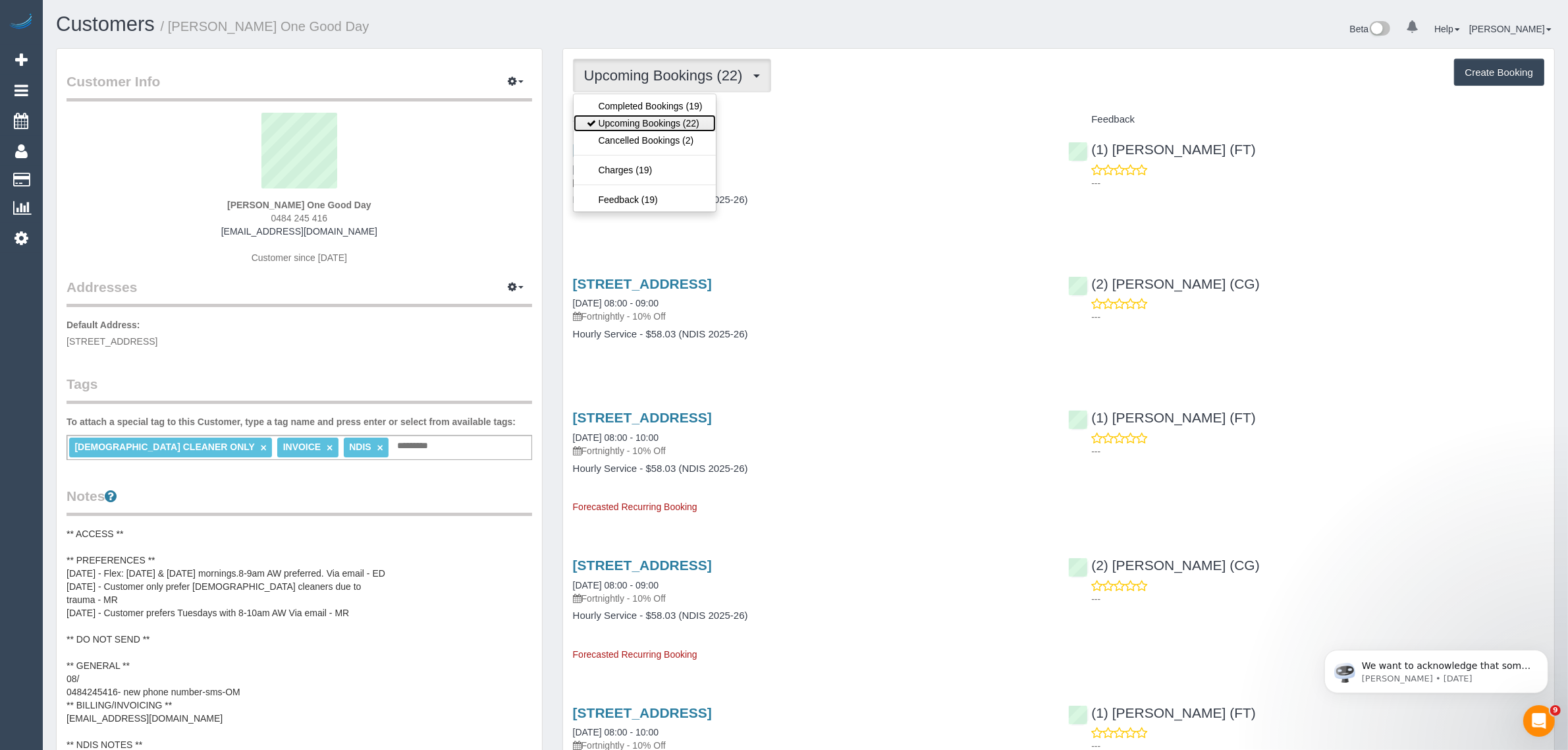
drag, startPoint x: 648, startPoint y: 121, endPoint x: 648, endPoint y: 92, distance: 29.0
click at [648, 121] on link "Upcoming Bookings (22)" at bounding box center [644, 123] width 142 height 17
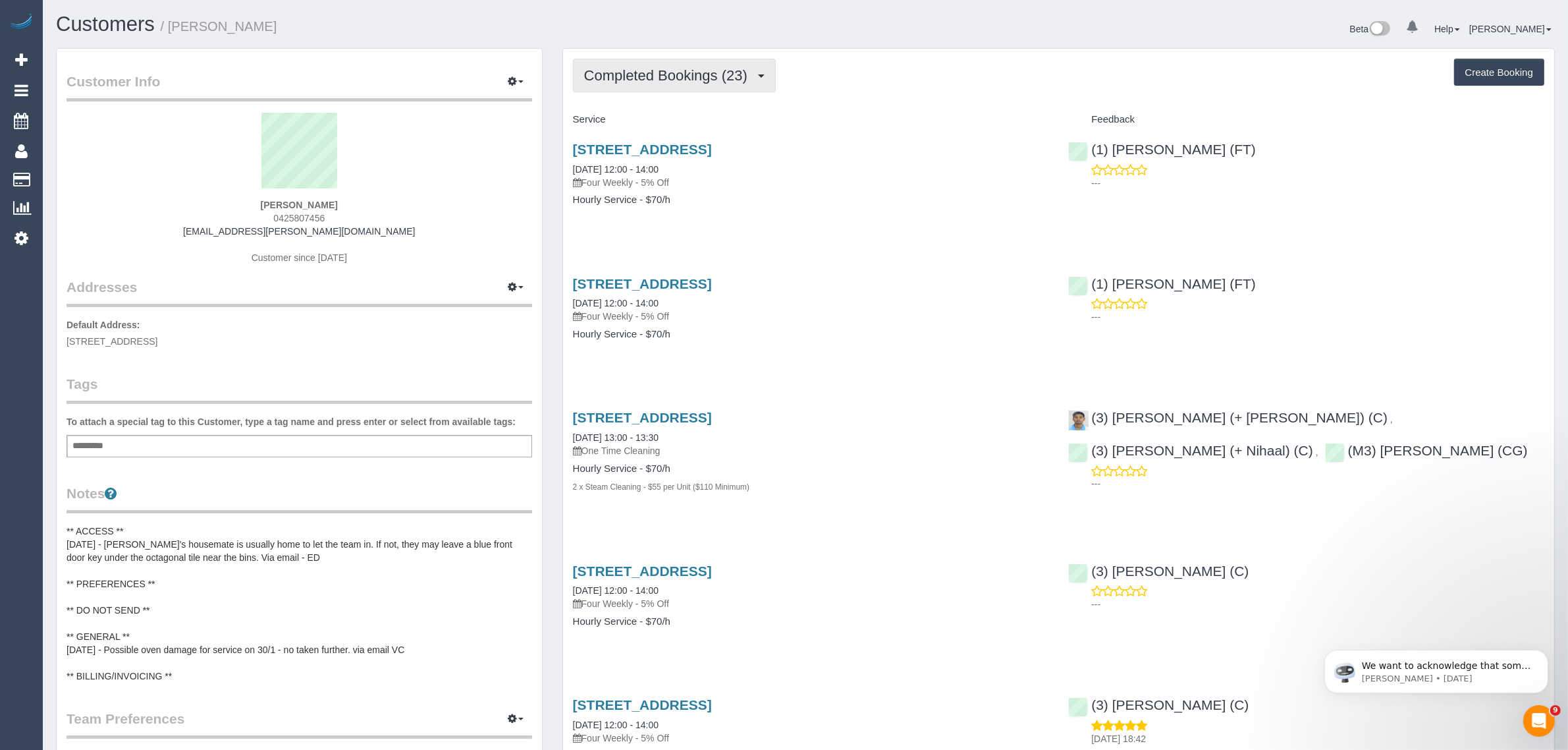
click at [693, 76] on span "Completed Bookings (23)" at bounding box center [668, 76] width 170 height 17
click at [664, 119] on link "Upcoming Bookings (11)" at bounding box center [644, 123] width 142 height 17
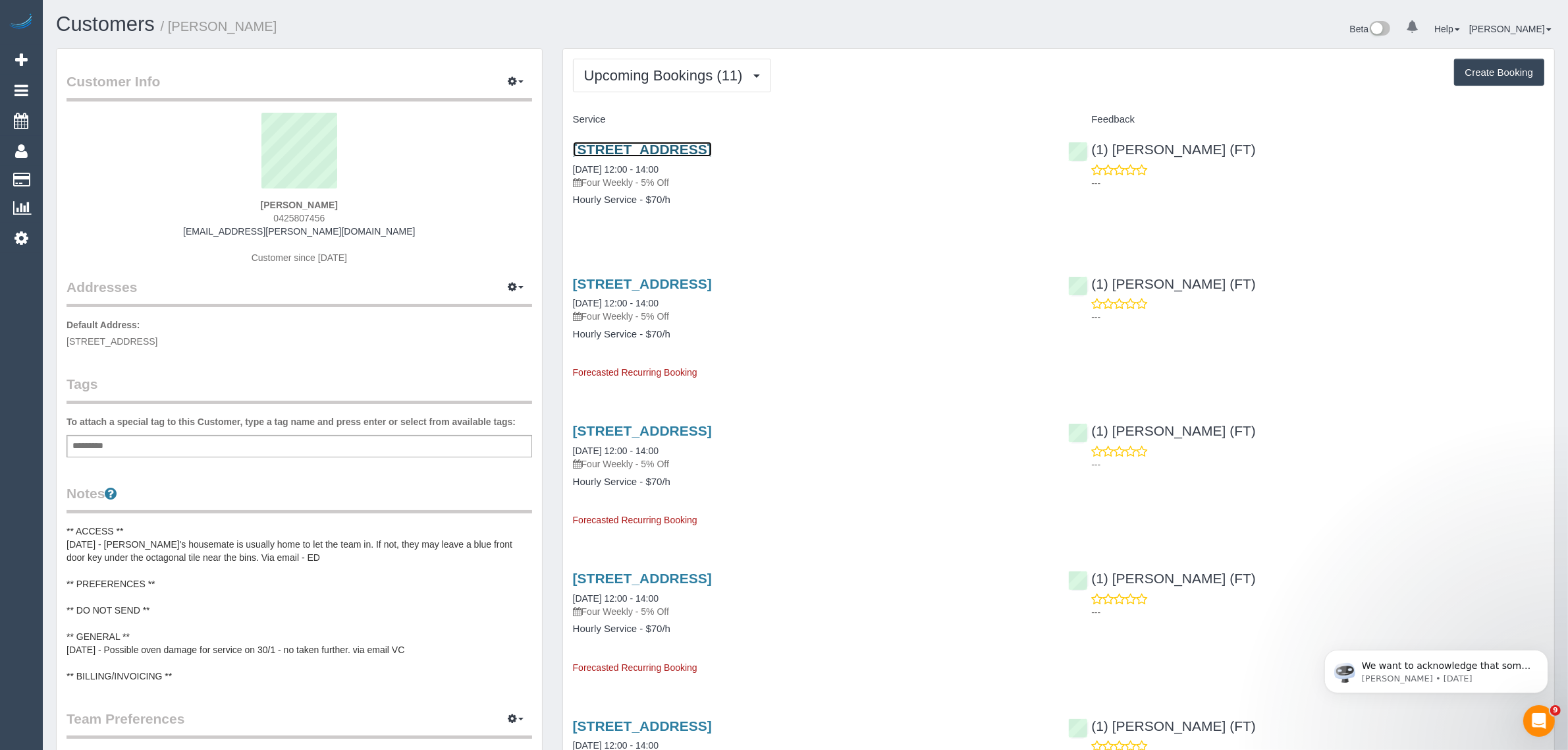
click at [689, 149] on link "15 Ford Street, Brunswick, VIC 3056" at bounding box center [642, 149] width 139 height 15
click at [673, 81] on span "Upcoming Bookings (11)" at bounding box center [666, 76] width 165 height 17
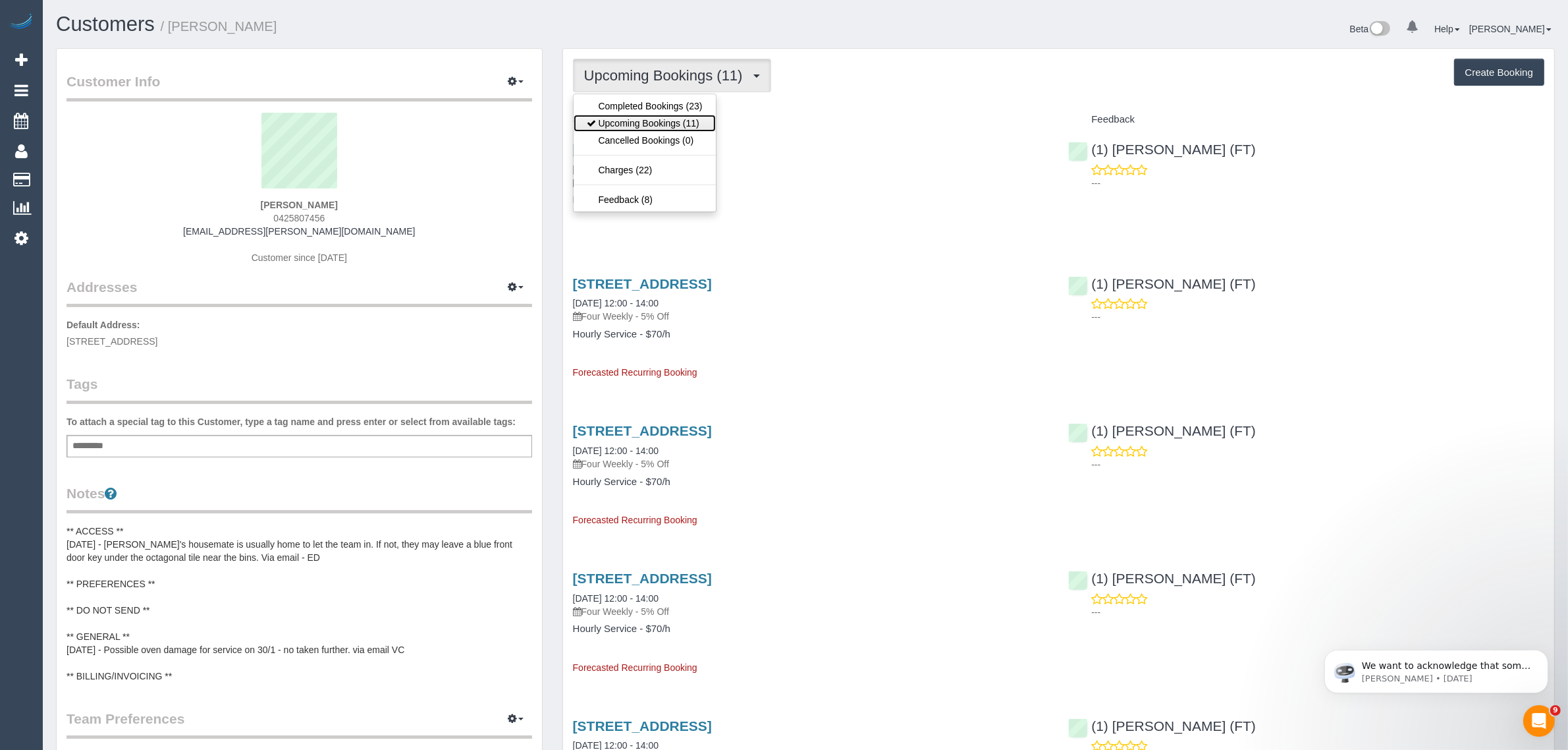
click at [665, 119] on link "Upcoming Bookings (11)" at bounding box center [644, 123] width 142 height 17
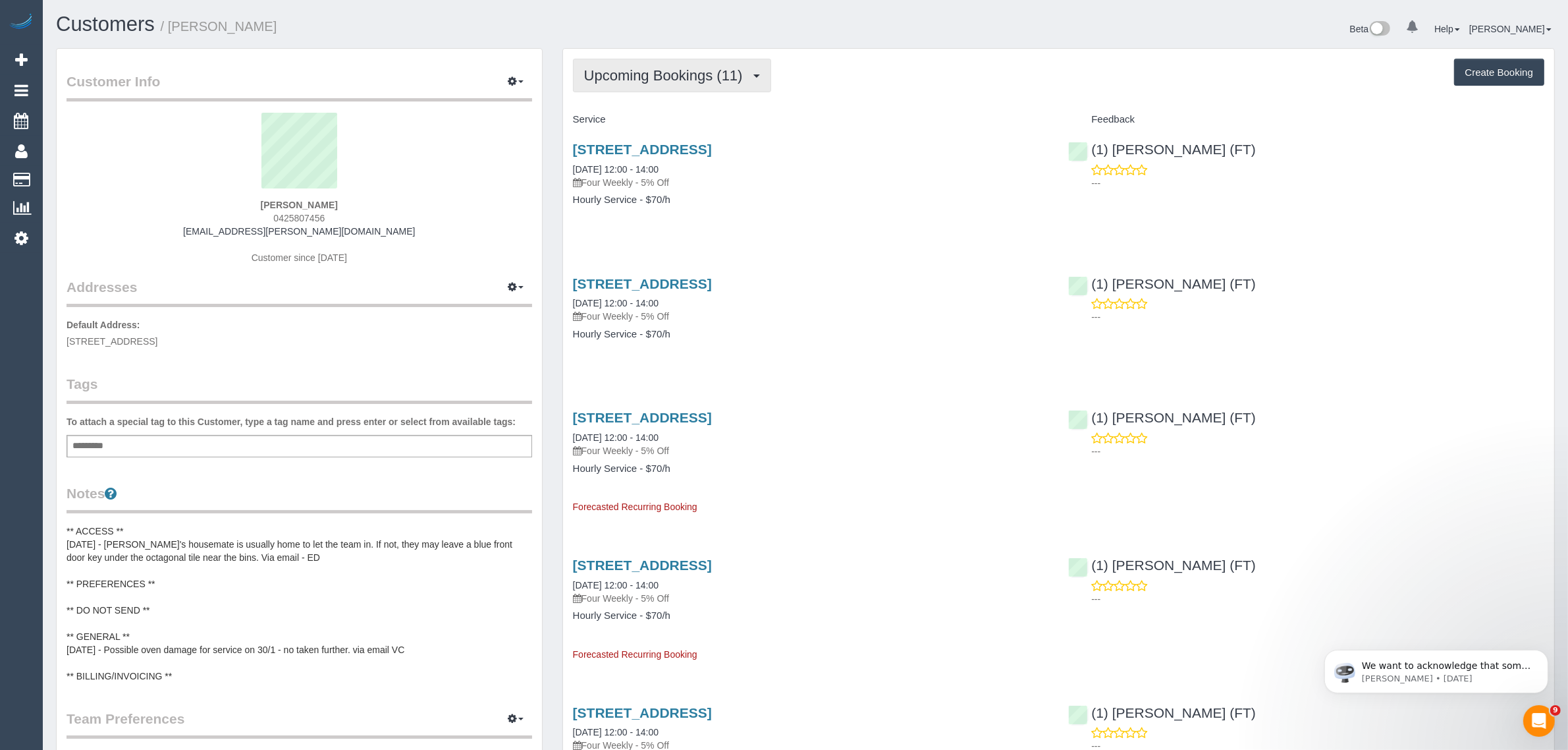
click at [634, 80] on span "Upcoming Bookings (11)" at bounding box center [666, 76] width 165 height 17
click at [613, 122] on link "Upcoming Bookings (11)" at bounding box center [644, 123] width 142 height 17
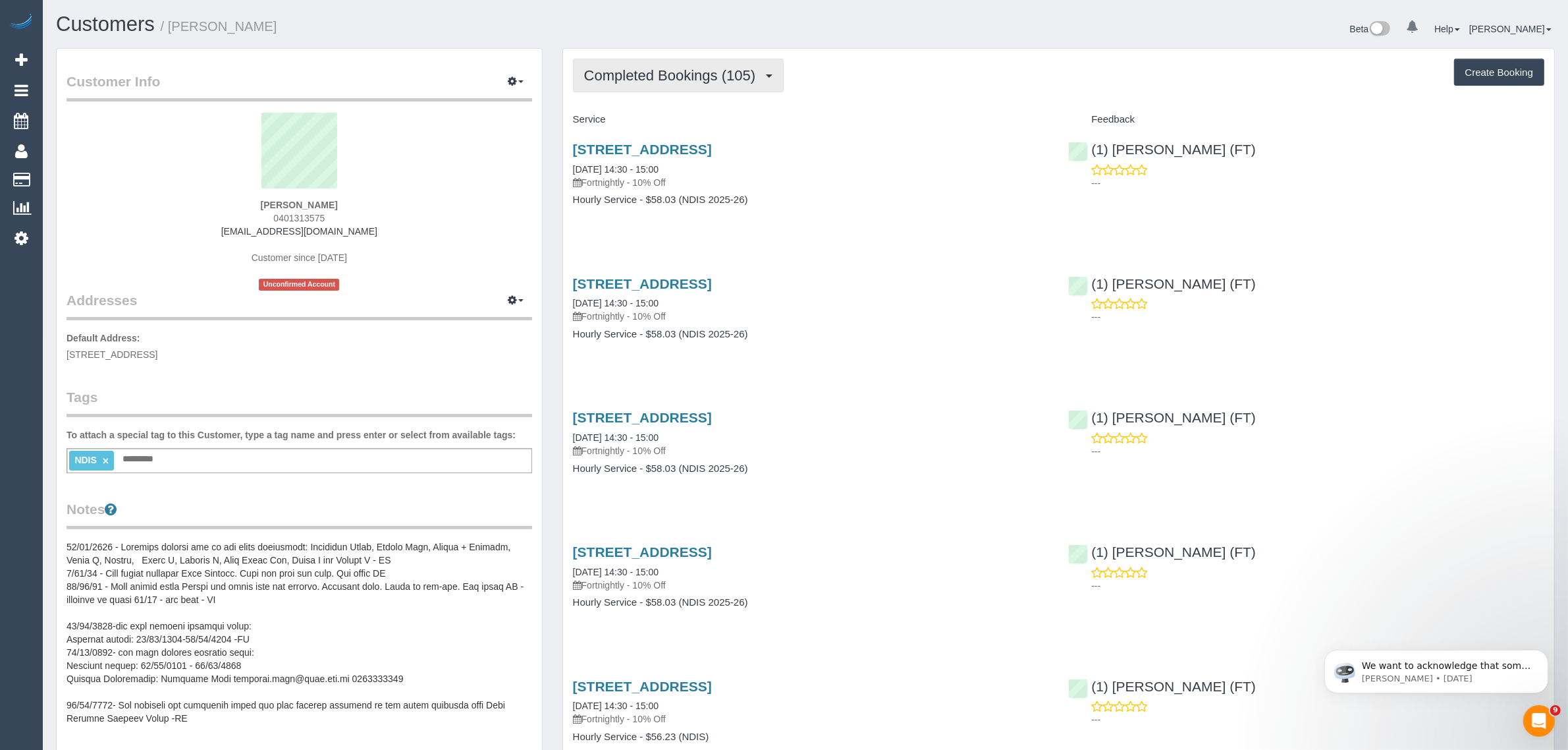
click at [725, 76] on span "Completed Bookings (105)" at bounding box center [673, 76] width 178 height 17
click at [697, 123] on link "Upcoming Bookings (11)" at bounding box center [647, 123] width 148 height 17
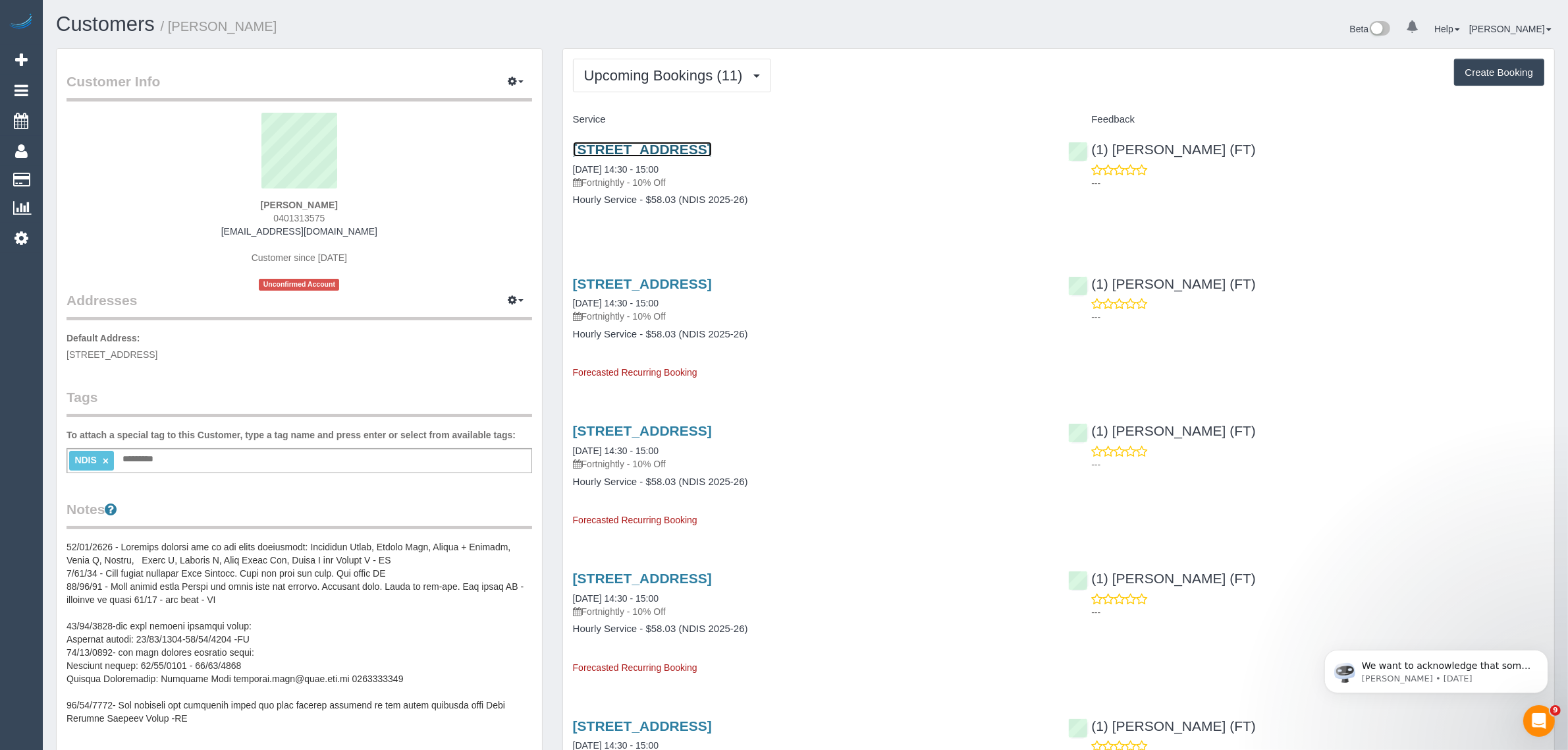
click at [707, 147] on link "[STREET_ADDRESS]" at bounding box center [642, 149] width 139 height 15
click at [682, 78] on span "Upcoming Bookings (11)" at bounding box center [666, 76] width 165 height 17
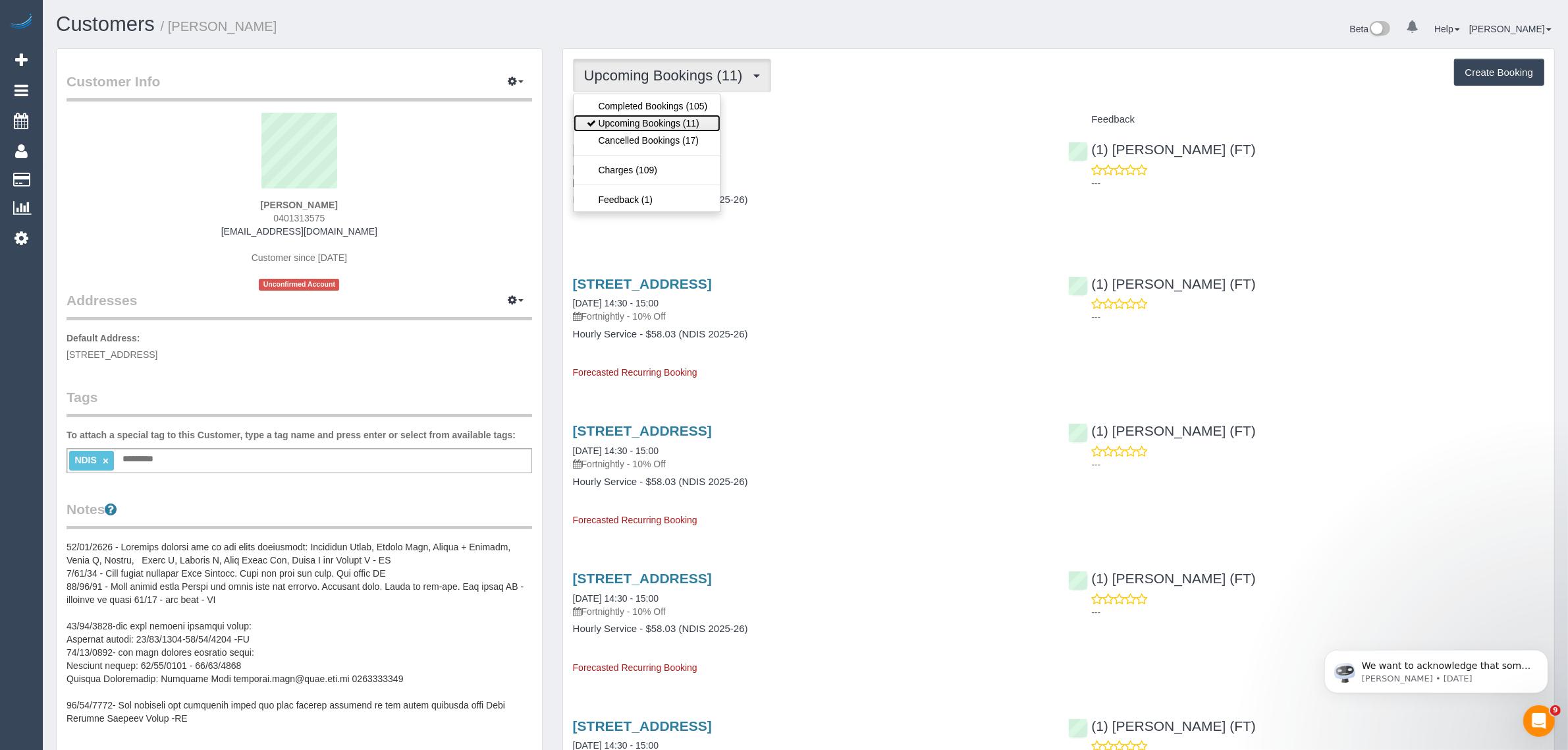
click at [656, 126] on link "Upcoming Bookings (11)" at bounding box center [647, 123] width 148 height 17
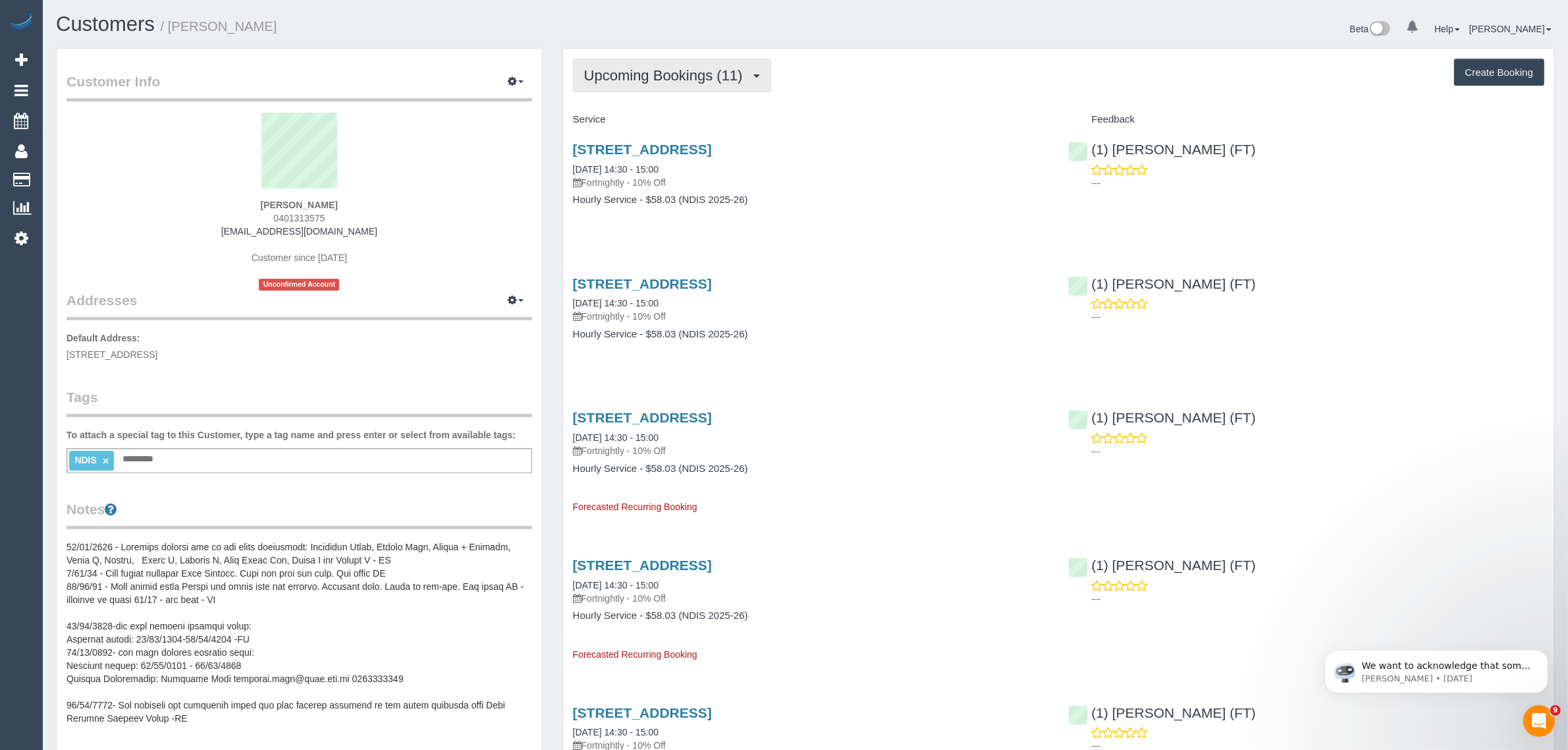
click at [714, 69] on span "Upcoming Bookings (11)" at bounding box center [666, 76] width 165 height 17
click at [682, 120] on link "Upcoming Bookings (11)" at bounding box center [647, 123] width 148 height 17
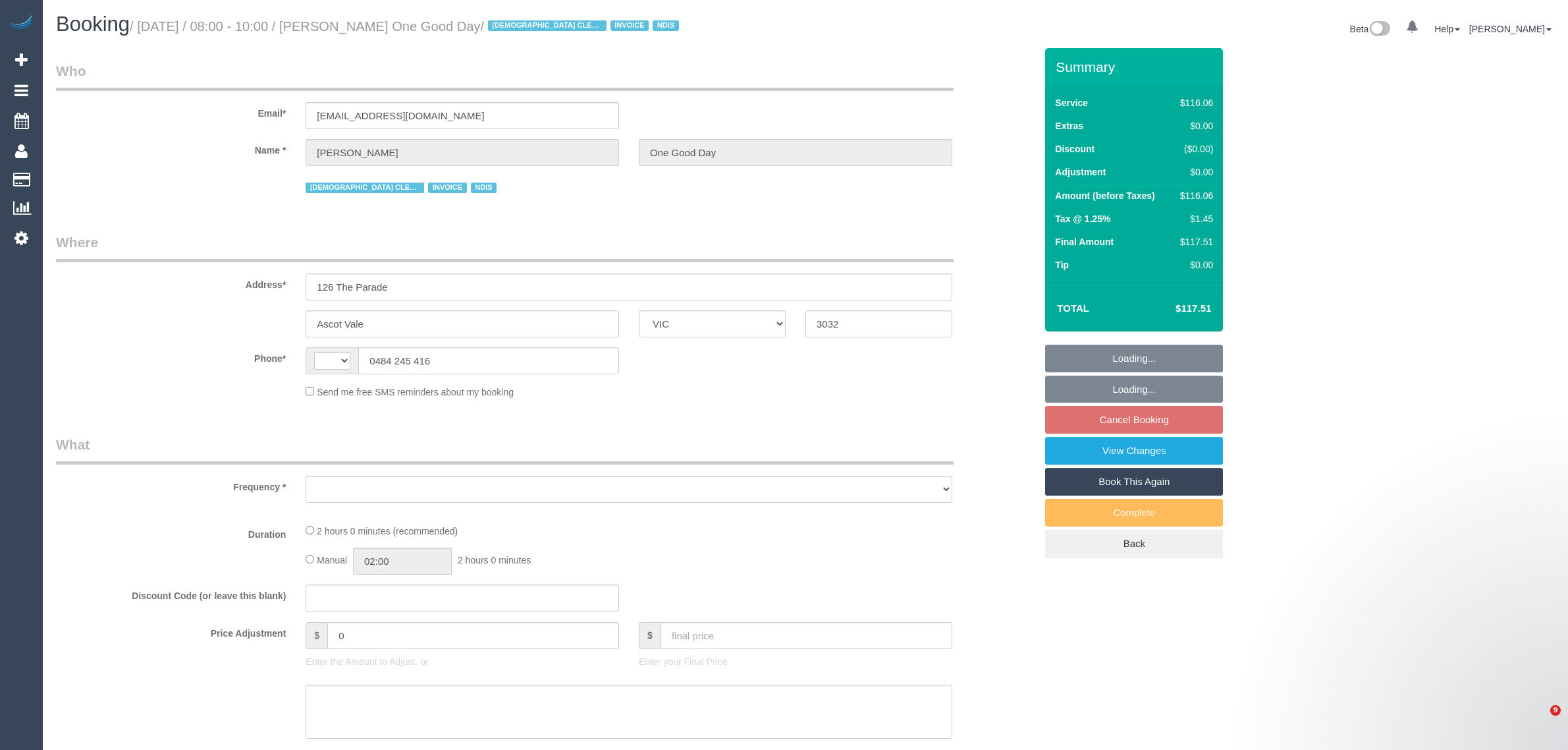
select select "VIC"
select select "string:AU"
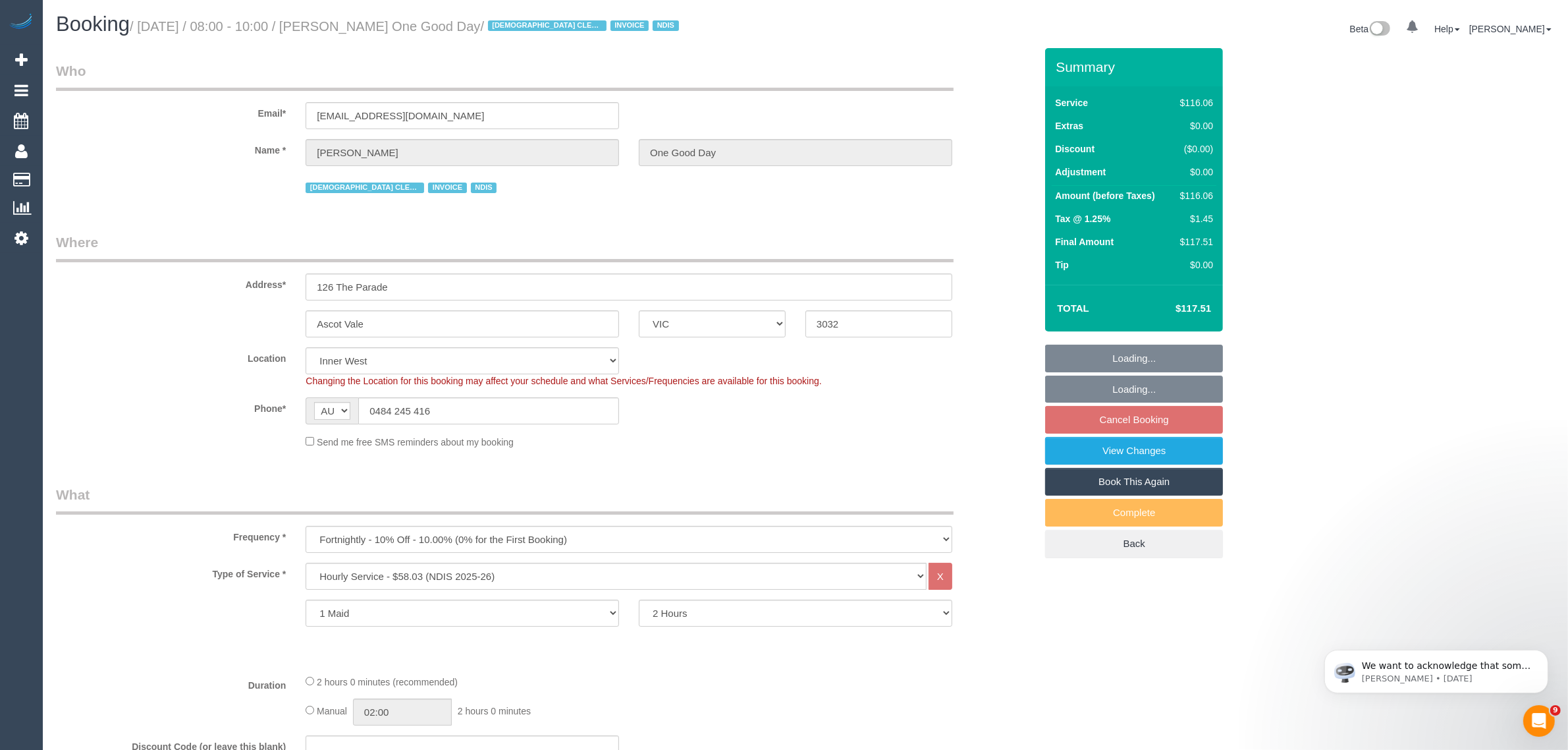
select select "object:595"
select select "number:27"
select select "number:14"
select select "number:19"
select select "number:25"
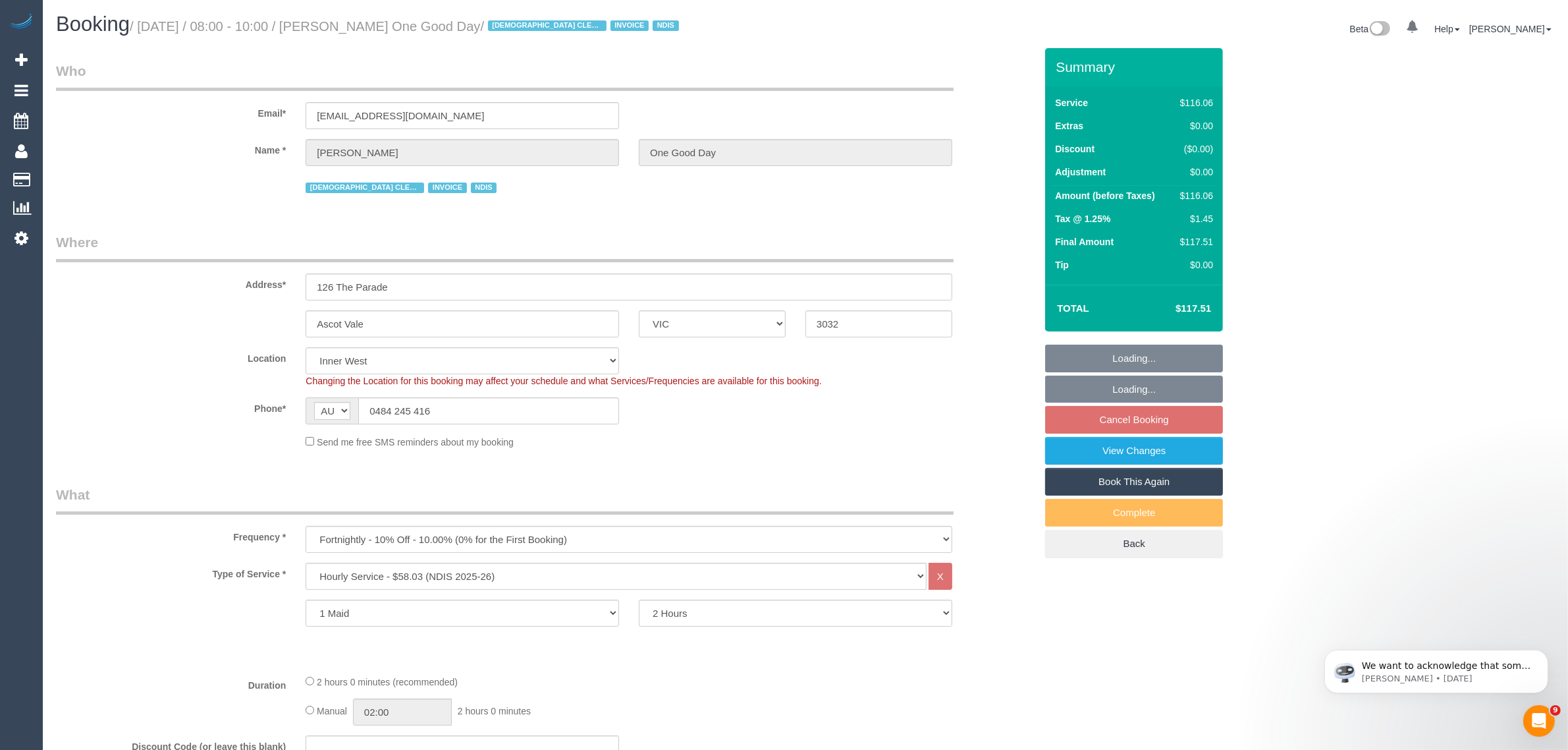
select select "number:34"
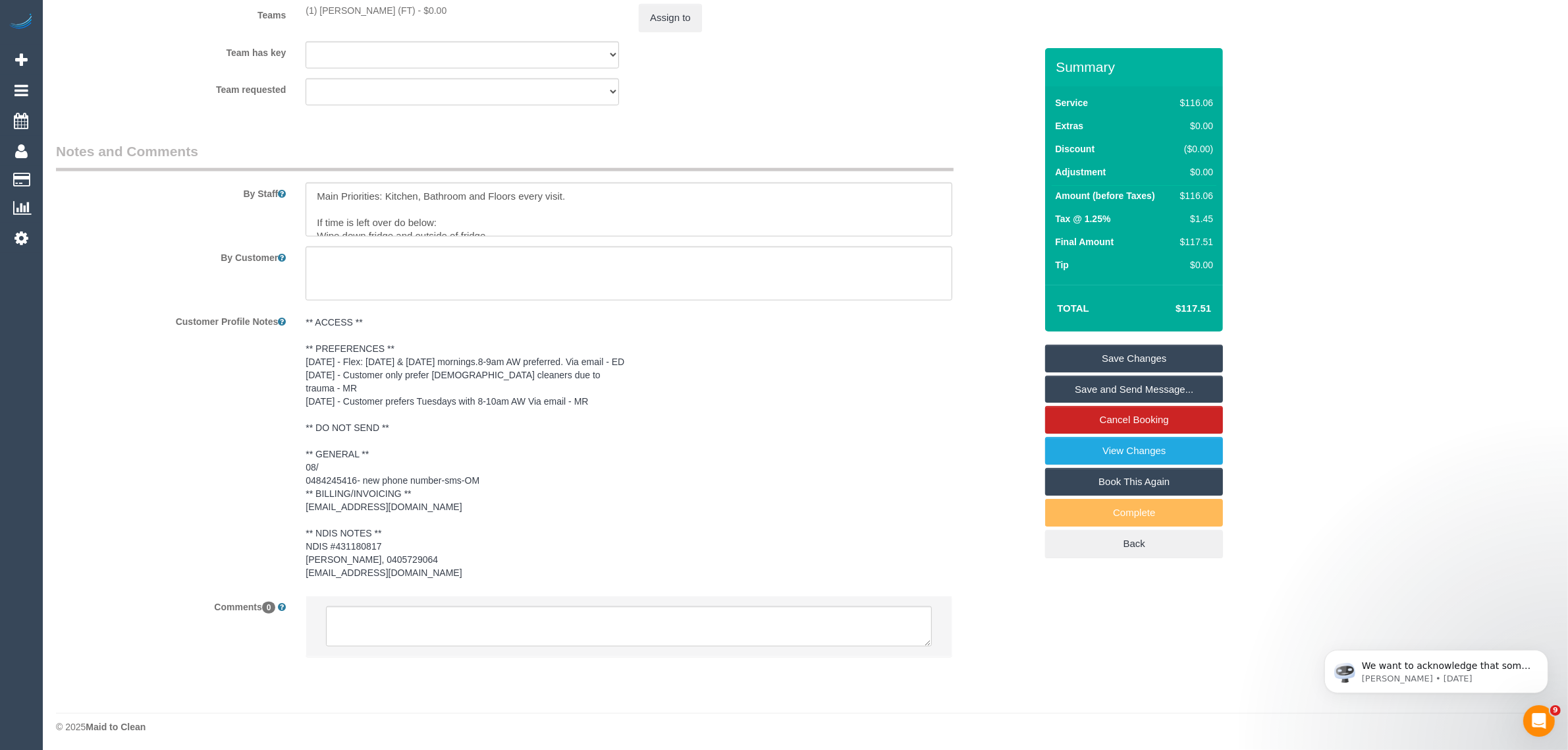
scroll to position [1664, 0]
click at [769, 617] on textarea at bounding box center [629, 624] width 606 height 41
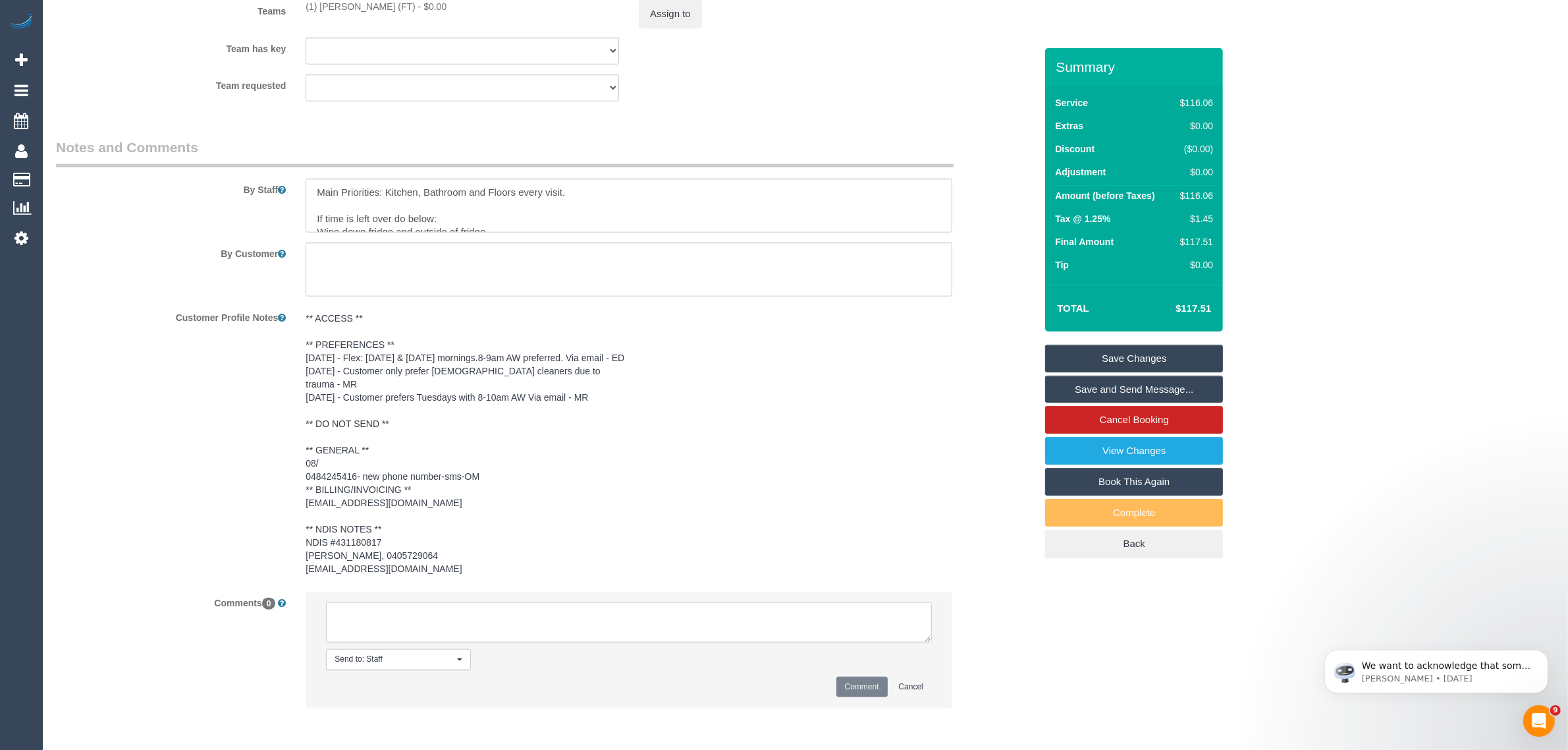
paste textarea "Cleaner(s) Unassigned: Reason Unassigned: Contact via: Which message sent: Addi…"
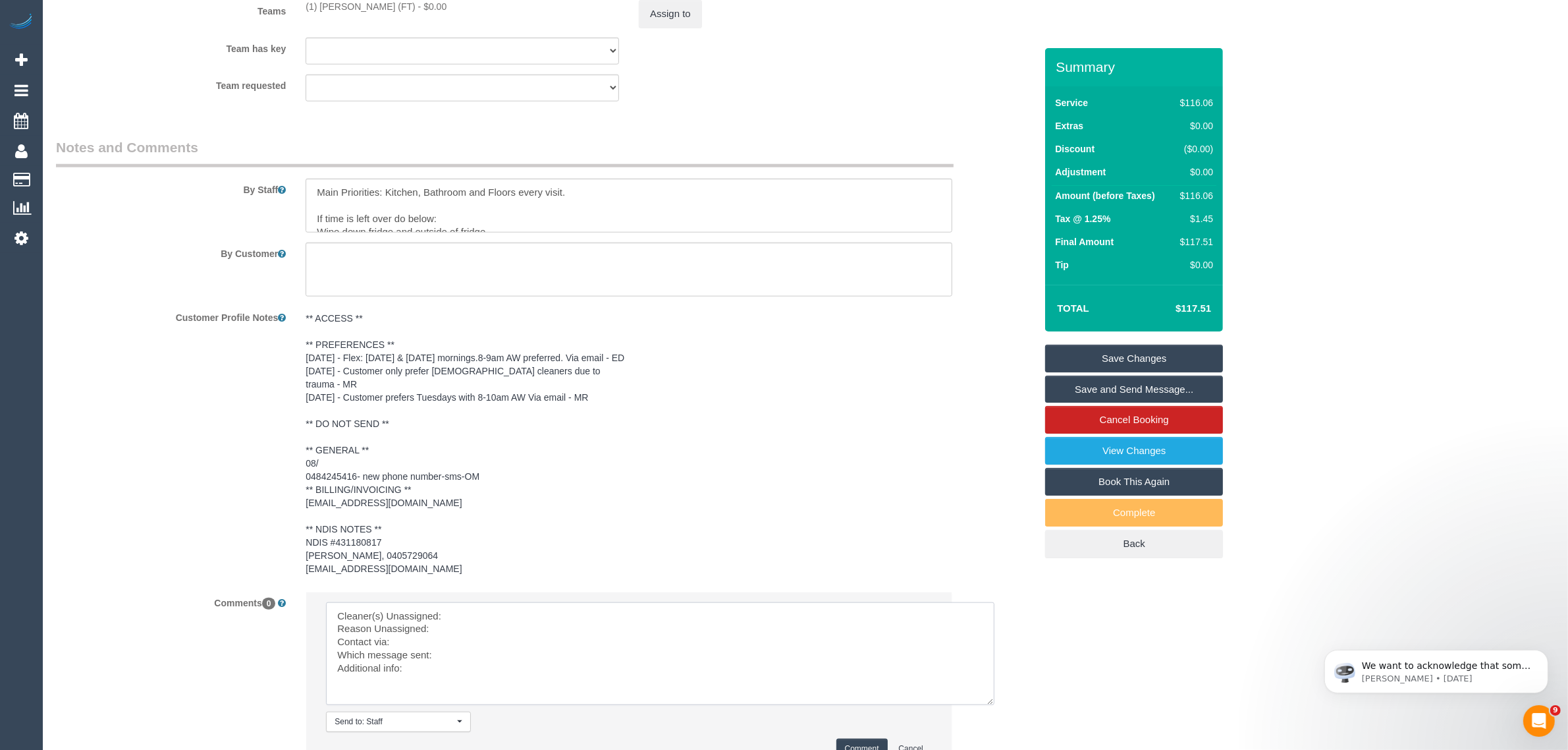
drag, startPoint x: 927, startPoint y: 639, endPoint x: 991, endPoint y: 700, distance: 88.4
click at [991, 700] on textarea at bounding box center [660, 653] width 668 height 103
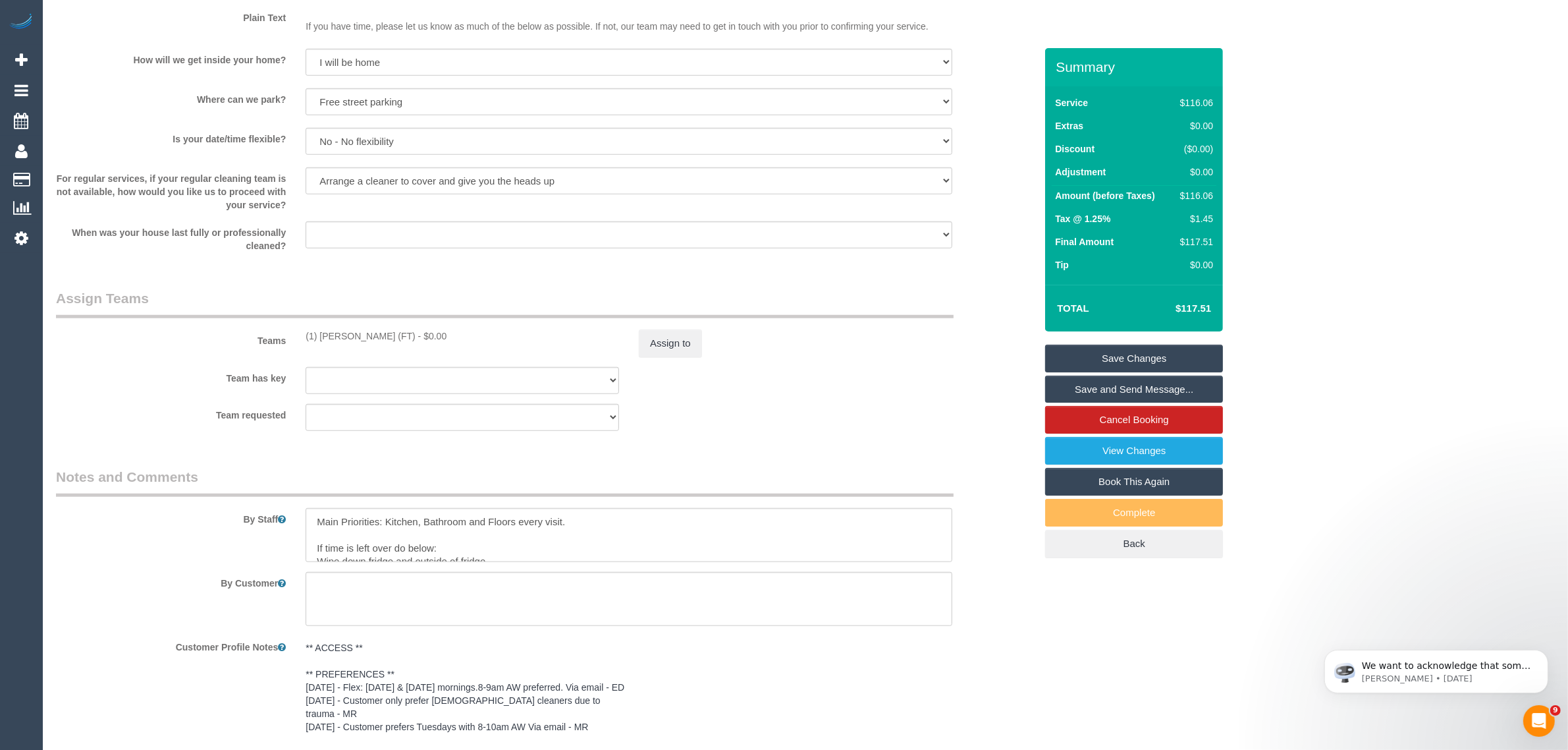
drag, startPoint x: 298, startPoint y: 328, endPoint x: 415, endPoint y: 331, distance: 117.0
click at [415, 331] on div "(1) [PERSON_NAME] (FT) - $0.00" at bounding box center [462, 335] width 333 height 13
copy div "(1) [PERSON_NAME] (FT)"
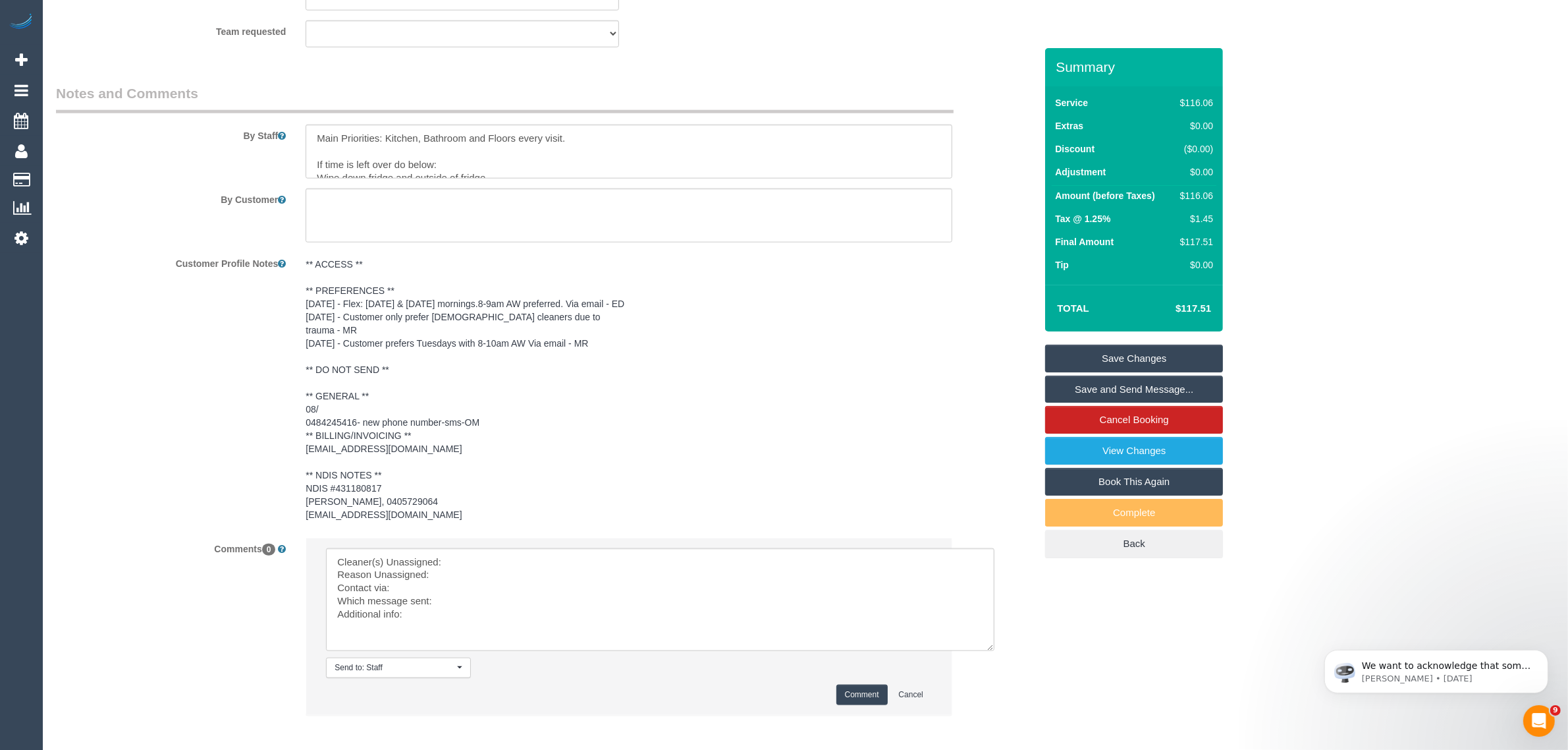
scroll to position [1780, 0]
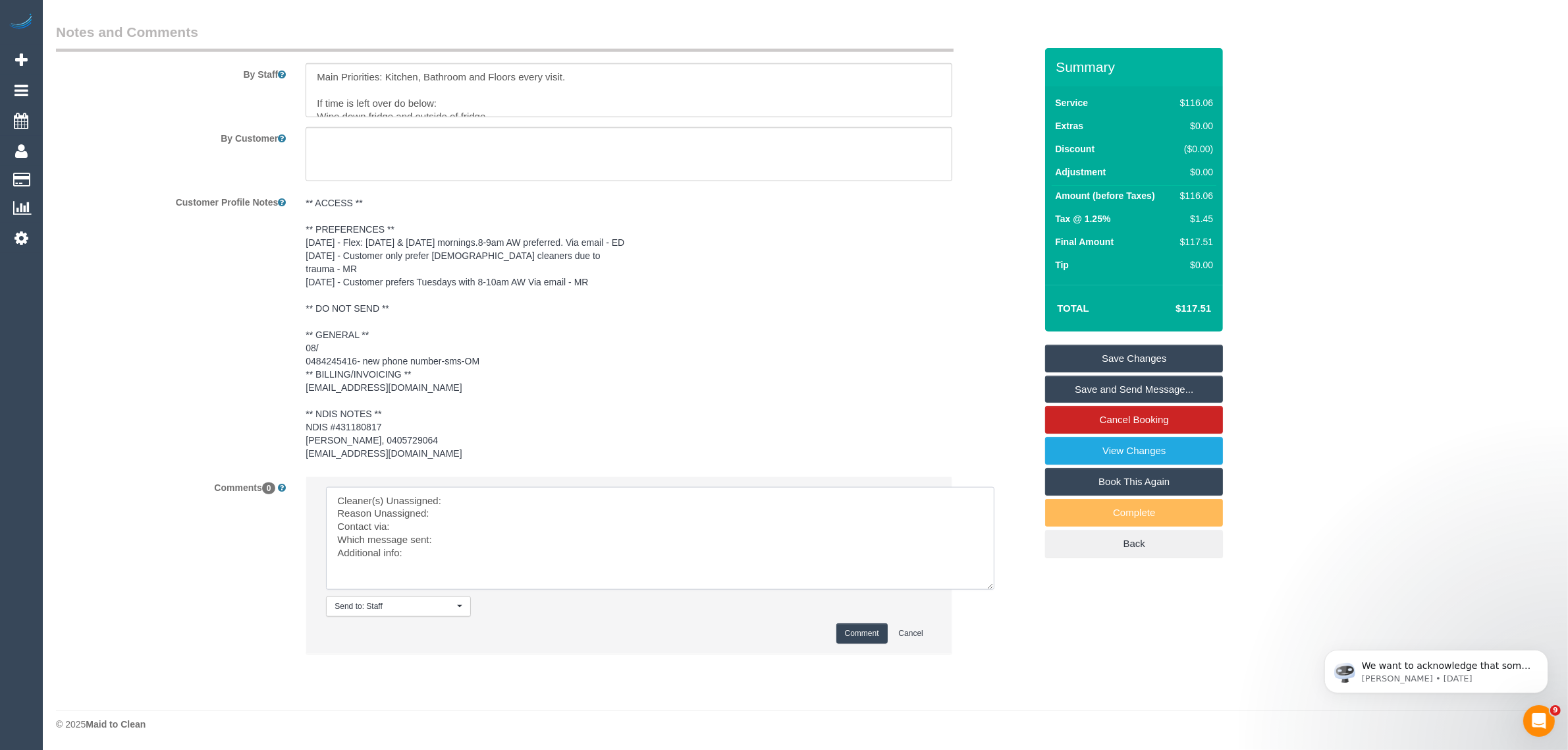
click at [543, 499] on textarea at bounding box center [660, 538] width 668 height 103
paste textarea "(1) [PERSON_NAME] (FT)"
click at [474, 507] on textarea at bounding box center [660, 538] width 668 height 103
click at [448, 495] on textarea at bounding box center [660, 538] width 668 height 103
click at [448, 515] on textarea at bounding box center [660, 538] width 668 height 103
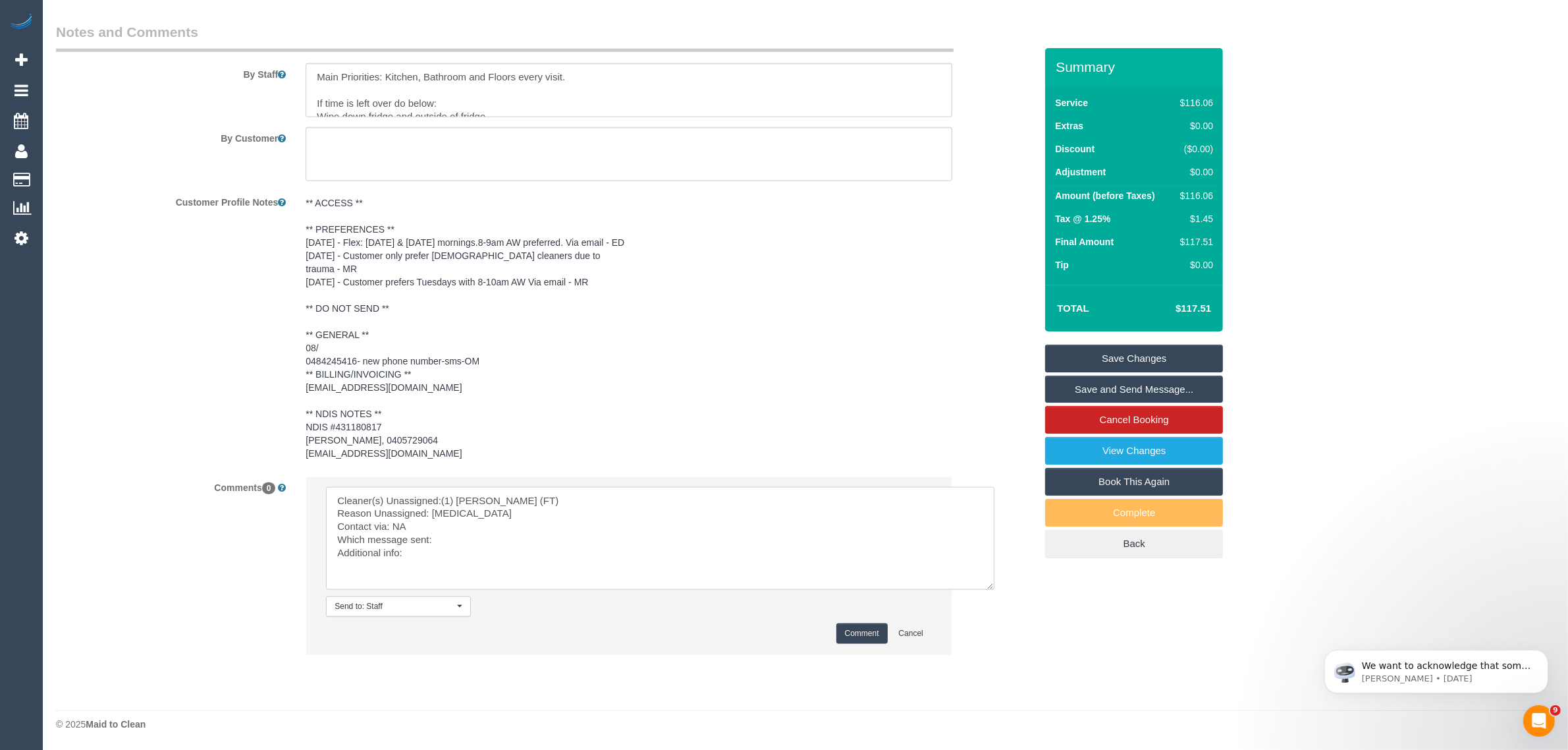
click at [650, 551] on textarea at bounding box center [660, 538] width 668 height 103
click at [657, 552] on textarea at bounding box center [660, 538] width 668 height 103
click at [673, 548] on textarea at bounding box center [660, 538] width 668 height 103
click at [441, 544] on textarea at bounding box center [660, 538] width 668 height 103
type textarea "Cleaner(s) Unassigned:(1) [PERSON_NAME] (FT) Reason Unassigned: [MEDICAL_DATA] …"
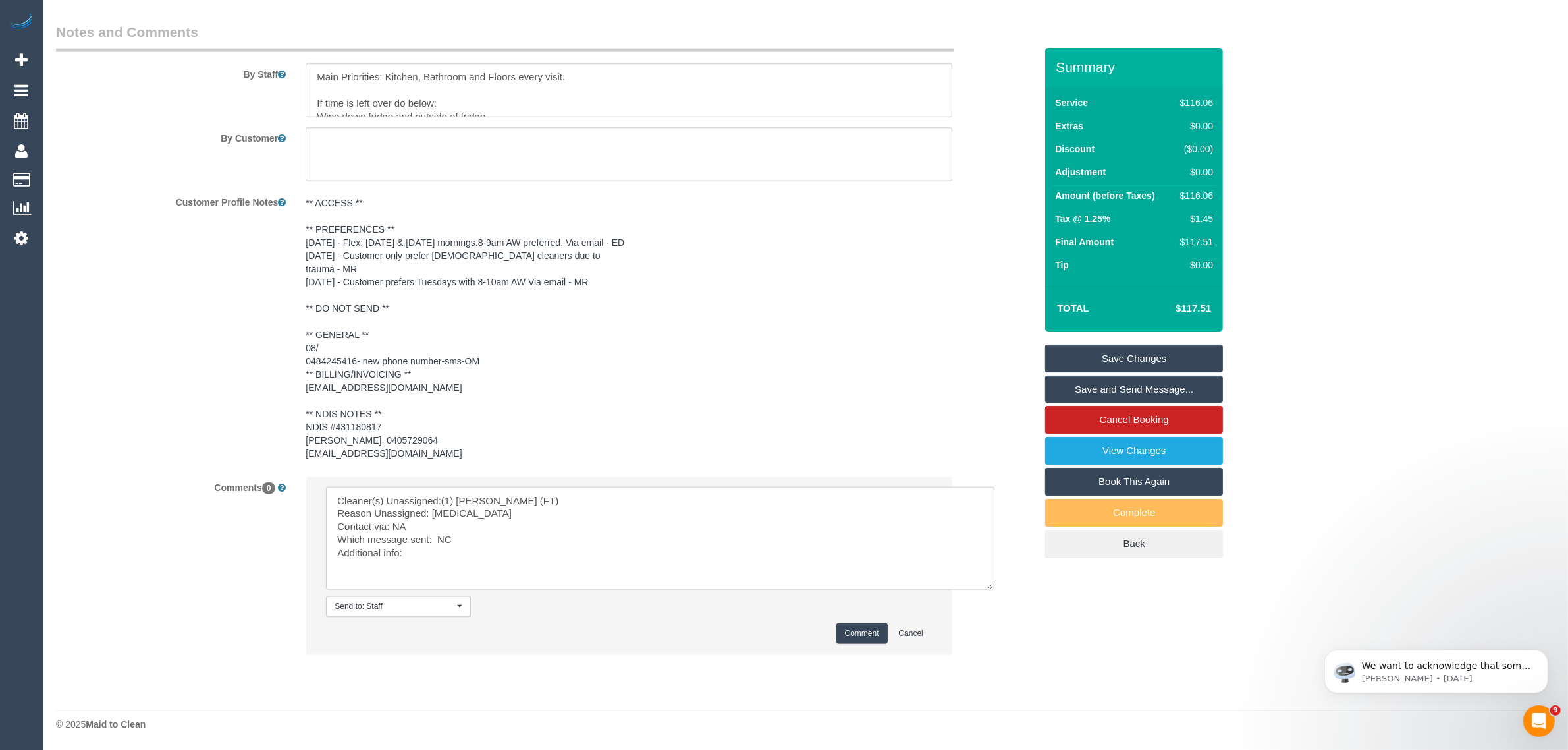
click at [836, 630] on button "Comment" at bounding box center [862, 633] width 51 height 20
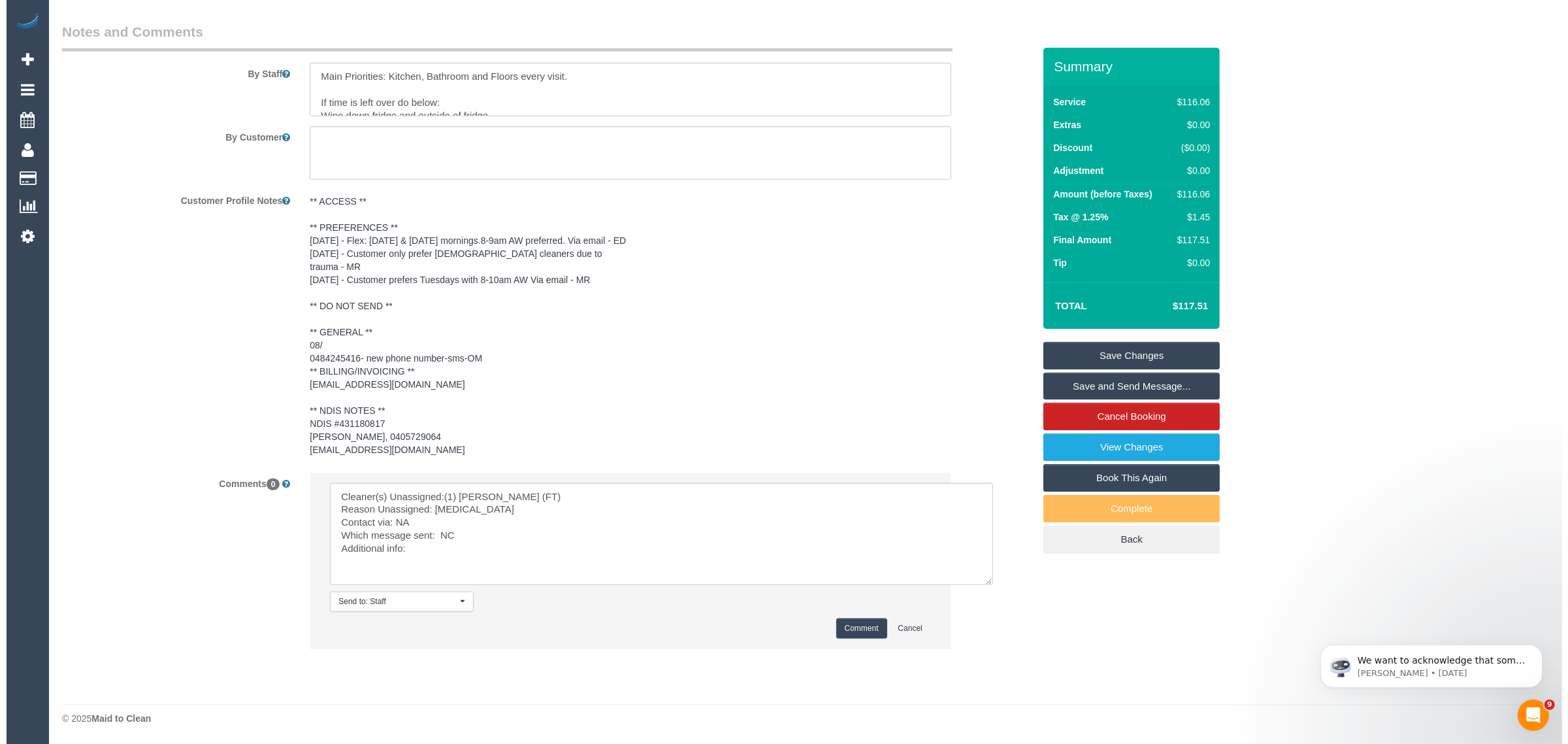
scroll to position [1113, 0]
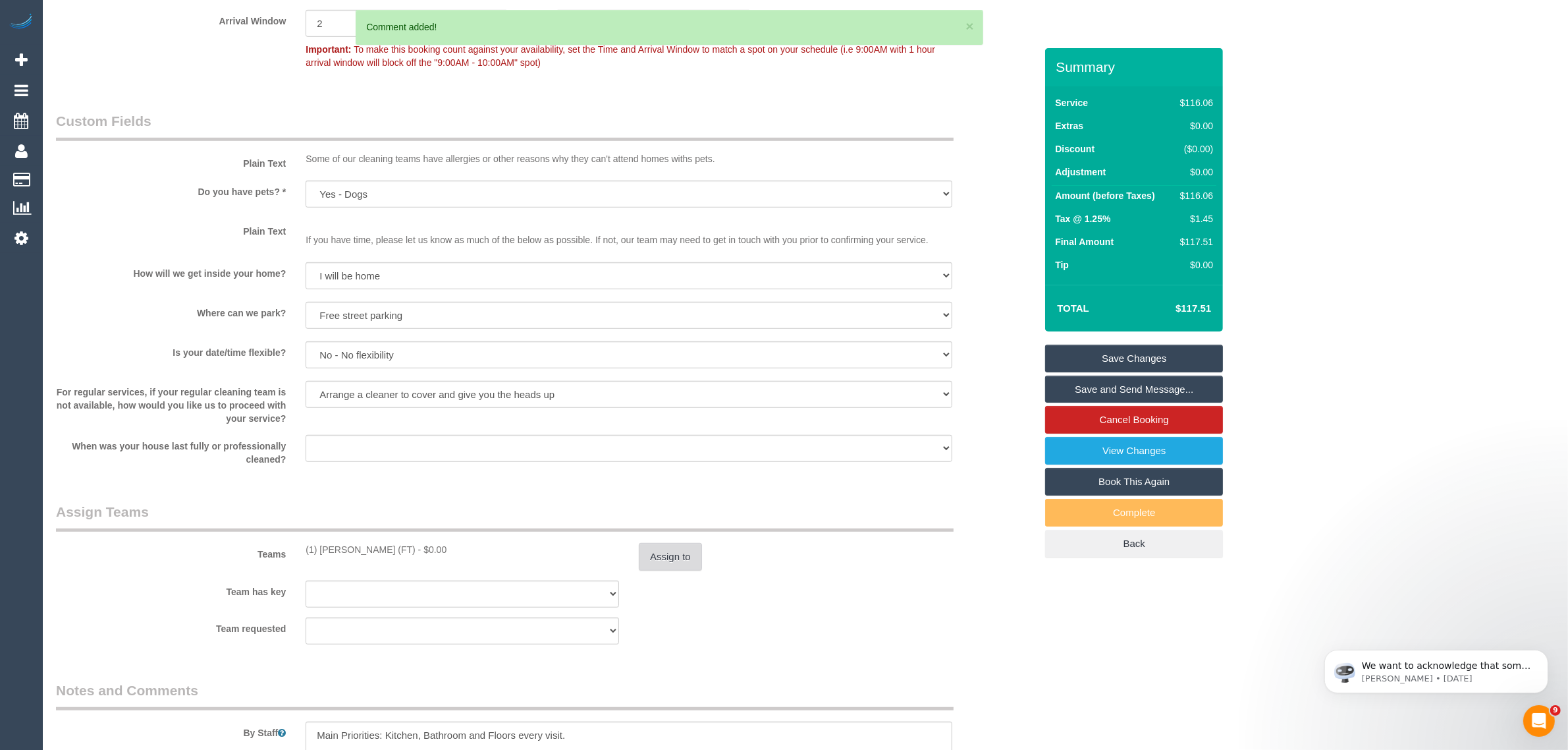
click at [661, 560] on button "Assign to" at bounding box center [670, 557] width 63 height 28
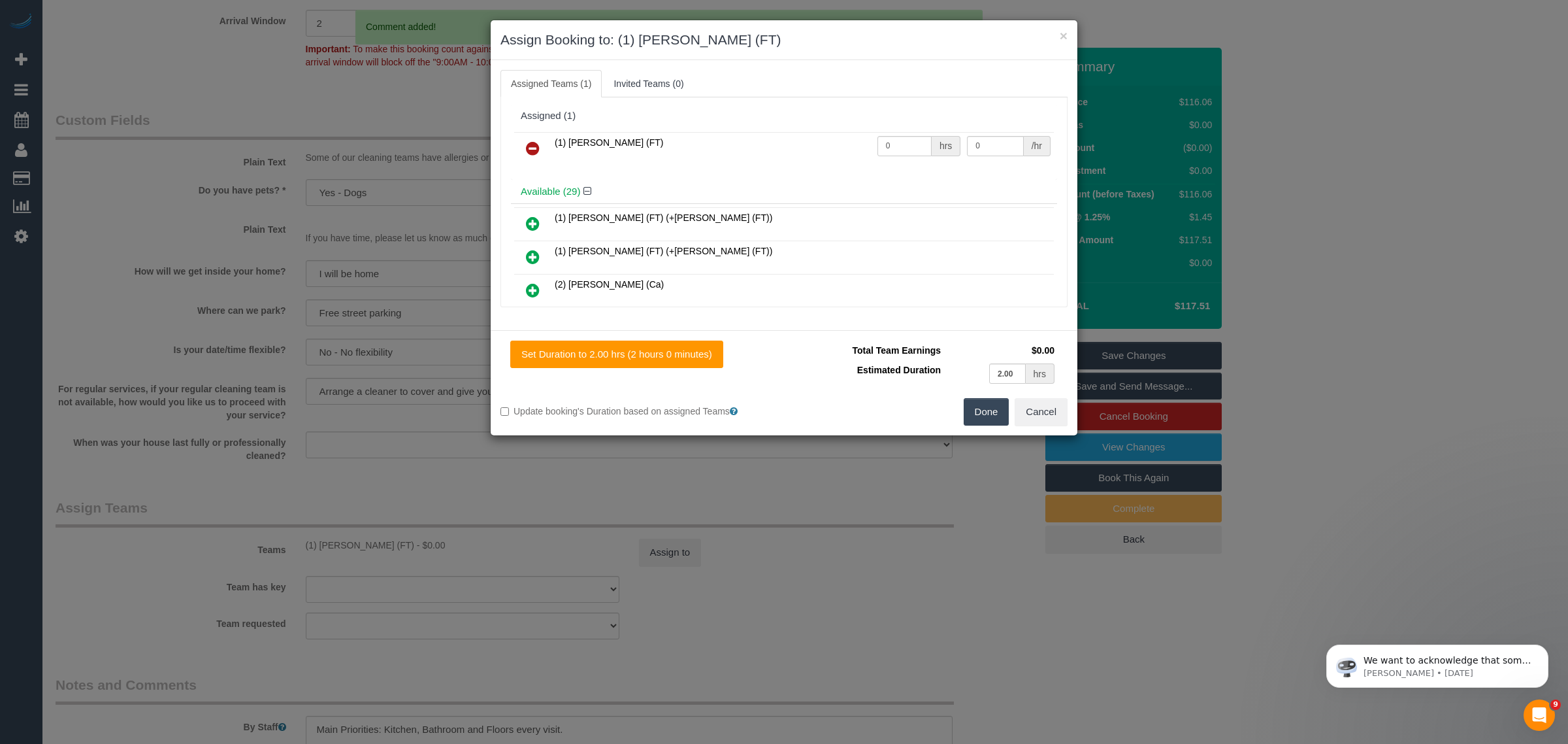
click at [541, 143] on link at bounding box center [532, 149] width 31 height 26
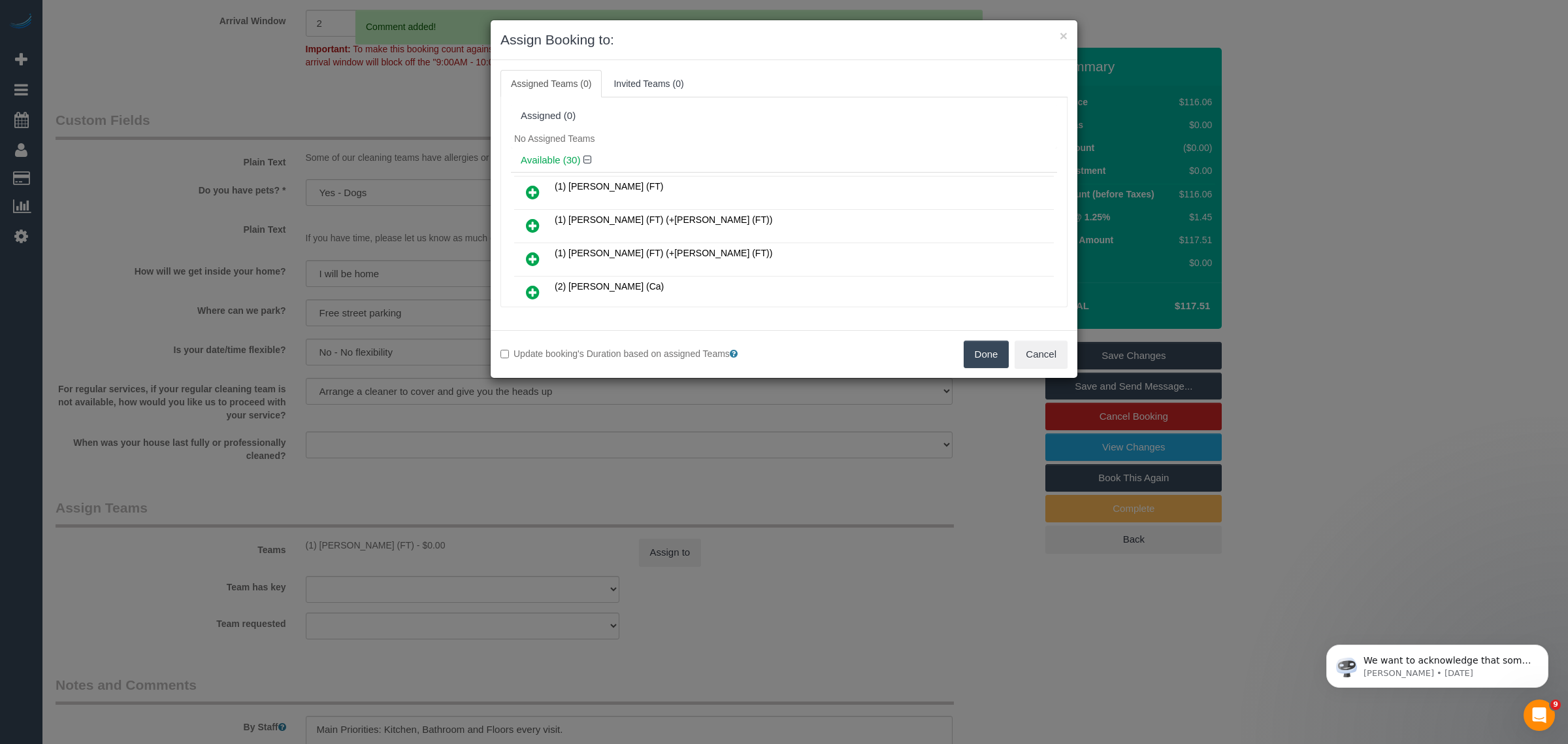
click at [987, 358] on button "Done" at bounding box center [986, 354] width 45 height 28
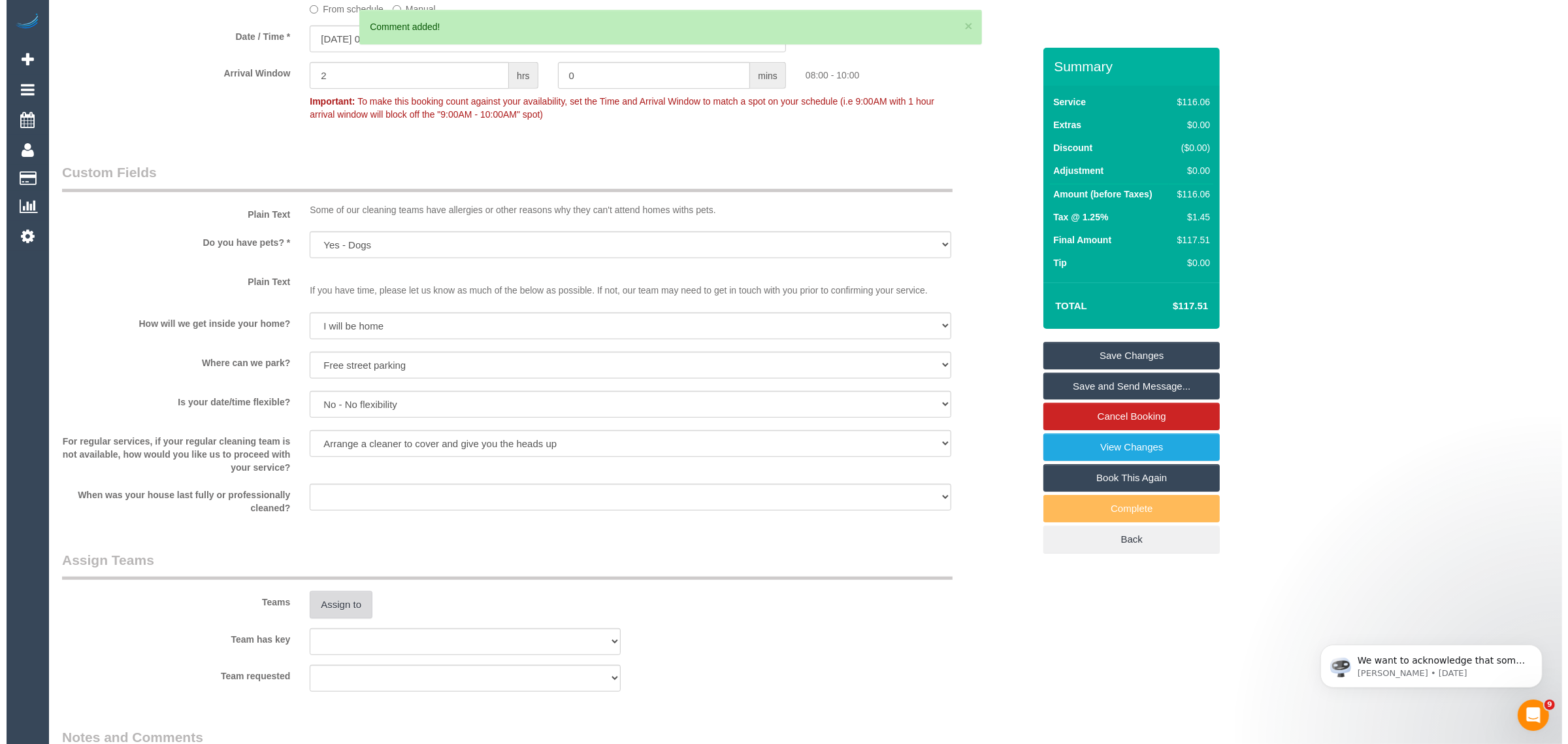
scroll to position [0, 0]
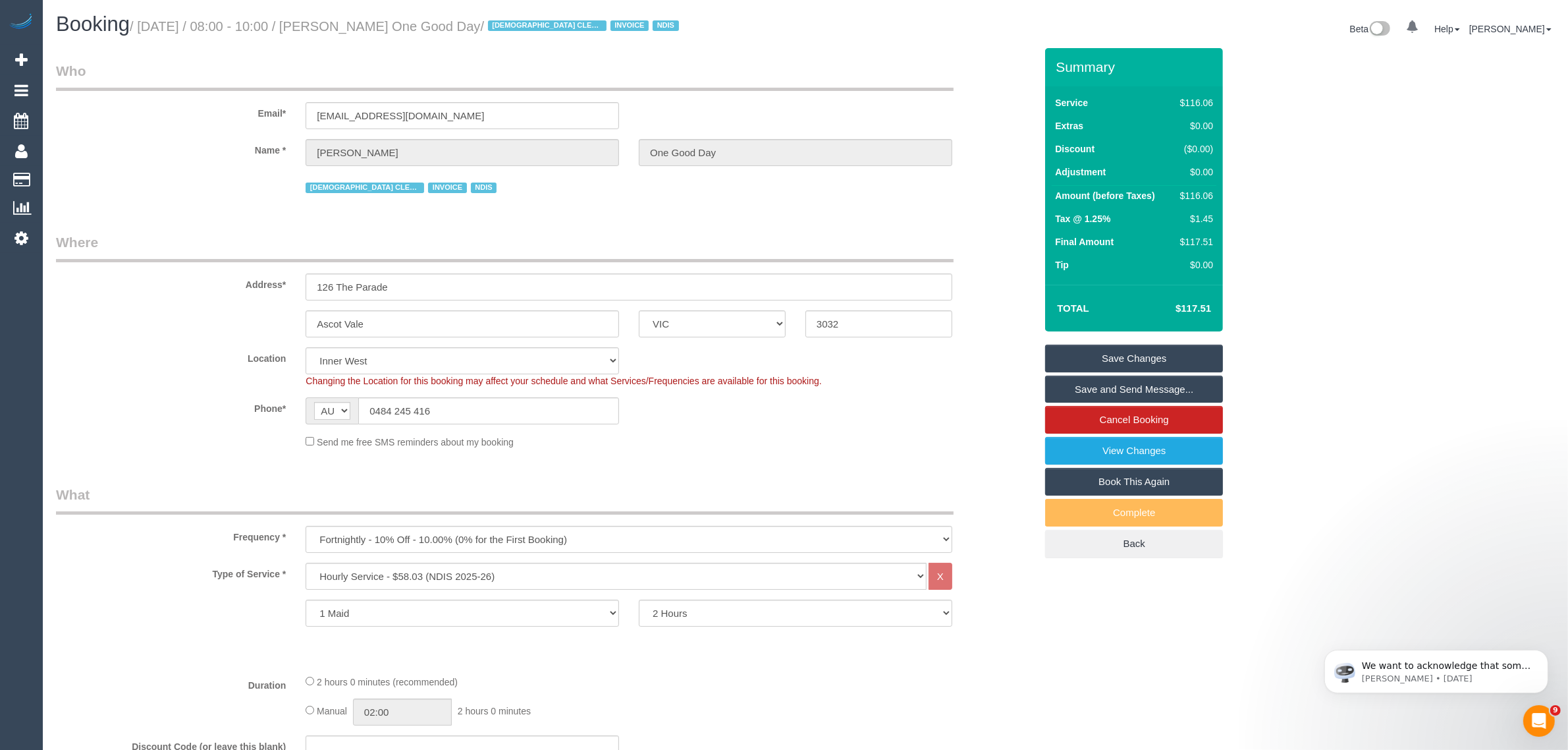
click at [1136, 357] on link "Save Changes" at bounding box center [1134, 358] width 178 height 28
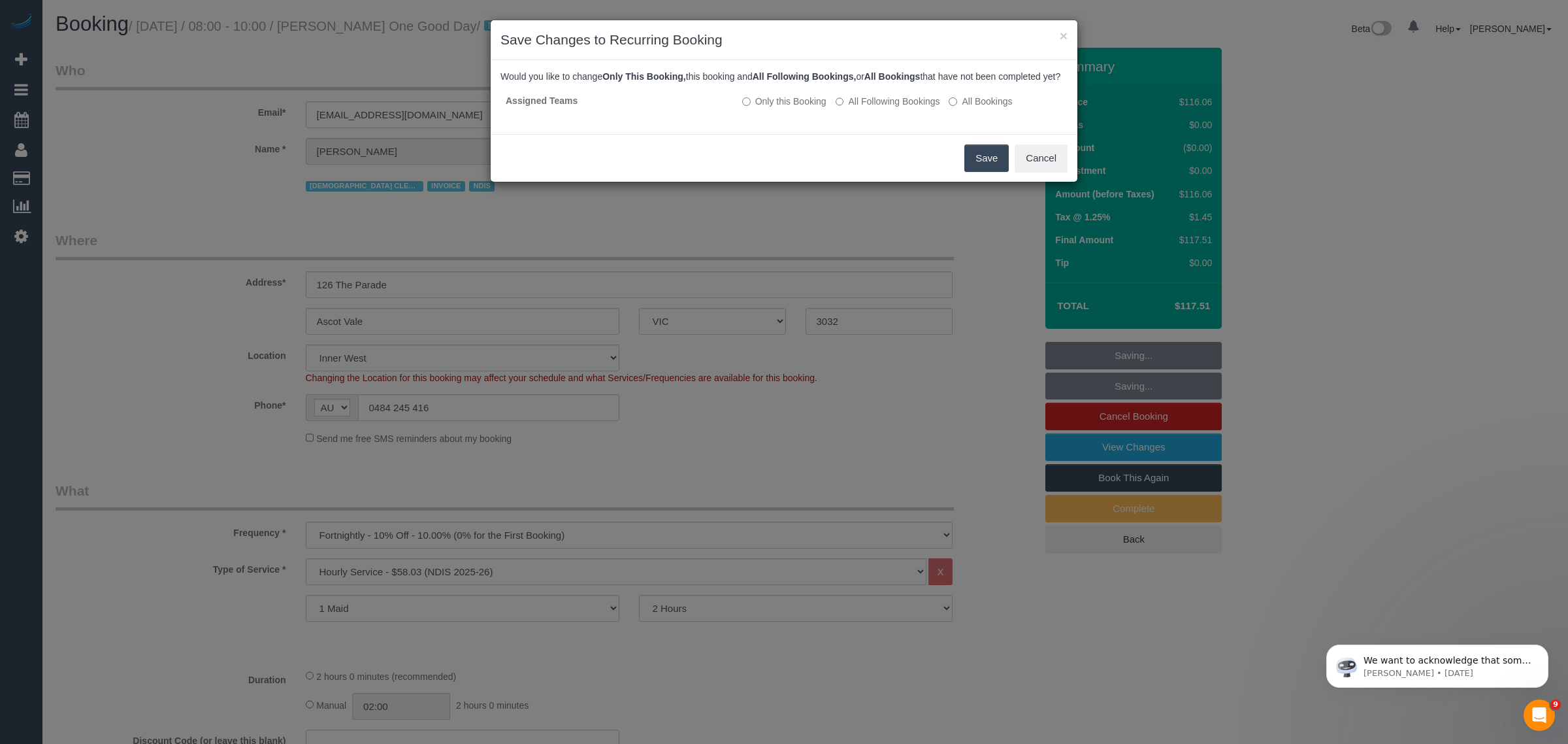
click at [987, 172] on button "Save" at bounding box center [986, 158] width 45 height 28
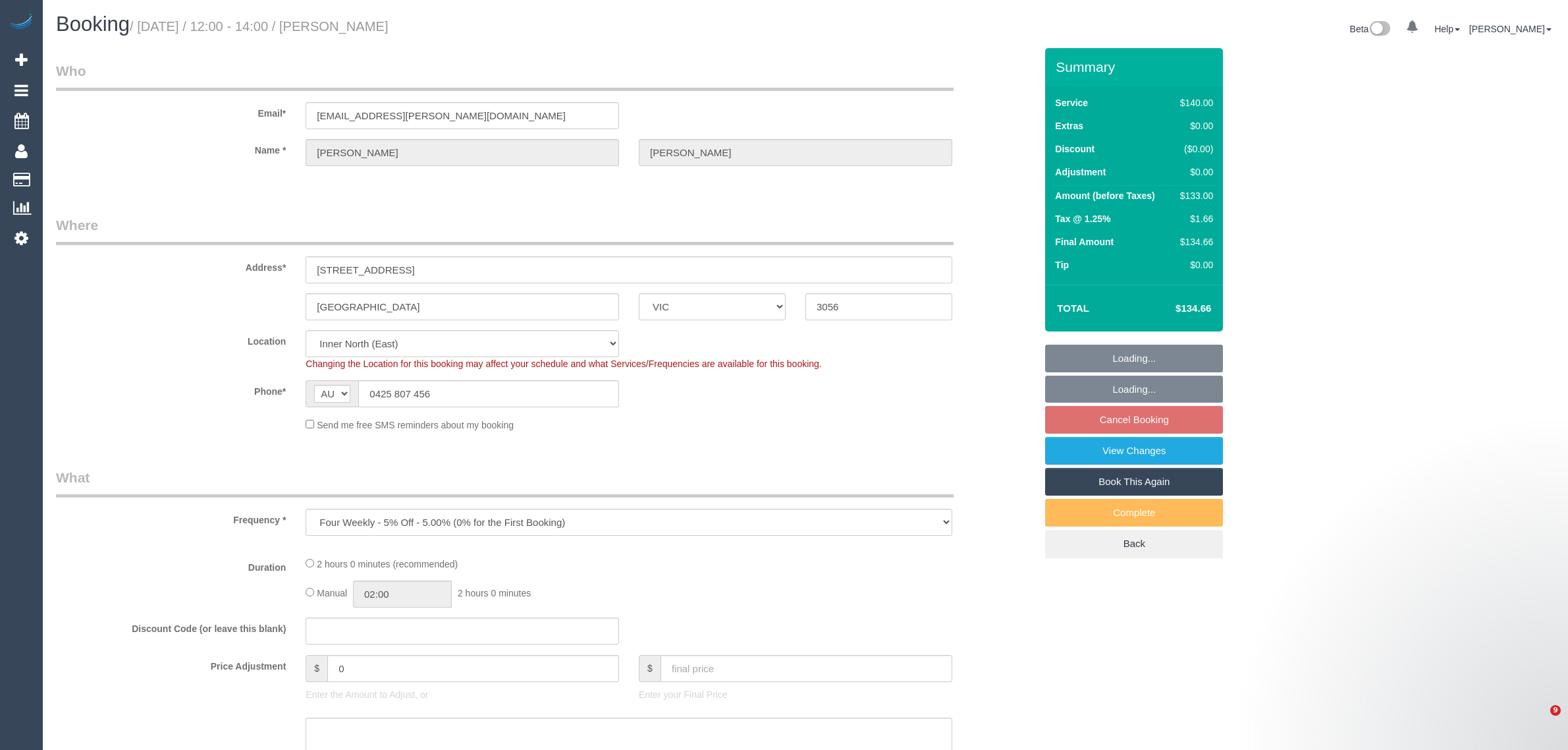
select select "VIC"
select select "object:699"
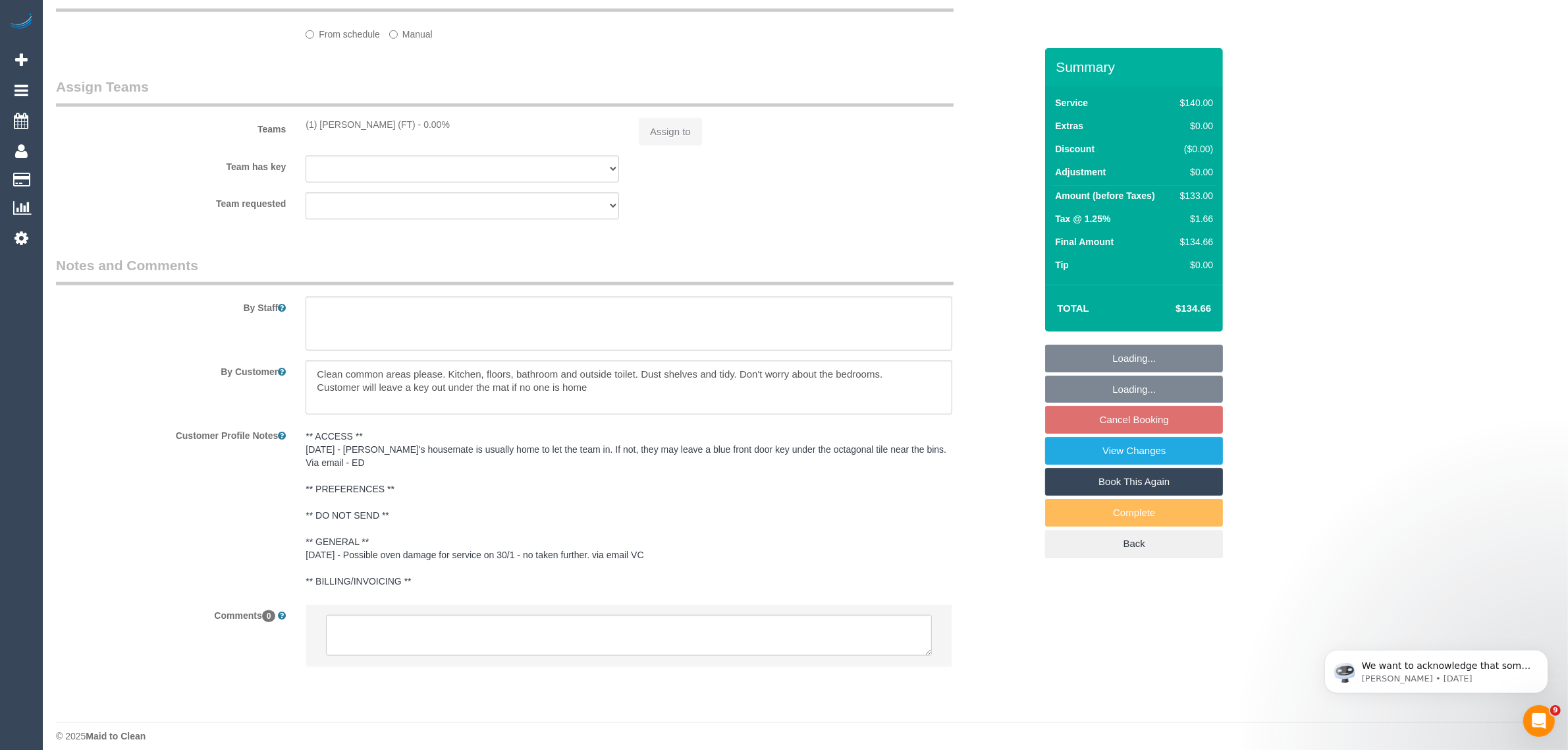
select select "number:27"
select select "number:14"
select select "number:19"
select select "number:22"
select select "number:34"
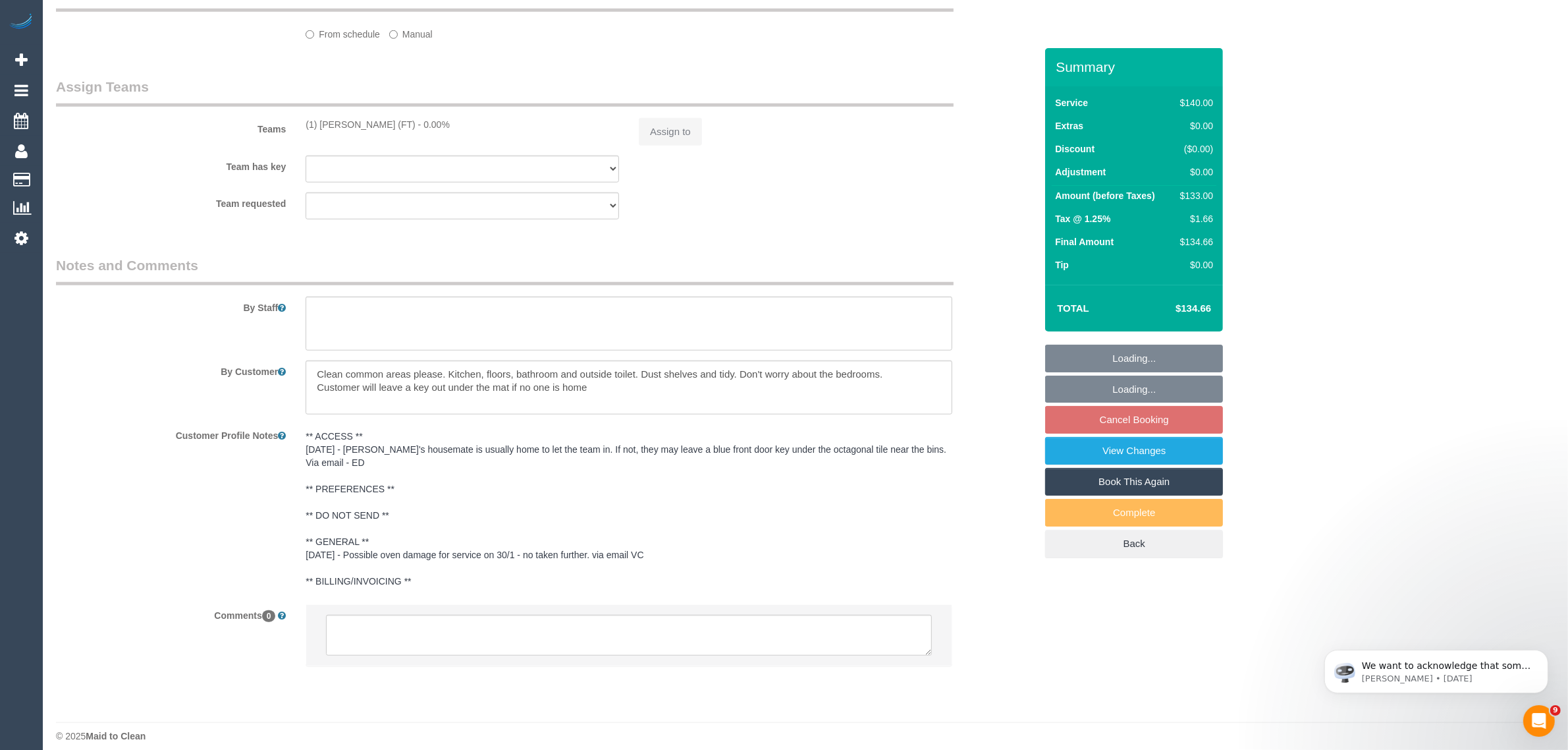
select select "number:26"
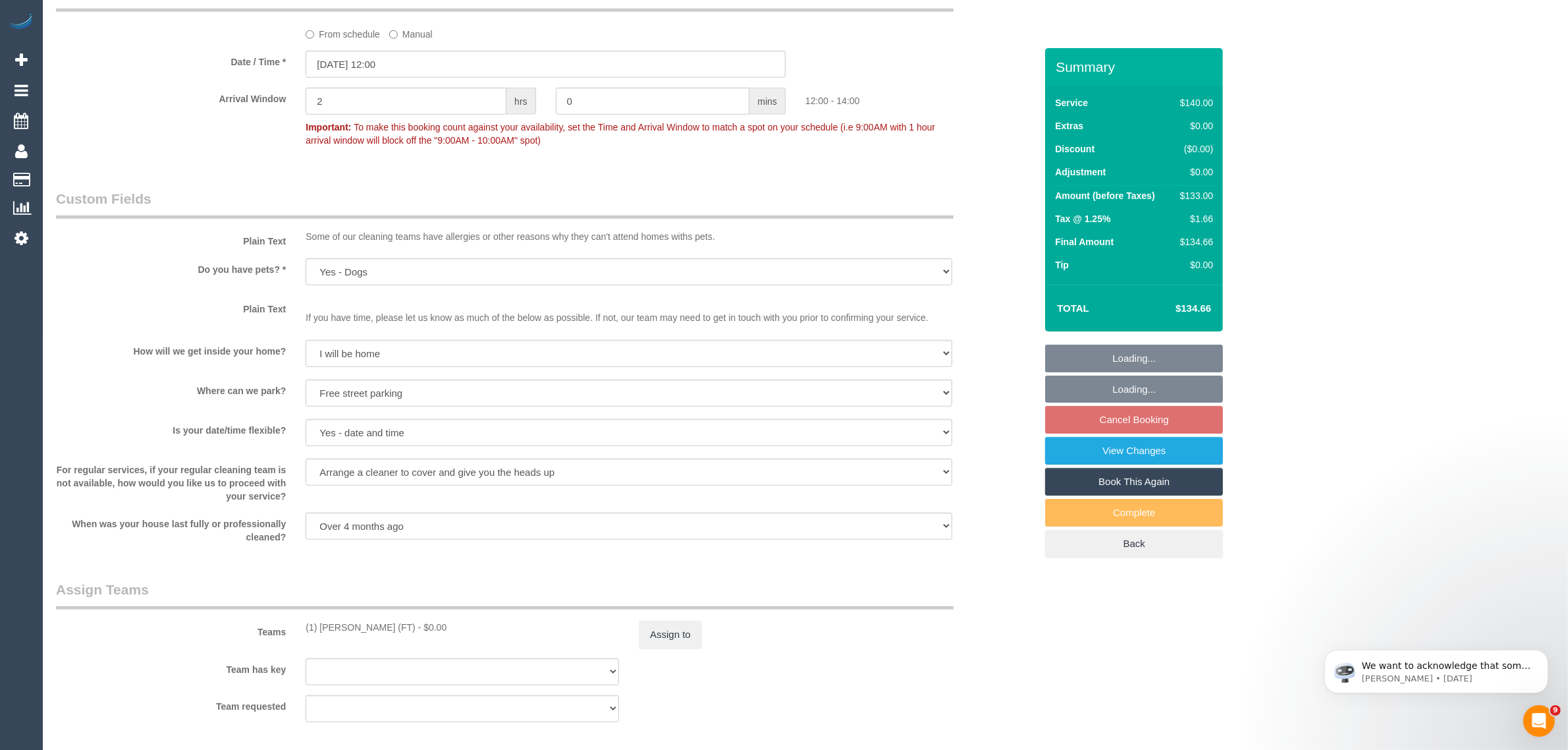
scroll to position [1916, 0]
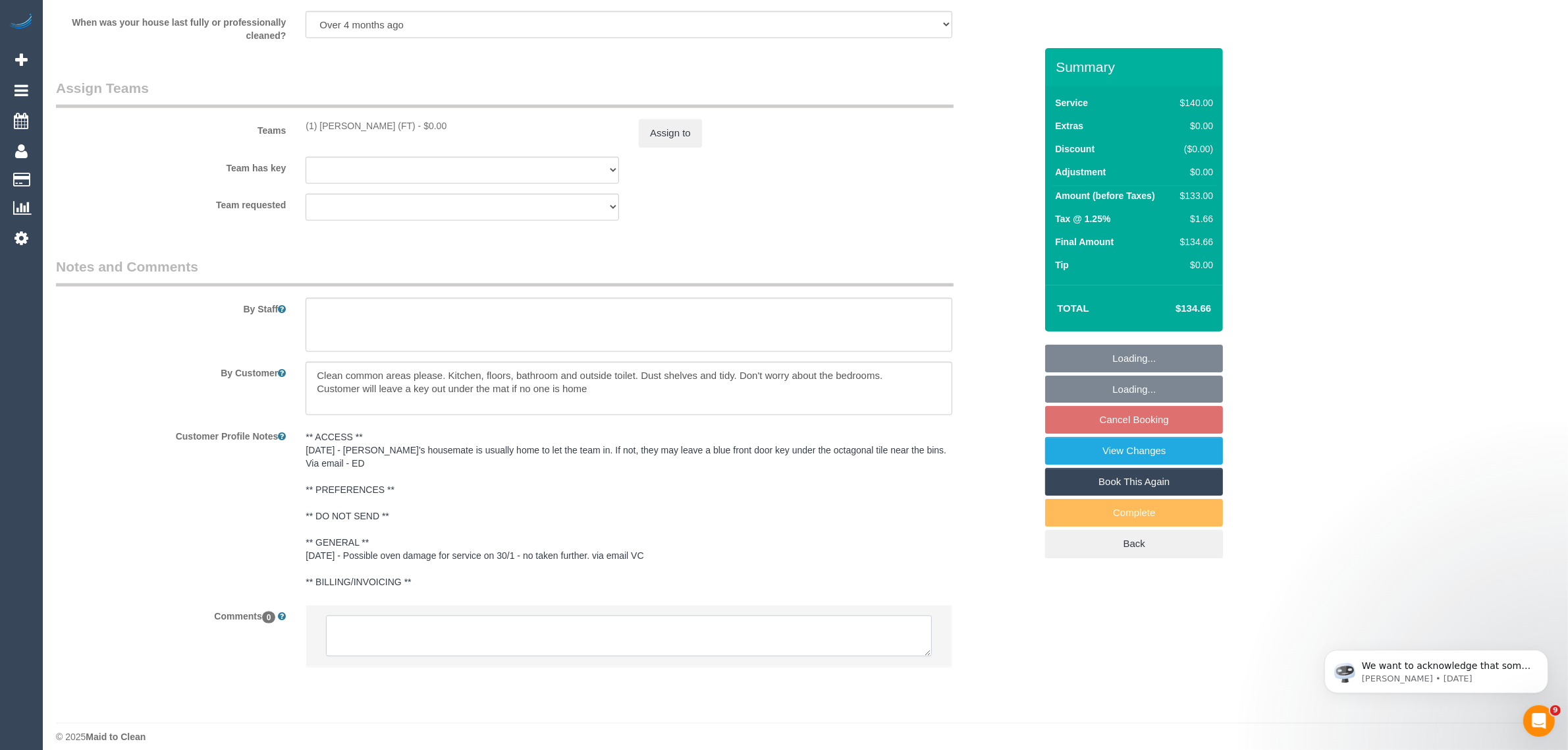
click at [564, 617] on textarea at bounding box center [629, 635] width 606 height 41
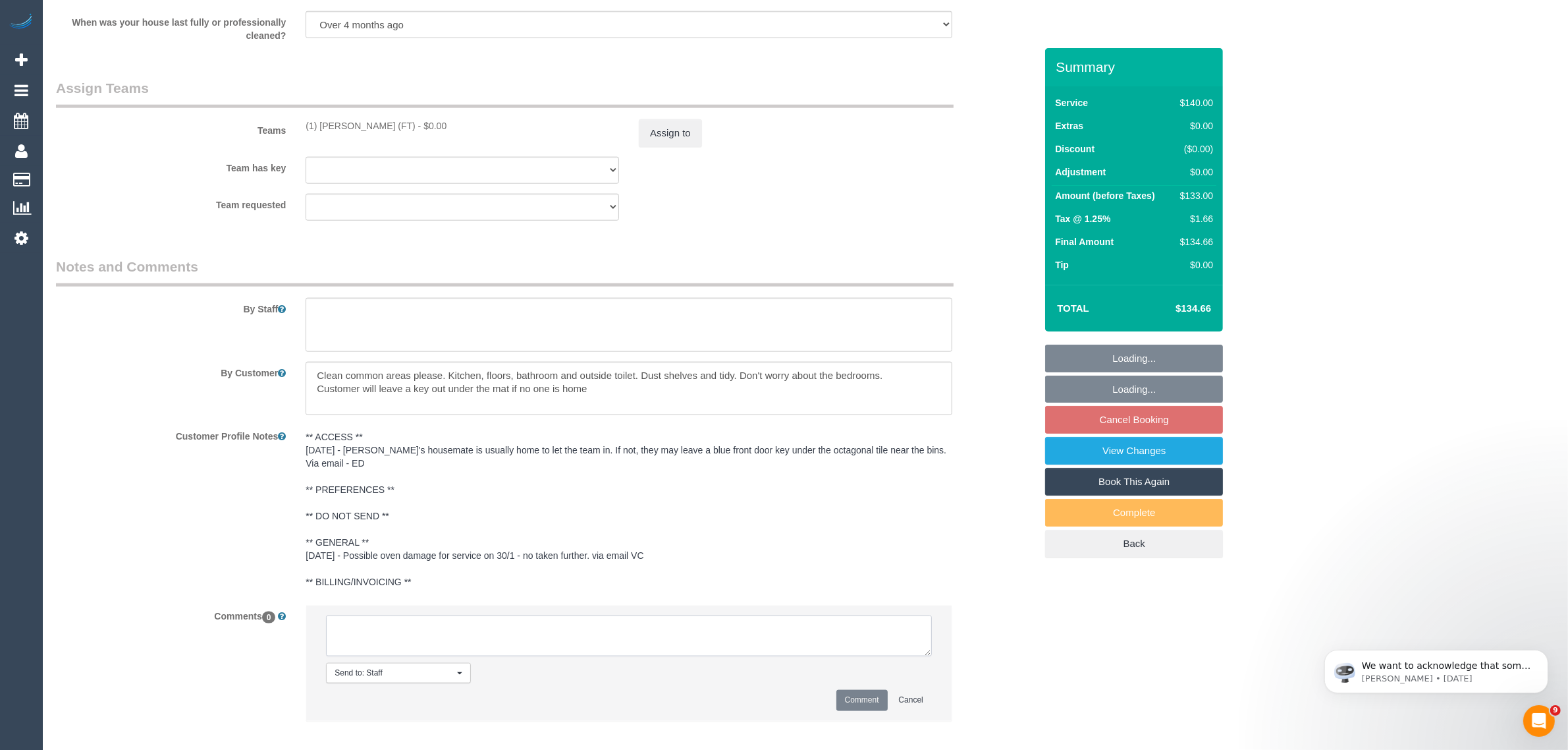
paste textarea "(1) [PERSON_NAME] (FT)"
type textarea "(1) [PERSON_NAME] (FT)"
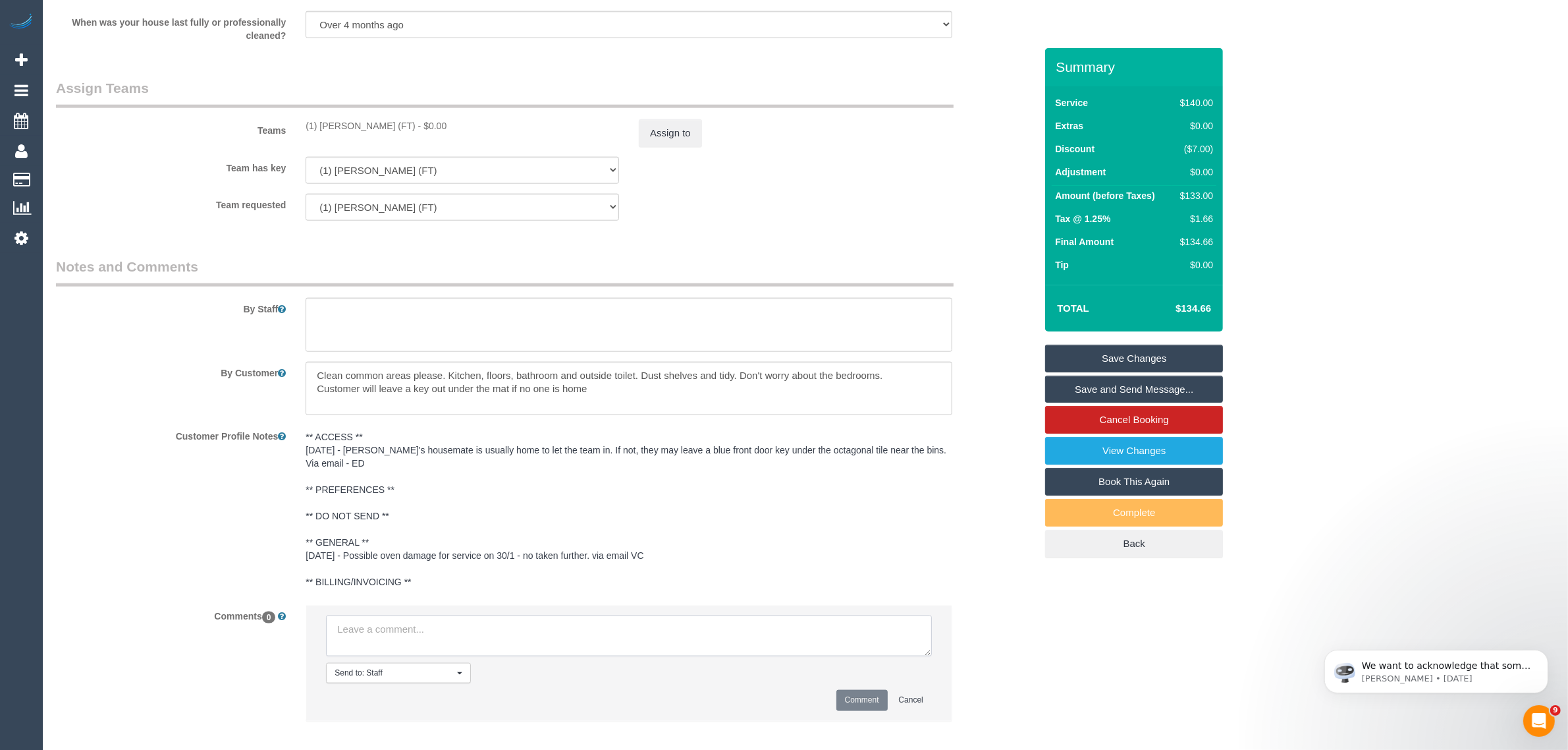
click at [715, 631] on textarea at bounding box center [629, 635] width 606 height 41
paste textarea "Cleaner(s) Unassigned: Reason Unassigned: Contact via: Which message sent: Addi…"
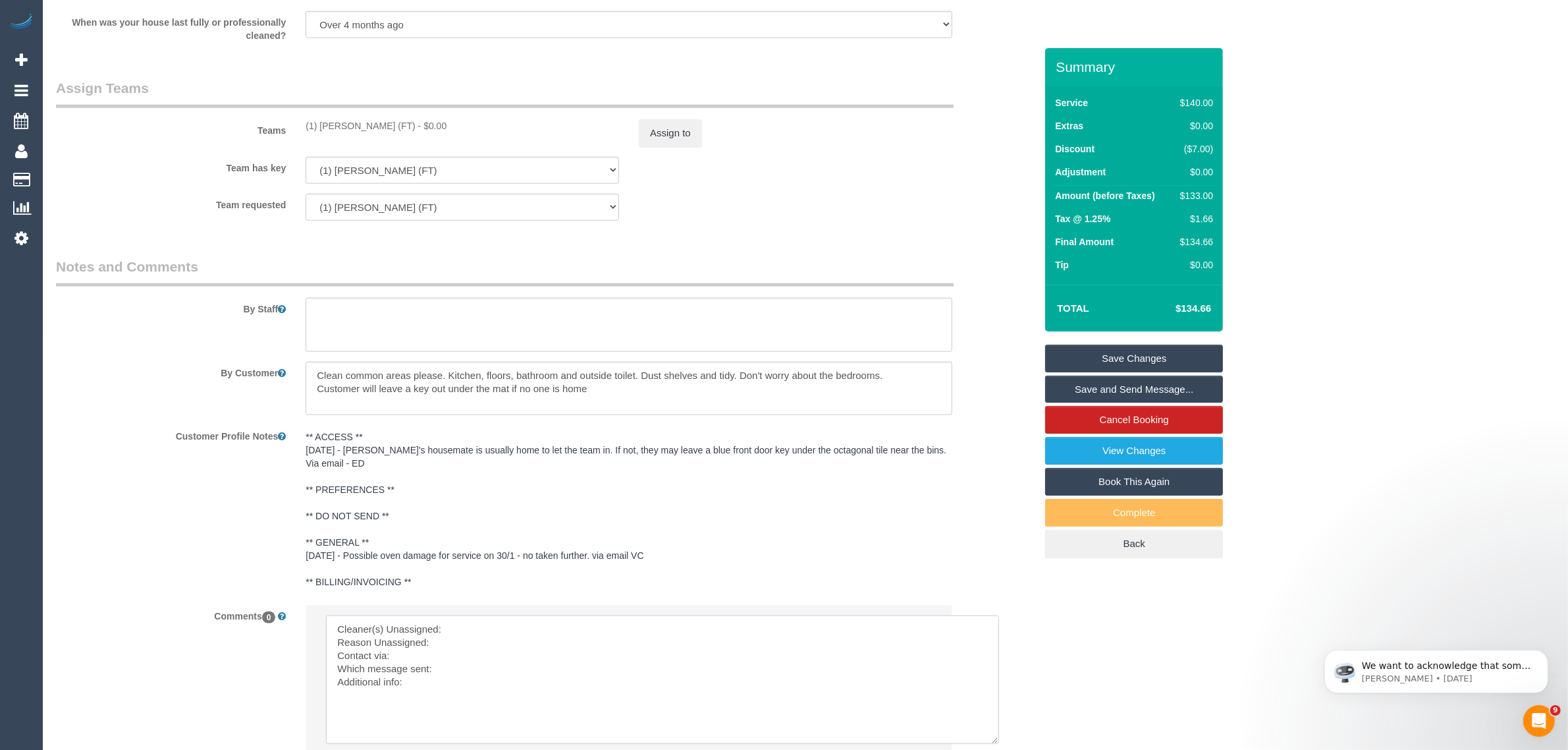
drag, startPoint x: 922, startPoint y: 638, endPoint x: 991, endPoint y: 726, distance: 111.8
click at [991, 726] on textarea at bounding box center [663, 679] width 673 height 128
drag, startPoint x: 291, startPoint y: 126, endPoint x: 409, endPoint y: 117, distance: 118.3
click at [409, 117] on div "Teams (1) [PERSON_NAME] (FT) - $0.00 Assign to" at bounding box center [545, 112] width 999 height 69
copy div "(1) [PERSON_NAME] (FT"
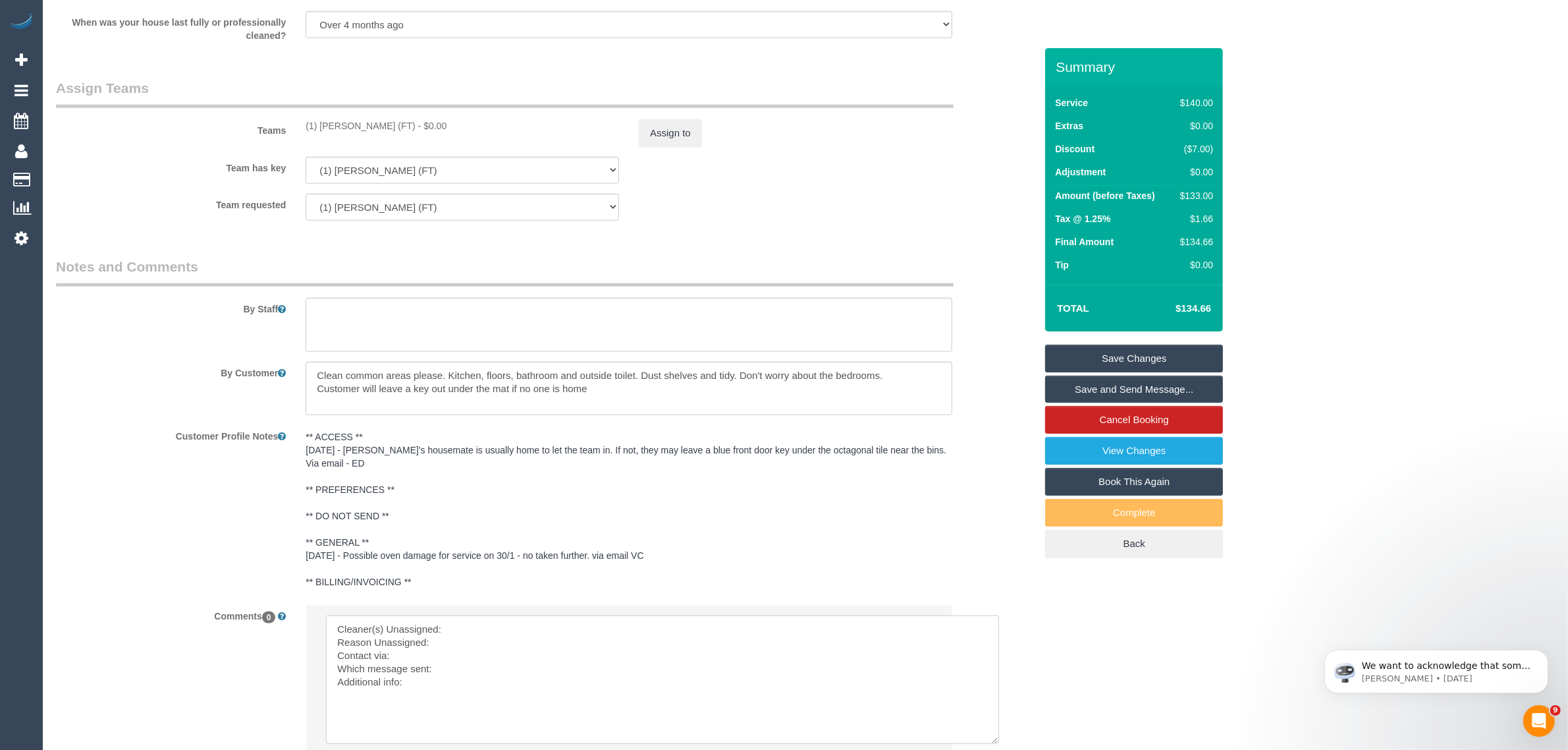
click at [535, 615] on textarea at bounding box center [663, 679] width 673 height 128
paste textarea "(1) [PERSON_NAME] (FT"
click at [337, 635] on textarea at bounding box center [663, 679] width 673 height 128
click at [455, 633] on textarea at bounding box center [663, 679] width 673 height 128
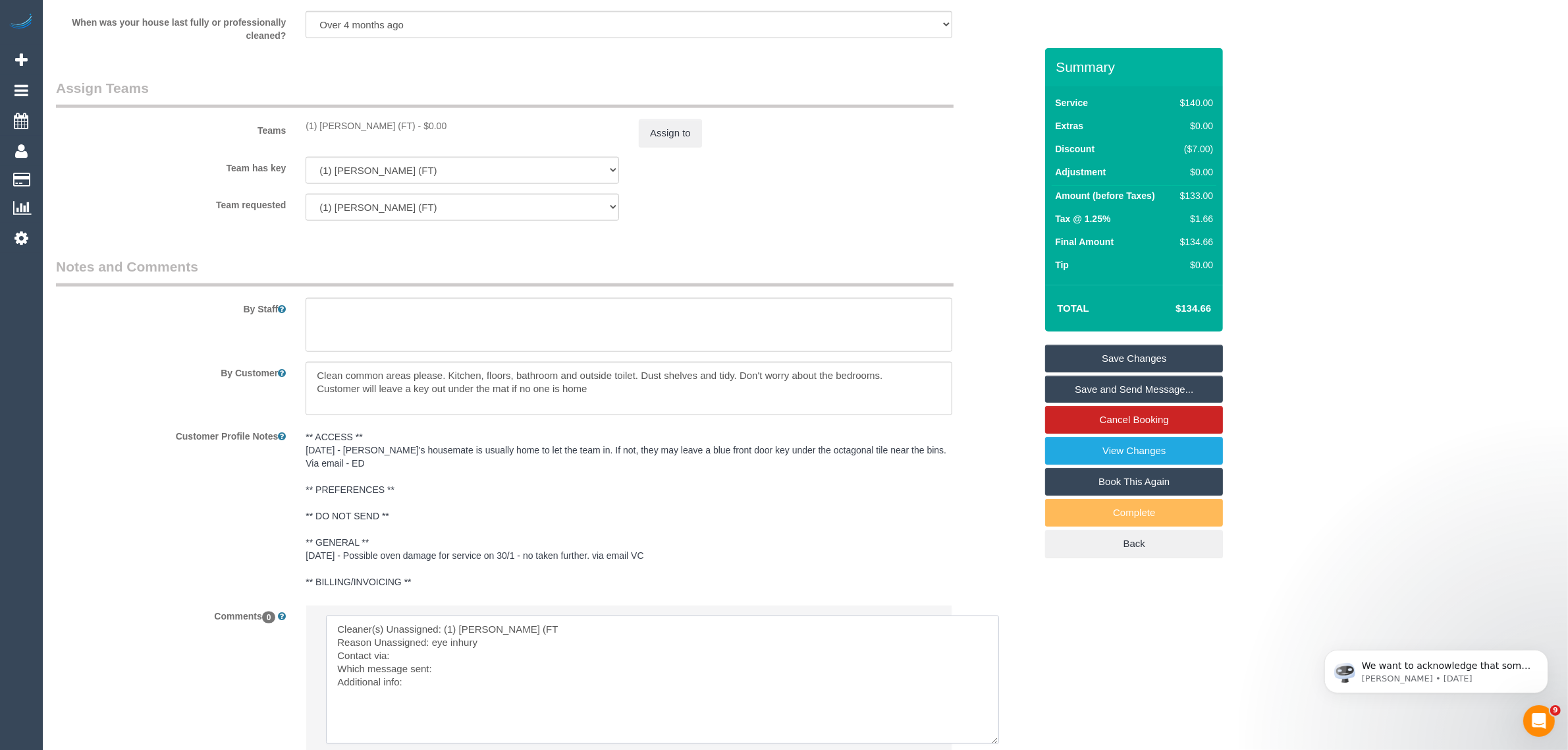
click at [457, 639] on textarea at bounding box center [663, 679] width 673 height 128
drag, startPoint x: 498, startPoint y: 656, endPoint x: 507, endPoint y: 658, distance: 9.2
click at [499, 656] on textarea at bounding box center [663, 679] width 673 height 128
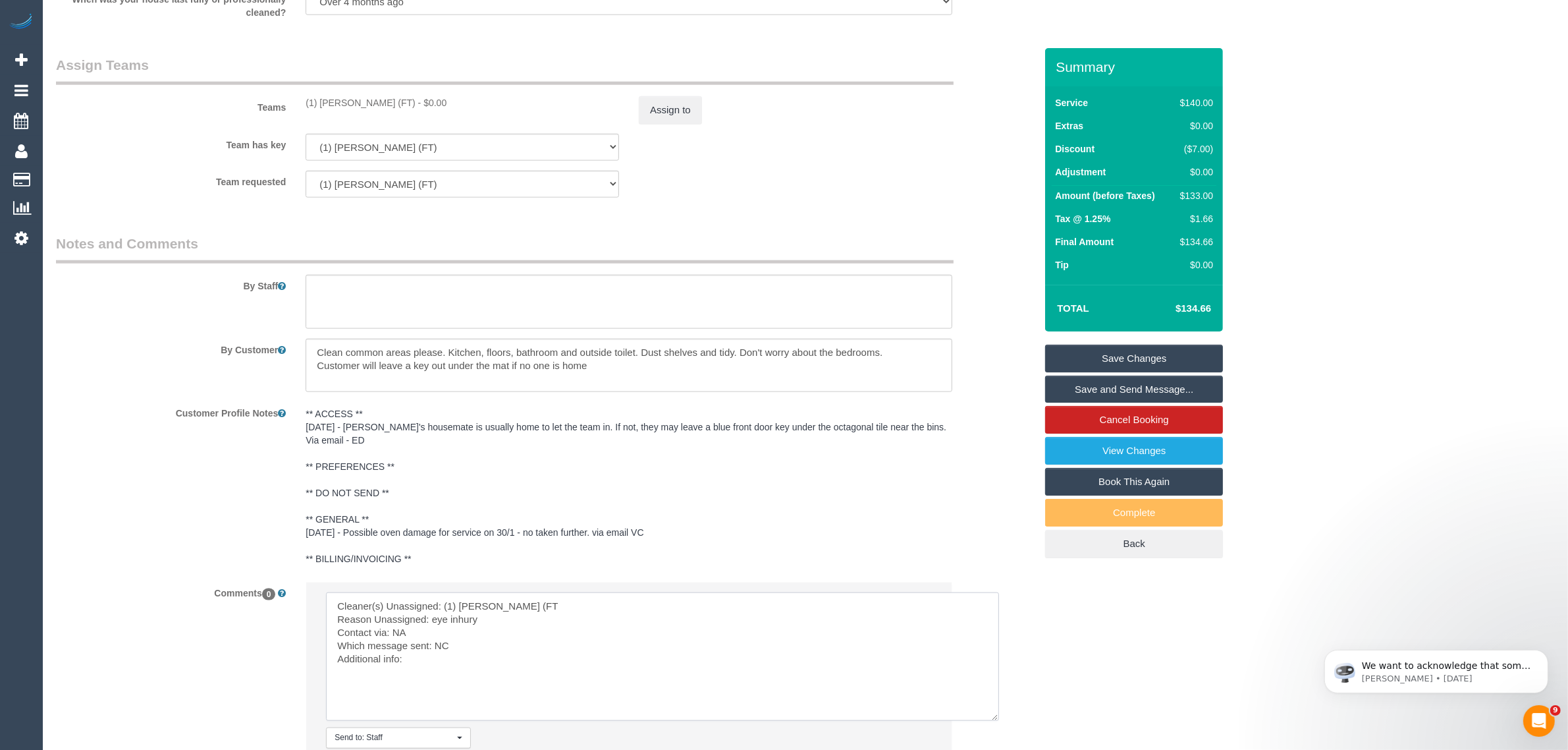
scroll to position [2059, 0]
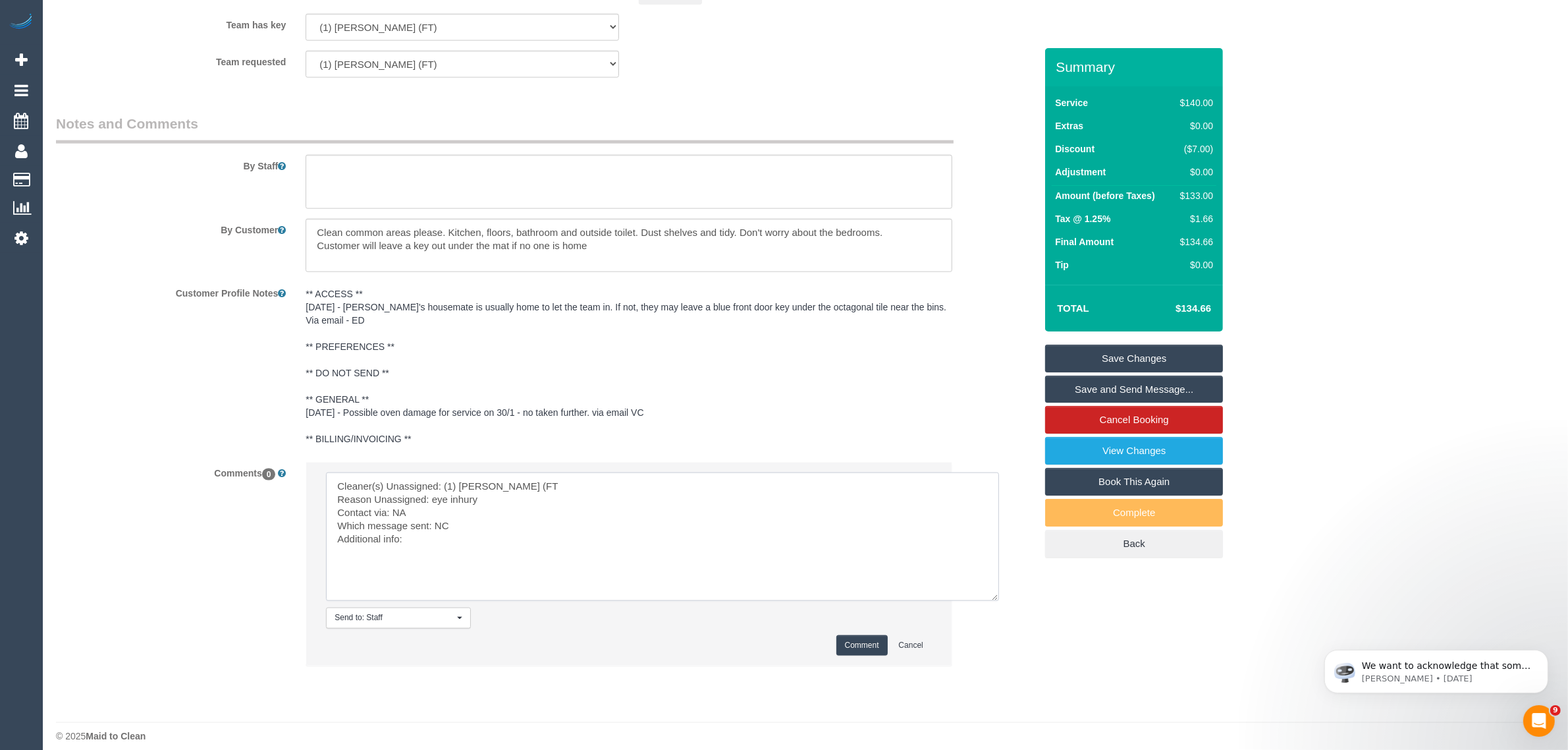
type textarea "Cleaner(s) Unassigned: (1) [PERSON_NAME] (FT Reason Unassigned: eye inhury Cont…"
click at [859, 635] on button "Comment" at bounding box center [862, 645] width 51 height 20
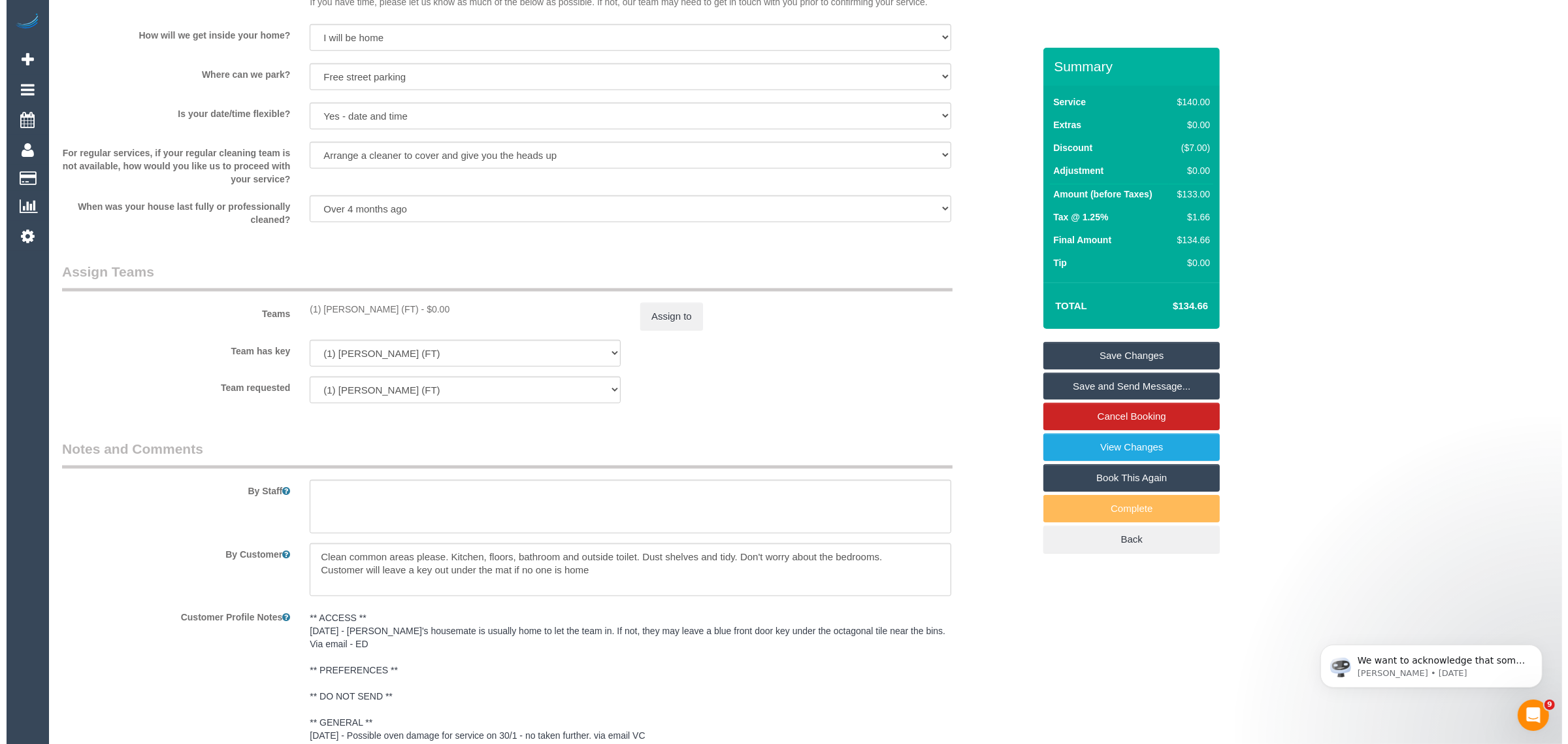
scroll to position [1715, 0]
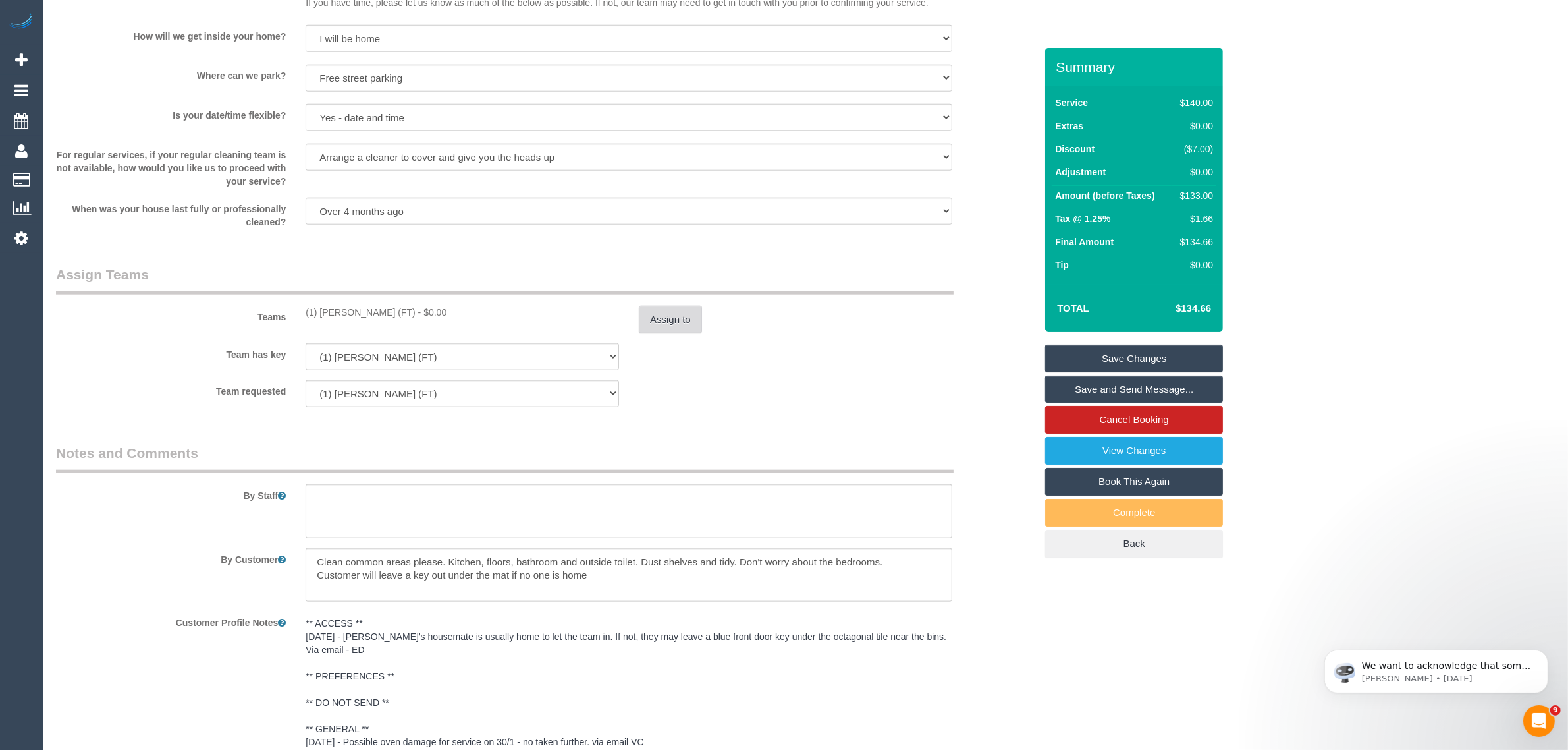
click at [662, 326] on button "Assign to" at bounding box center [670, 319] width 63 height 28
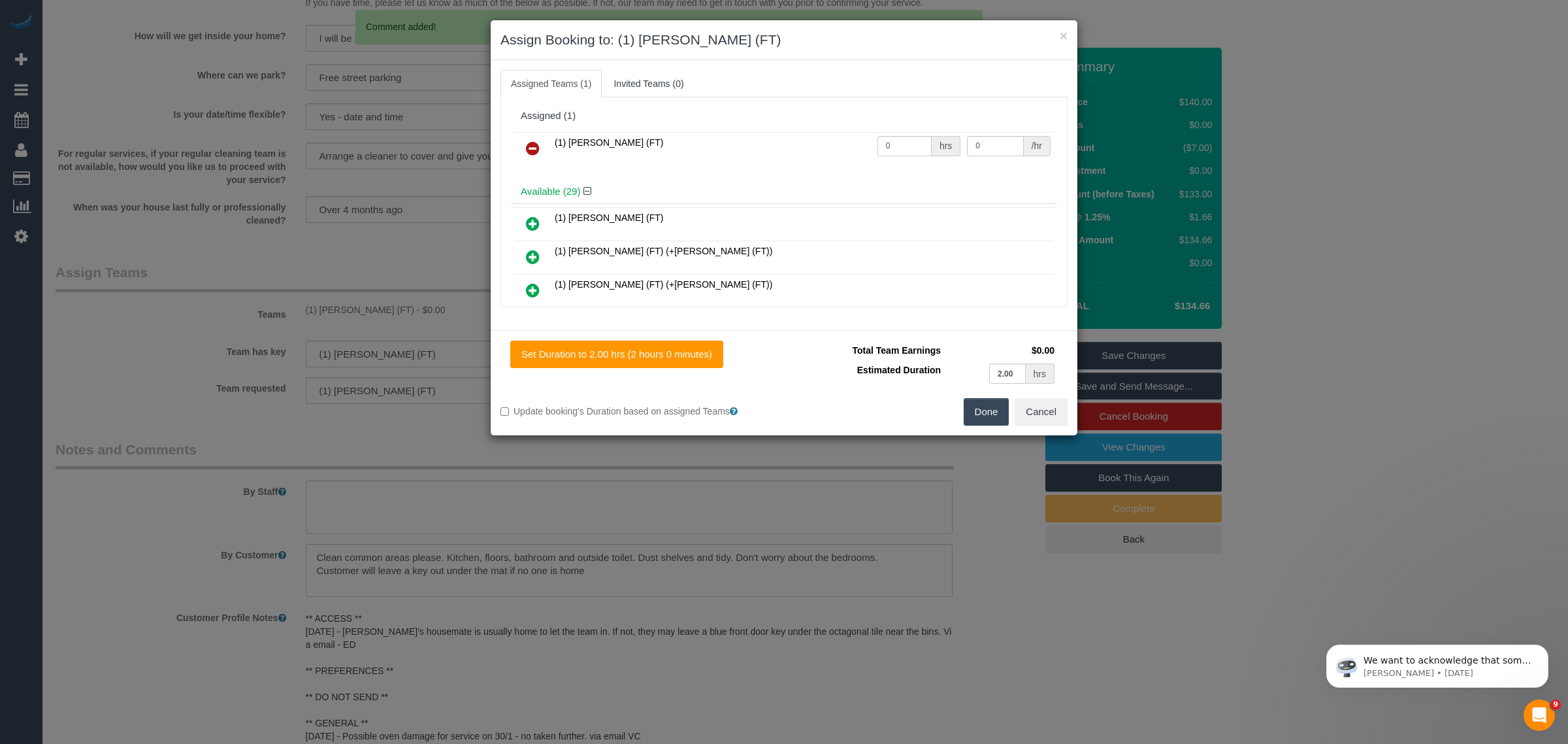
click at [552, 157] on td "(1) [PERSON_NAME] (FT)" at bounding box center [713, 149] width 323 height 33
drag, startPoint x: 530, startPoint y: 148, endPoint x: 539, endPoint y: 149, distance: 9.1
click at [530, 148] on icon at bounding box center [533, 148] width 14 height 16
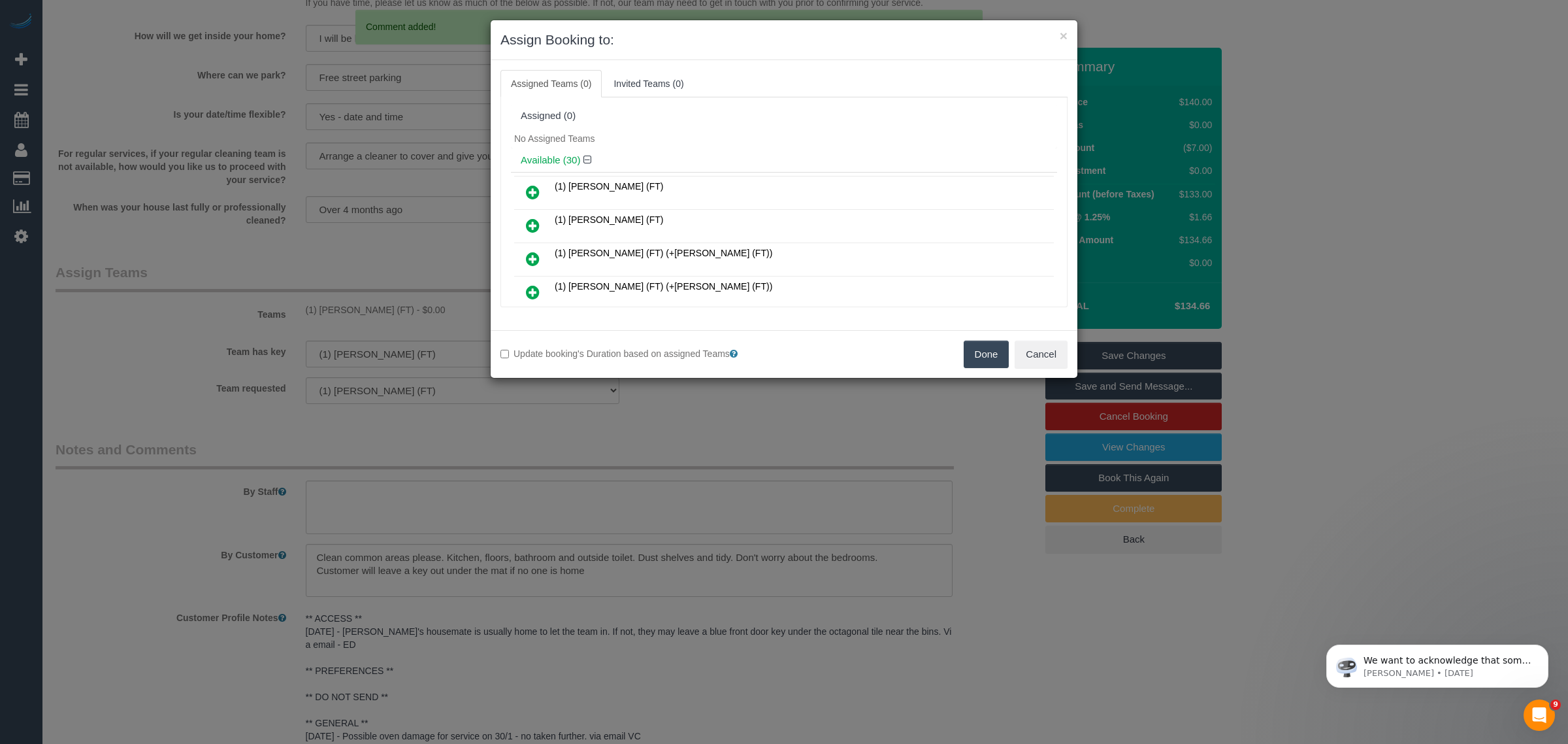
click at [981, 338] on div "Update booking's Duration based on assigned Teams Done Cancel" at bounding box center [784, 353] width 587 height 48
click at [975, 357] on button "Done" at bounding box center [986, 354] width 45 height 28
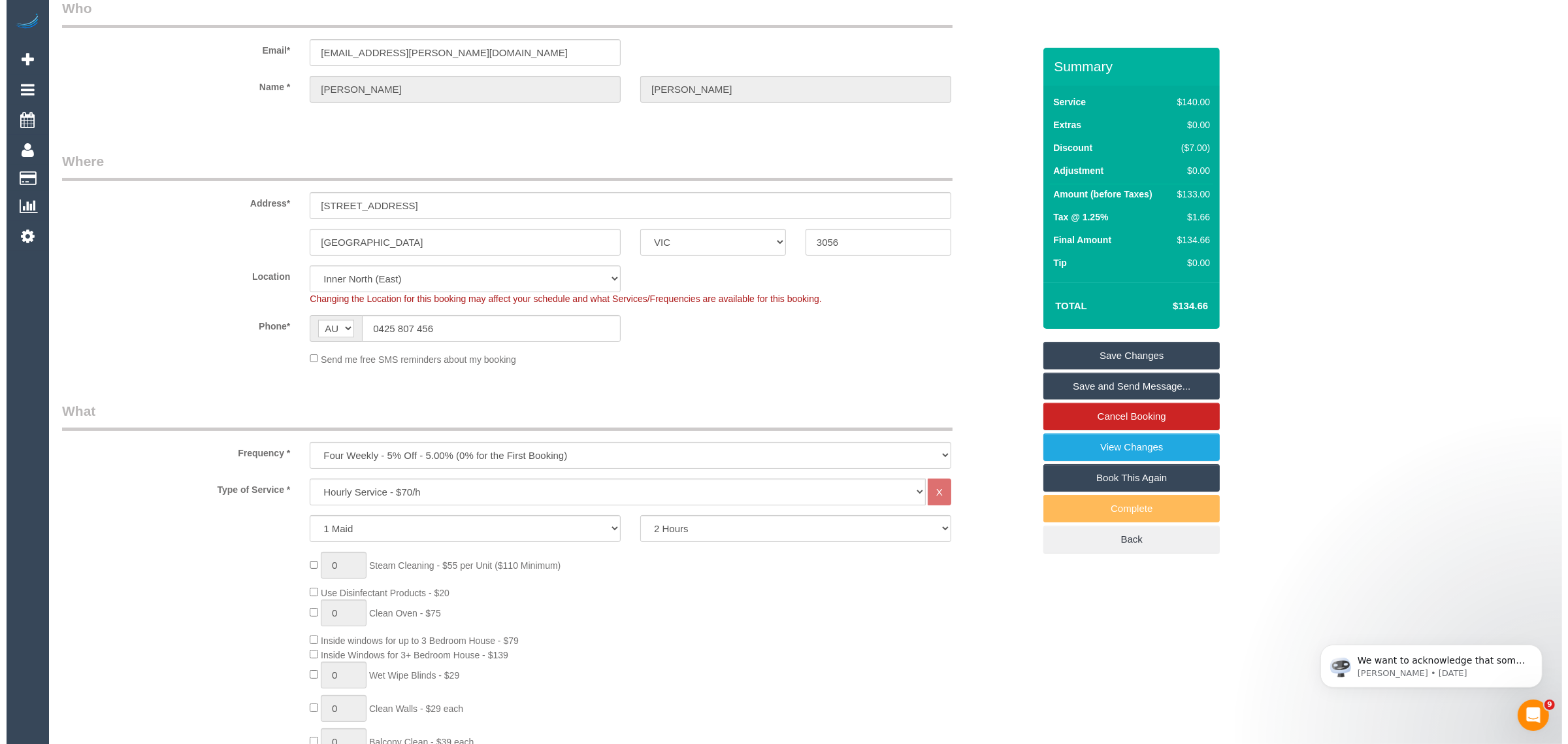
scroll to position [0, 0]
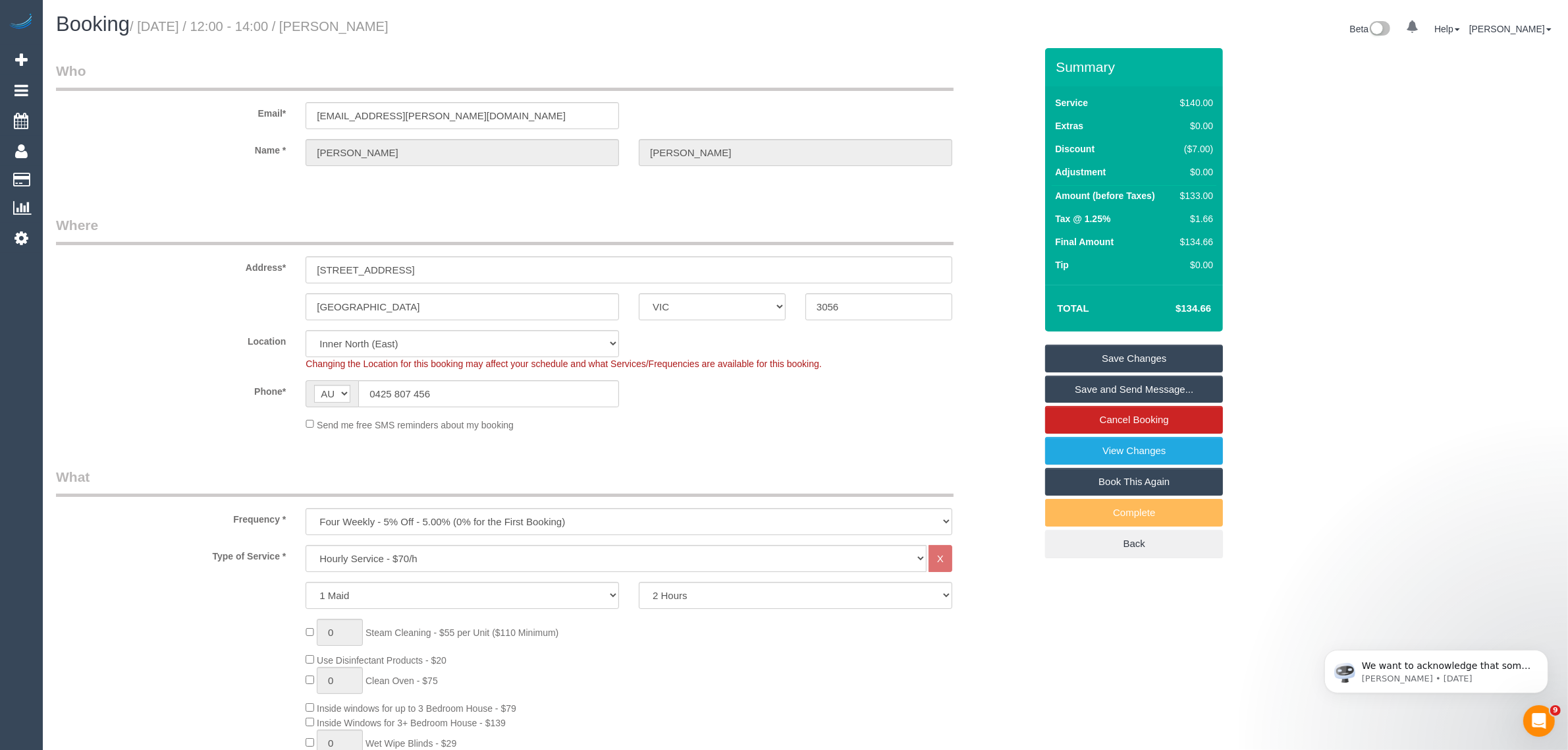
click at [1079, 356] on link "Save Changes" at bounding box center [1134, 358] width 178 height 28
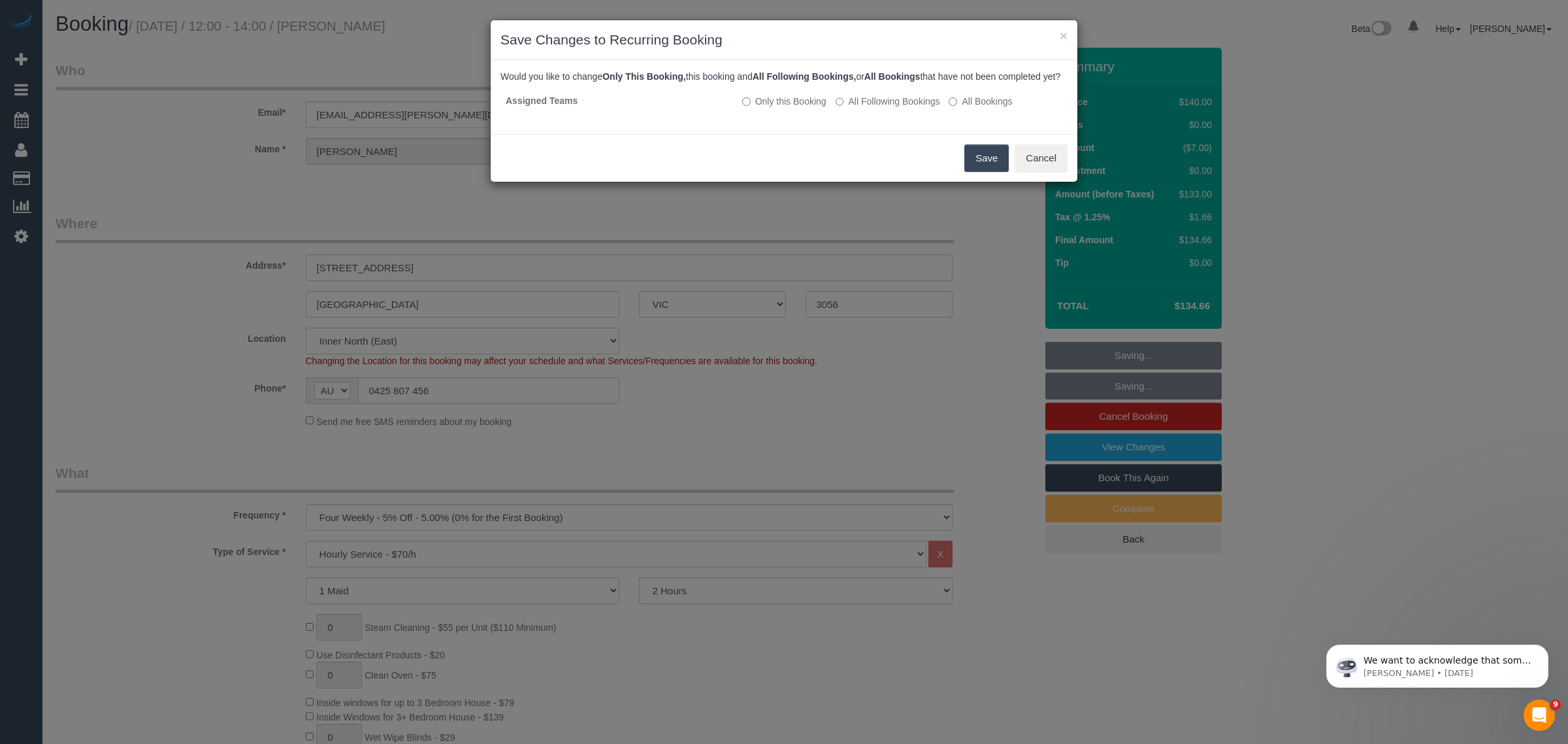
click at [974, 169] on button "Save" at bounding box center [986, 158] width 45 height 28
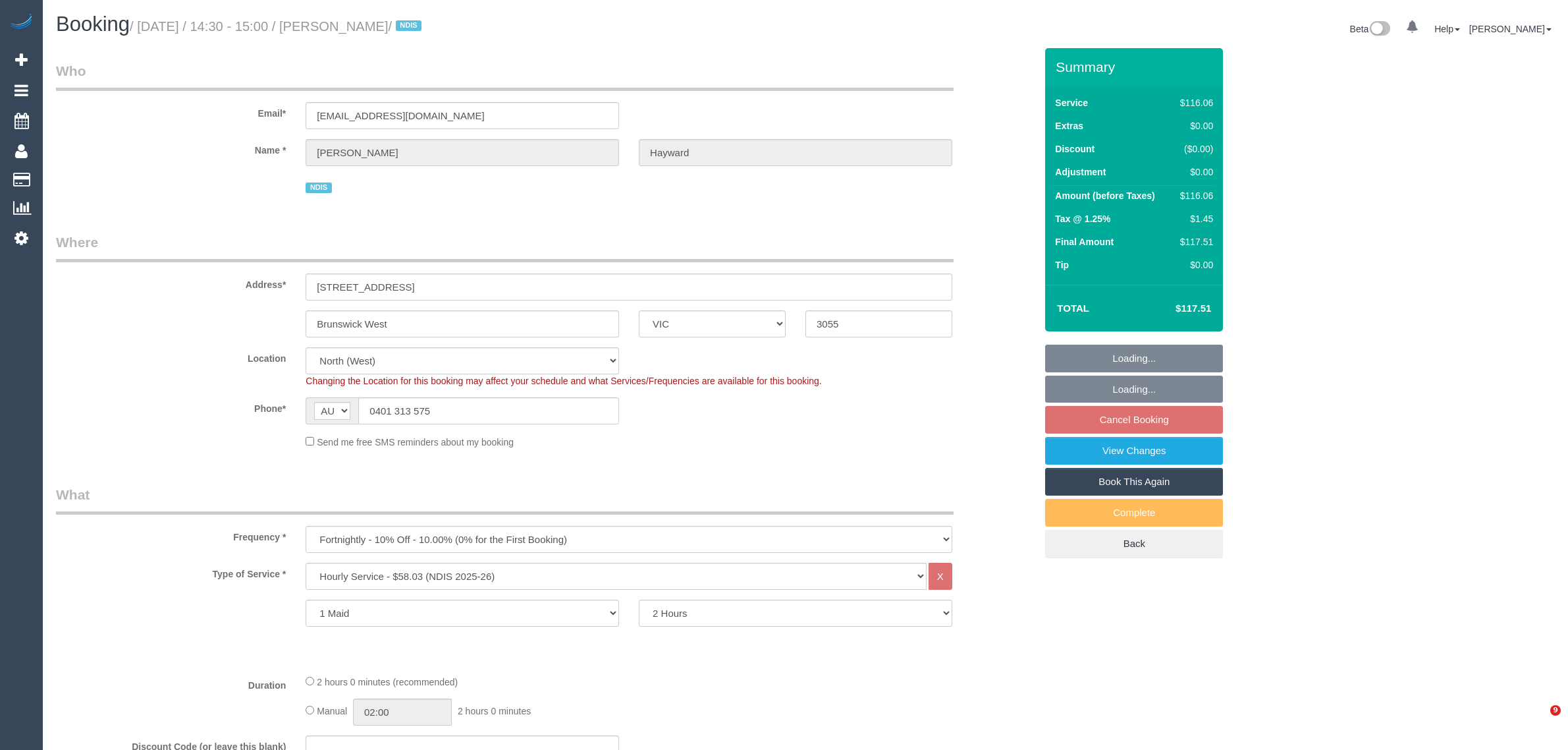
select select "VIC"
select select "number:28"
select select "number:14"
select select "number:19"
select select "object:1471"
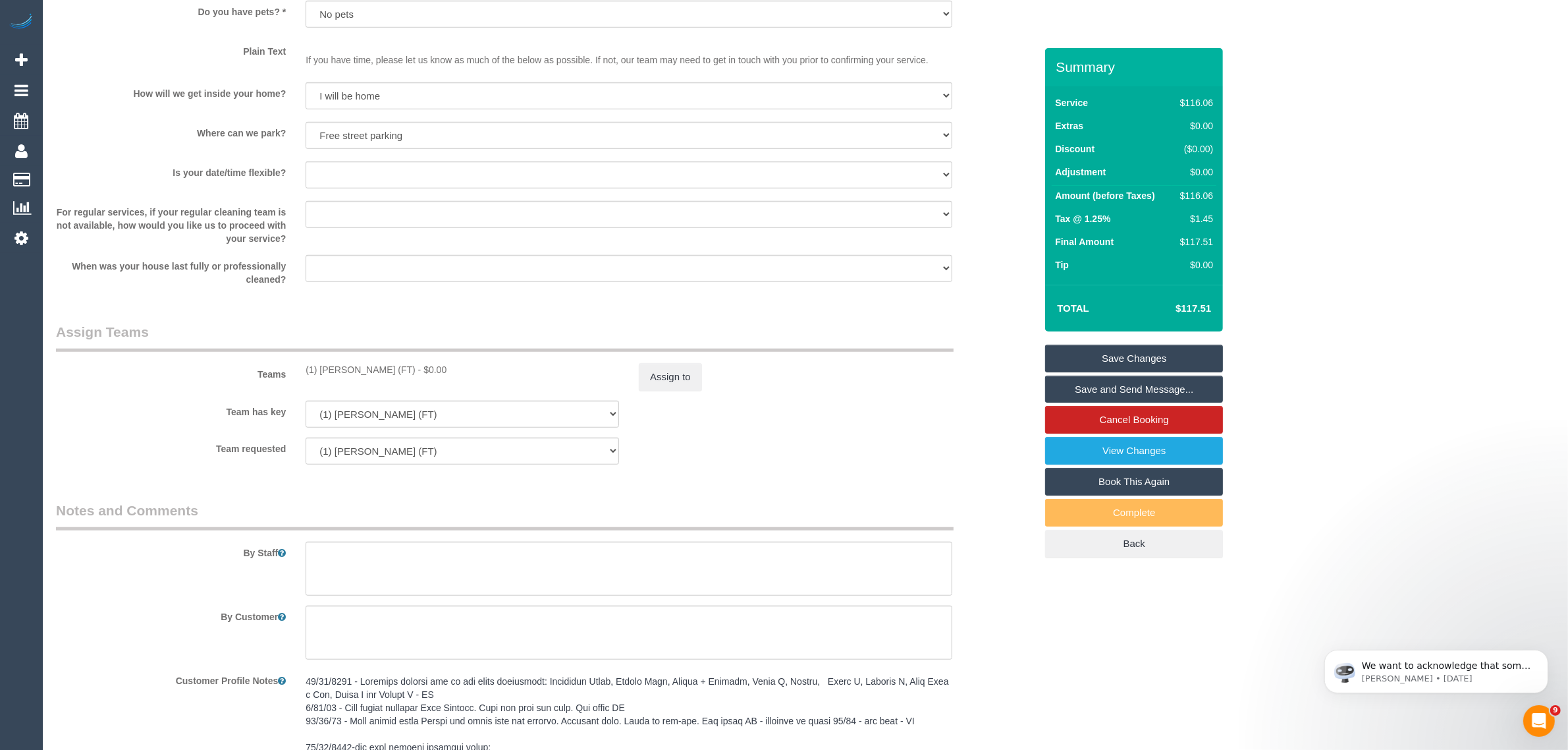
scroll to position [1717, 0]
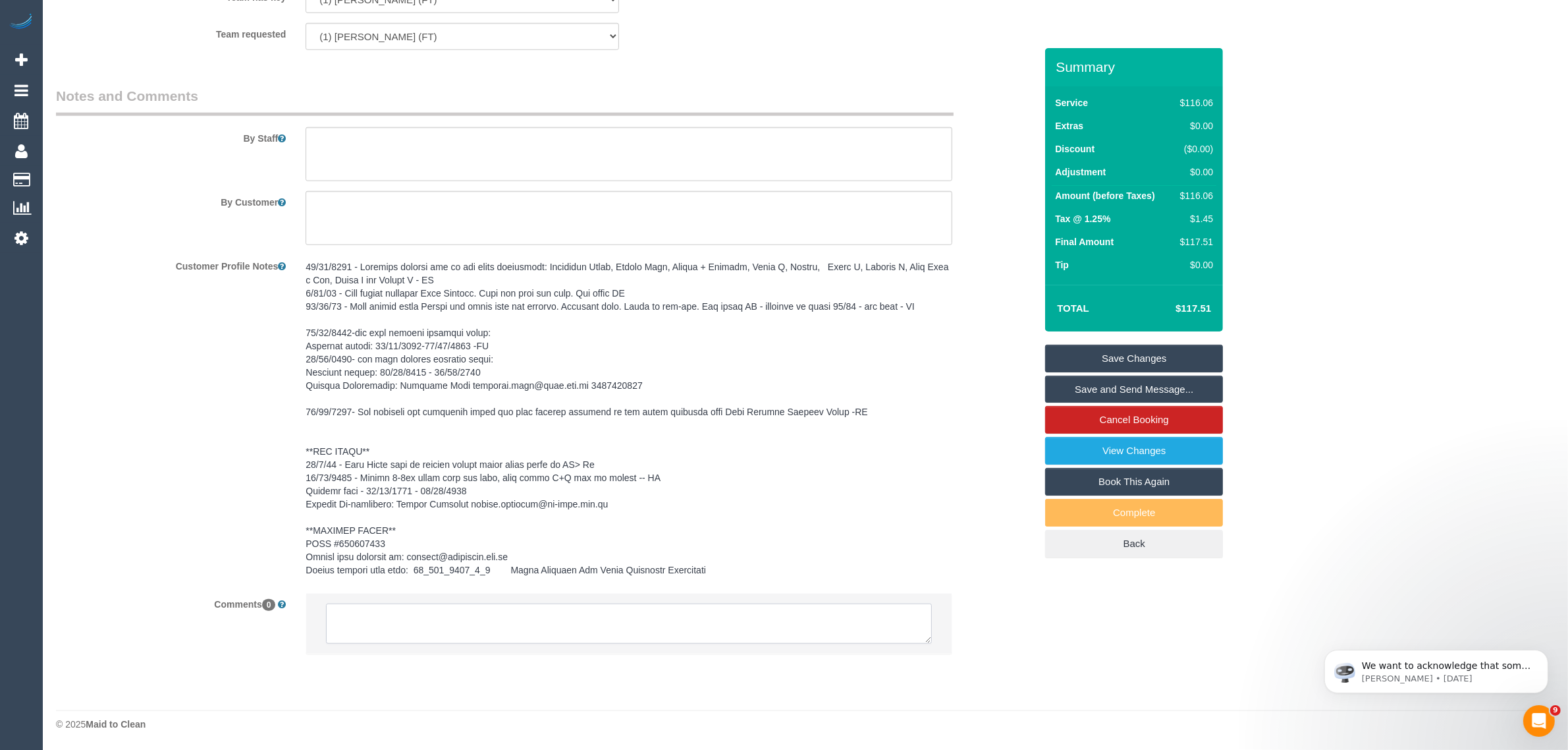
click at [625, 633] on textarea at bounding box center [629, 624] width 606 height 41
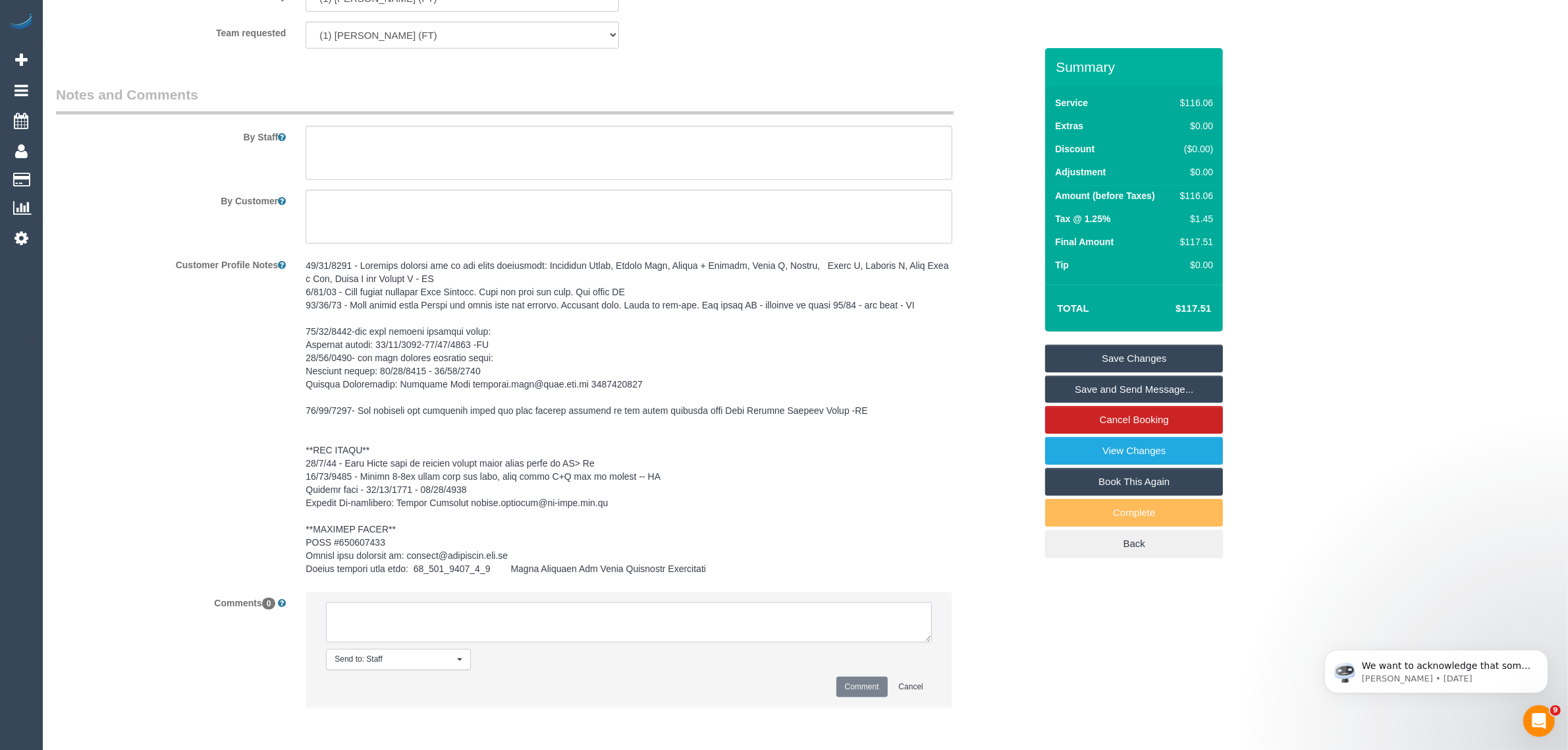
paste textarea "Cleaner(s) Unassigned: Reason Unassigned: Contact via: Which message sent: Addi…"
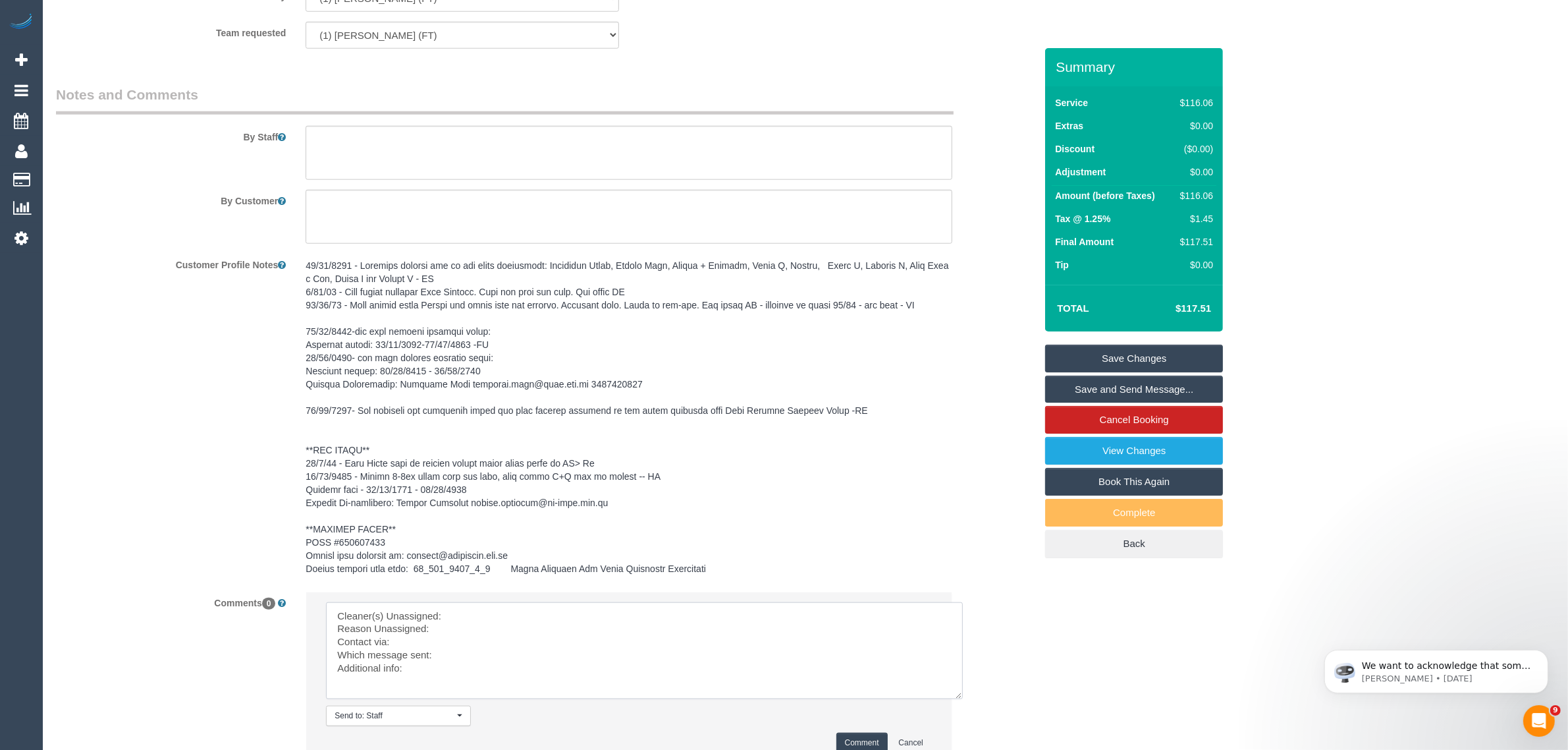
drag, startPoint x: 924, startPoint y: 634, endPoint x: 893, endPoint y: 677, distance: 53.0
click at [956, 692] on textarea at bounding box center [644, 650] width 637 height 97
click at [792, 613] on textarea at bounding box center [644, 651] width 637 height 99
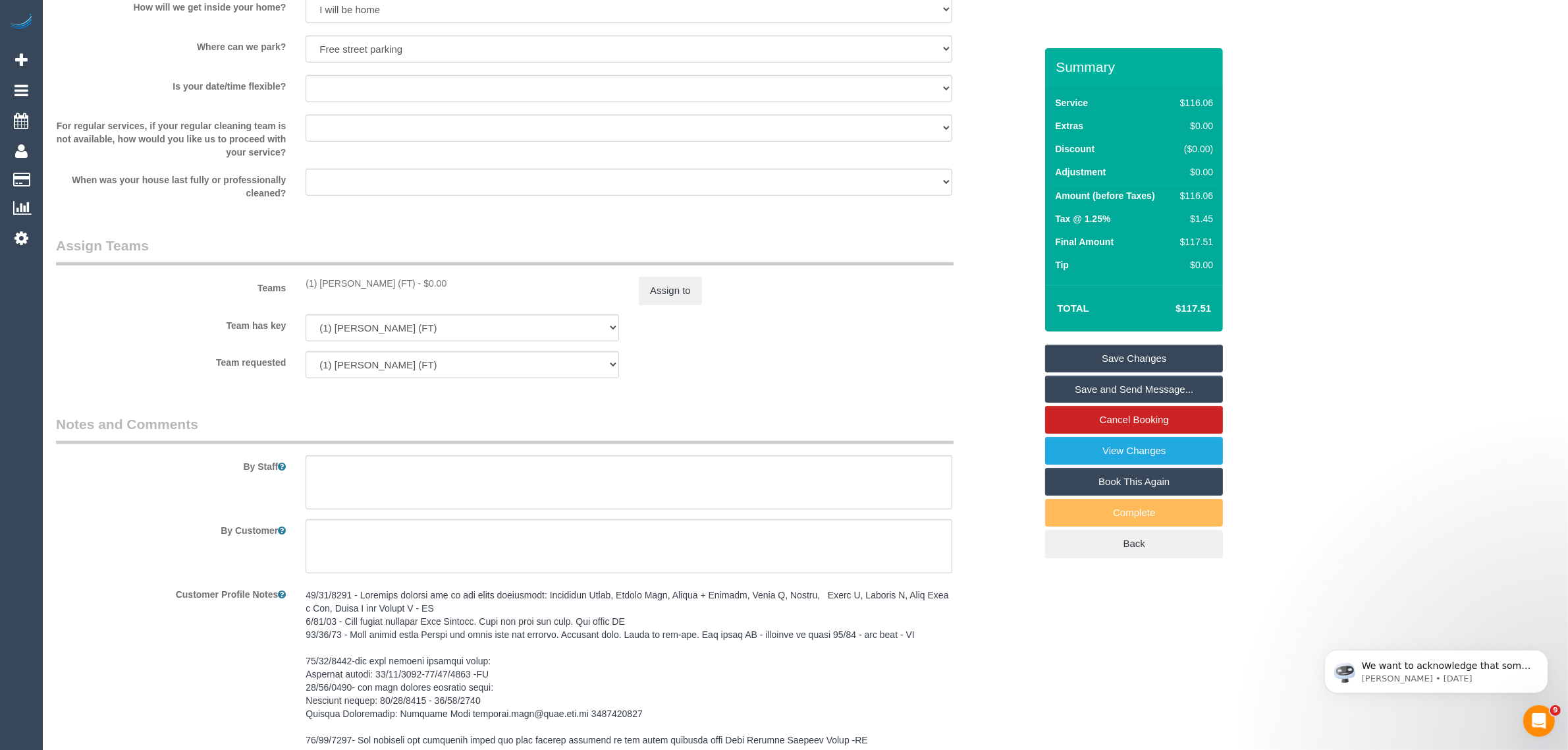
drag, startPoint x: 323, startPoint y: 281, endPoint x: 414, endPoint y: 281, distance: 91.0
click at [414, 281] on div "(1) [PERSON_NAME] (FT) - $0.00" at bounding box center [462, 283] width 333 height 13
copy div "(1) [PERSON_NAME] (FT)"
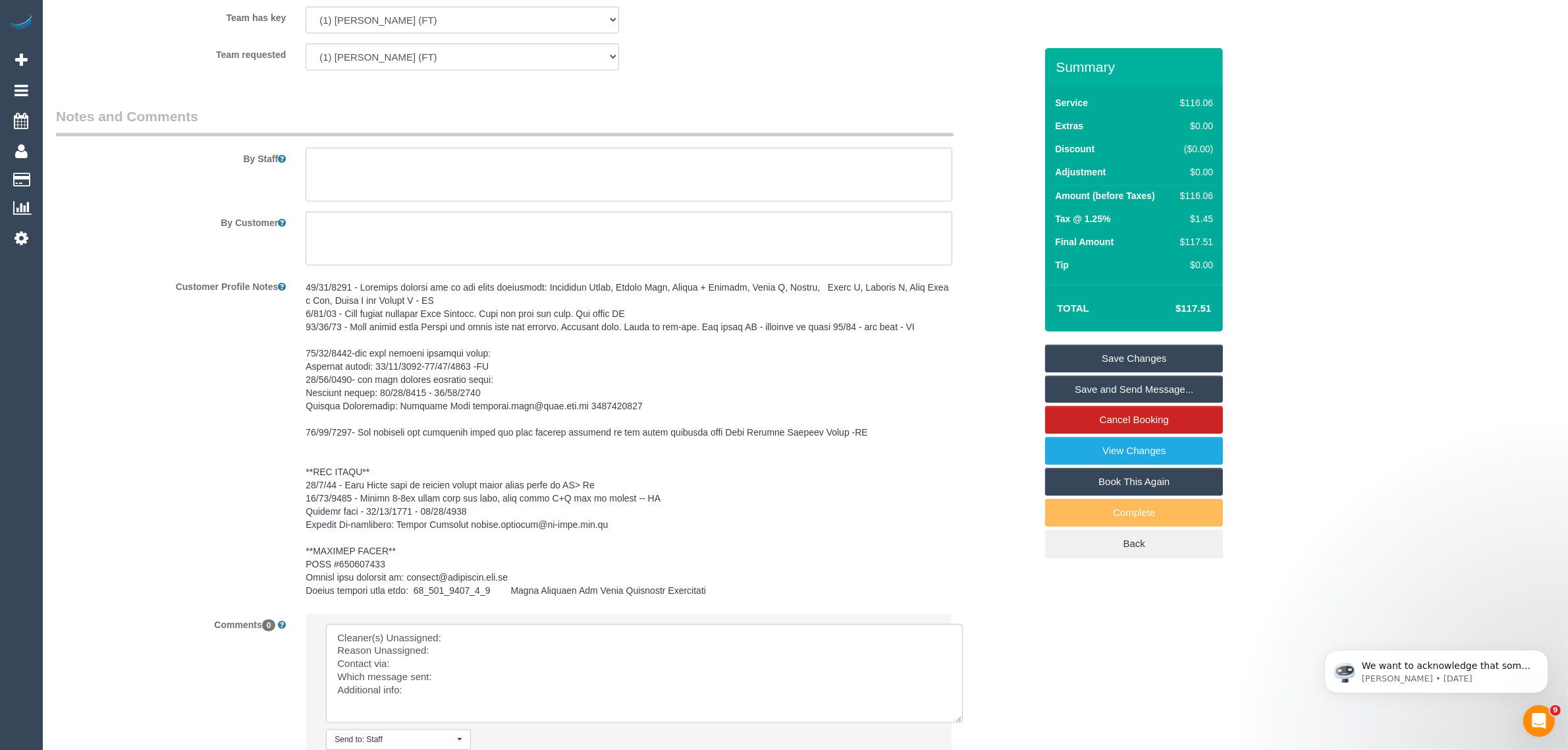
scroll to position [1717, 0]
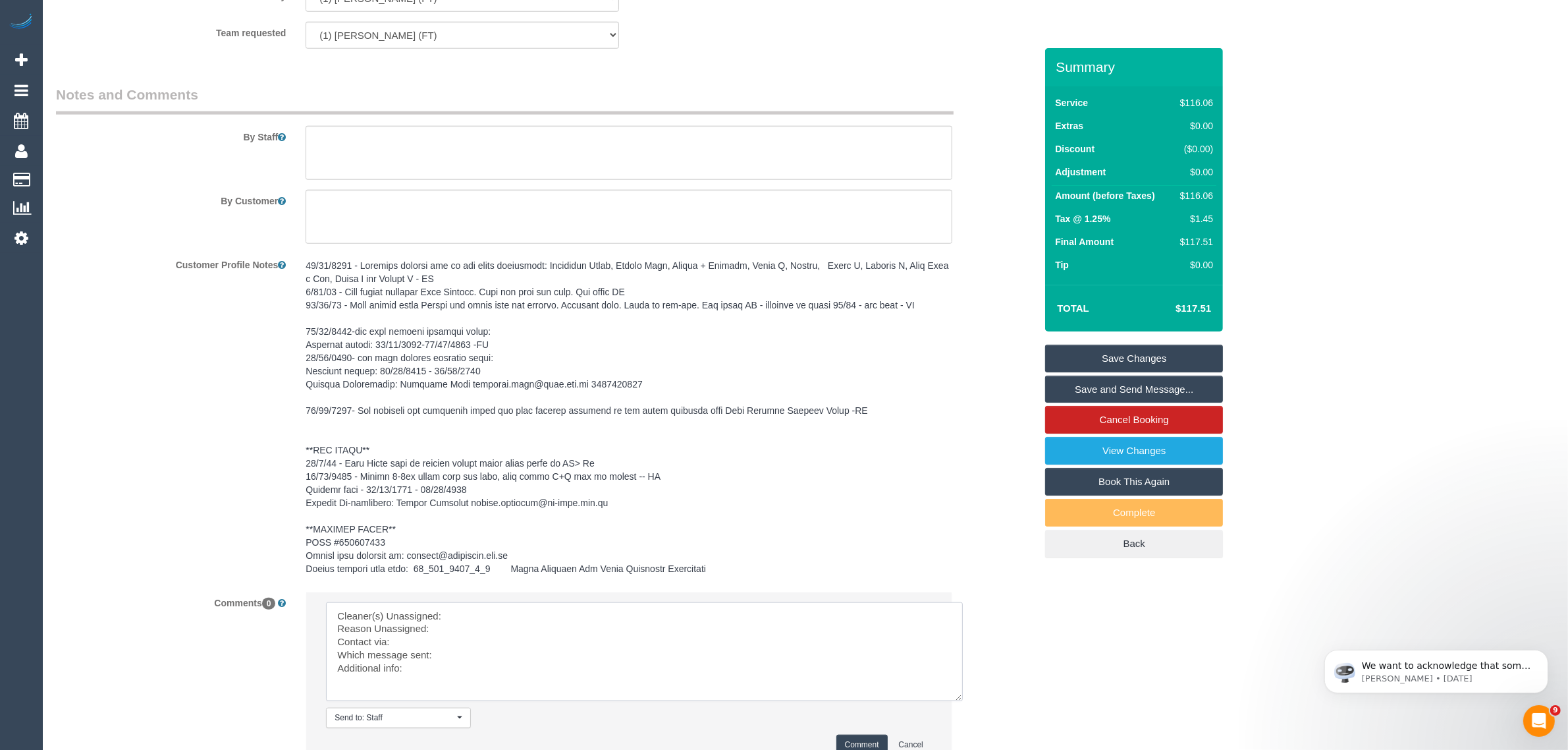
click at [524, 608] on textarea at bounding box center [644, 651] width 637 height 99
paste textarea "(1) [PERSON_NAME] (FT)"
click at [441, 630] on textarea at bounding box center [644, 651] width 637 height 99
click at [466, 648] on textarea at bounding box center [644, 651] width 637 height 99
drag, startPoint x: 479, startPoint y: 648, endPoint x: 485, endPoint y: 652, distance: 7.2
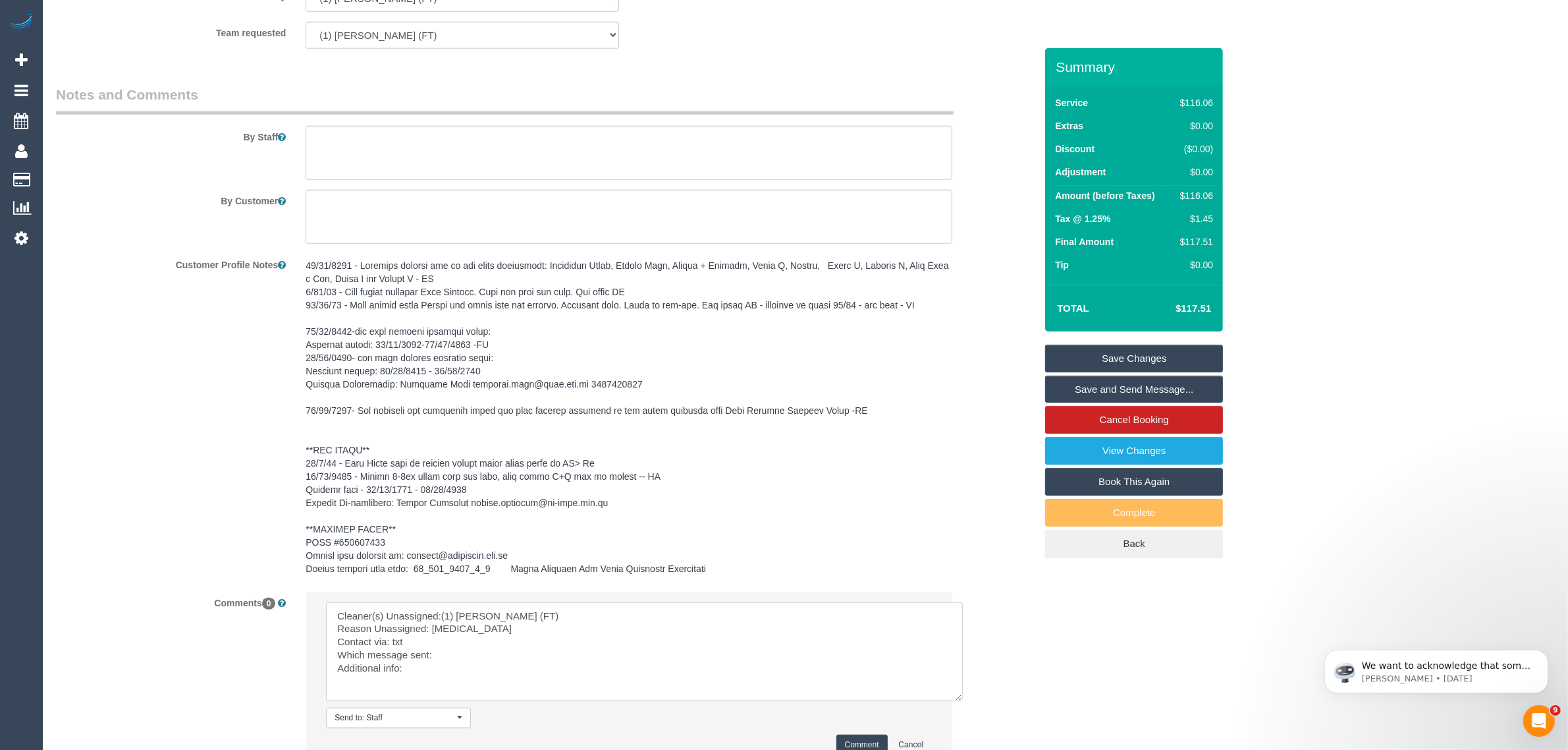
click at [480, 649] on textarea at bounding box center [644, 651] width 637 height 99
click at [485, 652] on textarea at bounding box center [644, 651] width 637 height 99
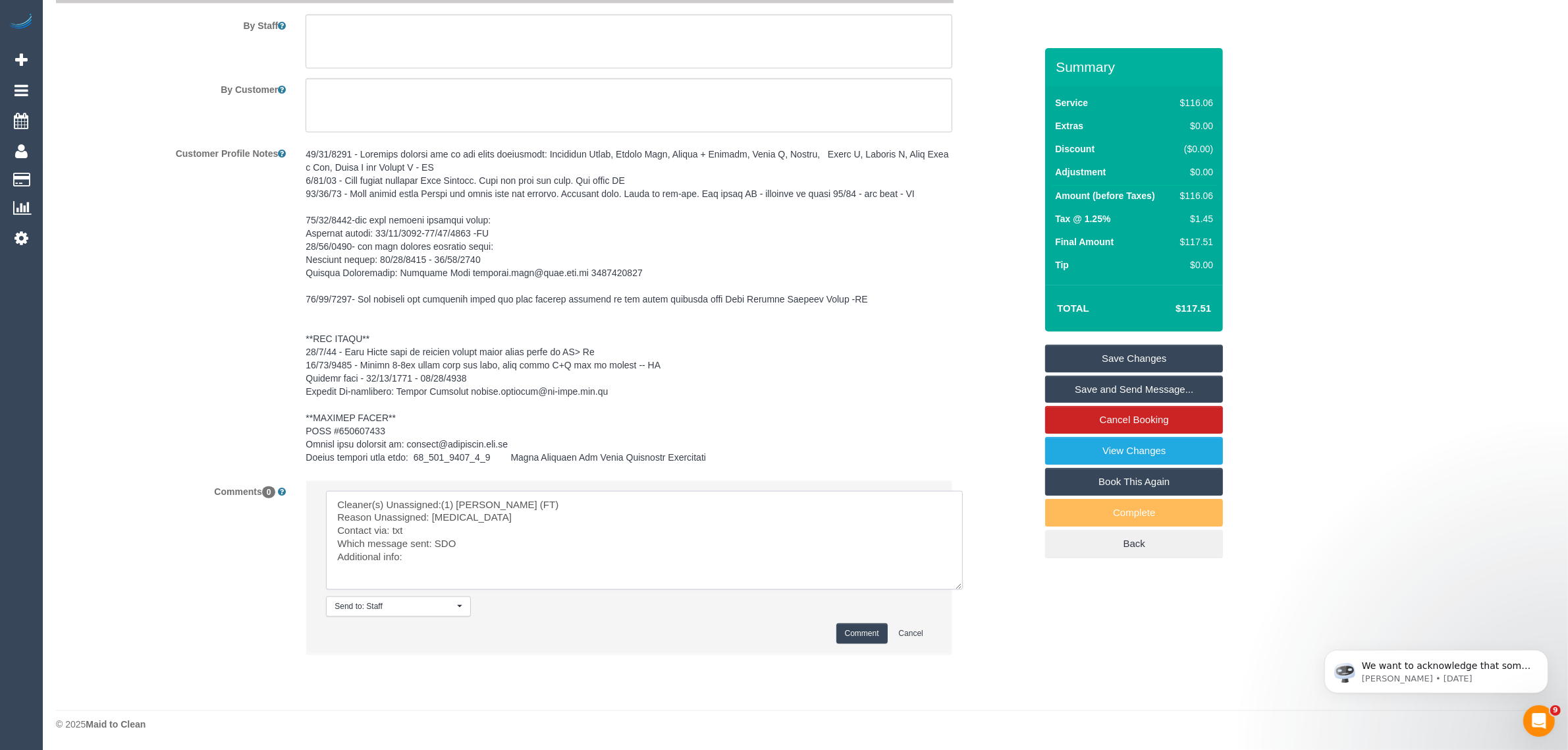
type textarea "Cleaner(s) Unassigned:(1) [PERSON_NAME] (FT) Reason Unassigned: [MEDICAL_DATA] …"
click at [838, 631] on button "Comment" at bounding box center [862, 633] width 51 height 20
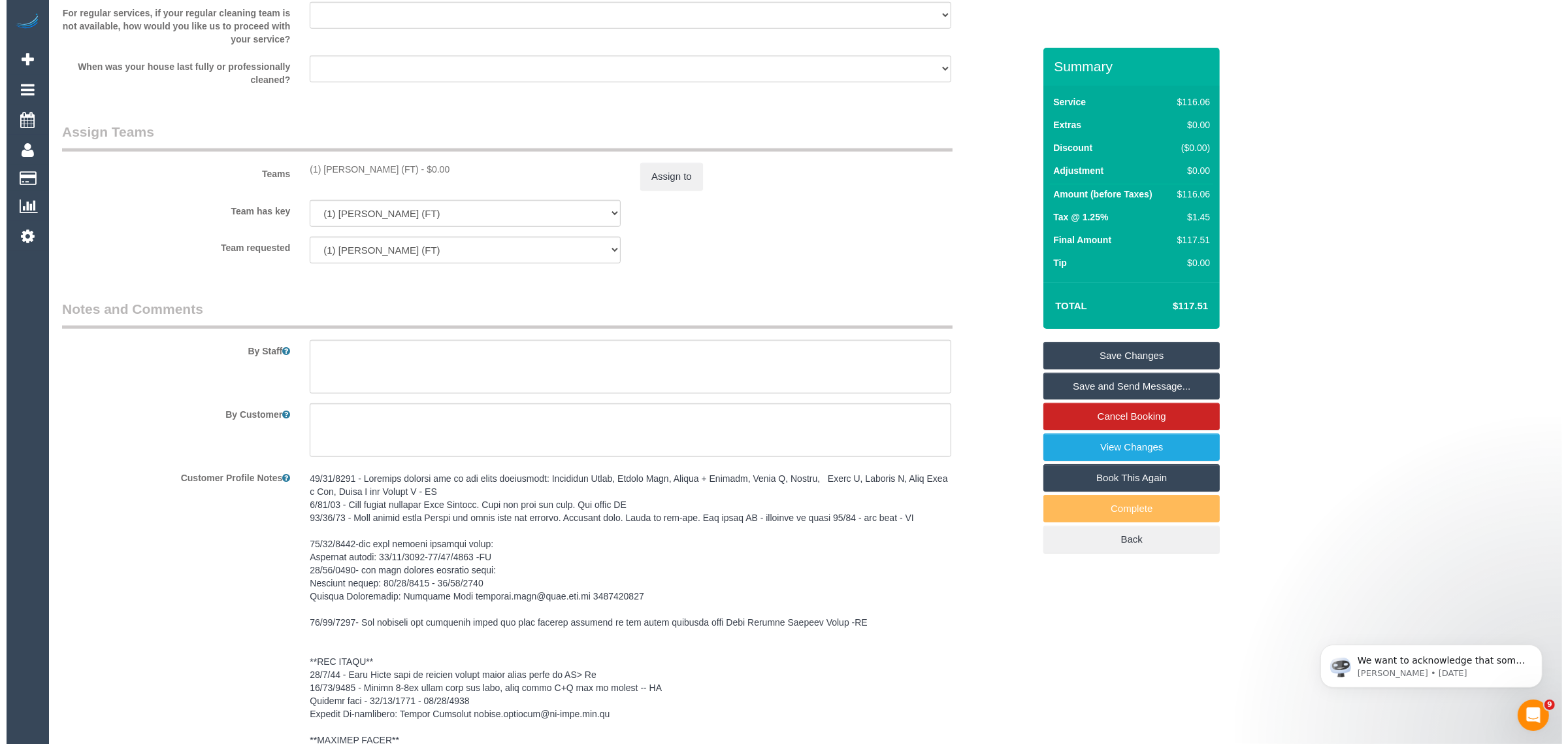
scroll to position [1487, 0]
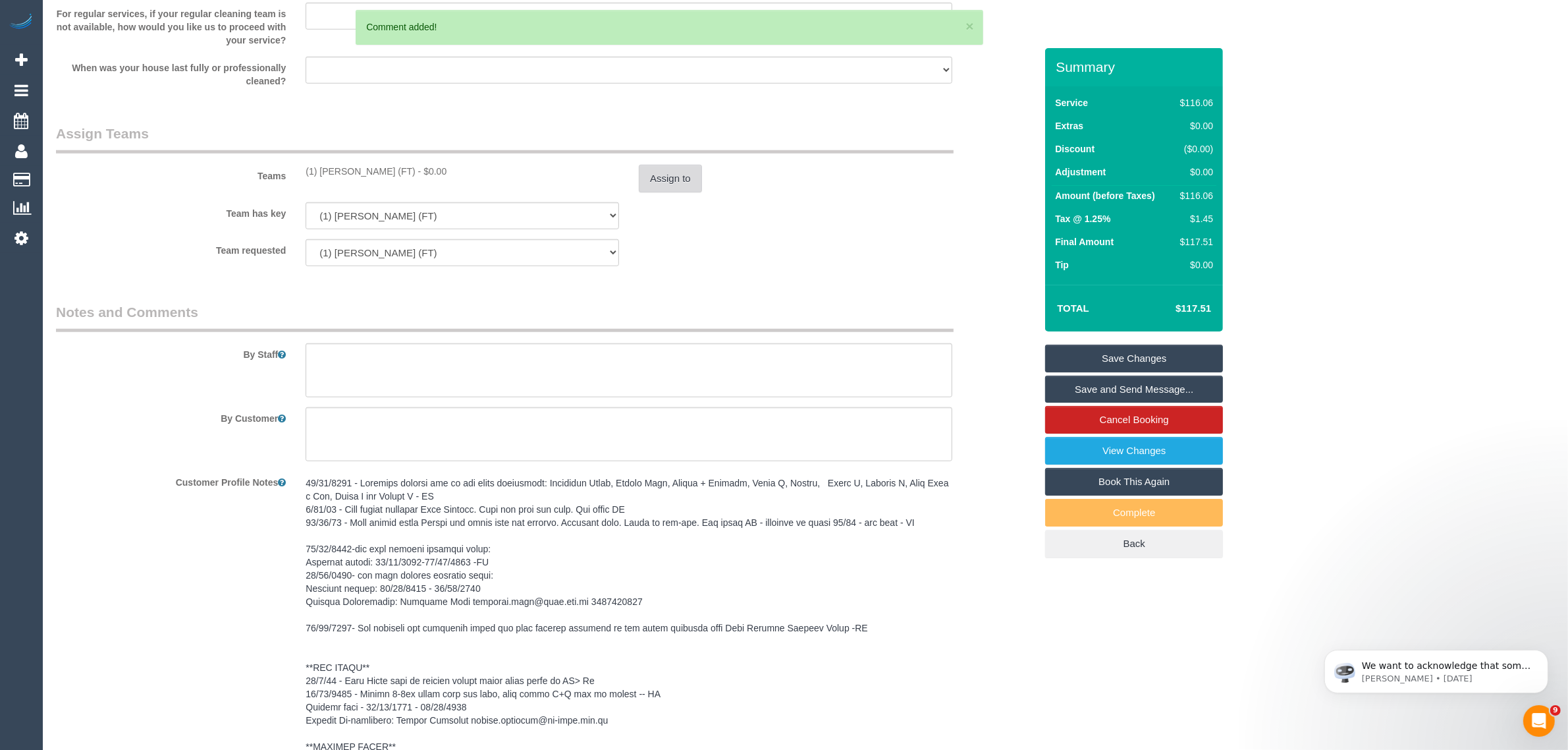
click at [652, 175] on button "Assign to" at bounding box center [670, 178] width 63 height 28
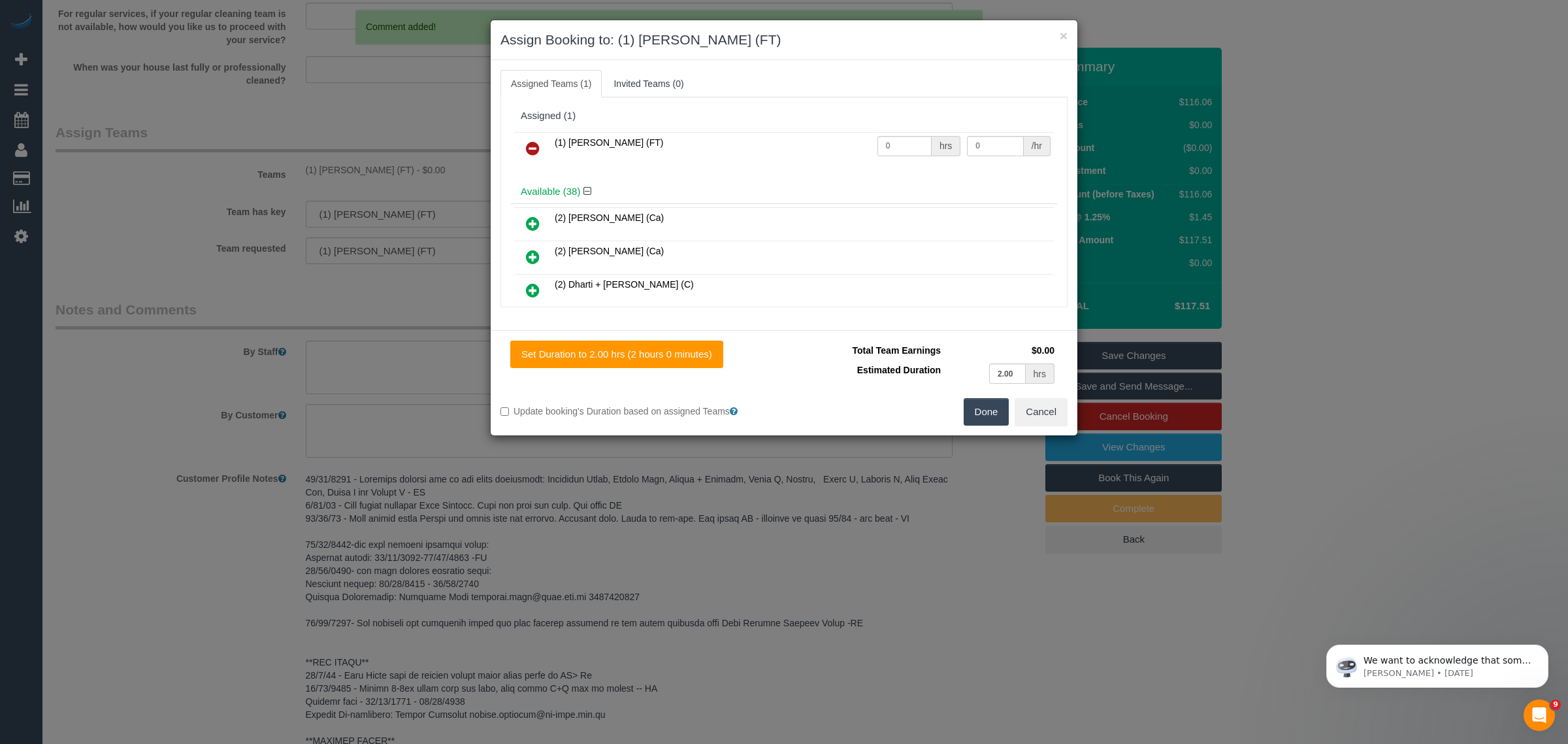
drag, startPoint x: 532, startPoint y: 149, endPoint x: 567, endPoint y: 169, distance: 40.3
click at [532, 149] on icon at bounding box center [533, 148] width 14 height 16
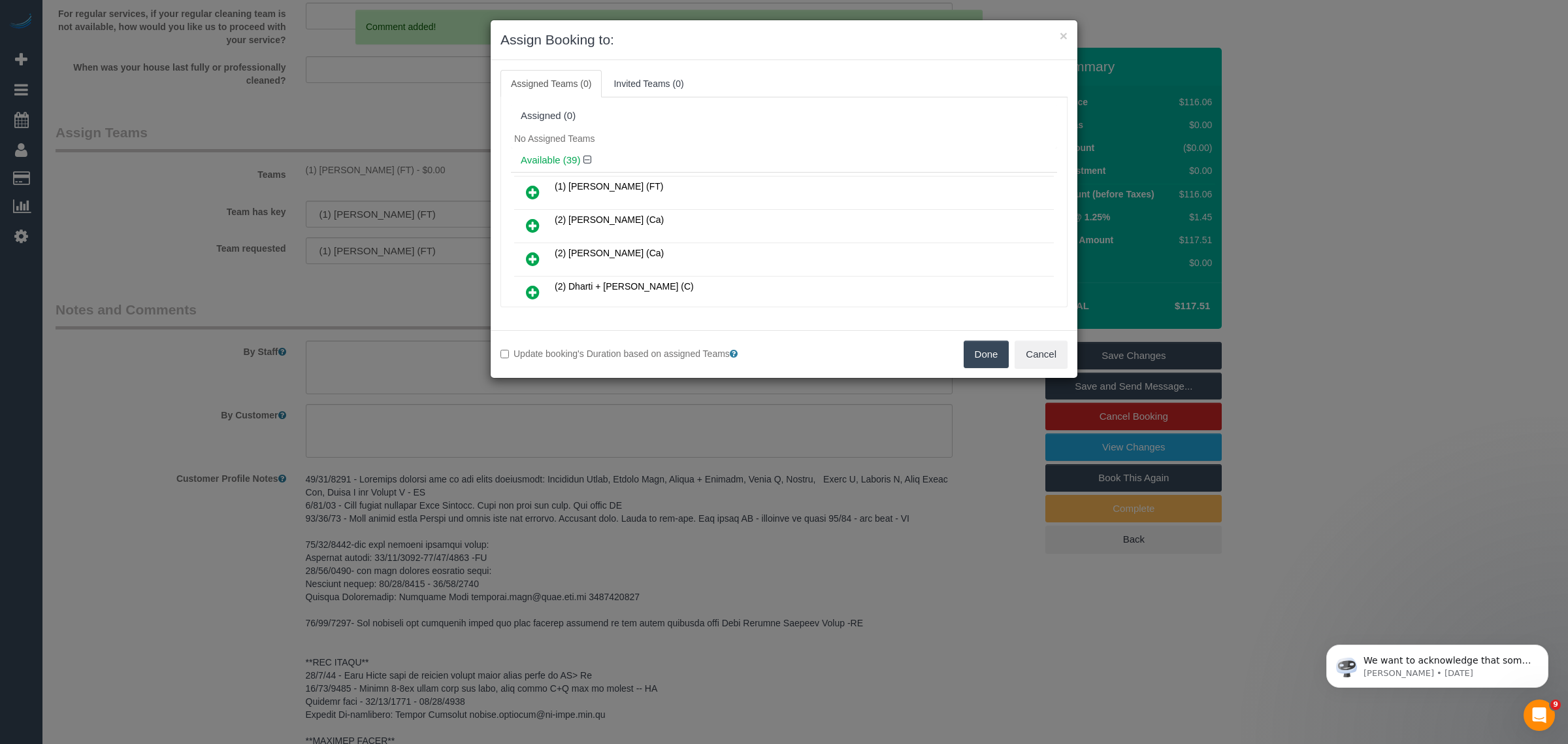
click at [979, 358] on button "Done" at bounding box center [986, 354] width 45 height 28
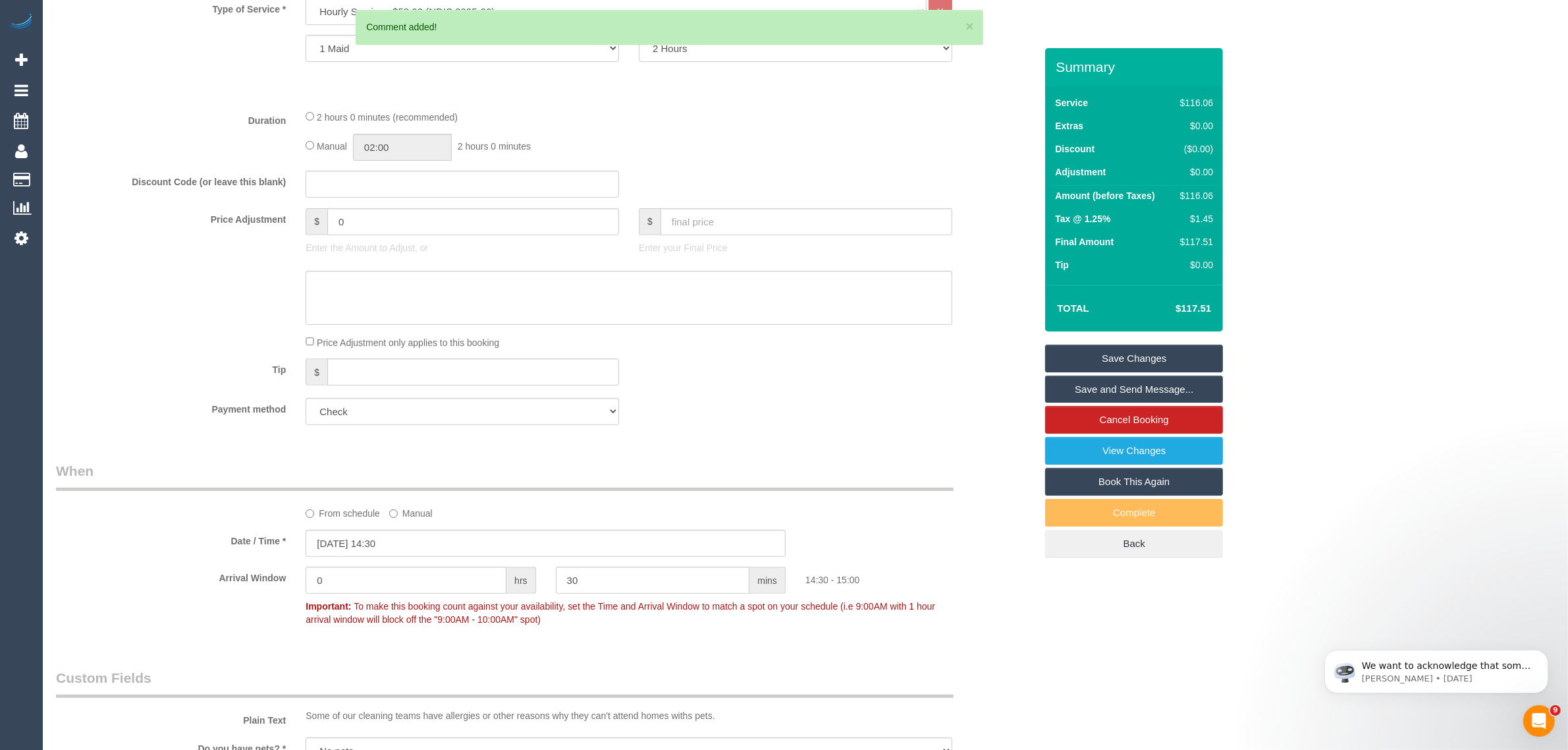
scroll to position [0, 0]
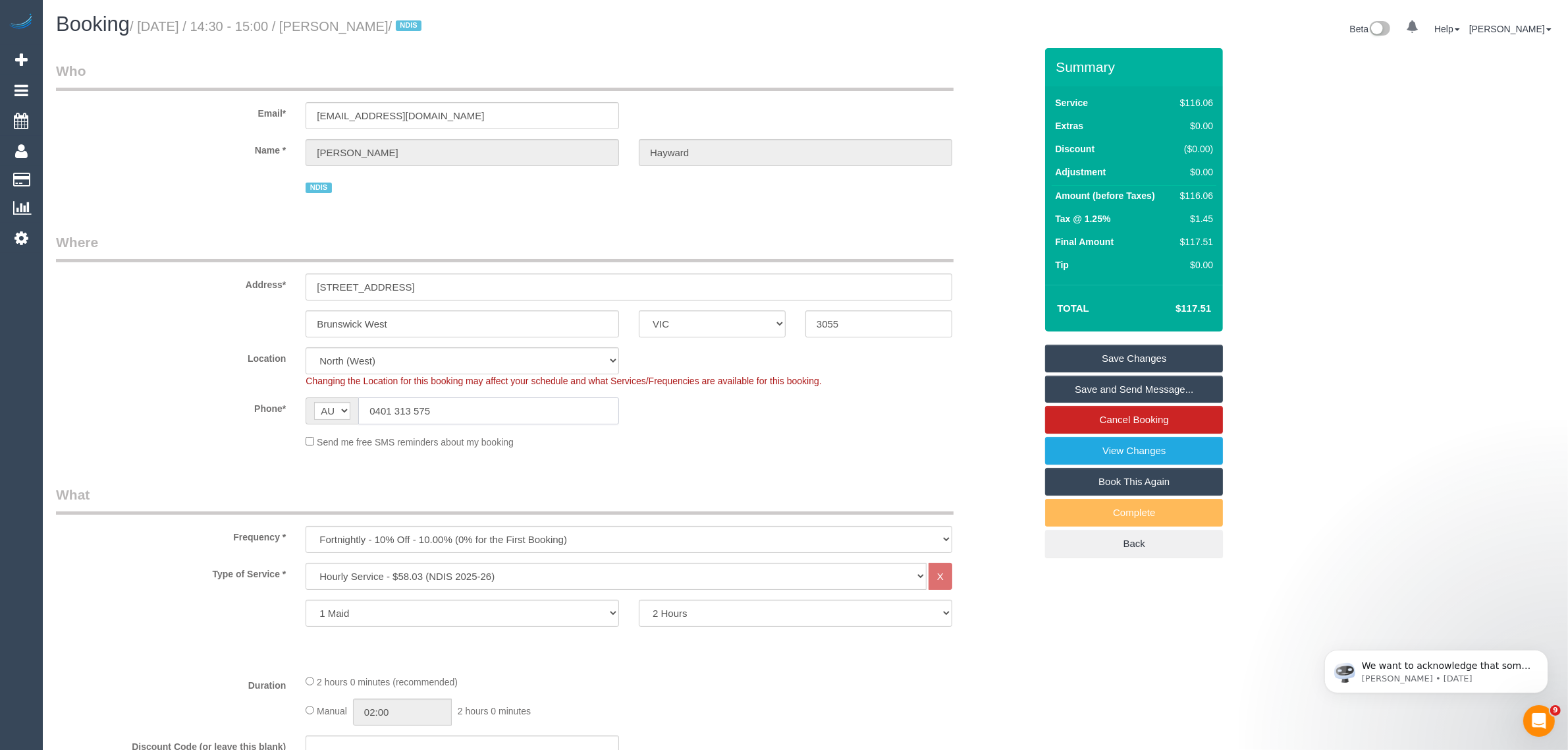
click at [590, 406] on input "0401 313 575" at bounding box center [489, 410] width 261 height 27
click at [773, 402] on div "Phone* AF AL DZ AD AO AI AQ AG AR AM AW AU AT AZ BS BH BD BB BY BE BZ BJ BM BT …" at bounding box center [545, 410] width 999 height 27
click at [1097, 354] on link "Save Changes" at bounding box center [1134, 358] width 178 height 28
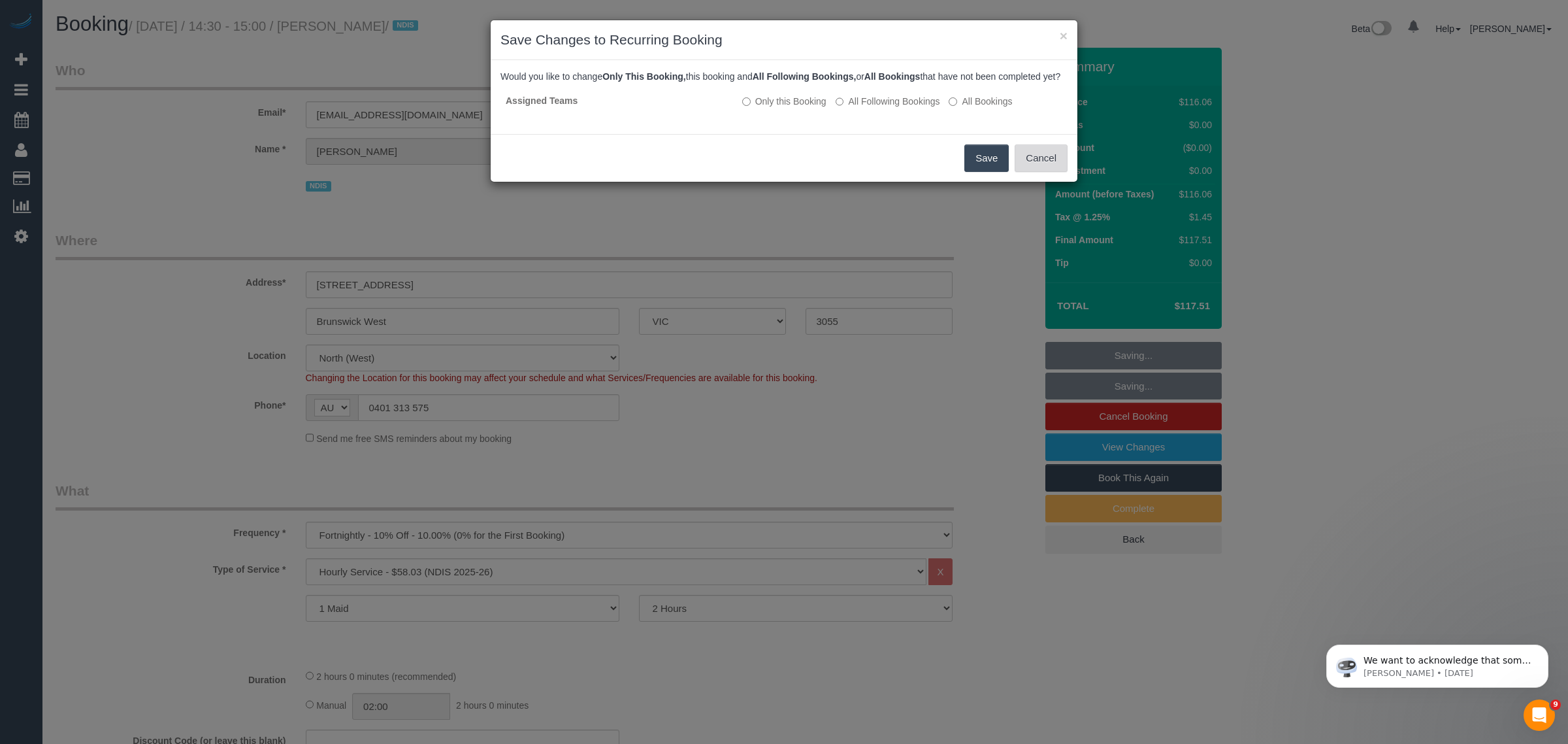
click at [1029, 172] on button "Cancel" at bounding box center [1041, 158] width 53 height 28
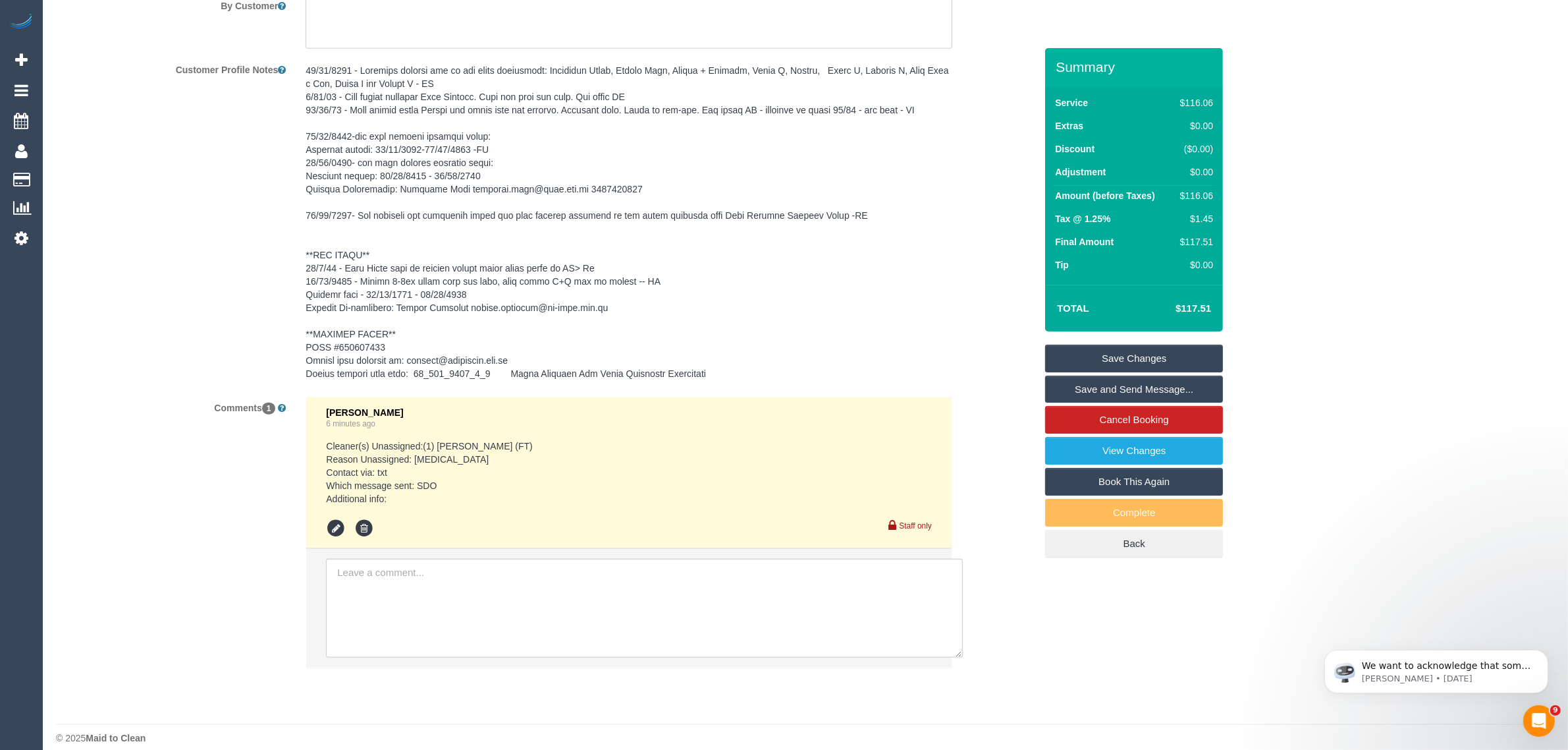
scroll to position [1926, 0]
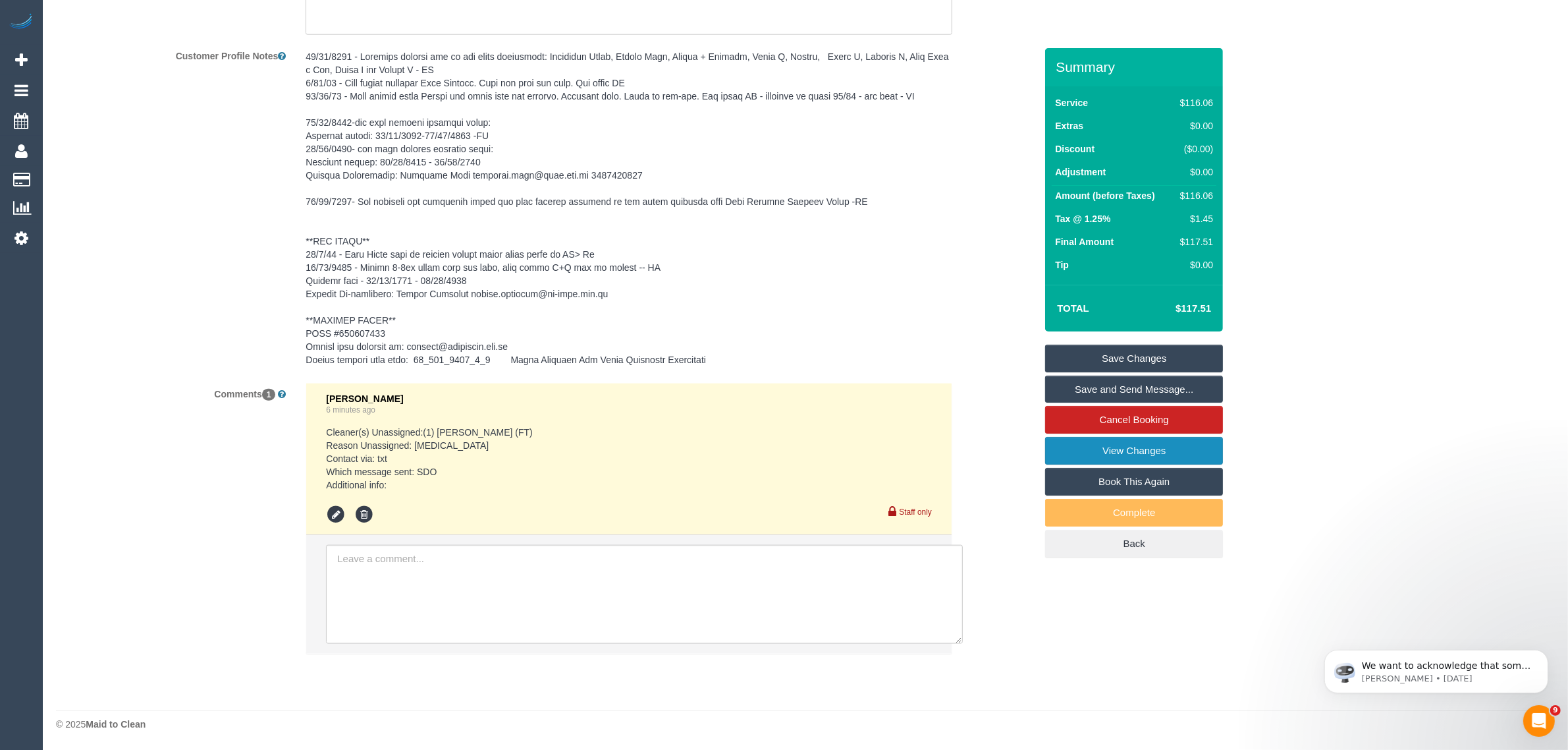
click at [1095, 452] on link "View Changes" at bounding box center [1134, 451] width 178 height 28
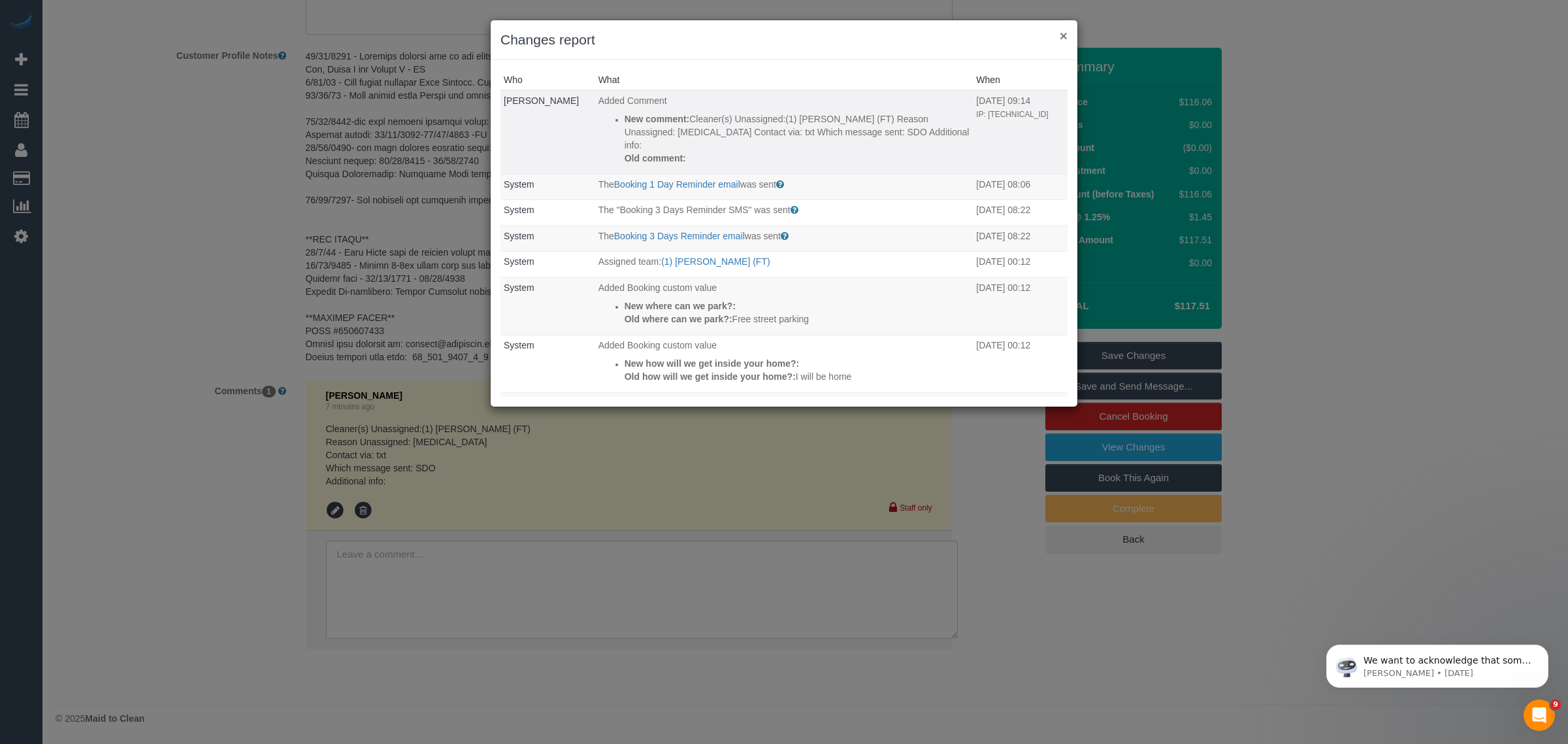
drag, startPoint x: 1059, startPoint y: 32, endPoint x: 1049, endPoint y: 70, distance: 39.3
click at [1060, 32] on button "×" at bounding box center [1063, 36] width 8 height 14
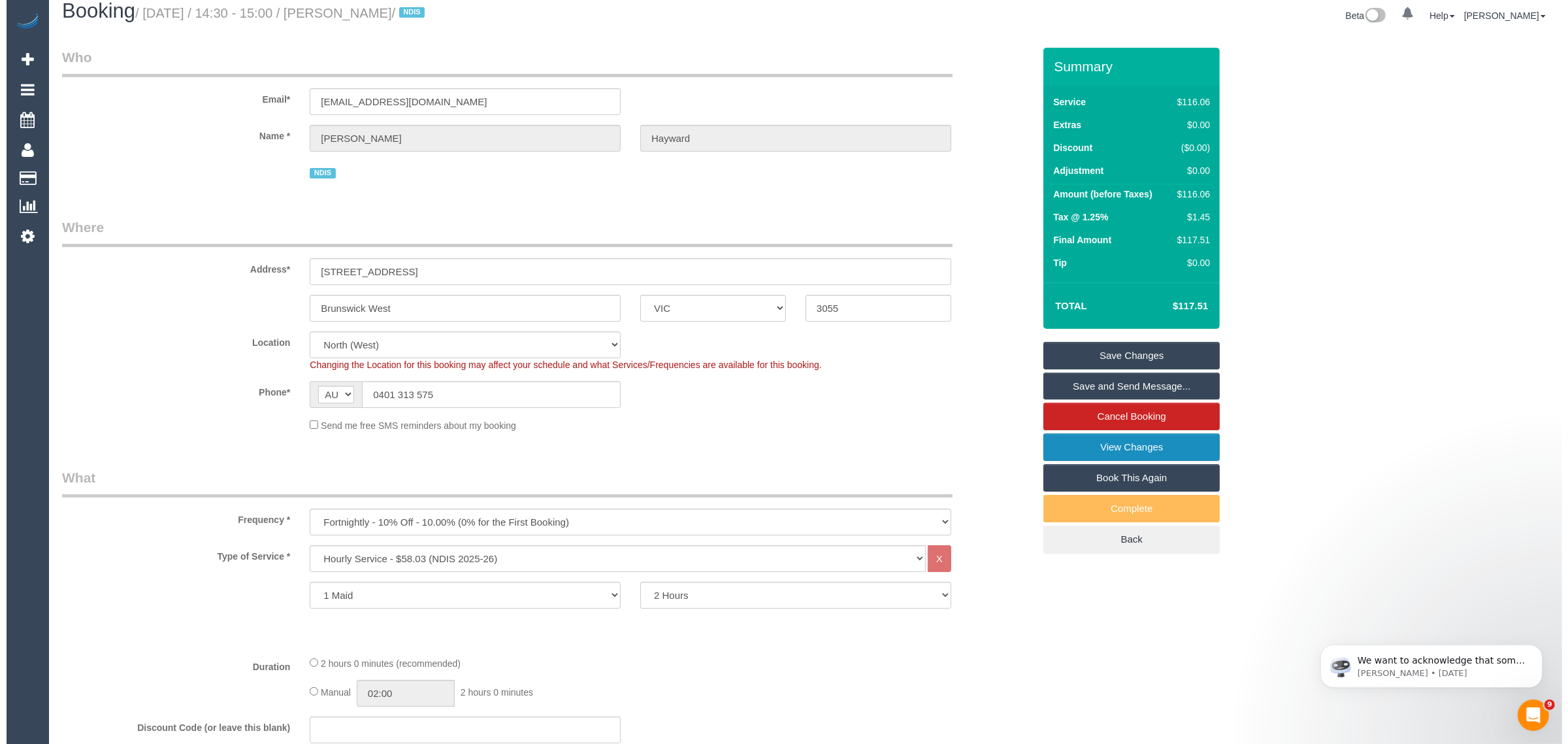
scroll to position [0, 0]
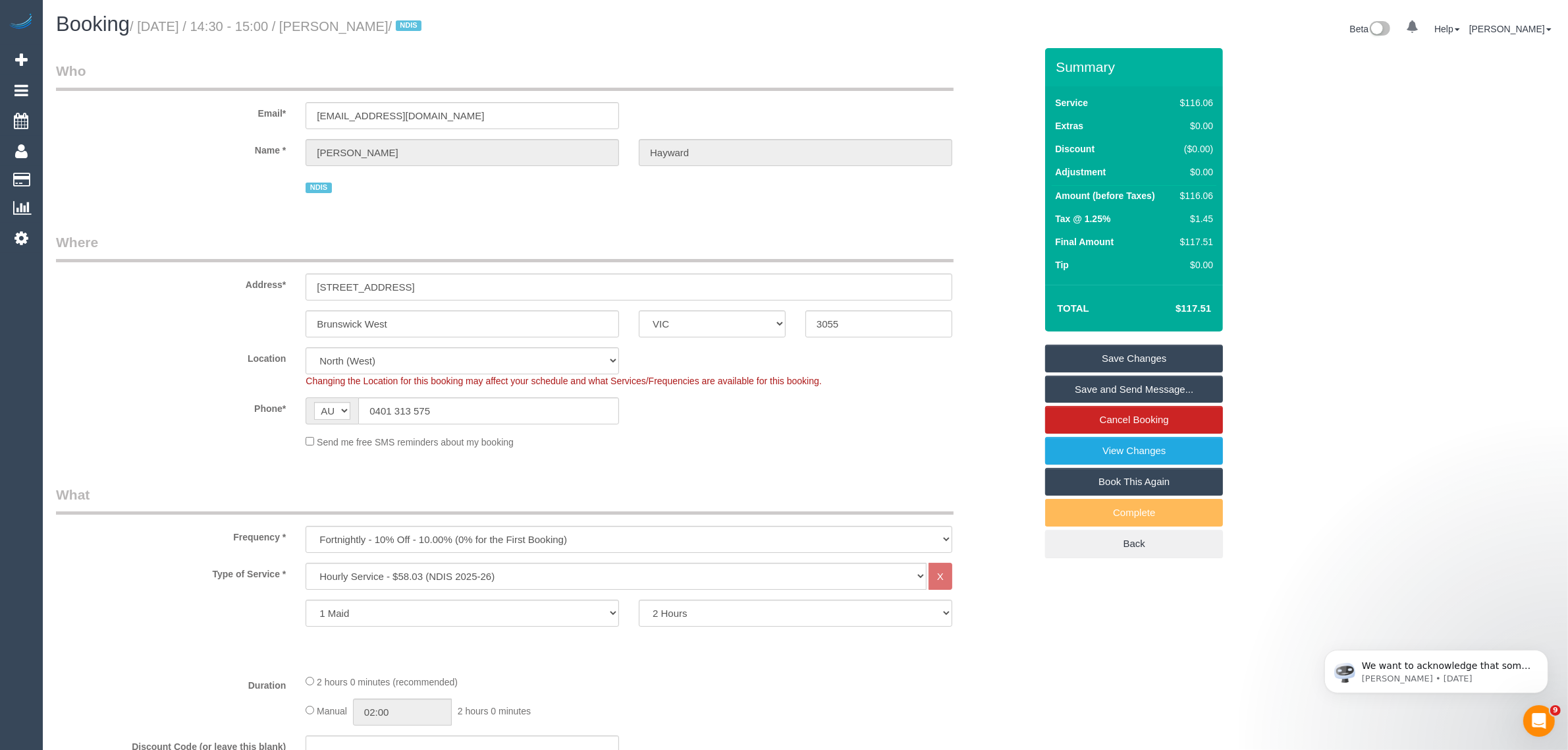
click at [1085, 351] on link "Save Changes" at bounding box center [1134, 358] width 178 height 28
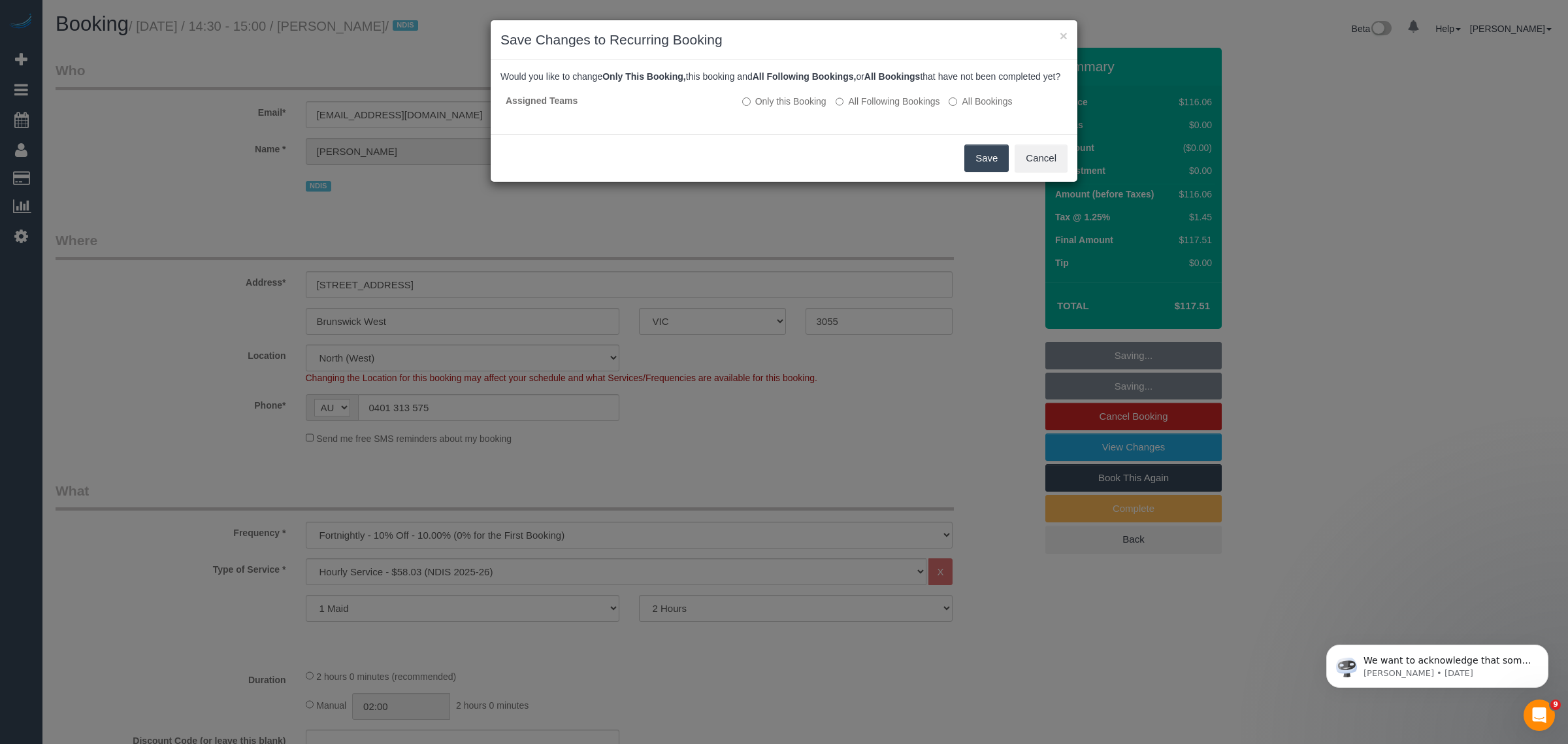
click at [970, 172] on button "Save" at bounding box center [986, 158] width 45 height 28
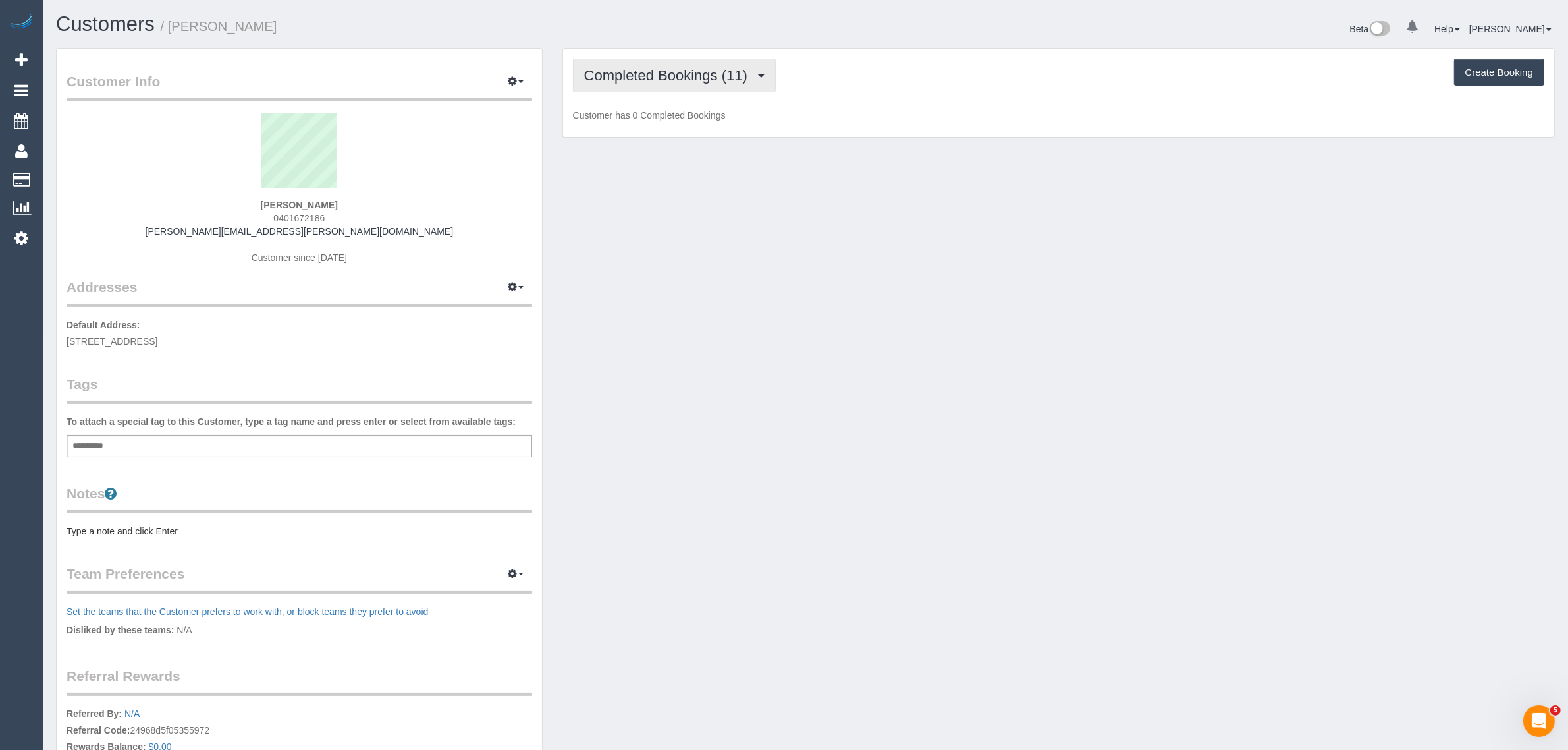
click at [657, 72] on span "Completed Bookings (11)" at bounding box center [668, 76] width 170 height 17
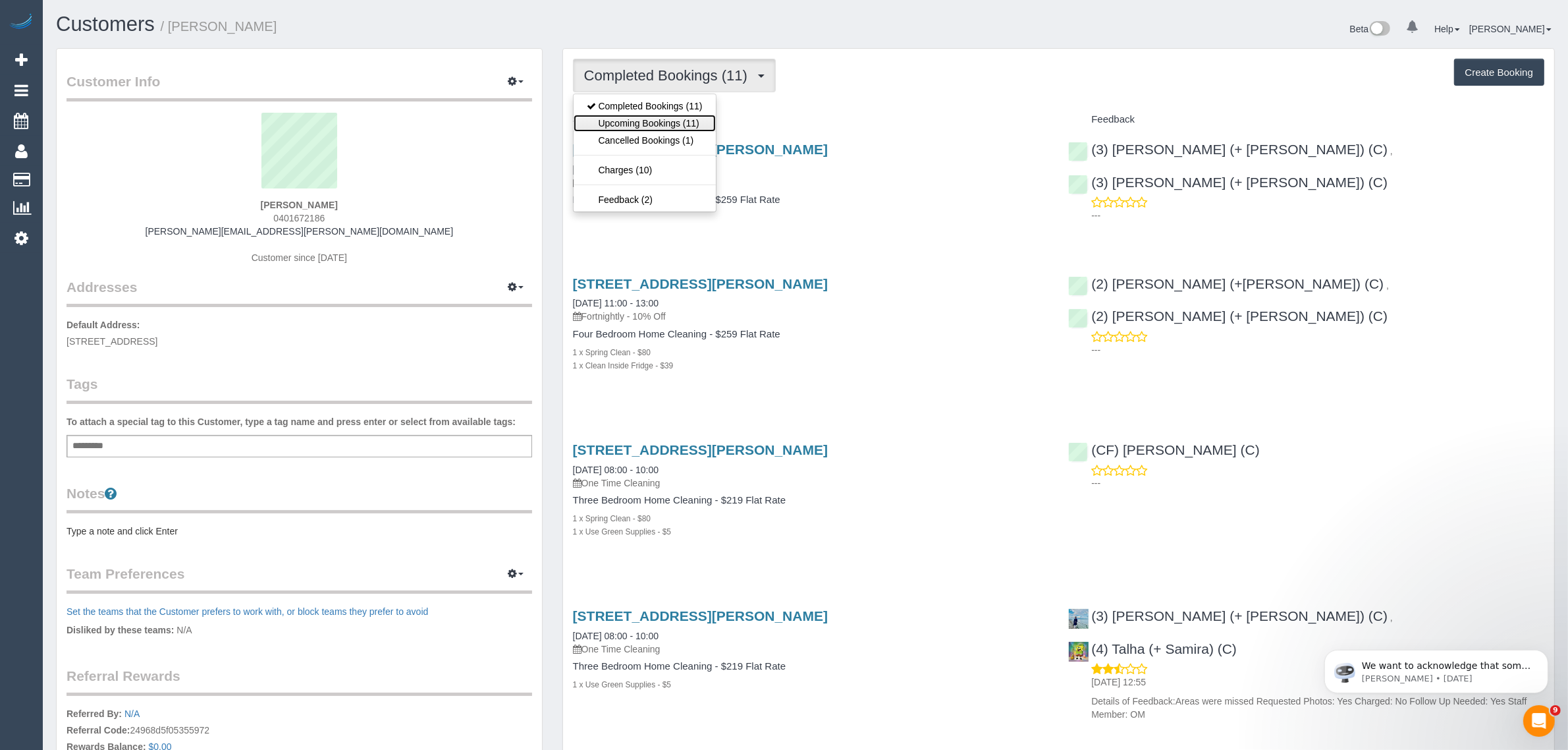
drag, startPoint x: 664, startPoint y: 121, endPoint x: 702, endPoint y: 136, distance: 40.9
click at [664, 121] on link "Upcoming Bookings (11)" at bounding box center [644, 123] width 142 height 17
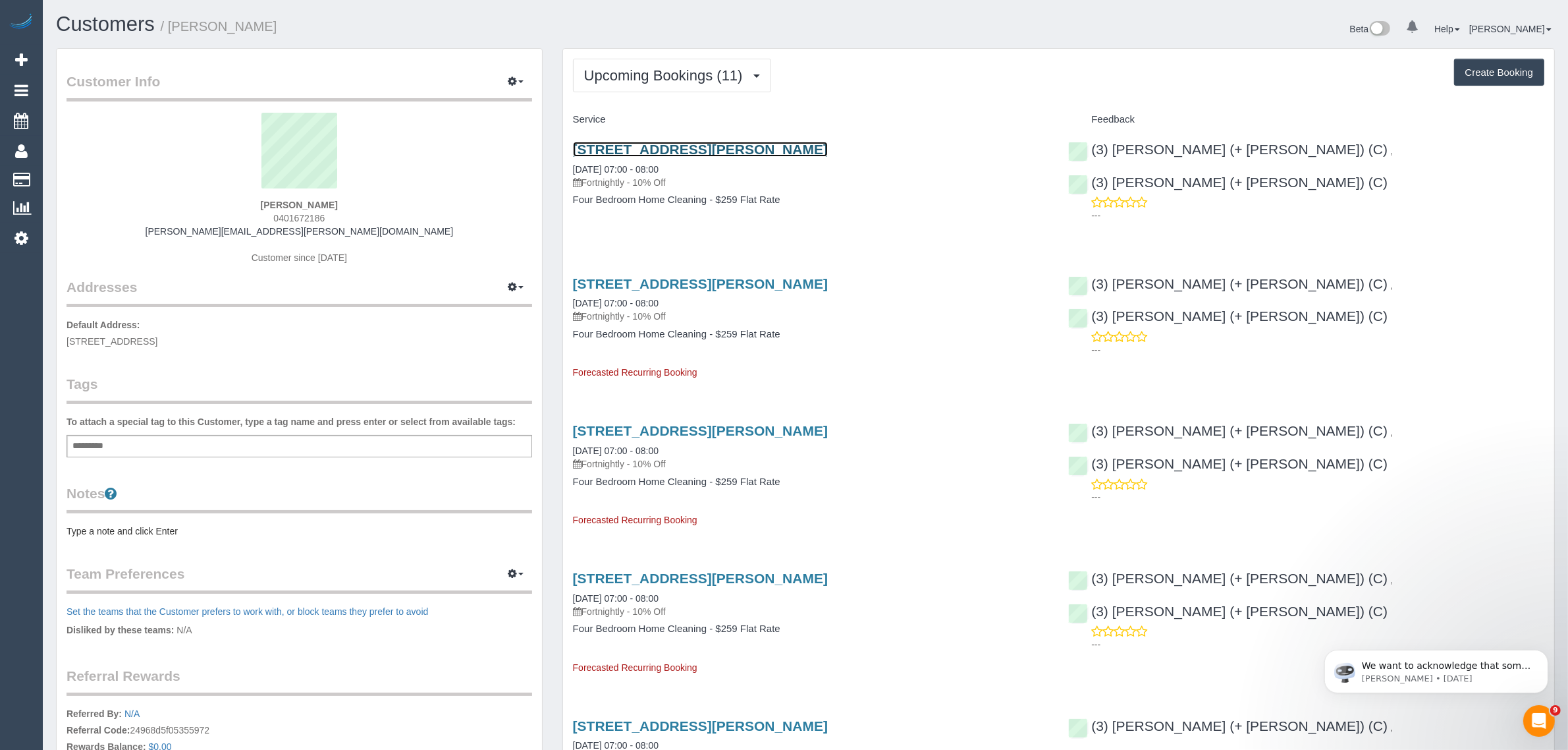
click at [629, 147] on link "[STREET_ADDRESS][PERSON_NAME]" at bounding box center [700, 149] width 255 height 15
click at [713, 72] on span "Upcoming Bookings (11)" at bounding box center [666, 76] width 165 height 17
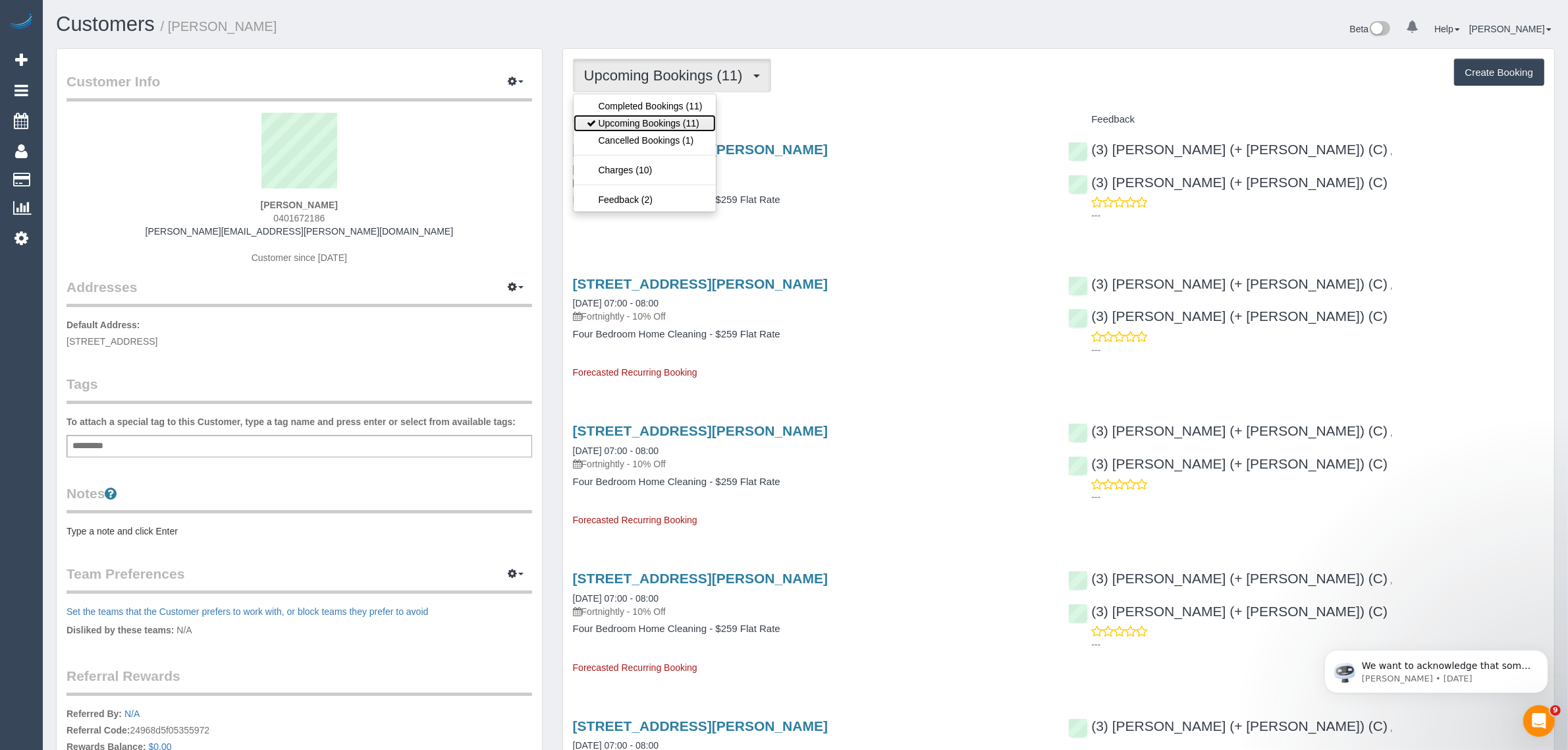
drag, startPoint x: 657, startPoint y: 121, endPoint x: 690, endPoint y: 97, distance: 40.8
click at [657, 121] on link "Upcoming Bookings (11)" at bounding box center [644, 123] width 142 height 17
click at [713, 87] on button "Upcoming Bookings (11)" at bounding box center [672, 75] width 199 height 33
click at [652, 132] on link "Cancelled Bookings (1)" at bounding box center [644, 140] width 142 height 17
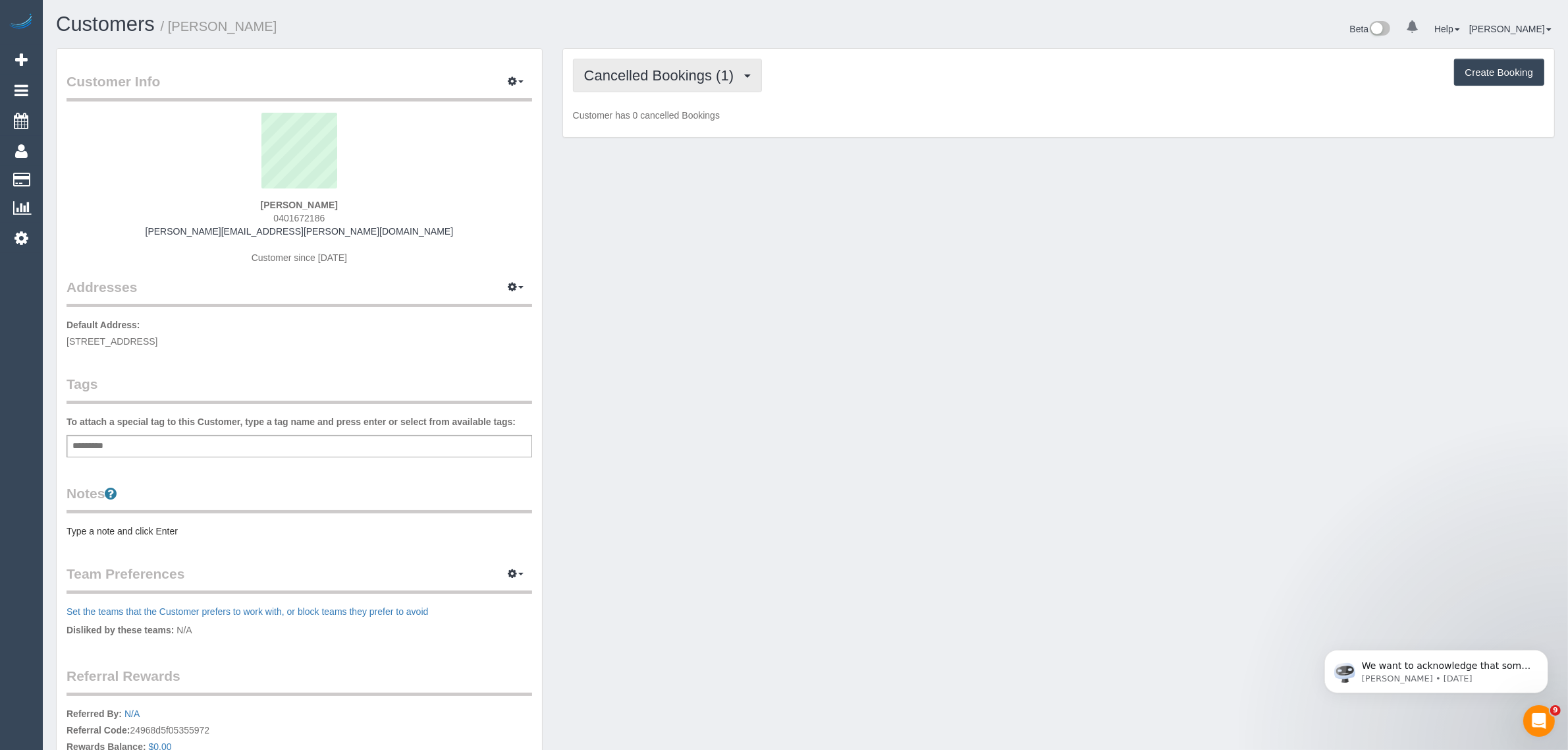
click at [698, 83] on button "Cancelled Bookings (1)" at bounding box center [667, 75] width 189 height 33
click at [670, 117] on link "Upcoming Bookings (11)" at bounding box center [644, 123] width 142 height 17
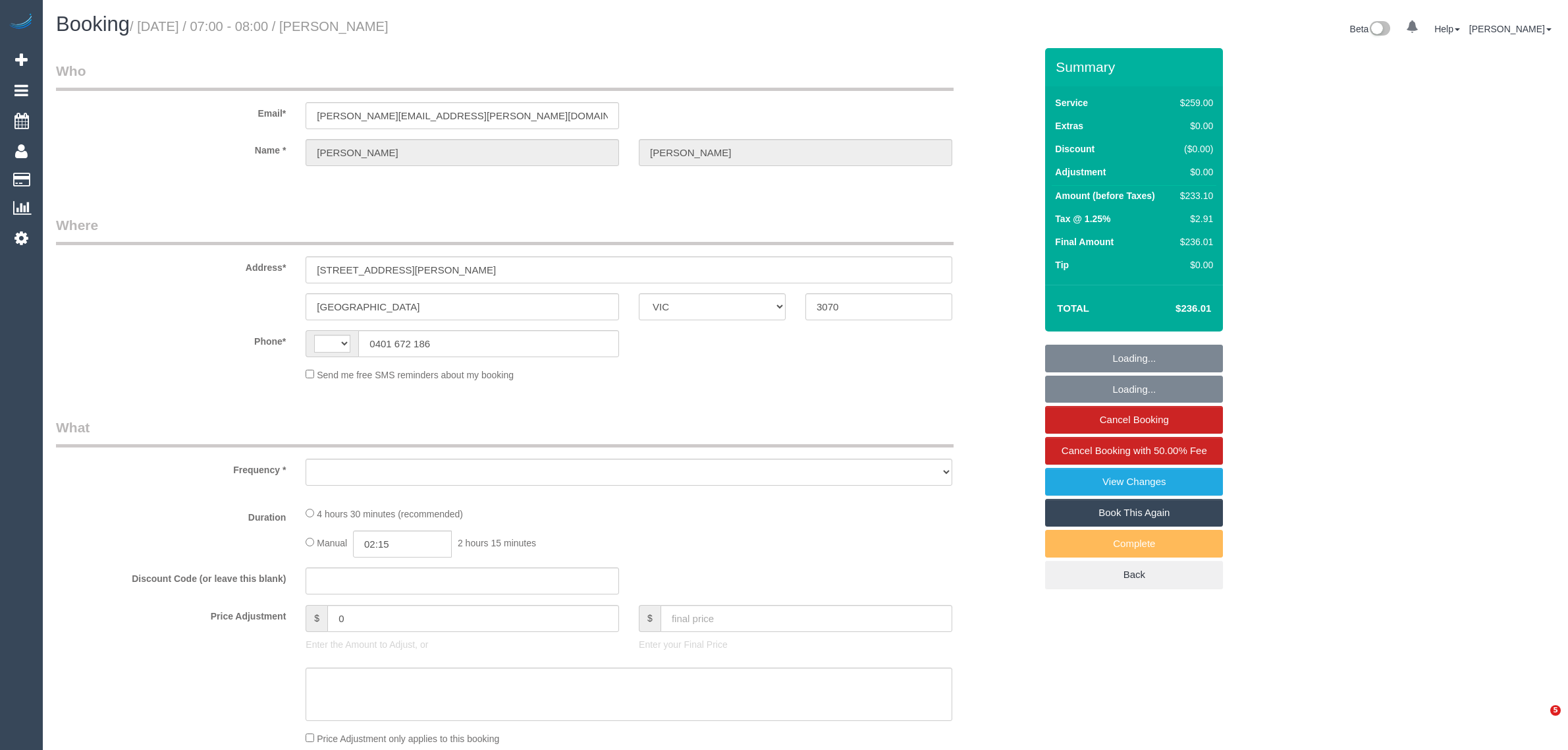
select select "VIC"
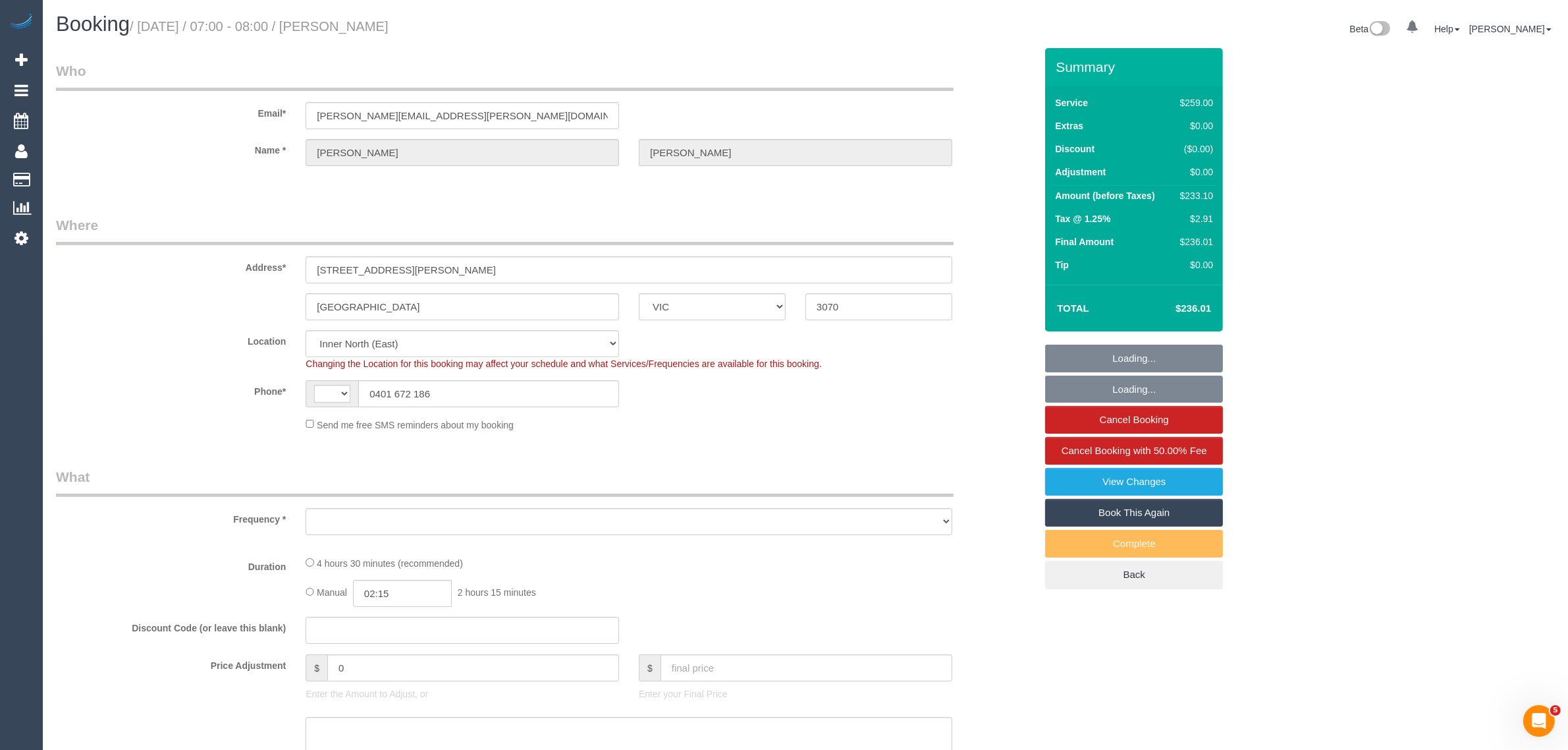
select select "string:AU"
select select "string:stripe-pm_1RuqIa2GScqysDRVefdq10e2"
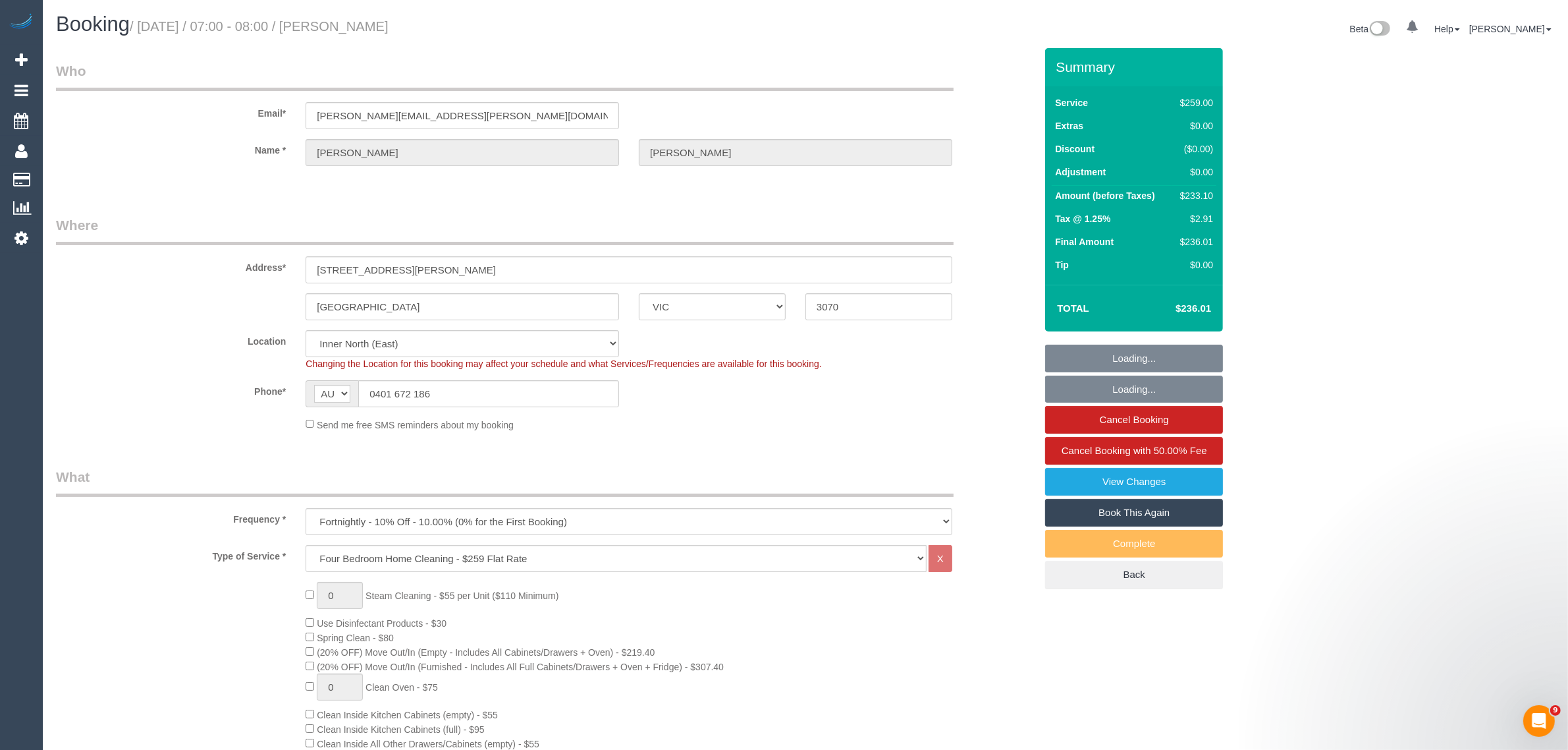
select select "object:634"
select select "number:27"
select select "number:14"
select select "number:19"
select select "number:36"
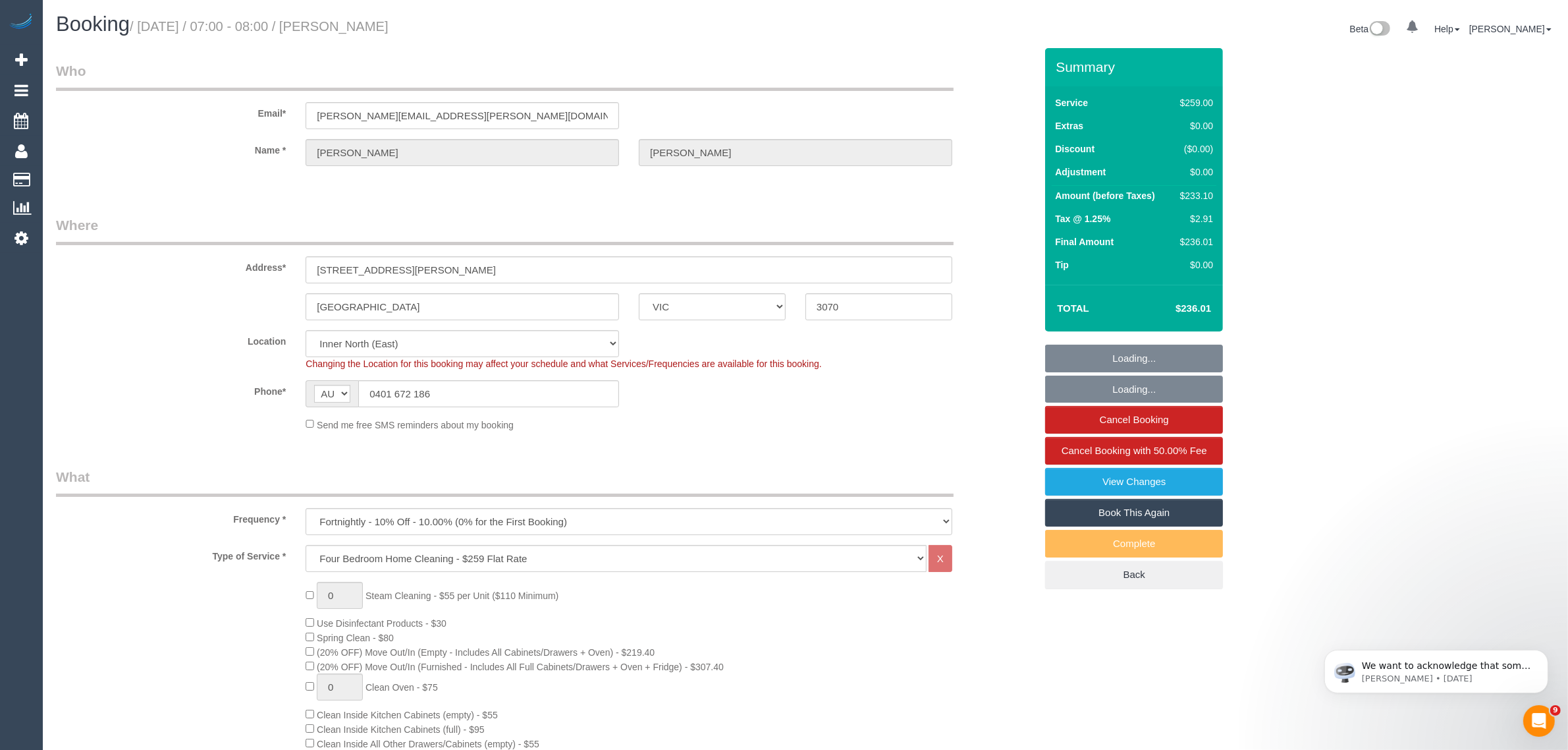
select select "number:34"
select select "number:26"
select select "object:1615"
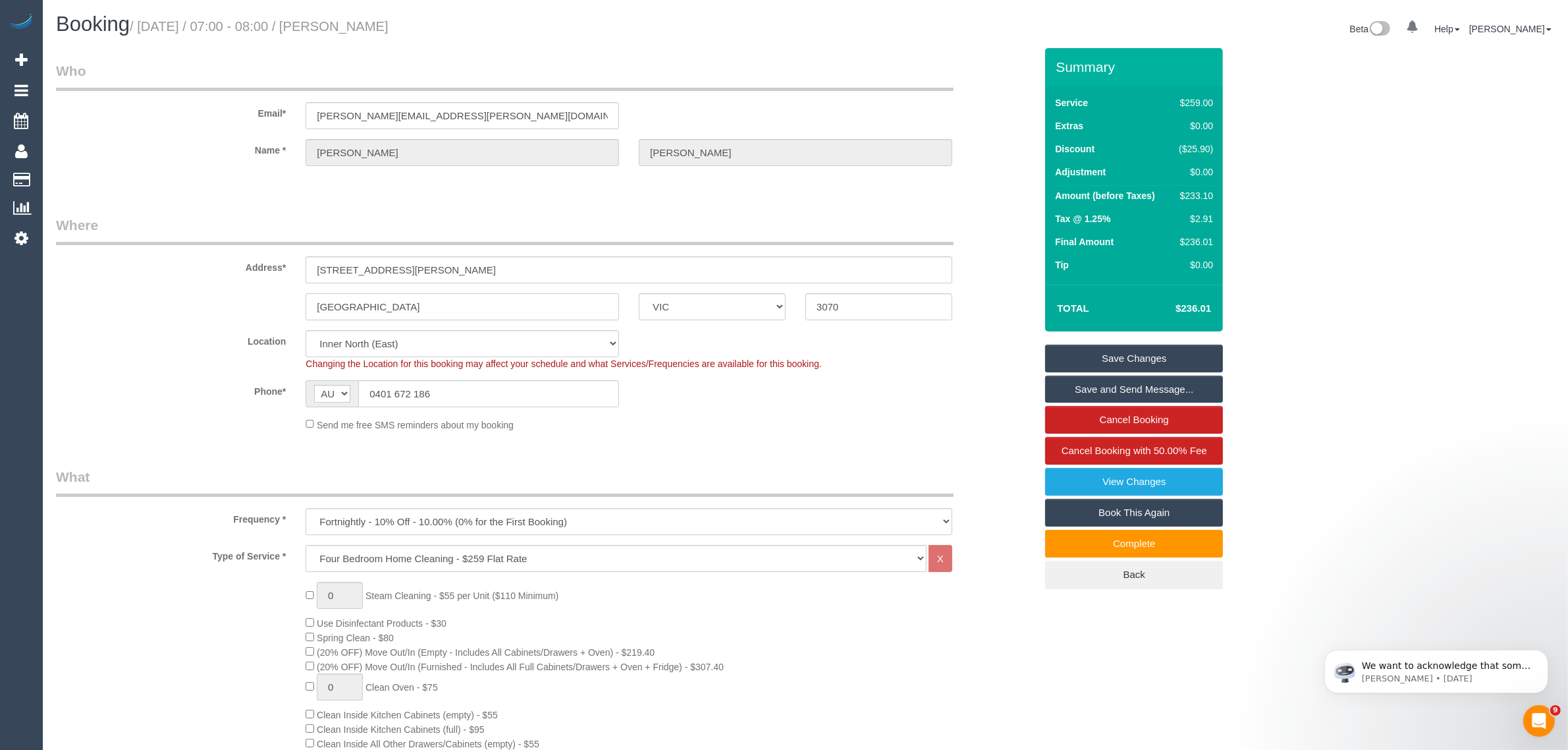
click at [428, 301] on input "[GEOGRAPHIC_DATA]" at bounding box center [462, 306] width 314 height 27
click at [804, 422] on div "Send me free SMS reminders about my booking" at bounding box center [629, 424] width 666 height 15
drag, startPoint x: 275, startPoint y: 30, endPoint x: 351, endPoint y: 18, distance: 76.9
click at [351, 18] on h1 "Booking / [DATE] / 07:00 - 08:00 / [PERSON_NAME]" at bounding box center [425, 24] width 739 height 22
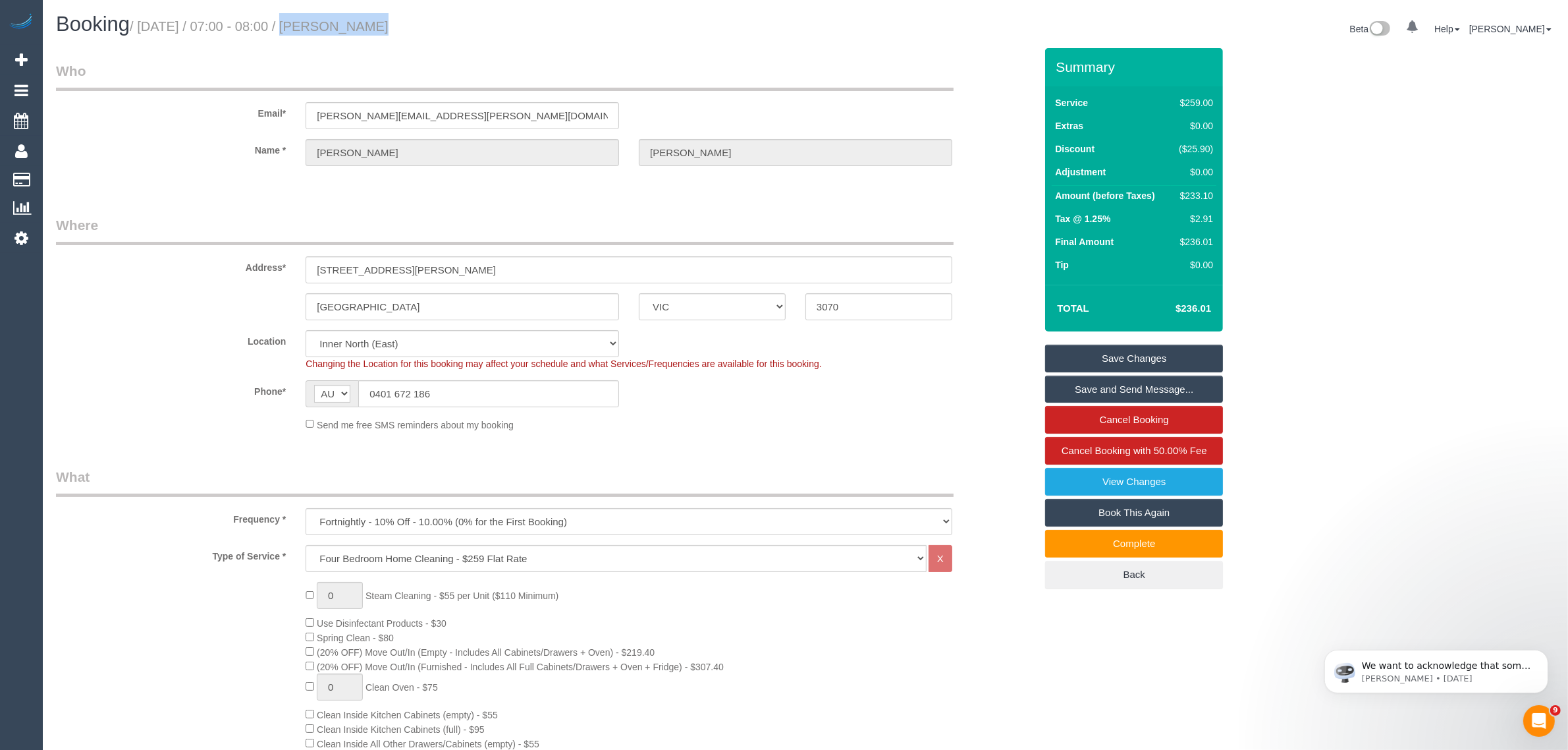
copy small "07:00 - 08:00"
click at [637, 224] on legend "Where" at bounding box center [505, 230] width 897 height 30
click at [1104, 447] on span "Cancel Booking with 50.00% Fee" at bounding box center [1134, 450] width 146 height 11
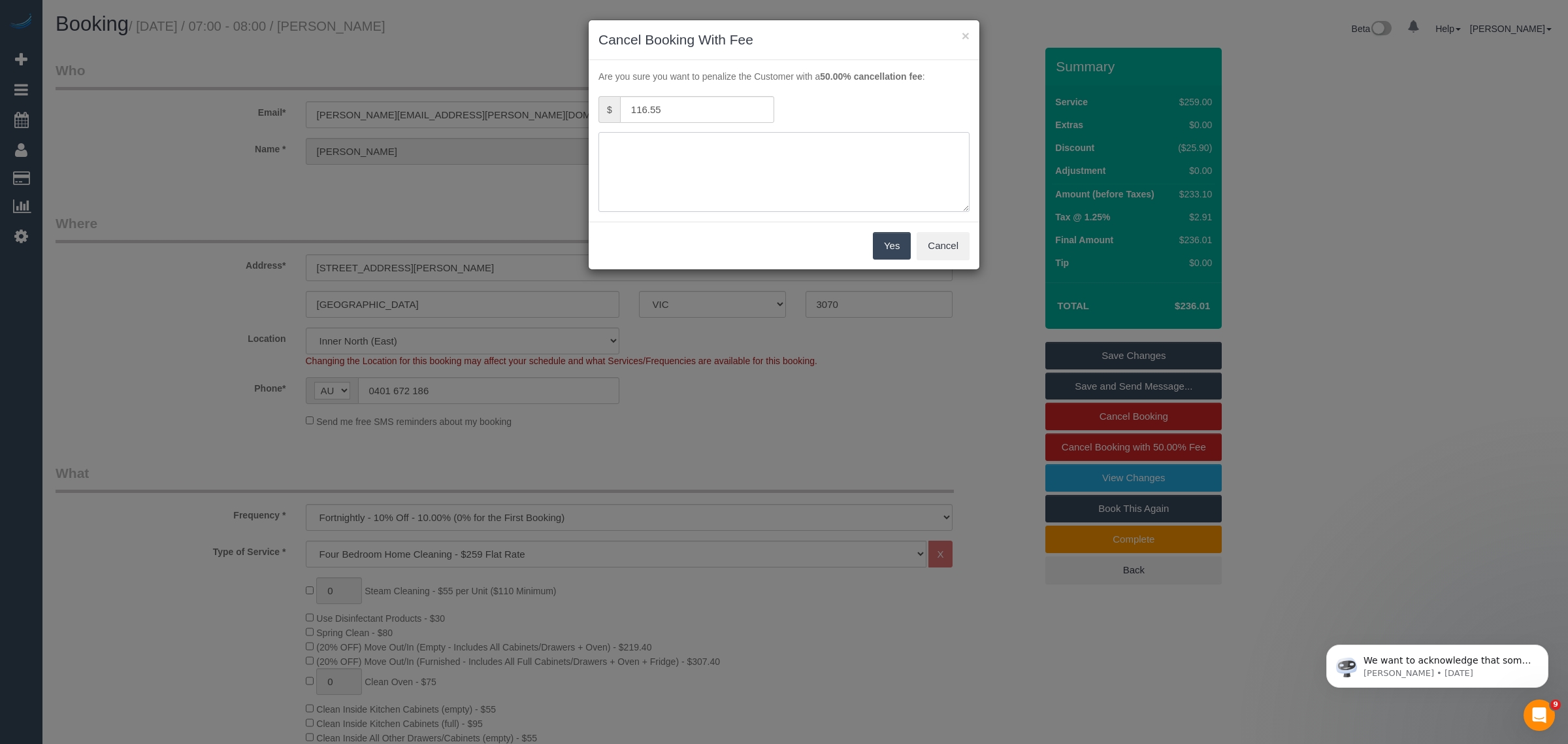
click at [786, 159] on textarea at bounding box center [784, 172] width 371 height 80
type textarea "n"
drag, startPoint x: 886, startPoint y: 242, endPoint x: 742, endPoint y: 194, distance: 151.8
click at [743, 196] on sui-modal "× Cancel Booking With Fee Are you sure you want to penalize the Customer with a…" at bounding box center [784, 144] width 390 height 249
click at [681, 154] on textarea at bounding box center [784, 172] width 371 height 80
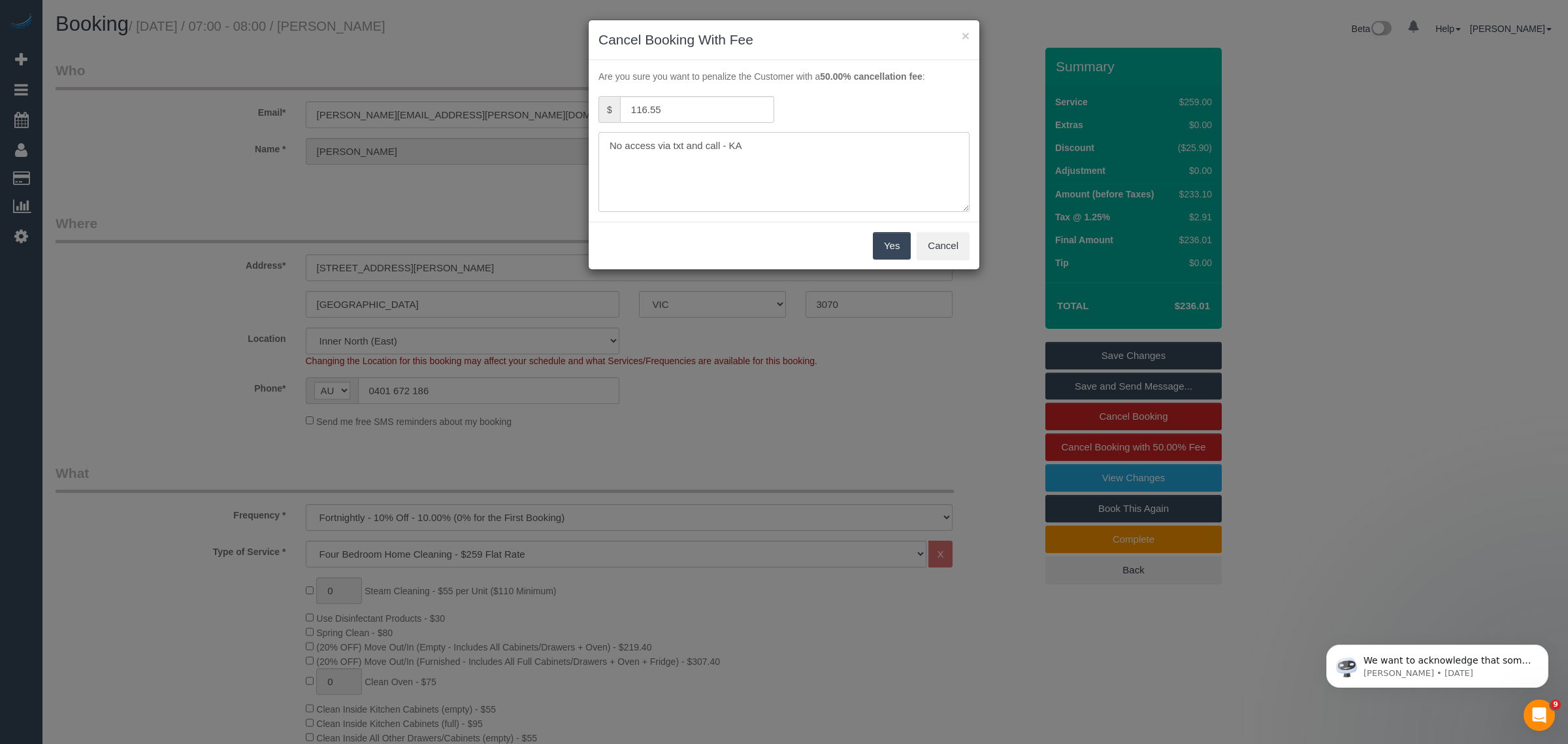
type textarea "No access via txt and call - KA"
click at [892, 256] on button "Yes" at bounding box center [891, 246] width 38 height 28
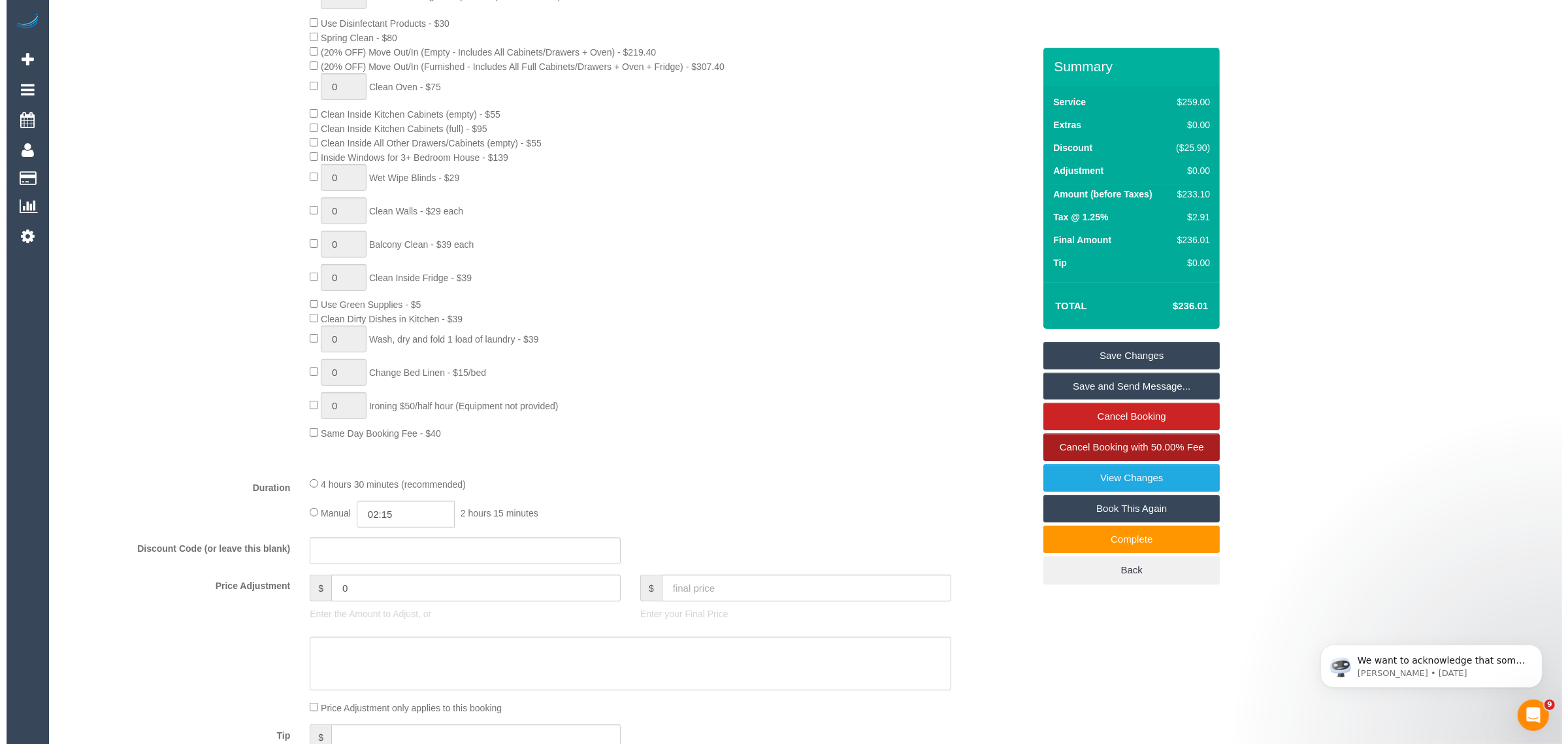
scroll to position [654, 0]
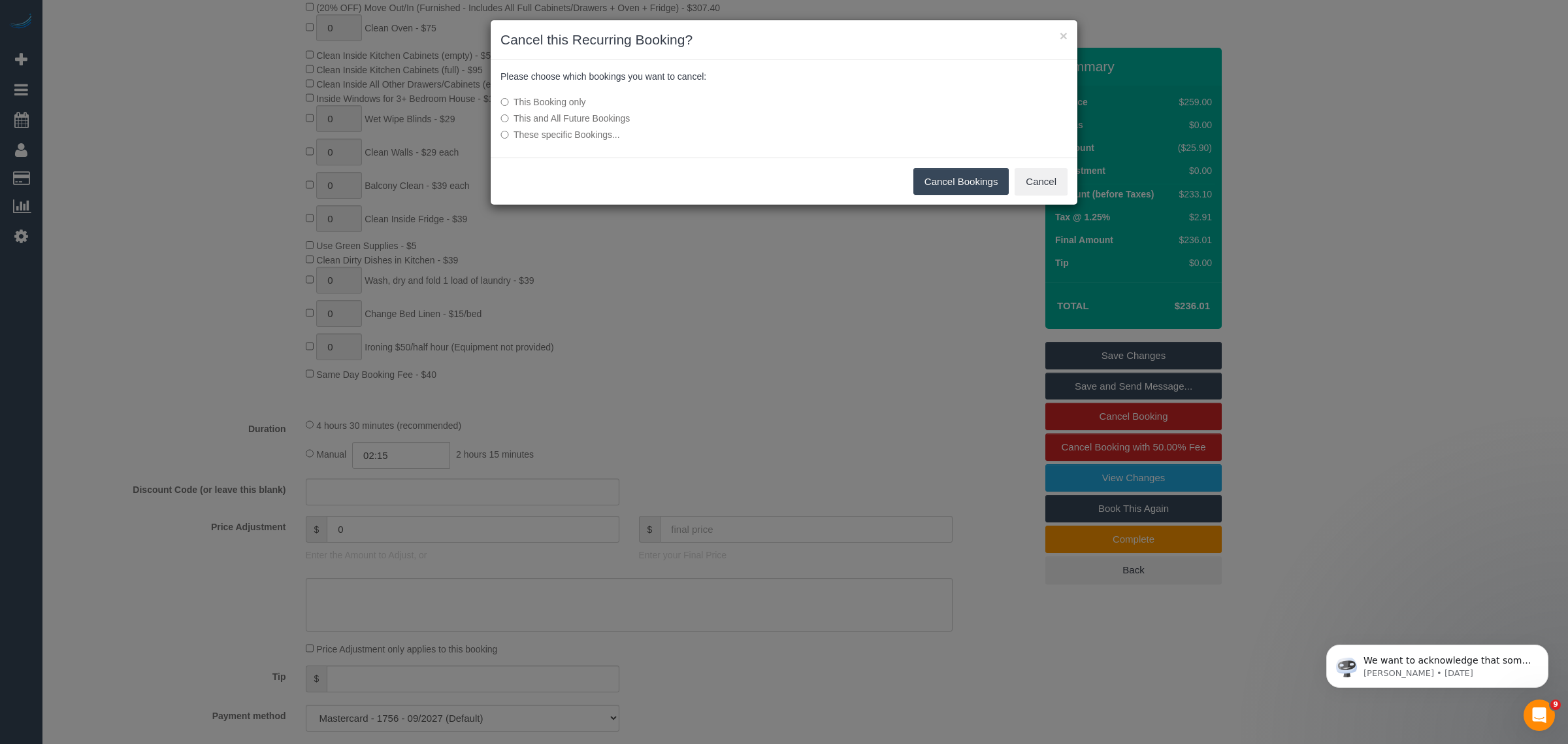
click at [926, 170] on button "Cancel Bookings" at bounding box center [961, 182] width 96 height 28
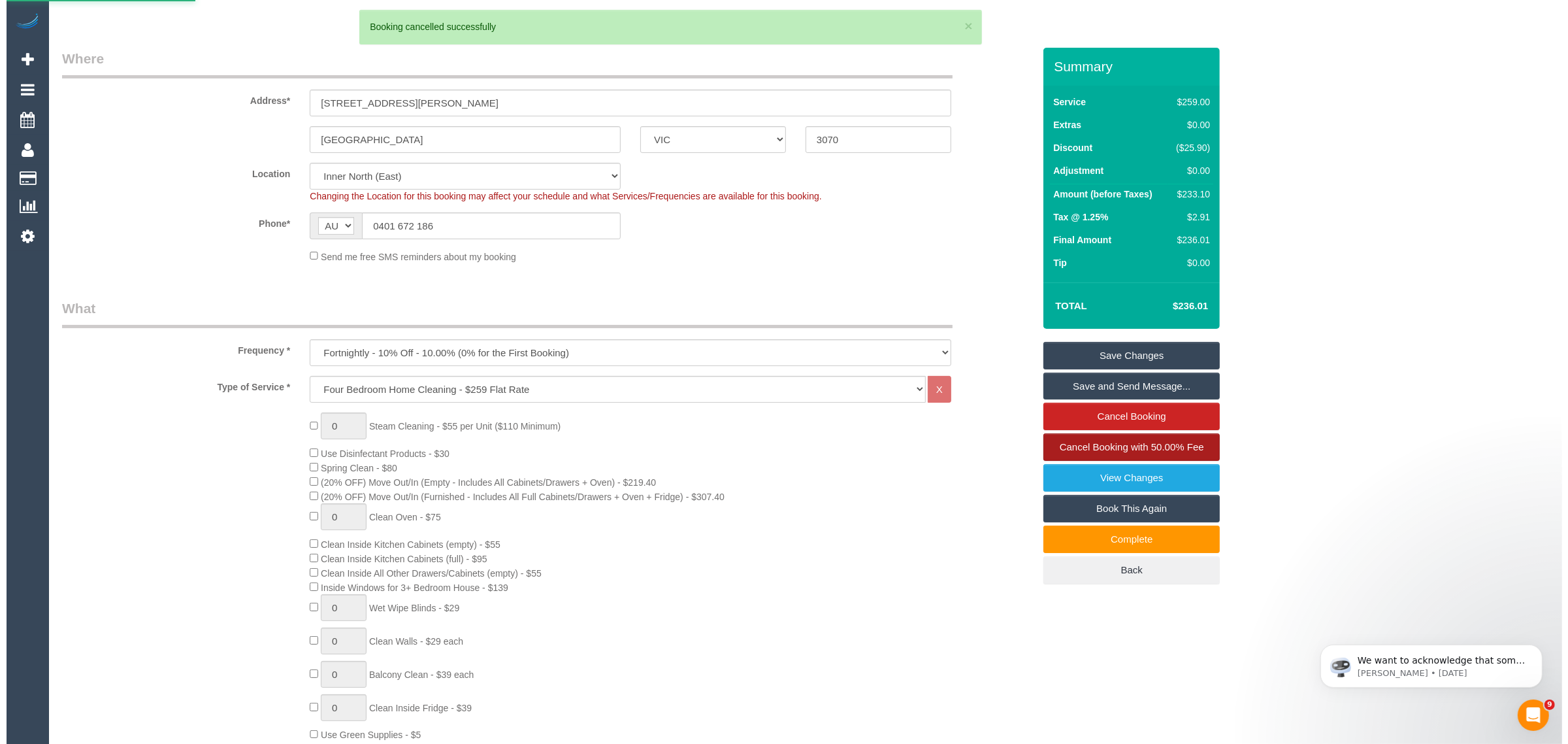
scroll to position [0, 0]
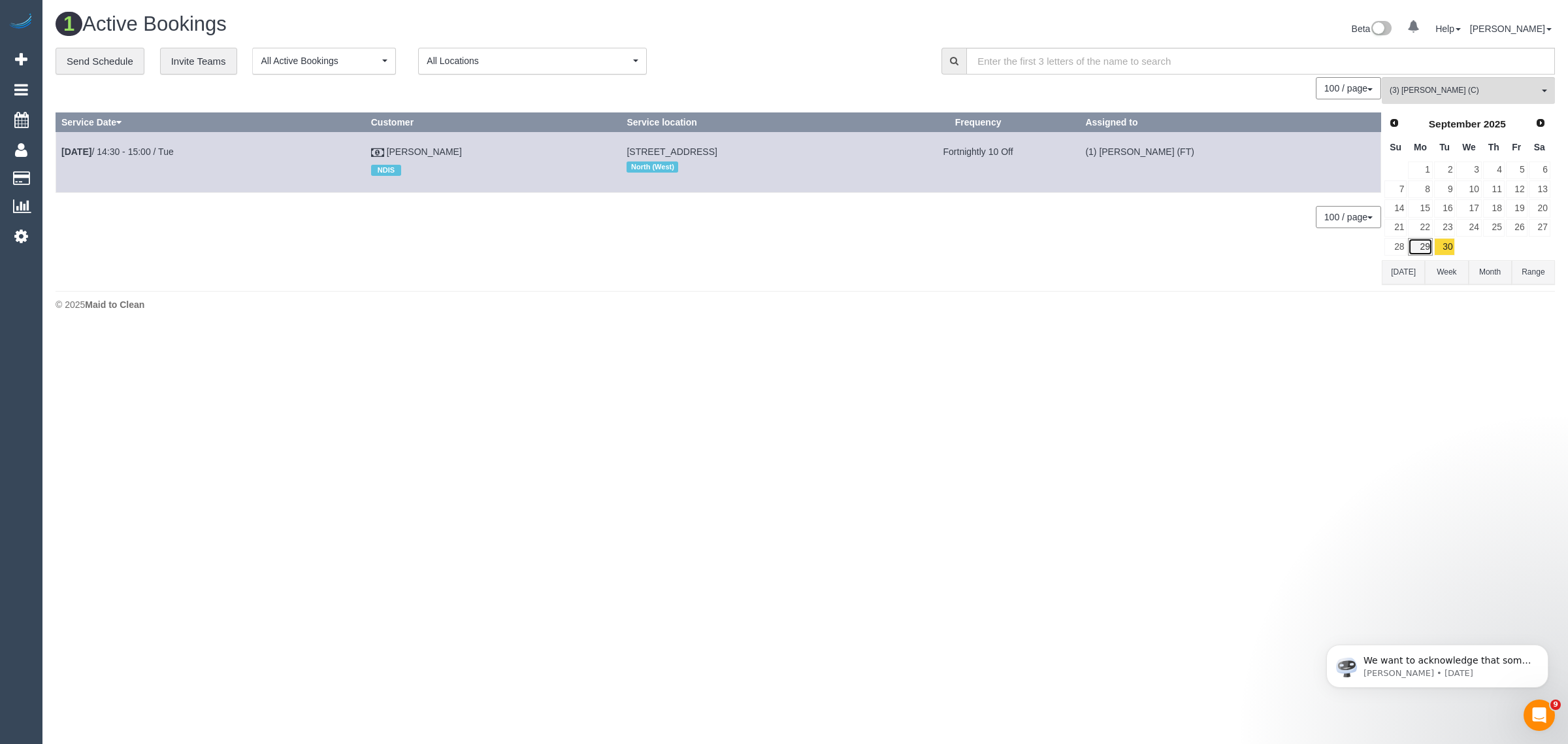
click at [1424, 256] on link "29" at bounding box center [1419, 247] width 24 height 18
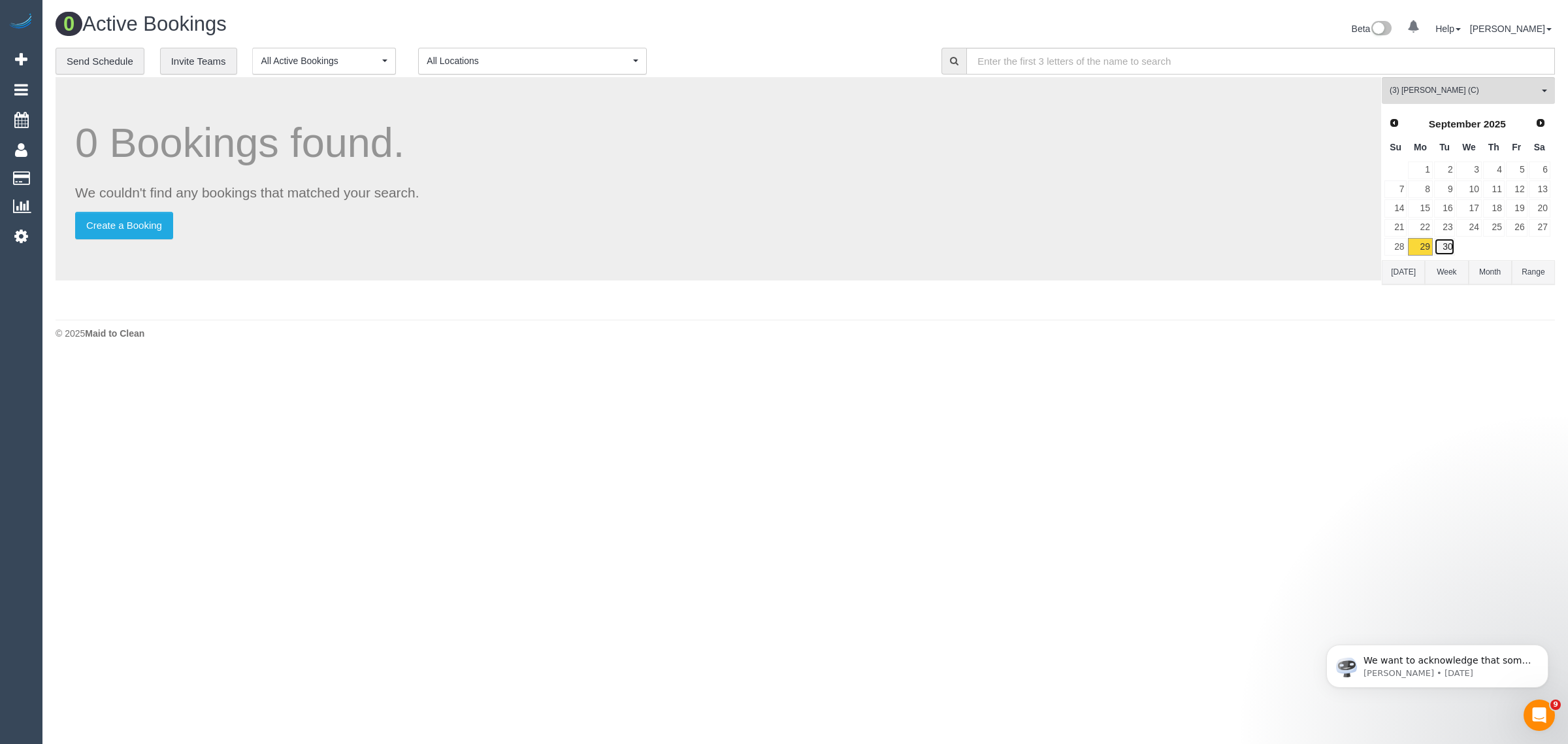
click at [1447, 242] on link "30" at bounding box center [1444, 247] width 21 height 18
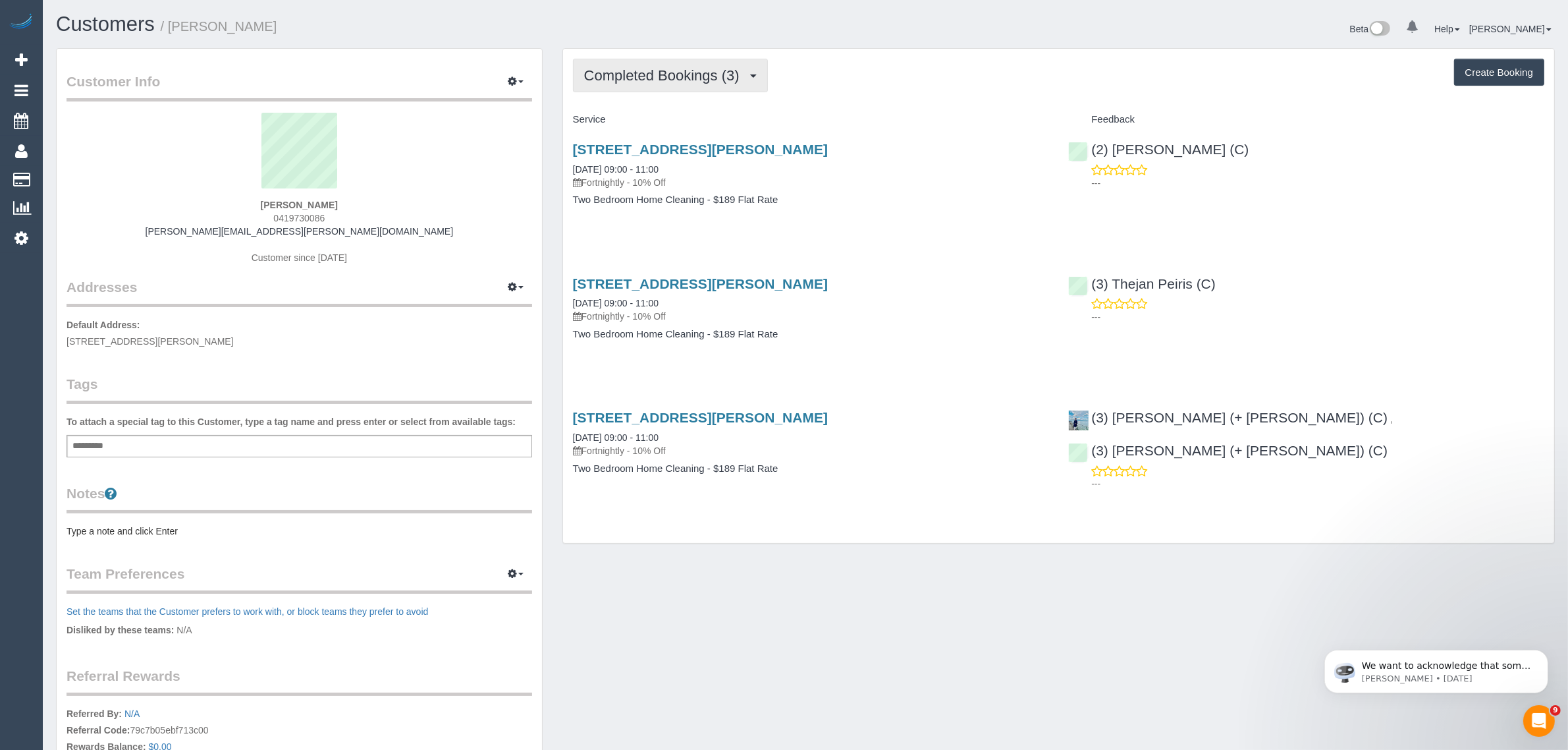
click at [680, 83] on button "Completed Bookings (3)" at bounding box center [670, 75] width 195 height 33
click at [668, 117] on link "Upcoming Bookings (12)" at bounding box center [643, 123] width 139 height 17
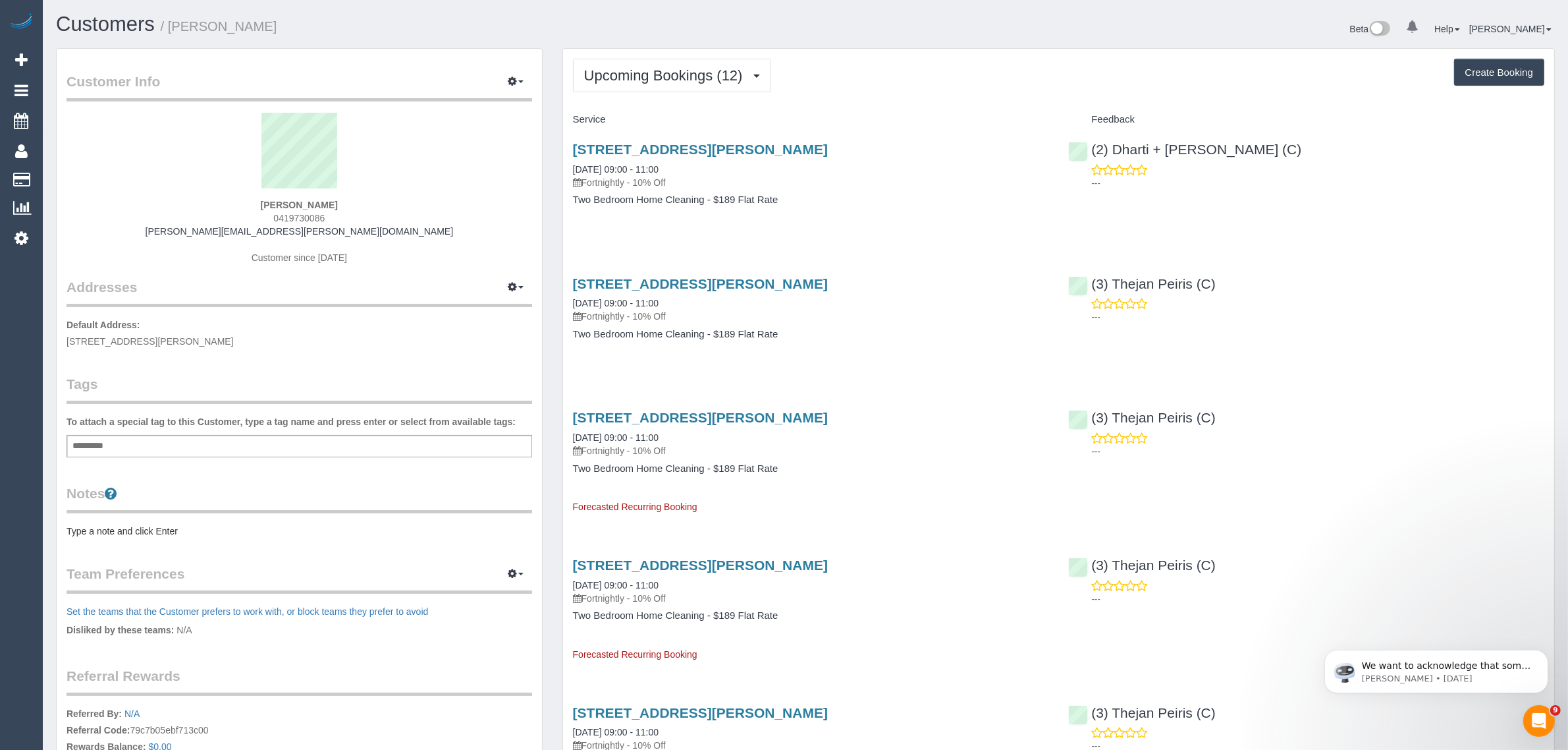
click at [296, 215] on span "0419730086" at bounding box center [299, 217] width 51 height 10
copy div "0419730086"
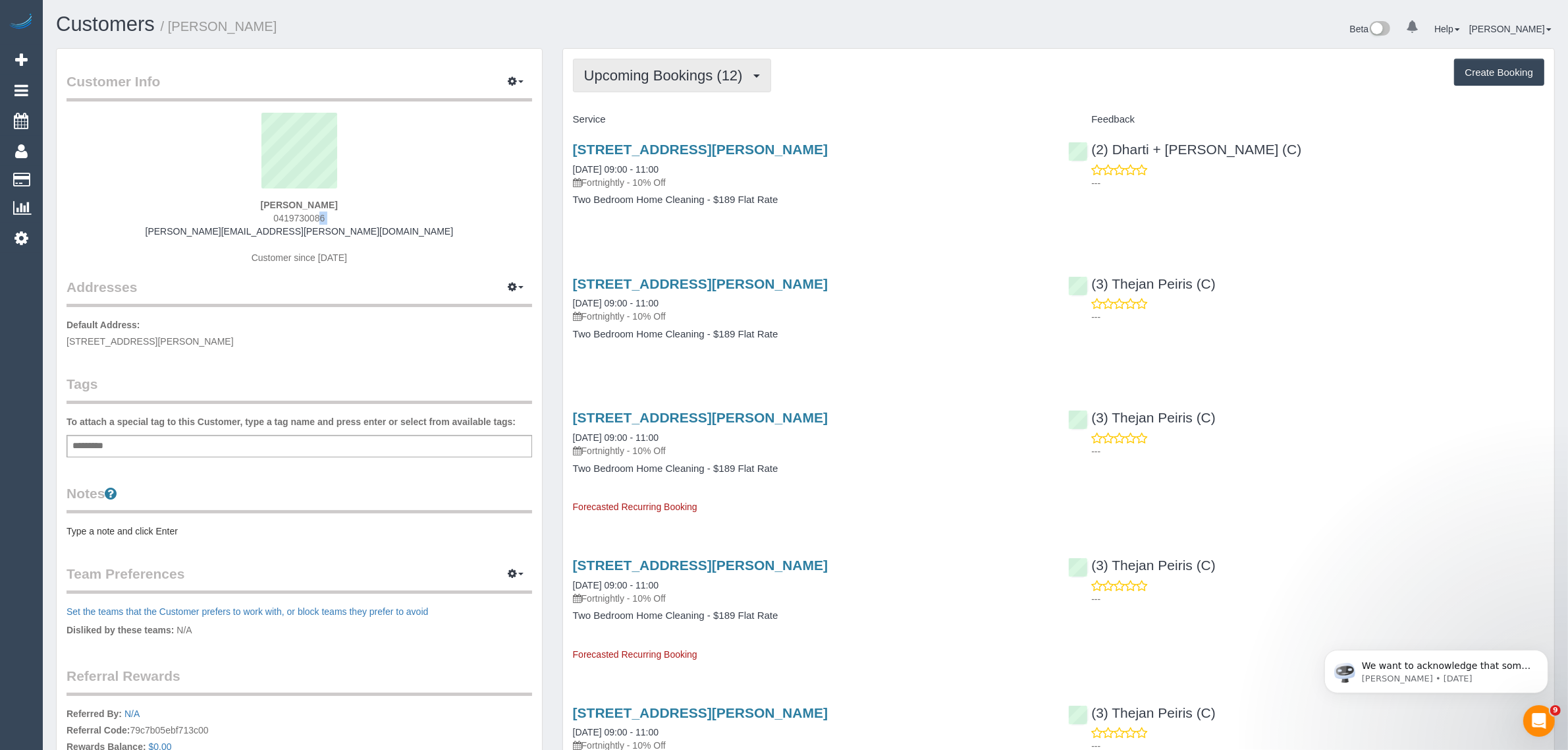
click at [627, 80] on span "Upcoming Bookings (12)" at bounding box center [666, 76] width 165 height 17
click at [616, 124] on link "Upcoming Bookings (12)" at bounding box center [643, 123] width 139 height 17
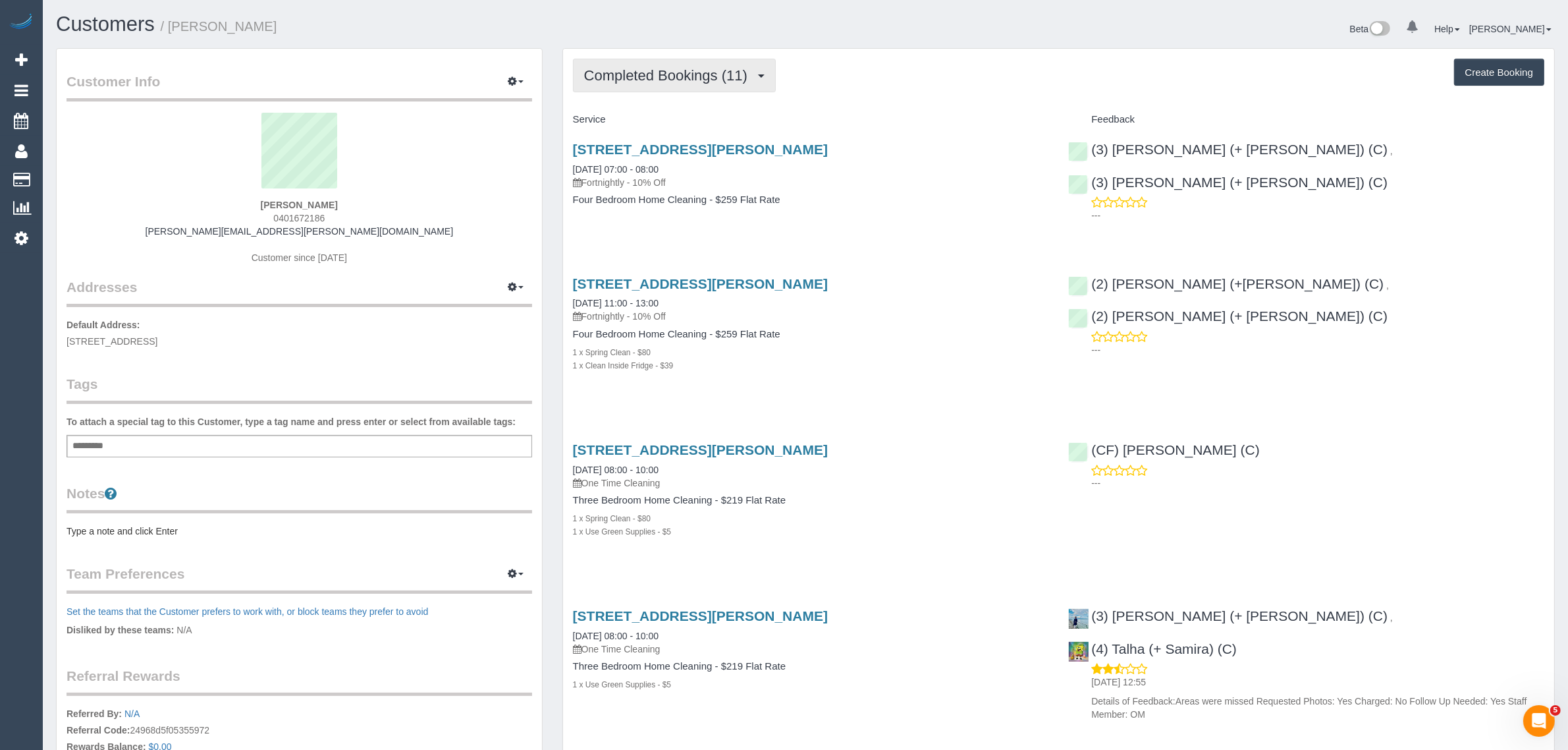
click at [642, 64] on button "Completed Bookings (11)" at bounding box center [674, 75] width 203 height 33
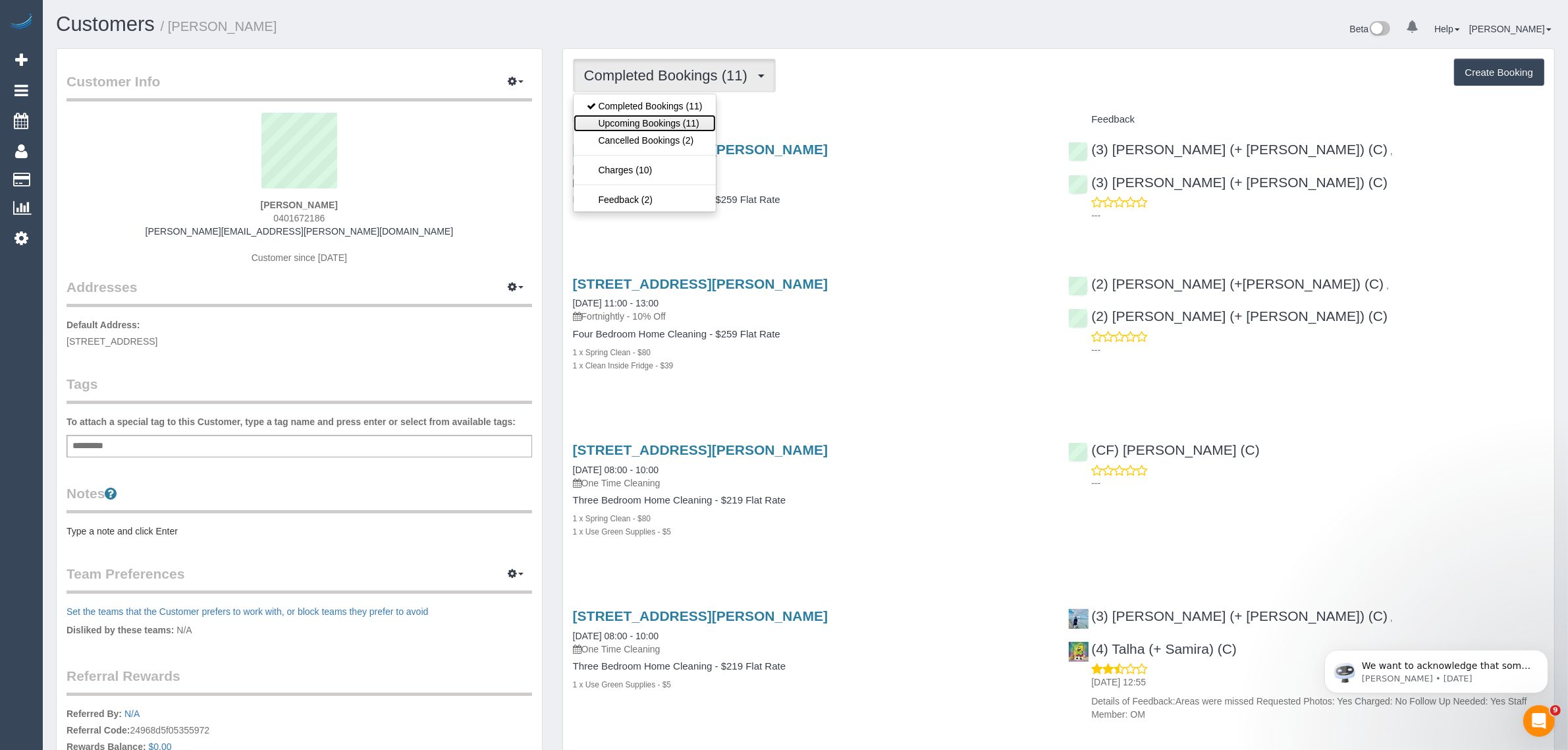
click at [637, 121] on link "Upcoming Bookings (11)" at bounding box center [644, 123] width 142 height 17
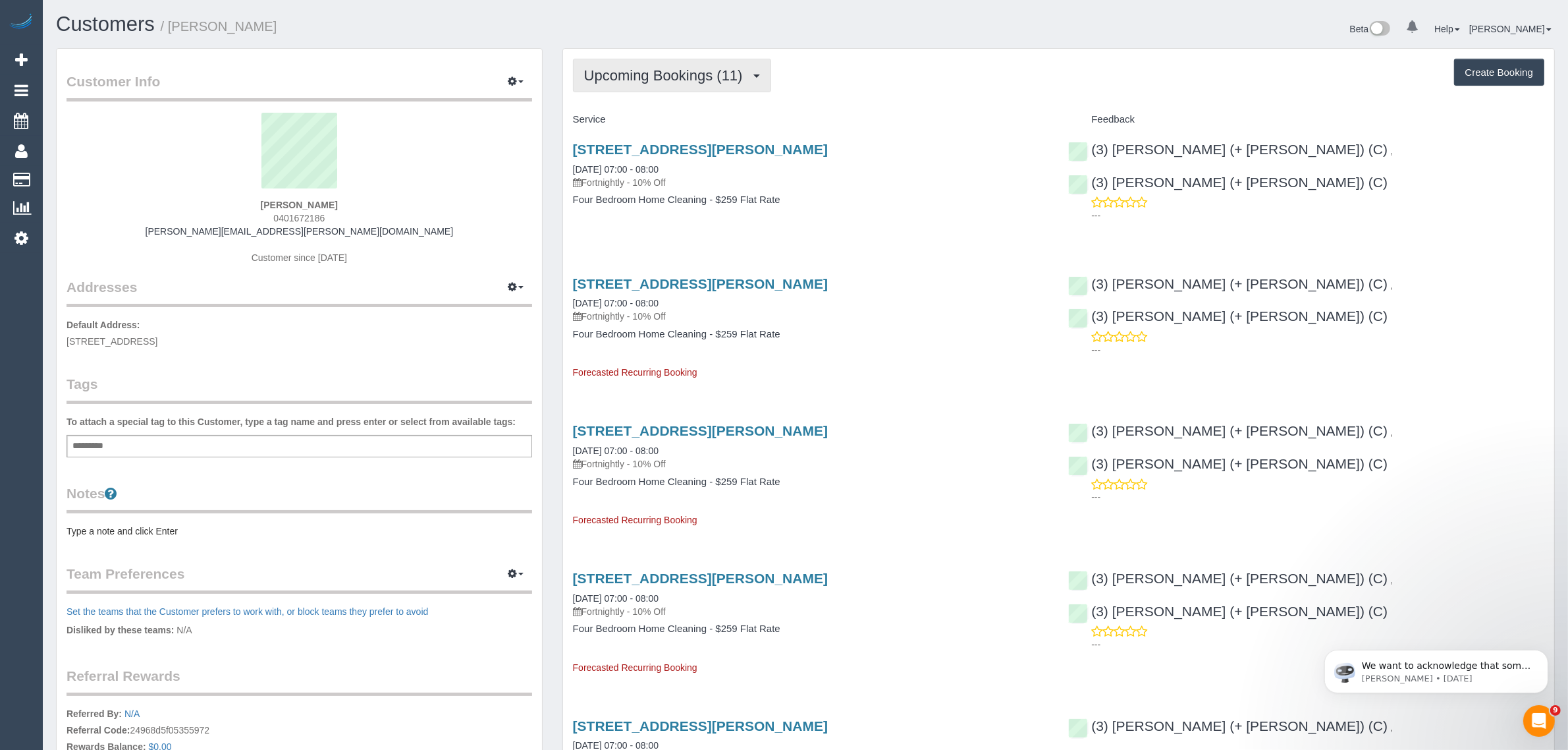
click at [688, 67] on span "Upcoming Bookings (11)" at bounding box center [666, 76] width 165 height 17
click at [675, 142] on link "Cancelled Bookings (2)" at bounding box center [644, 140] width 142 height 17
